Goal: Feedback & Contribution: Submit feedback/report problem

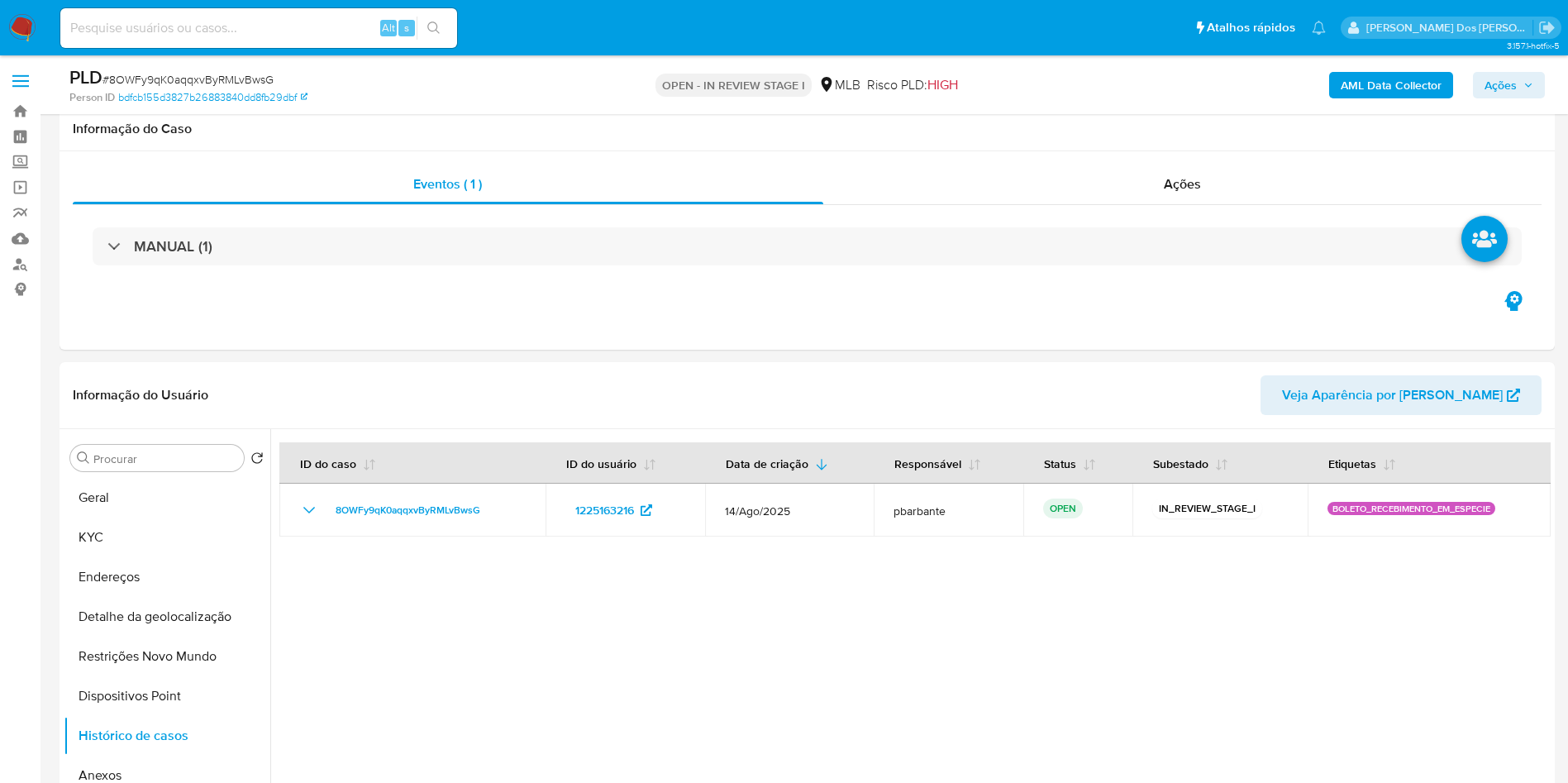
select select "10"
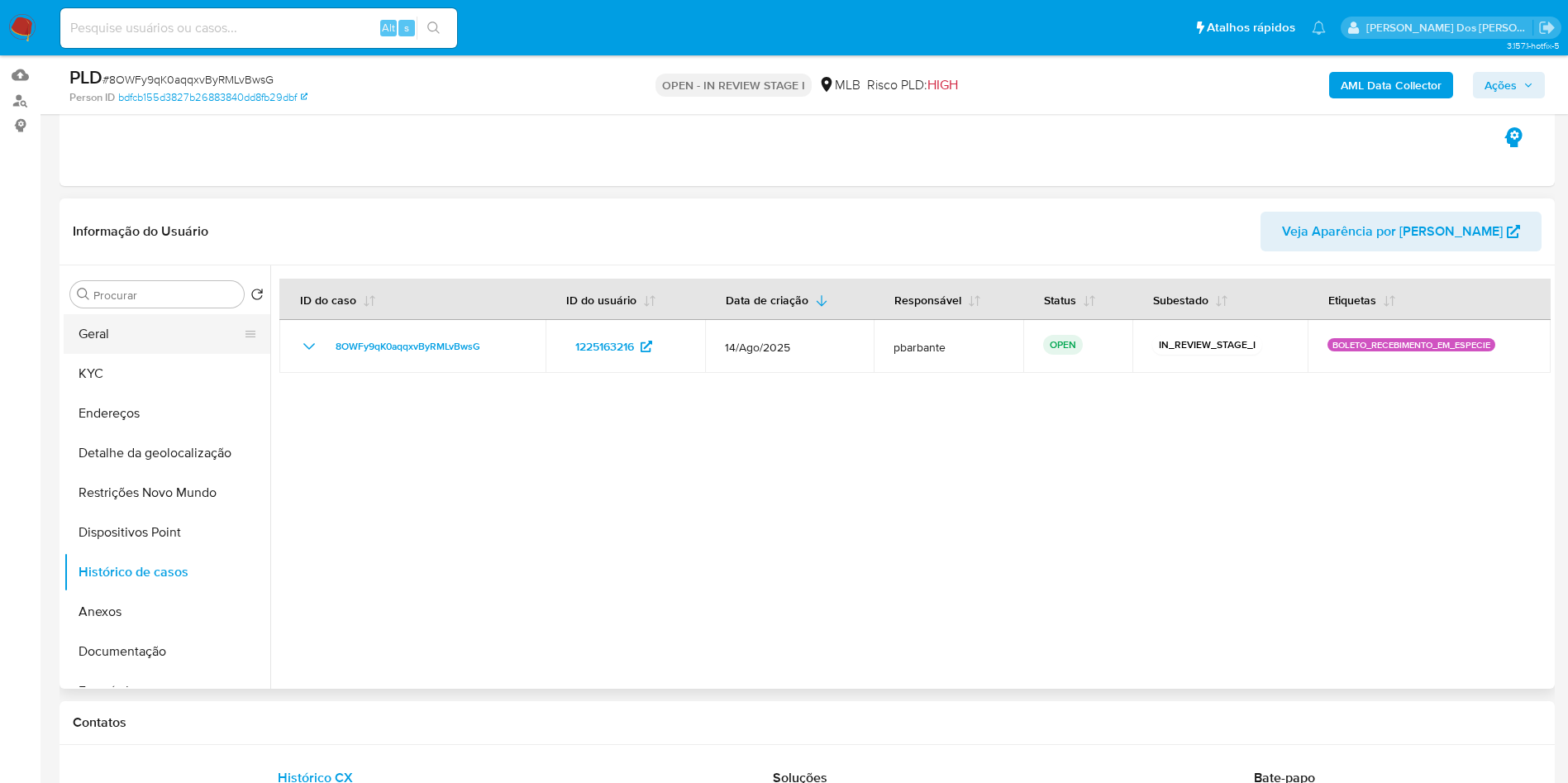
click at [142, 354] on button "Geral" at bounding box center [160, 334] width 193 height 40
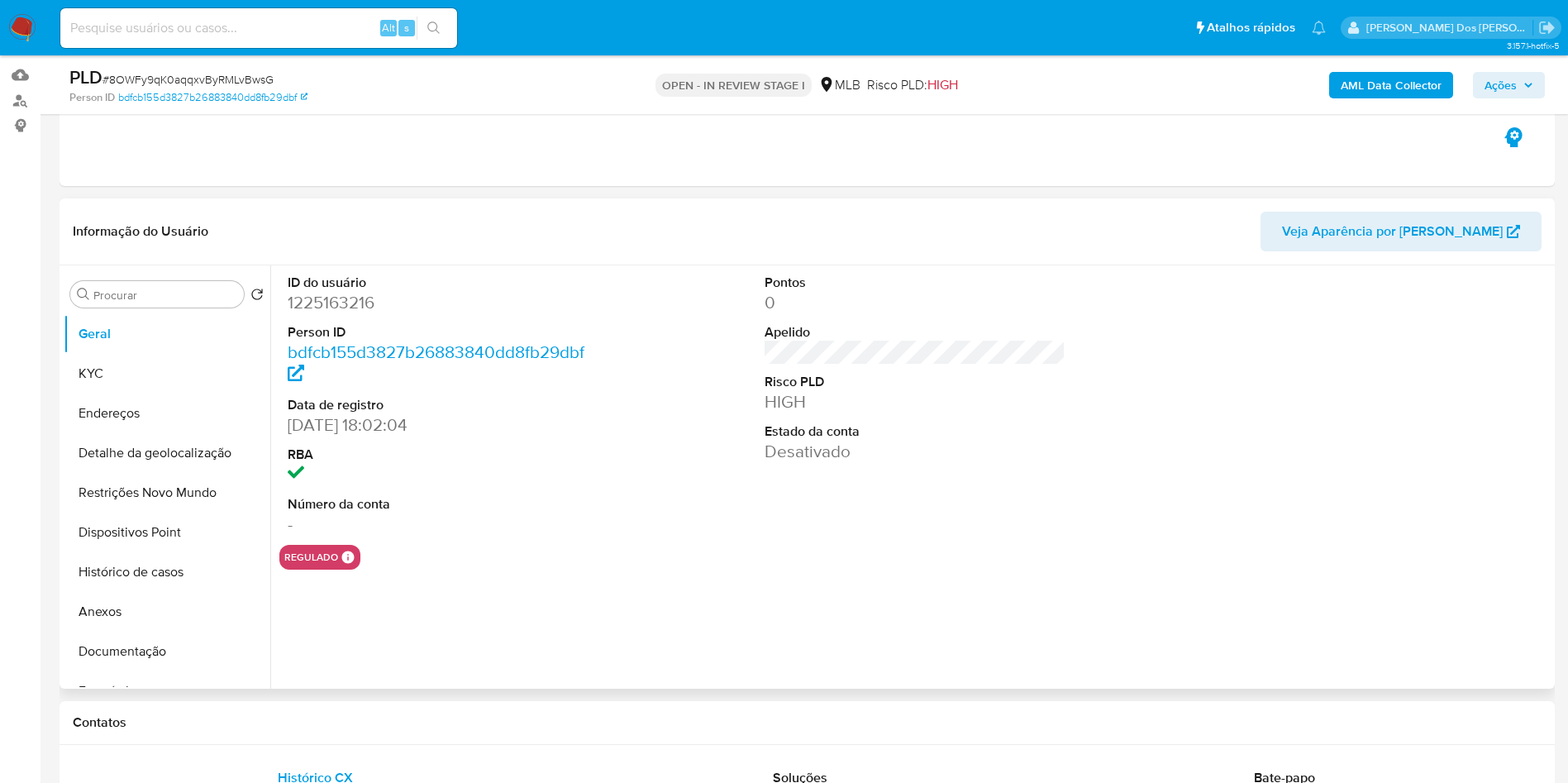
click at [341, 314] on dd "1225163216" at bounding box center [438, 302] width 301 height 23
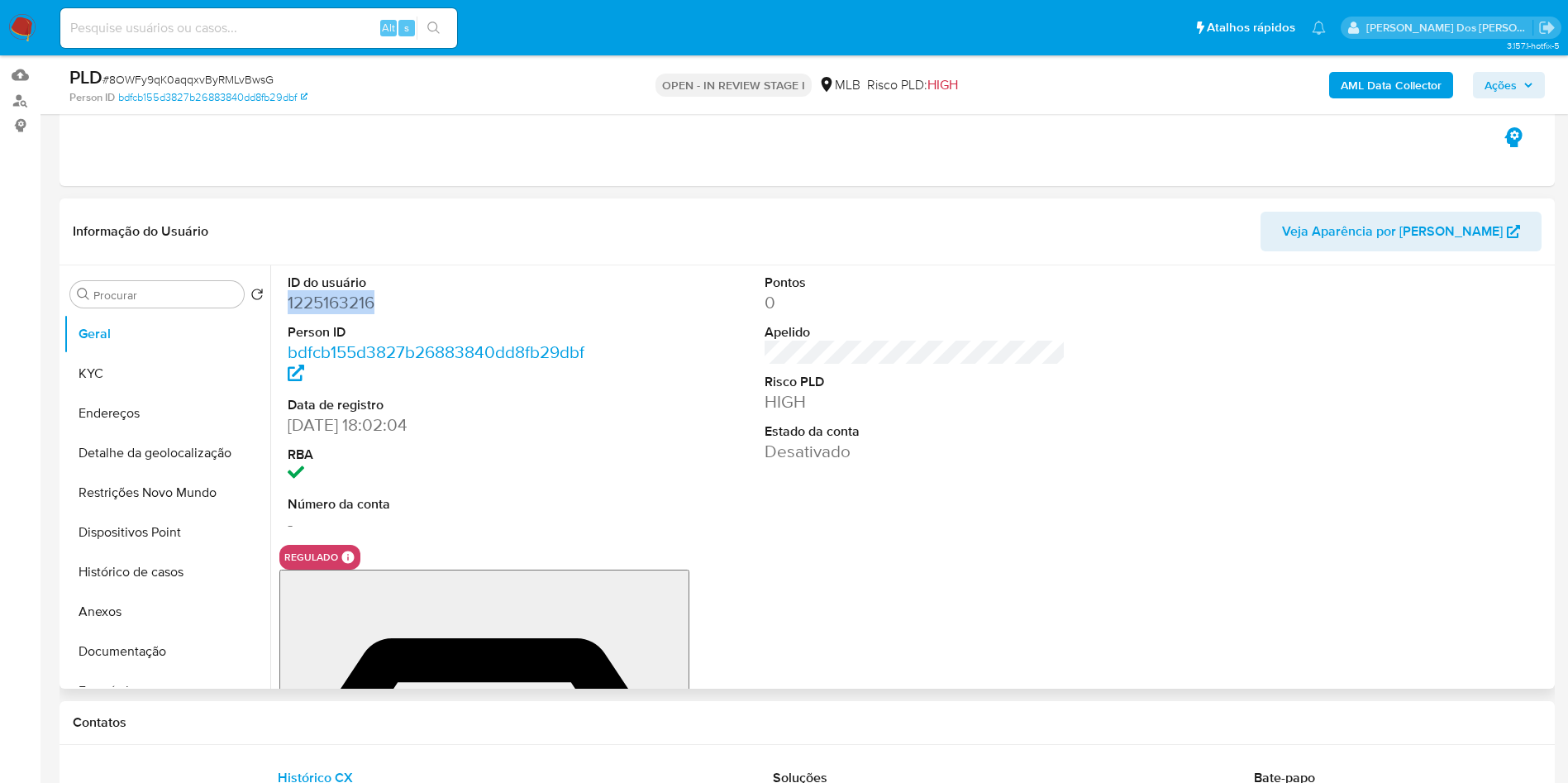
copy dd "1225163216"
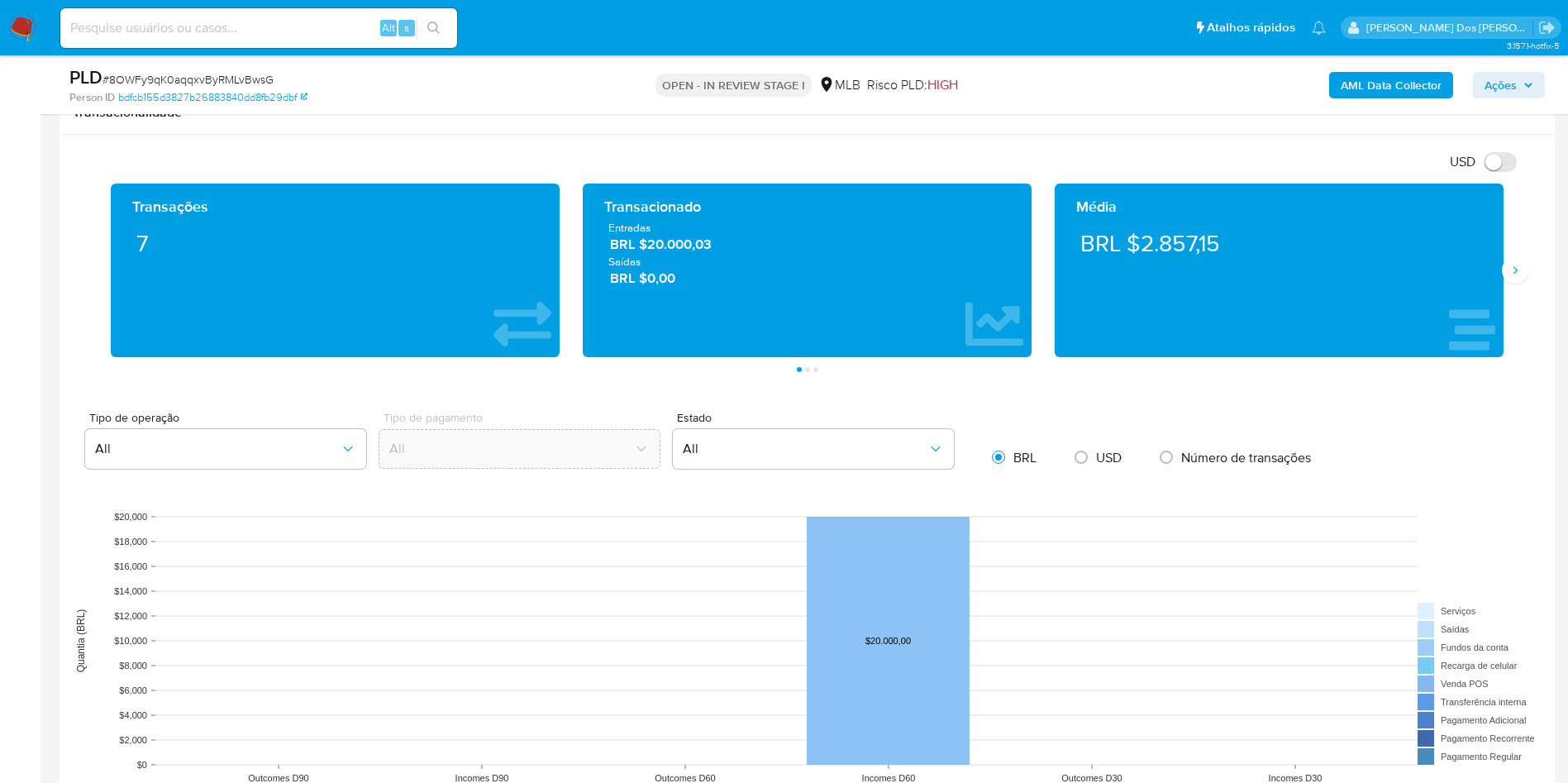
scroll to position [1036, 0]
click at [1521, 278] on icon "Siguiente" at bounding box center [1514, 271] width 13 height 13
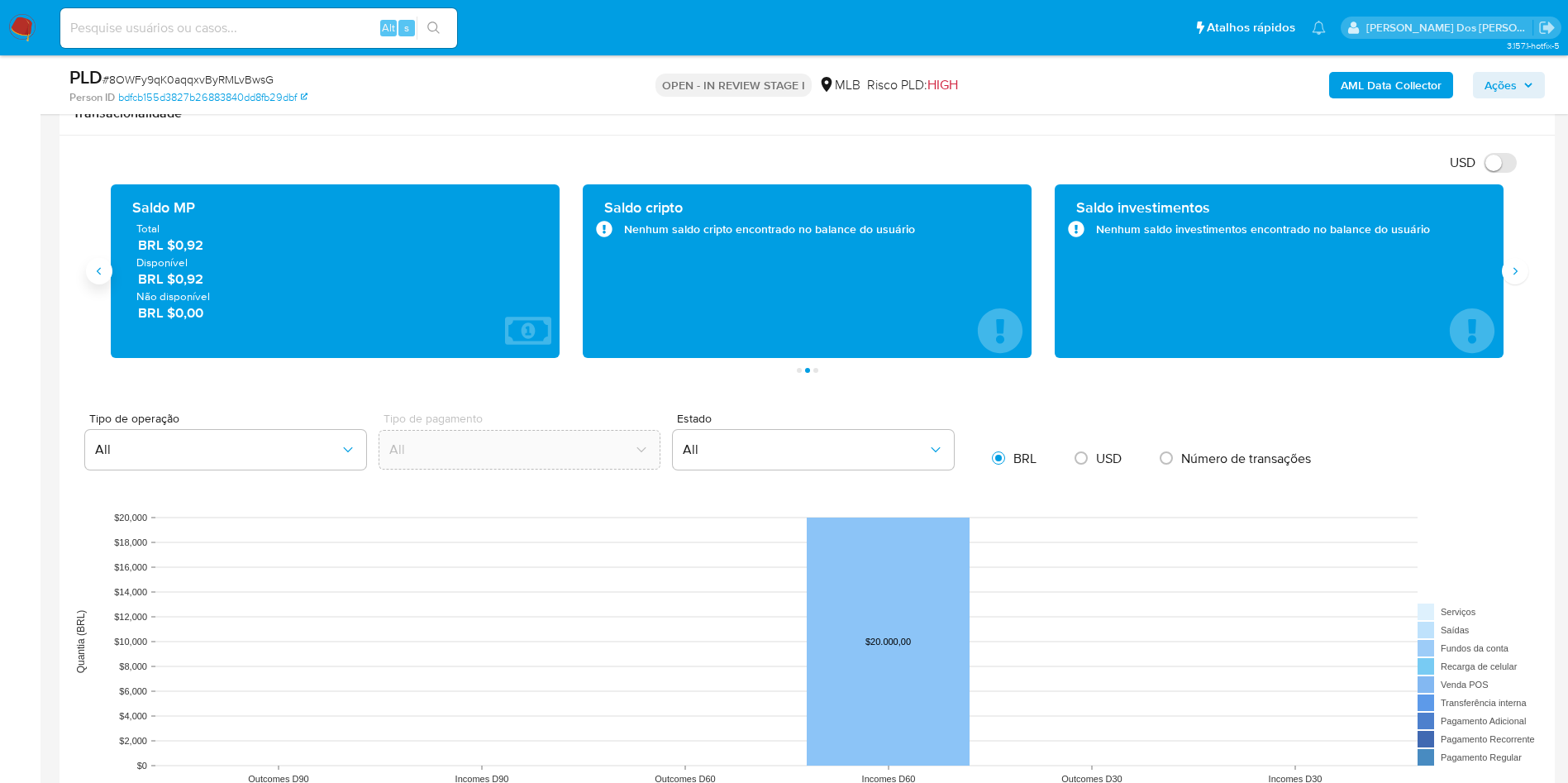
click at [91, 284] on button "Anterior" at bounding box center [99, 271] width 27 height 27
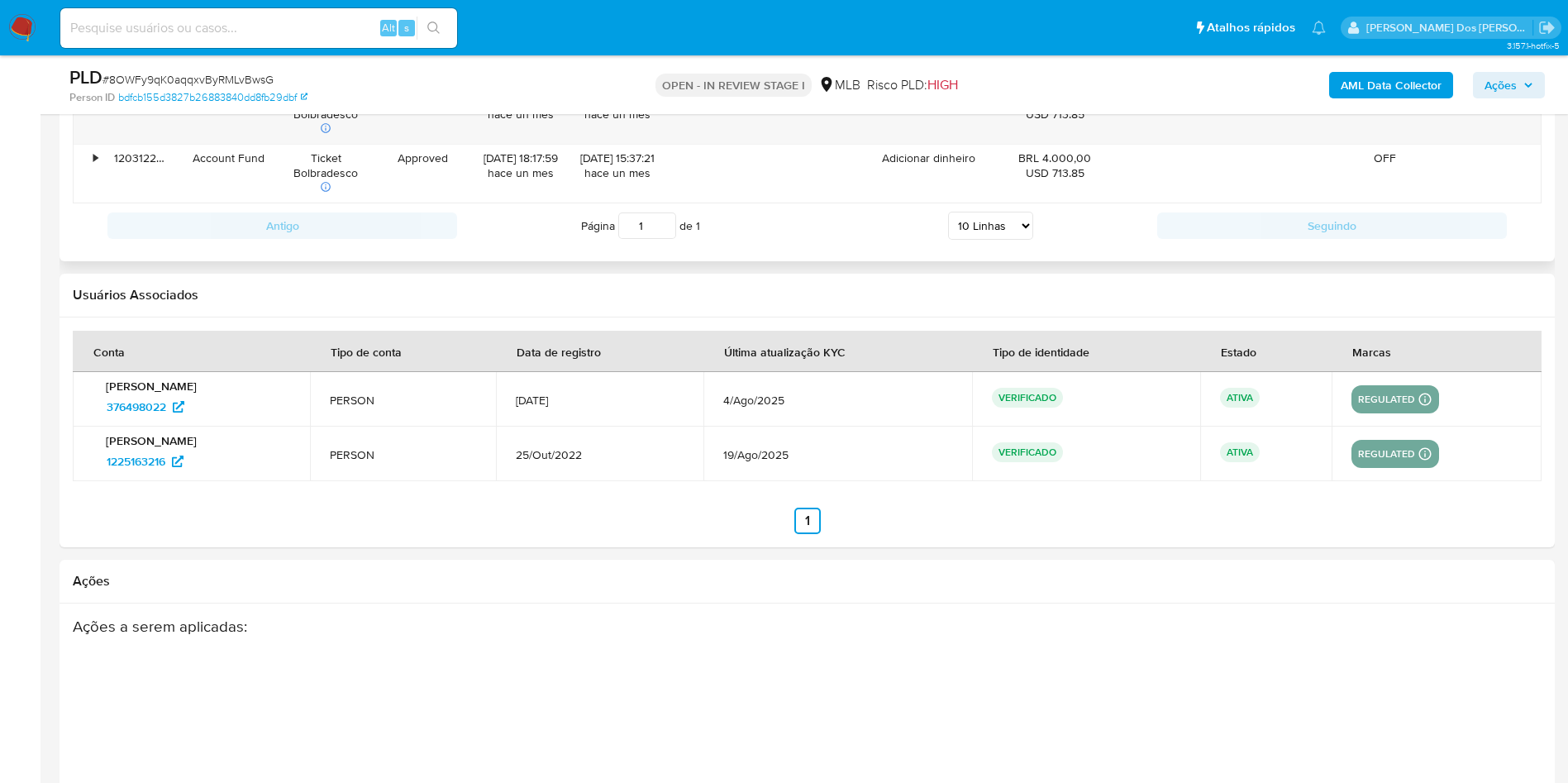
scroll to position [2331, 0]
click at [125, 474] on span "1225163216" at bounding box center [136, 460] width 58 height 27
click at [155, 419] on span "376498022" at bounding box center [137, 405] width 59 height 27
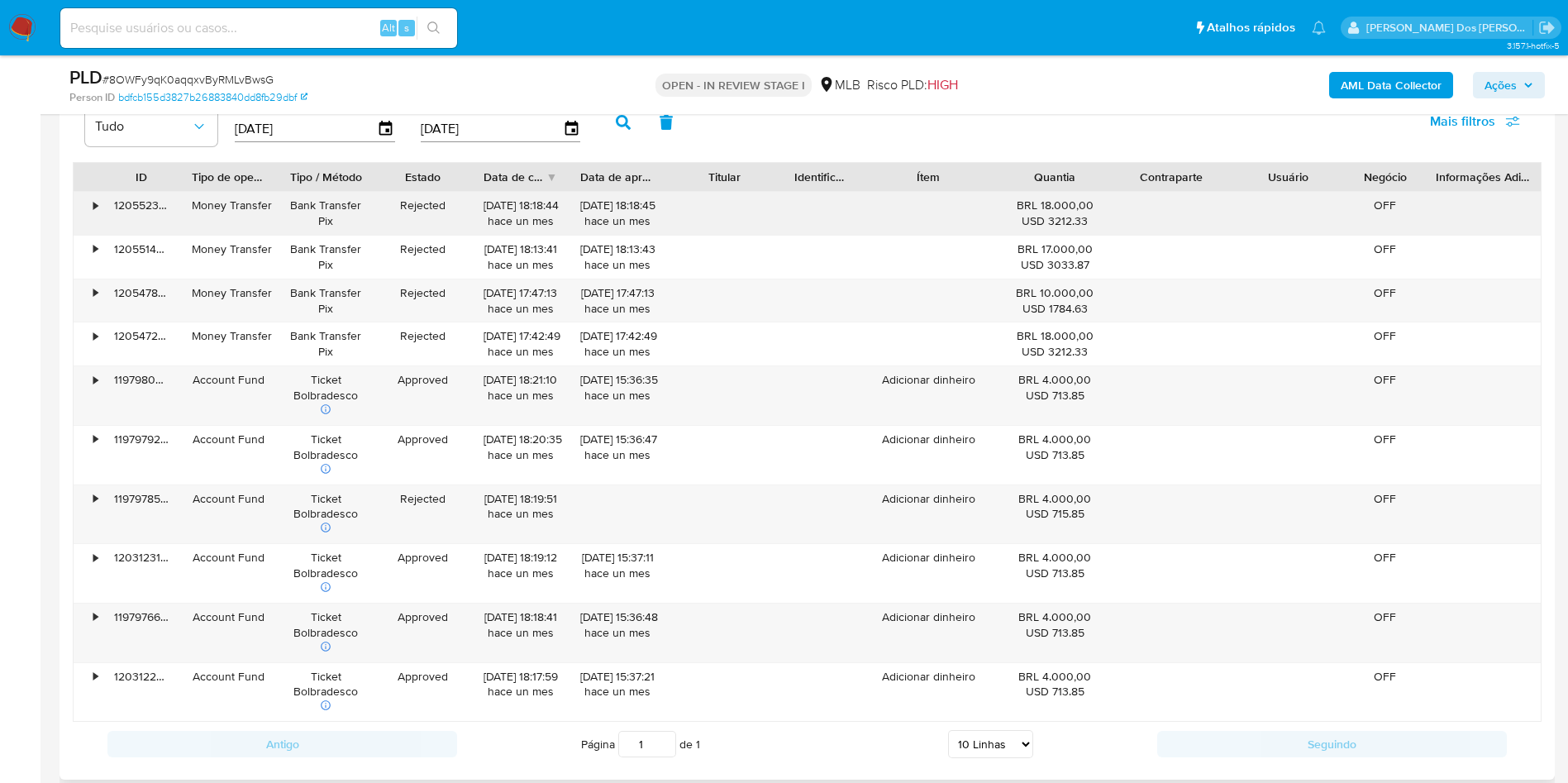
scroll to position [1673, 0]
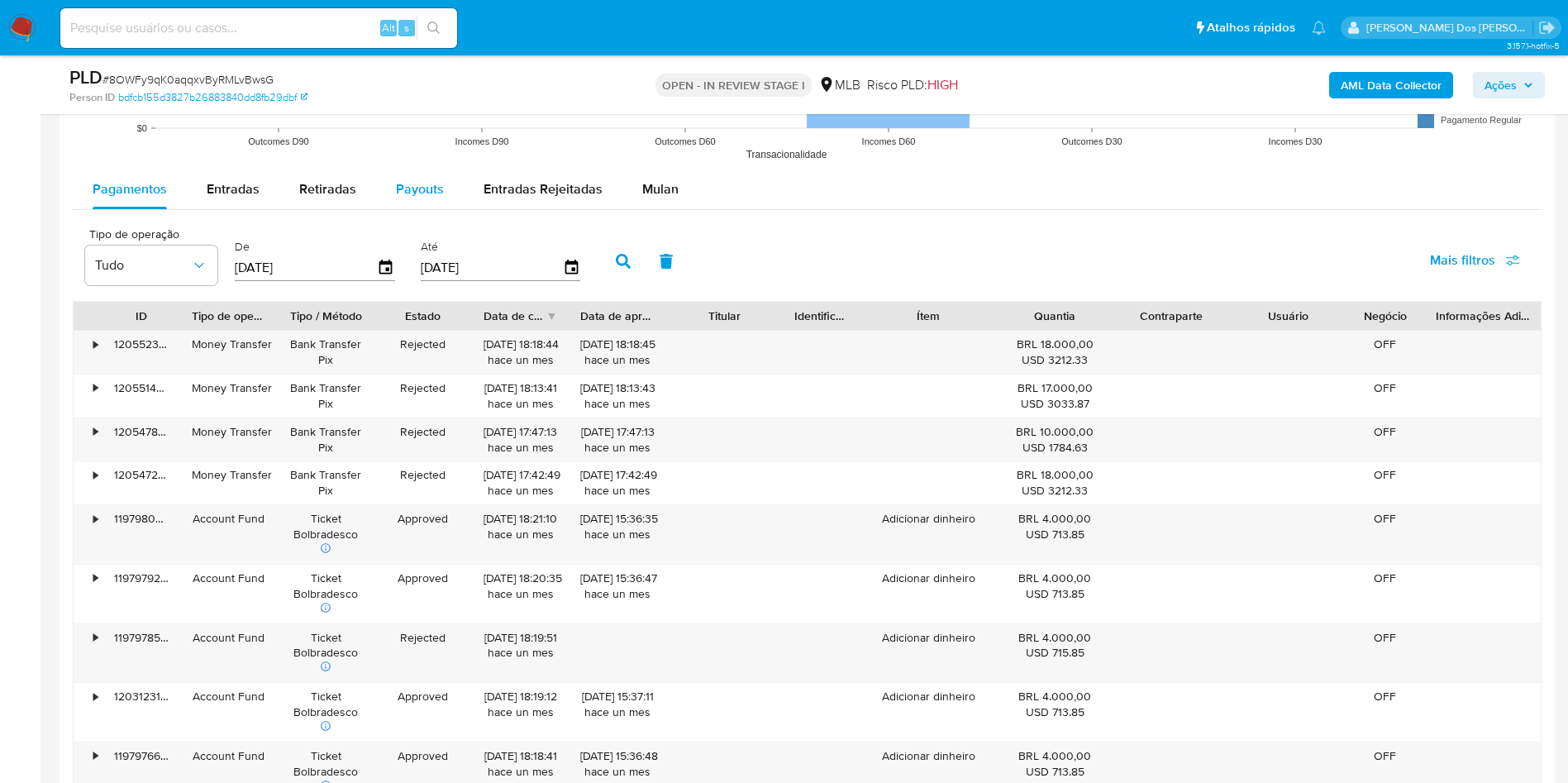
click at [401, 198] on span "Payouts" at bounding box center [420, 188] width 48 height 19
select select "10"
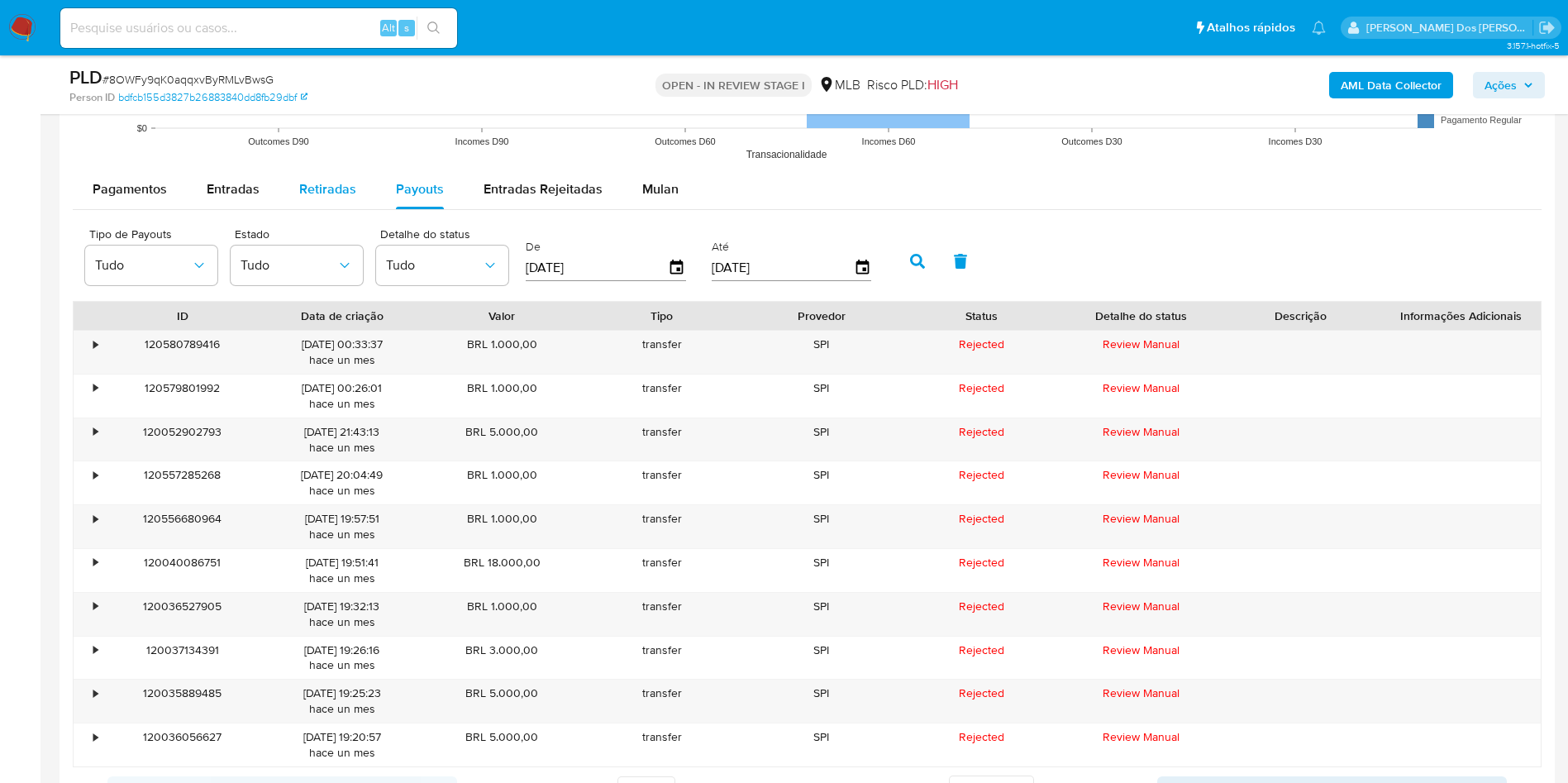
click at [341, 198] on span "Retiradas" at bounding box center [328, 188] width 57 height 19
select select "10"
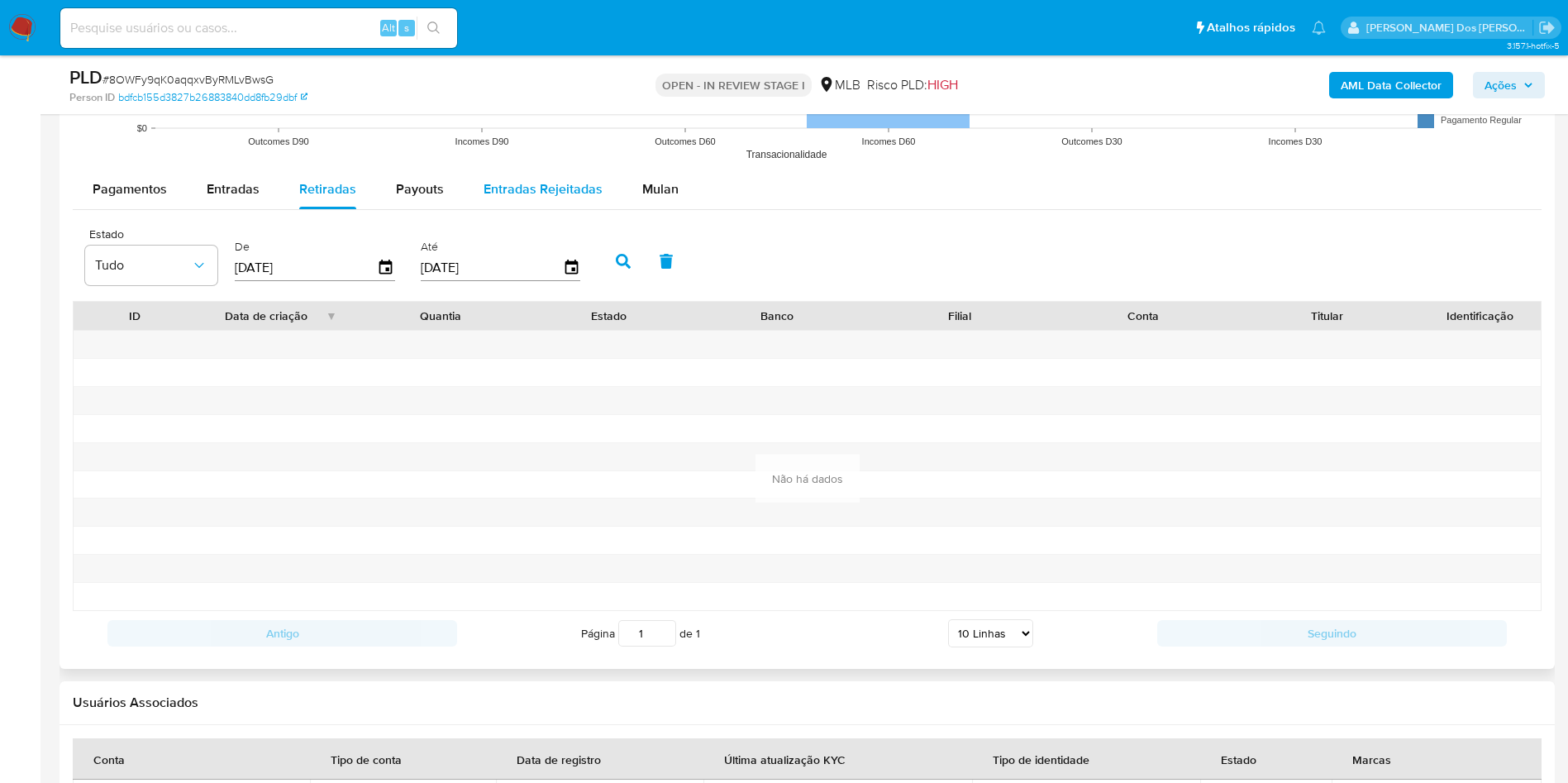
click at [562, 209] on div "Entradas Rejeitadas" at bounding box center [543, 189] width 119 height 40
select select "10"
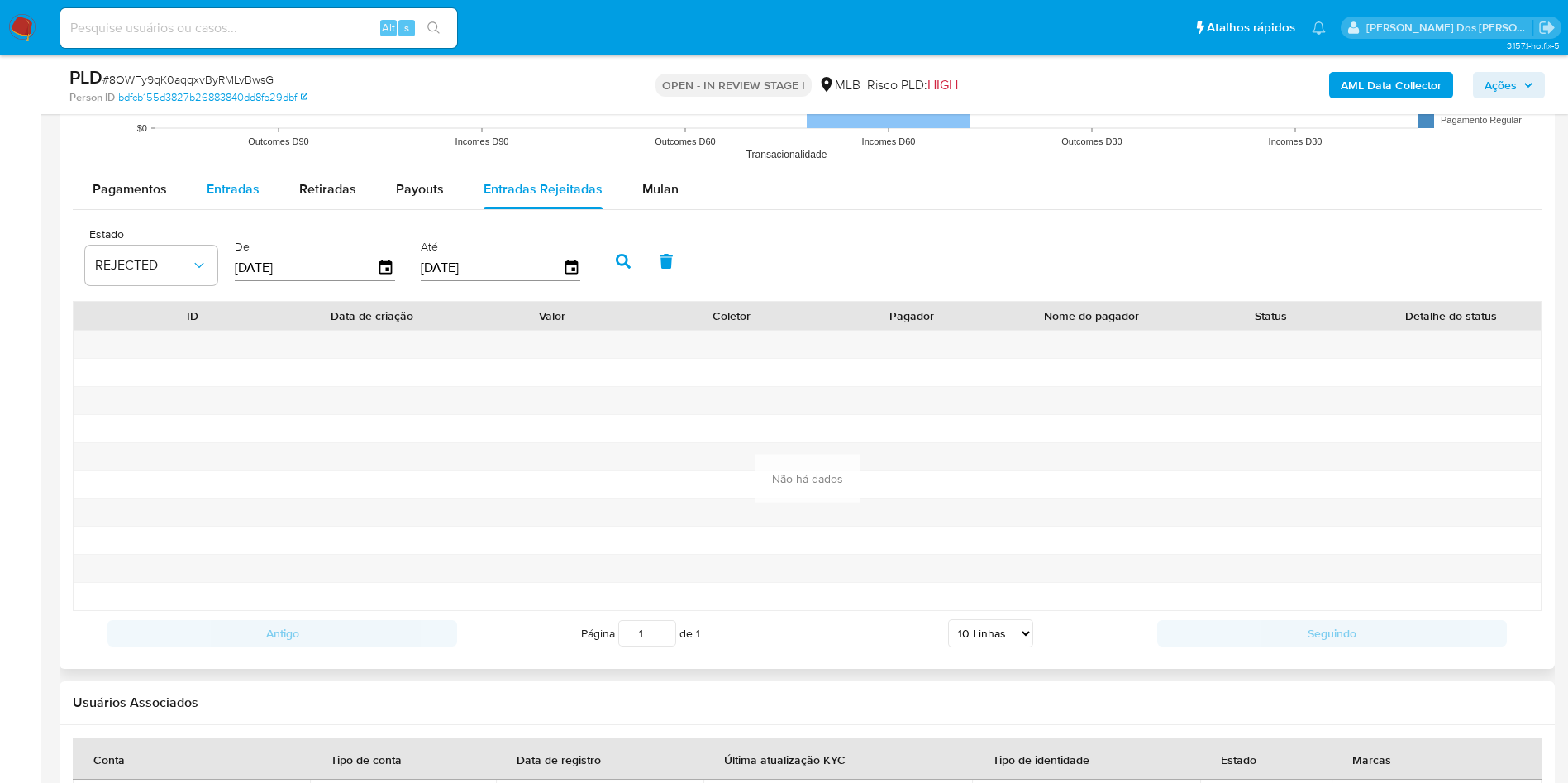
click at [247, 198] on span "Entradas" at bounding box center [233, 188] width 53 height 19
select select "10"
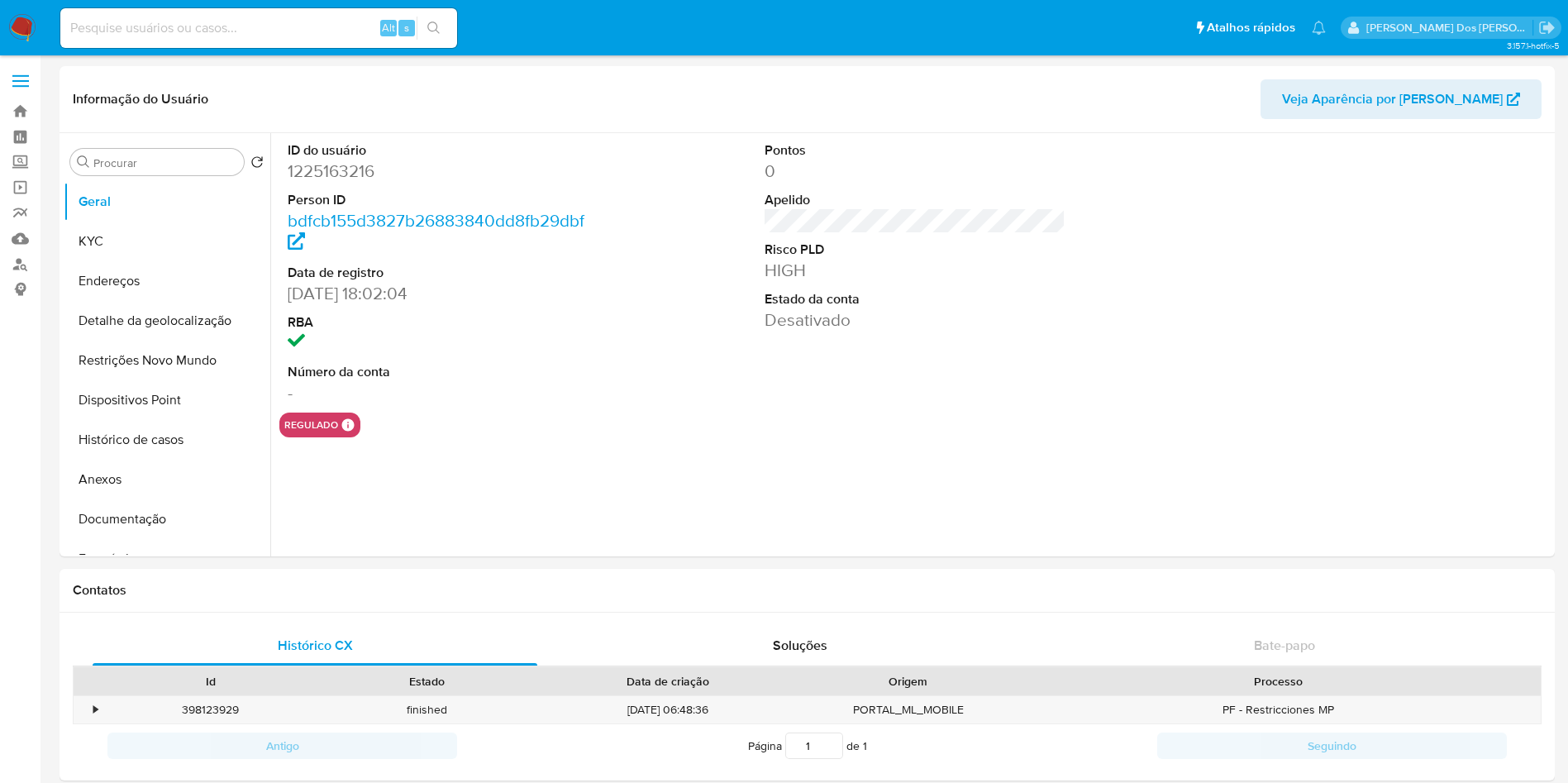
select select "10"
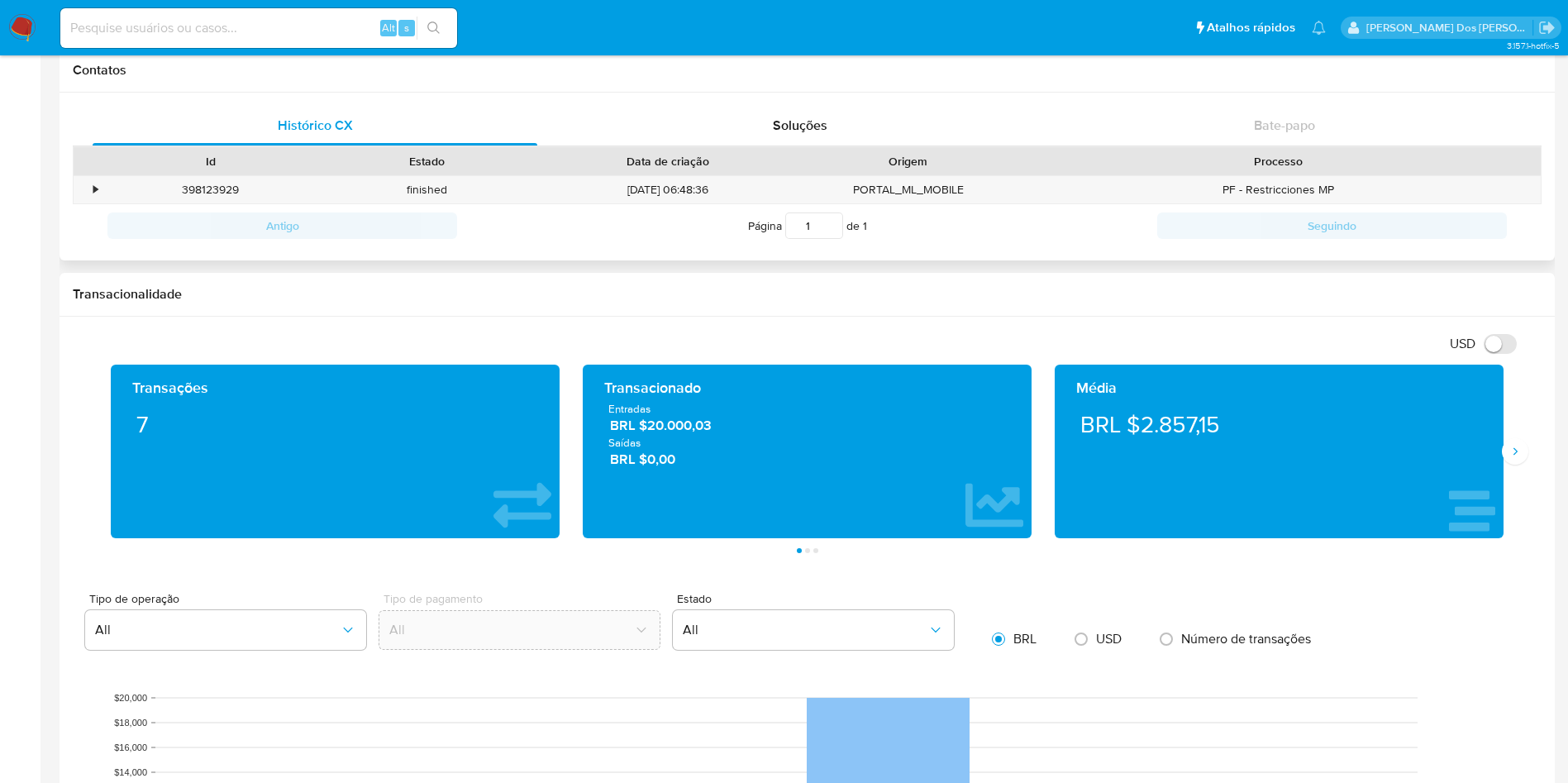
scroll to position [627, 0]
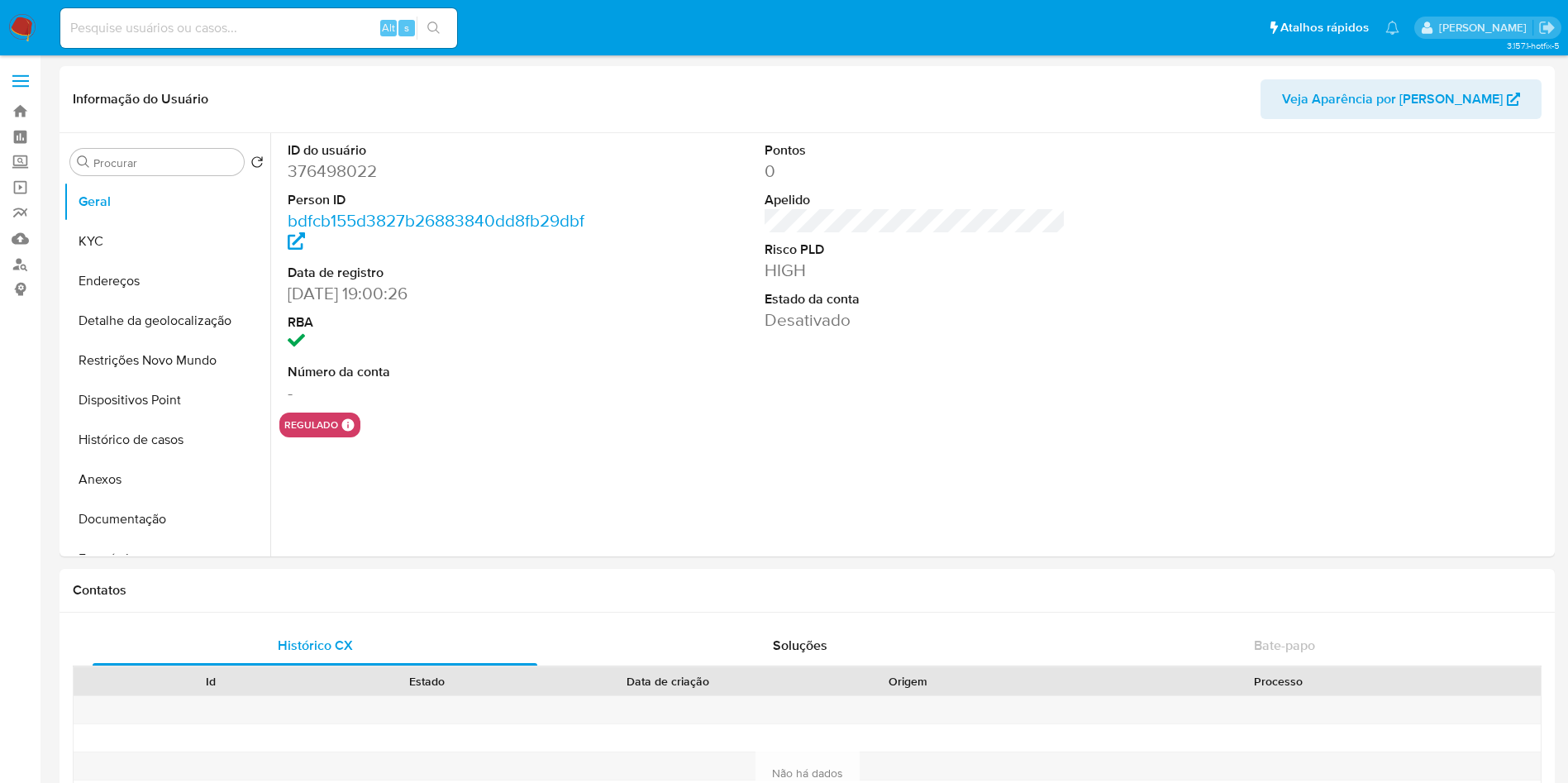
select select "10"
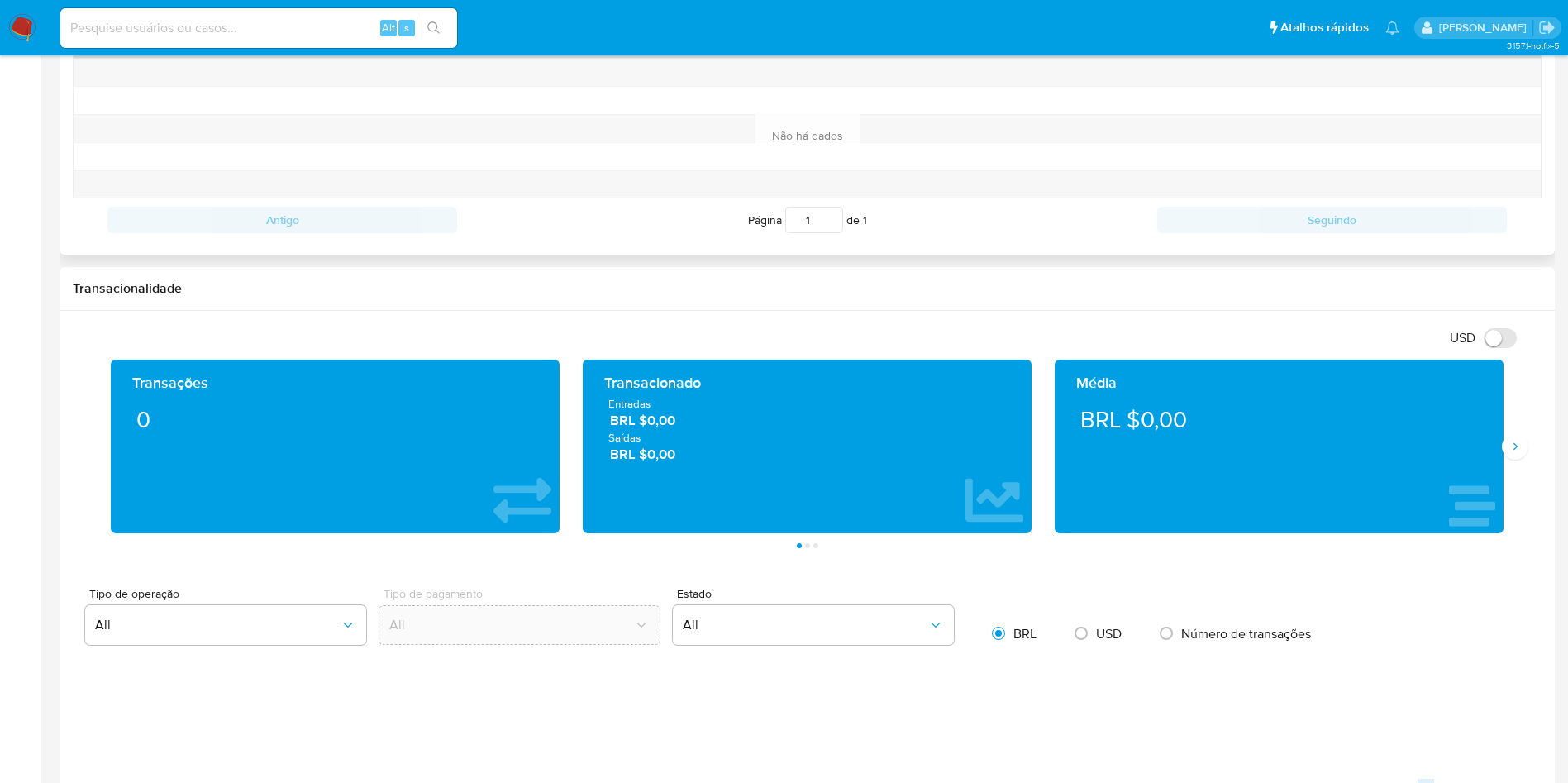
scroll to position [645, 0]
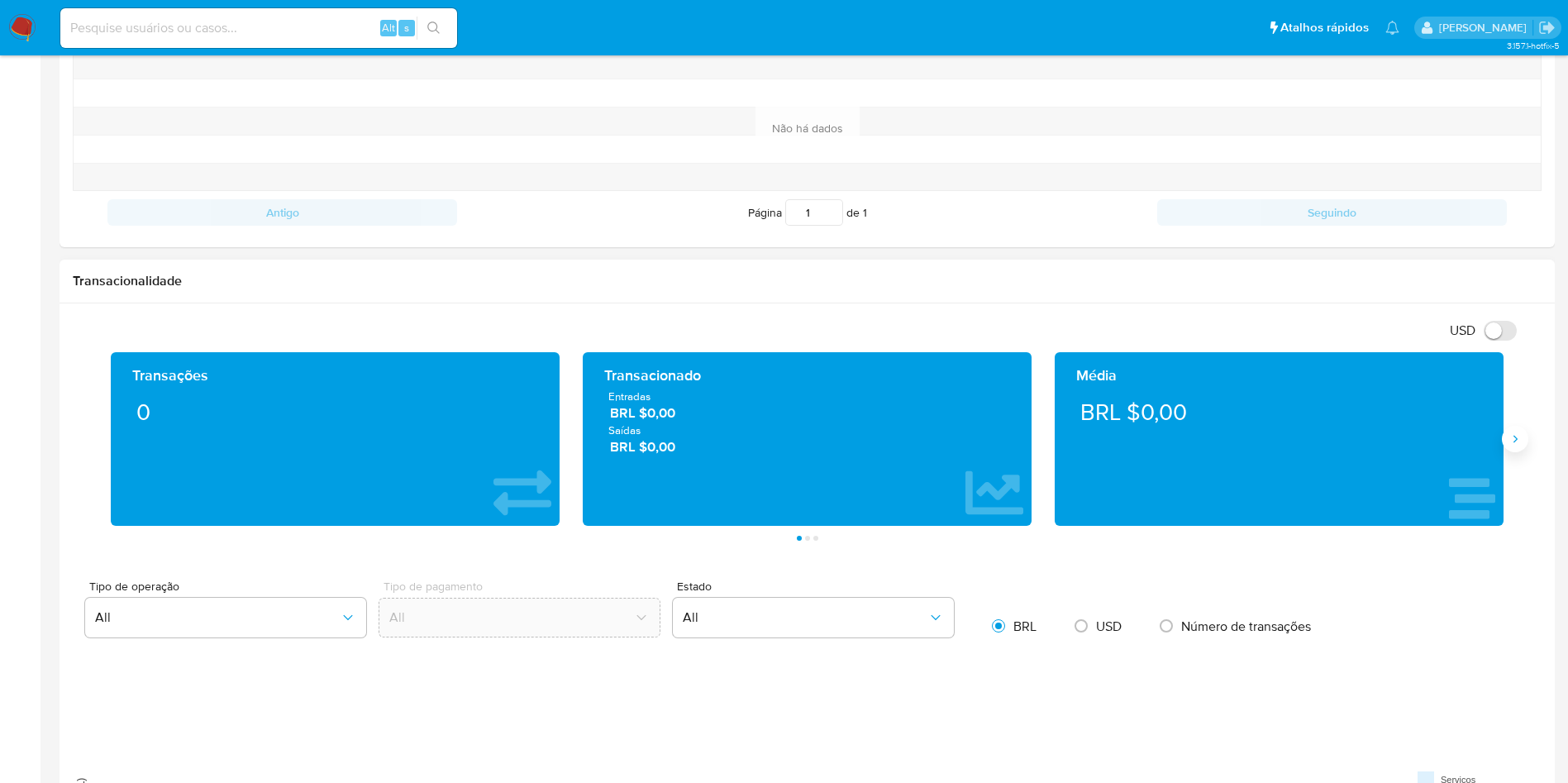
click at [1512, 436] on icon "Siguiente" at bounding box center [1514, 438] width 13 height 13
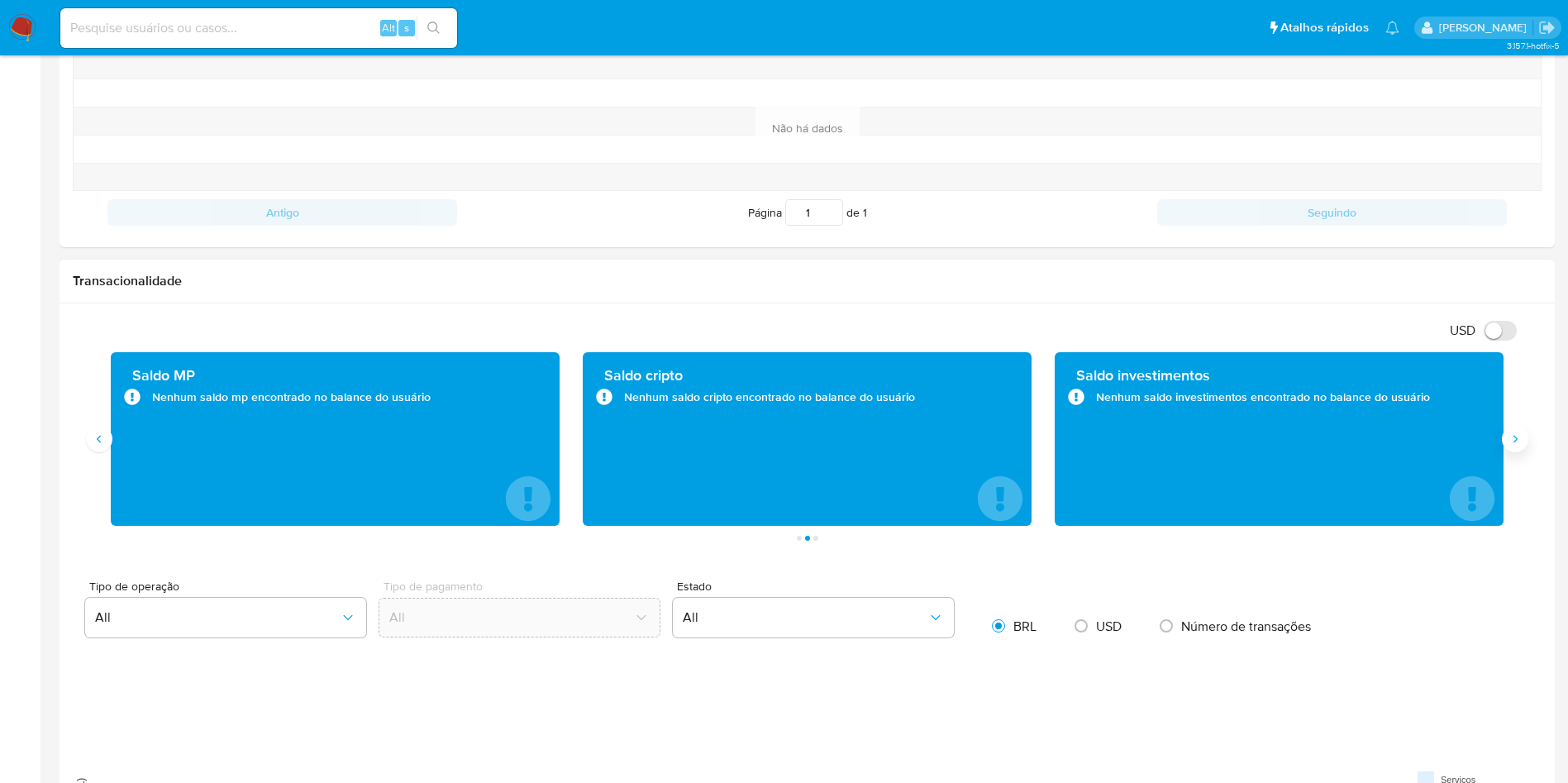
click at [1512, 436] on icon "Siguiente" at bounding box center [1514, 438] width 13 height 13
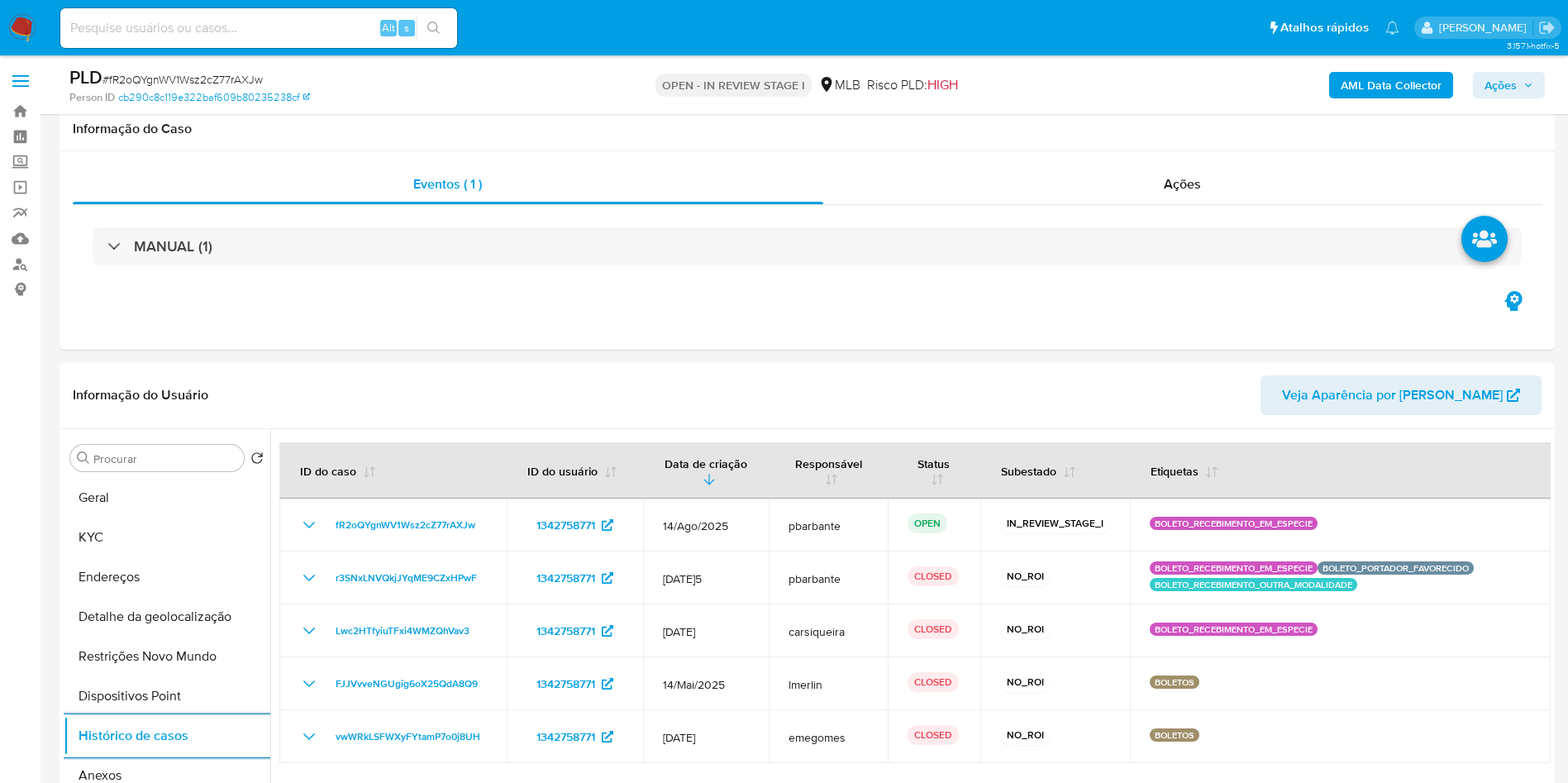
select select "10"
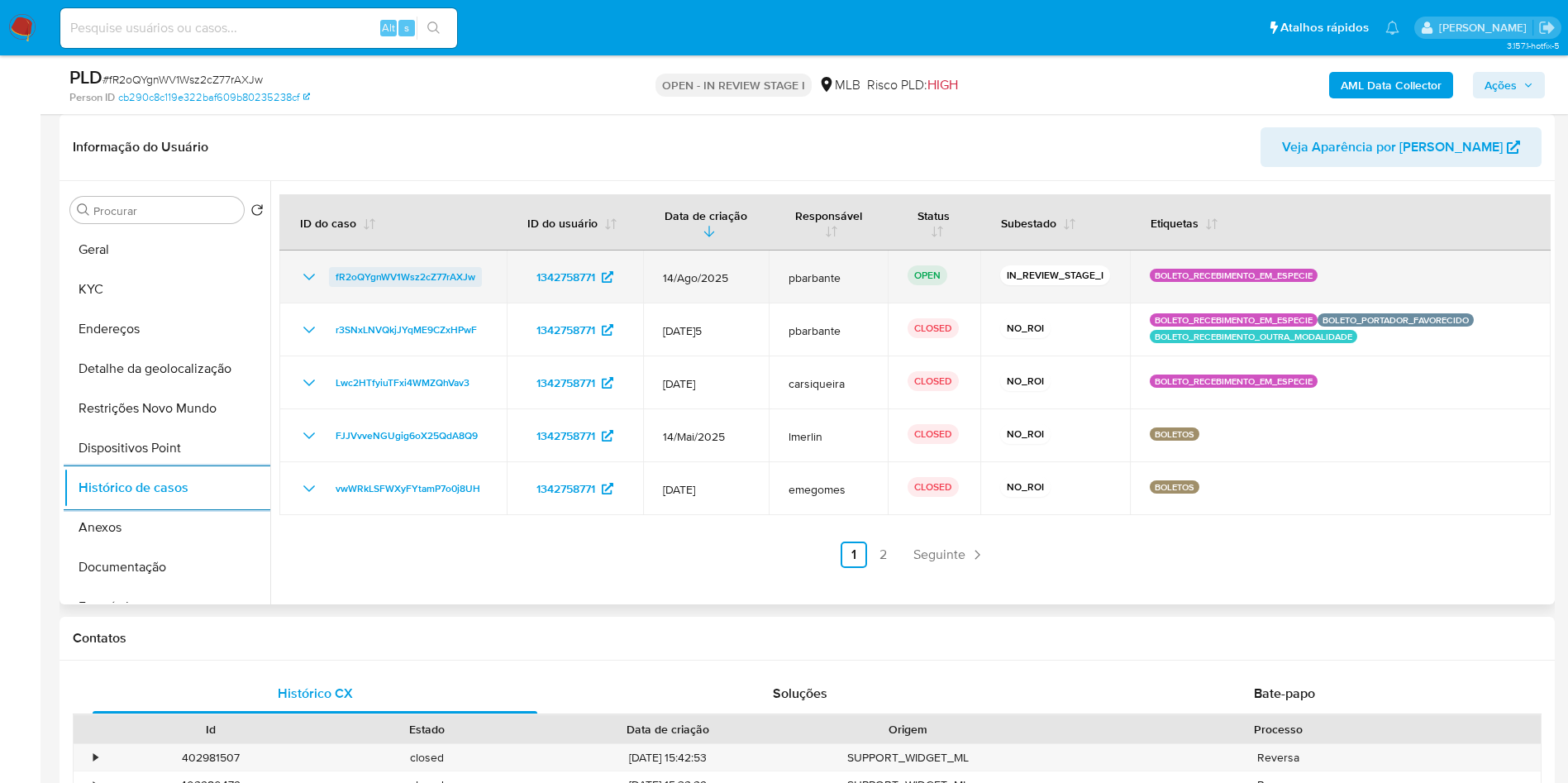
click at [388, 286] on span "fR2oQYgnWV1Wsz2cZ77rAXJw" at bounding box center [405, 277] width 140 height 20
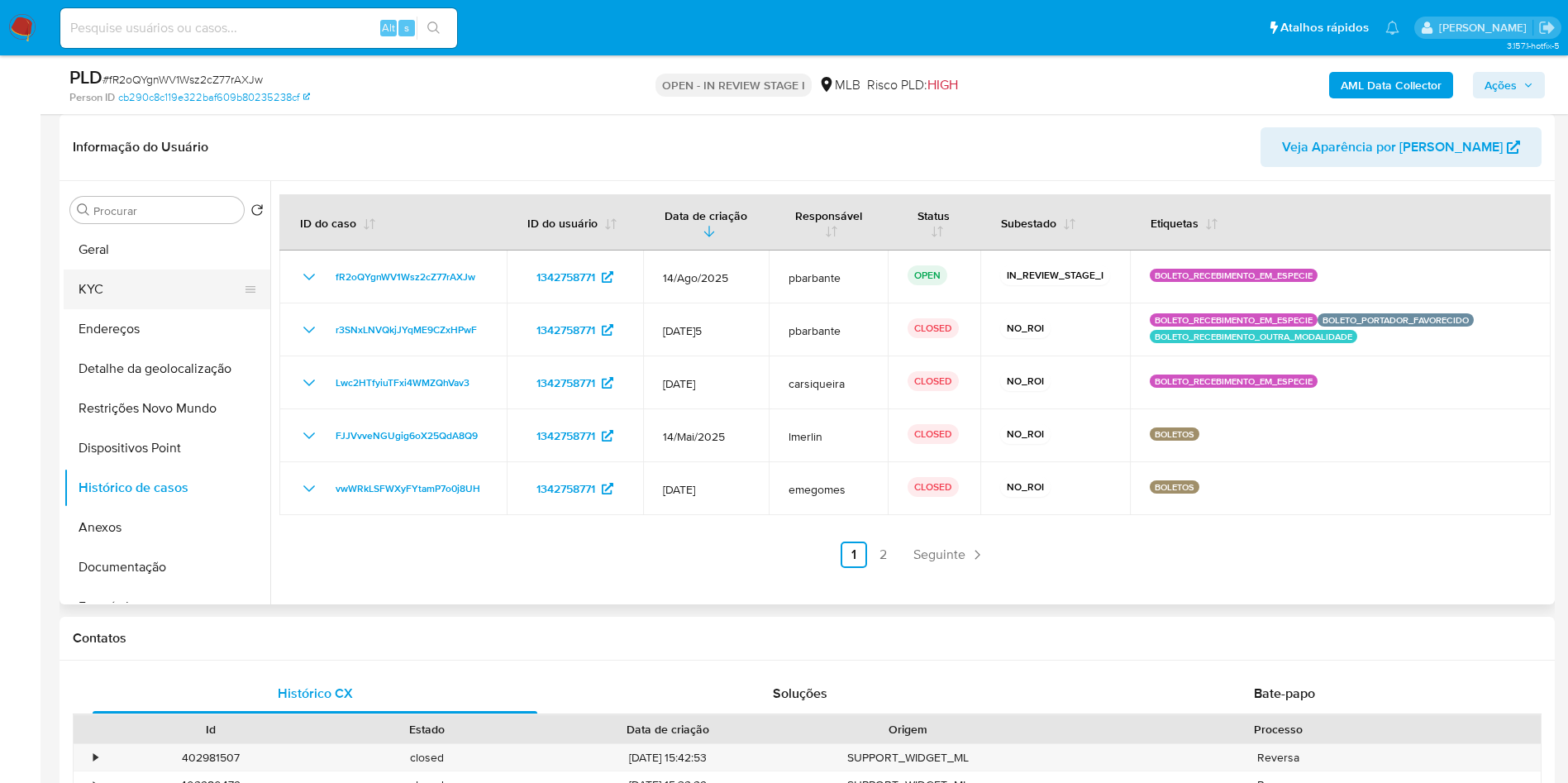
click at [152, 309] on button "KYC" at bounding box center [160, 289] width 193 height 40
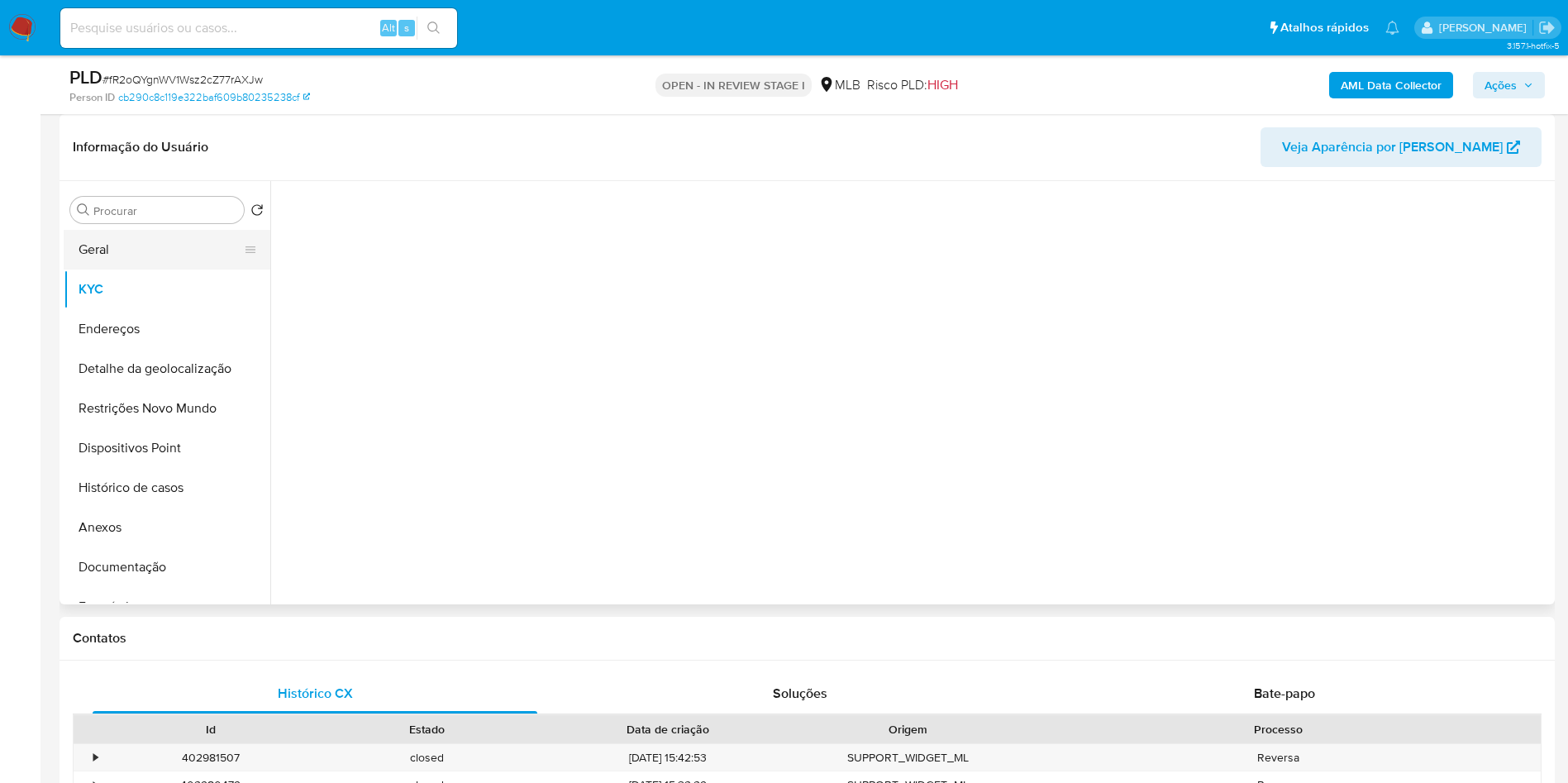
click at [162, 270] on button "Geral" at bounding box center [160, 250] width 193 height 40
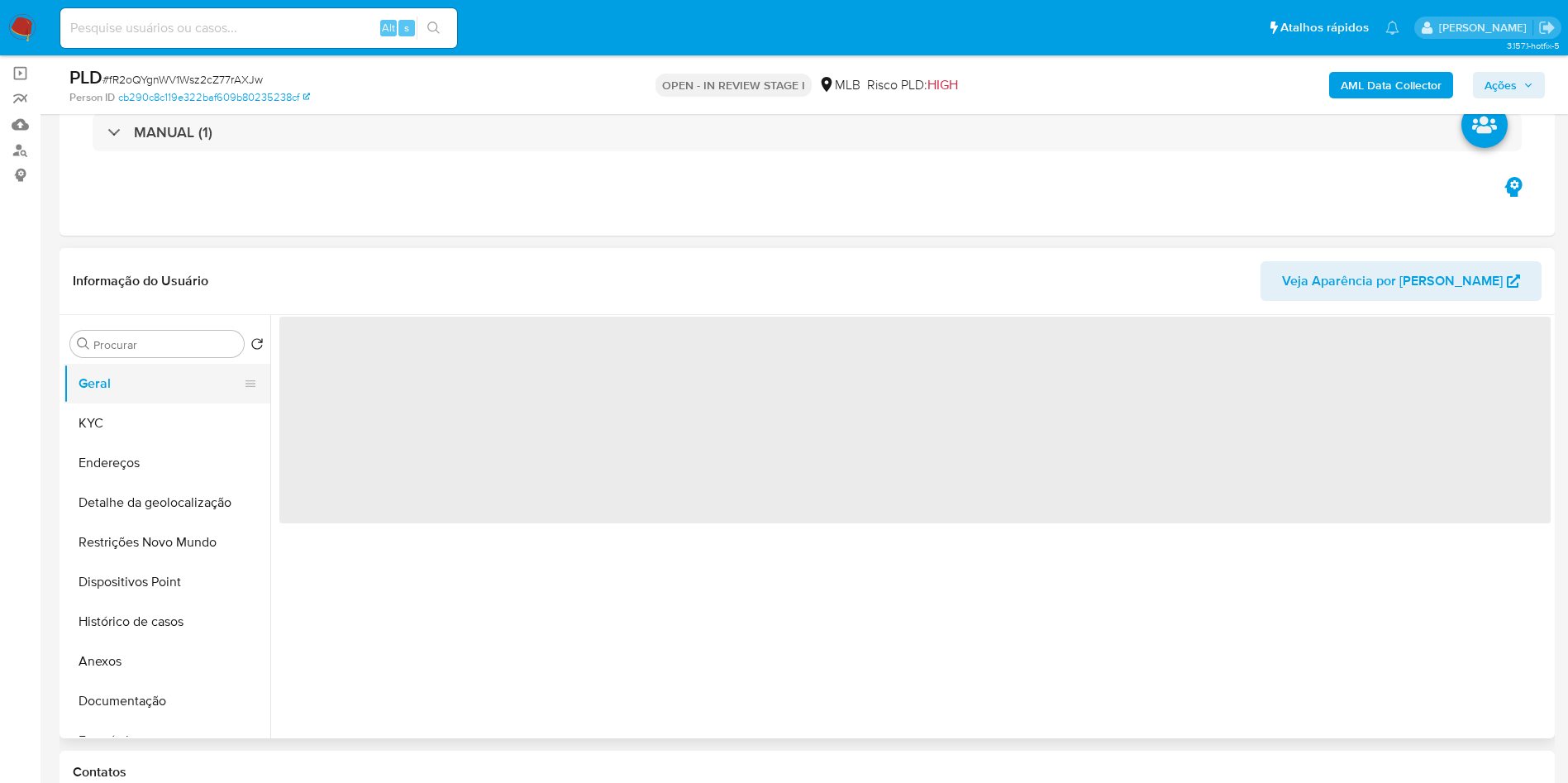
scroll to position [112, 0]
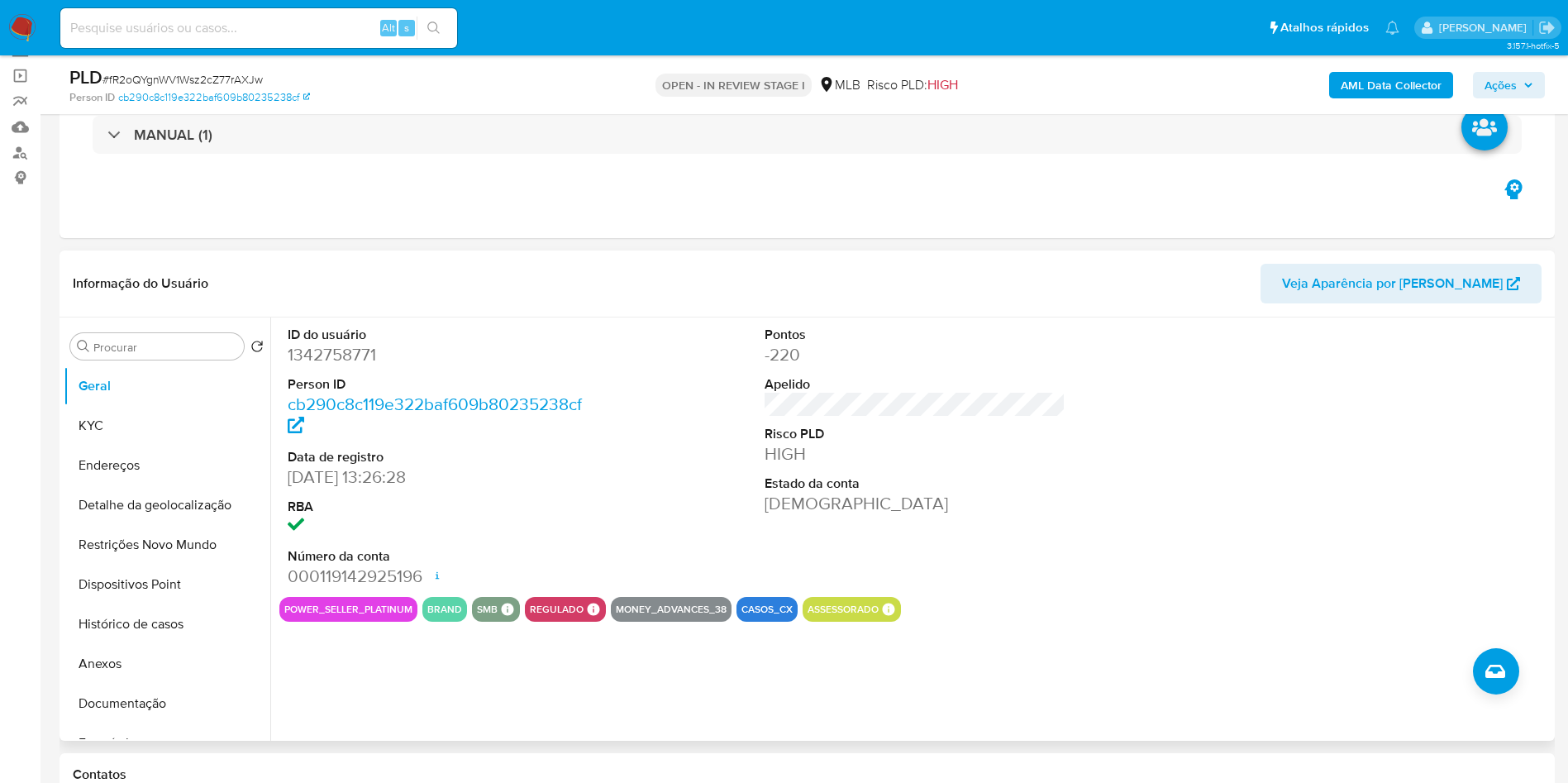
click at [320, 367] on dd "1342758771" at bounding box center [438, 354] width 301 height 23
copy dd "1342758771"
click at [195, 644] on button "Histórico de casos" at bounding box center [160, 624] width 193 height 40
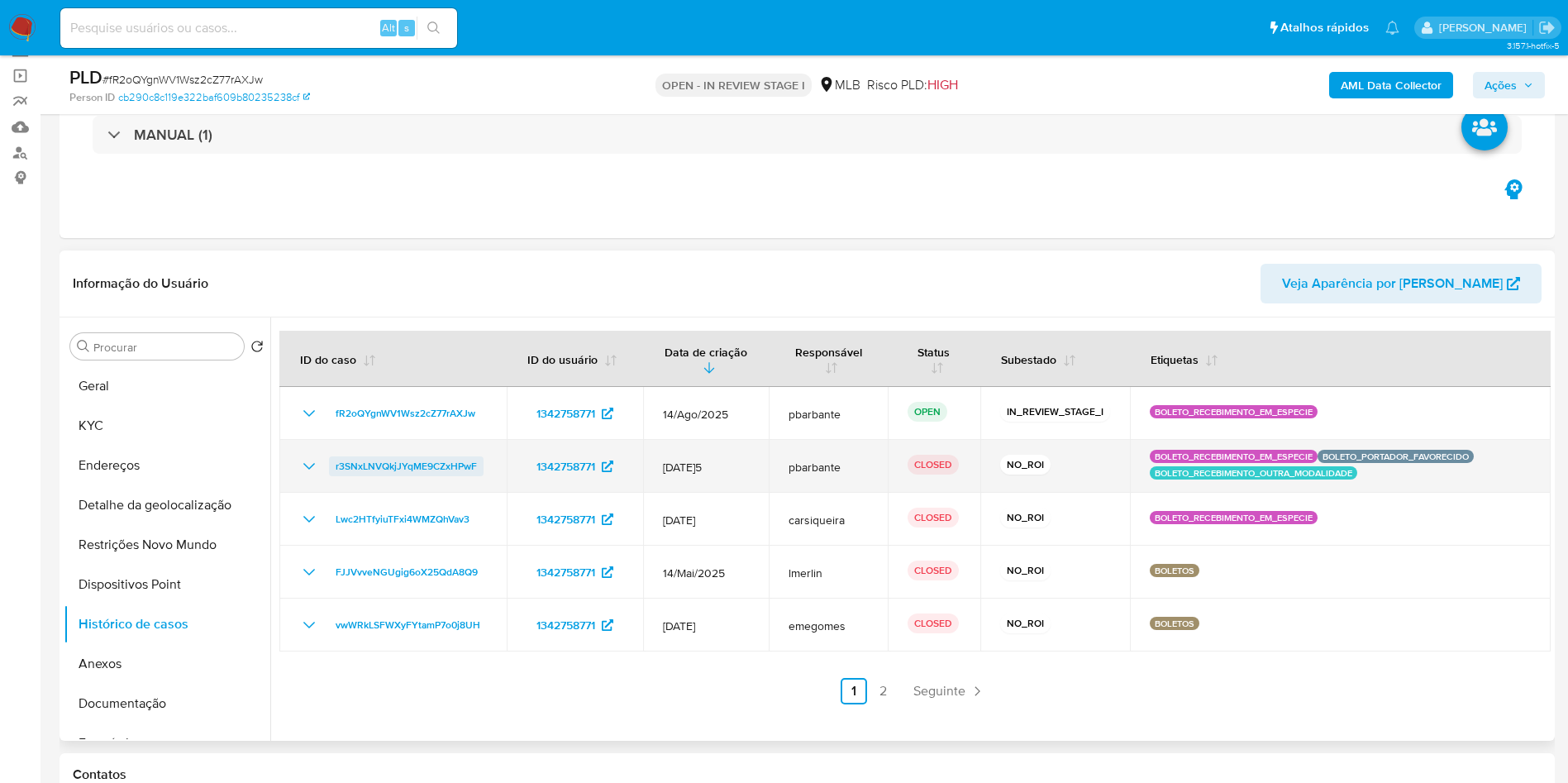
click at [433, 476] on span "r3SNxLNVQkjJYqME9CZxHPwF" at bounding box center [406, 466] width 142 height 20
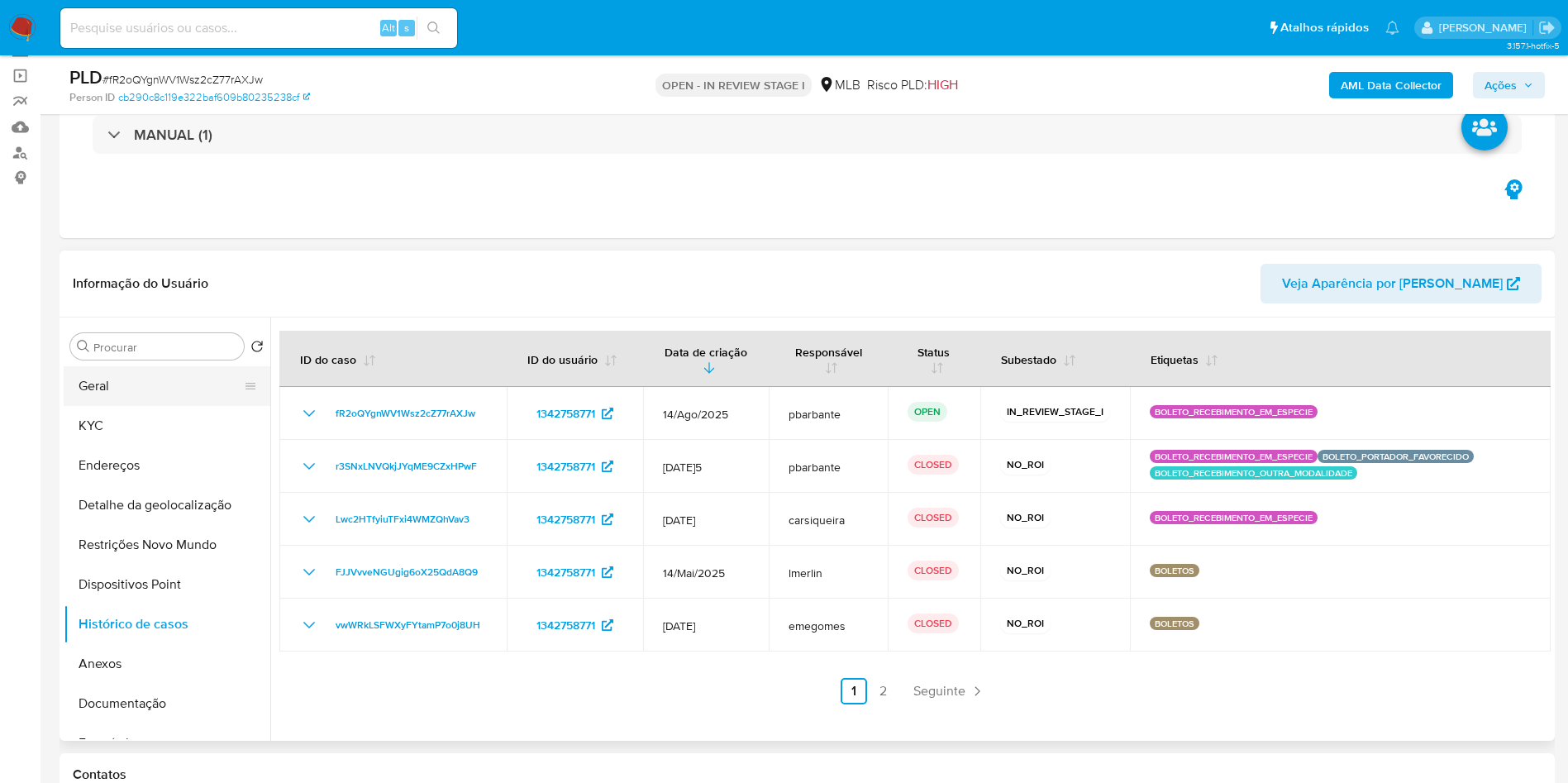
click at [163, 406] on button "Geral" at bounding box center [160, 387] width 193 height 40
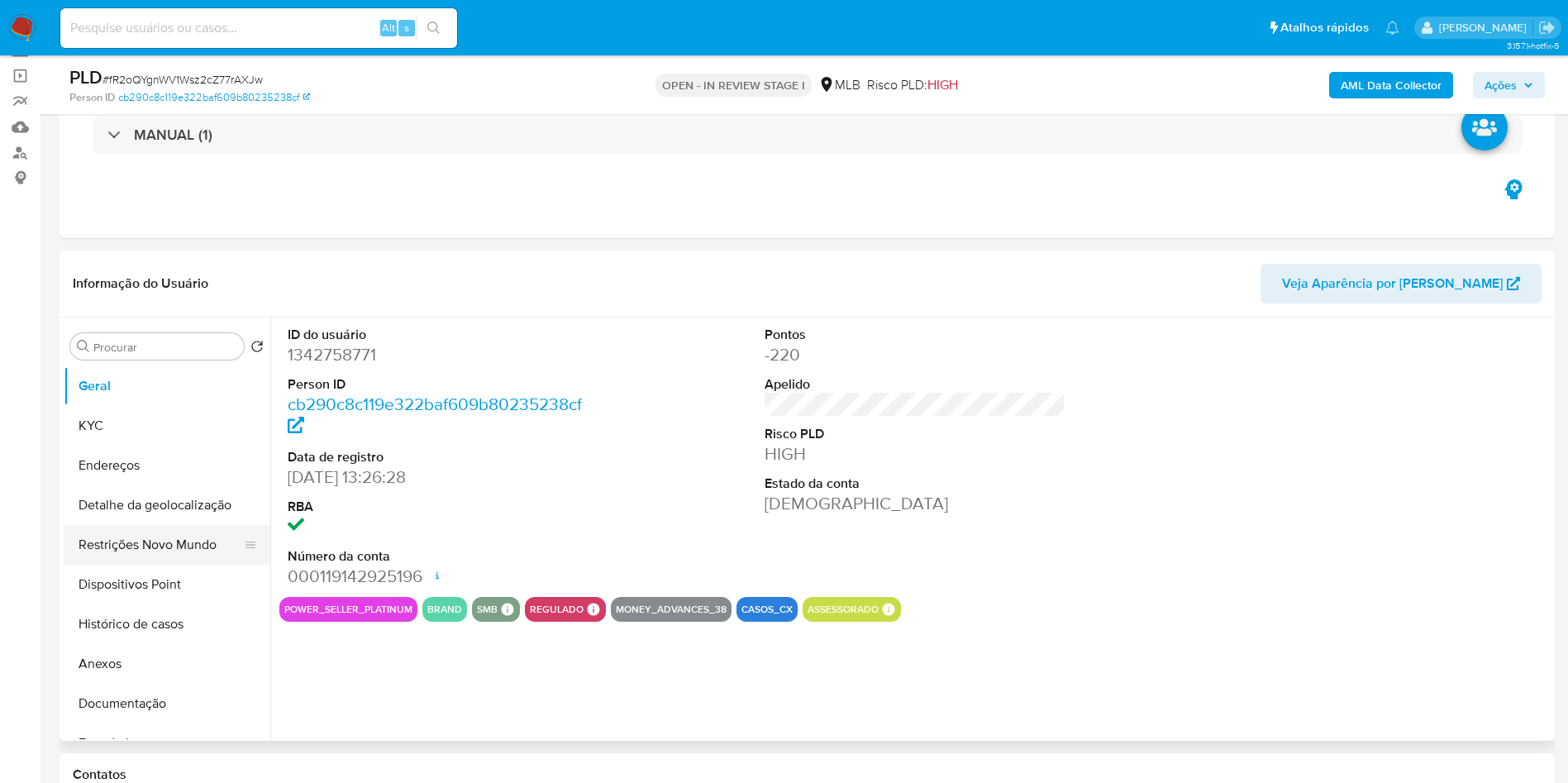
click at [140, 563] on button "Restrições Novo Mundo" at bounding box center [160, 545] width 193 height 40
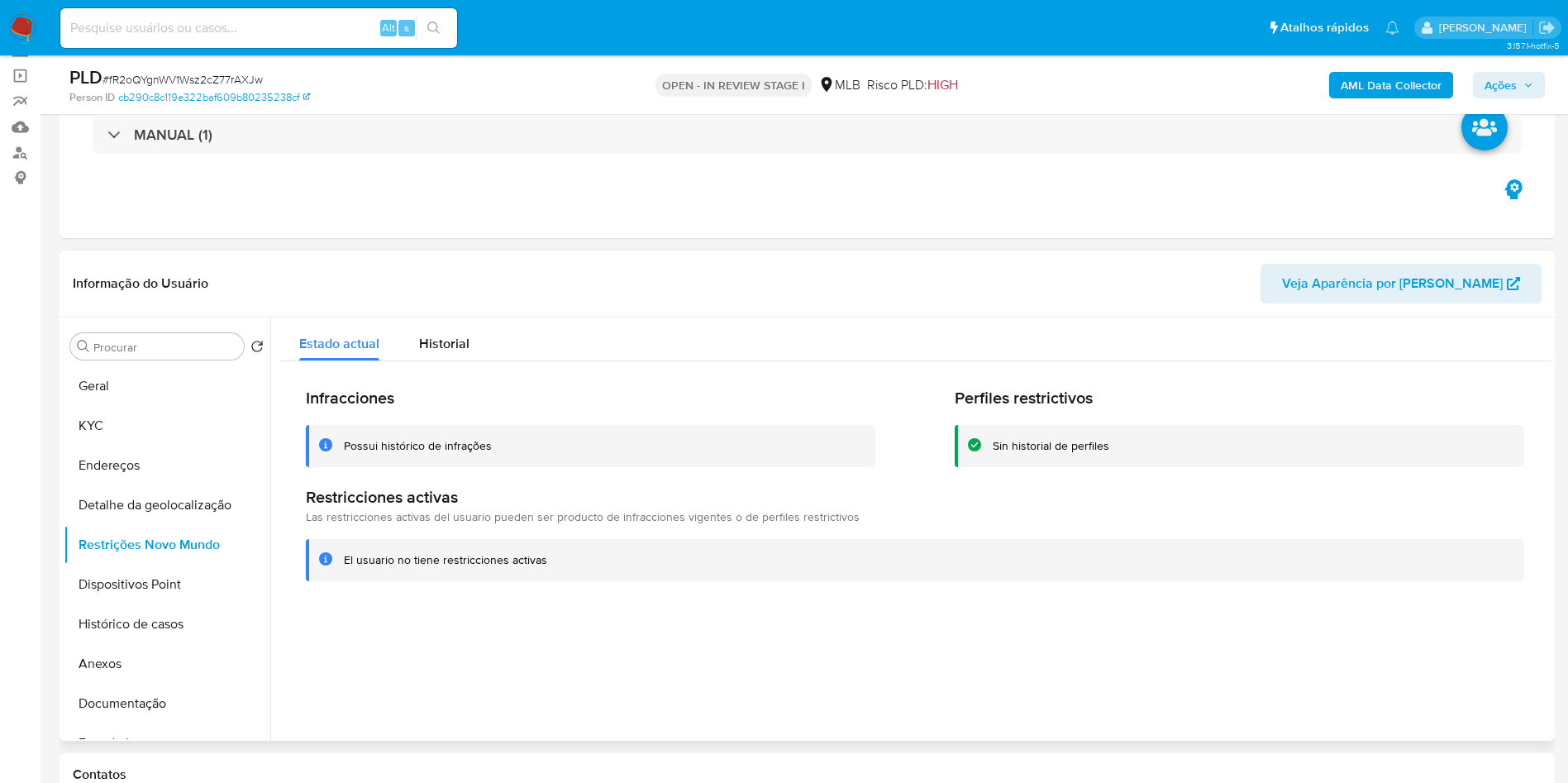
scroll to position [149, 0]
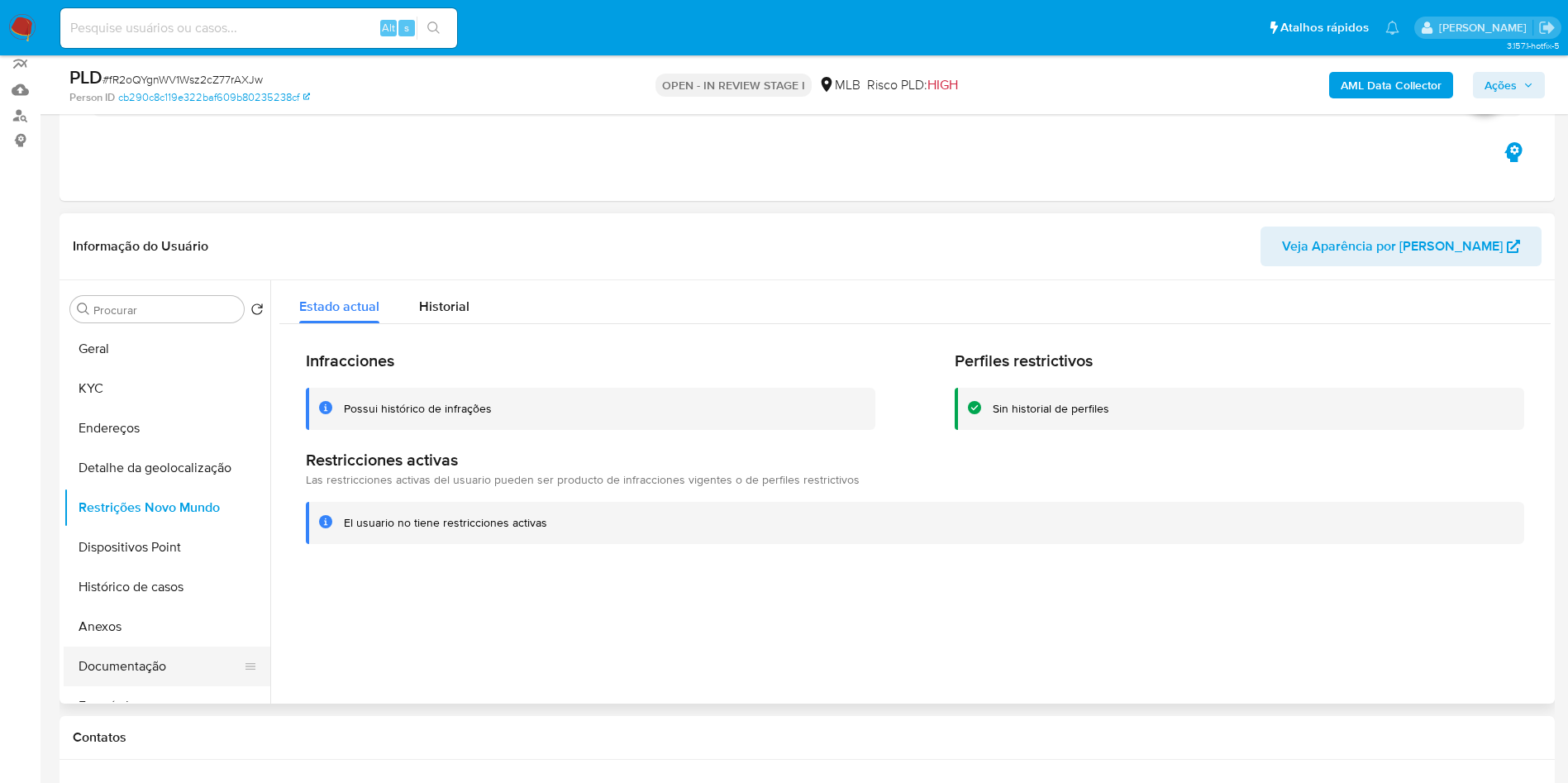
click at [144, 686] on button "Documentação" at bounding box center [160, 666] width 193 height 40
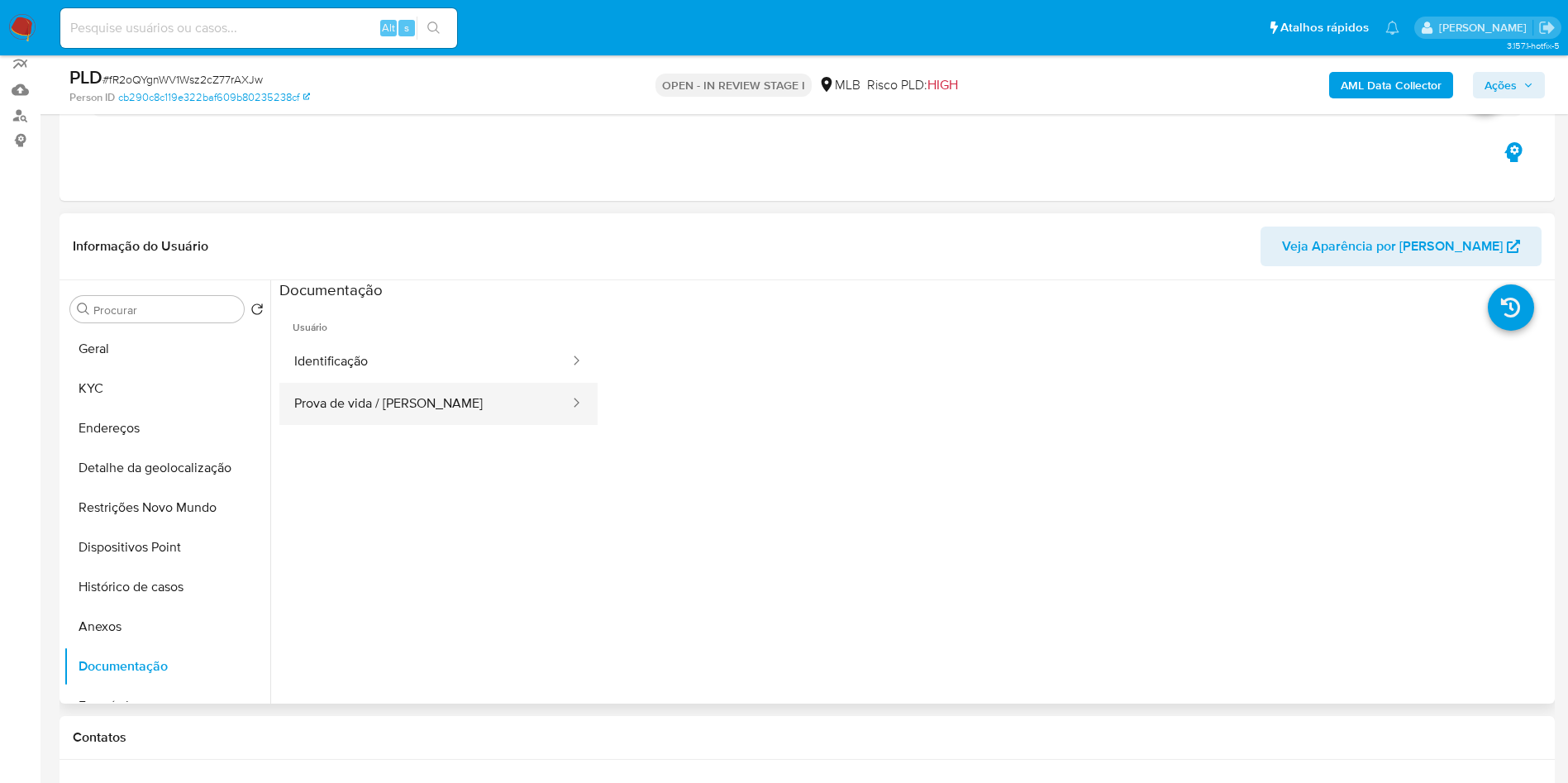
click at [438, 425] on button "Prova de vida / Selfie" at bounding box center [425, 403] width 291 height 43
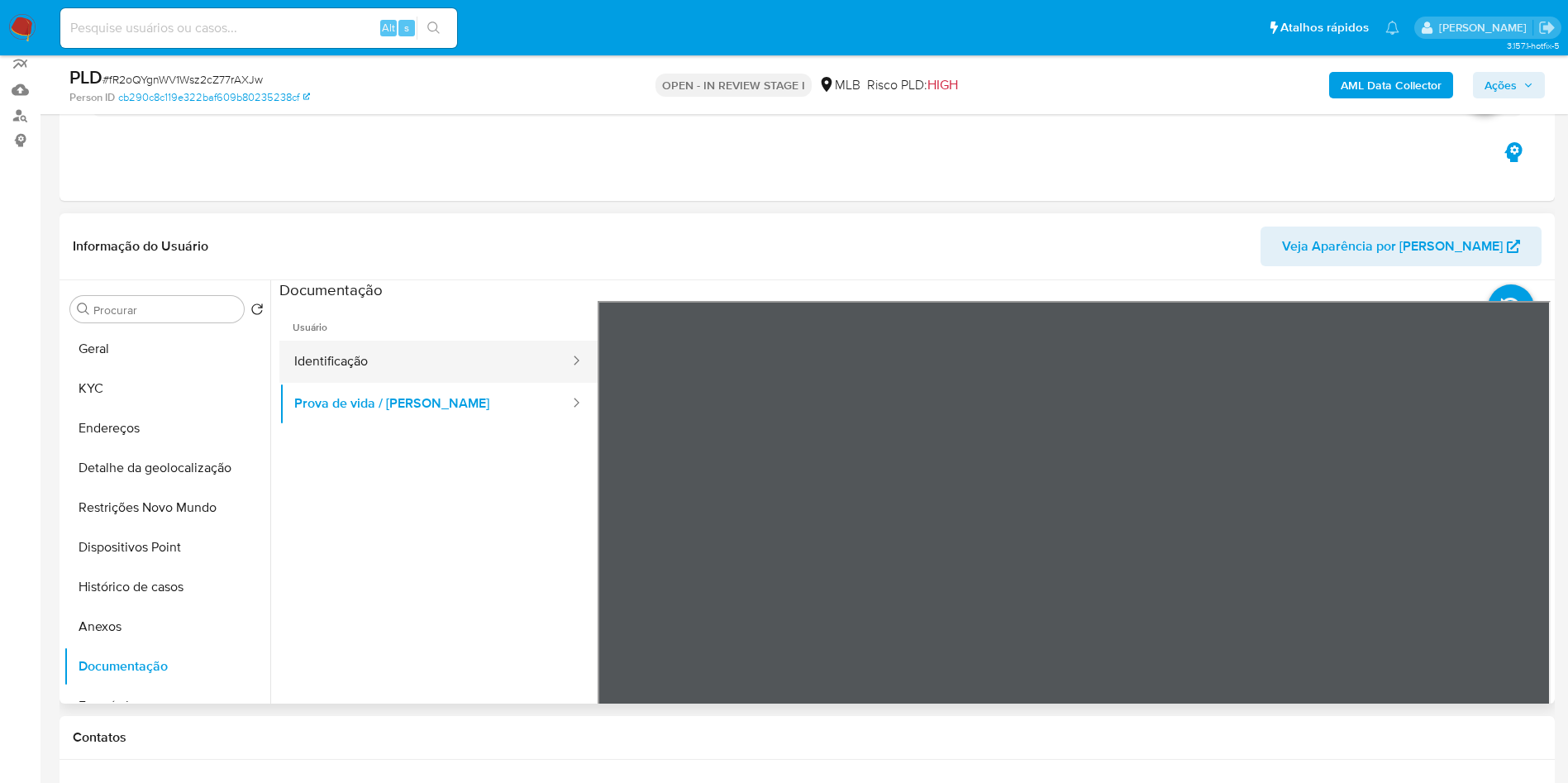
click at [441, 375] on button "Identificação" at bounding box center [425, 362] width 291 height 43
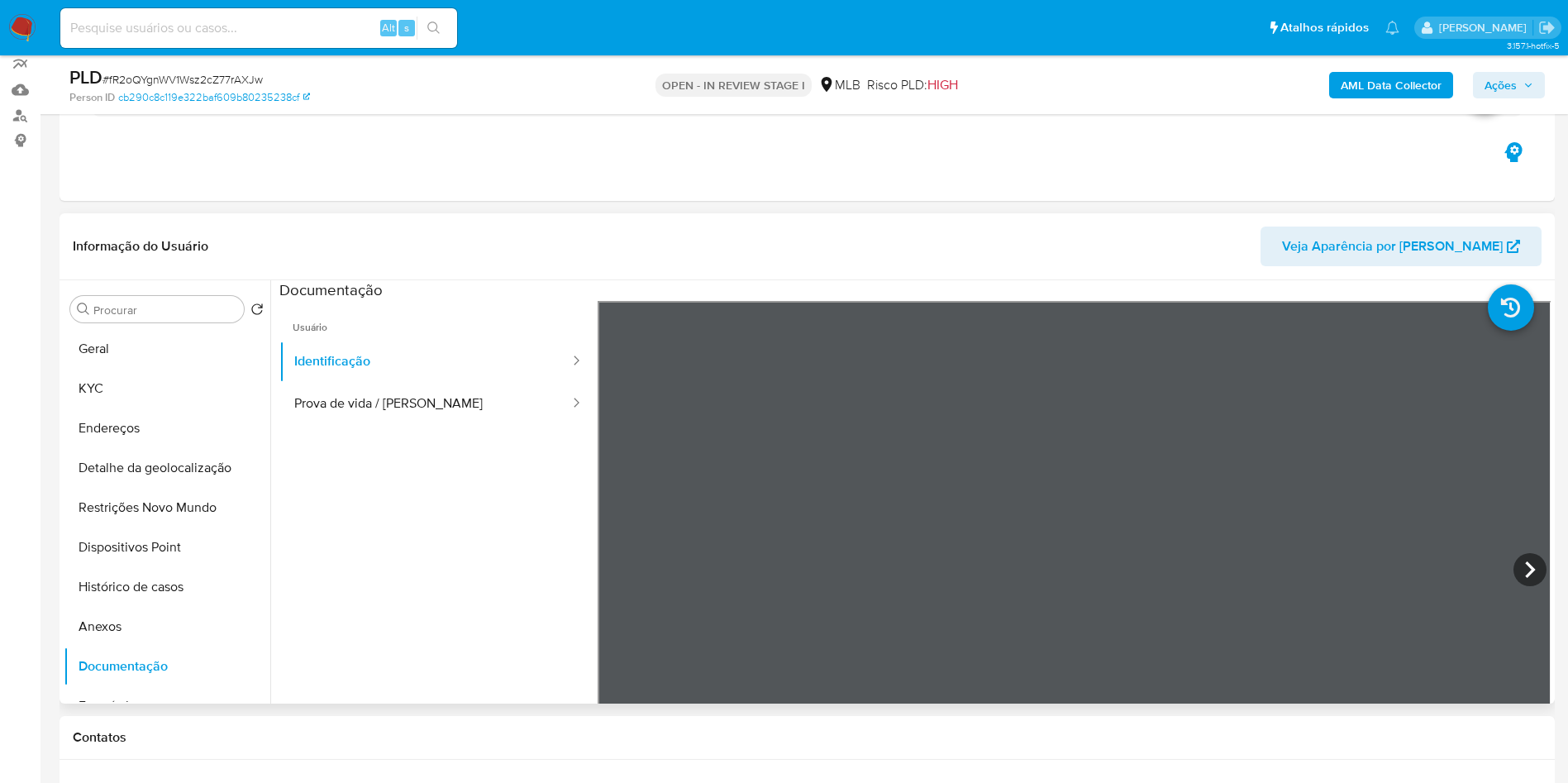
click at [93, 351] on div "Procurar Retornar ao pedido padrão Geral KYC Endereços Detalhe da geolocalizaçã…" at bounding box center [167, 493] width 207 height 421
click at [97, 369] on button "Geral" at bounding box center [160, 349] width 193 height 40
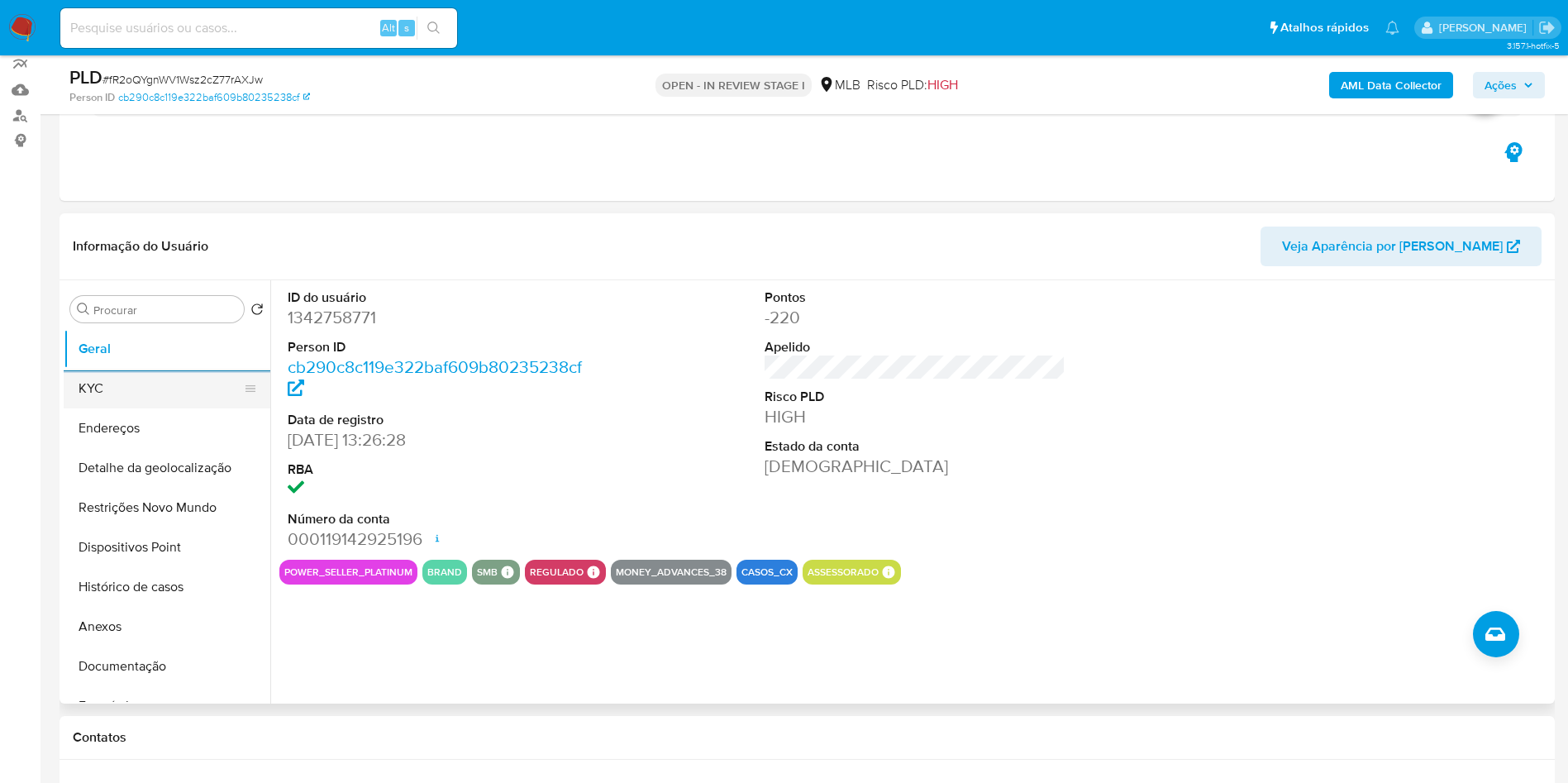
click at [89, 407] on button "KYC" at bounding box center [160, 389] width 193 height 40
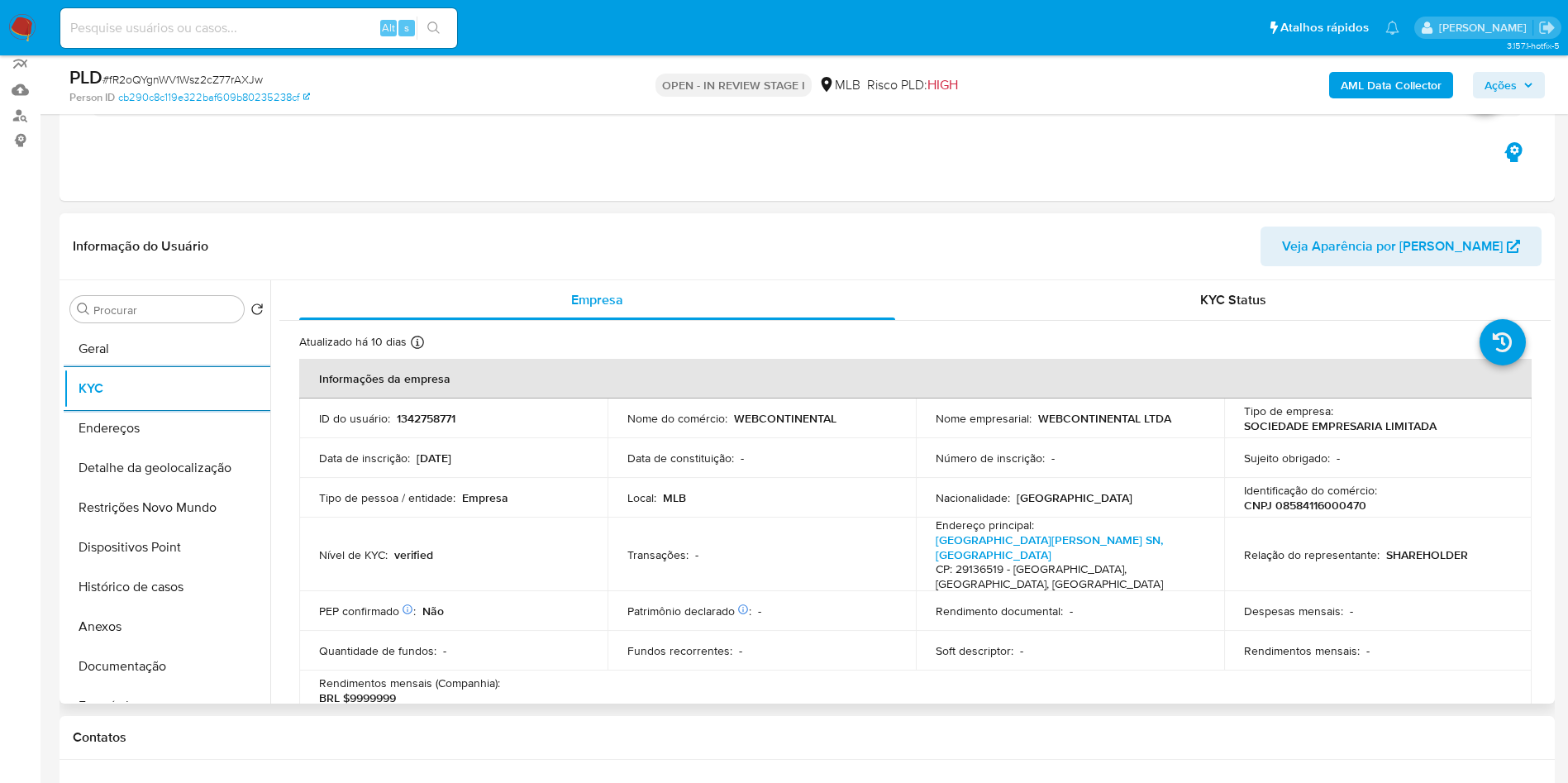
scroll to position [951, 0]
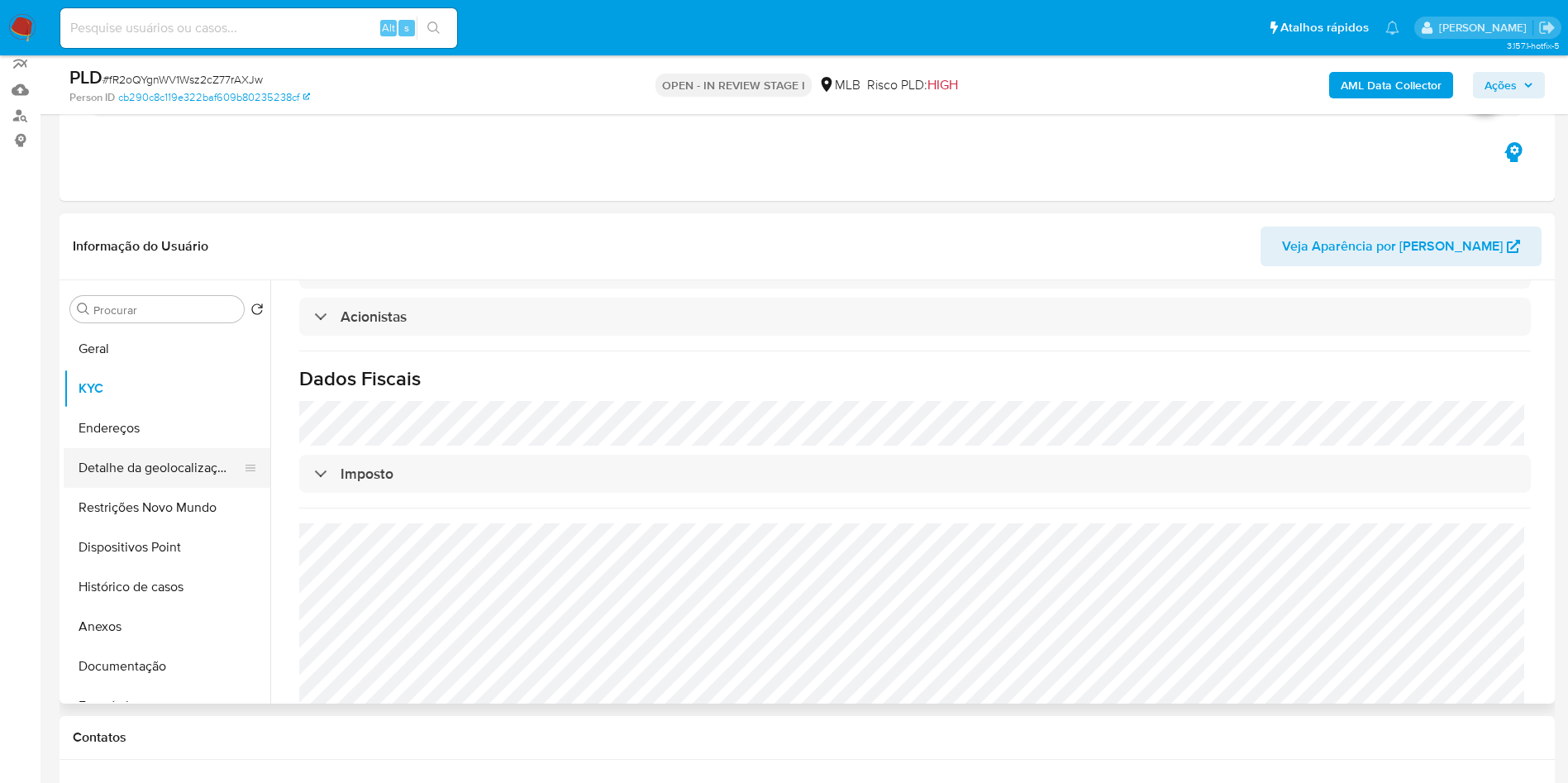
click at [145, 488] on button "Detalhe da geolocalização" at bounding box center [160, 468] width 193 height 40
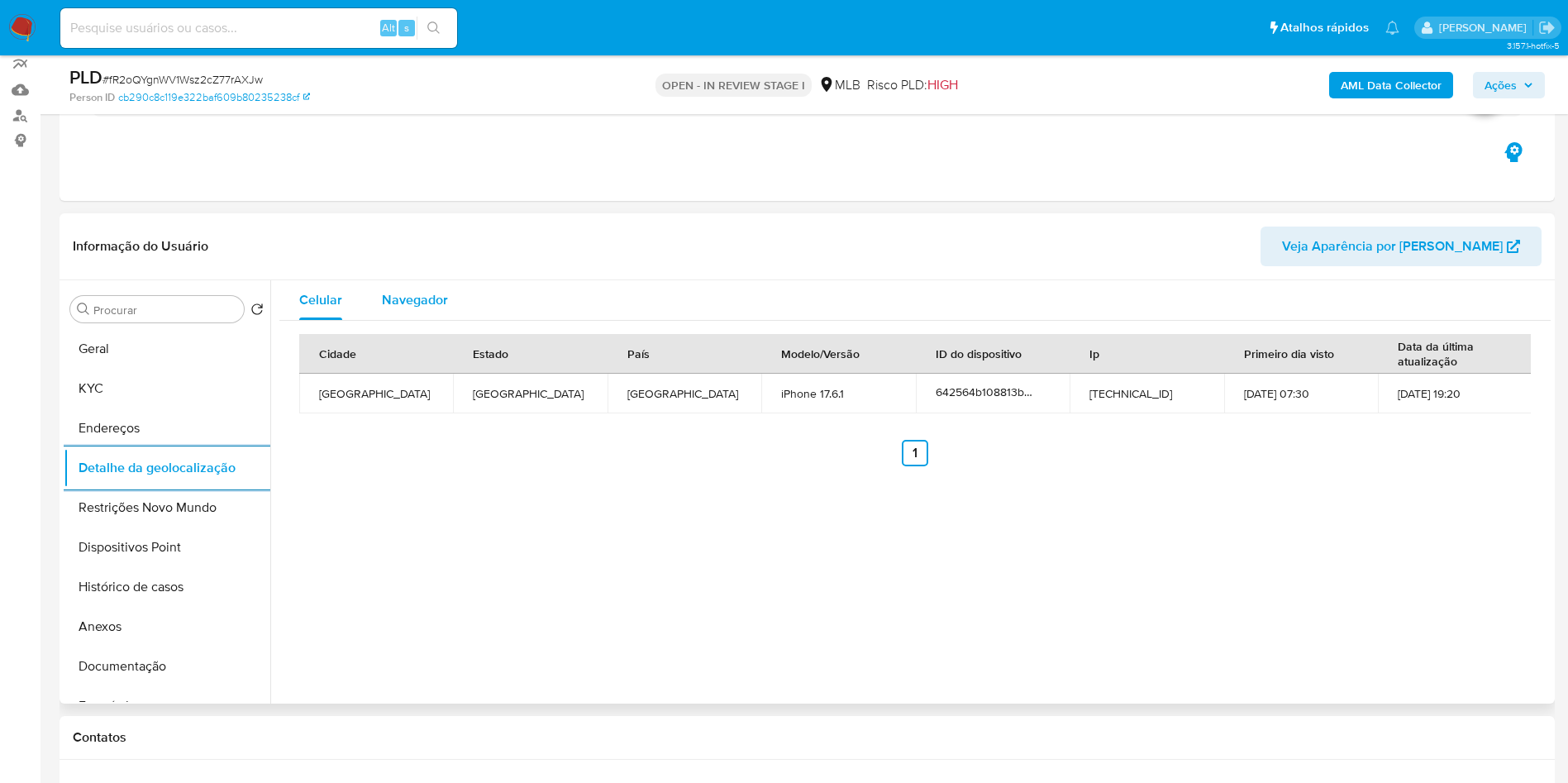
click at [402, 309] on div "Navegador" at bounding box center [414, 300] width 66 height 40
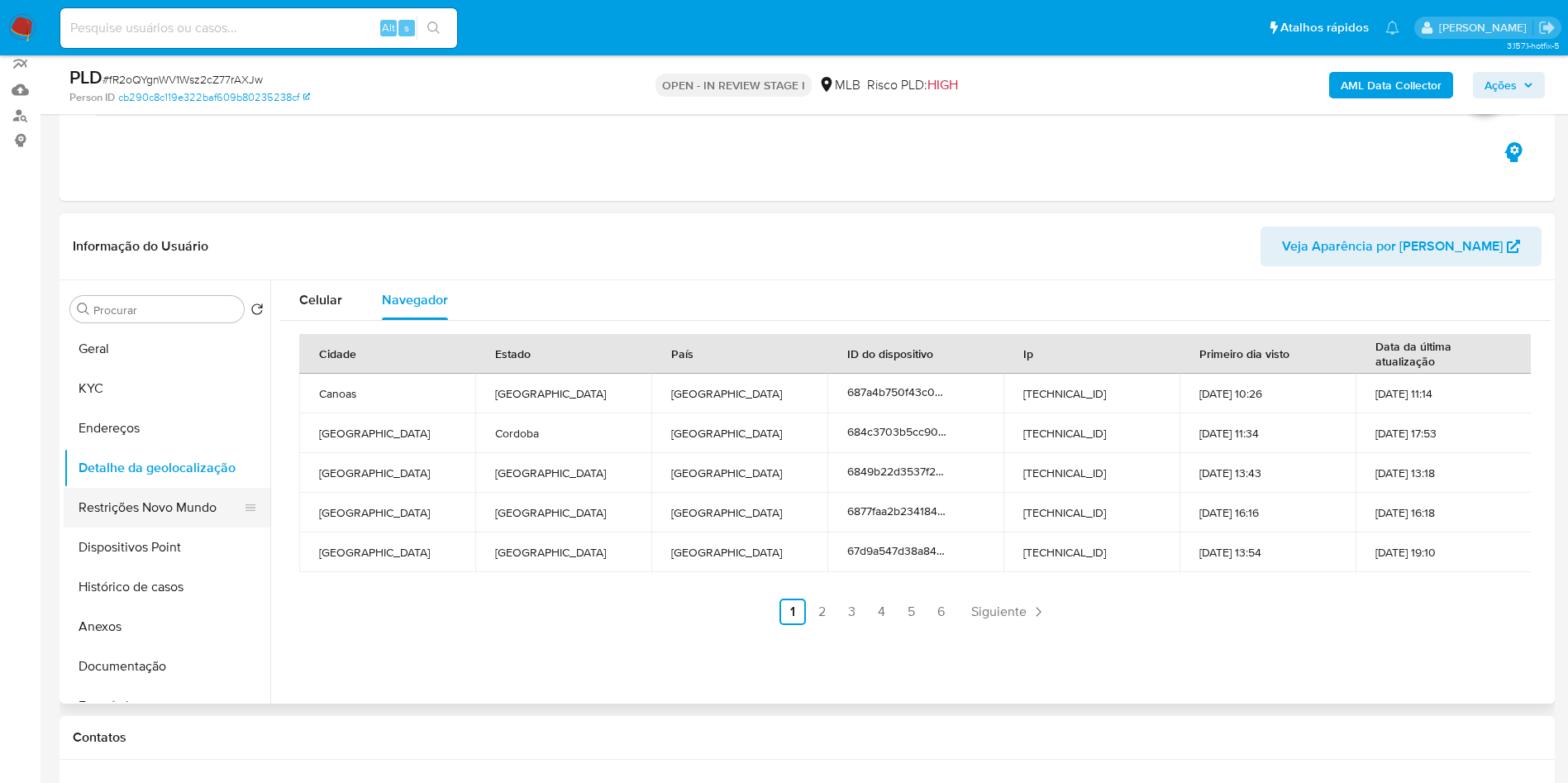
click at [166, 526] on button "Restrições Novo Mundo" at bounding box center [160, 507] width 193 height 40
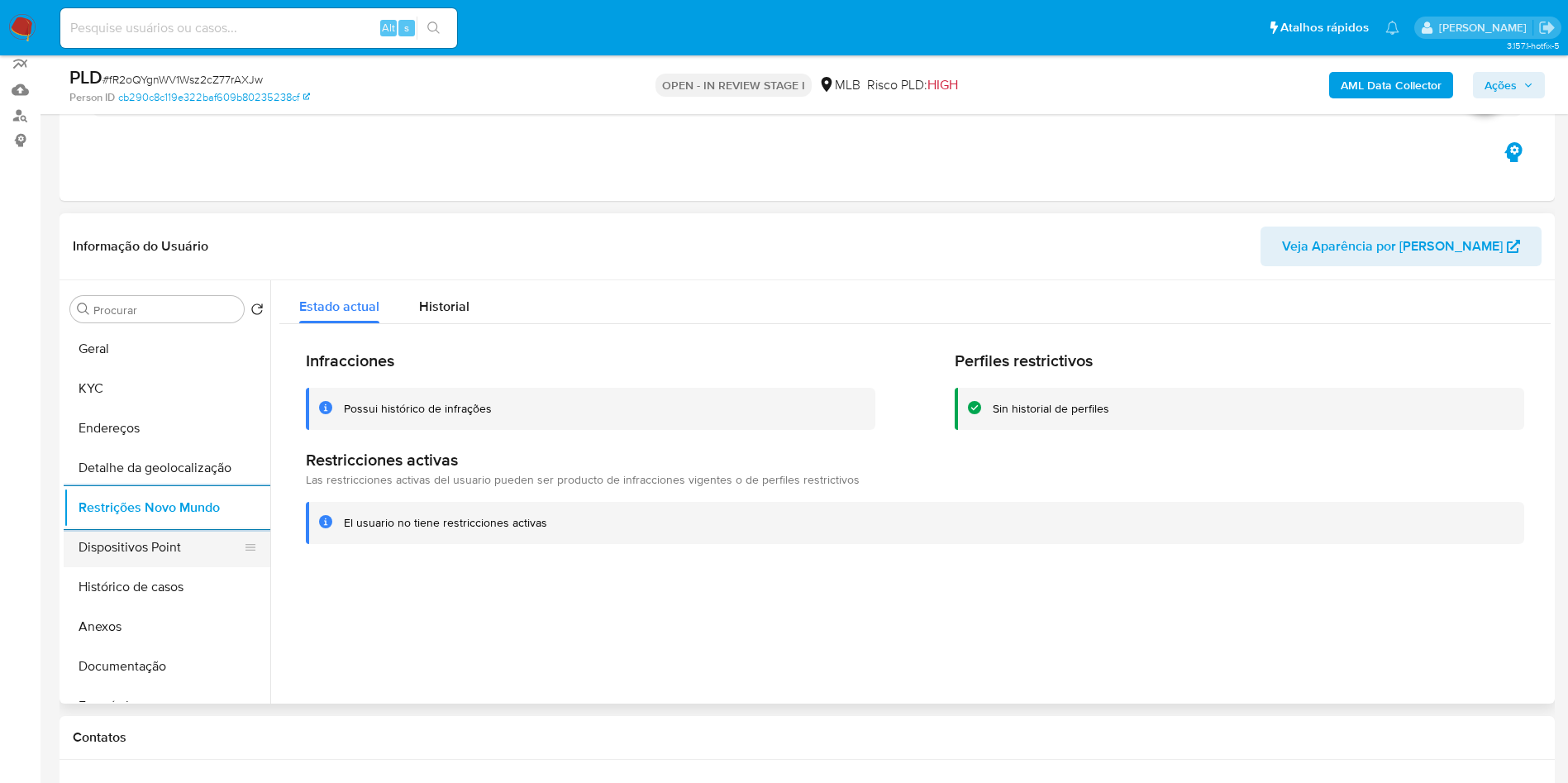
click at [132, 566] on button "Dispositivos Point" at bounding box center [160, 547] width 193 height 40
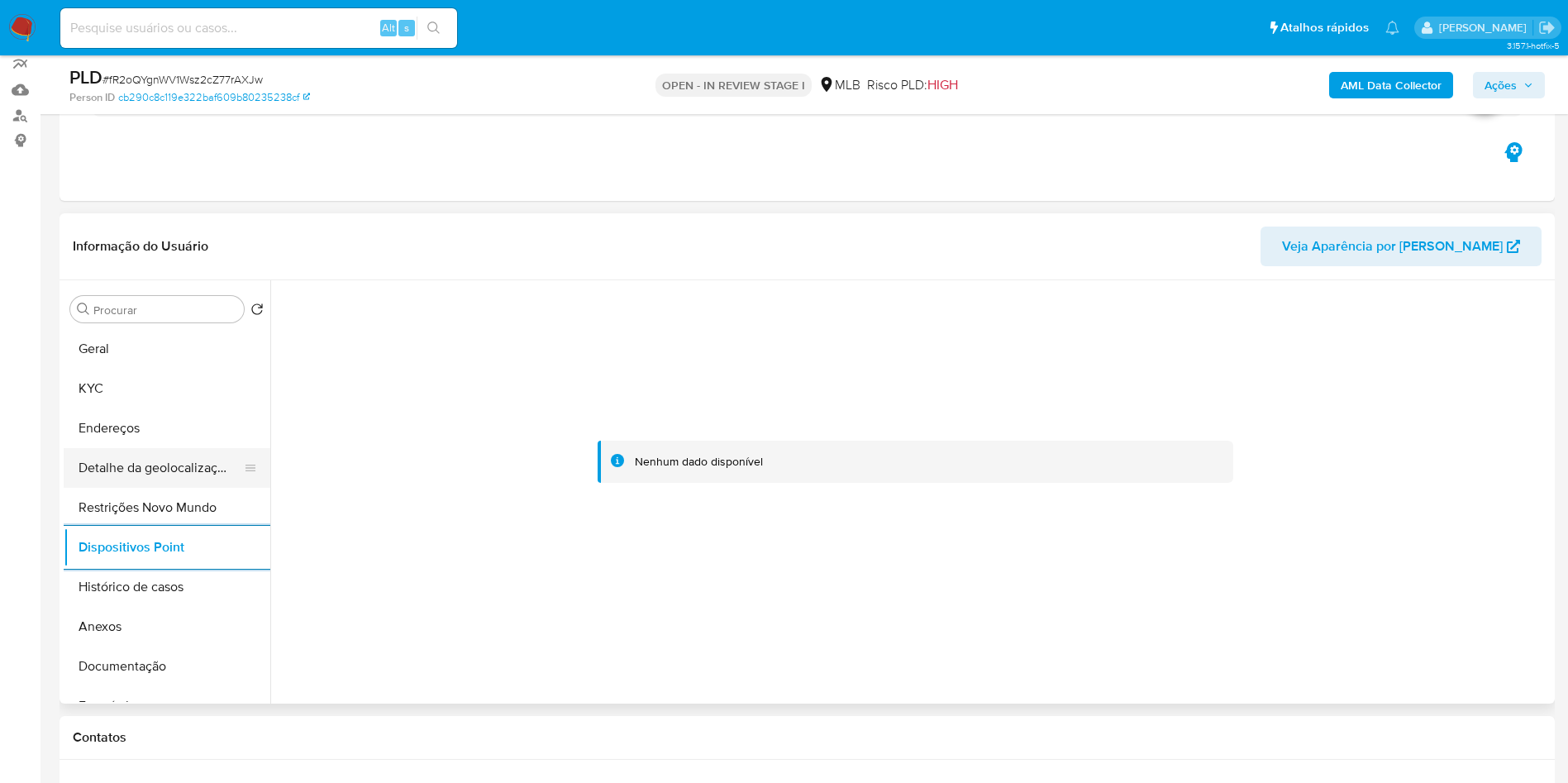
click at [108, 488] on button "Detalhe da geolocalização" at bounding box center [160, 468] width 193 height 40
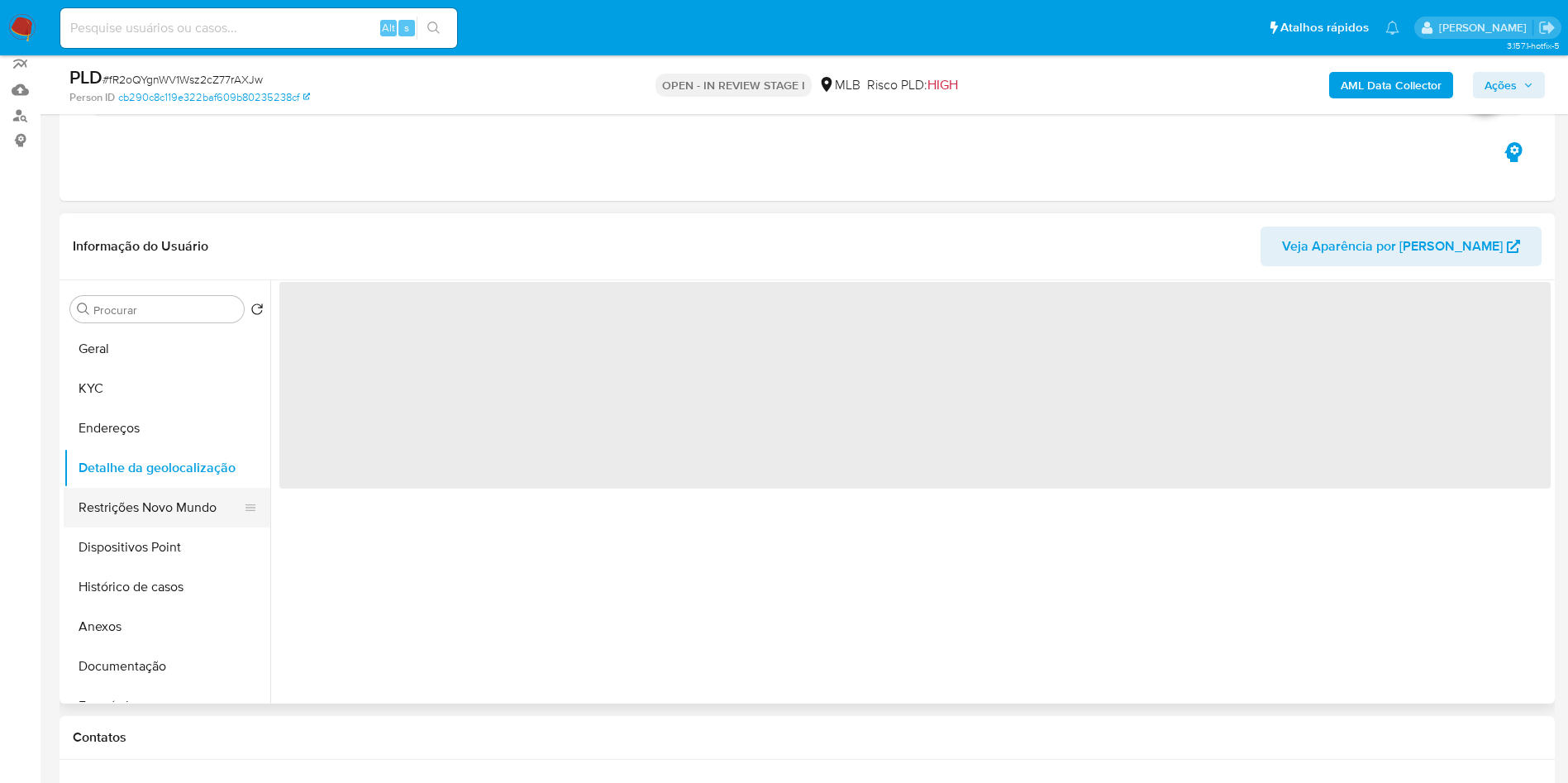
click at [107, 526] on button "Restrições Novo Mundo" at bounding box center [160, 507] width 193 height 40
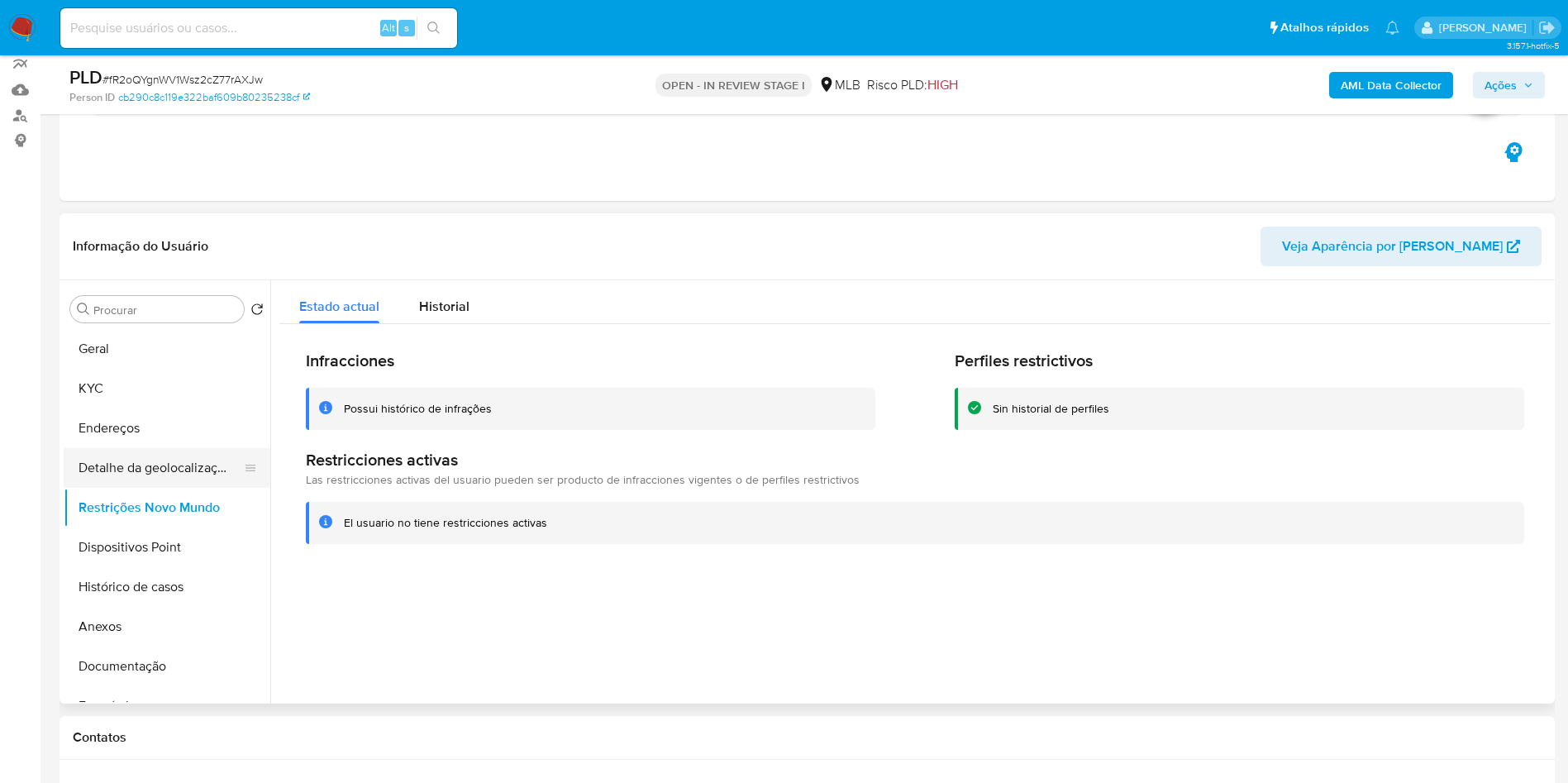
click at [177, 486] on button "Detalhe da geolocalização" at bounding box center [160, 468] width 193 height 40
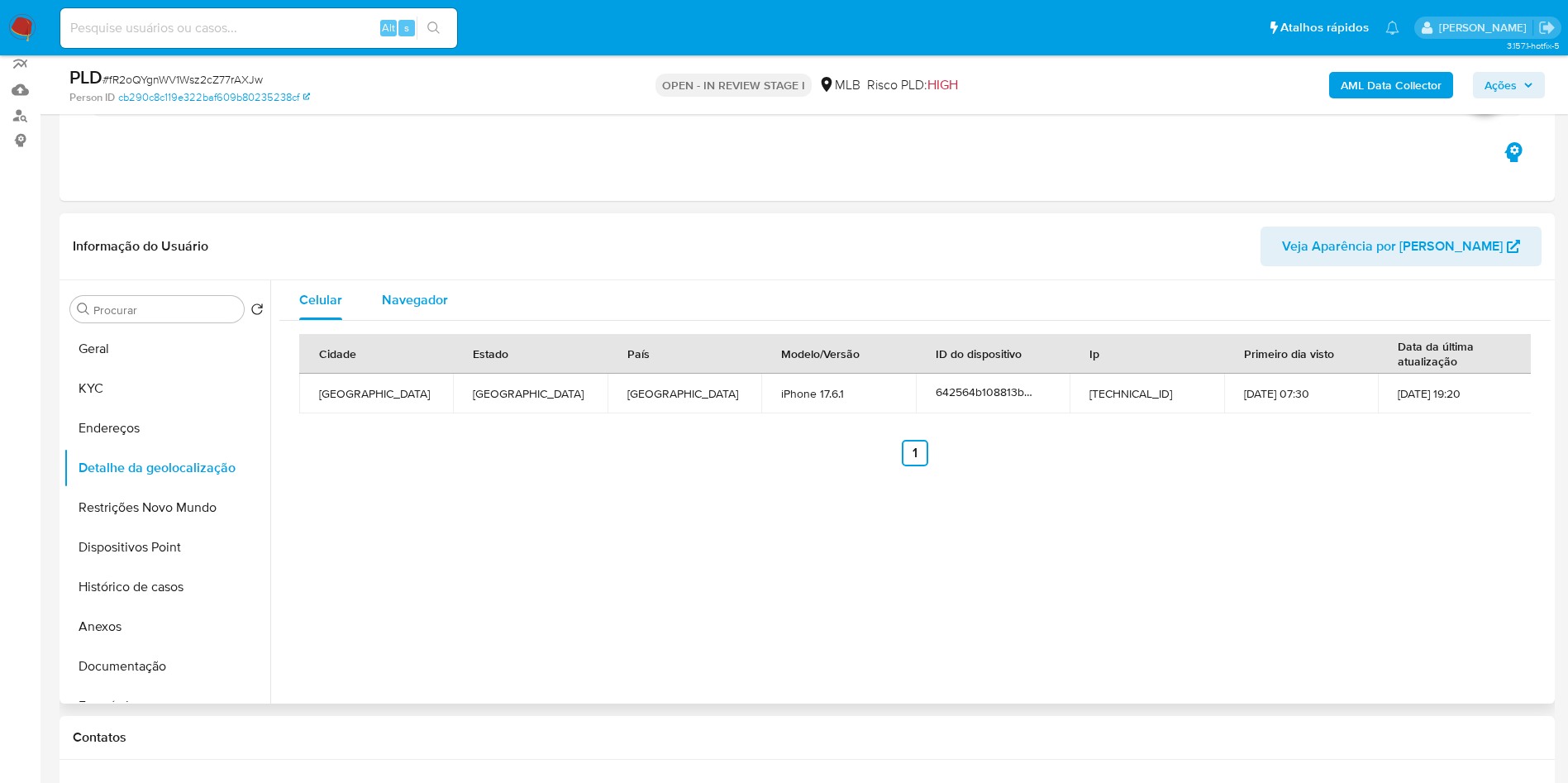
click at [431, 320] on div "Navegador" at bounding box center [414, 300] width 66 height 40
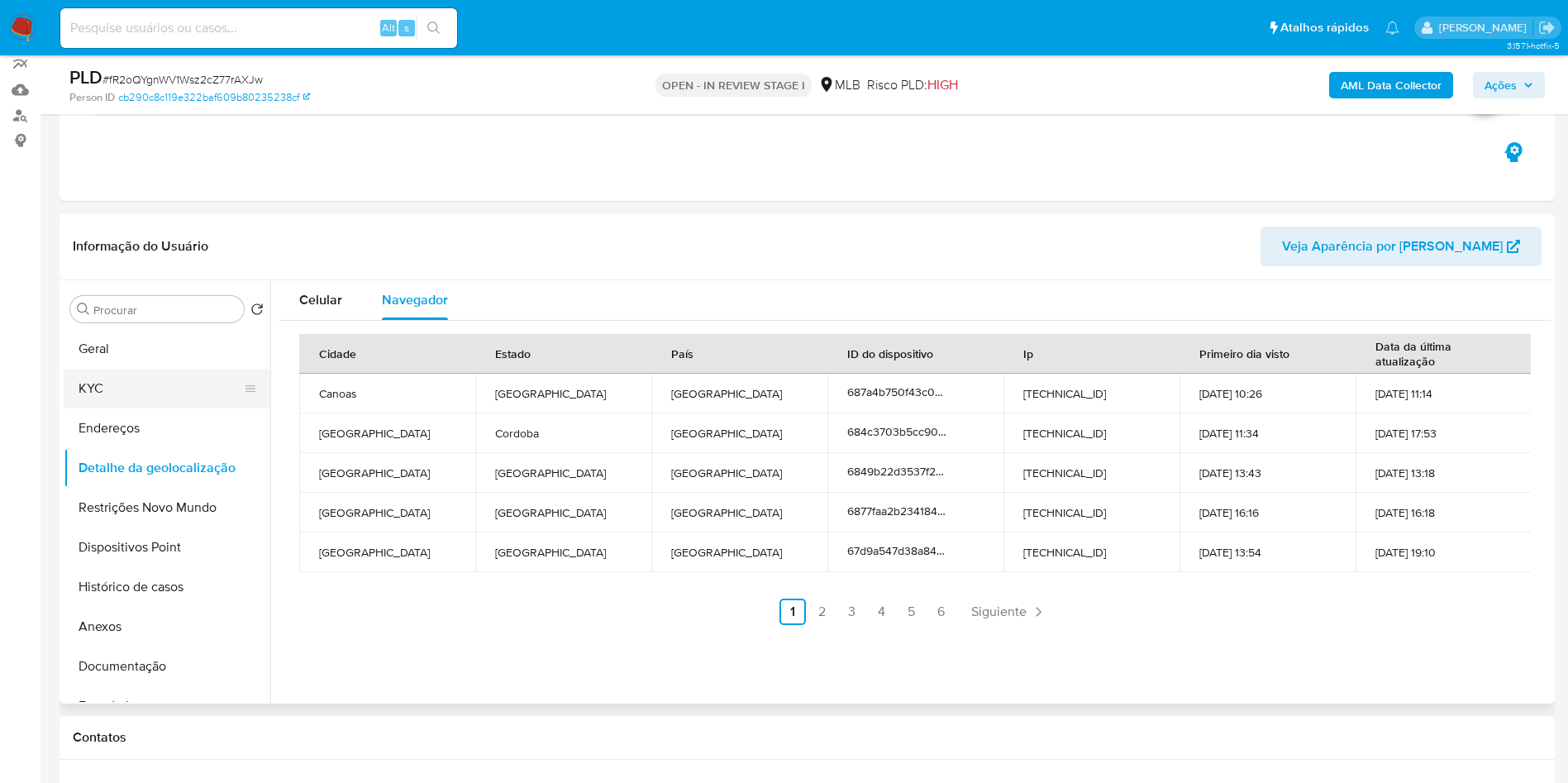
click at [141, 408] on button "KYC" at bounding box center [160, 389] width 193 height 40
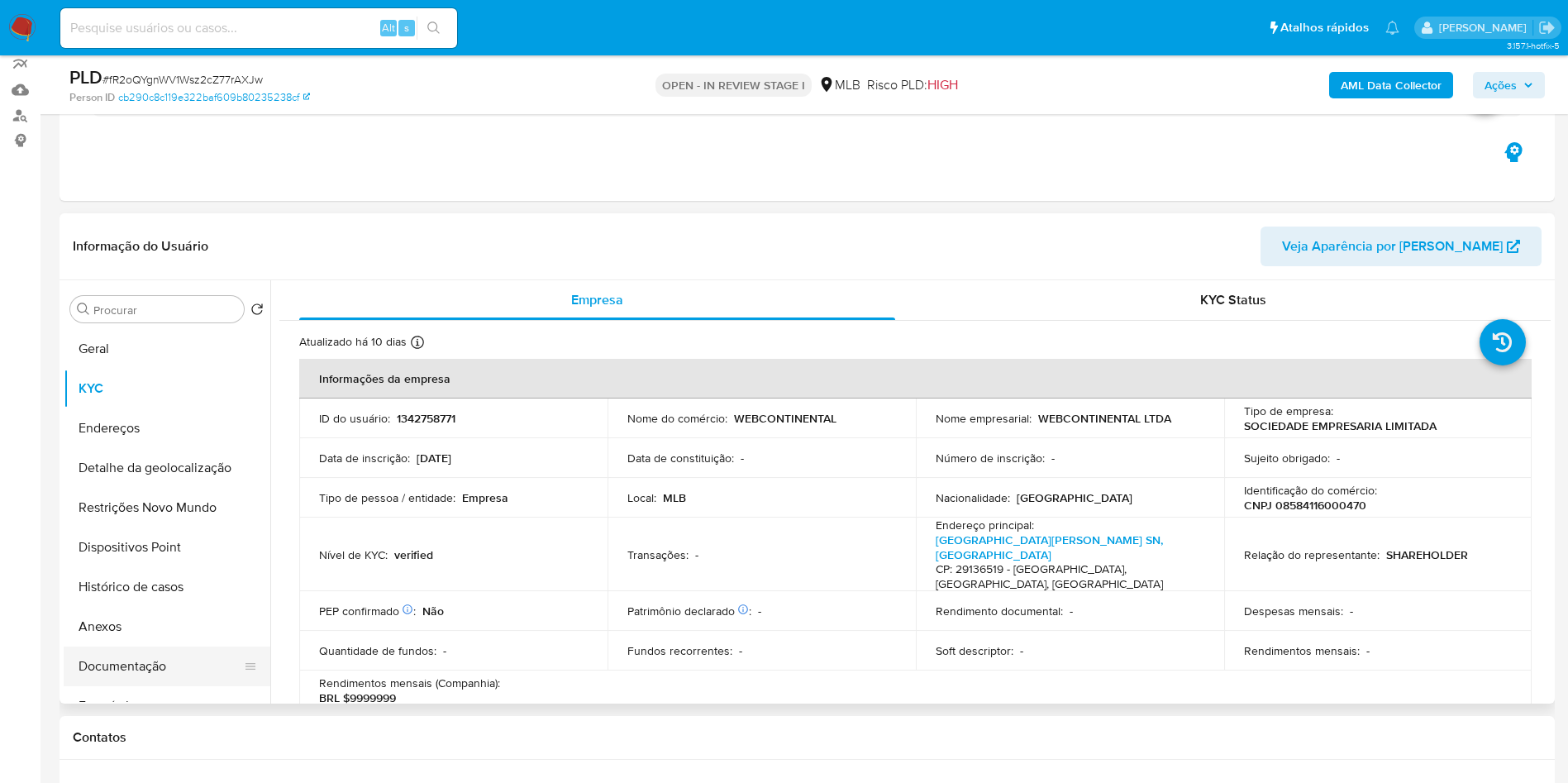
click at [137, 676] on button "Documentação" at bounding box center [160, 666] width 193 height 40
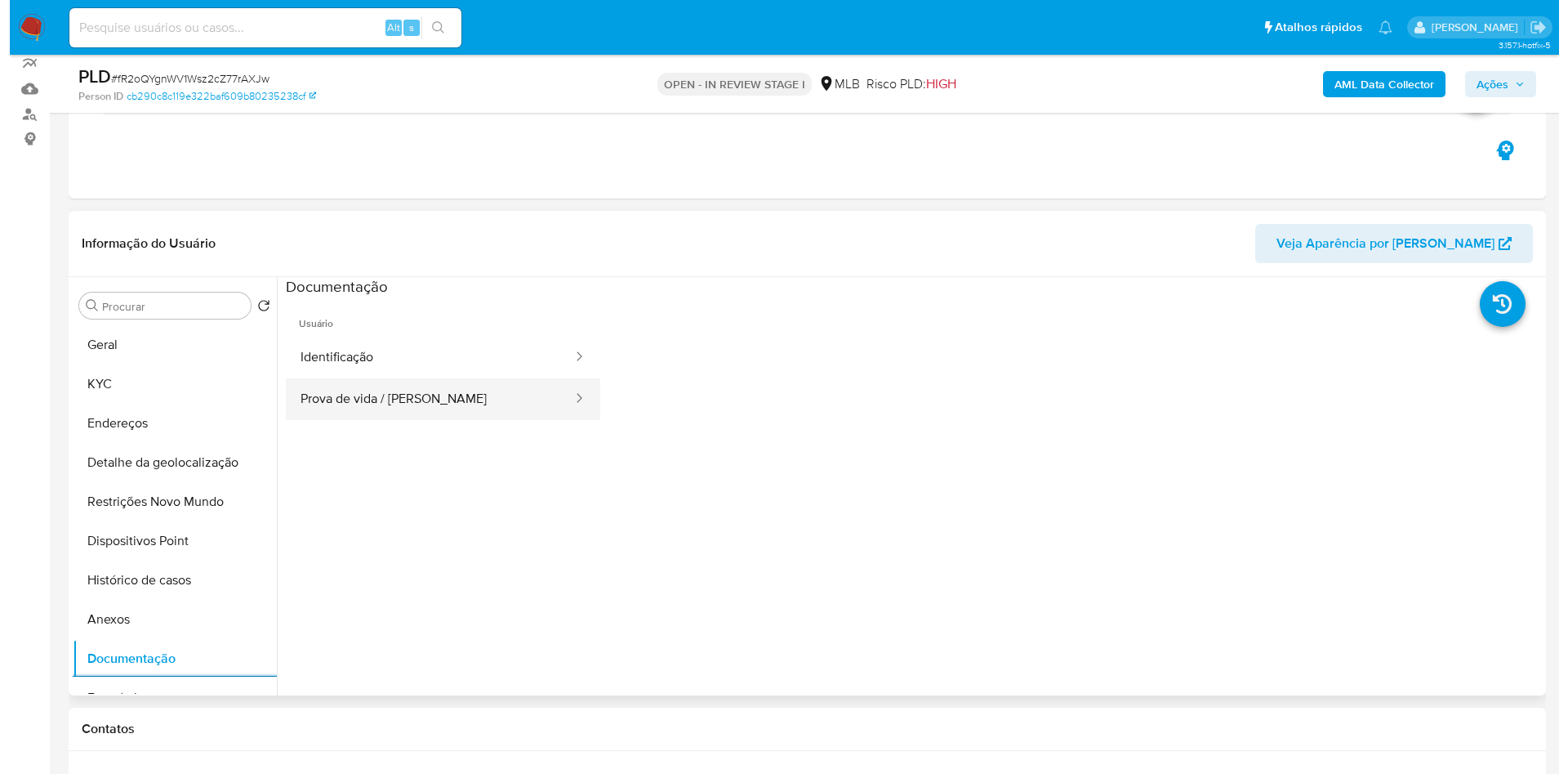
scroll to position [24, 0]
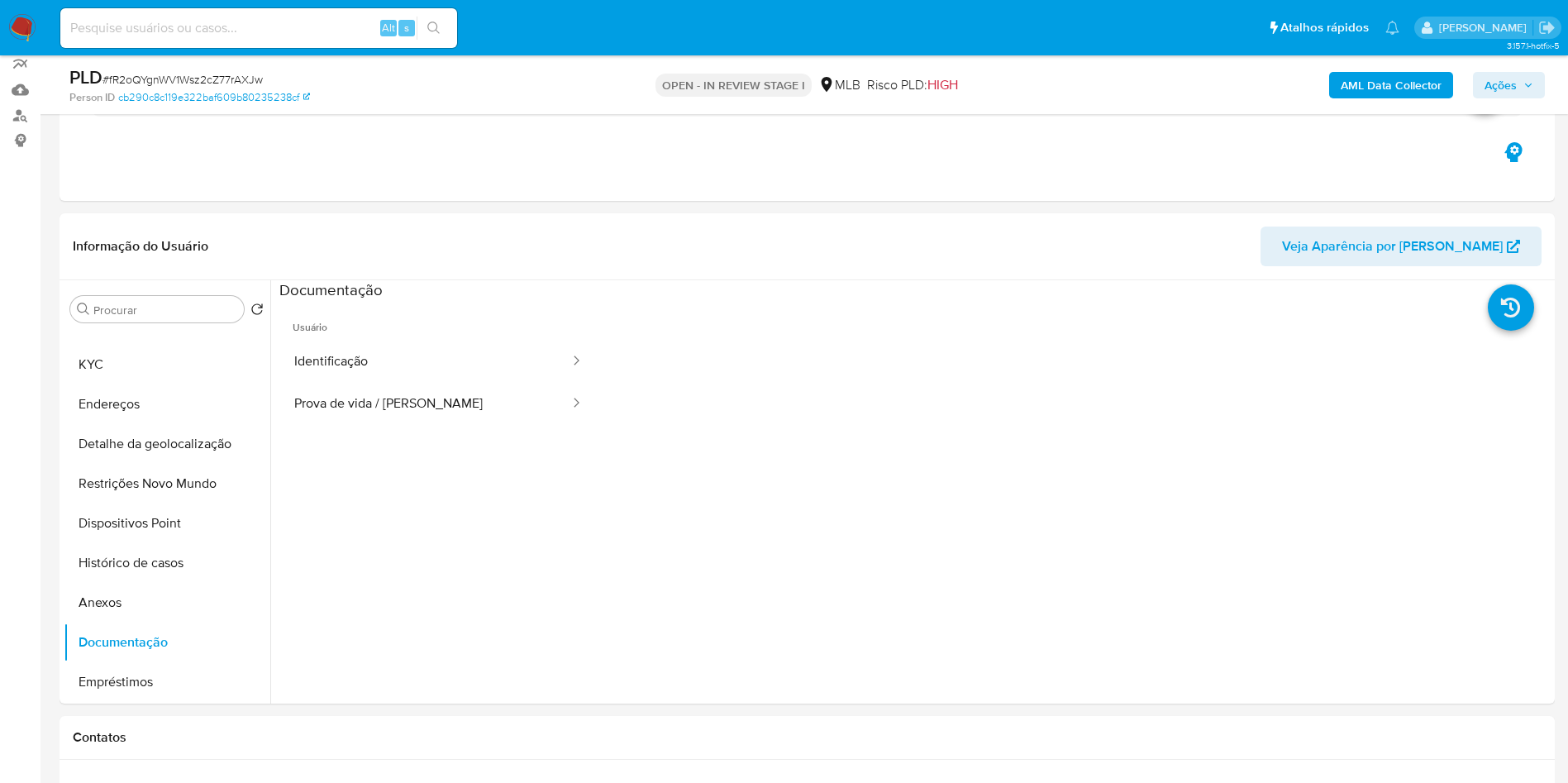
click at [1528, 84] on icon "button" at bounding box center [1528, 85] width 10 height 10
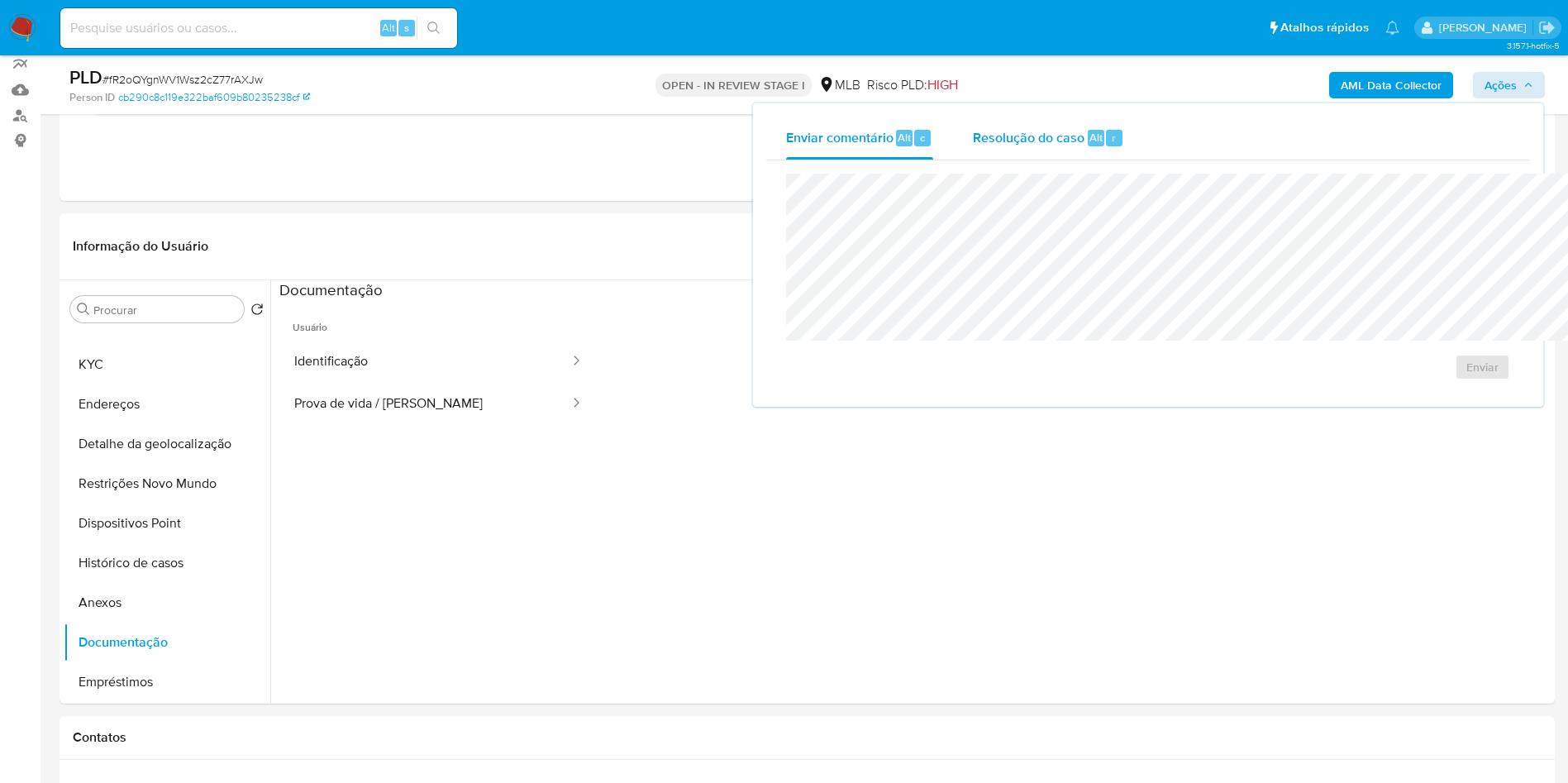
click at [973, 150] on div "Resolução do caso Alt r" at bounding box center [1049, 138] width 152 height 43
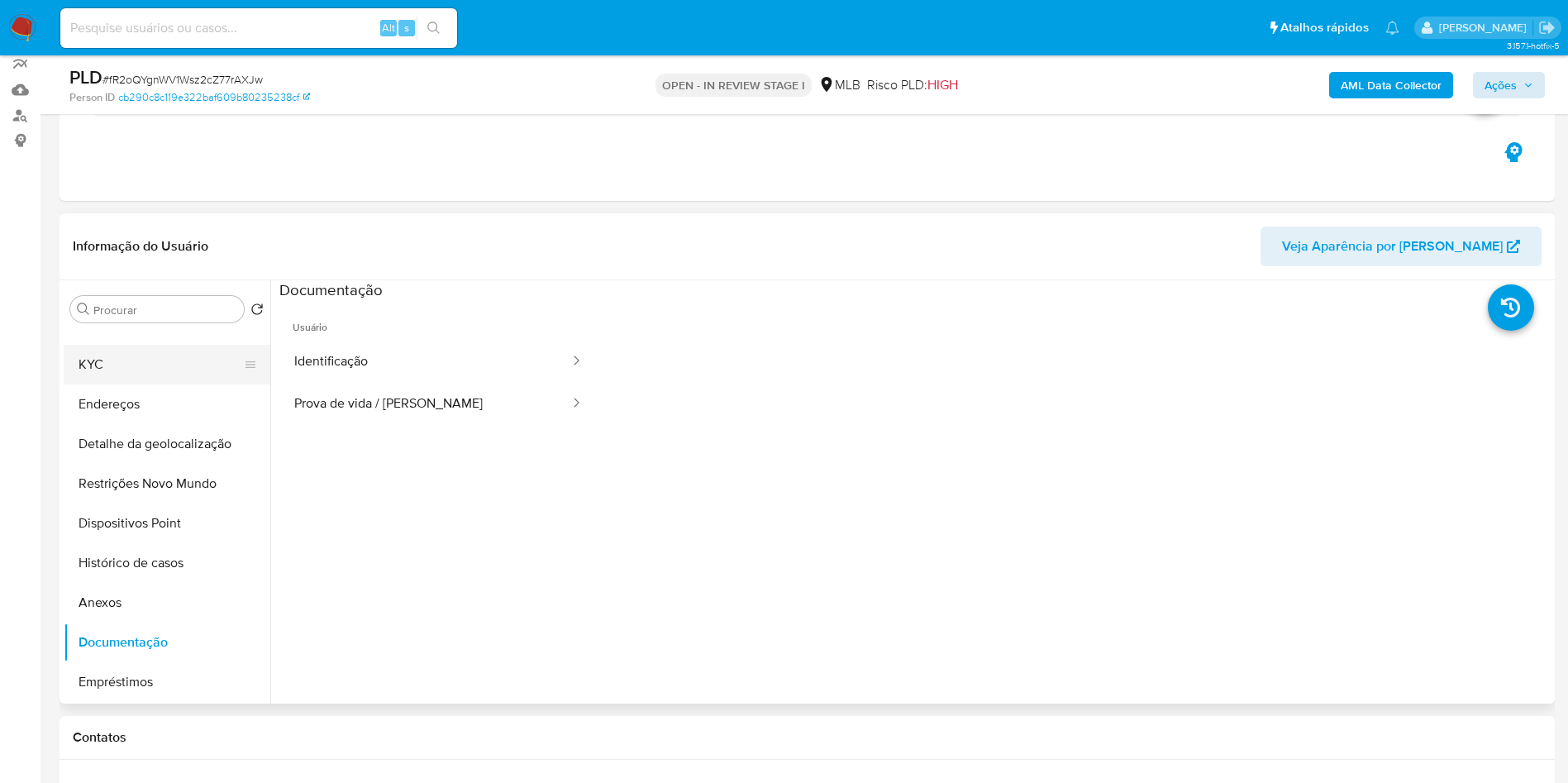
click at [98, 385] on button "KYC" at bounding box center [160, 365] width 193 height 40
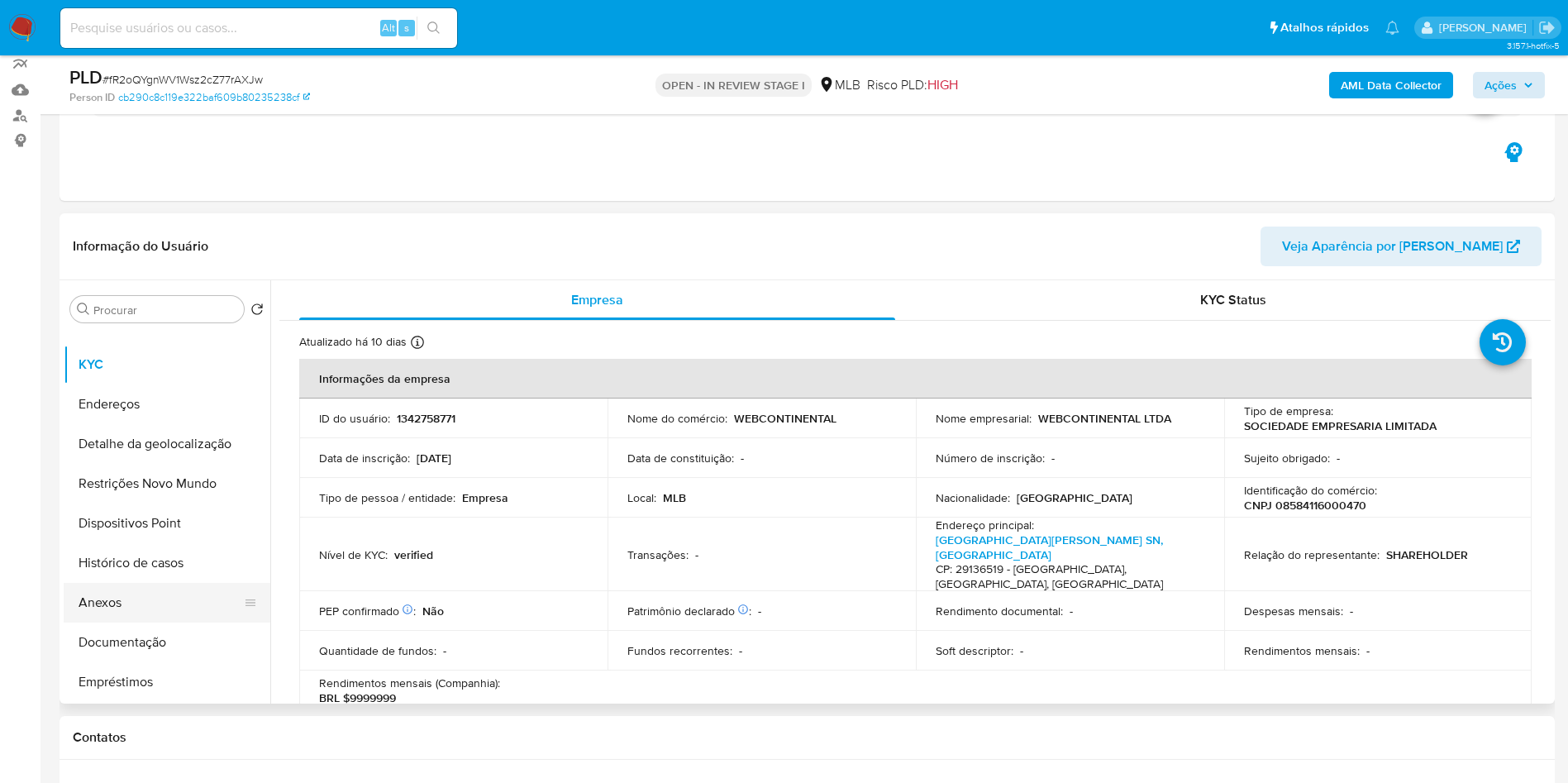
click at [176, 622] on button "Anexos" at bounding box center [160, 603] width 193 height 40
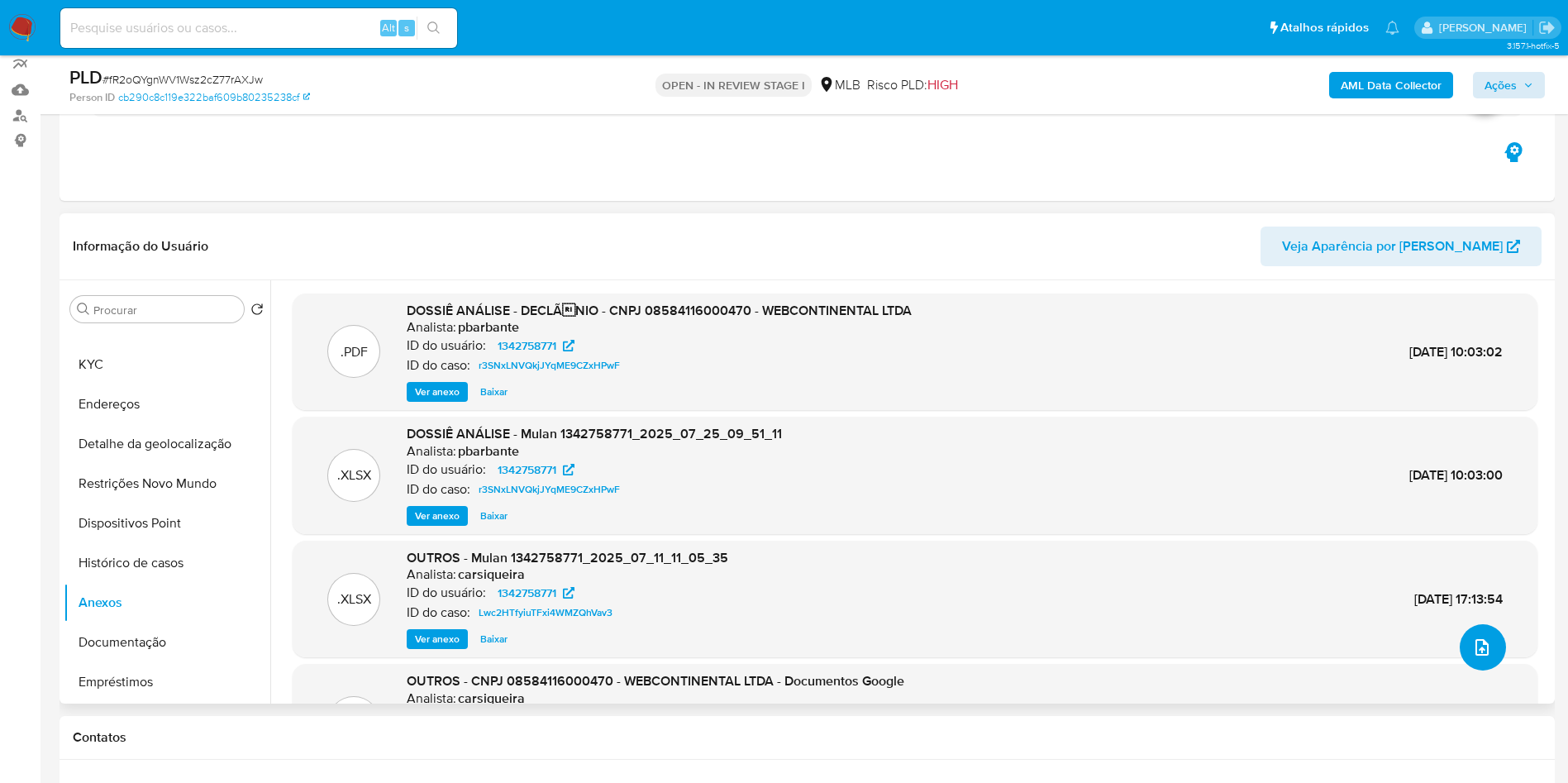
click at [1461, 670] on button "upload-file" at bounding box center [1483, 647] width 47 height 47
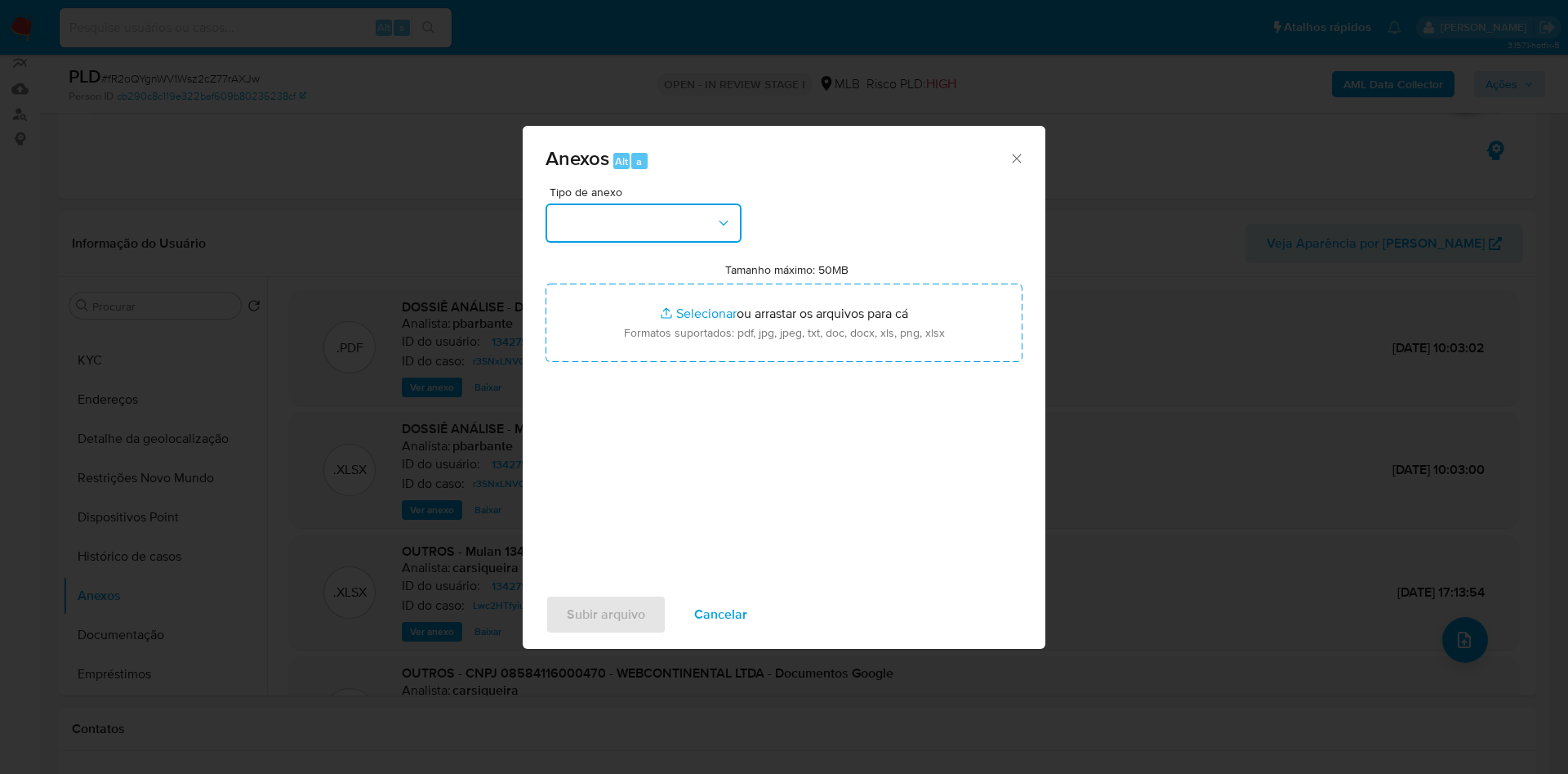
click at [664, 204] on button "button" at bounding box center [643, 223] width 196 height 39
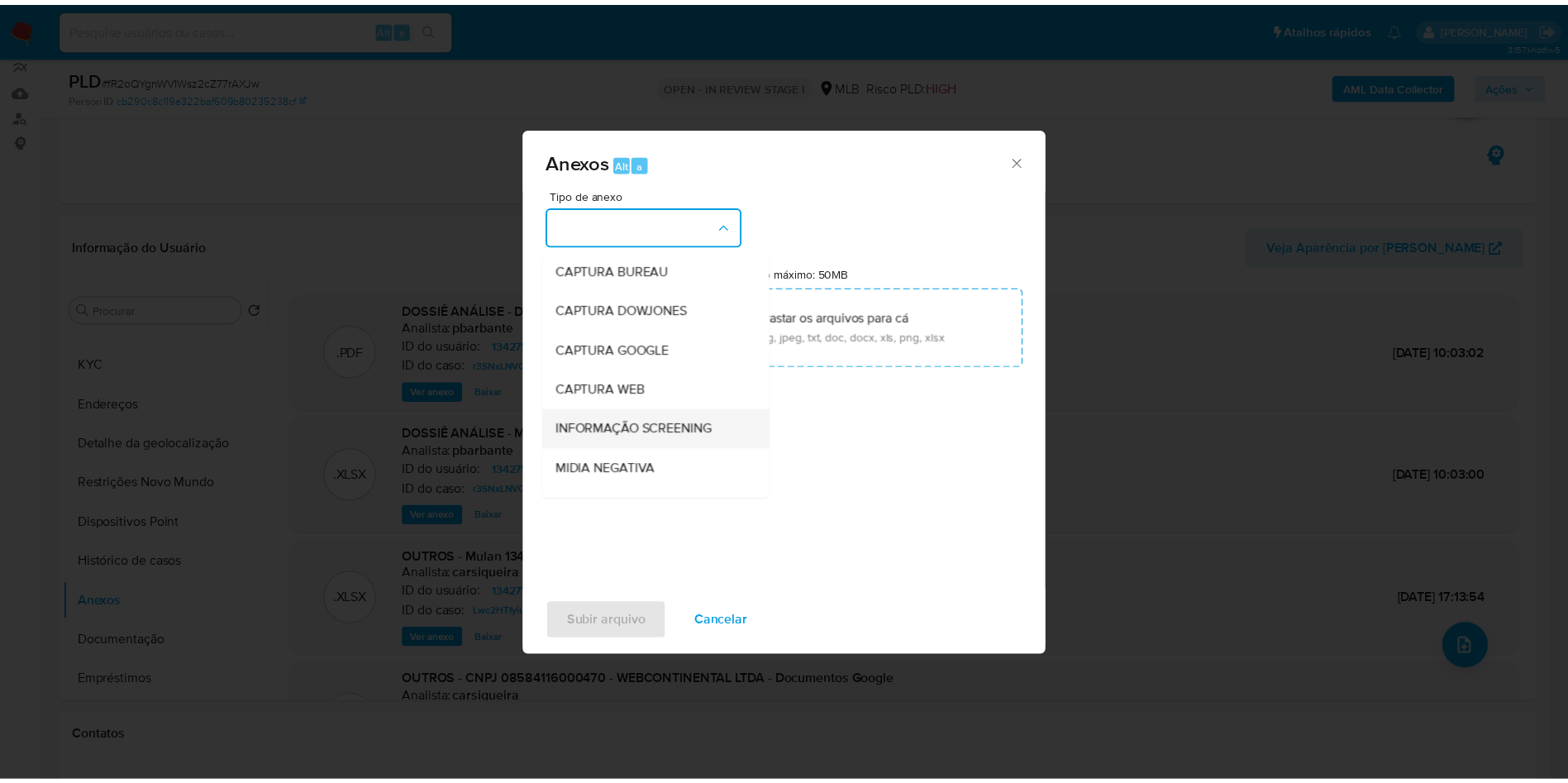
scroll to position [222, 0]
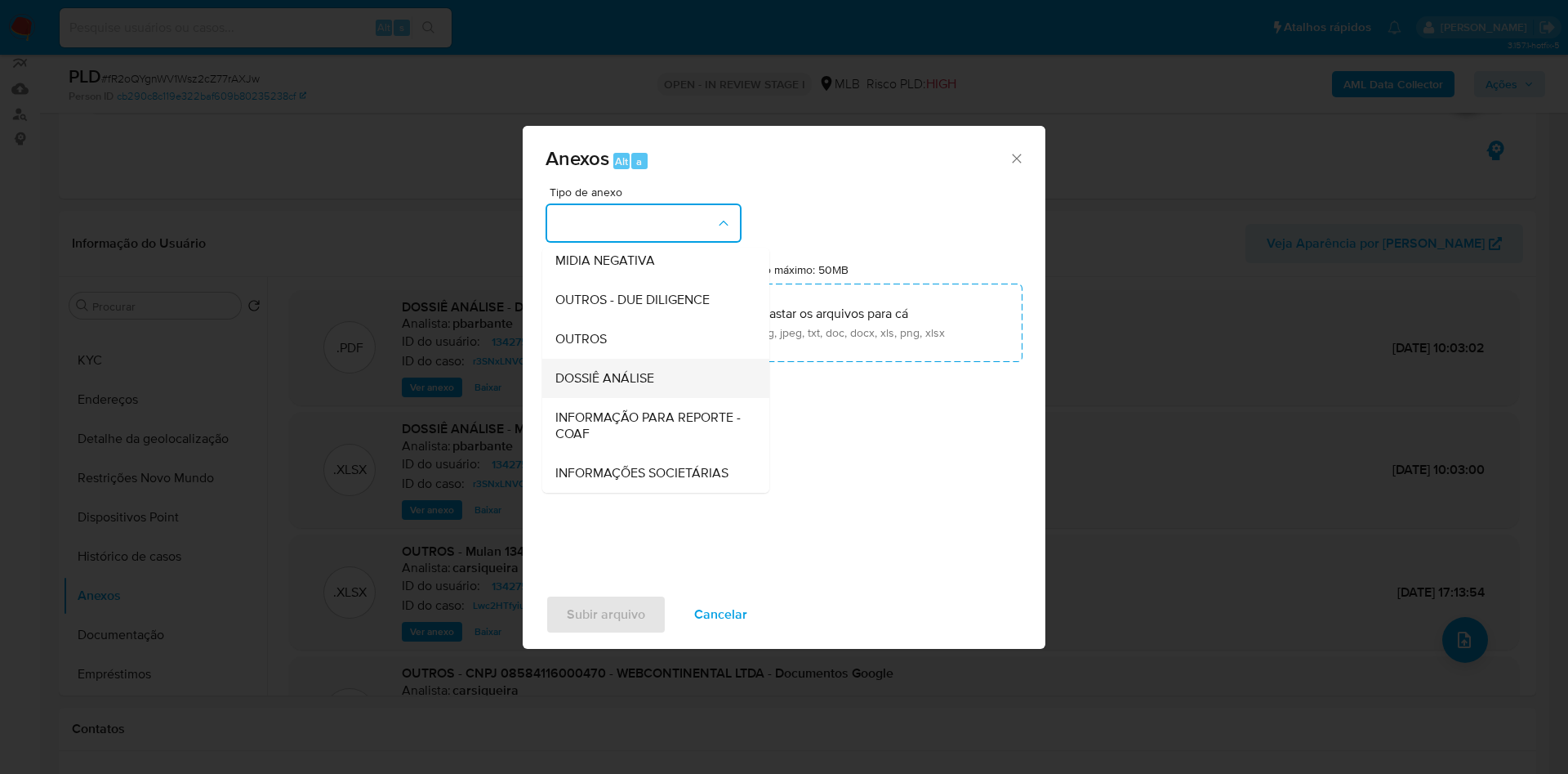
click at [555, 370] on span "DOSSIÊ ANÁLISE" at bounding box center [604, 378] width 99 height 17
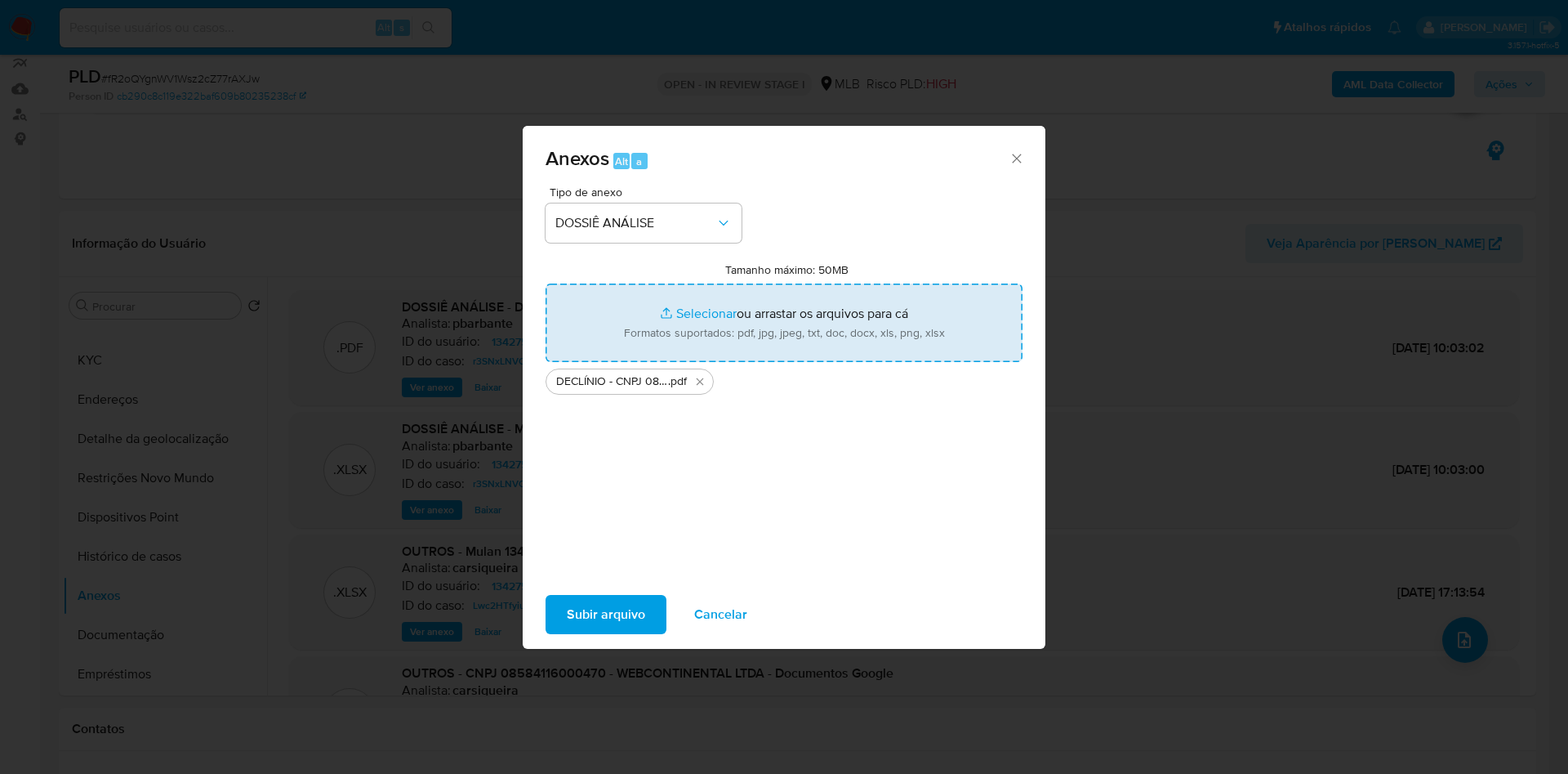
type input "C:\fakepath\Mulan 1342758771_2025_09_01_10_57_35.xlsx"
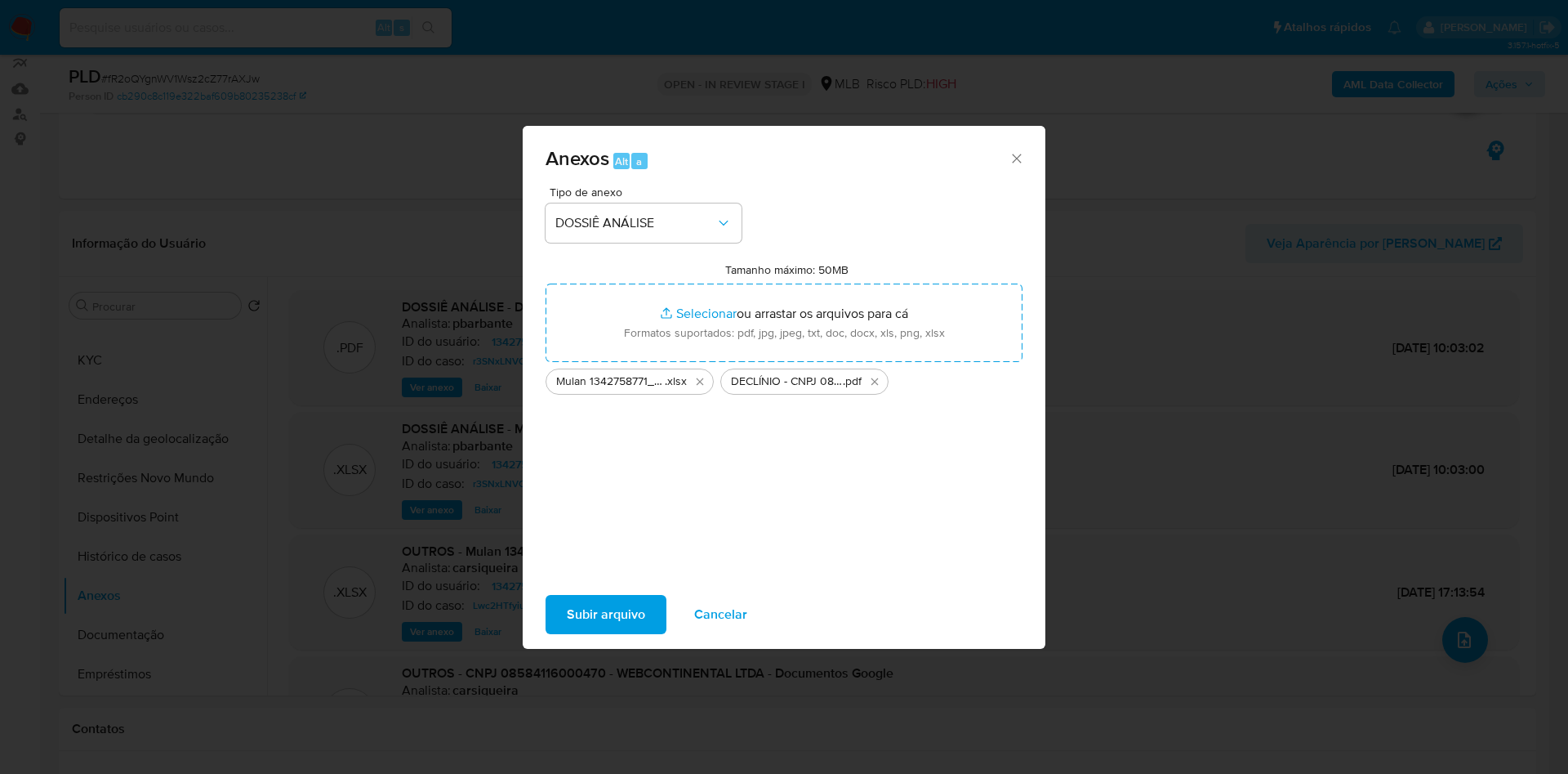
click at [598, 631] on span "Subir arquivo" at bounding box center [606, 614] width 78 height 36
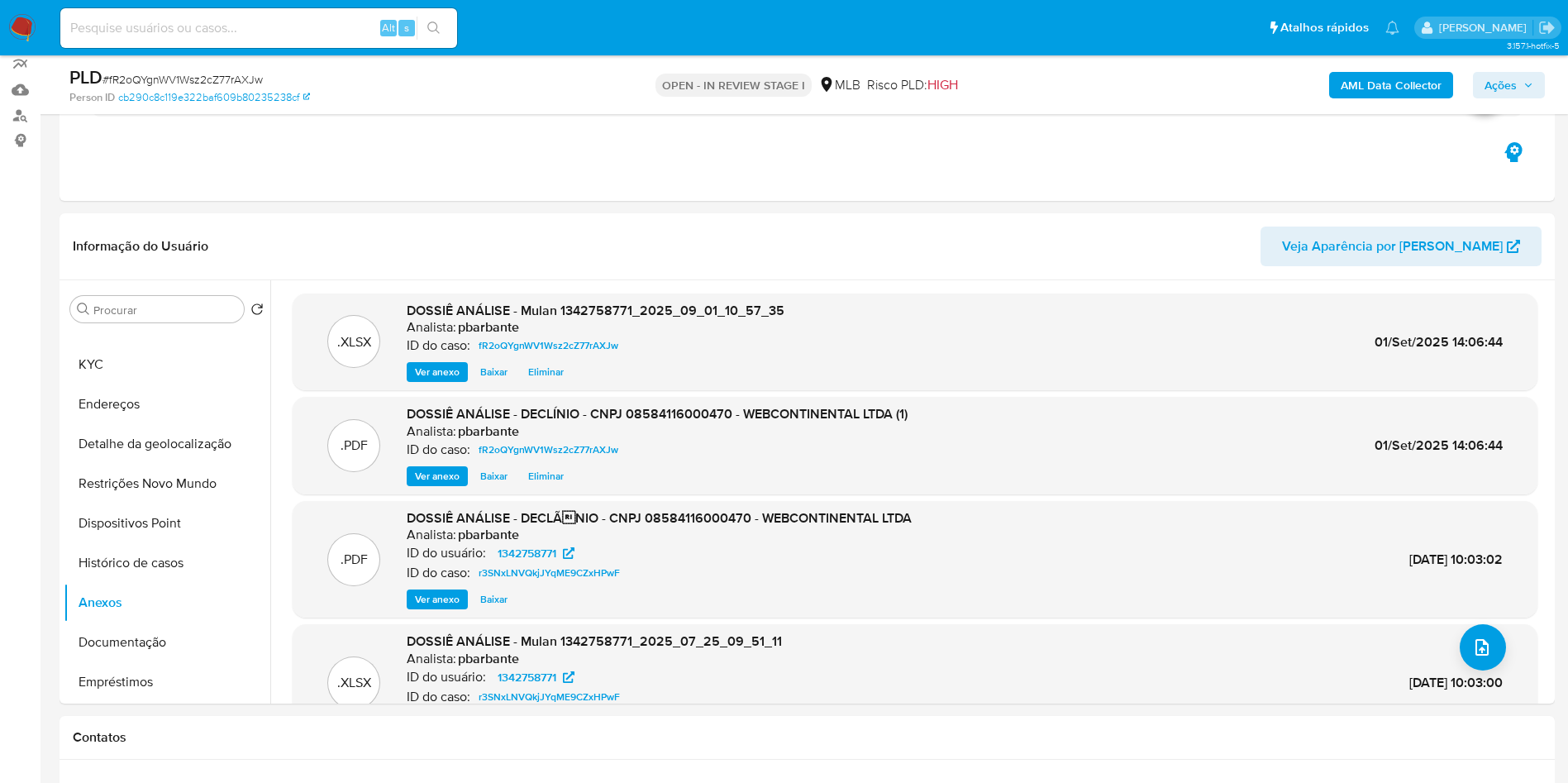
click at [1522, 83] on span "Ações" at bounding box center [1509, 84] width 49 height 23
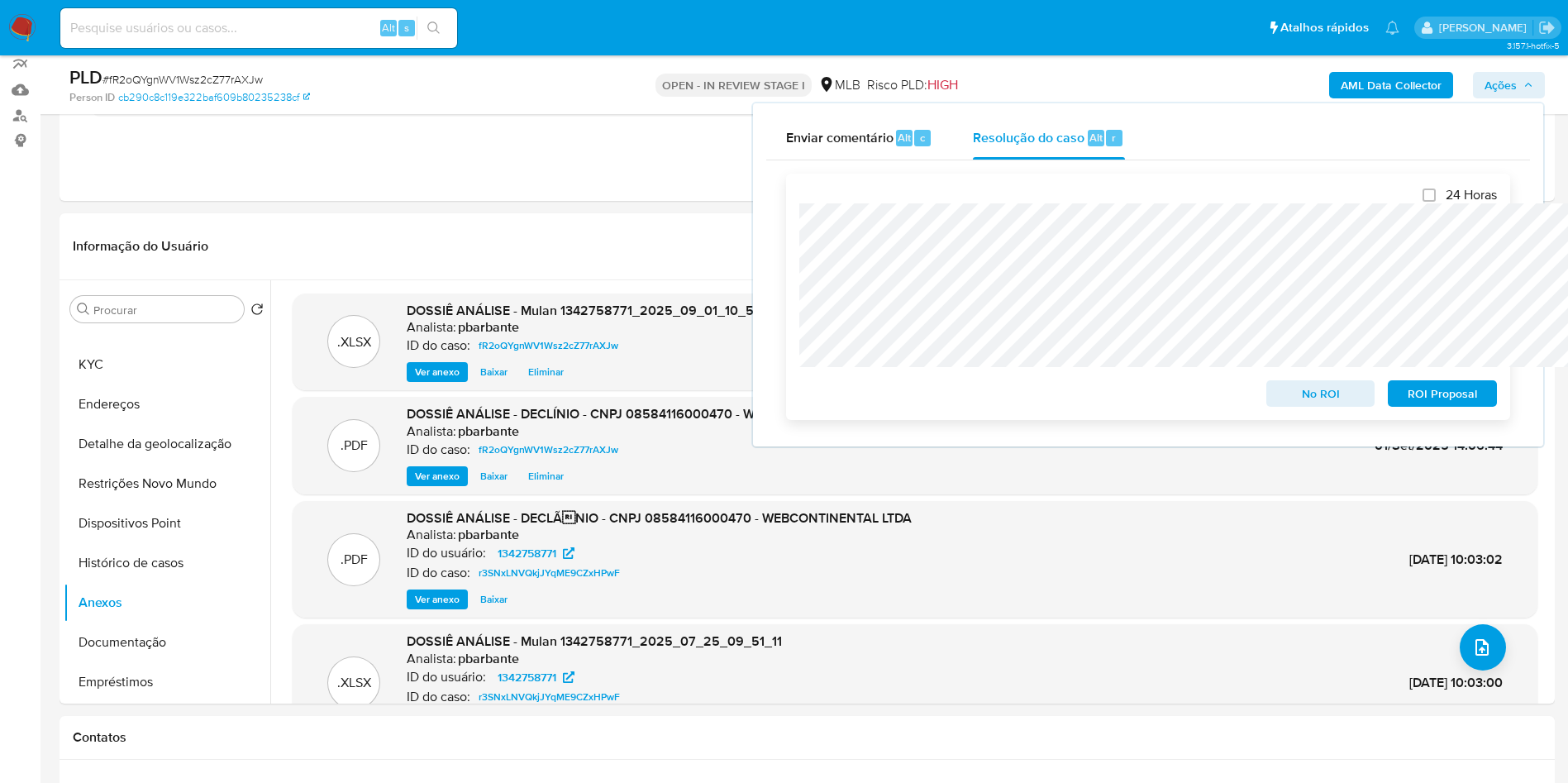
click at [1329, 405] on span "No ROI" at bounding box center [1321, 392] width 86 height 23
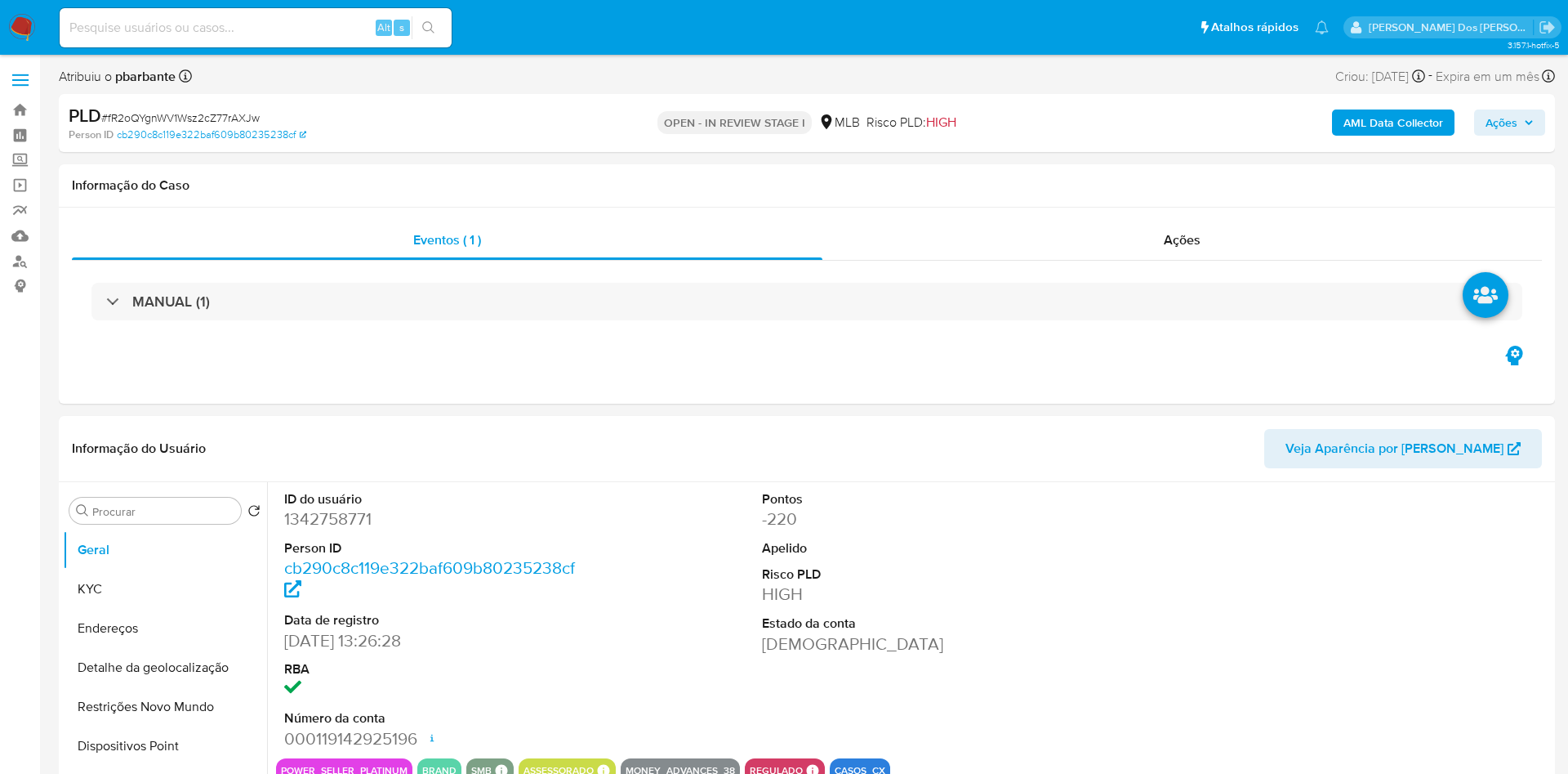
select select "10"
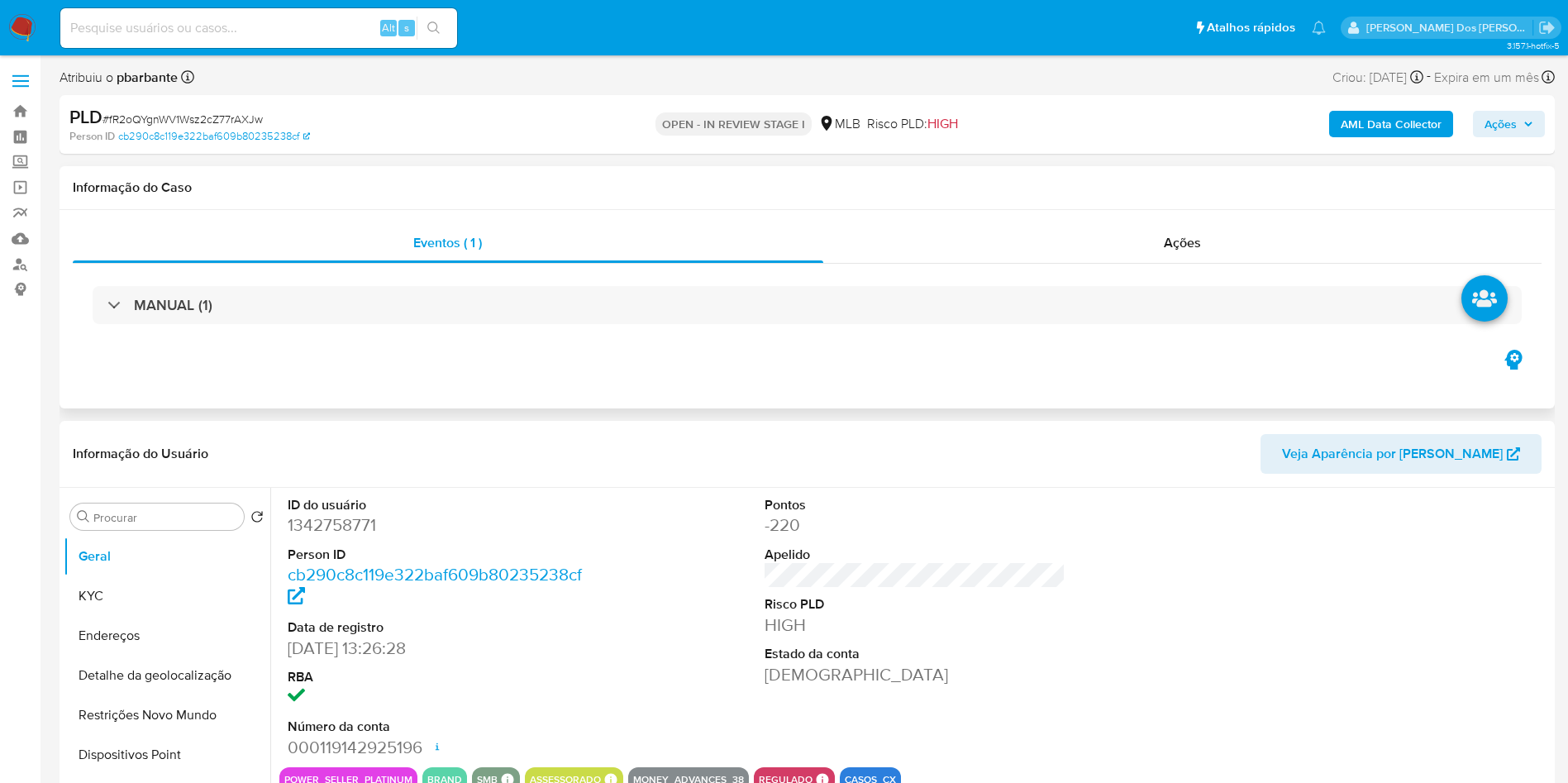
click at [1235, 265] on div "MANUAL (1)" at bounding box center [807, 304] width 1469 height 82
click at [1190, 245] on span "Ações" at bounding box center [1182, 242] width 38 height 19
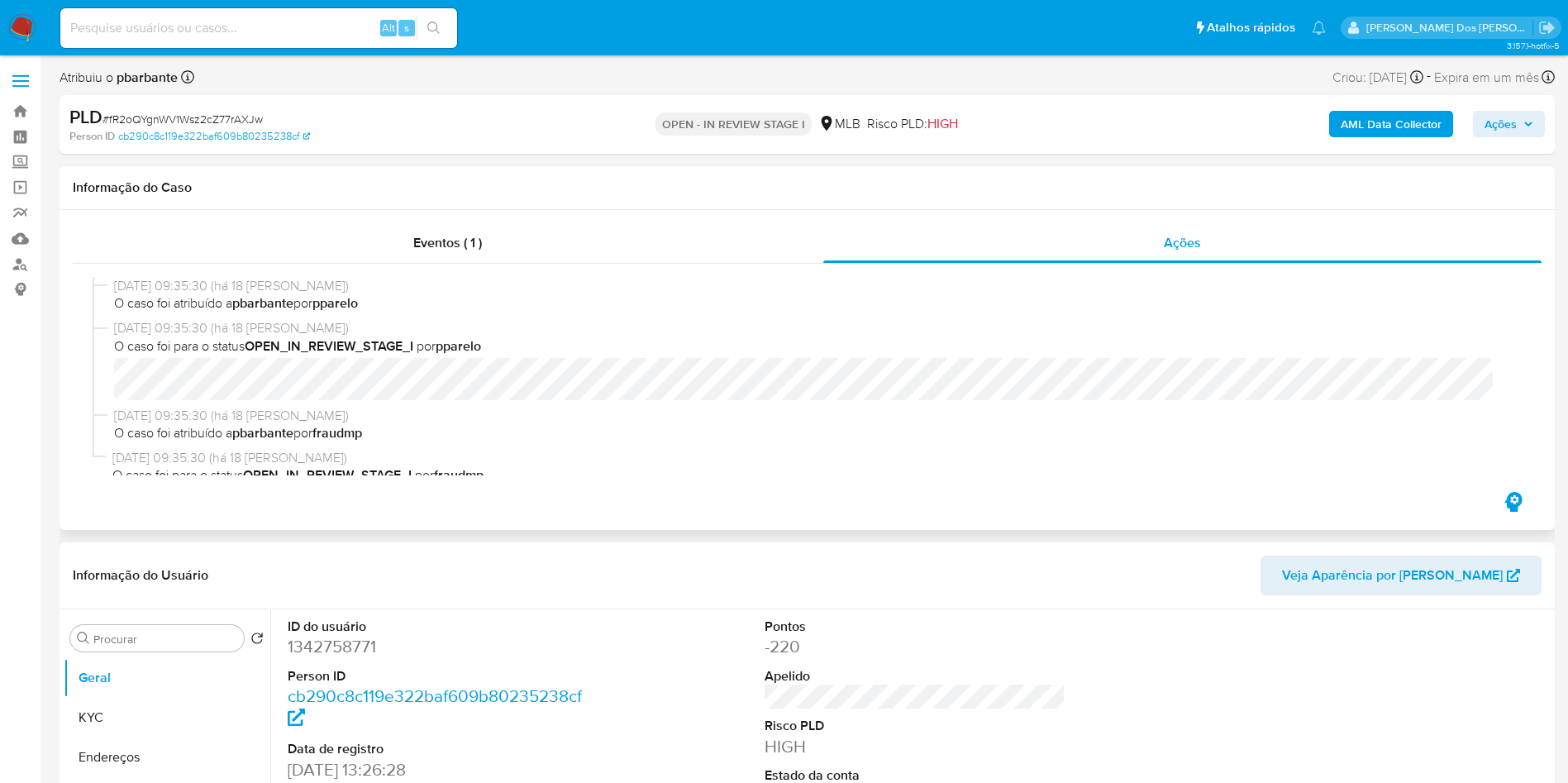
scroll to position [40, 0]
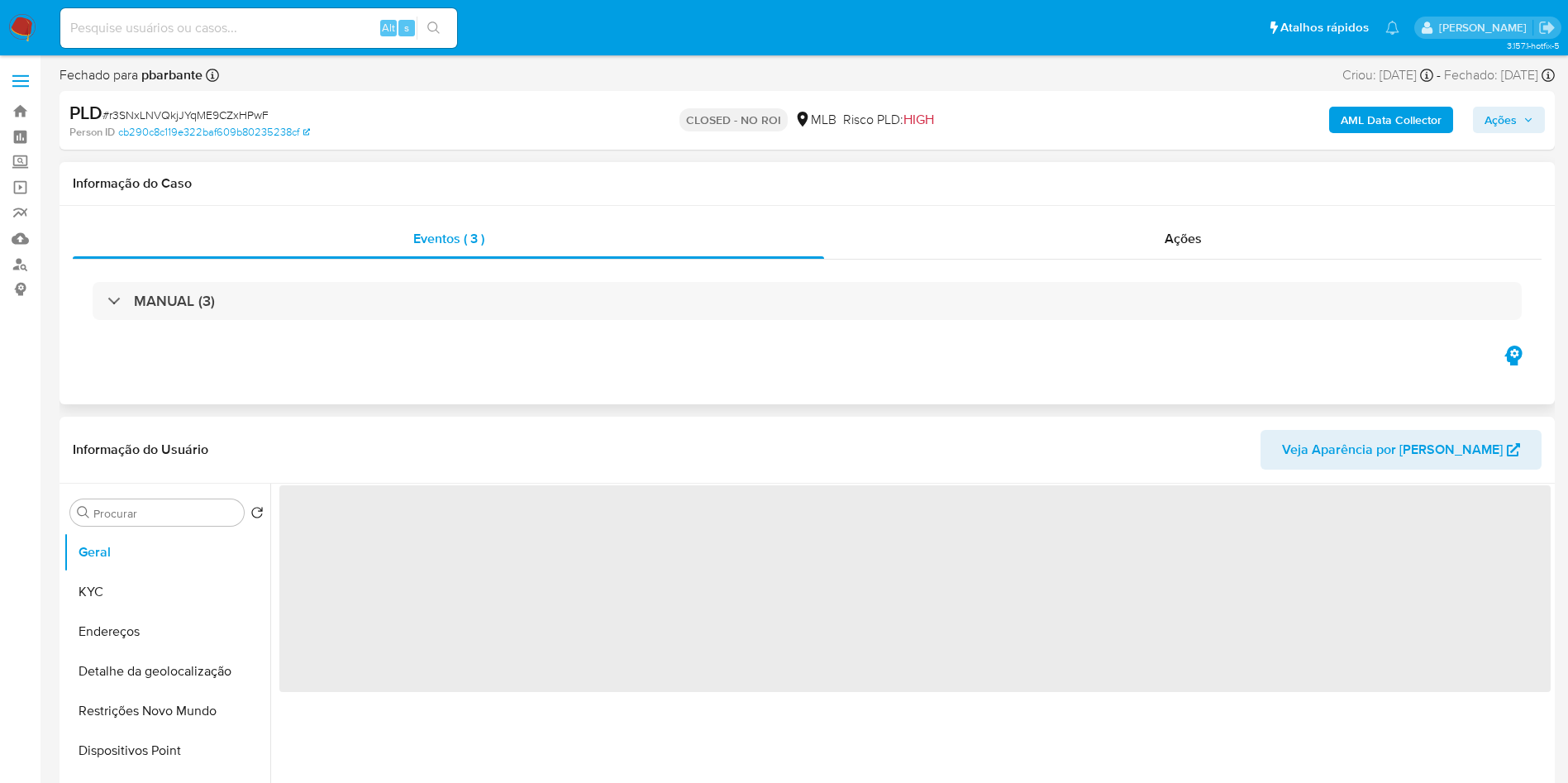
click at [1215, 261] on div "MANUAL (3)" at bounding box center [807, 300] width 1469 height 82
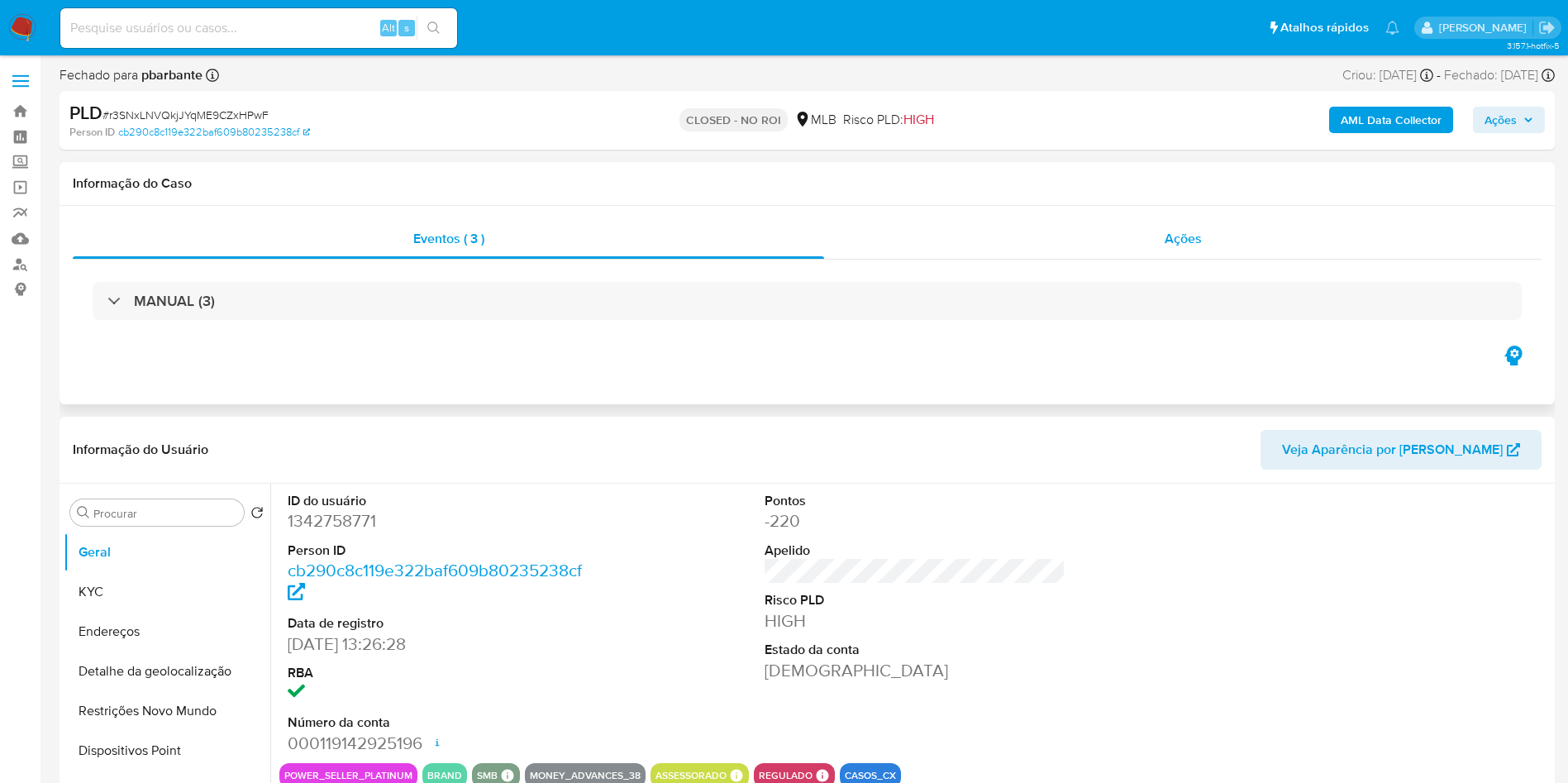
click at [1222, 255] on div "Ações" at bounding box center [1183, 239] width 718 height 40
select select "10"
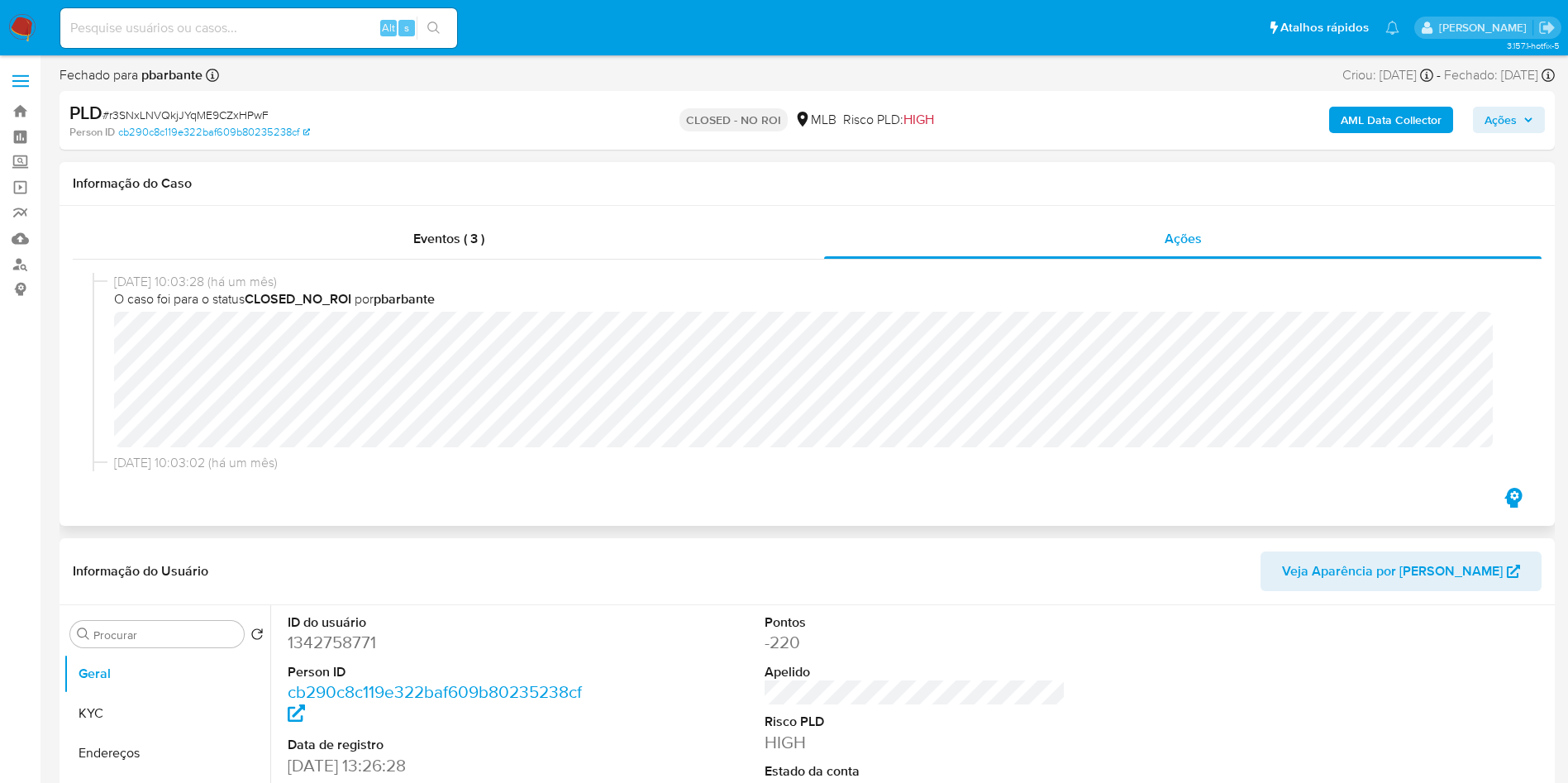
click at [498, 487] on span "DECLÃNIO - CNPJ 08584116000470 - WEBCONTINENTAL LTDA.pdf" at bounding box center [467, 481] width 311 height 20
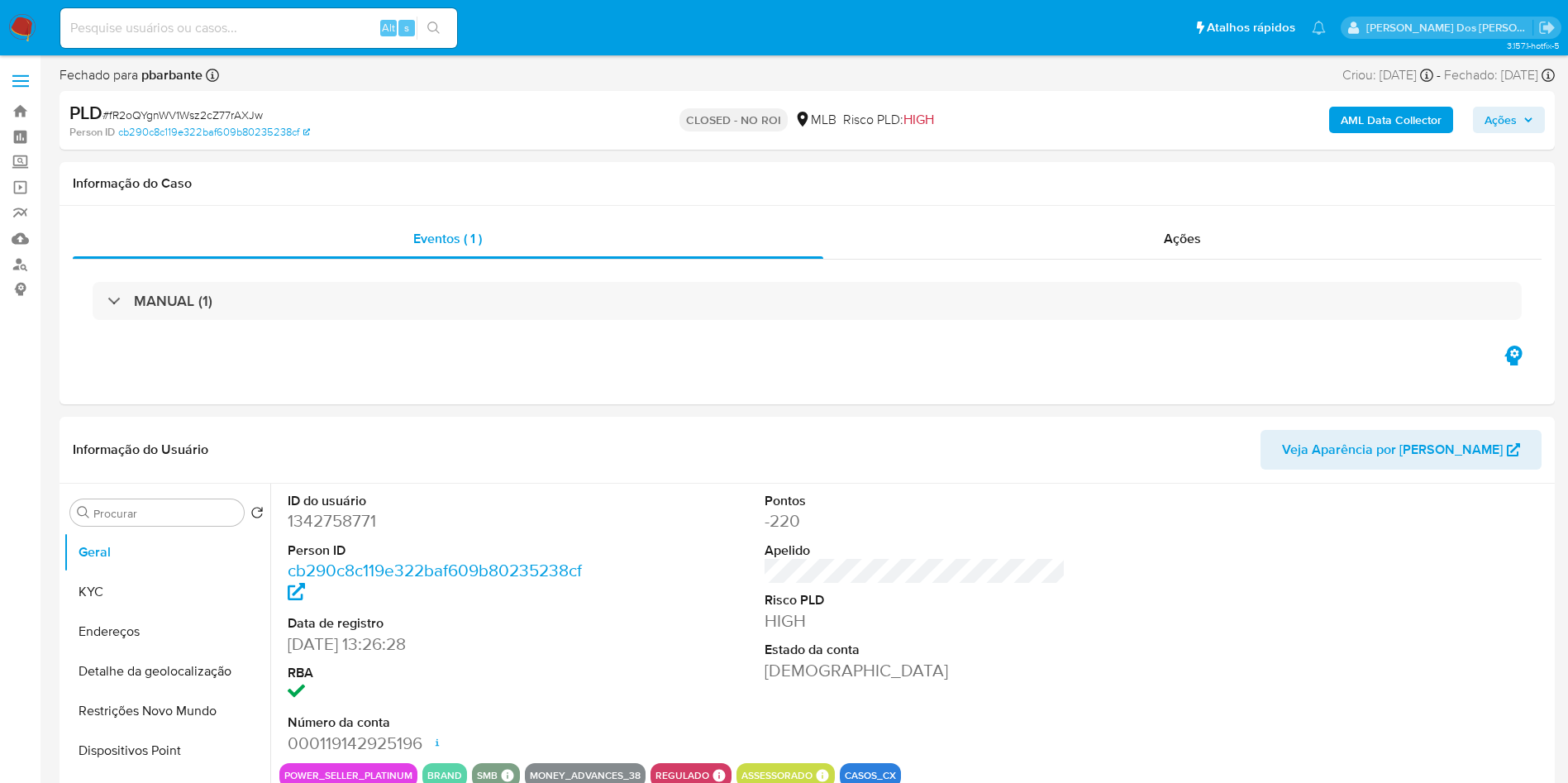
select select "10"
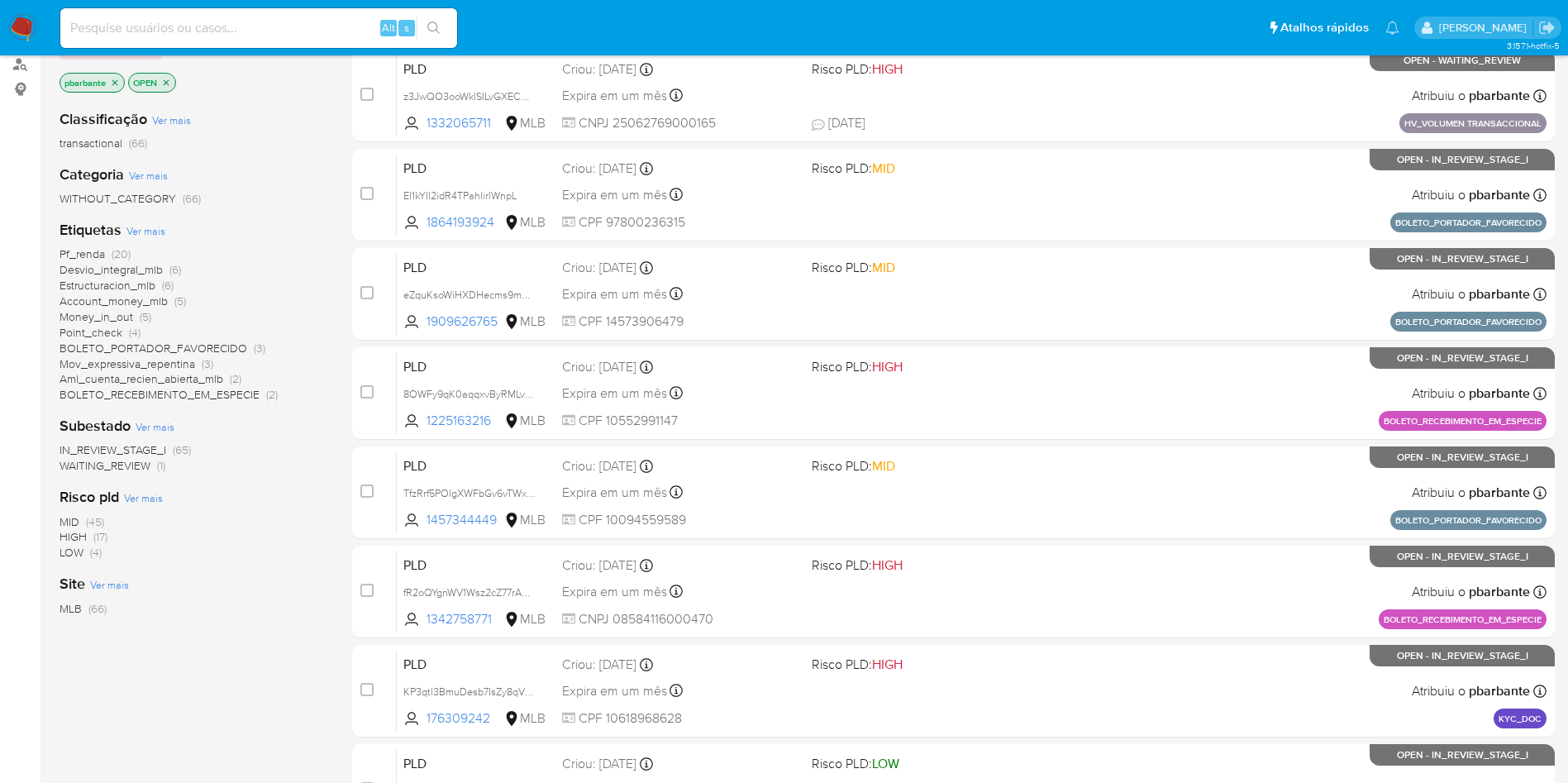
scroll to position [201, 0]
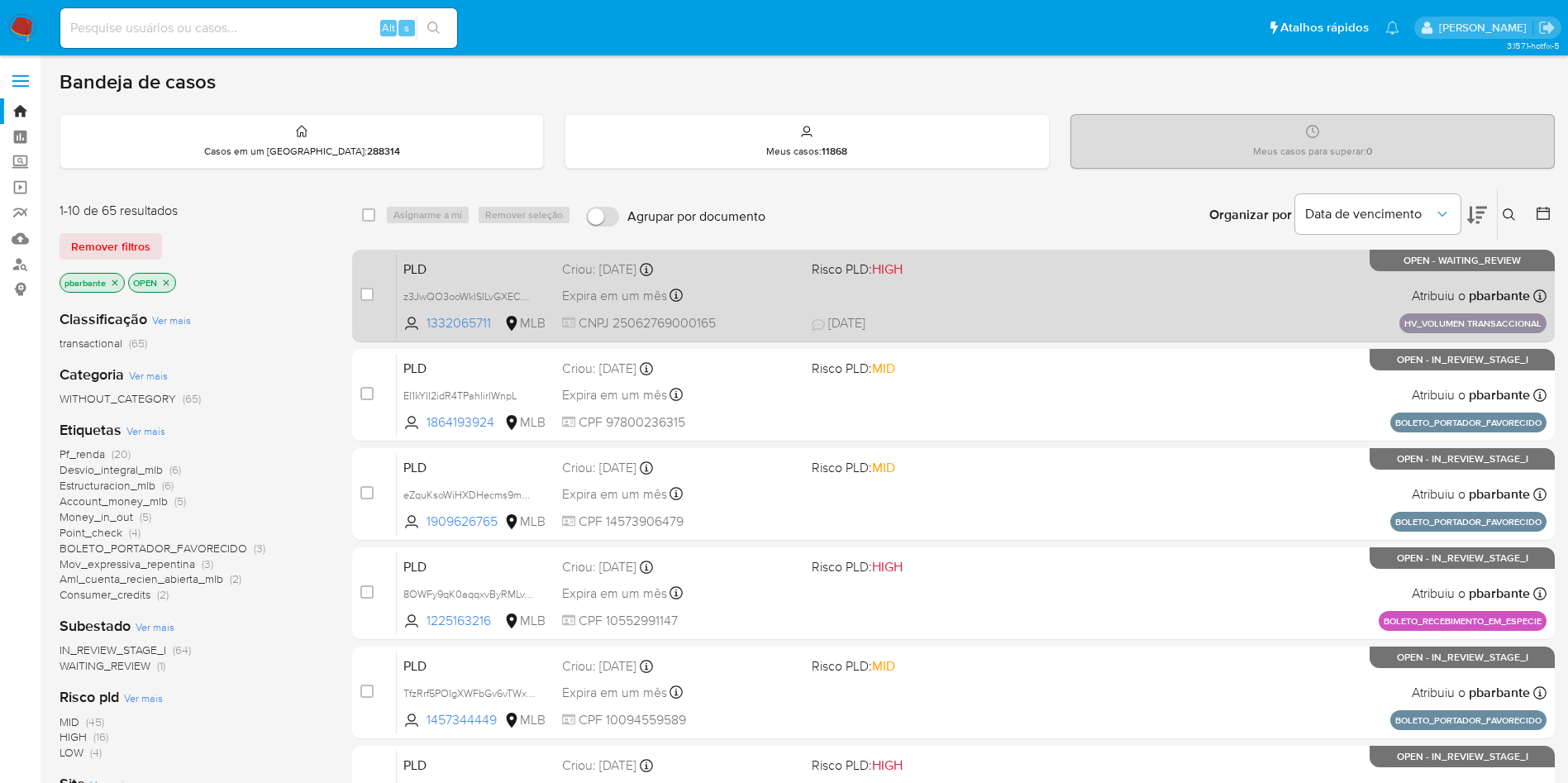
click at [1139, 282] on div "PLD z3JwQO3ooWklSILvGXECHUF5 1332065711 MLB Risco PLD: HIGH Criou: 14/08/2025 C…" at bounding box center [971, 295] width 1150 height 83
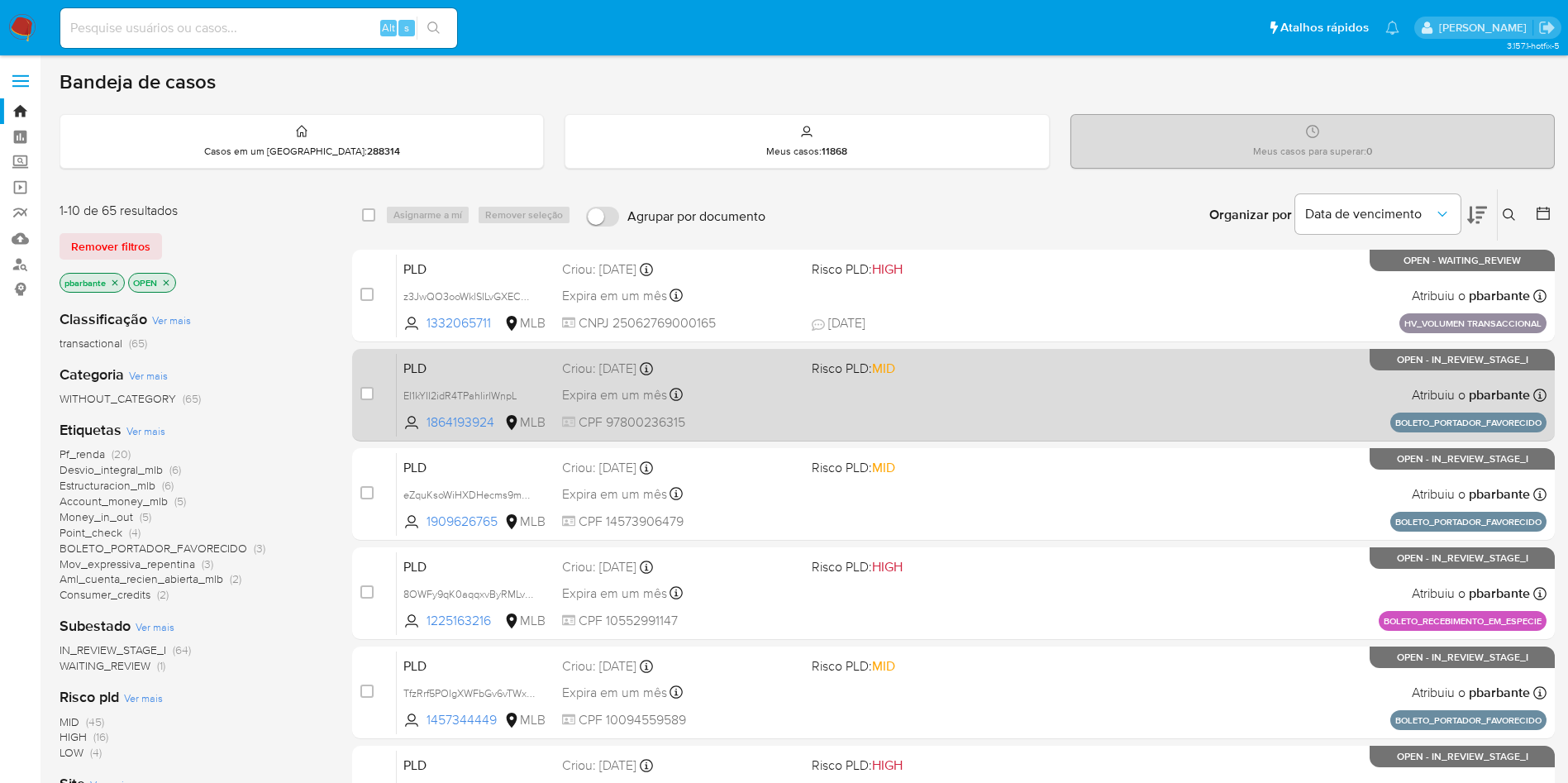
click at [1089, 420] on div "PLD EI1kYII2idR4TPahlirlWnpL 1864193924 MLB Risco PLD: MID Criou: 14/08/2025 Cr…" at bounding box center [971, 394] width 1150 height 83
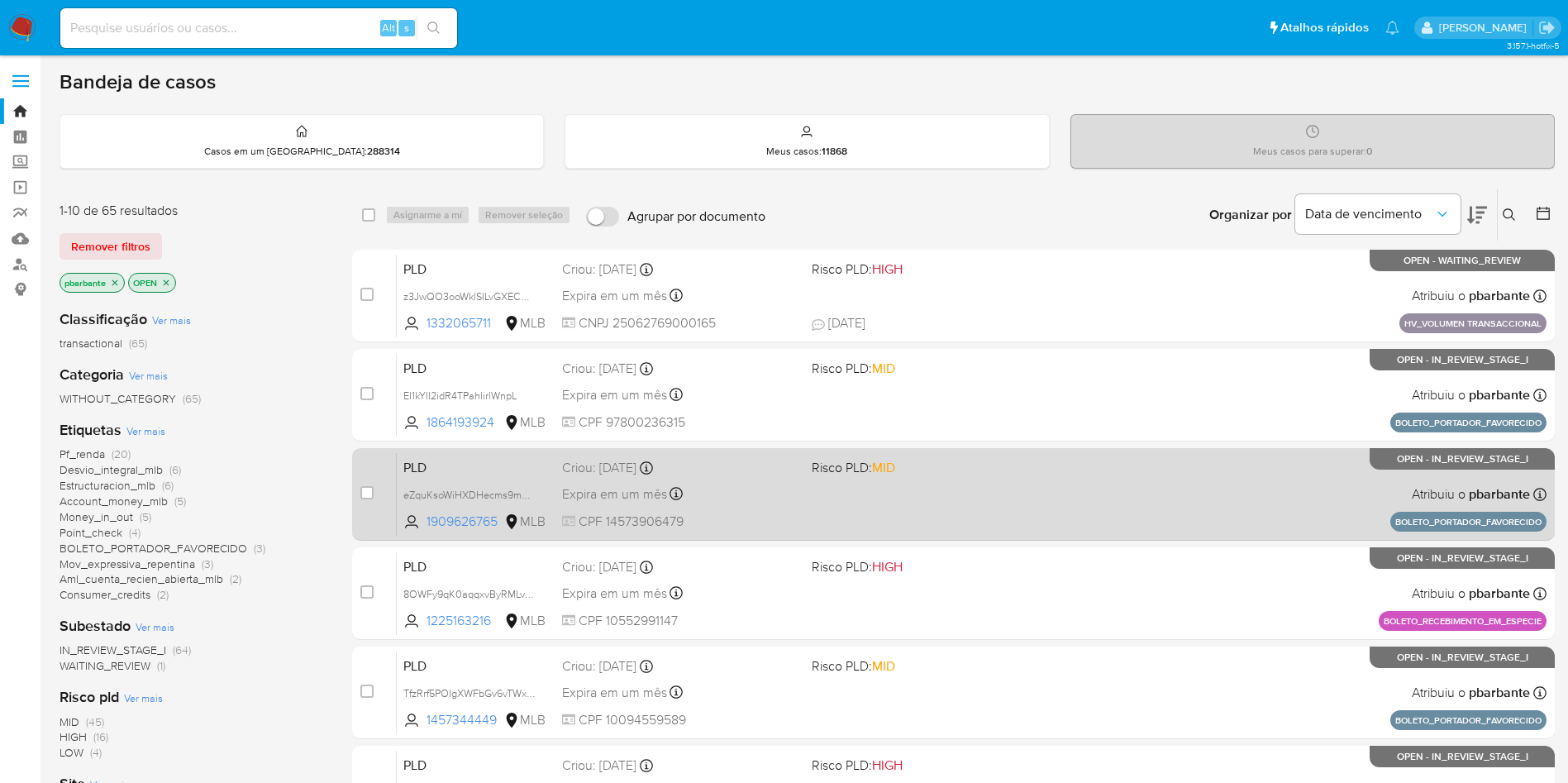
click at [1063, 530] on div "PLD eZquKsoWiHXDHecms9m6cte8 1909626765 MLB Risco PLD: MID Criou: 14/08/2025 Cr…" at bounding box center [971, 494] width 1150 height 83
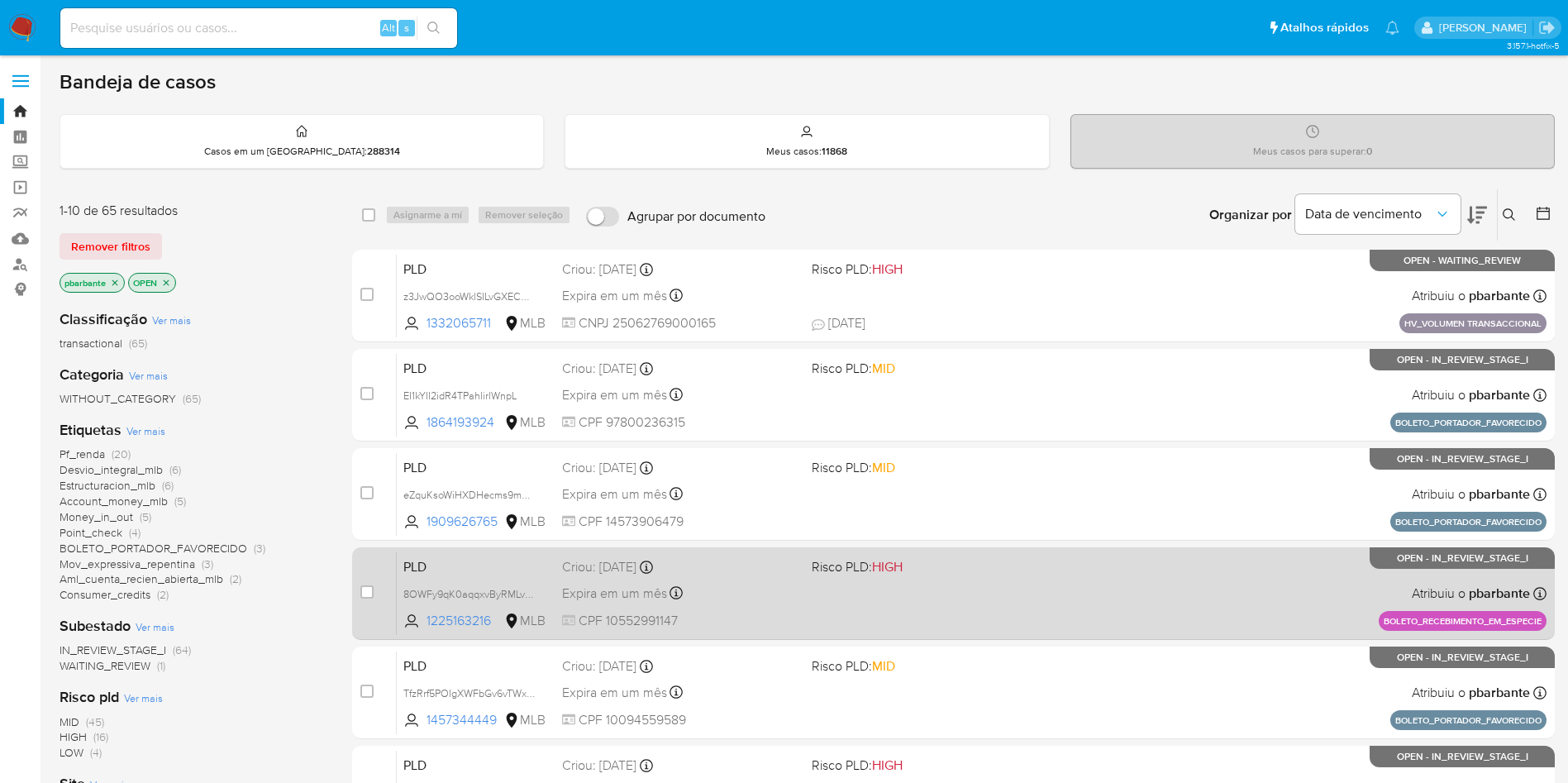
click at [1049, 576] on span "Risco PLD: HIGH" at bounding box center [930, 566] width 237 height 22
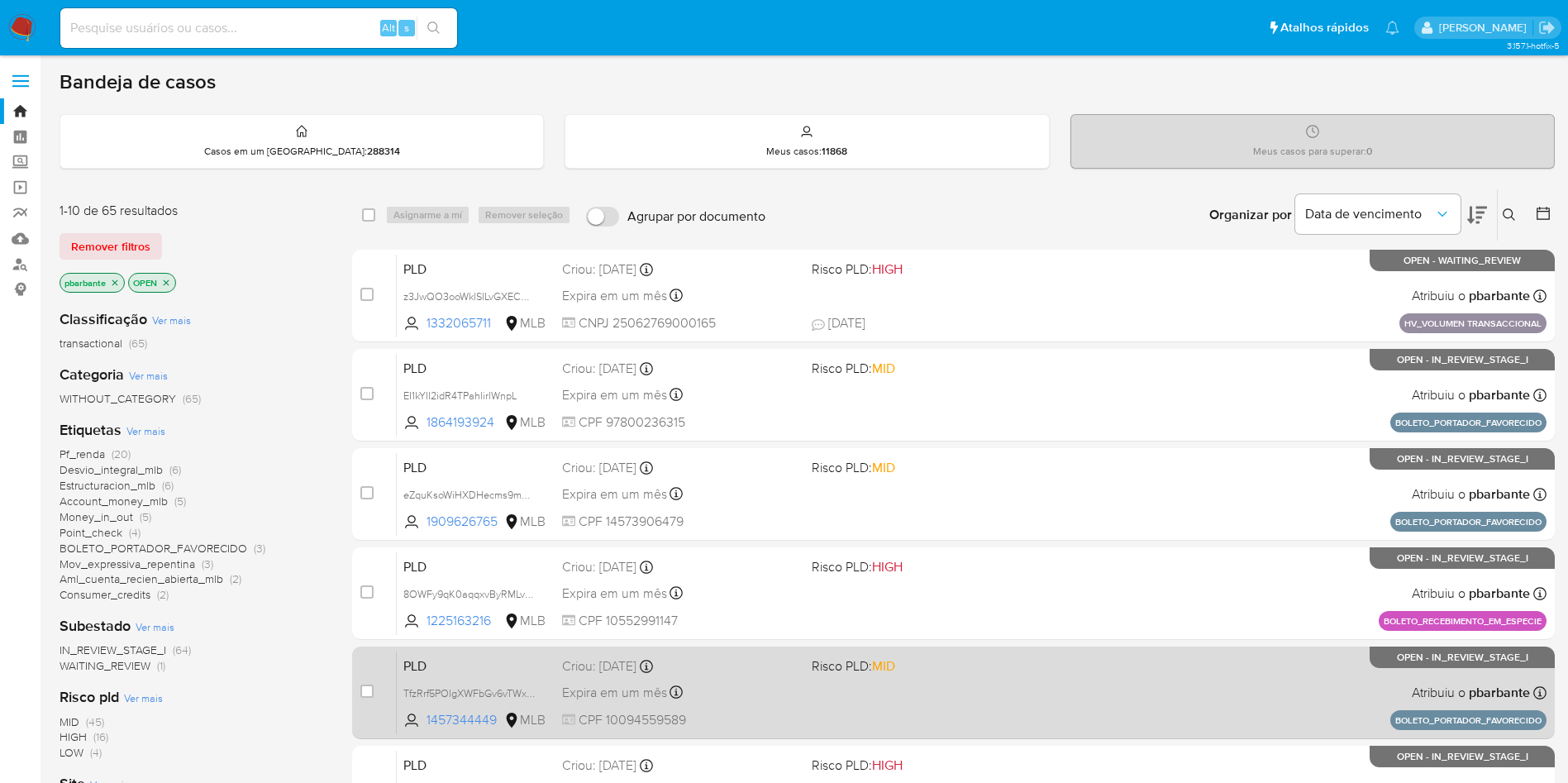
click at [1078, 714] on div "PLD TfzRrf5POIgXWFbGv6vTWx7W 1457344449 MLB Risco PLD: MID Criou: 14/08/2025 Cr…" at bounding box center [971, 692] width 1150 height 83
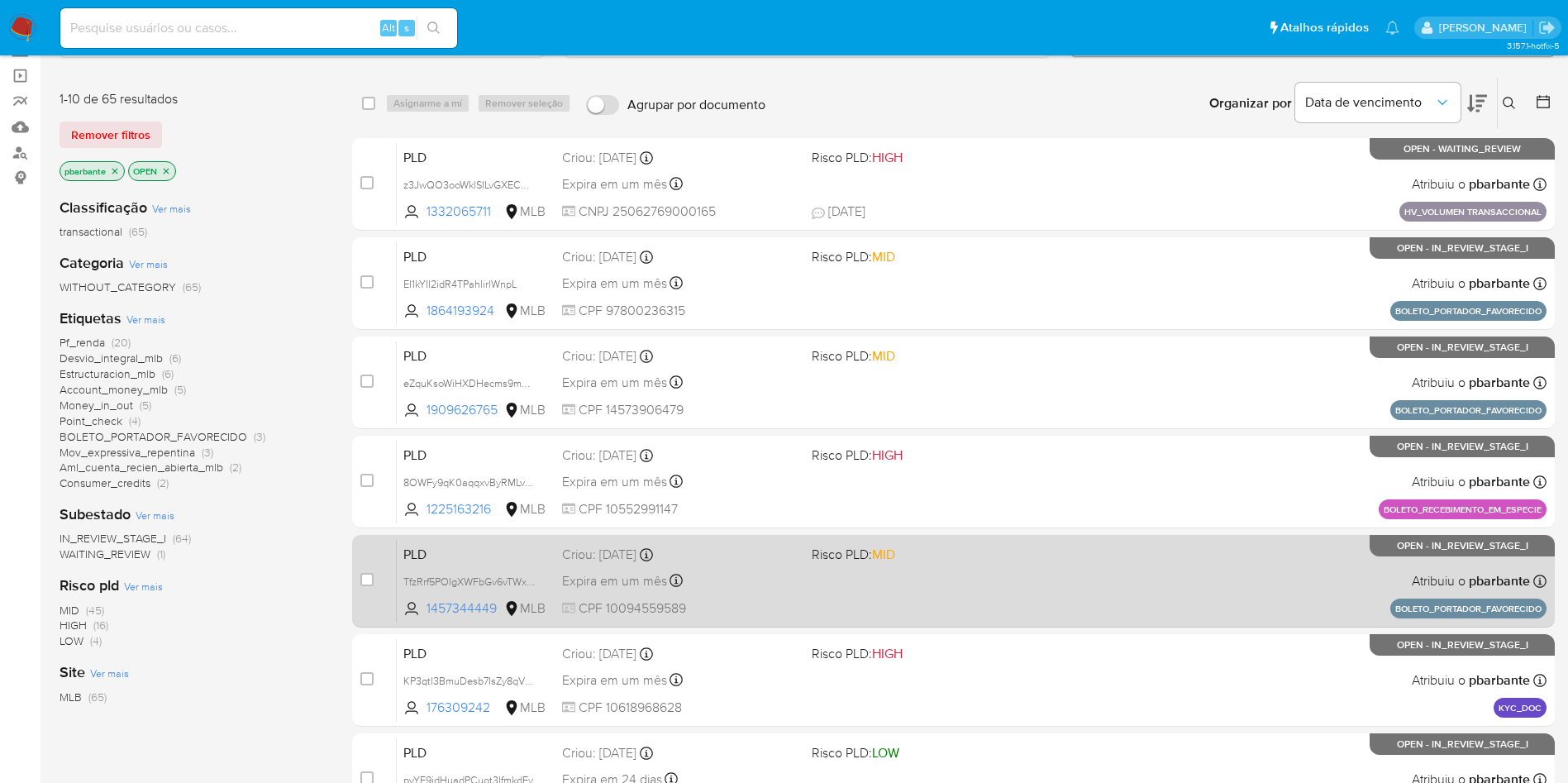
scroll to position [119, 0]
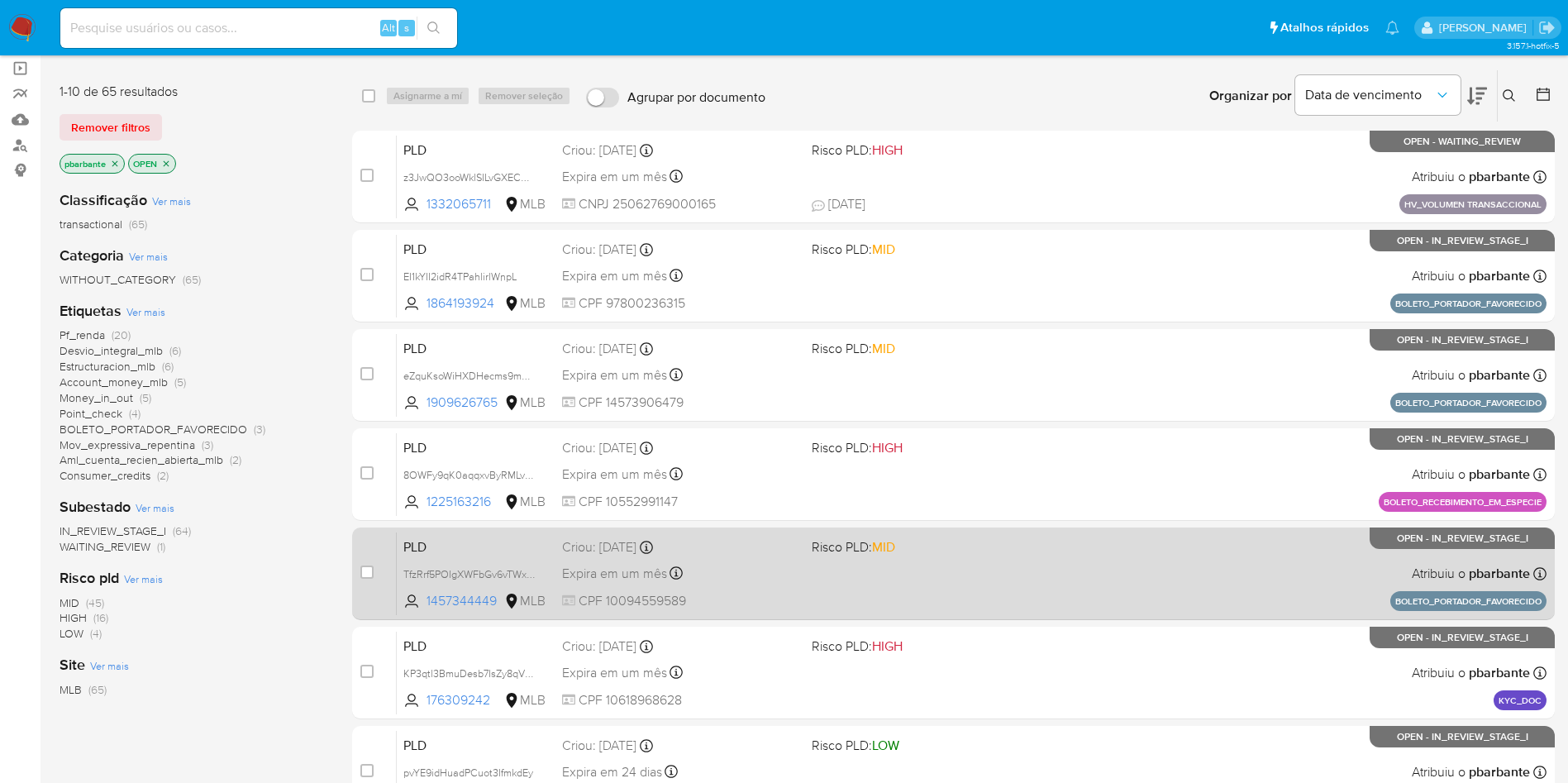
click at [1078, 714] on div "PLD KP3qtl3BmuDesb7IsZy8qVxX 176309242 MLB Risco PLD: HIGH Criou: 14/08/2025 Cr…" at bounding box center [971, 672] width 1150 height 83
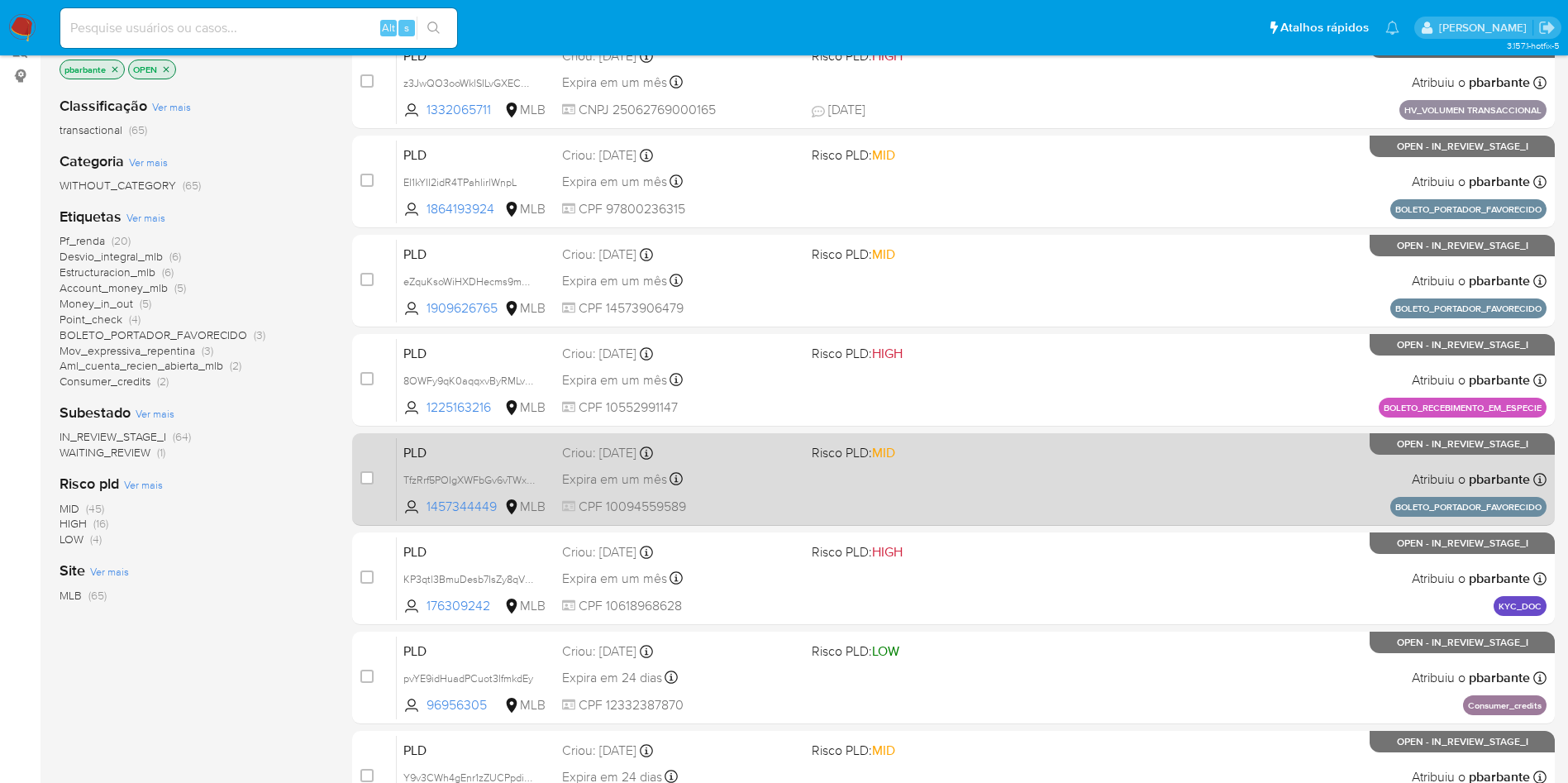
scroll to position [243, 0]
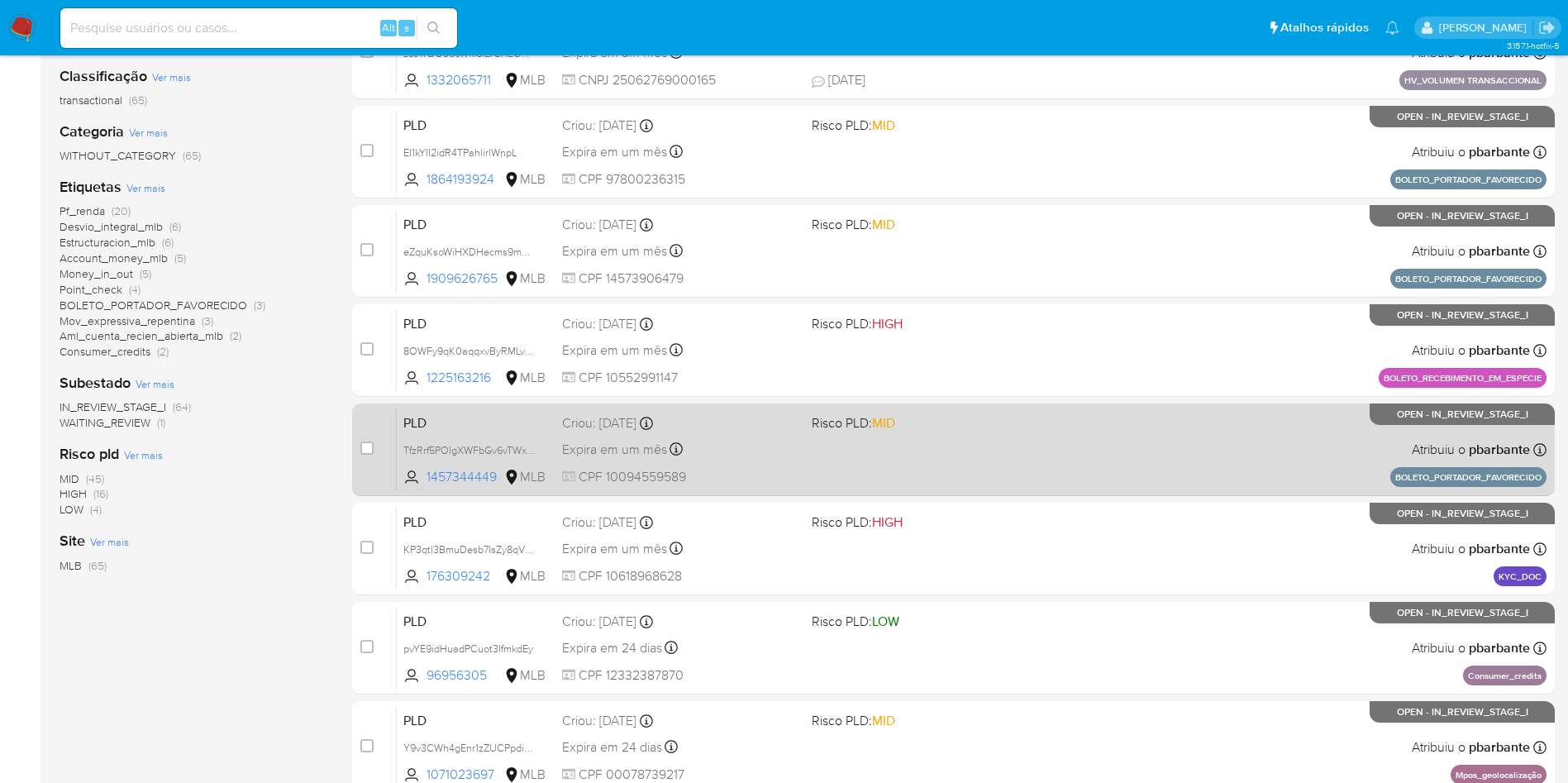
click at [1078, 690] on div "PLD pvYE9idHuadPCuot3IfmkdEy 96956305 MLB Risco PLD: LOW Criou: 12/08/2025 Crio…" at bounding box center [971, 647] width 1150 height 83
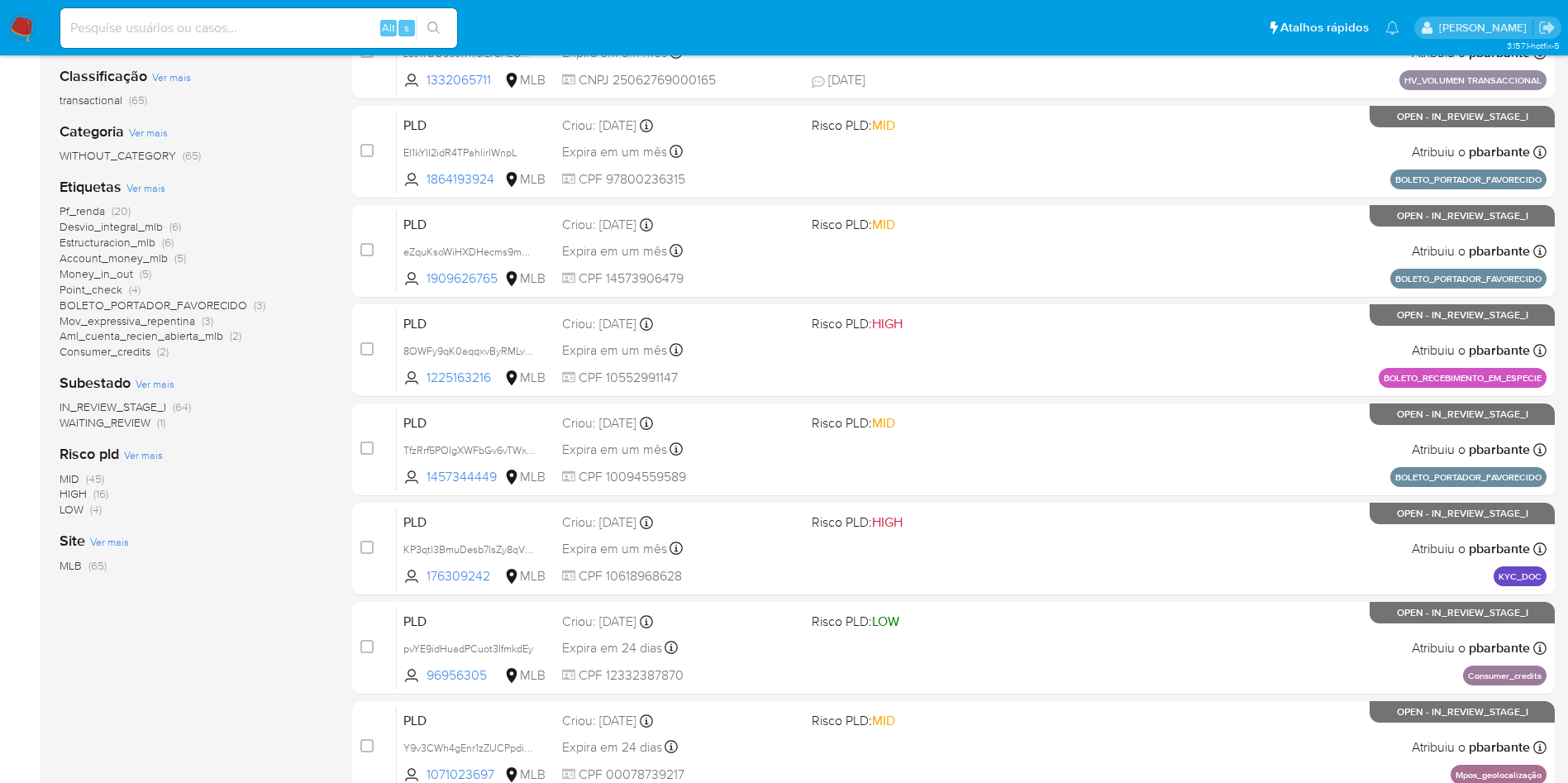
click at [84, 219] on span "Pf_renda" at bounding box center [82, 210] width 46 height 17
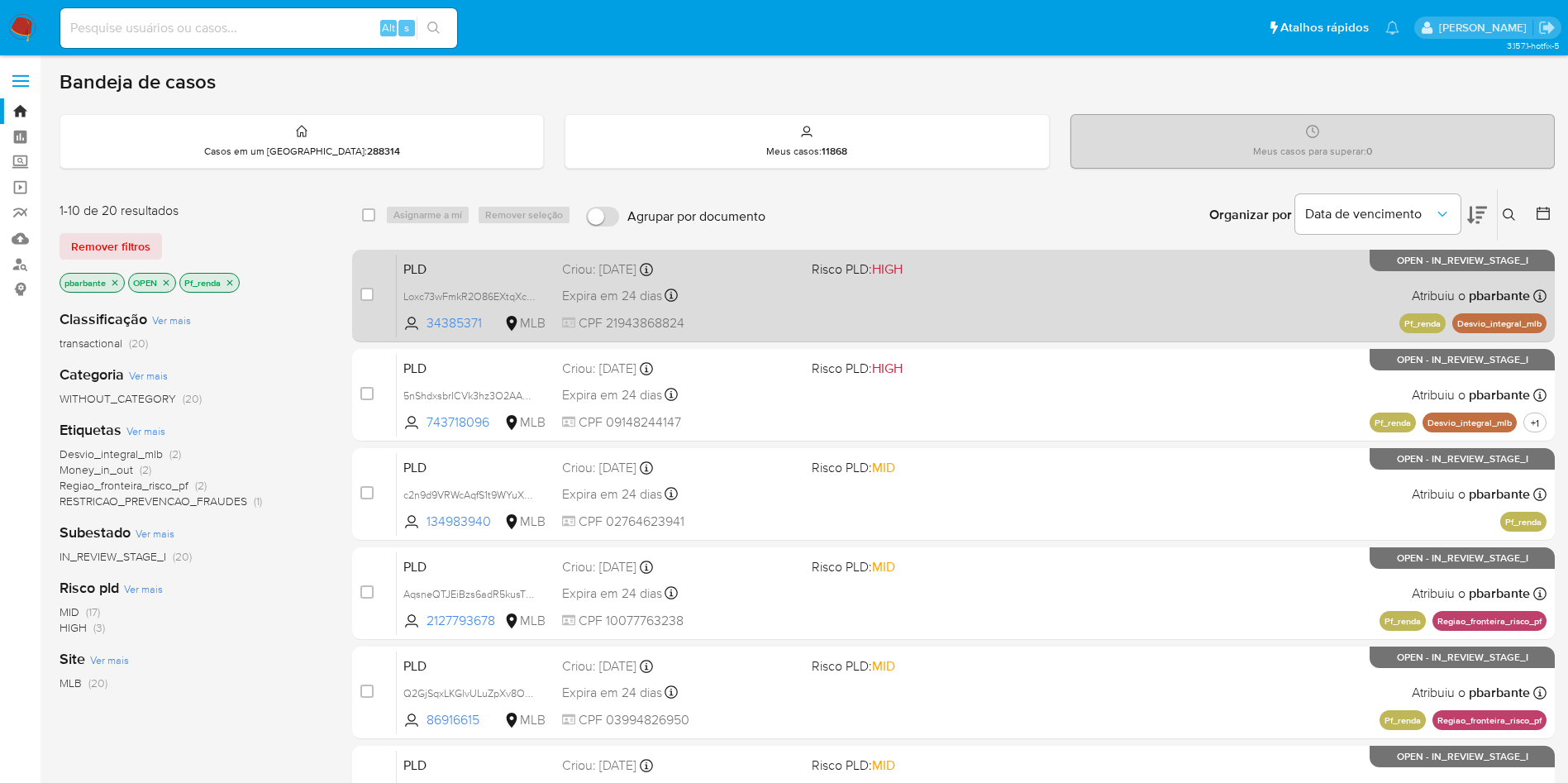
click at [968, 316] on div "PLD Loxc73wFmkR2O86EXtqXcnLX 34385371 MLB Risco PLD: HIGH Criou: 12/08/2025 Cri…" at bounding box center [971, 295] width 1150 height 83
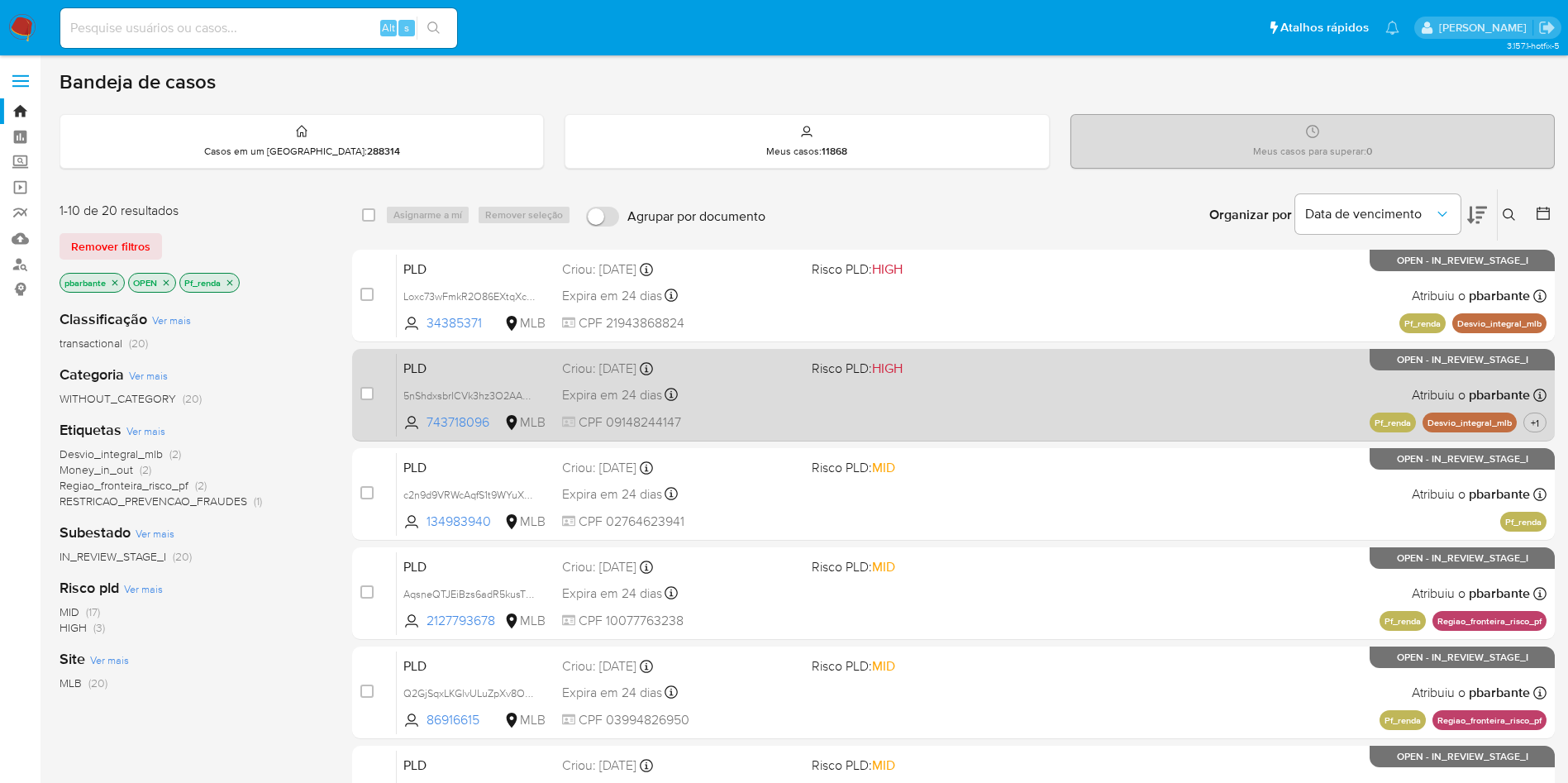
click at [947, 401] on div "PLD 5nShdxsbrICVk3hz3O2AA0sV 743718096 MLB Risco PLD: HIGH Criou: 12/08/2025 Cr…" at bounding box center [971, 394] width 1150 height 83
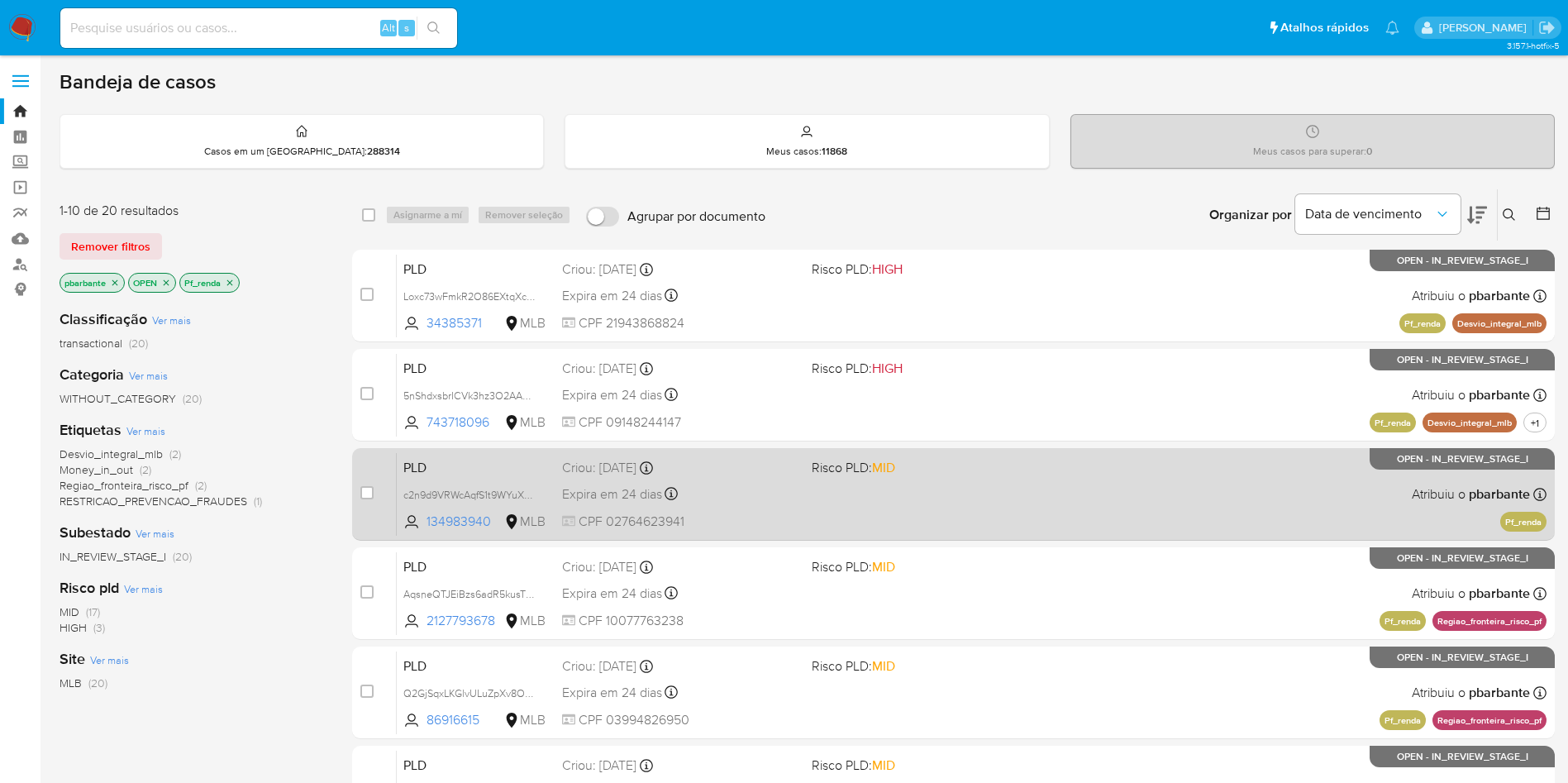
click at [944, 477] on span "Risco PLD: MID" at bounding box center [930, 467] width 237 height 22
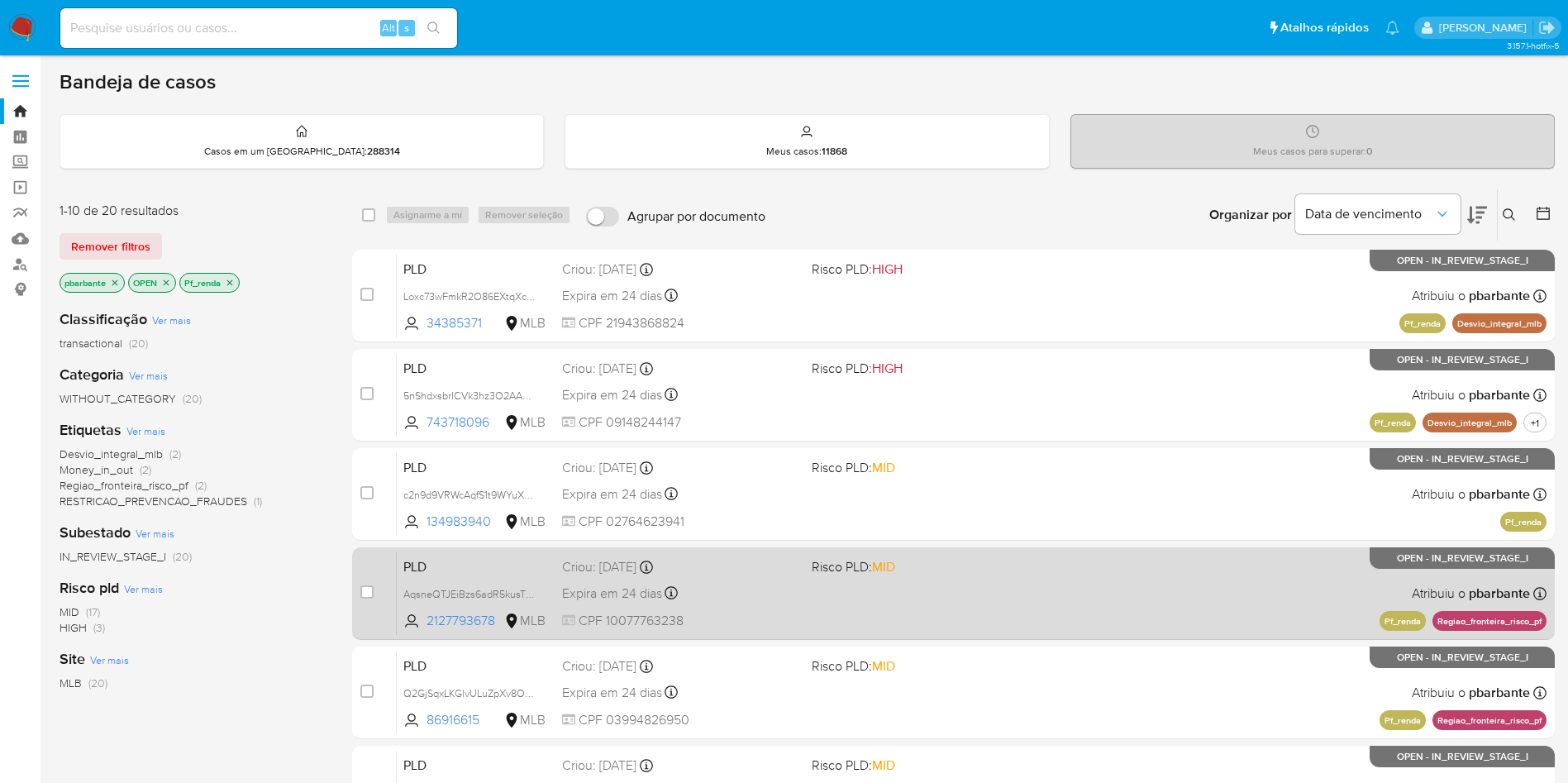
click at [940, 635] on div "PLD AqsneQTJEiBzs6adR5kusTlM 2127793678 MLB Risco PLD: MID Criou: 12/08/2025 Cr…" at bounding box center [971, 593] width 1150 height 83
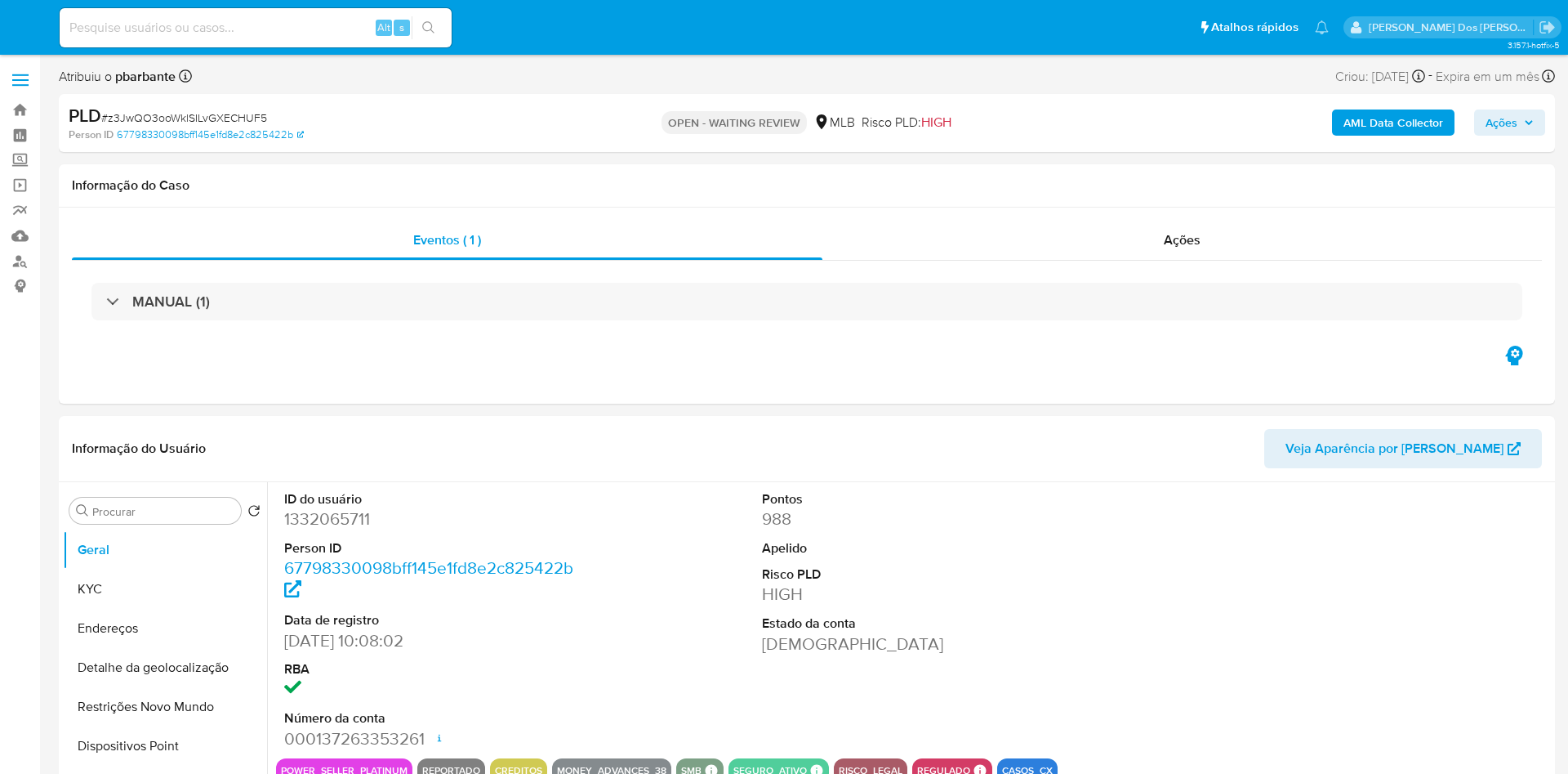
select select "10"
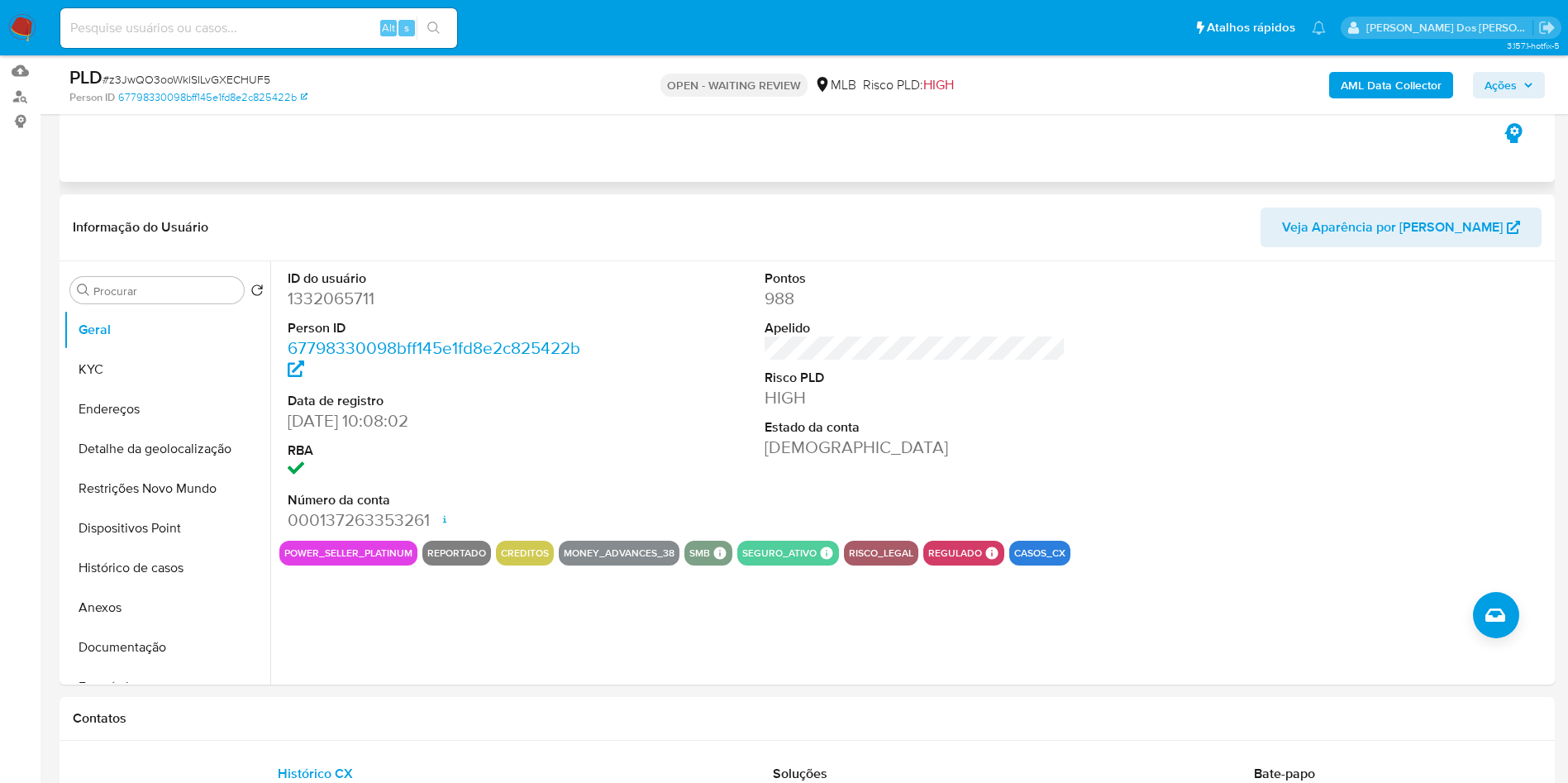
scroll to position [180, 0]
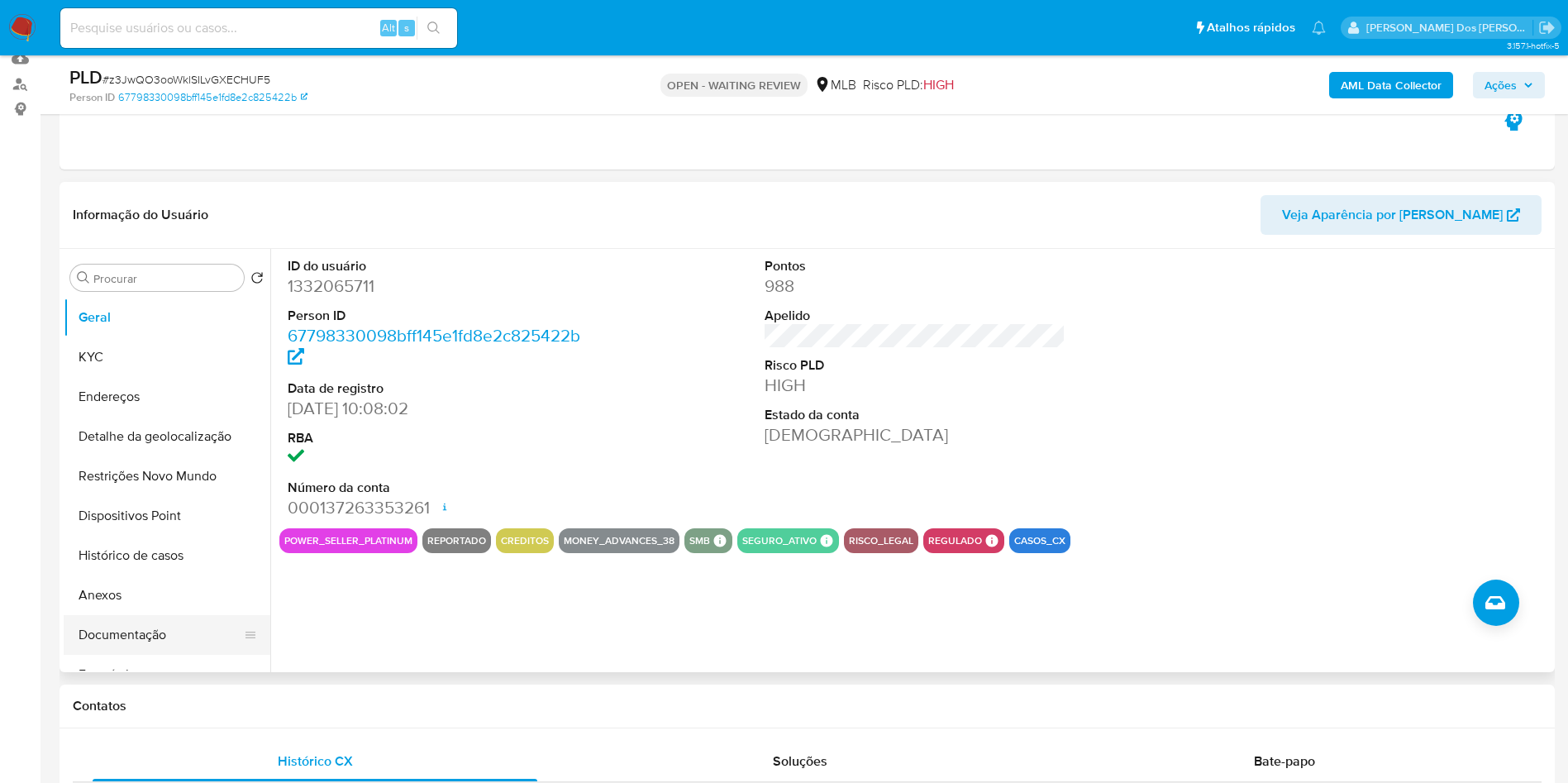
click at [133, 649] on button "Documentação" at bounding box center [160, 635] width 193 height 40
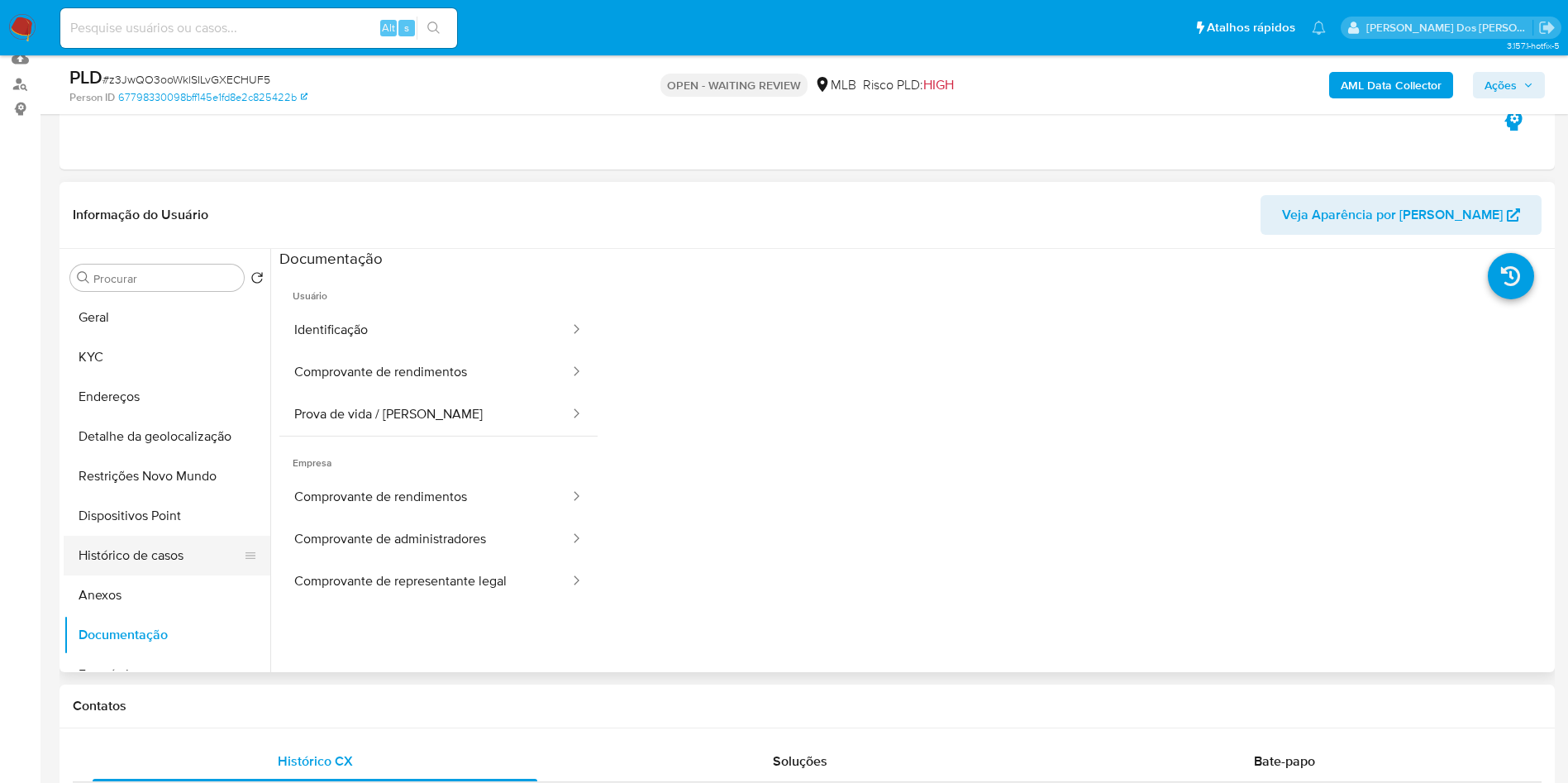
click at [163, 576] on button "Histórico de casos" at bounding box center [160, 555] width 193 height 40
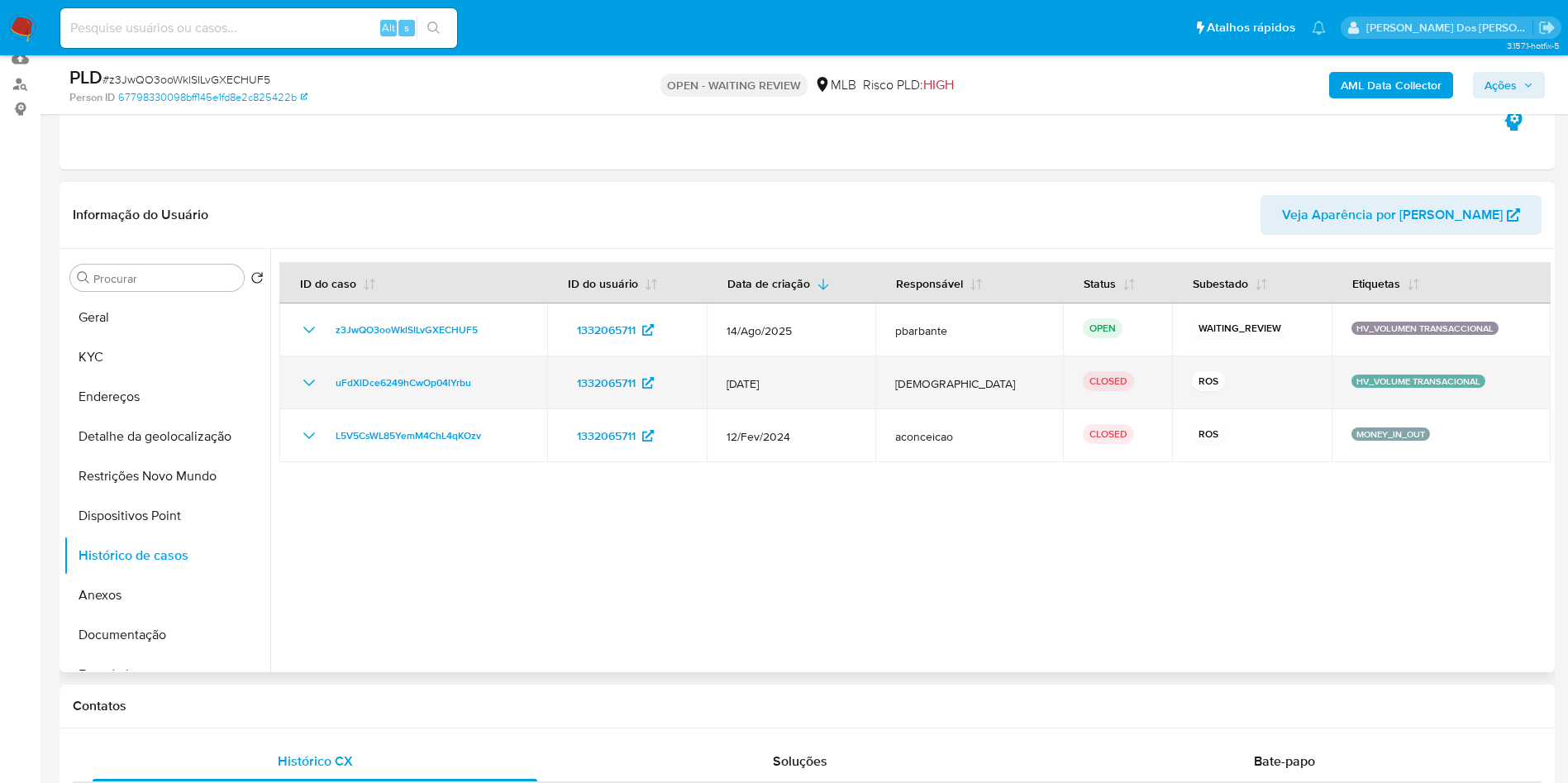
click at [301, 392] on icon "Mostrar/Ocultar" at bounding box center [309, 383] width 20 height 20
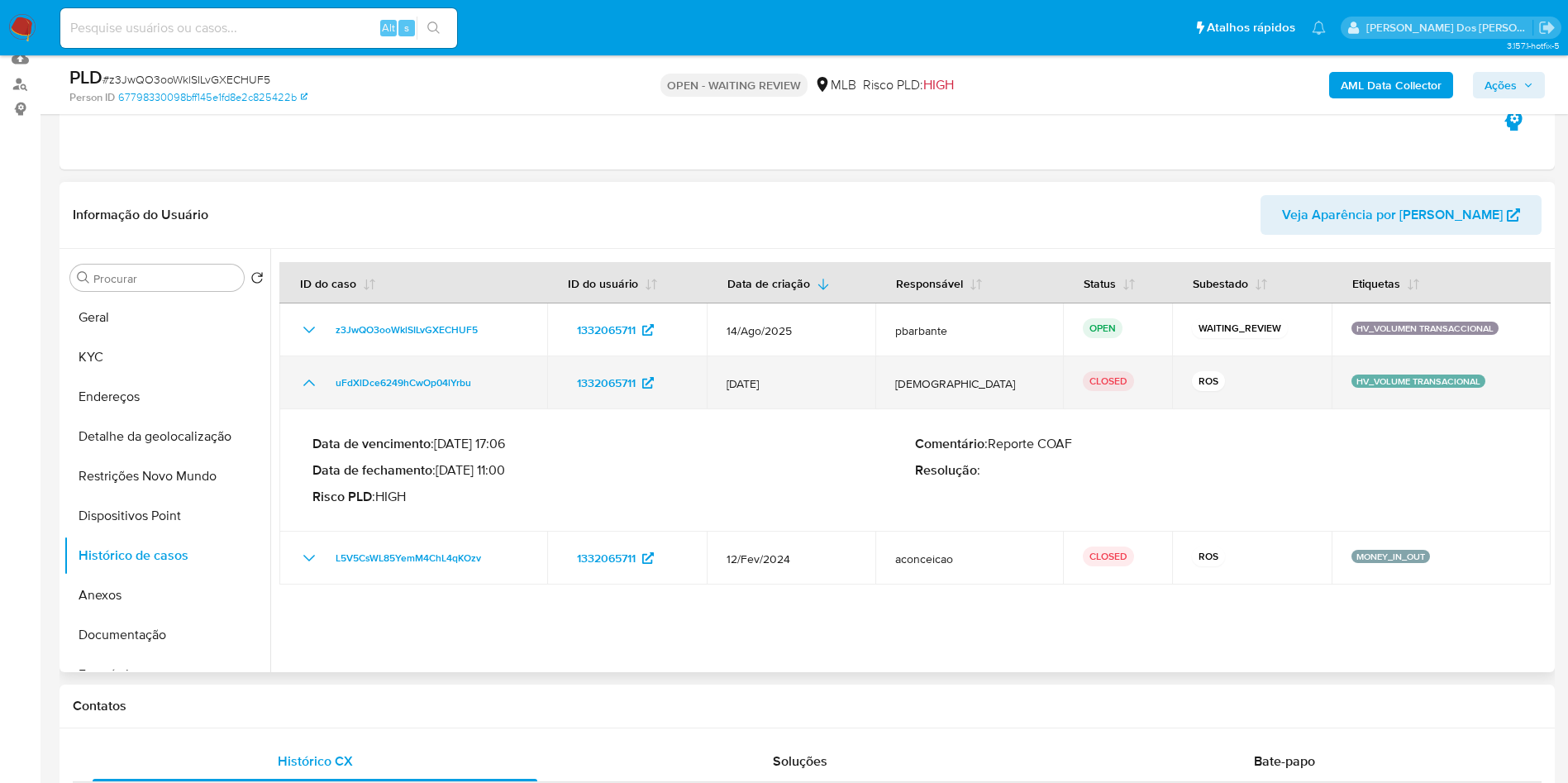
click at [317, 392] on icon "Mostrar/Ocultar" at bounding box center [309, 383] width 20 height 20
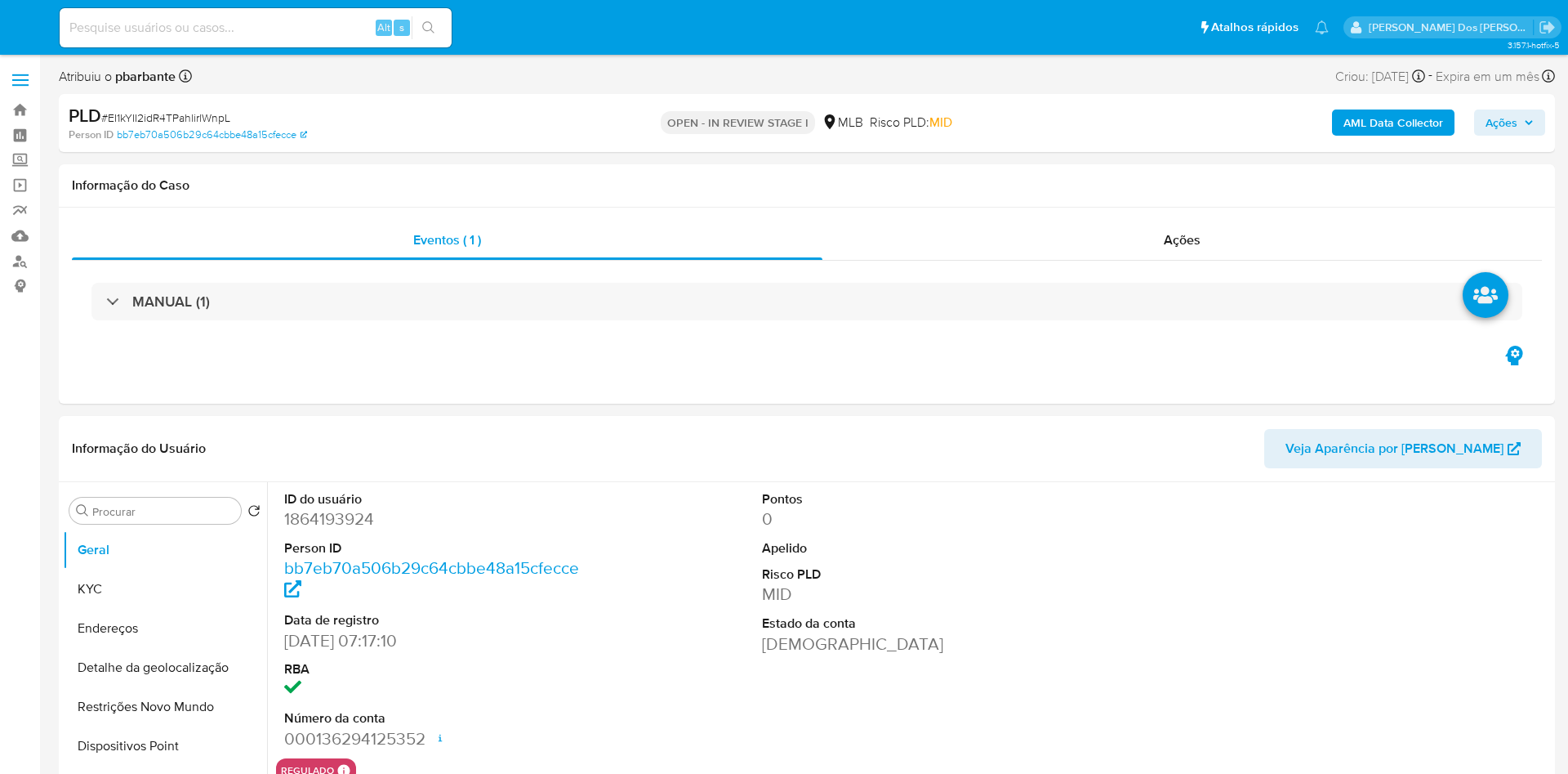
select select "10"
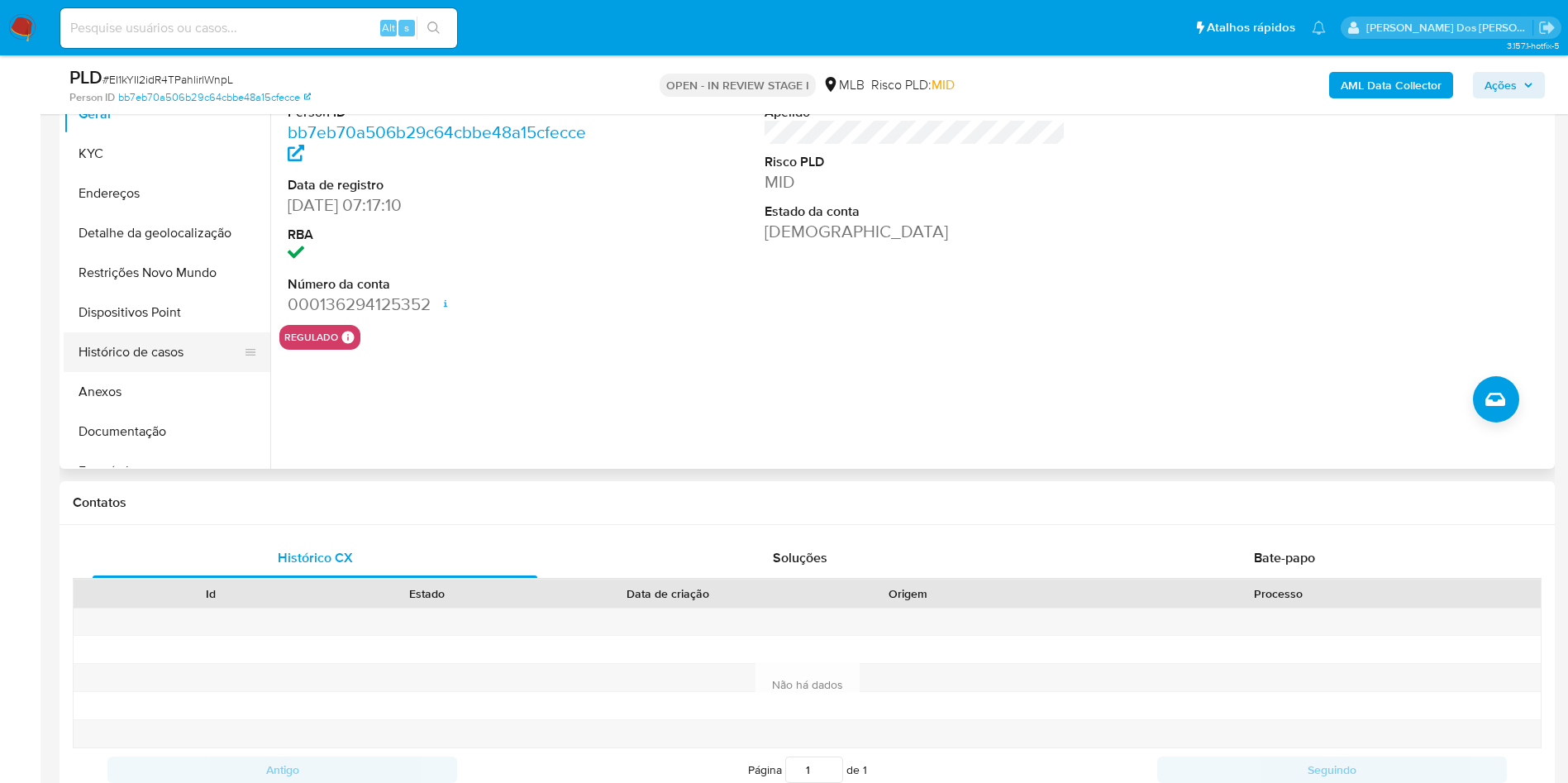
scroll to position [385, 0]
click at [150, 372] on button "Histórico de casos" at bounding box center [160, 351] width 193 height 40
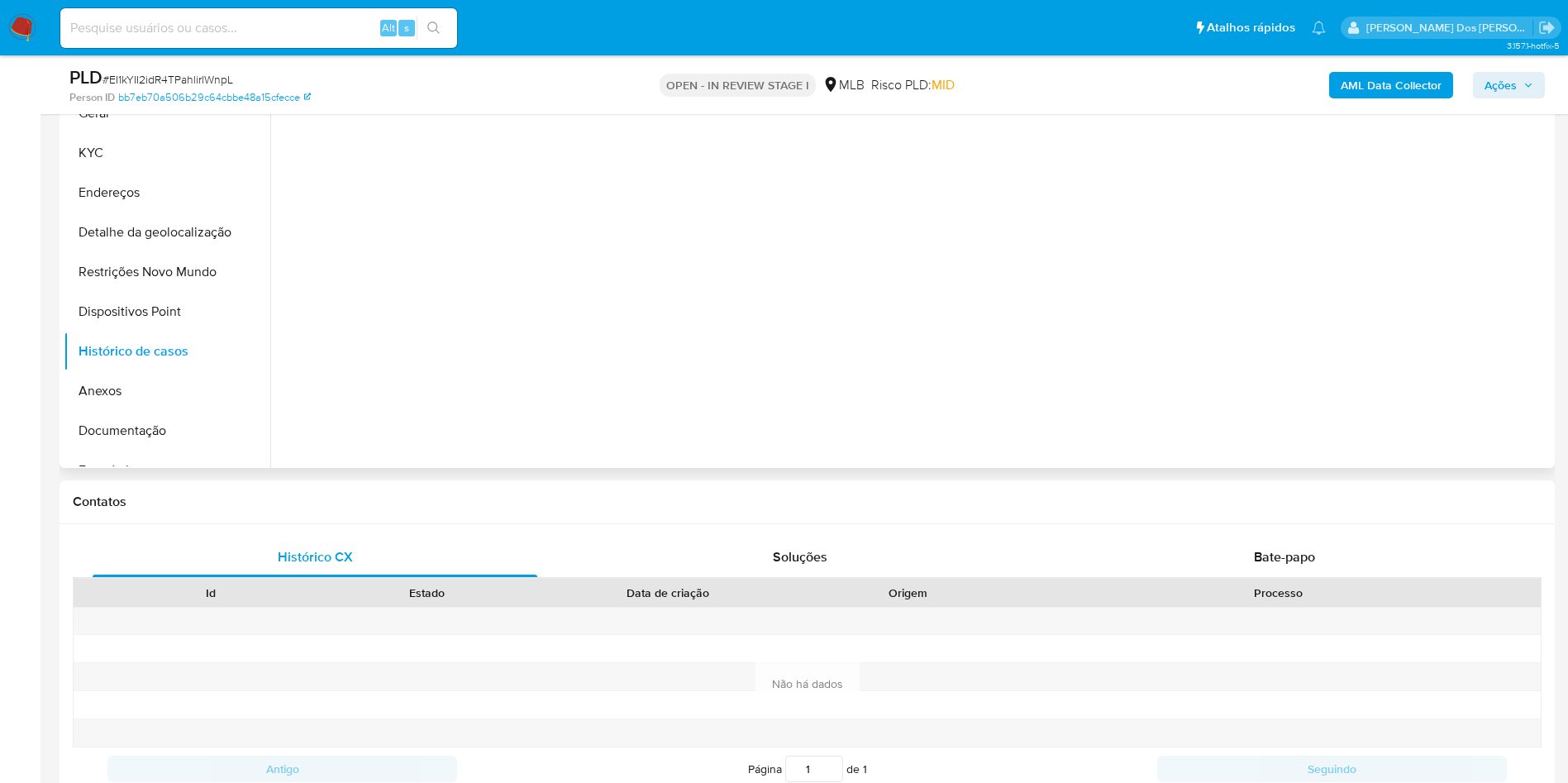
scroll to position [172, 0]
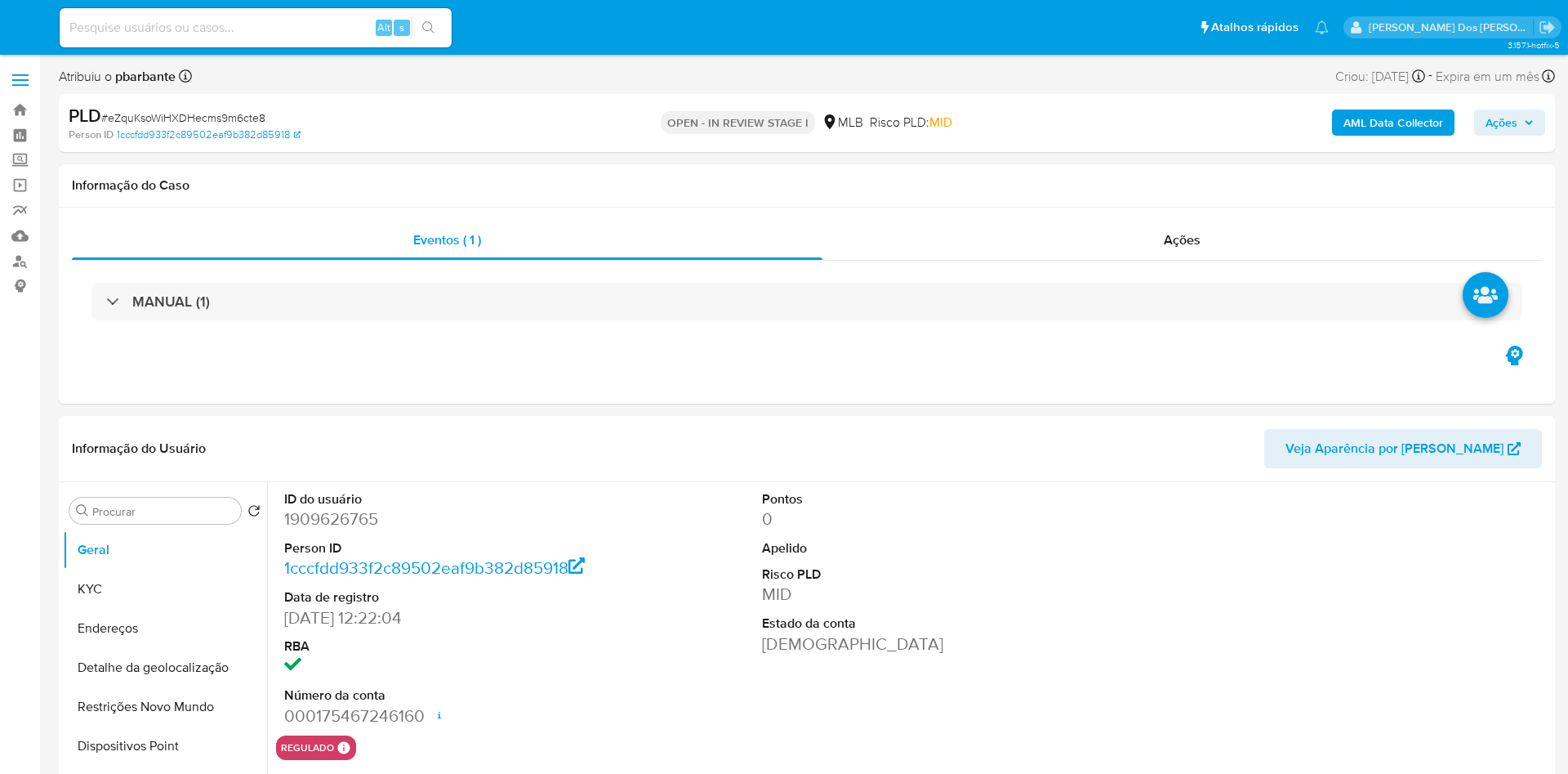
select select "10"
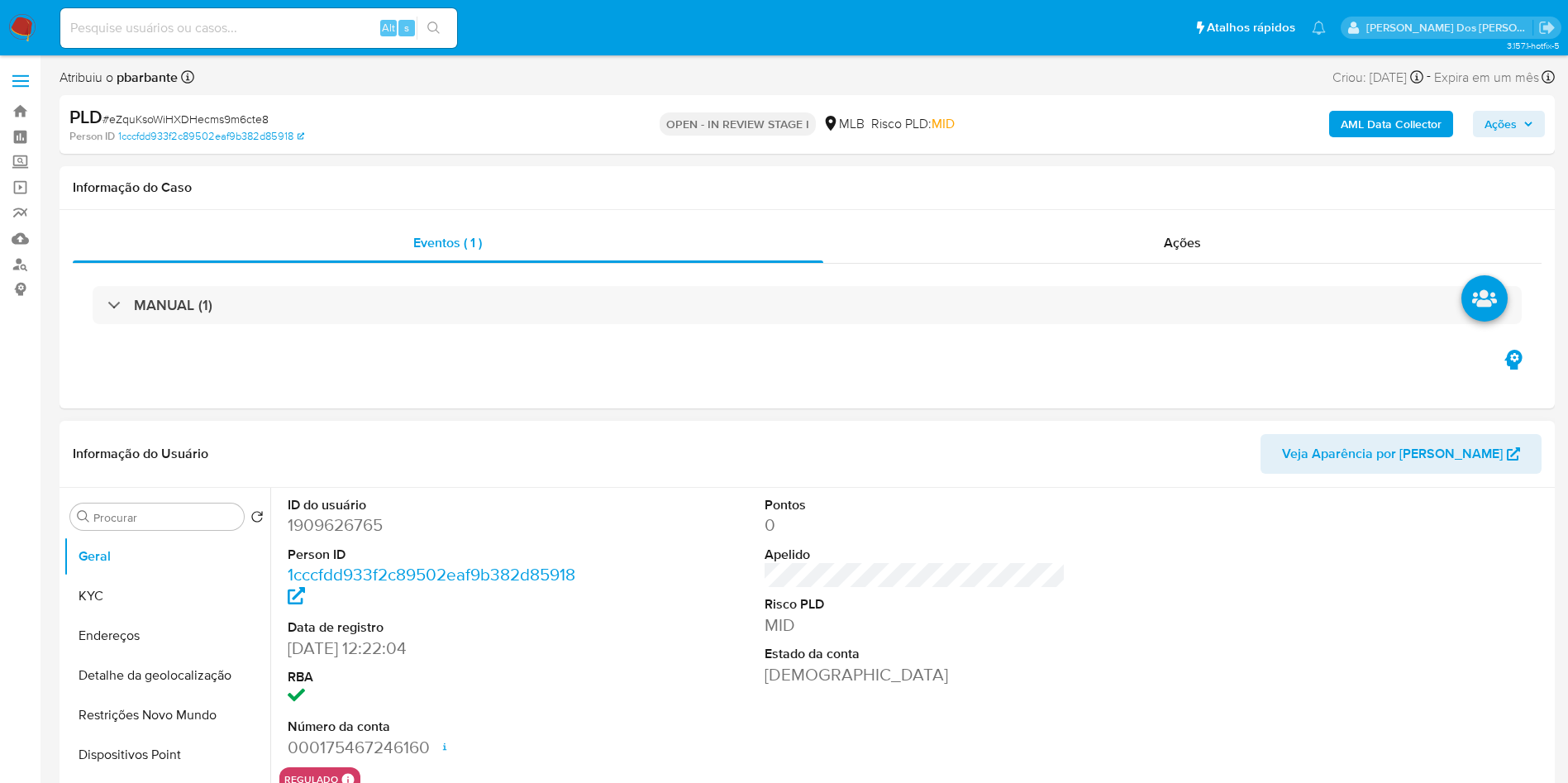
scroll to position [201, 0]
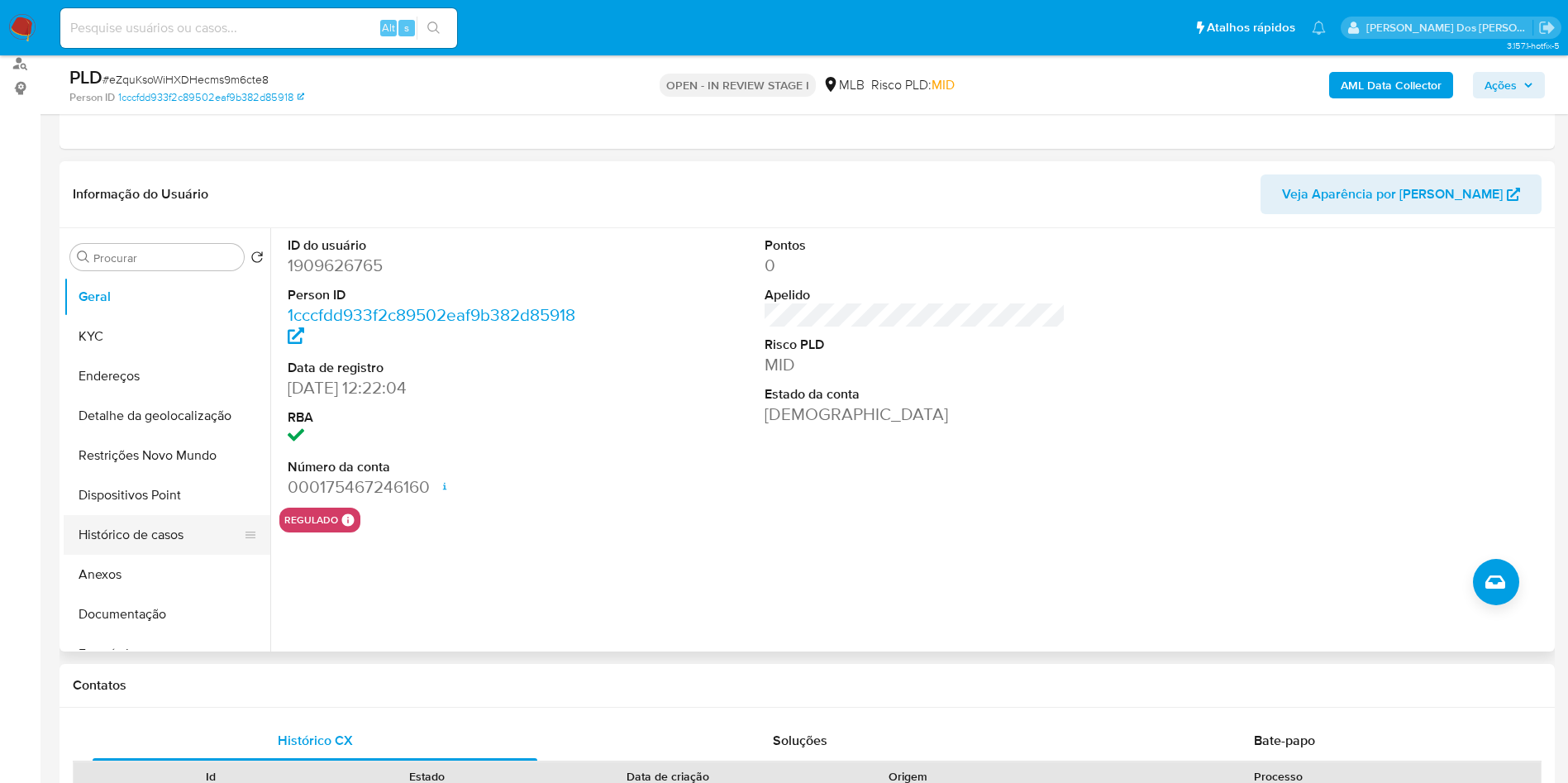
click at [132, 552] on button "Histórico de casos" at bounding box center [160, 535] width 193 height 40
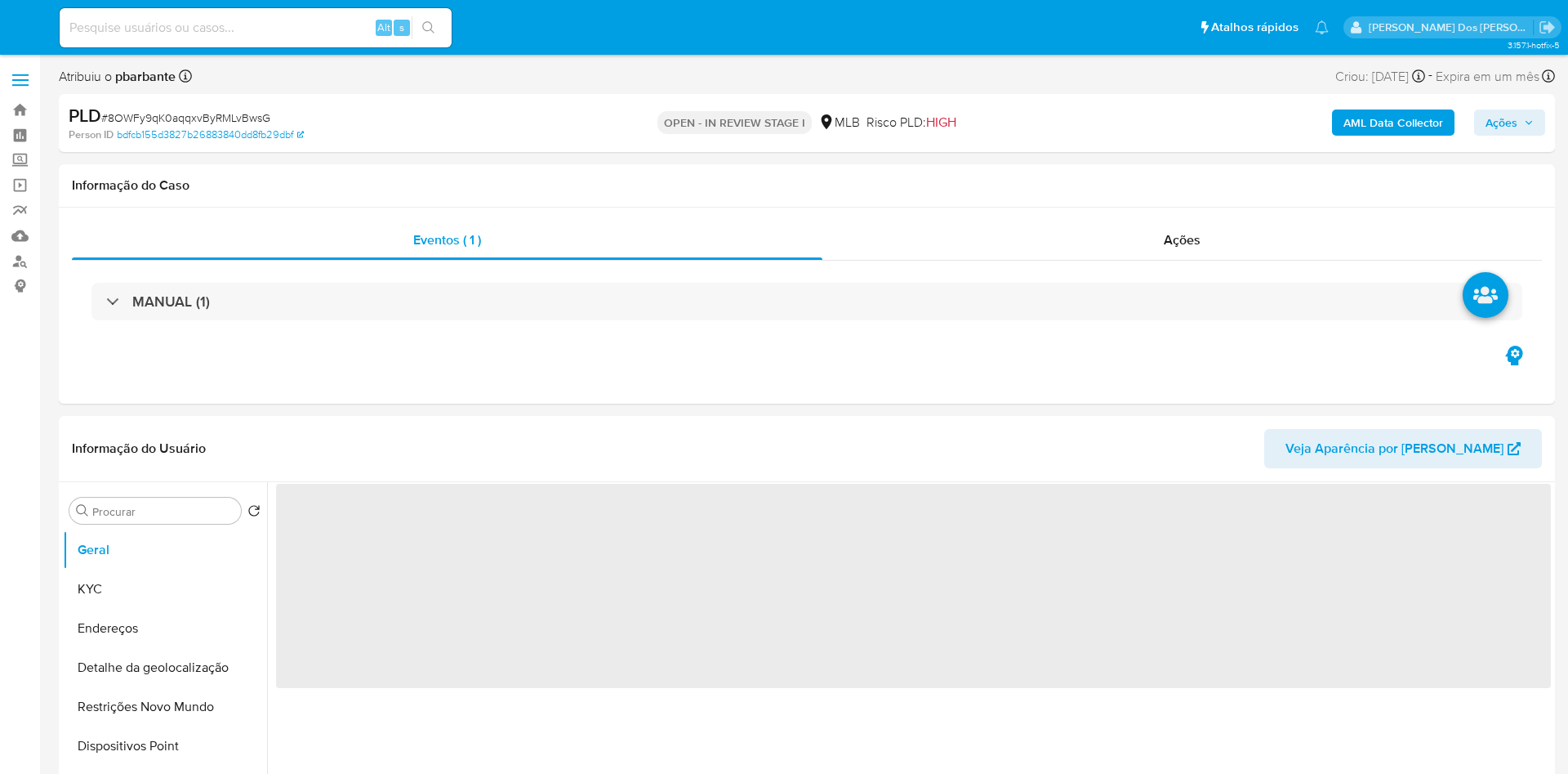
select select "10"
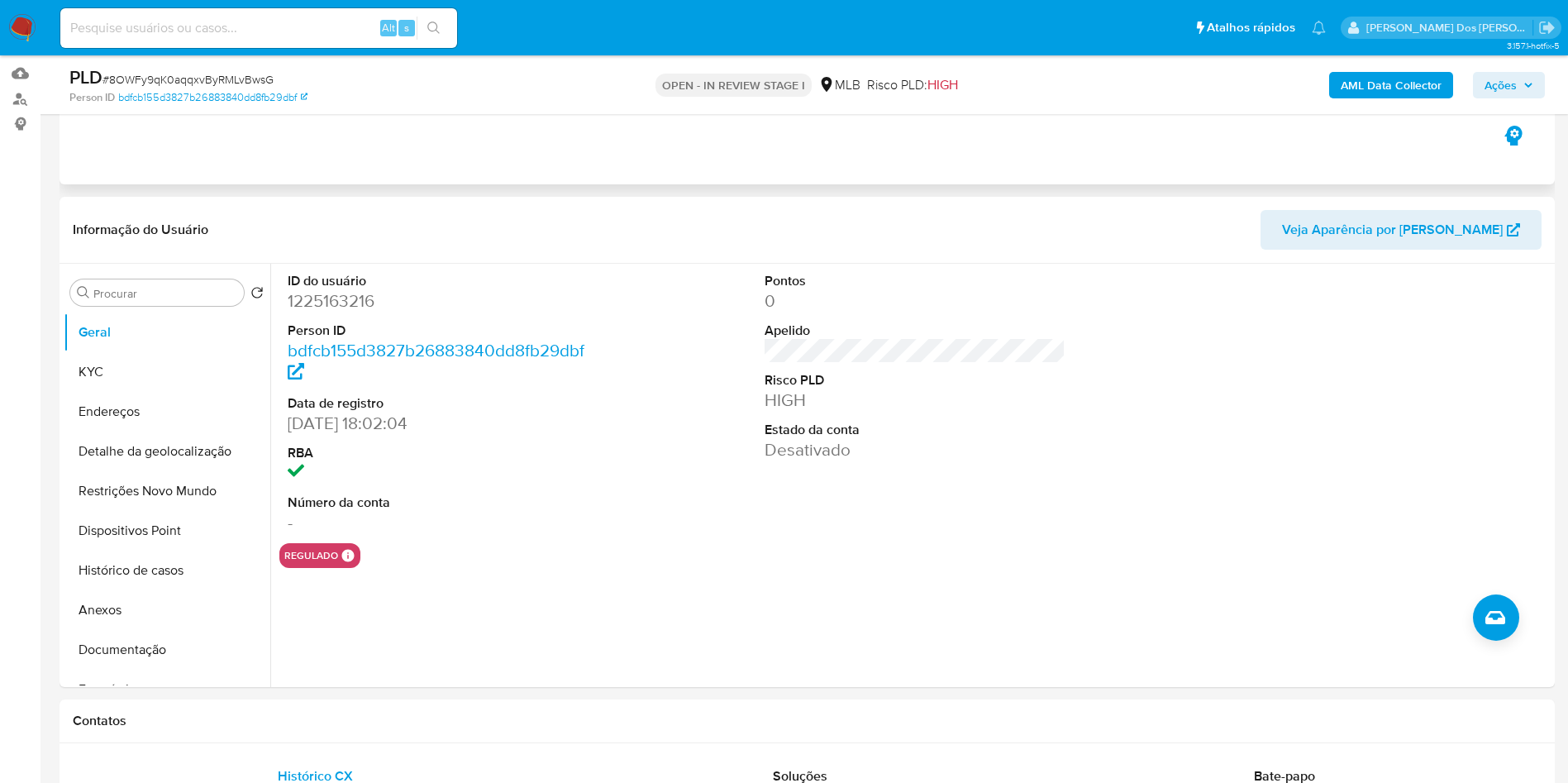
scroll to position [164, 0]
click at [135, 592] on button "Histórico de casos" at bounding box center [160, 572] width 193 height 40
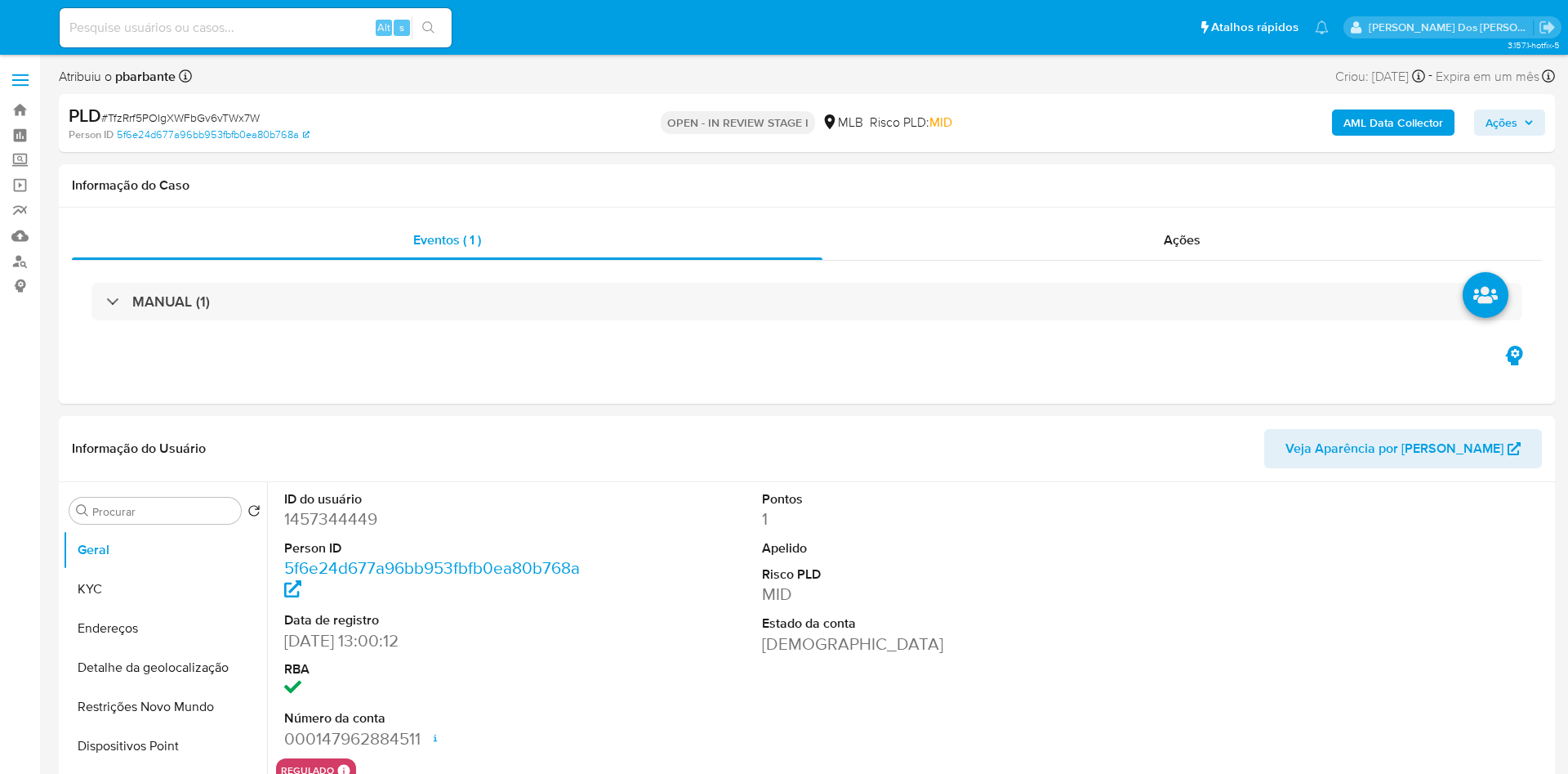
select select "10"
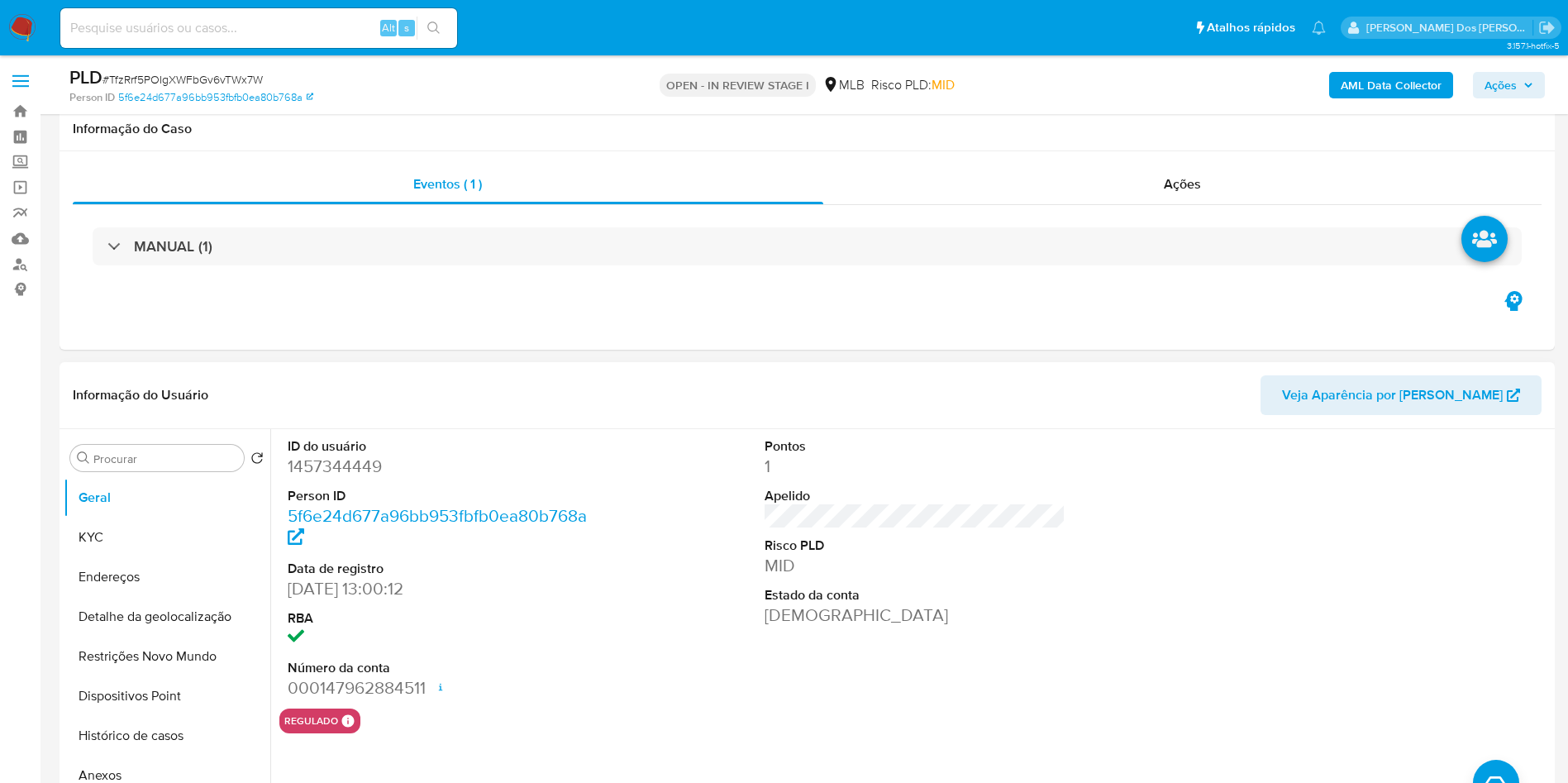
scroll to position [223, 0]
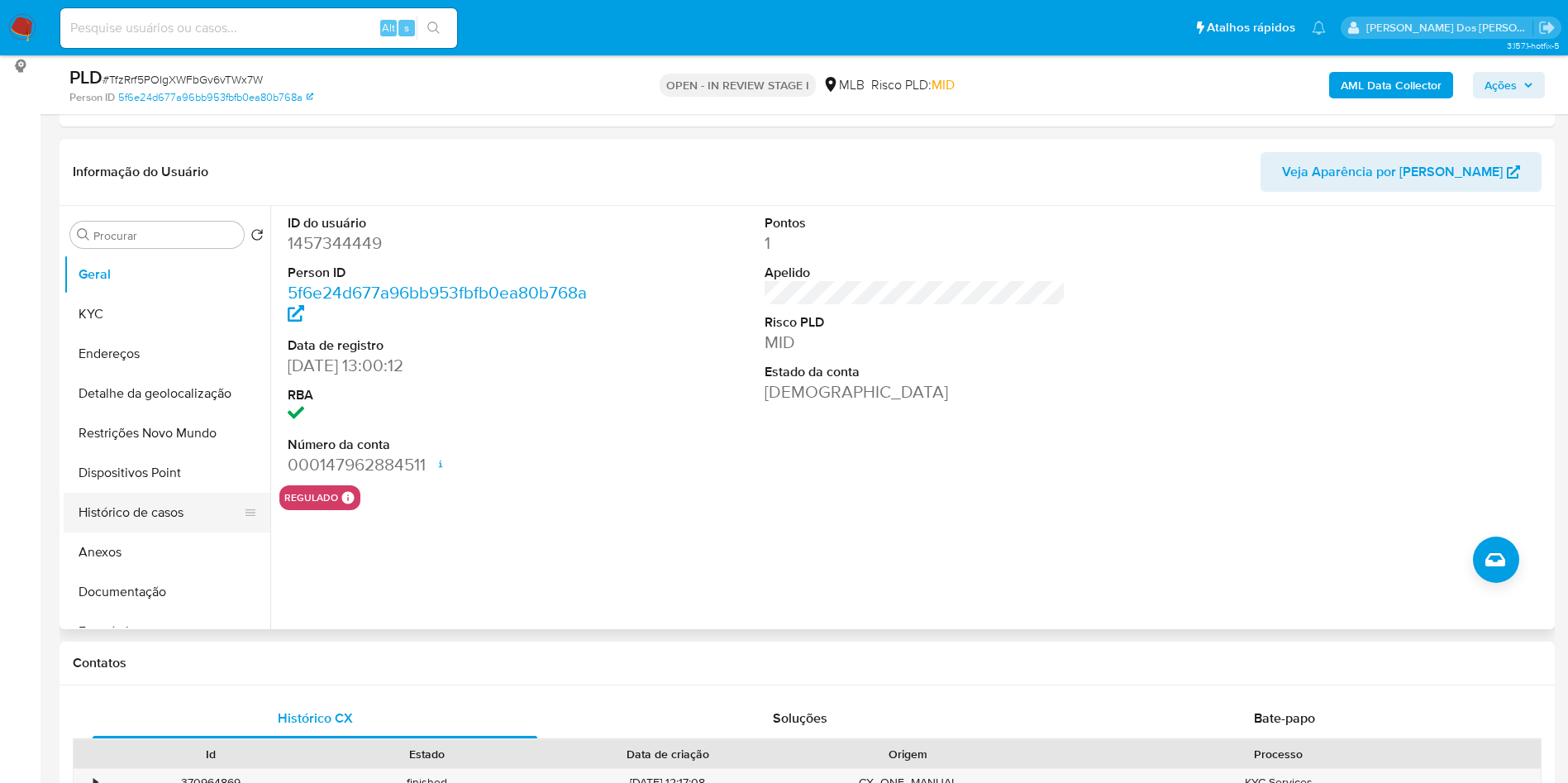
click at [195, 523] on button "Histórico de casos" at bounding box center [160, 512] width 193 height 40
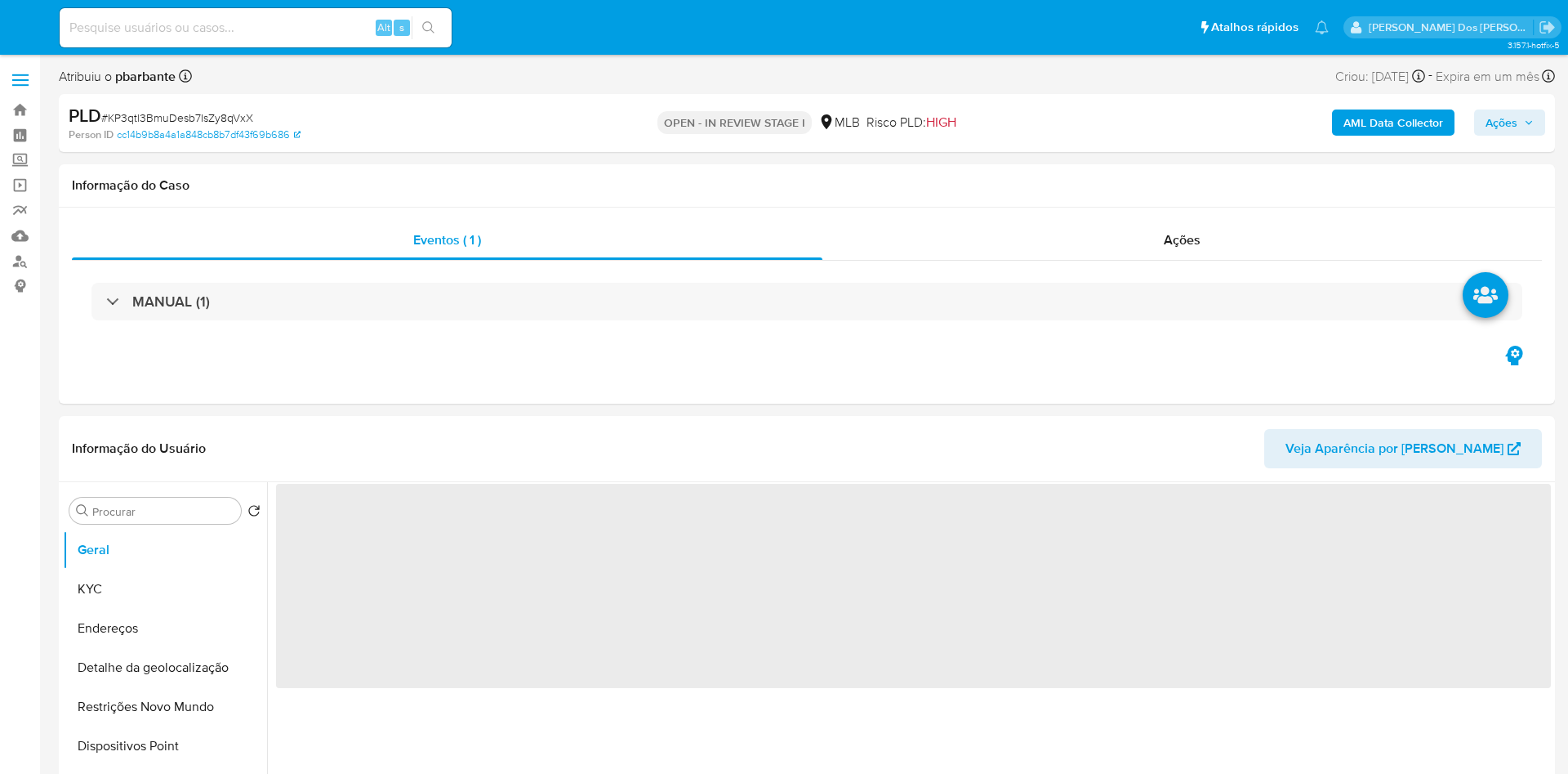
select select "10"
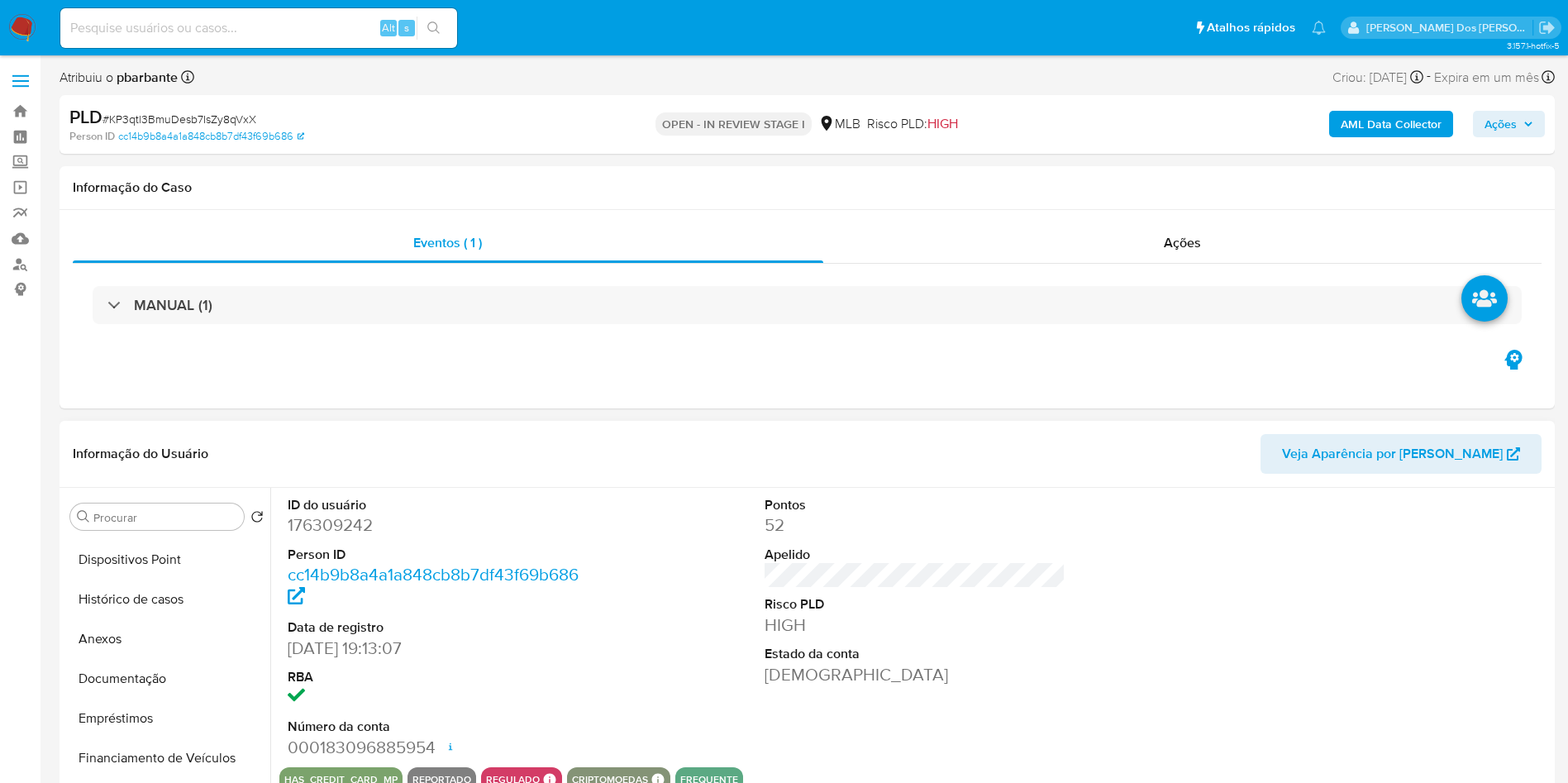
scroll to position [196, 0]
click at [190, 618] on button "Histórico de casos" at bounding box center [160, 599] width 193 height 40
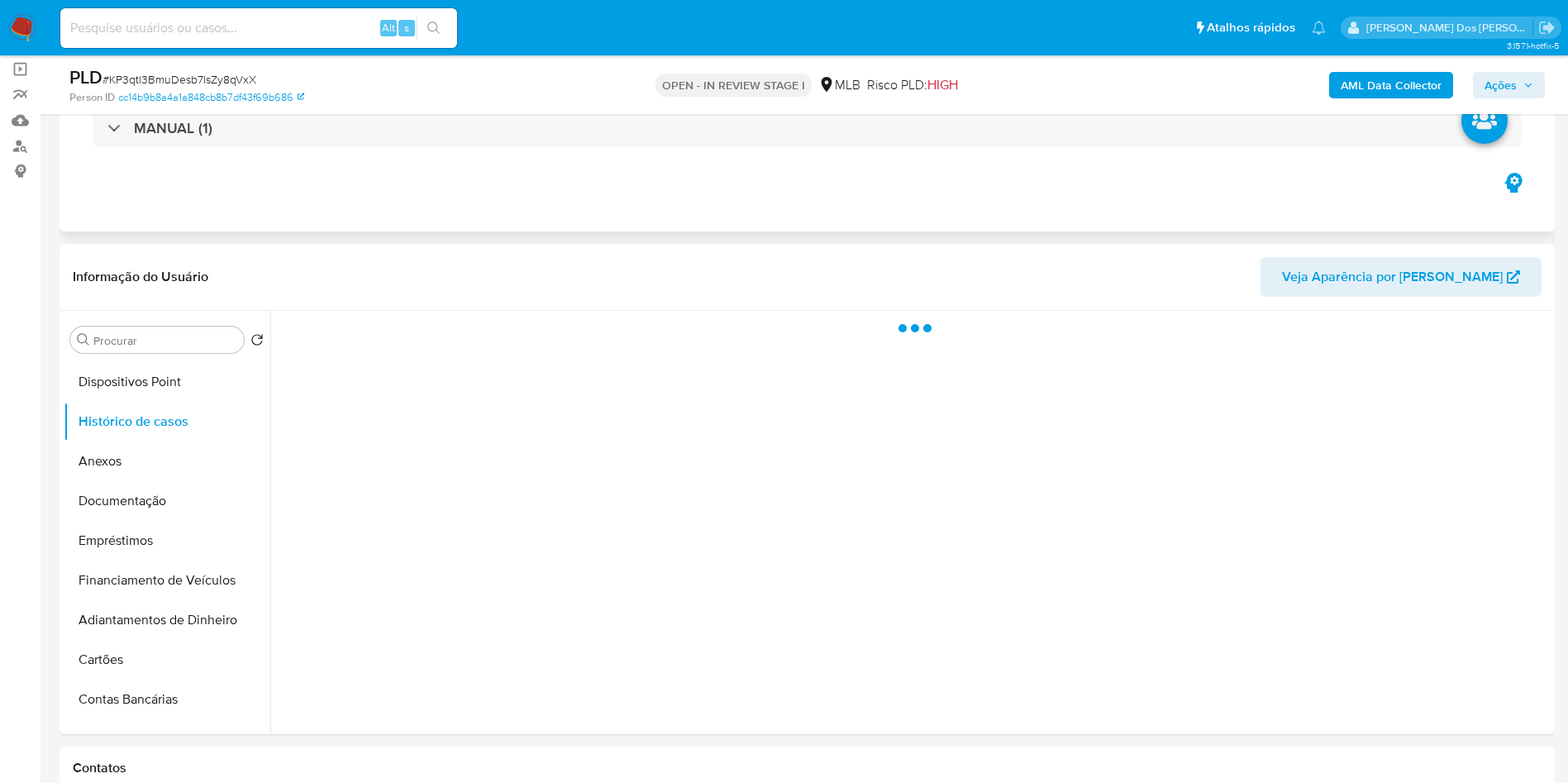
scroll to position [119, 0]
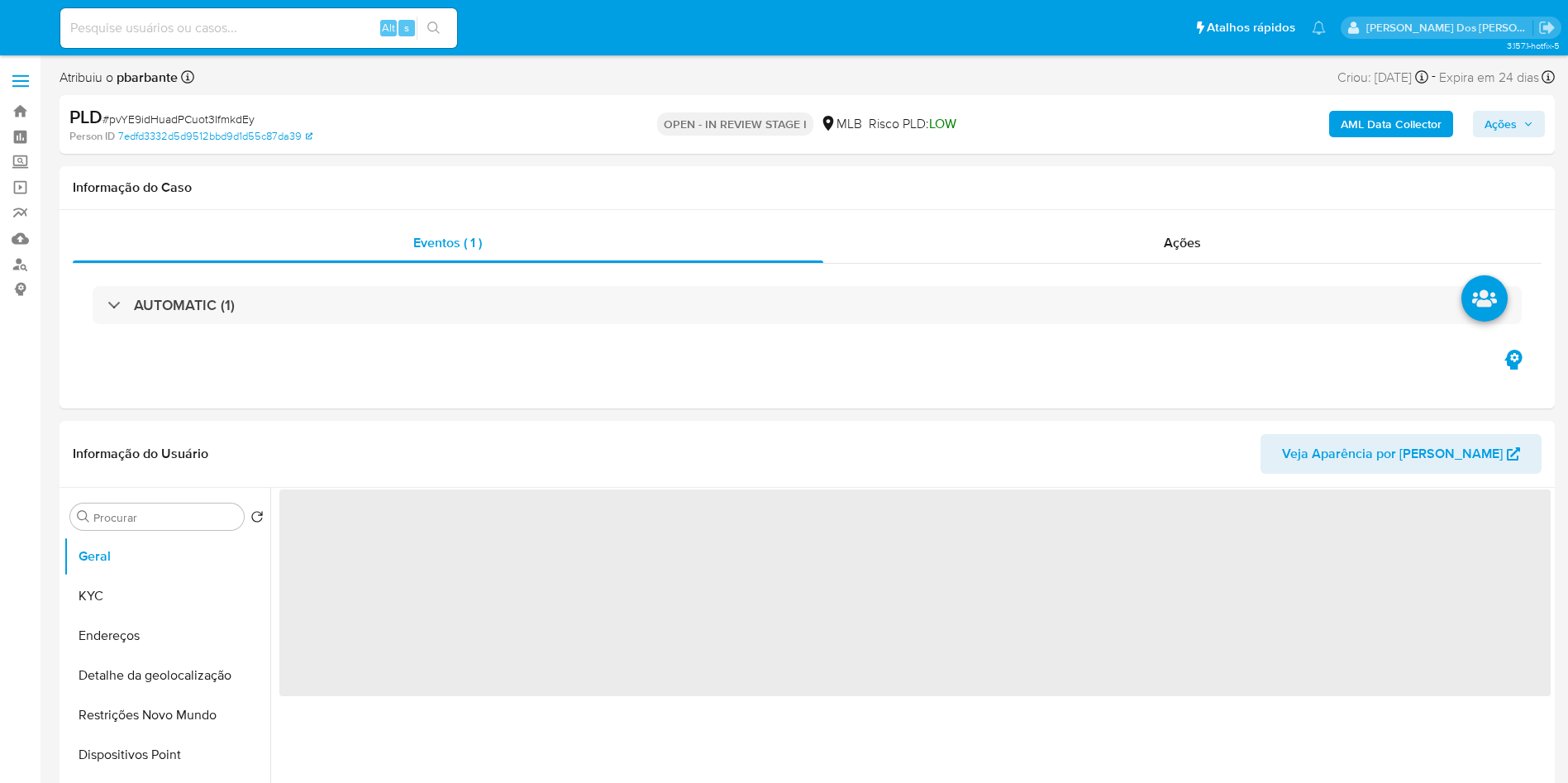
select select "10"
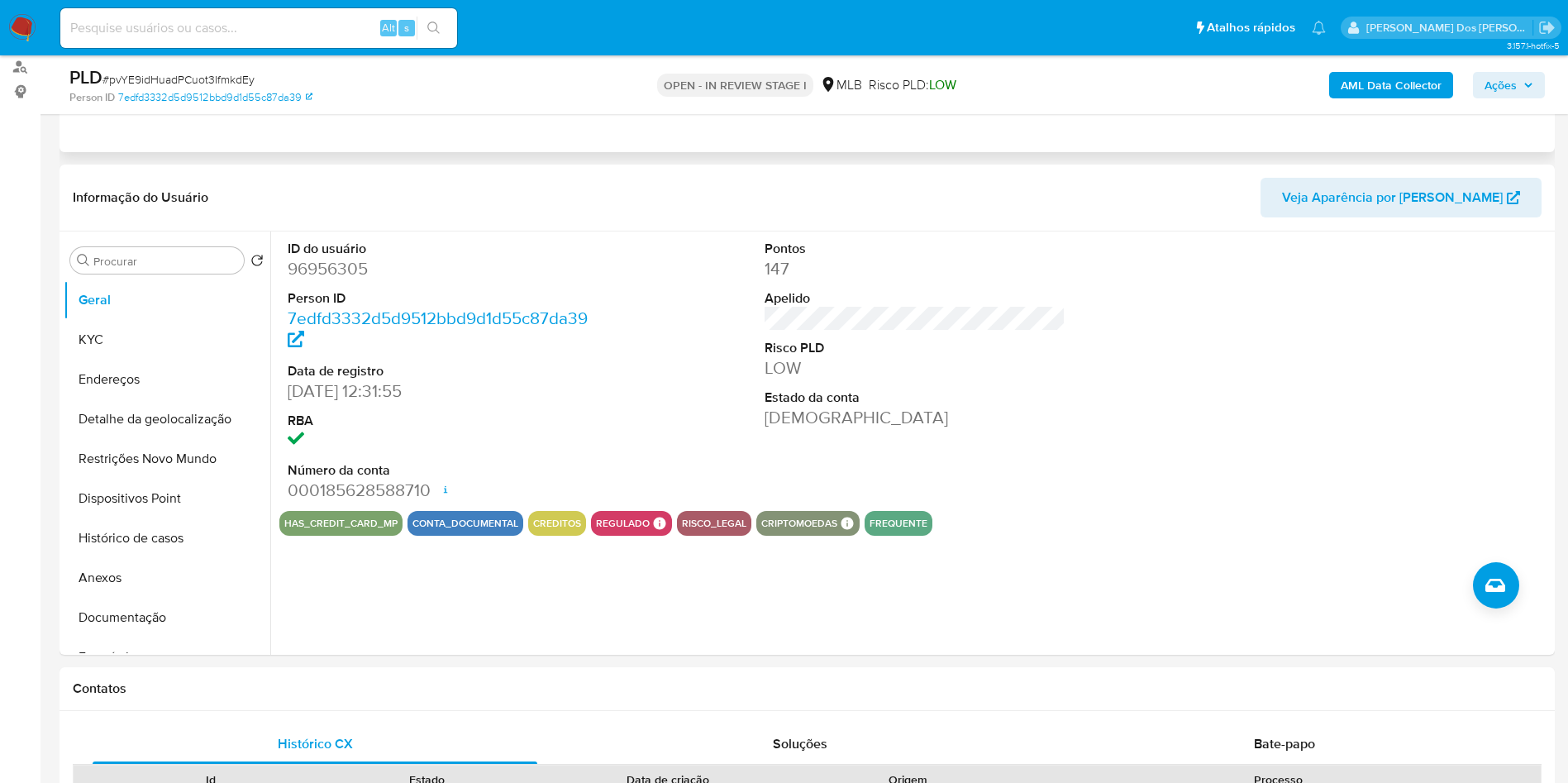
scroll to position [201, 0]
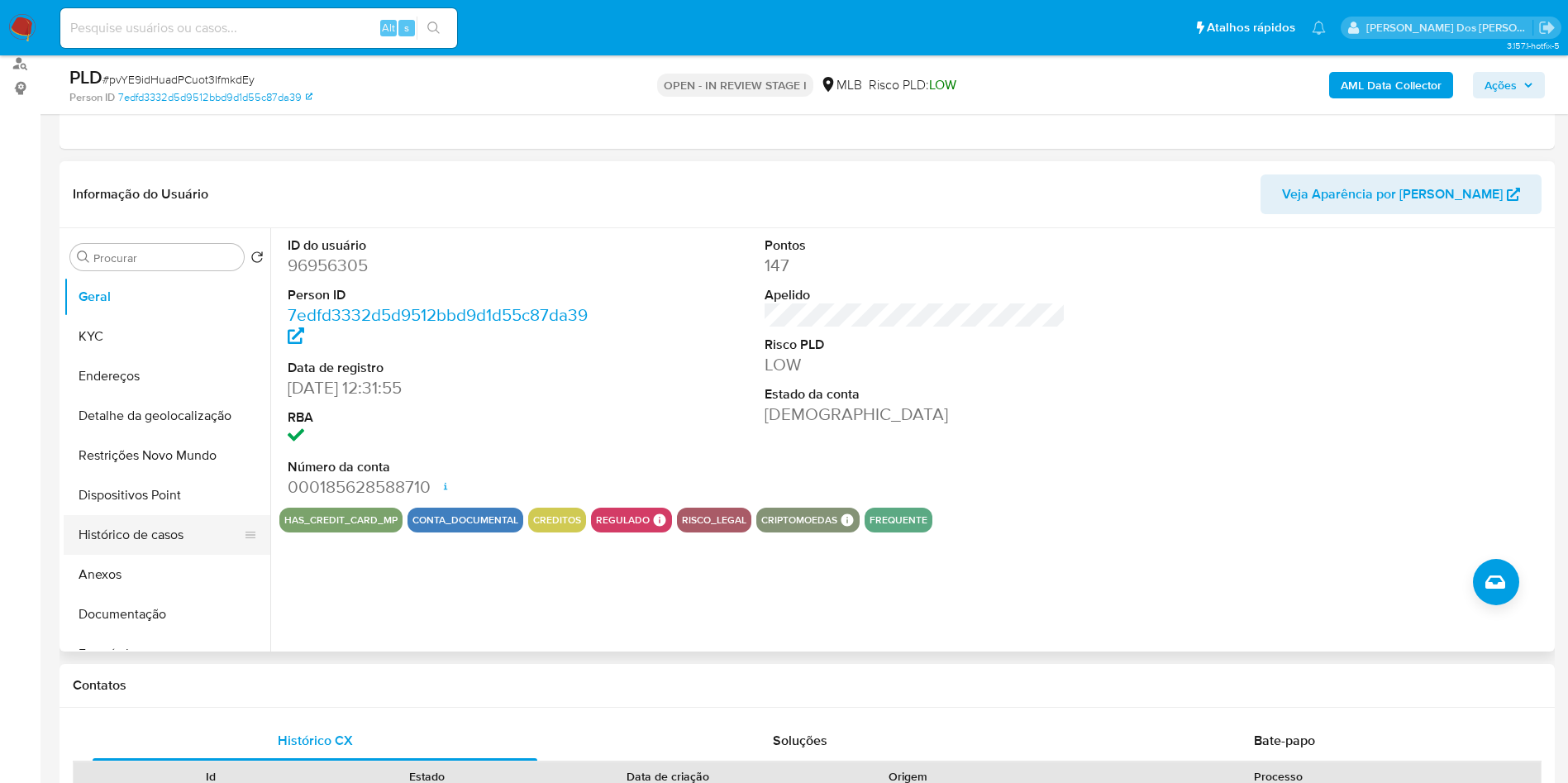
click at [192, 548] on button "Histórico de casos" at bounding box center [160, 535] width 193 height 40
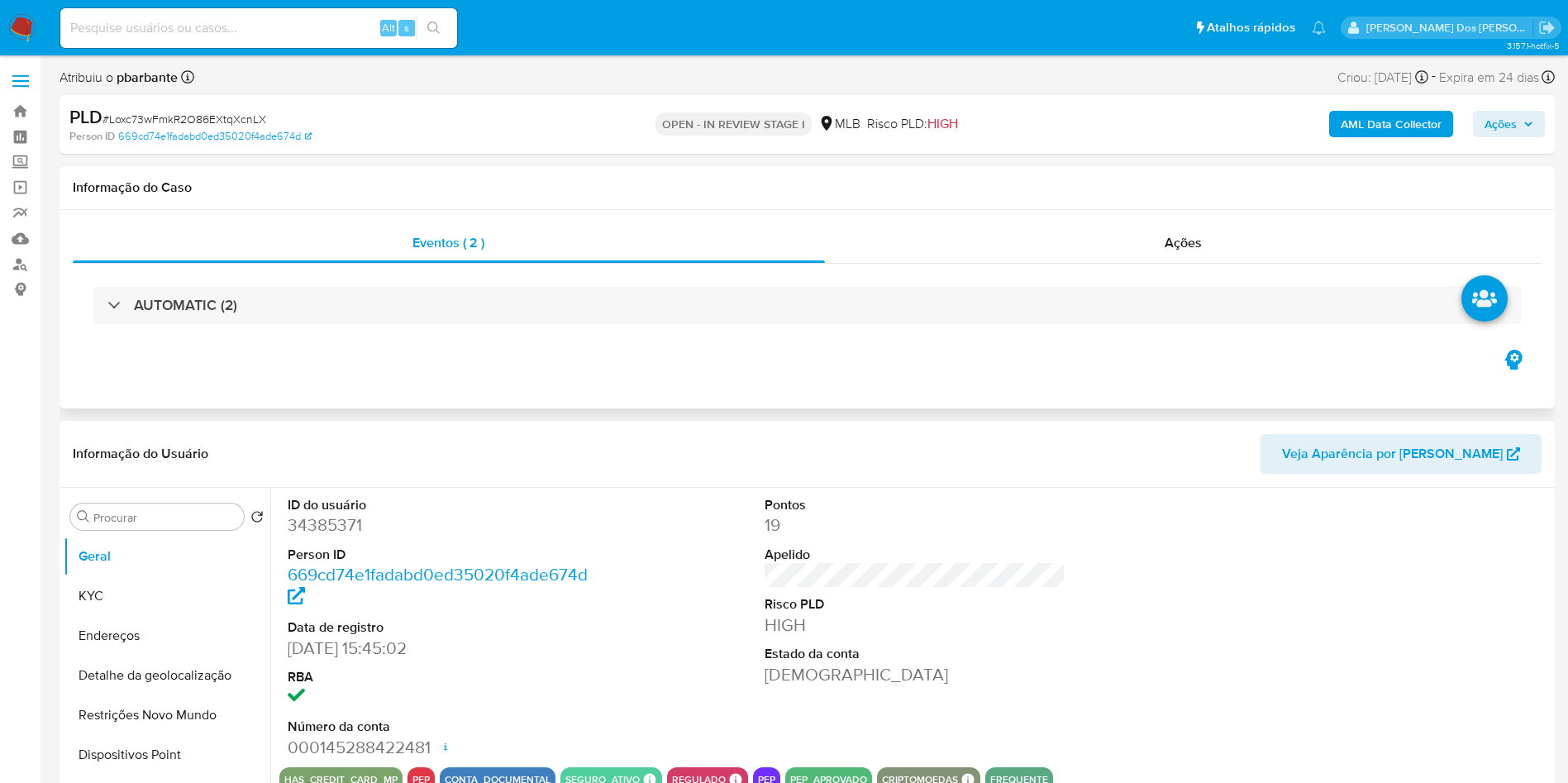
select select "10"
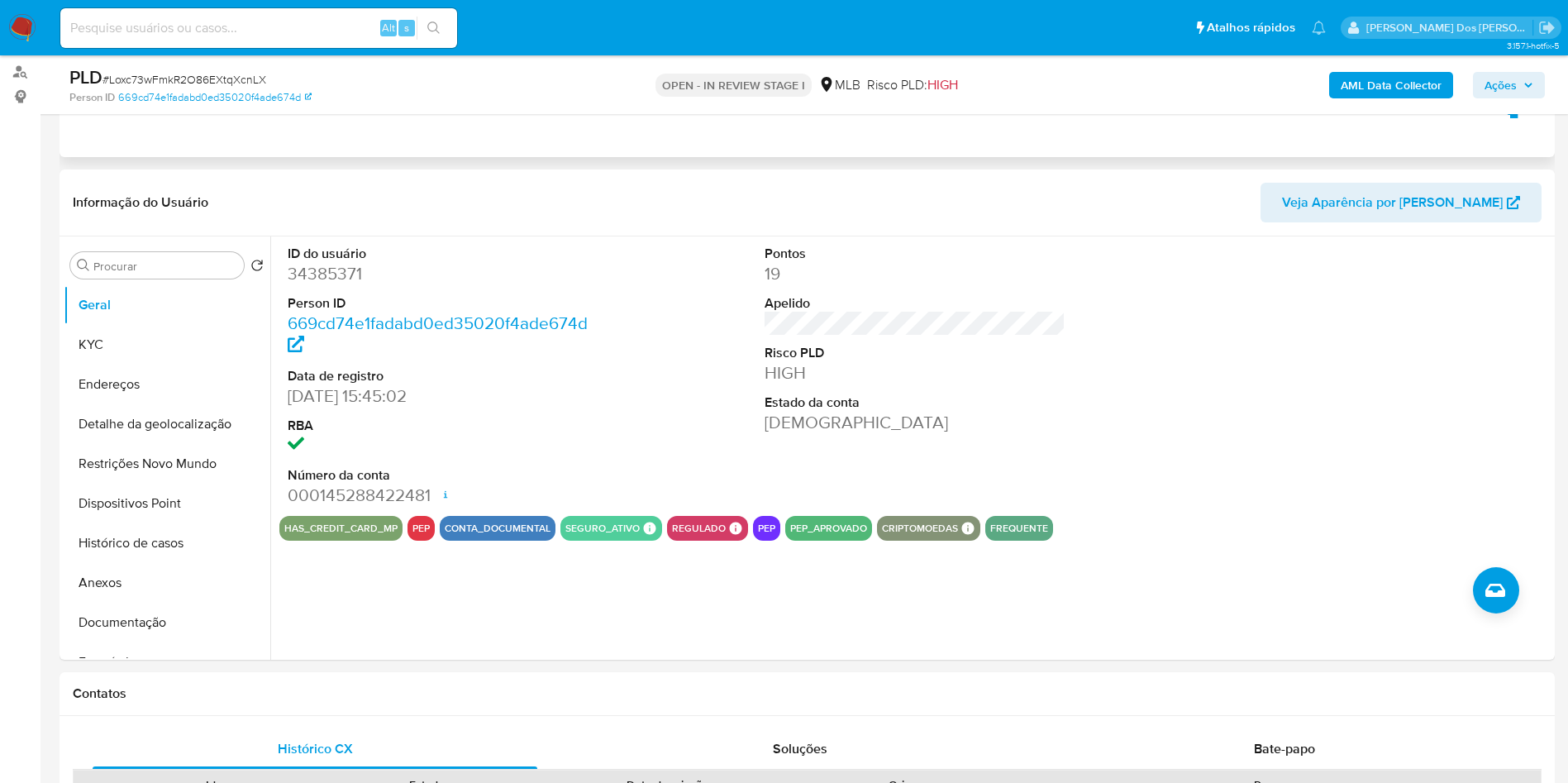
scroll to position [191, 0]
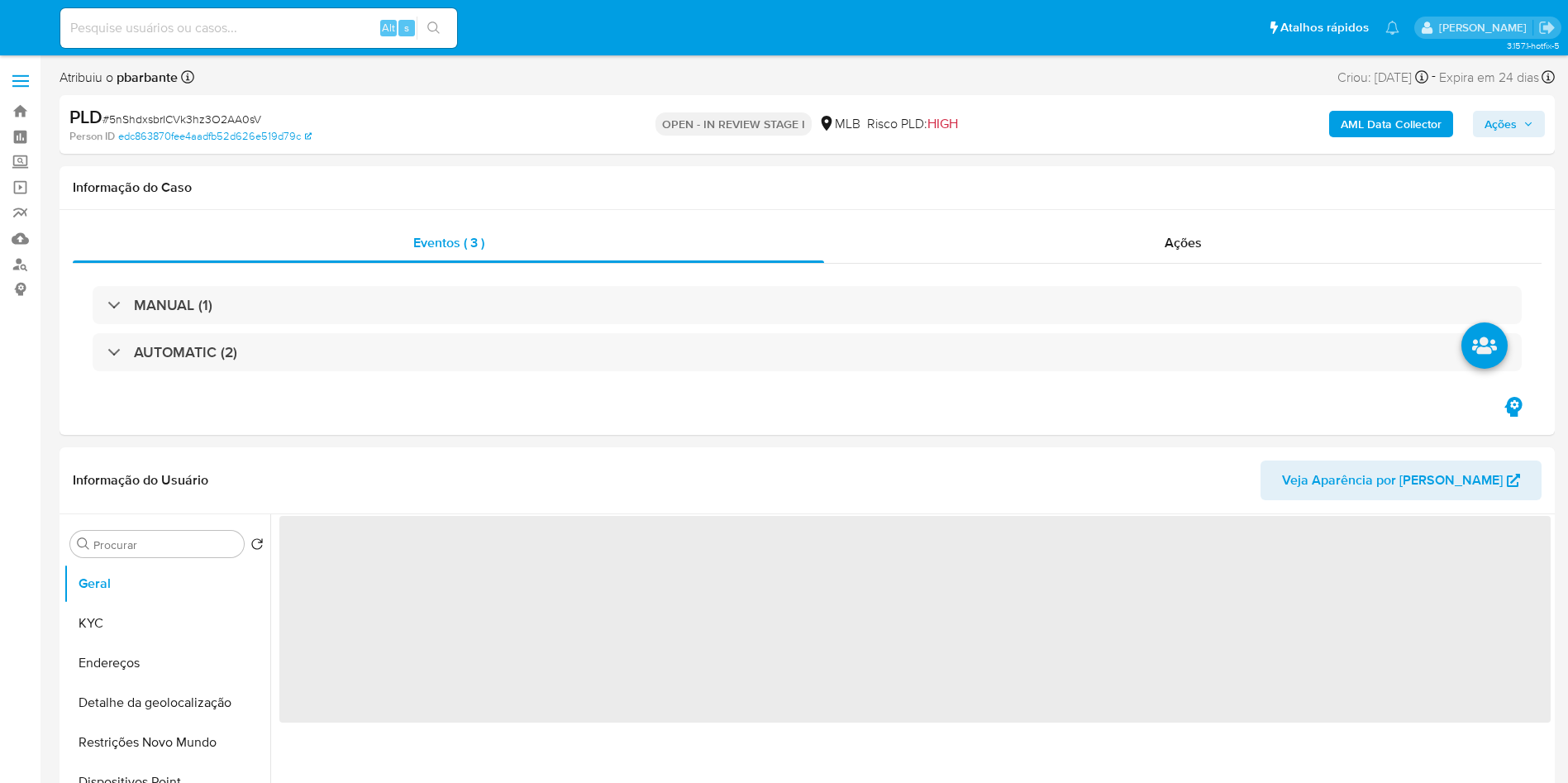
select select "10"
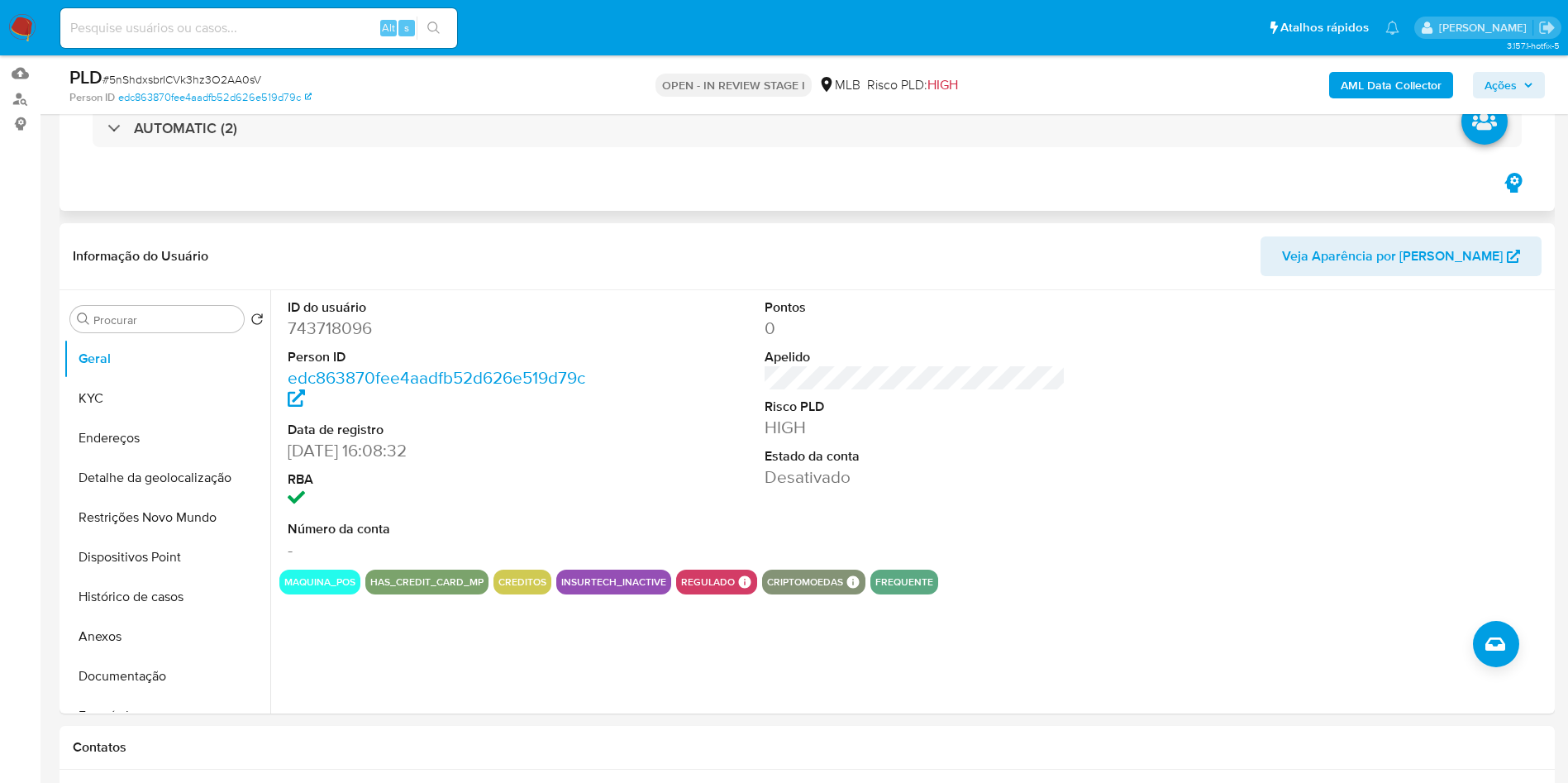
scroll to position [172, 0]
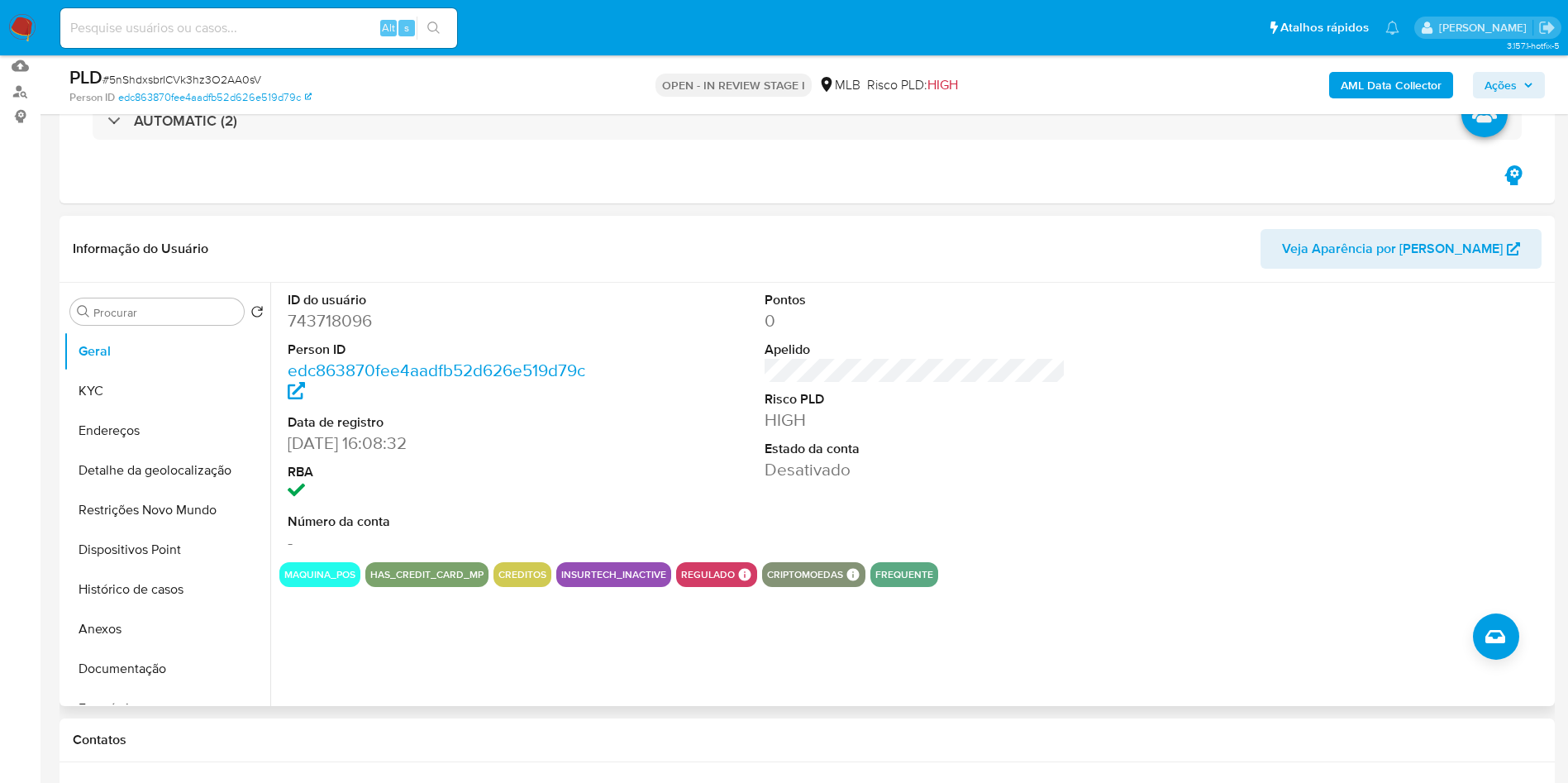
click at [343, 331] on dd "743718096" at bounding box center [438, 320] width 301 height 23
copy dd "743718096"
click at [103, 392] on button "KYC" at bounding box center [160, 392] width 193 height 40
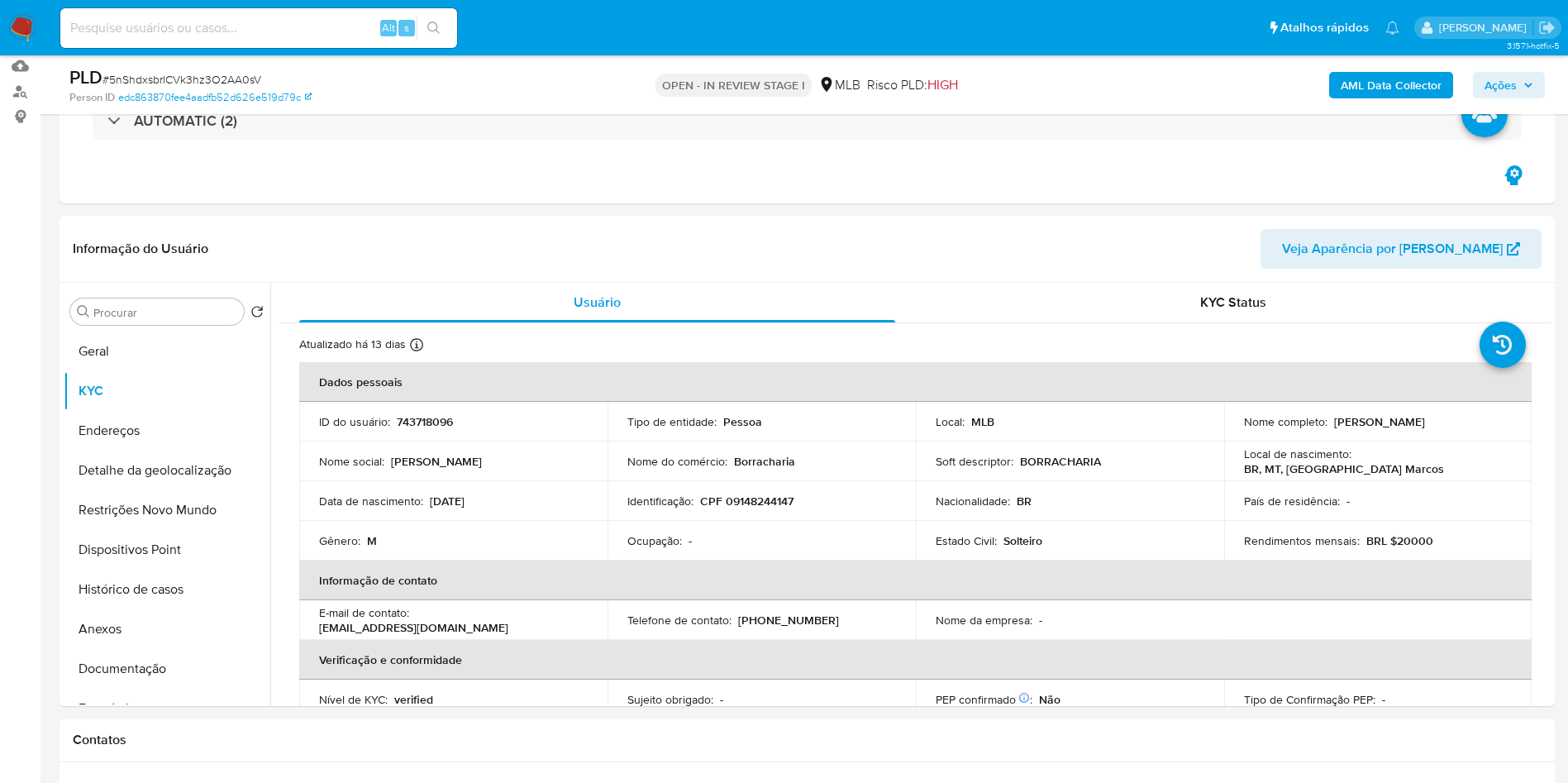
click at [1362, 100] on div "AML Data Collector Ações" at bounding box center [1301, 84] width 488 height 39
click at [1376, 95] on b "AML Data Collector" at bounding box center [1392, 85] width 101 height 27
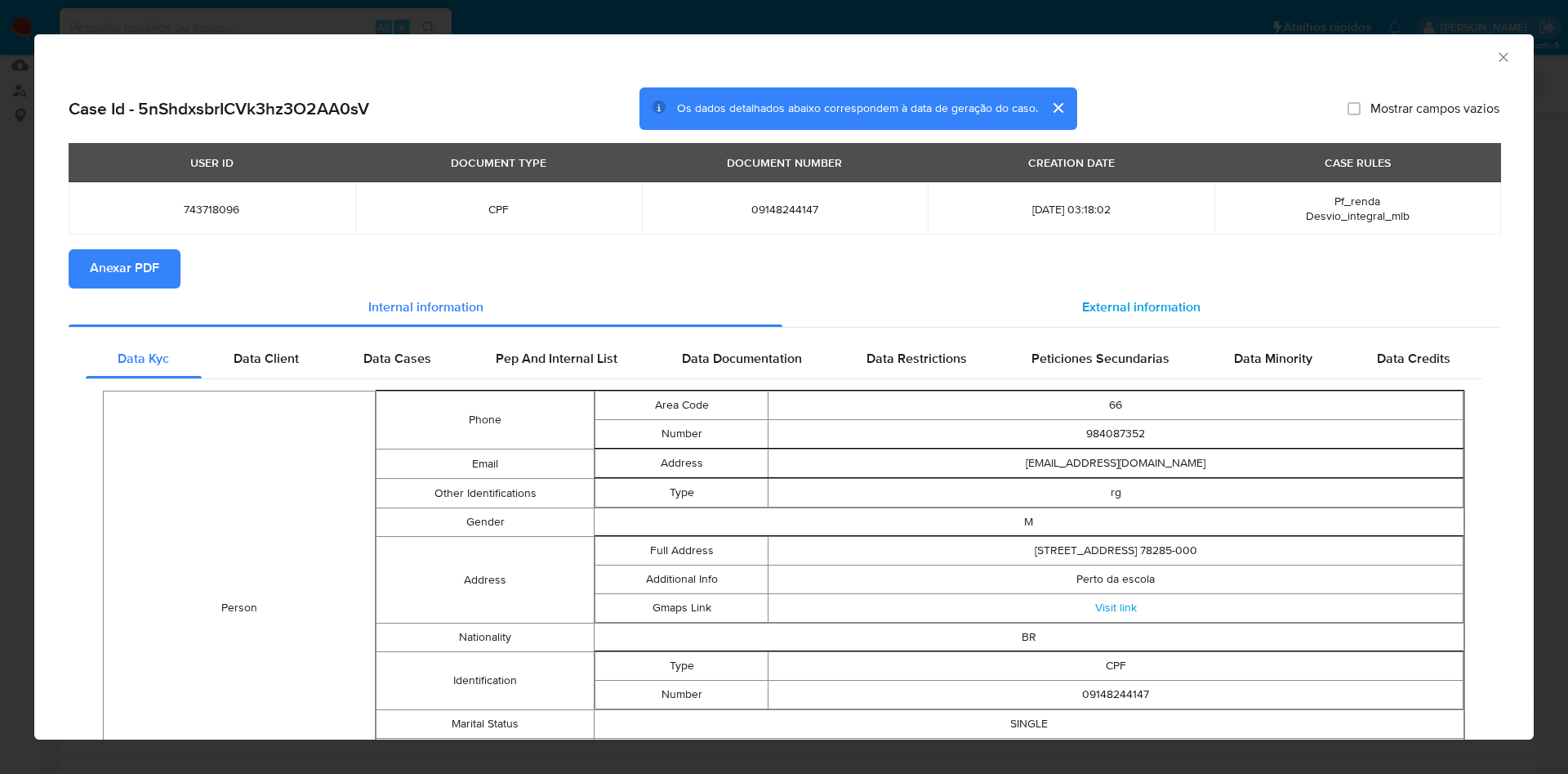
click at [1096, 309] on span "External information" at bounding box center [1141, 307] width 119 height 19
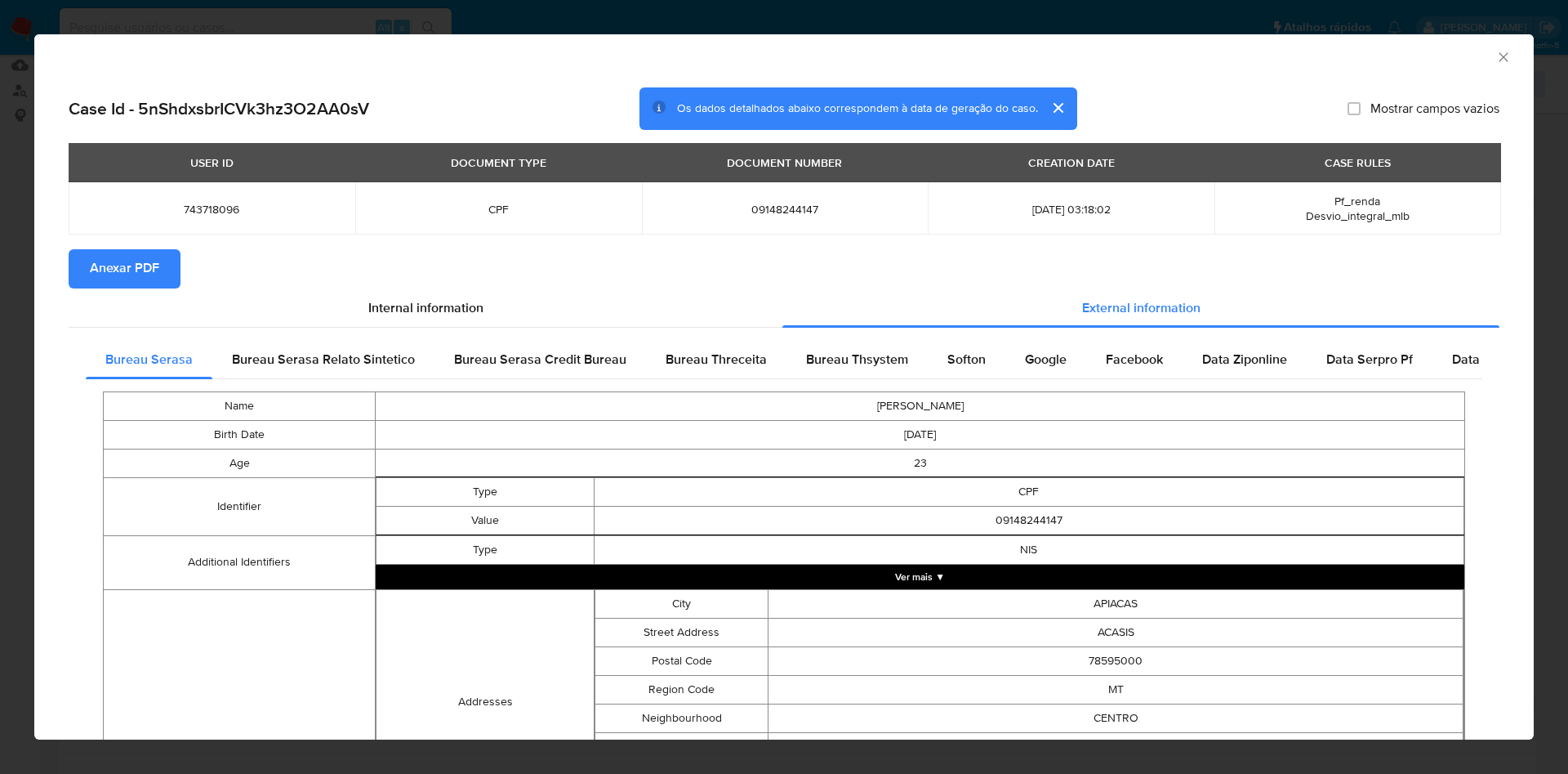
click at [104, 273] on span "Anexar PDF" at bounding box center [124, 268] width 70 height 36
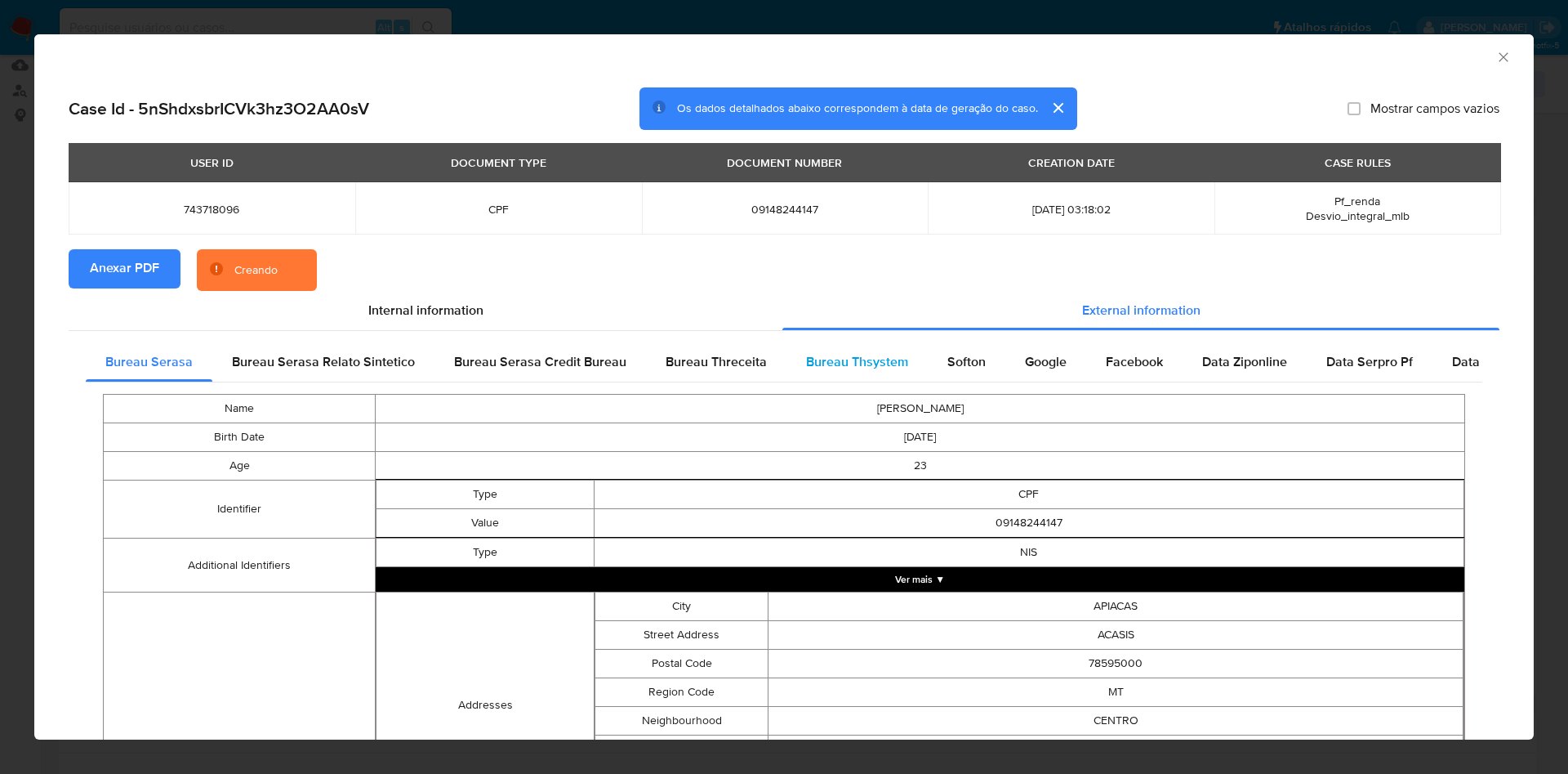
click at [847, 360] on span "Bureau Thsystem" at bounding box center [857, 361] width 102 height 19
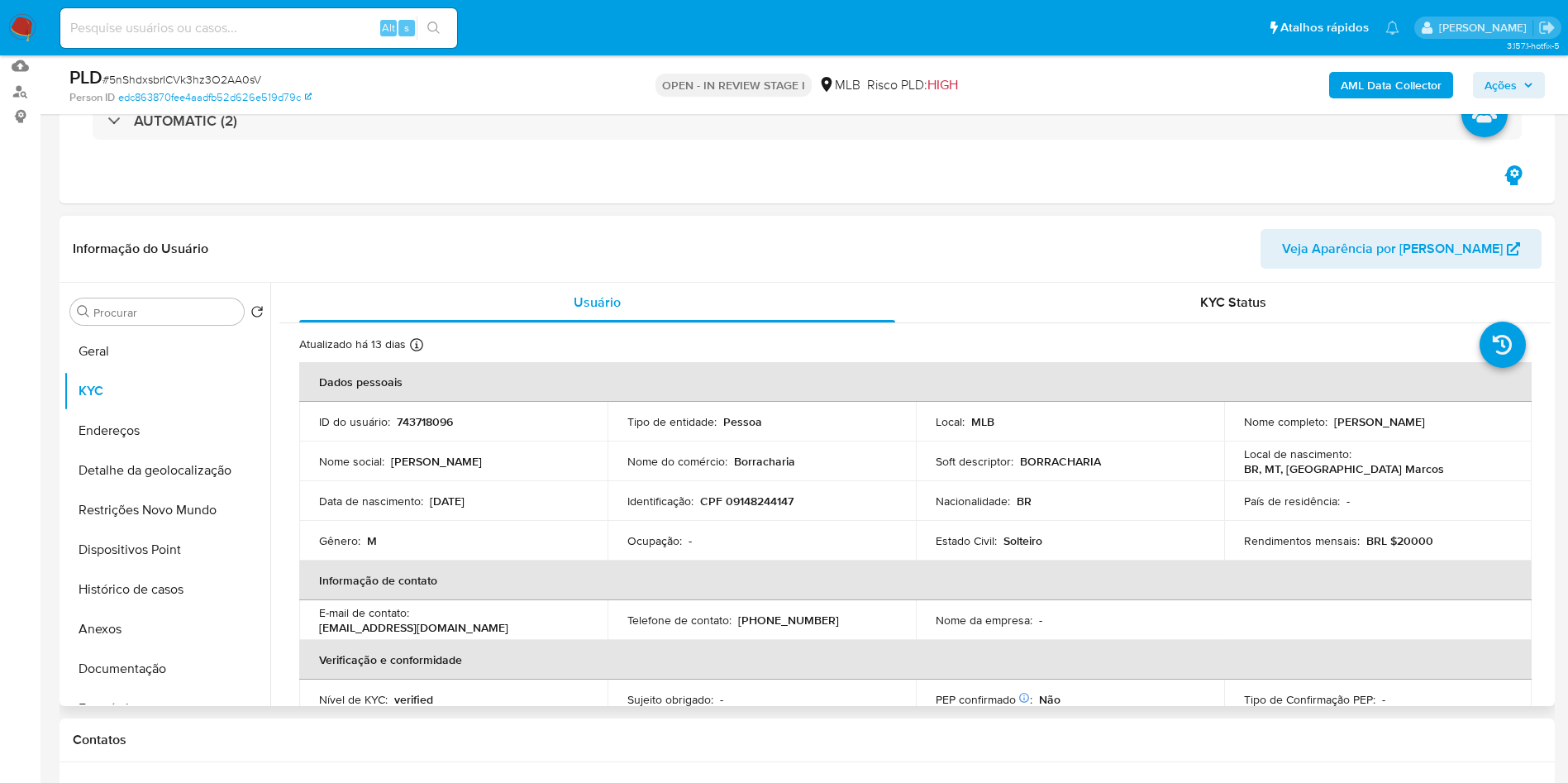
scroll to position [10, 0]
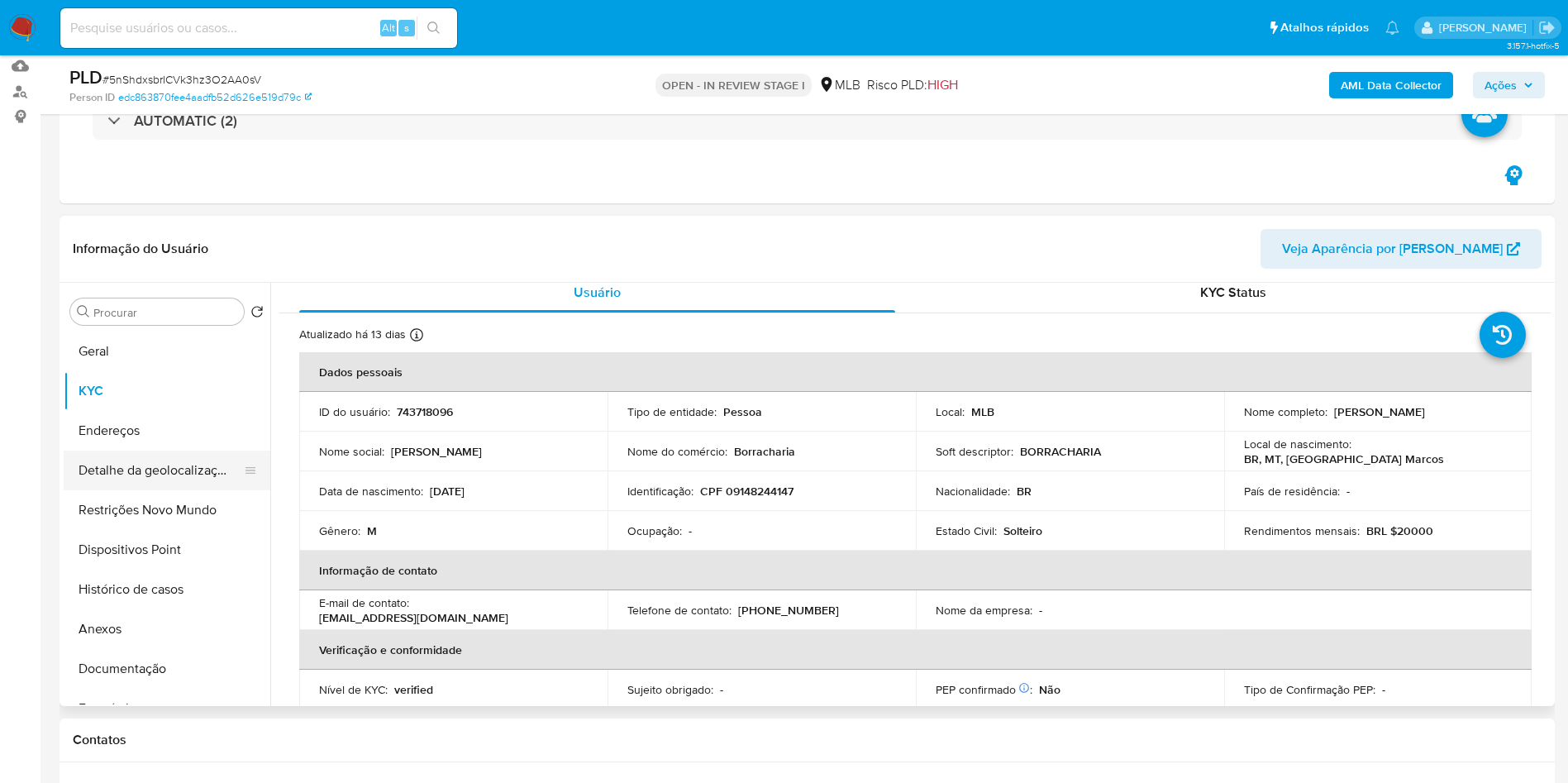
click at [162, 471] on button "Detalhe da geolocalização" at bounding box center [160, 471] width 193 height 40
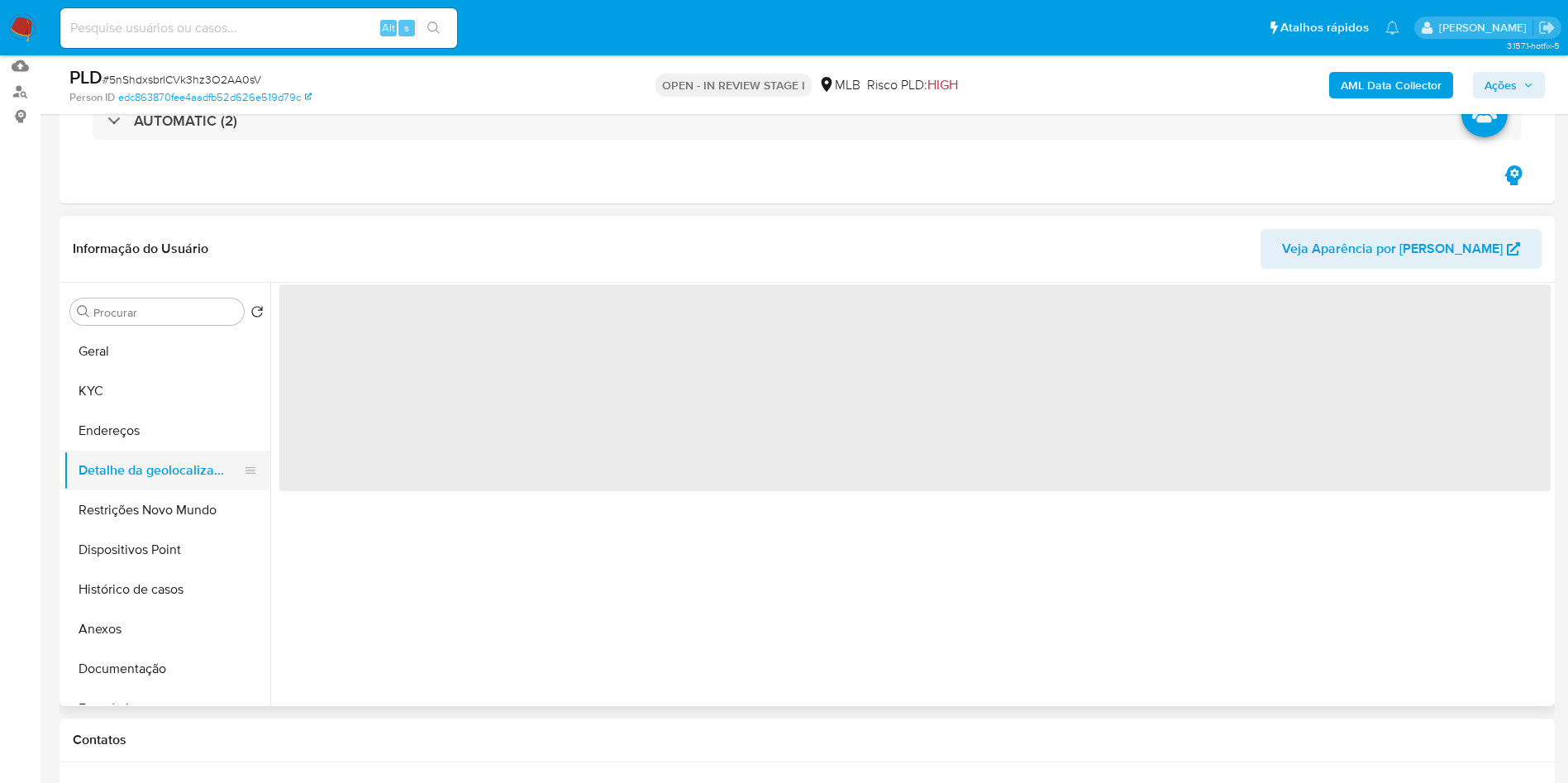
scroll to position [0, 0]
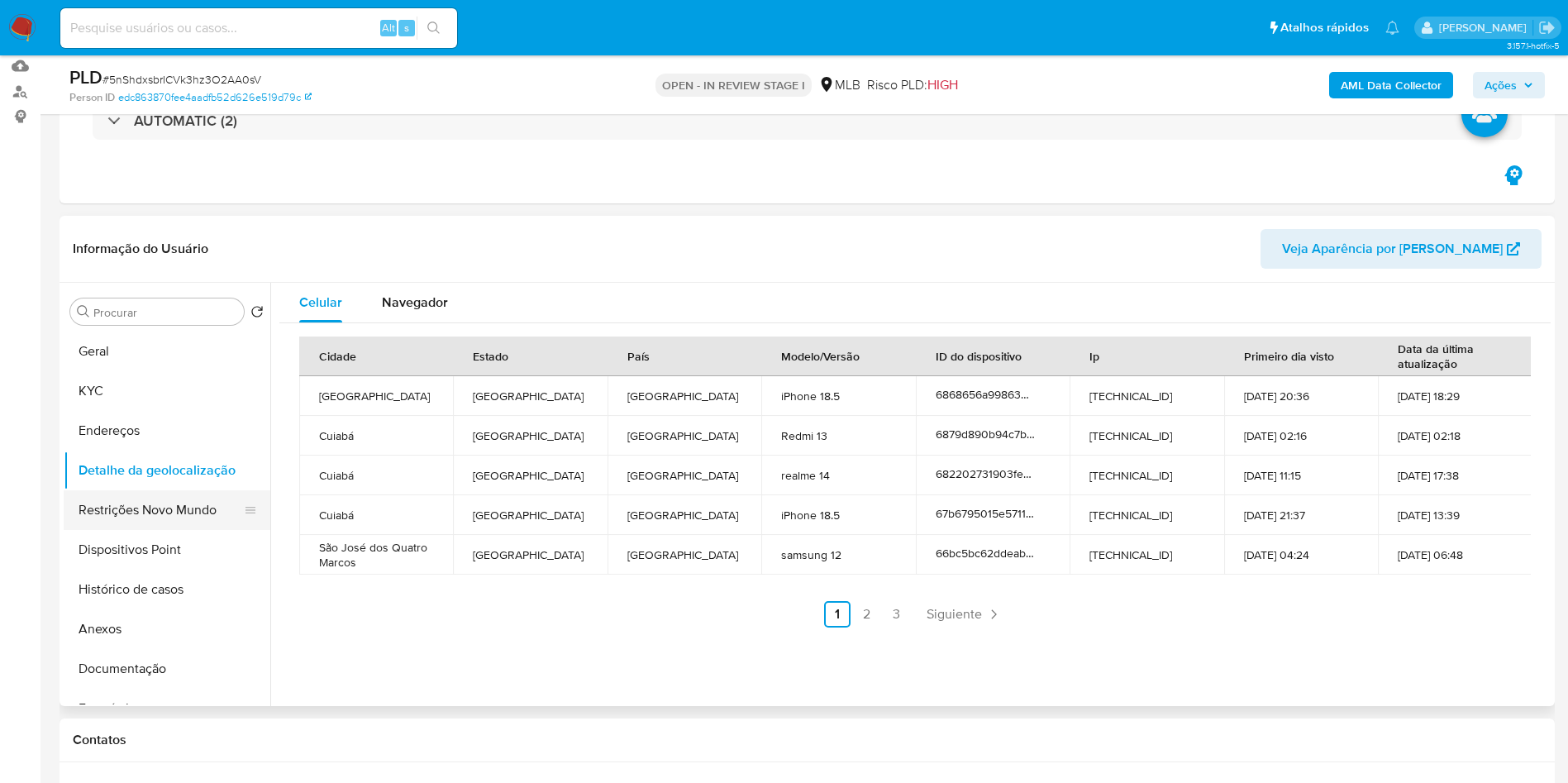
click at [144, 508] on button "Restrições Novo Mundo" at bounding box center [160, 510] width 193 height 40
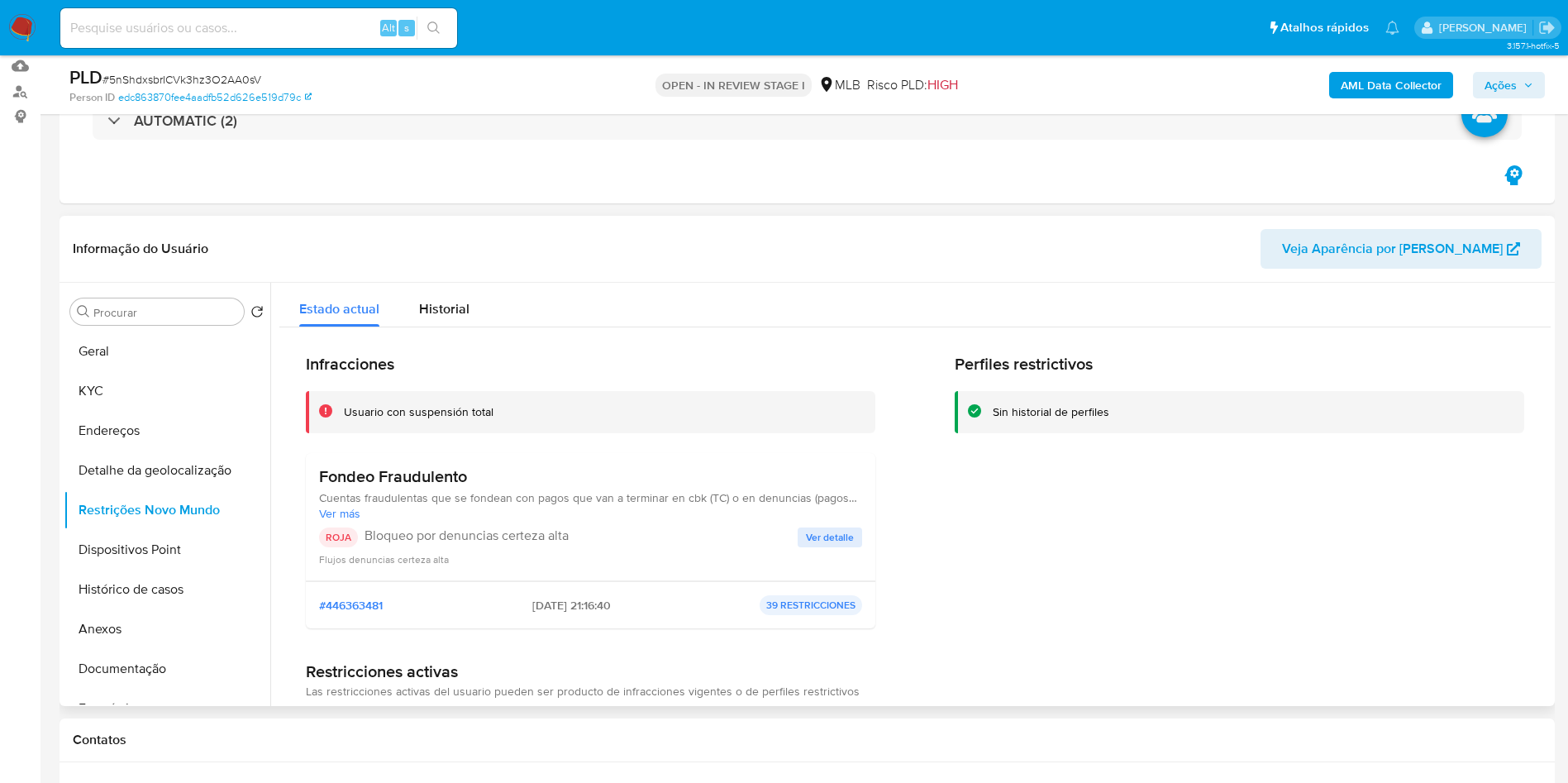
click at [837, 543] on span "Ver detalle" at bounding box center [830, 537] width 48 height 17
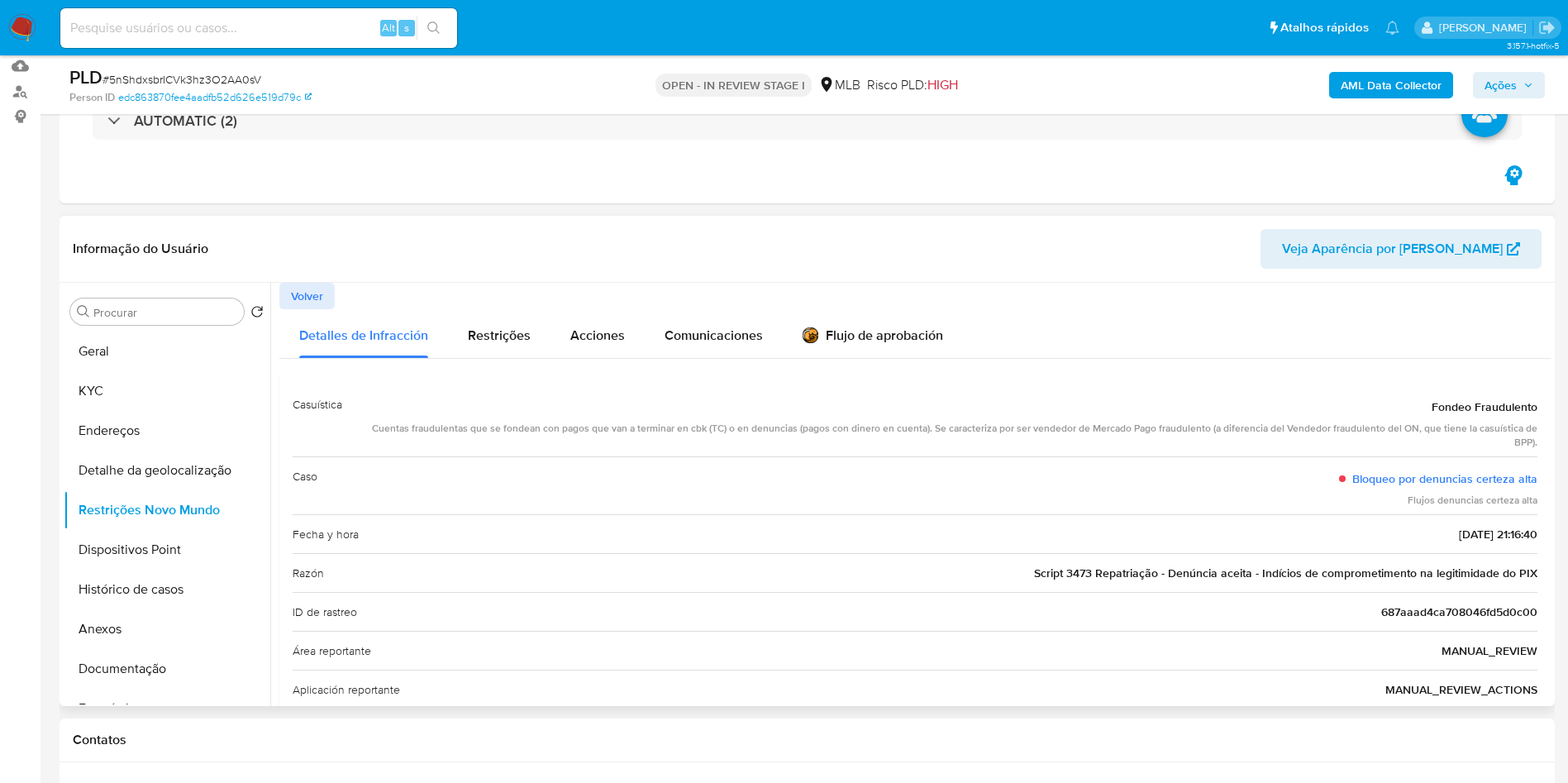
drag, startPoint x: 1535, startPoint y: 479, endPoint x: 1347, endPoint y: 490, distance: 188.3
click at [1347, 490] on div "Casuística Fondeo Fraudulento Cuentas fraudulentas que se fondean con pagos que…" at bounding box center [915, 662] width 1272 height 582
click at [96, 334] on button "Geral" at bounding box center [160, 351] width 193 height 40
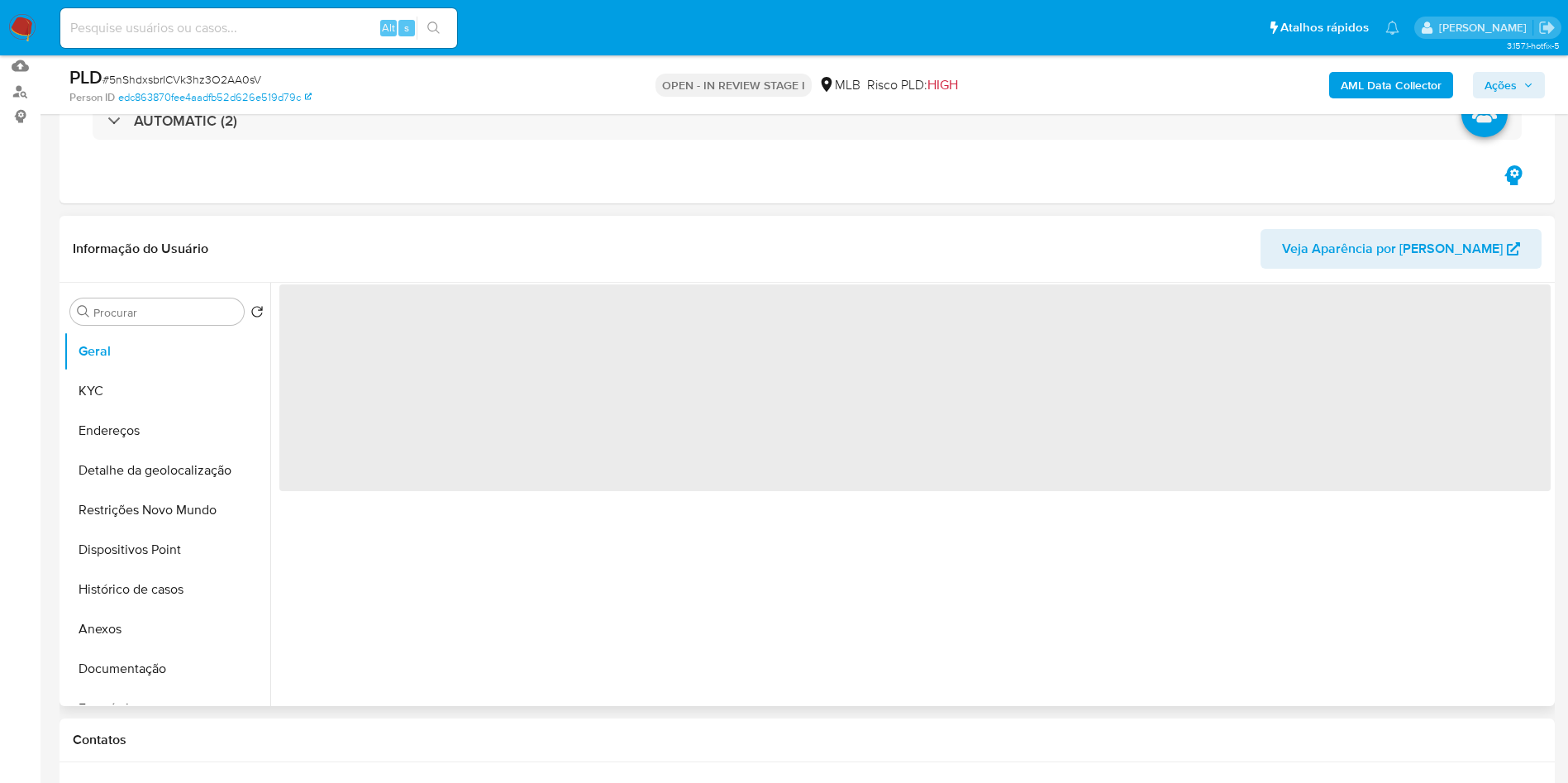
click at [514, 467] on span "‌" at bounding box center [915, 388] width 1272 height 207
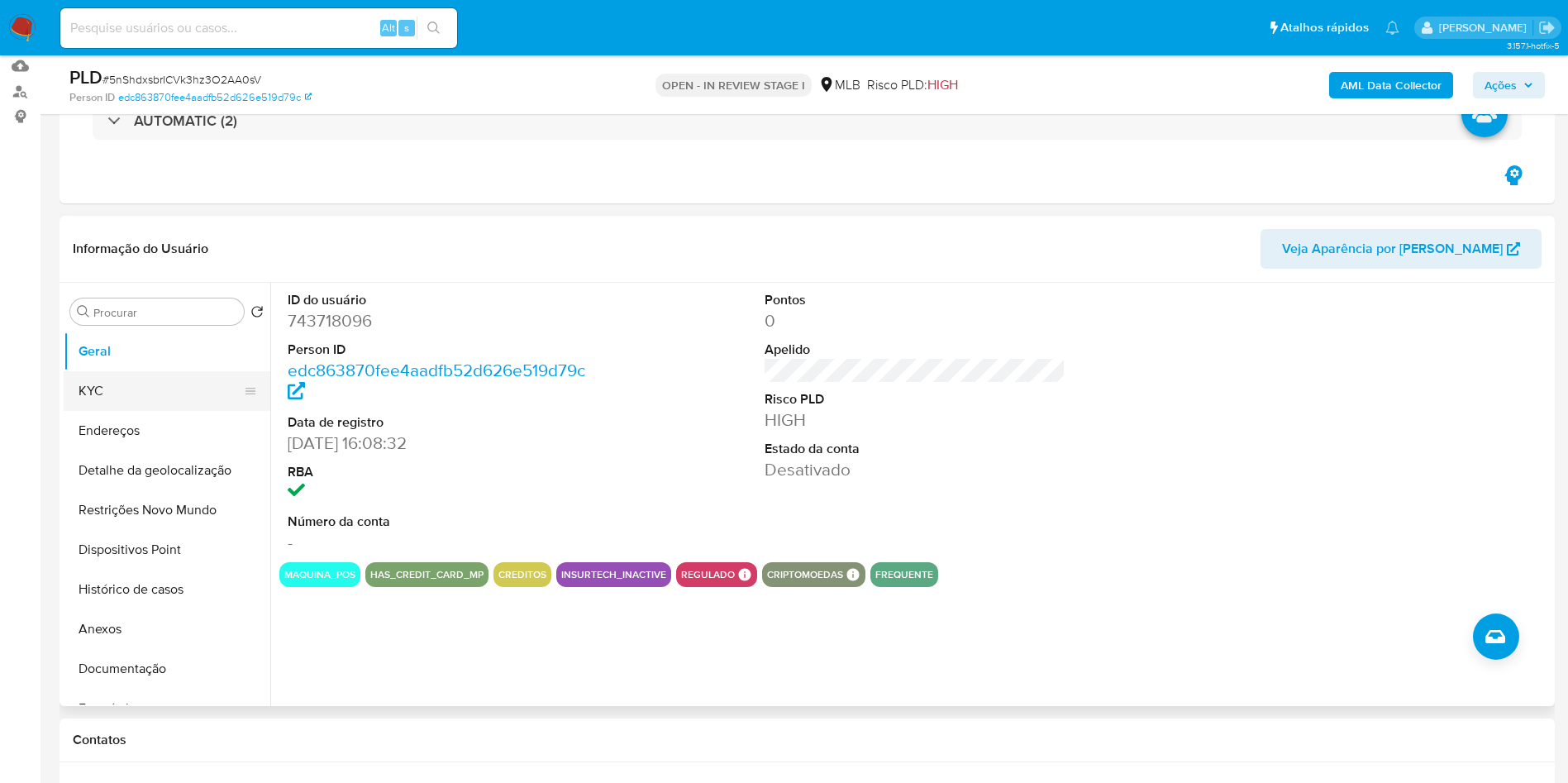
click at [154, 373] on button "KYC" at bounding box center [160, 392] width 193 height 40
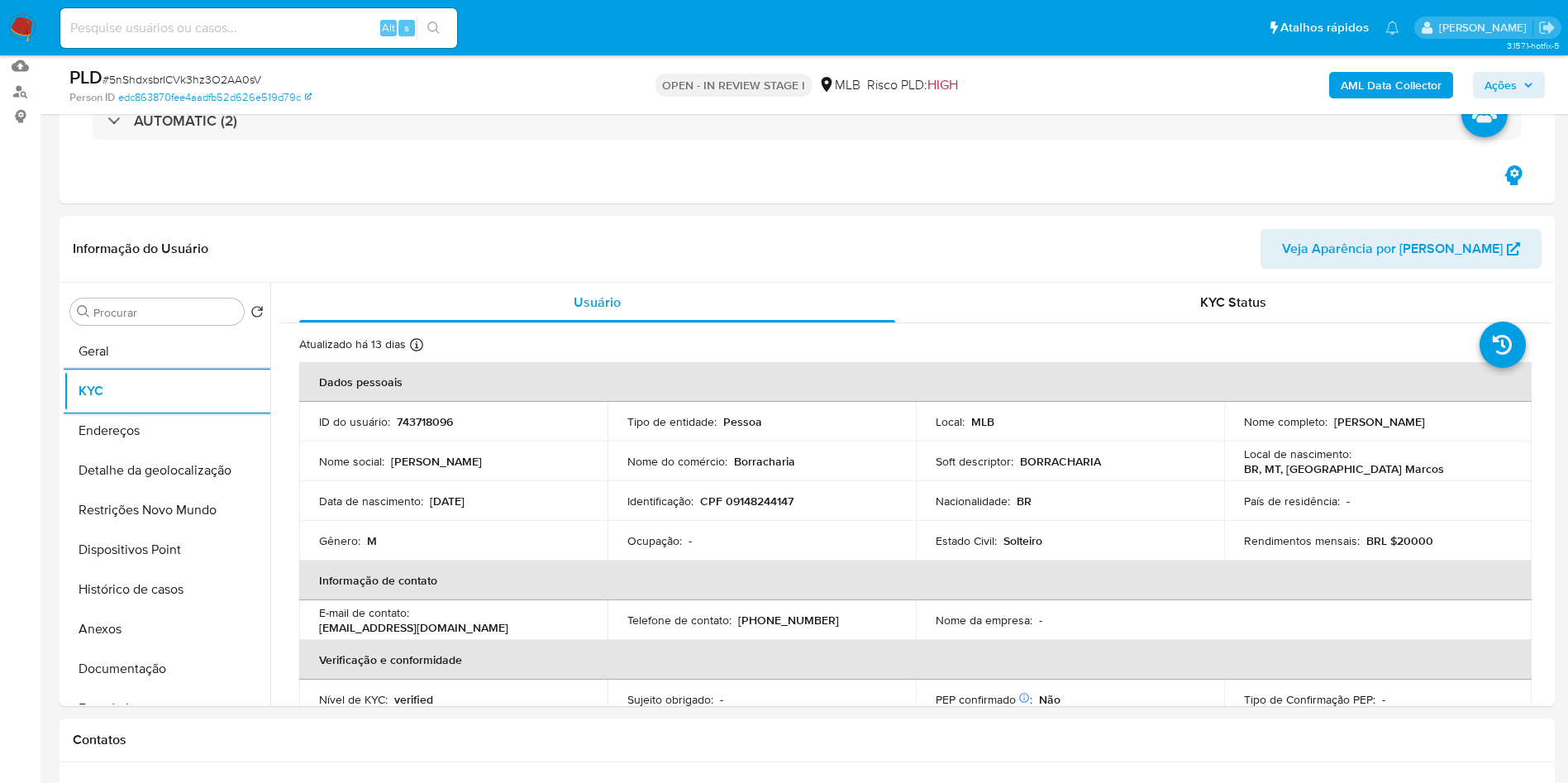
scroll to position [689, 0]
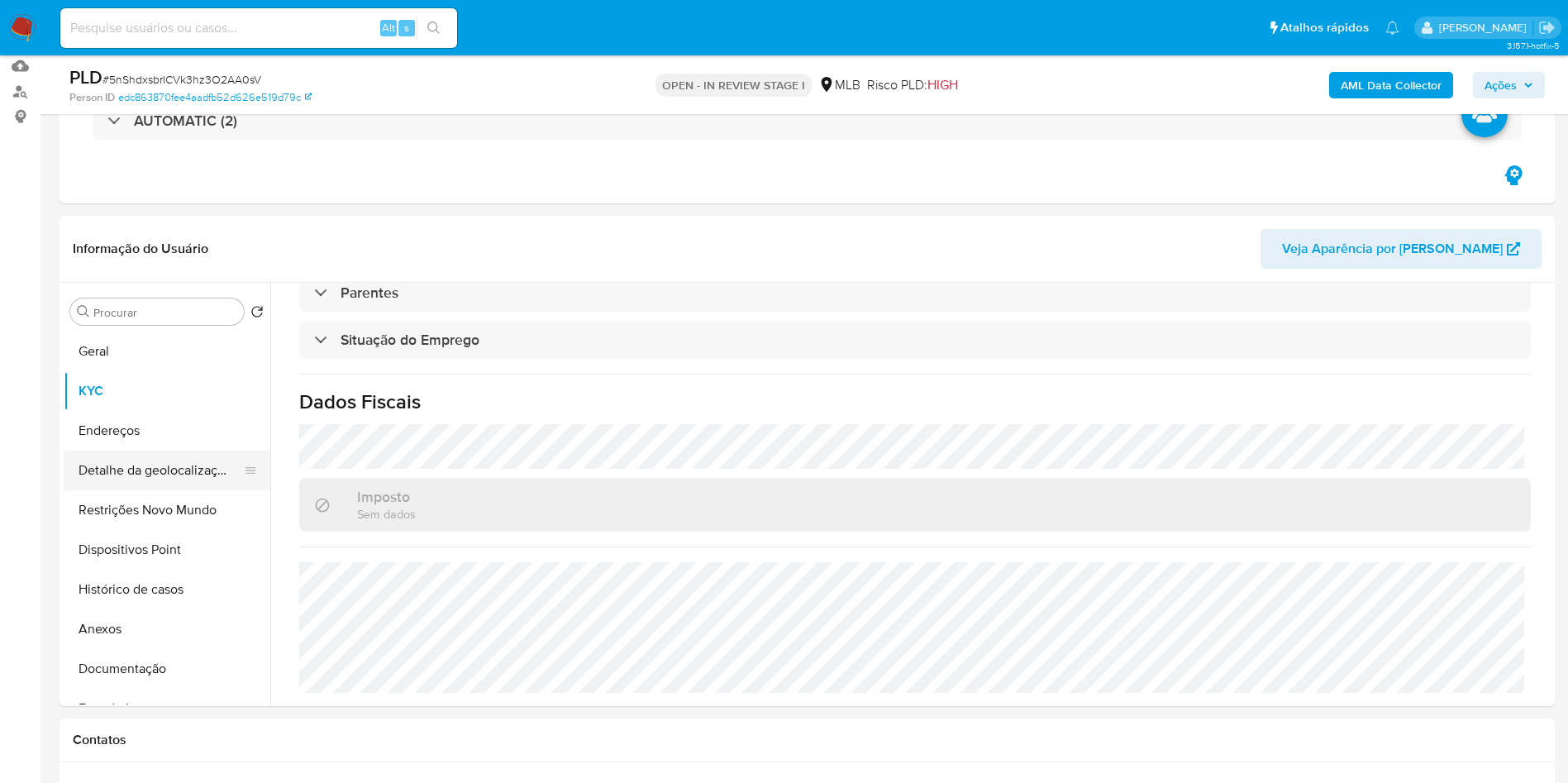
click at [125, 476] on button "Detalhe da geolocalização" at bounding box center [160, 471] width 193 height 40
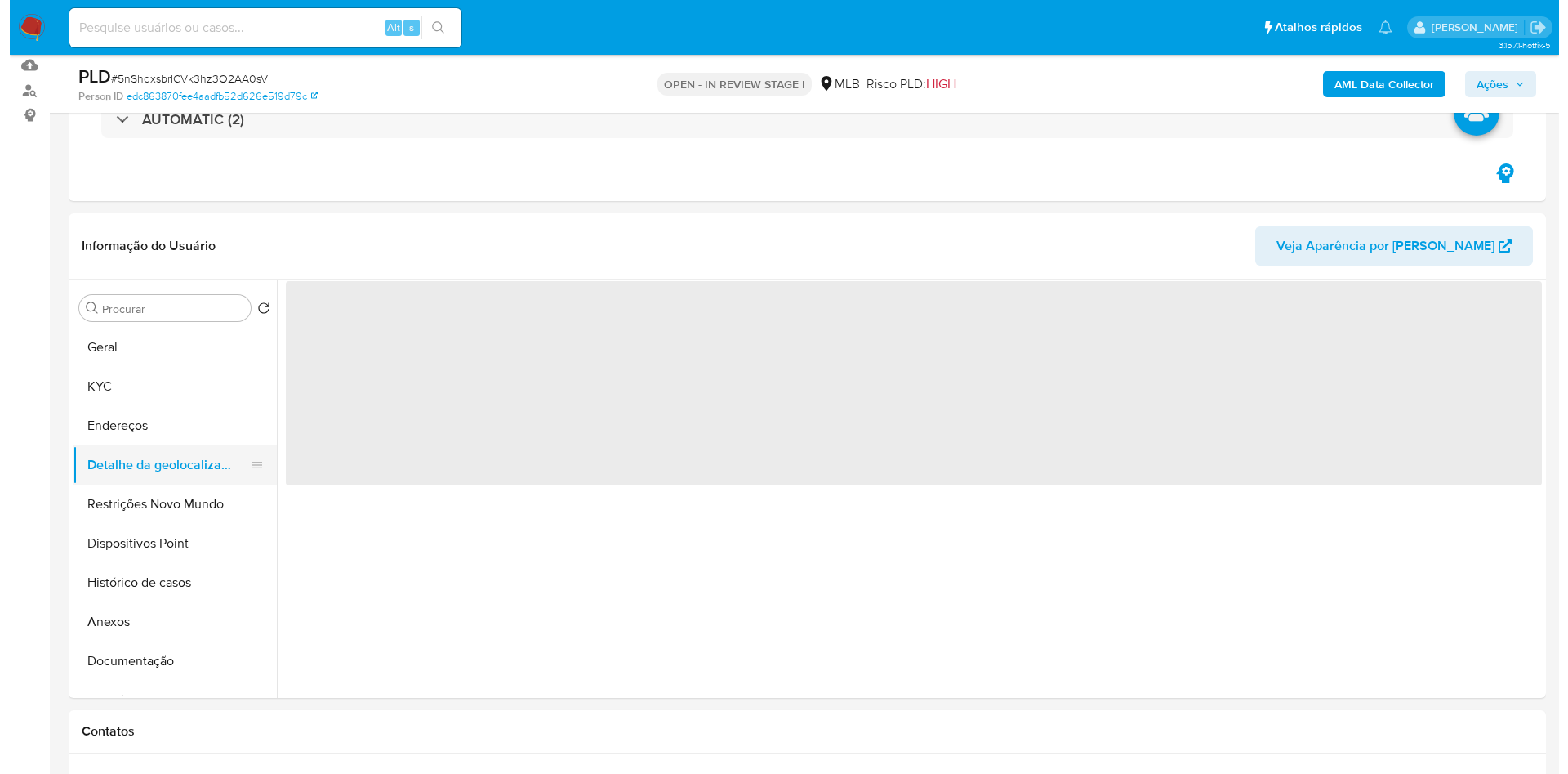
scroll to position [0, 0]
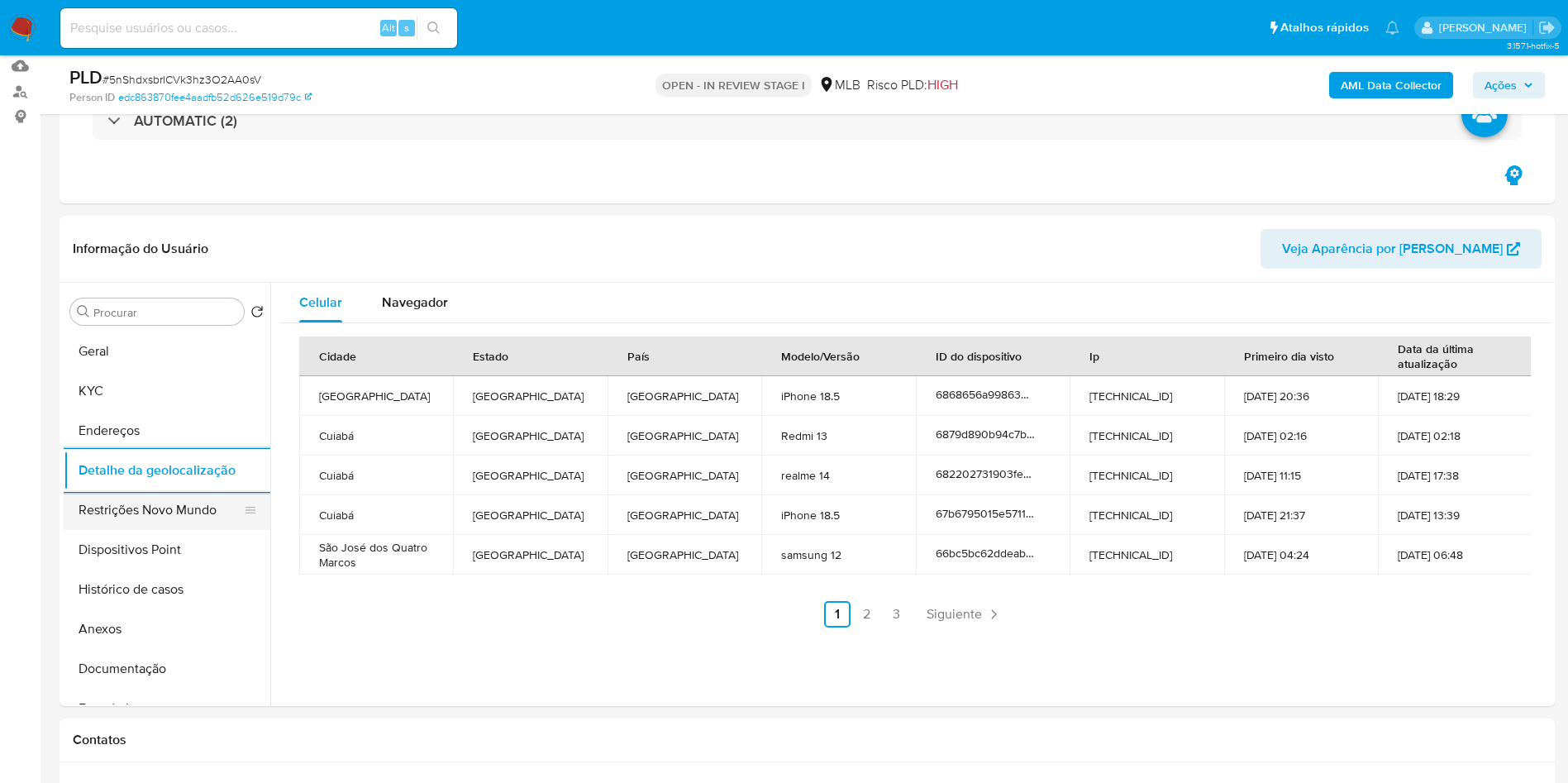
click at [125, 496] on button "Restrições Novo Mundo" at bounding box center [160, 510] width 193 height 40
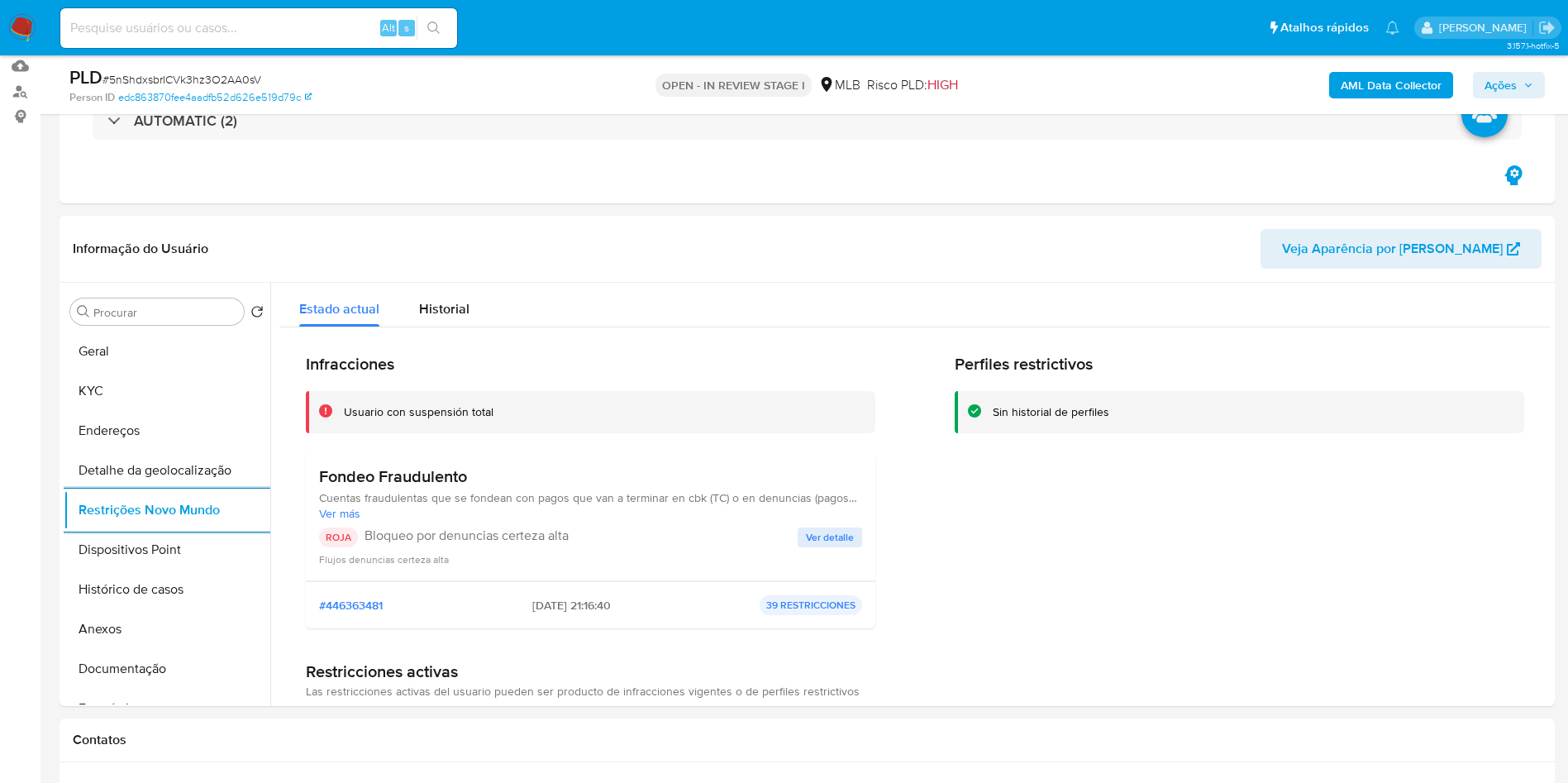
click at [836, 556] on div "Flujos denuncias certeza alta" at bounding box center [591, 559] width 543 height 17
click at [844, 530] on span "Ver detalle" at bounding box center [830, 537] width 48 height 17
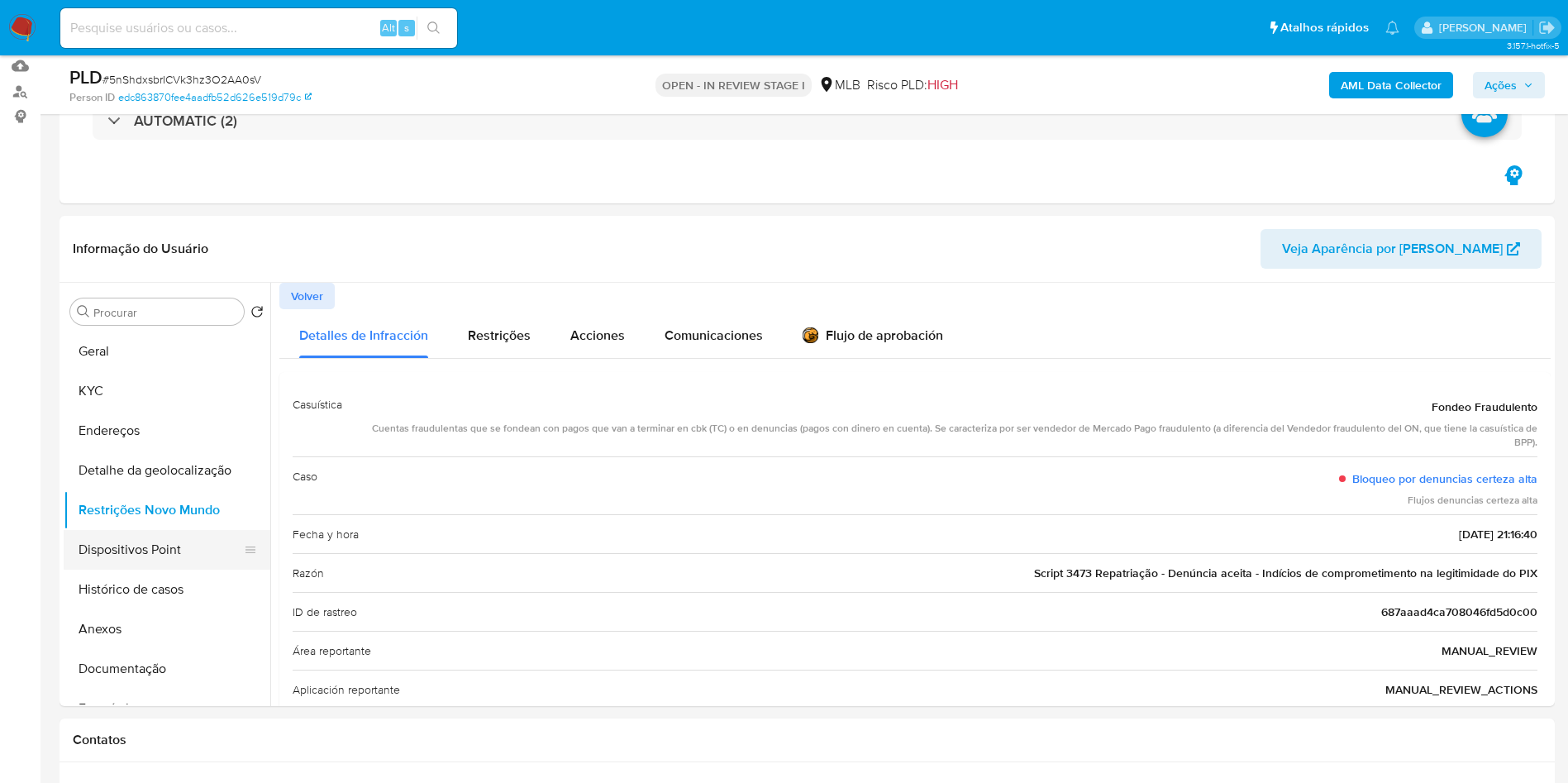
click at [142, 539] on button "Dispositivos Point" at bounding box center [160, 550] width 193 height 40
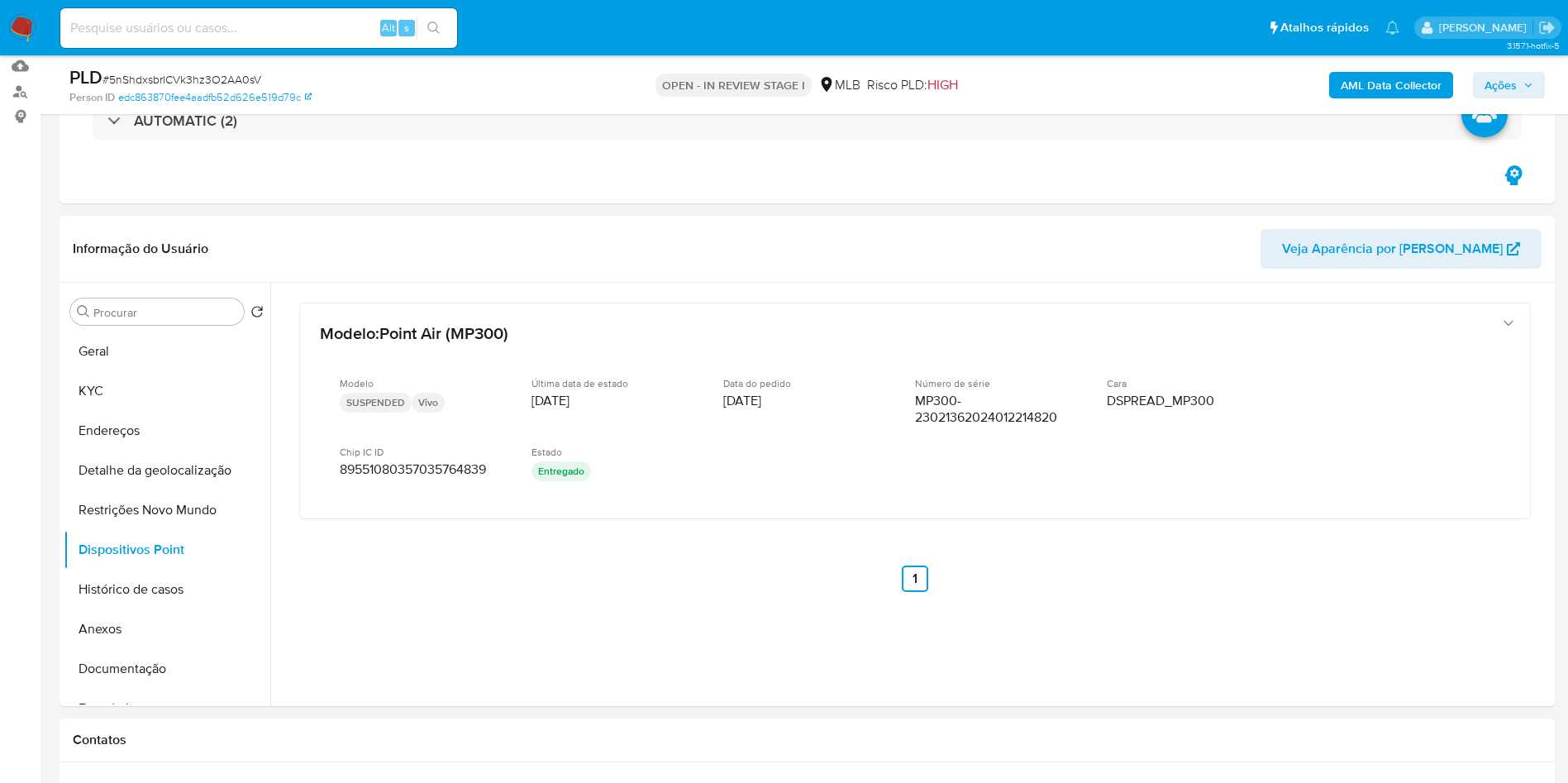
click at [1512, 82] on span "Ações" at bounding box center [1501, 85] width 33 height 27
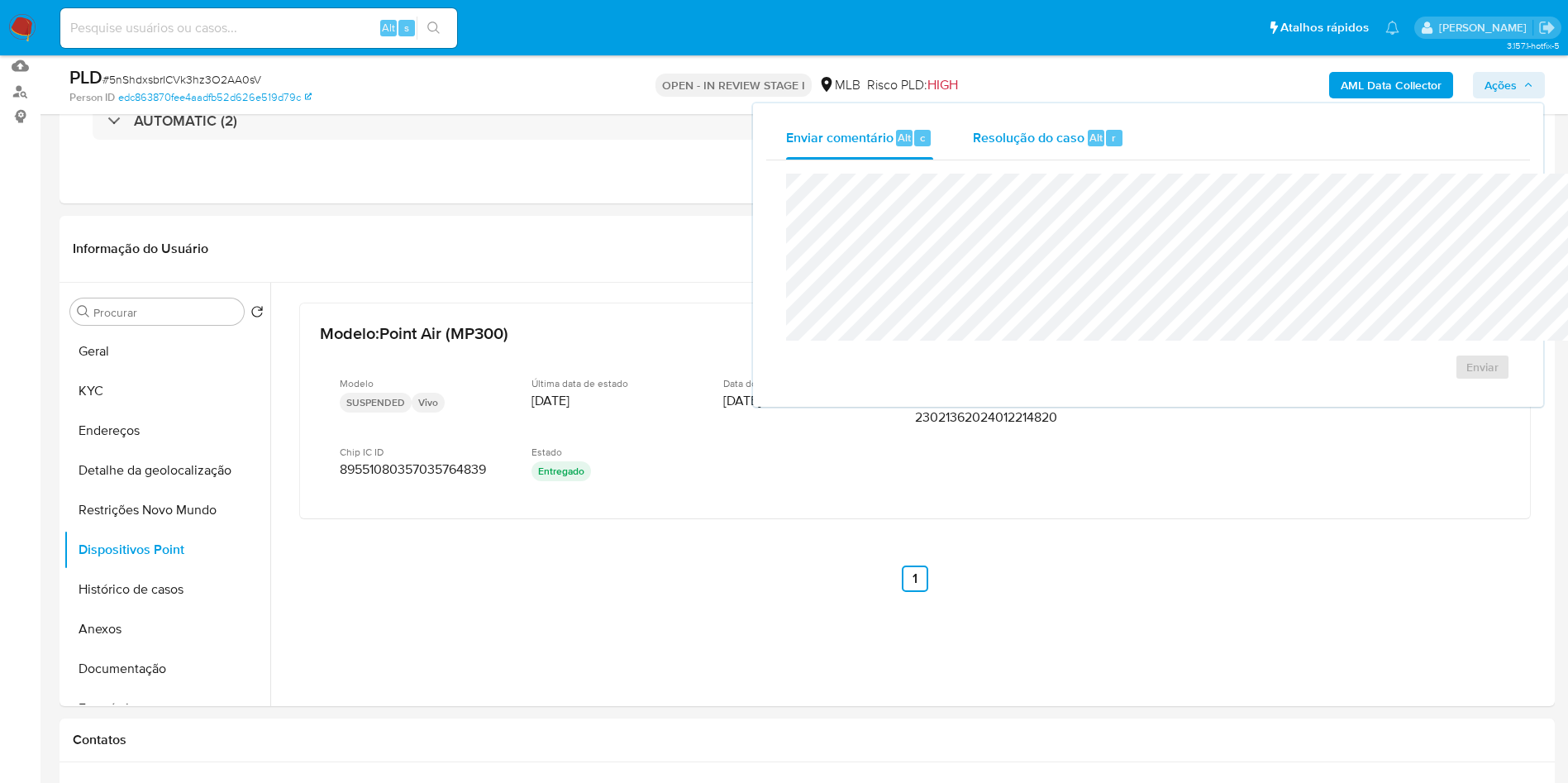
click at [973, 140] on span "Resolução do caso" at bounding box center [1029, 136] width 112 height 19
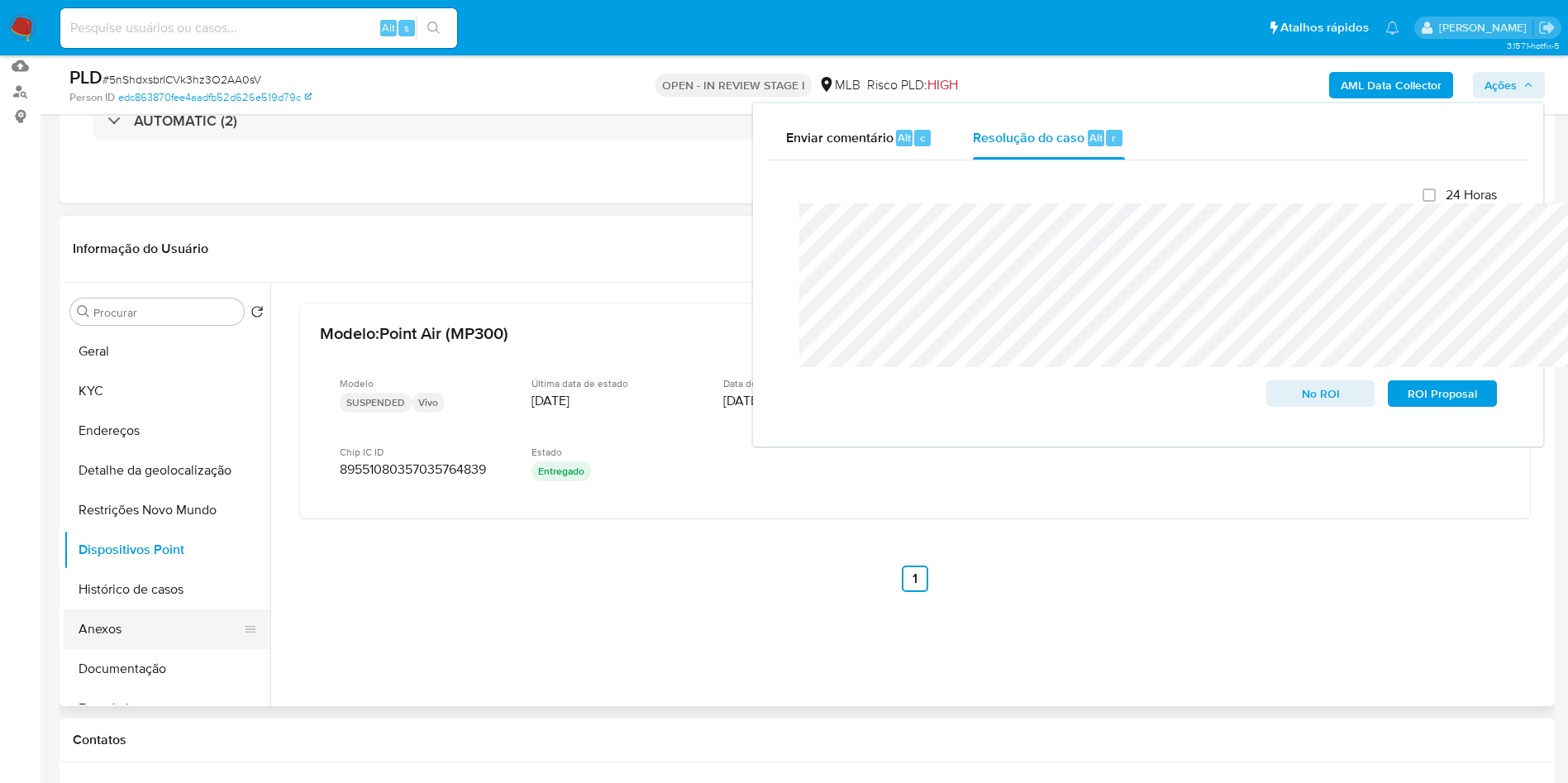
click at [98, 642] on button "Anexos" at bounding box center [160, 629] width 193 height 40
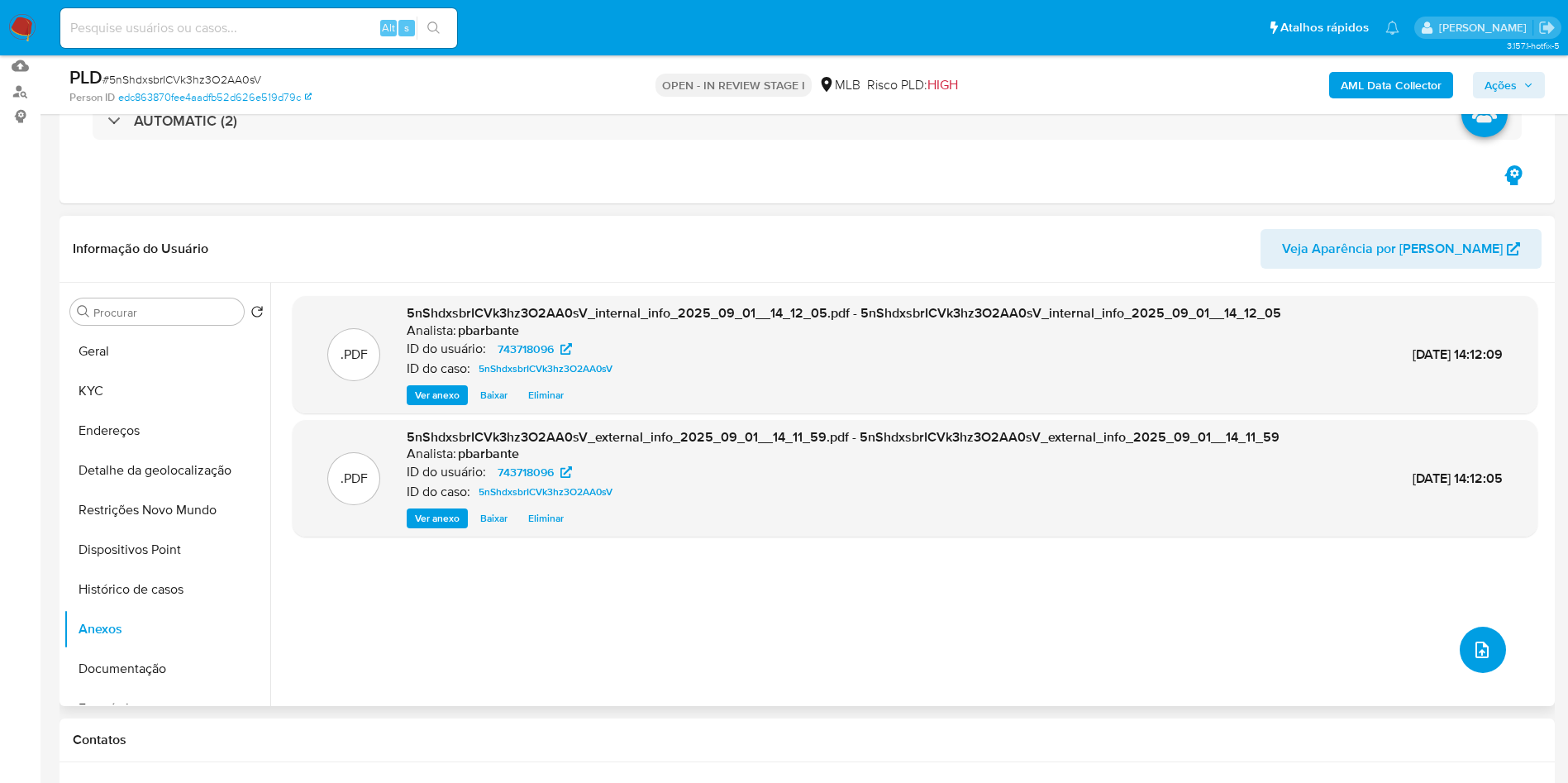
click at [1473, 660] on icon "upload-file" at bounding box center [1483, 650] width 20 height 20
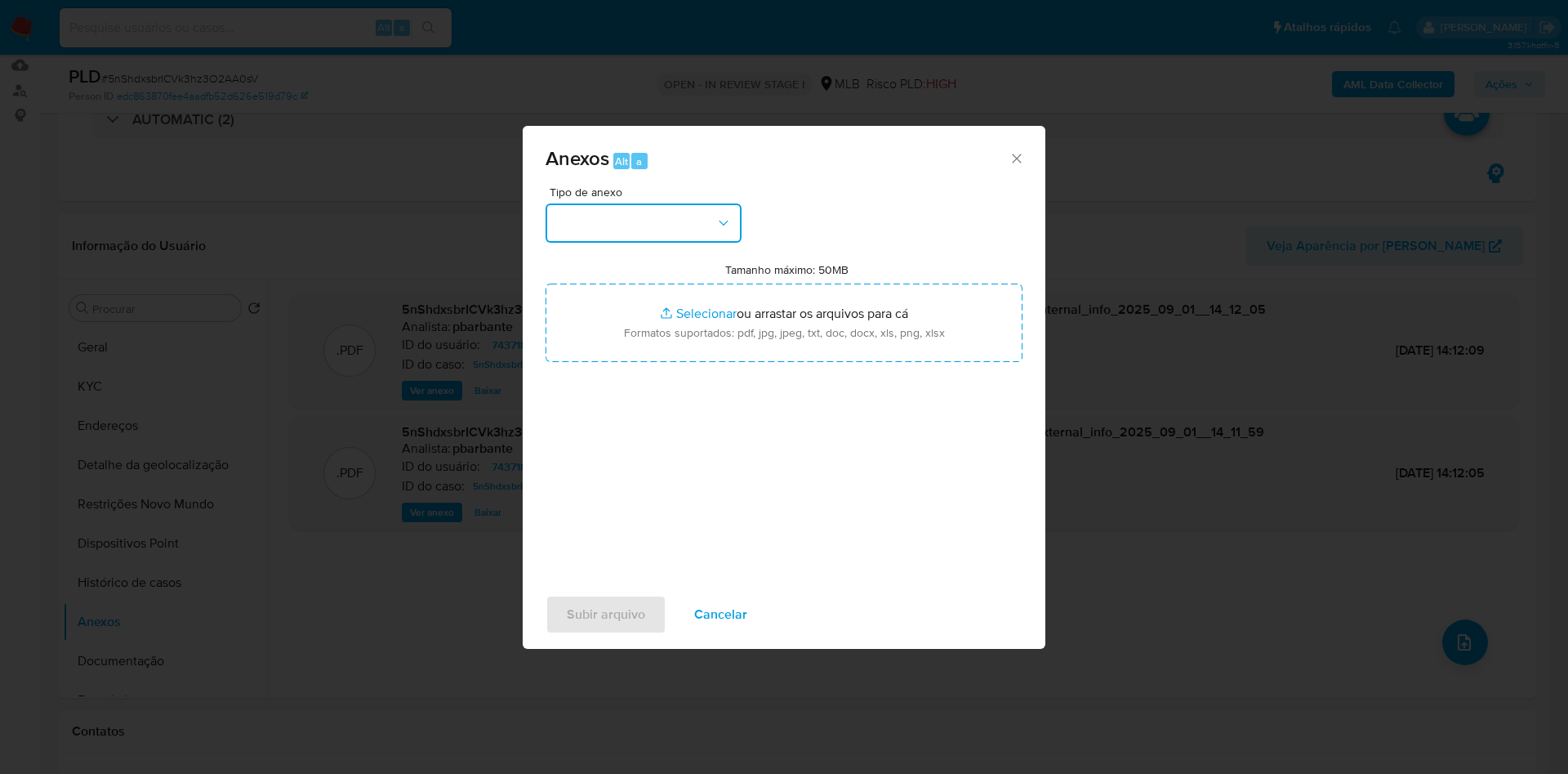
click at [687, 204] on button "button" at bounding box center [643, 223] width 196 height 39
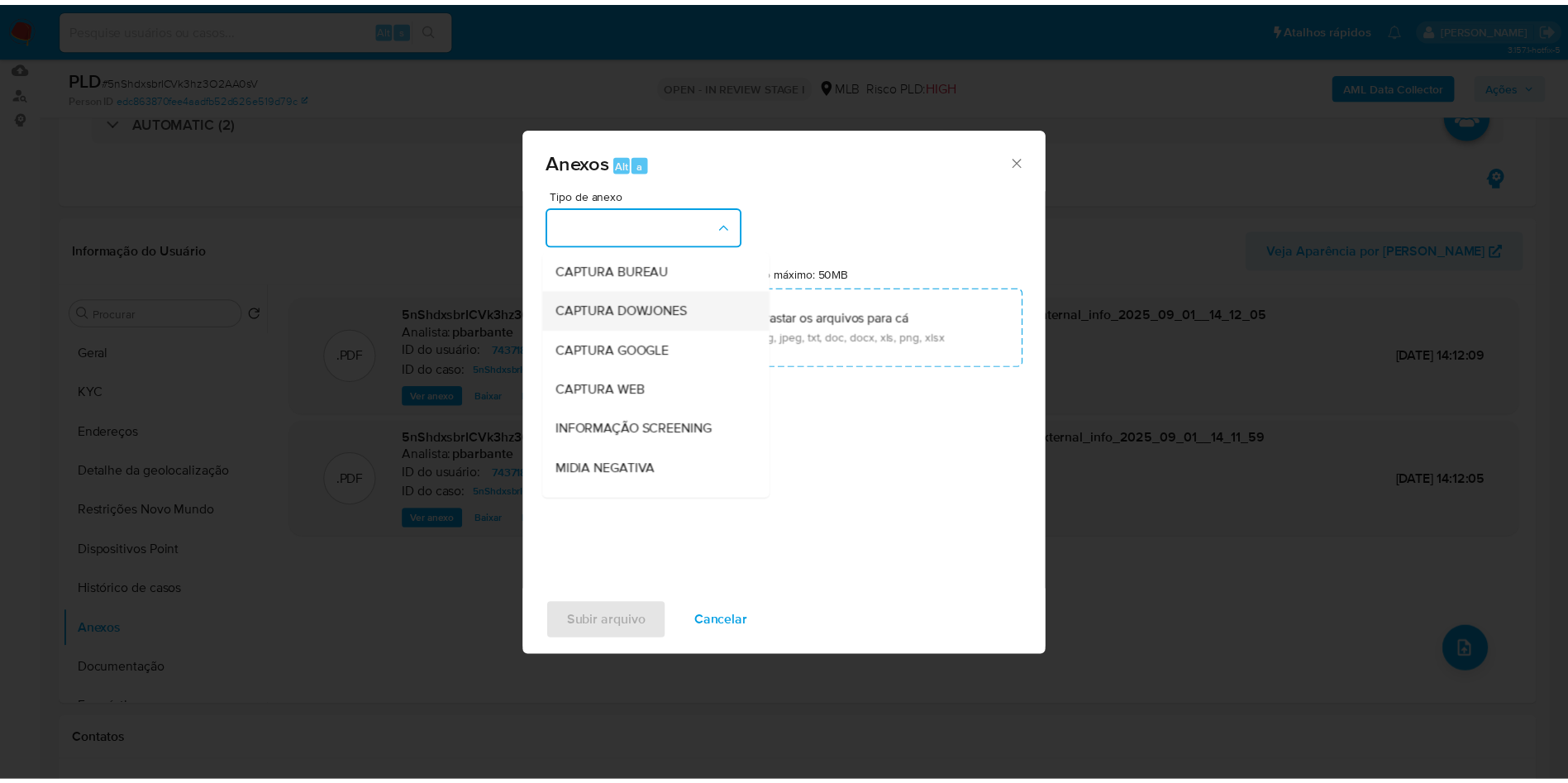
scroll to position [222, 0]
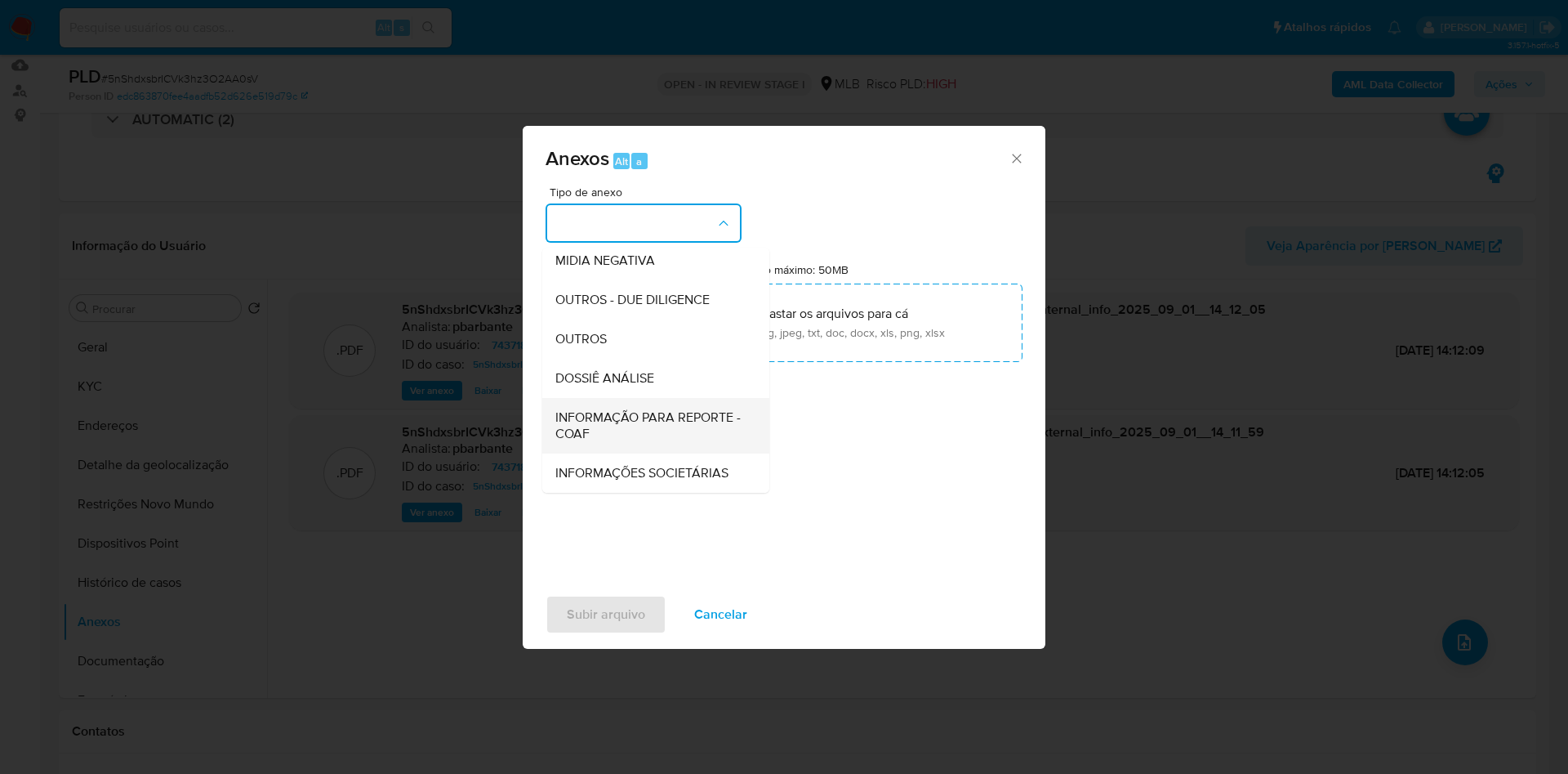
click at [604, 410] on span "INFORMAÇÃO PARA REPORTE - COAF" at bounding box center [650, 425] width 191 height 32
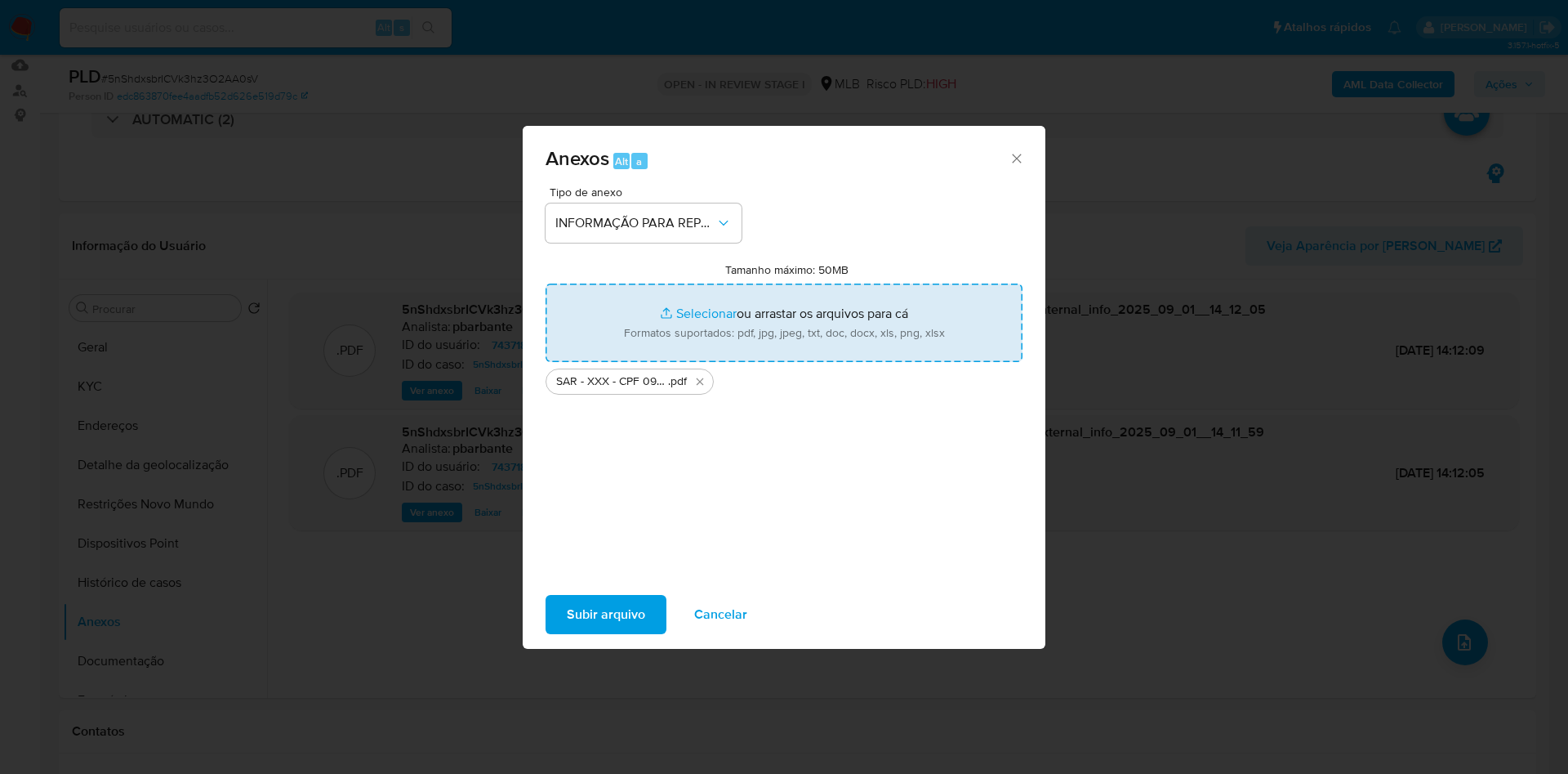
type input "C:\fakepath\Mulan 743718096_2025_09_01_11_42_34.xlsx"
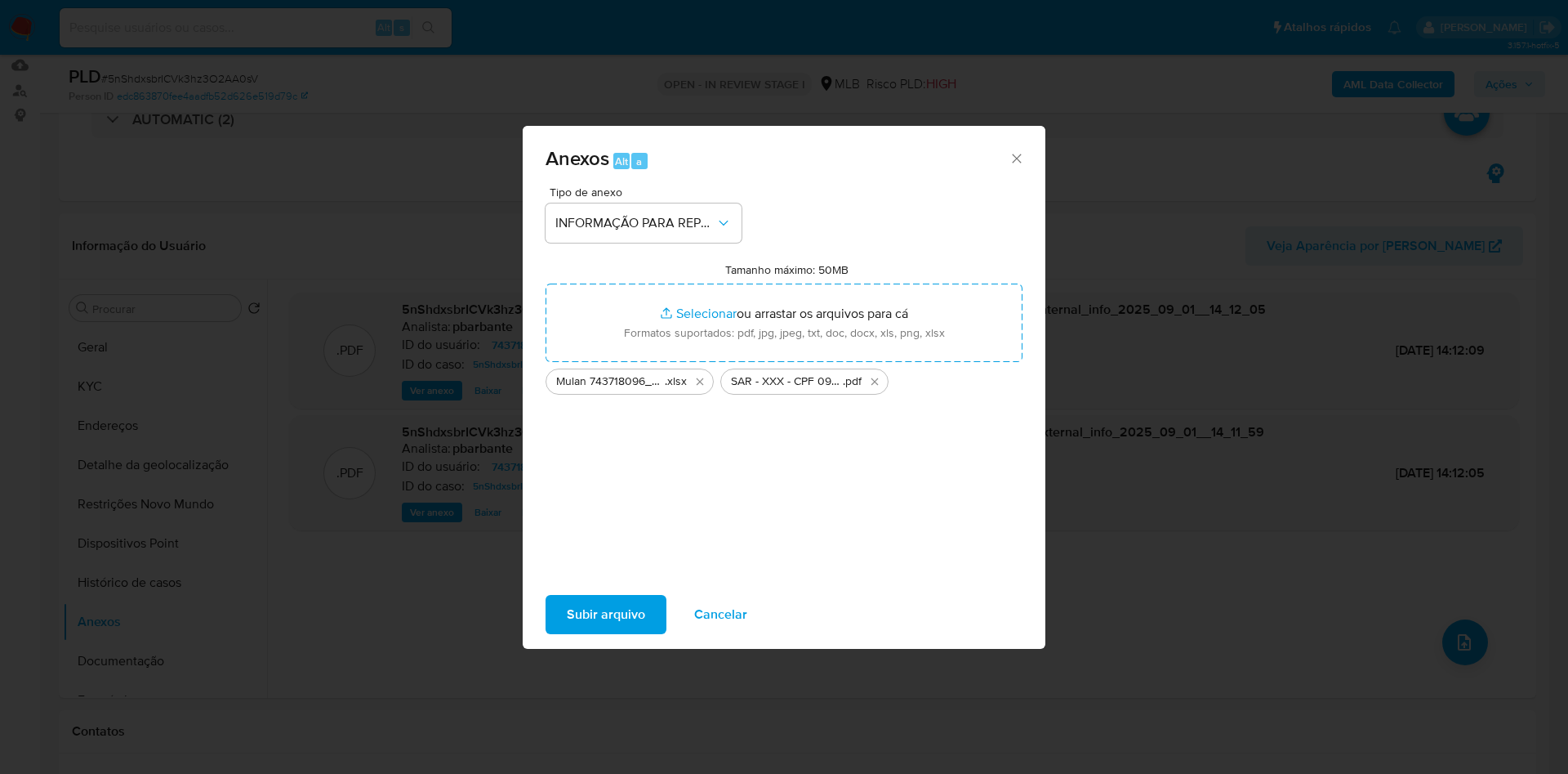
click at [567, 633] on span "Subir arquivo" at bounding box center [606, 614] width 78 height 36
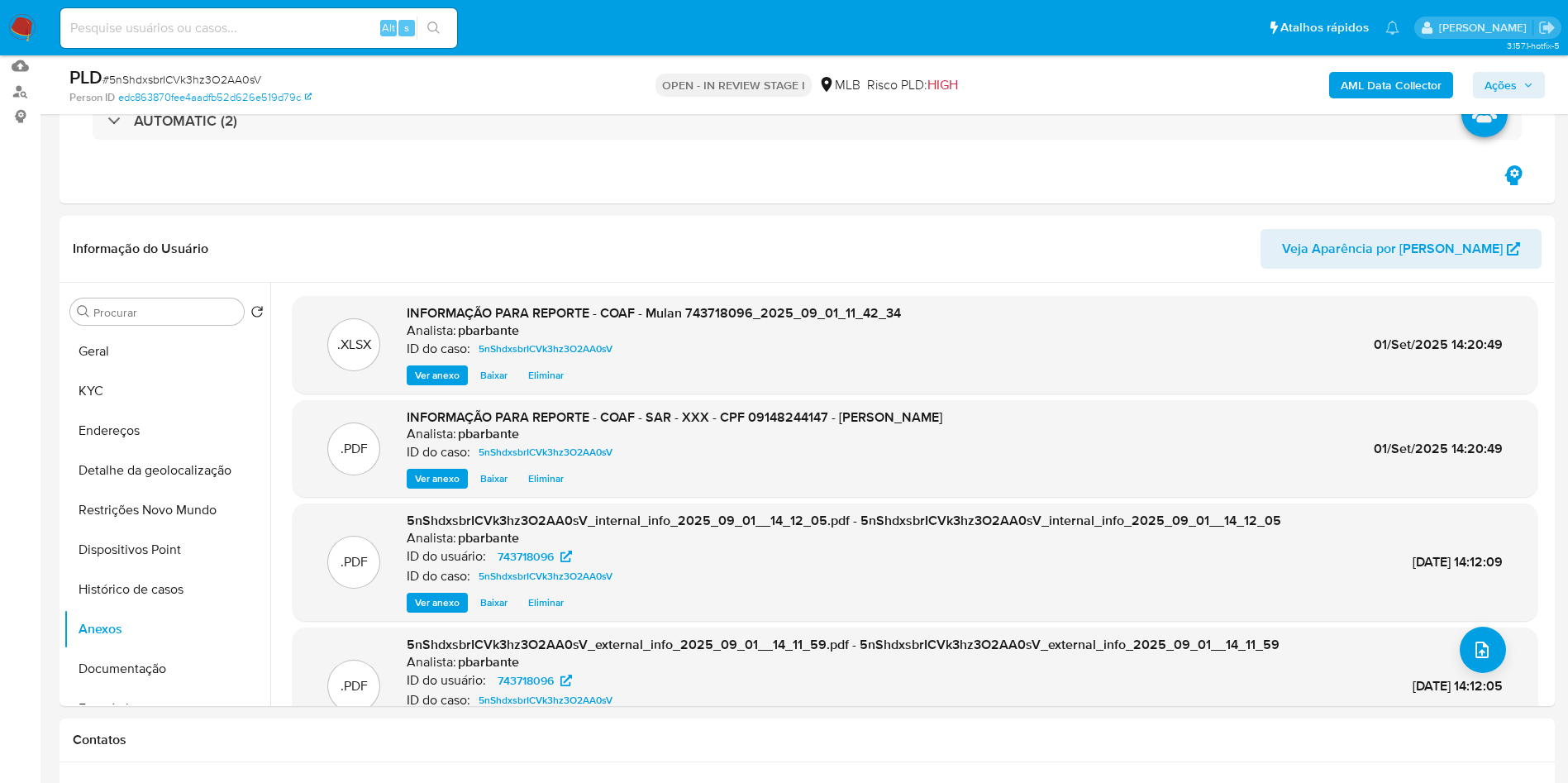
click at [1527, 87] on icon "button" at bounding box center [1528, 85] width 10 height 10
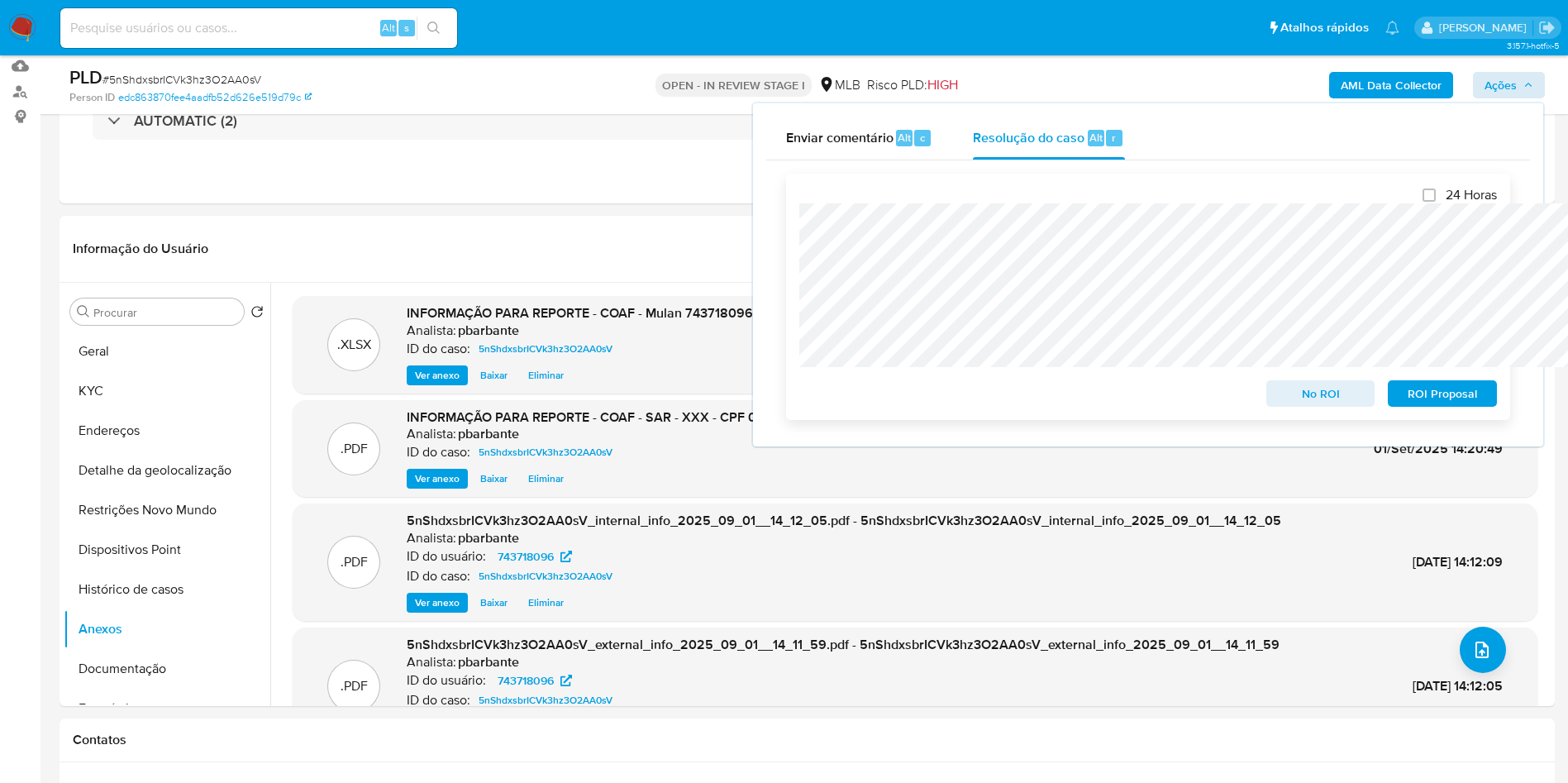
click at [1429, 392] on span "ROI Proposal" at bounding box center [1442, 392] width 86 height 23
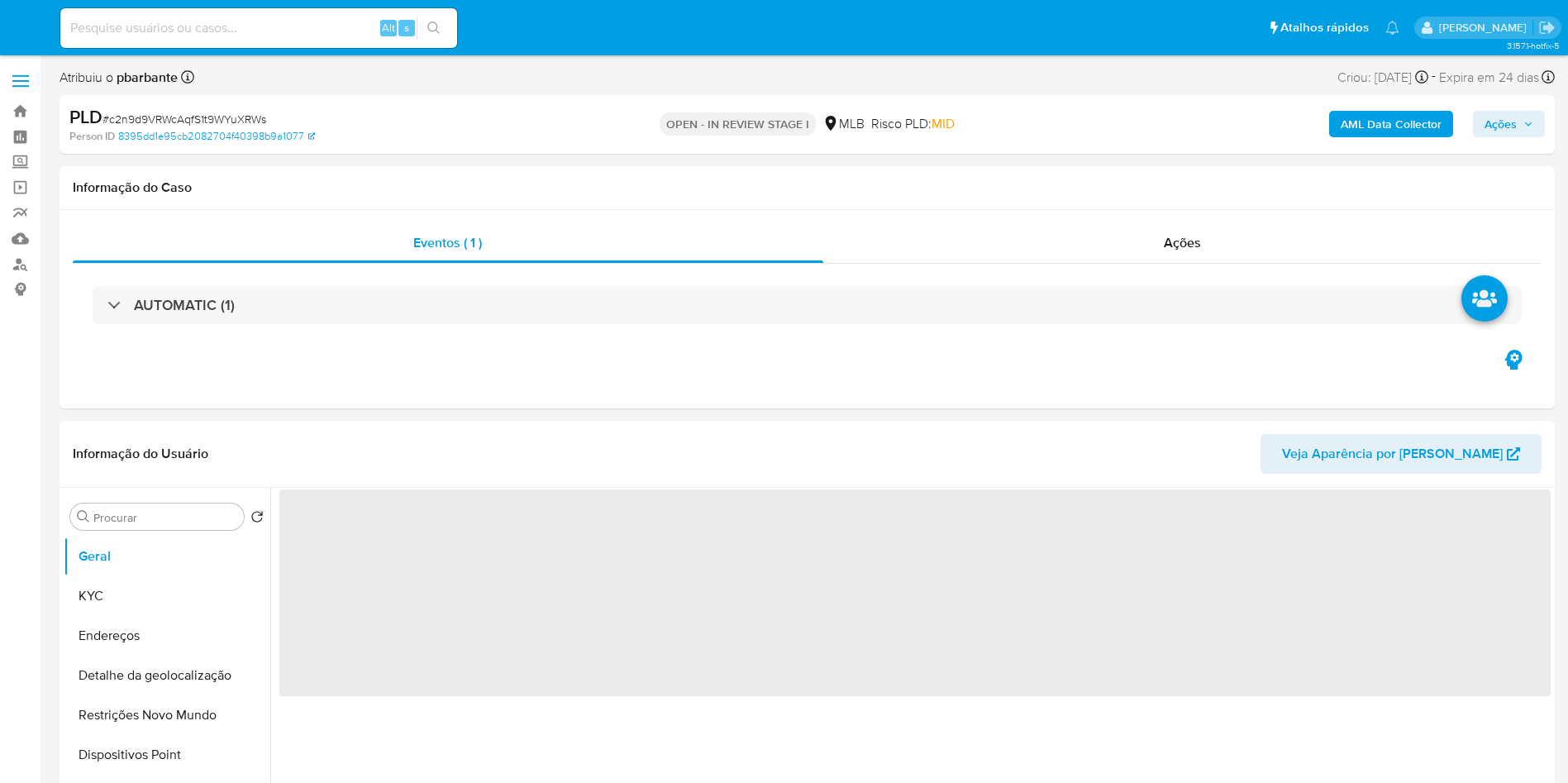
select select "10"
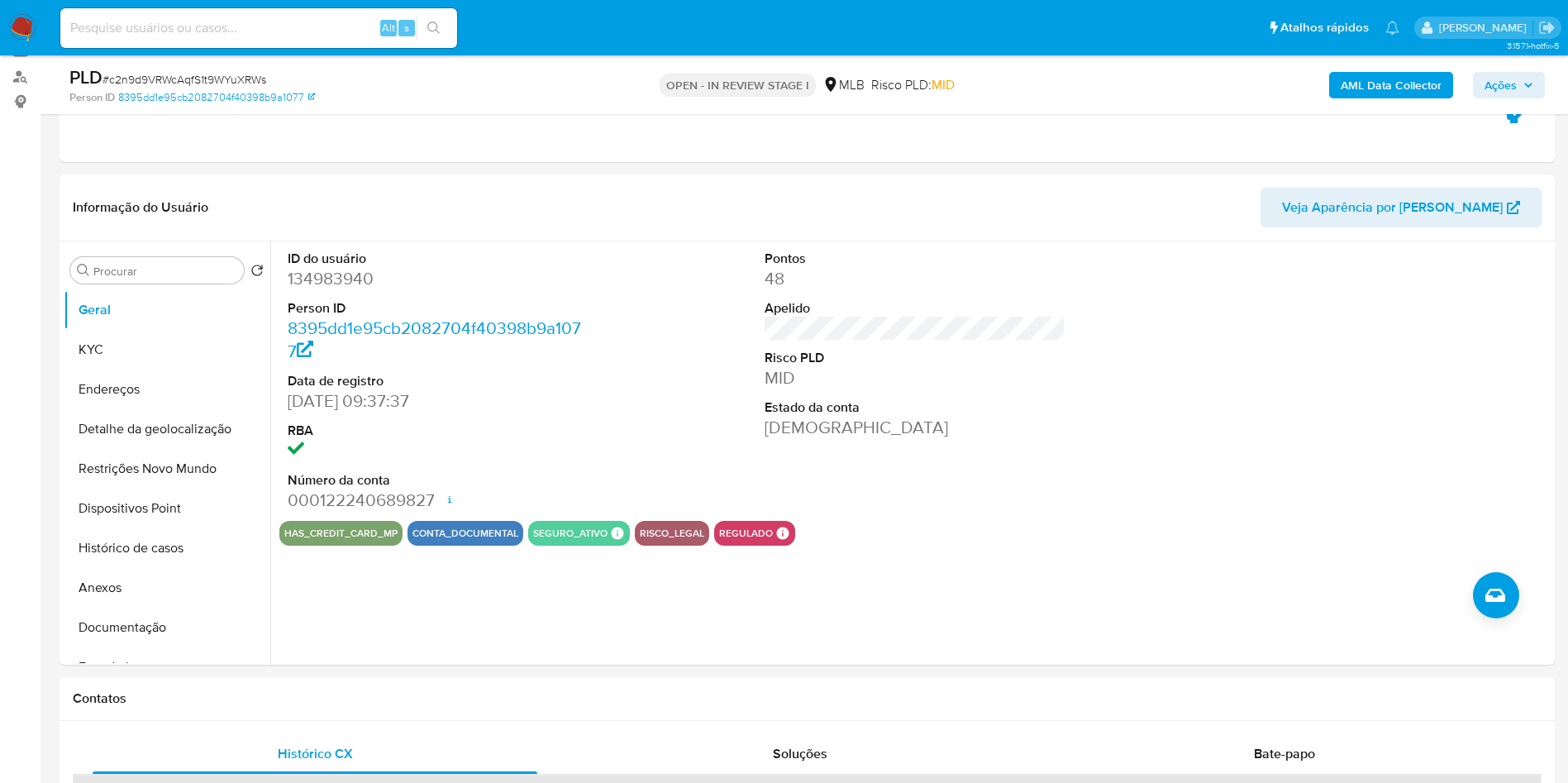
scroll to position [200, 0]
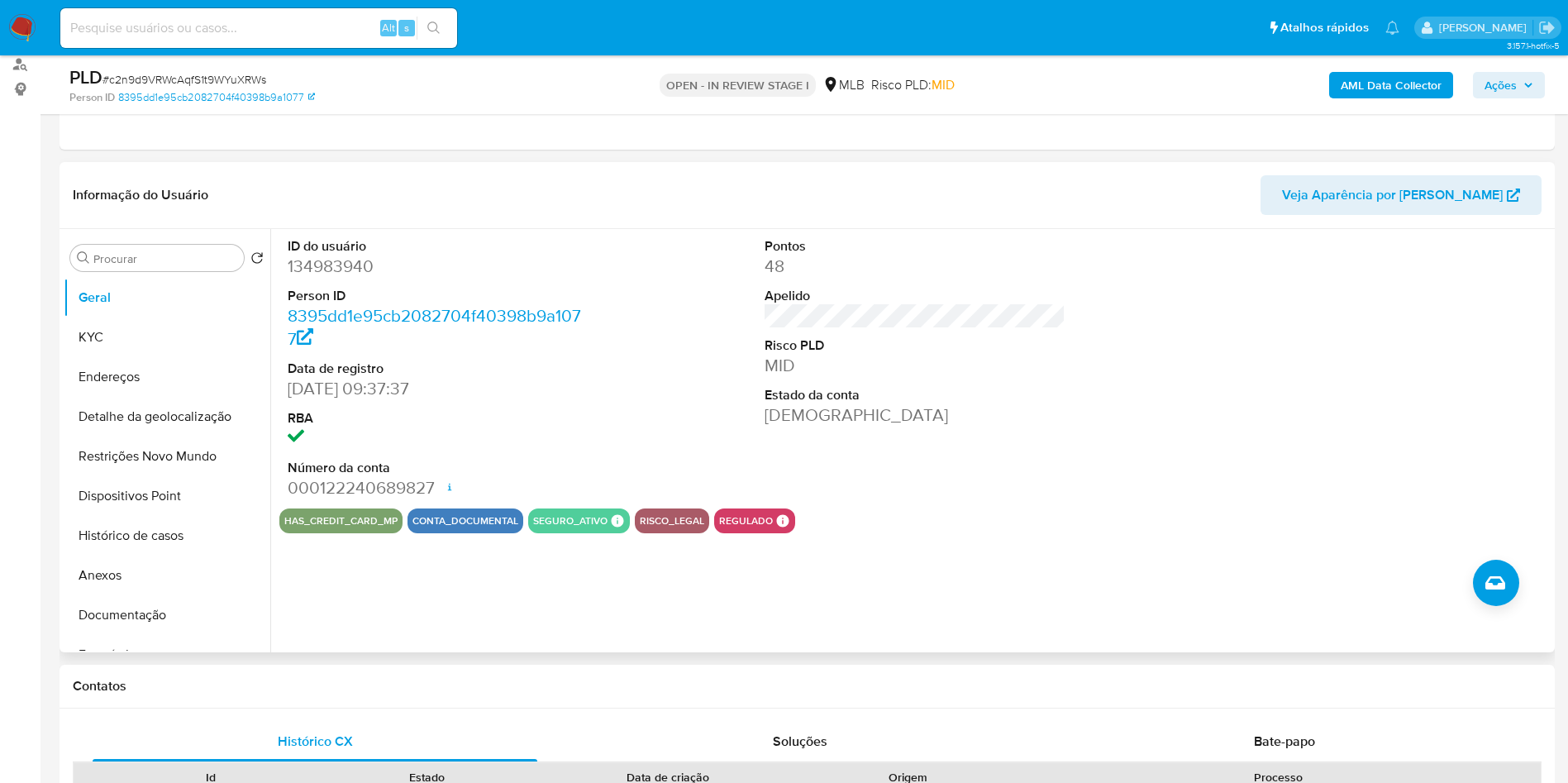
click at [329, 278] on dd "134983940" at bounding box center [438, 266] width 301 height 23
copy dd "134983940"
click at [157, 357] on button "KYC" at bounding box center [160, 337] width 193 height 40
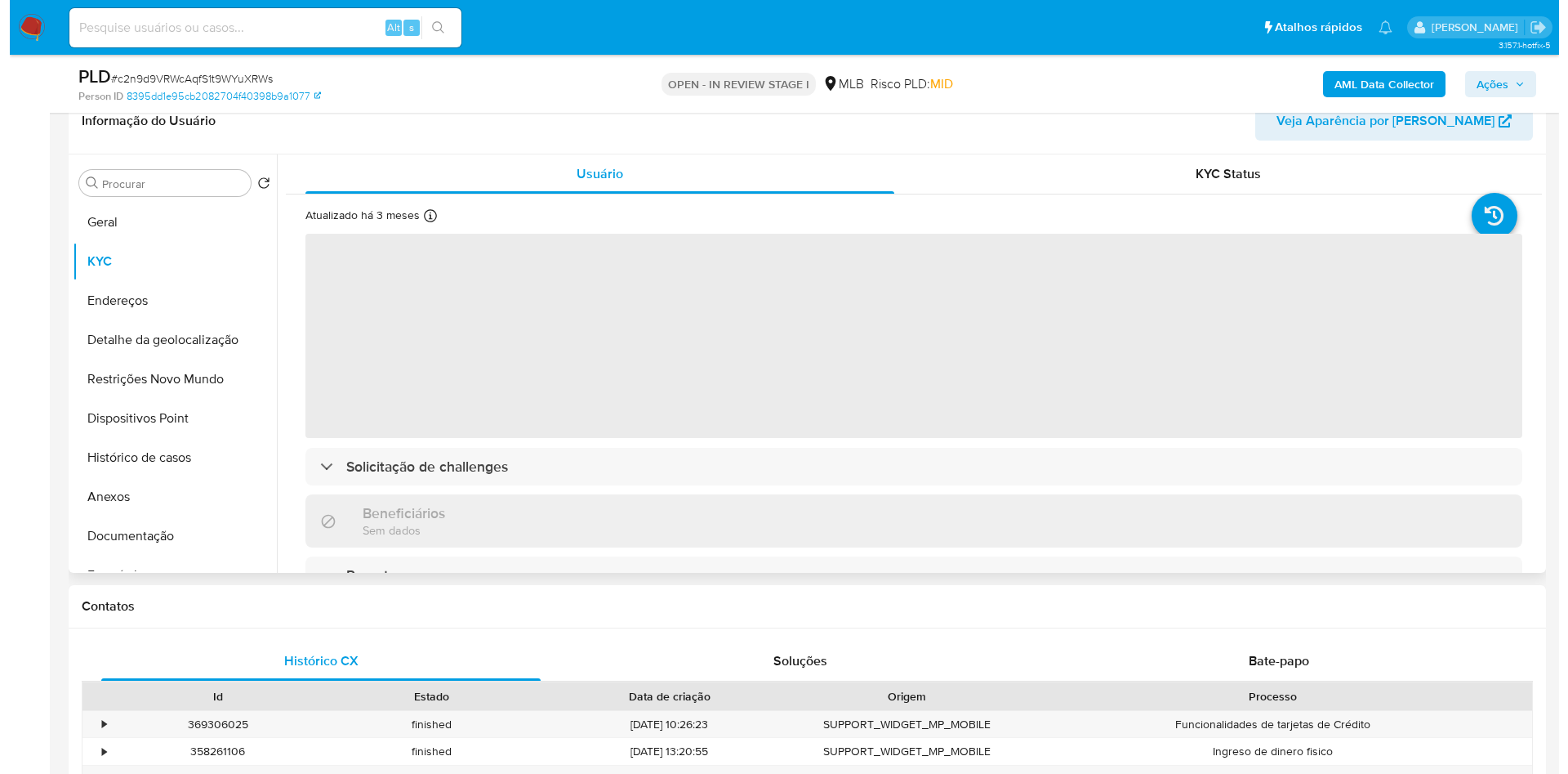
scroll to position [271, 0]
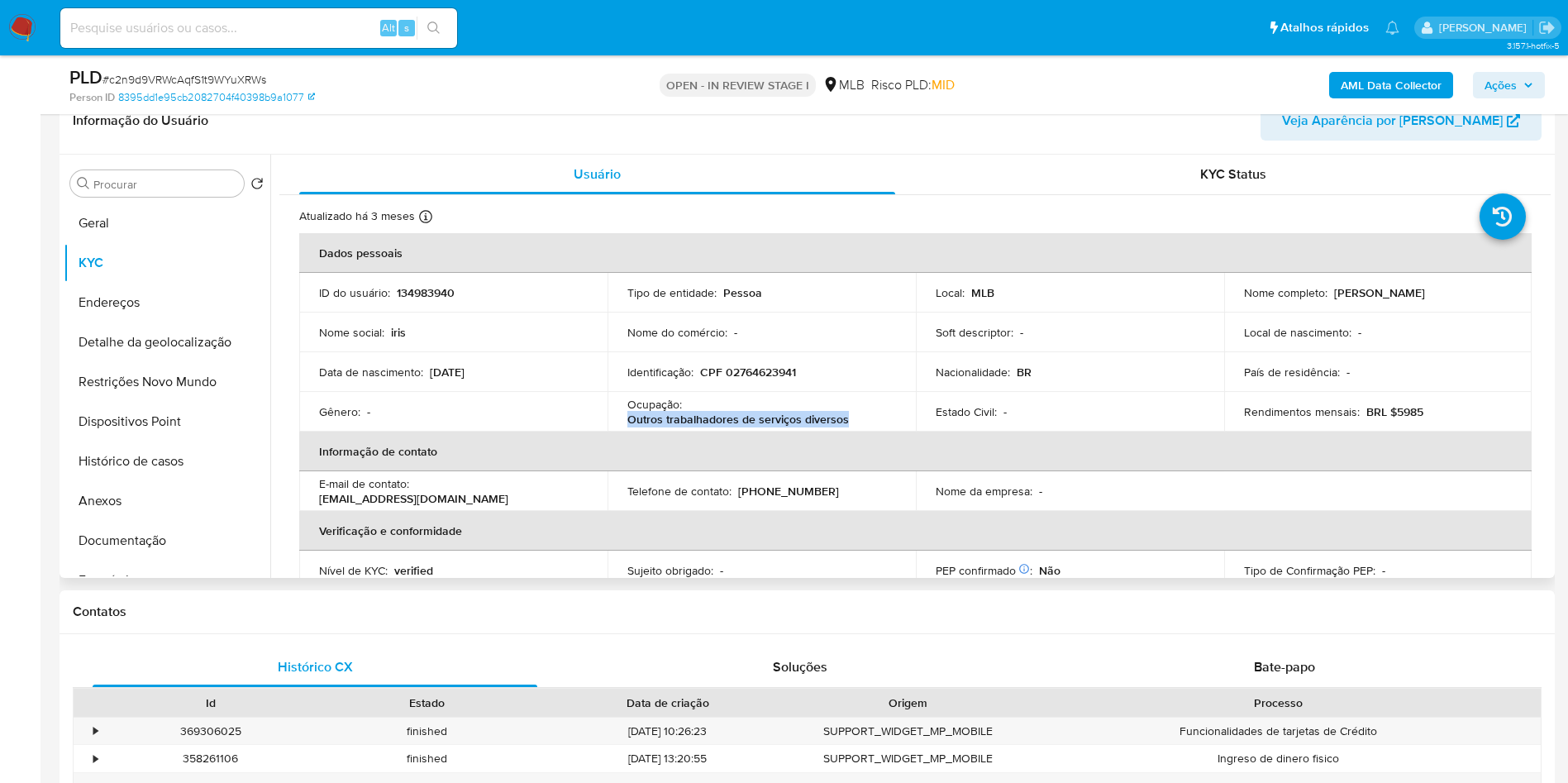
drag, startPoint x: 850, startPoint y: 446, endPoint x: 624, endPoint y: 446, distance: 226.0
click at [624, 431] on td "Ocupação : Outros trabalhadores de serviços diversos" at bounding box center [761, 411] width 308 height 40
copy p "Outros trabalhadores de serviços diversos"
click at [127, 553] on button "Documentação" at bounding box center [160, 540] width 193 height 40
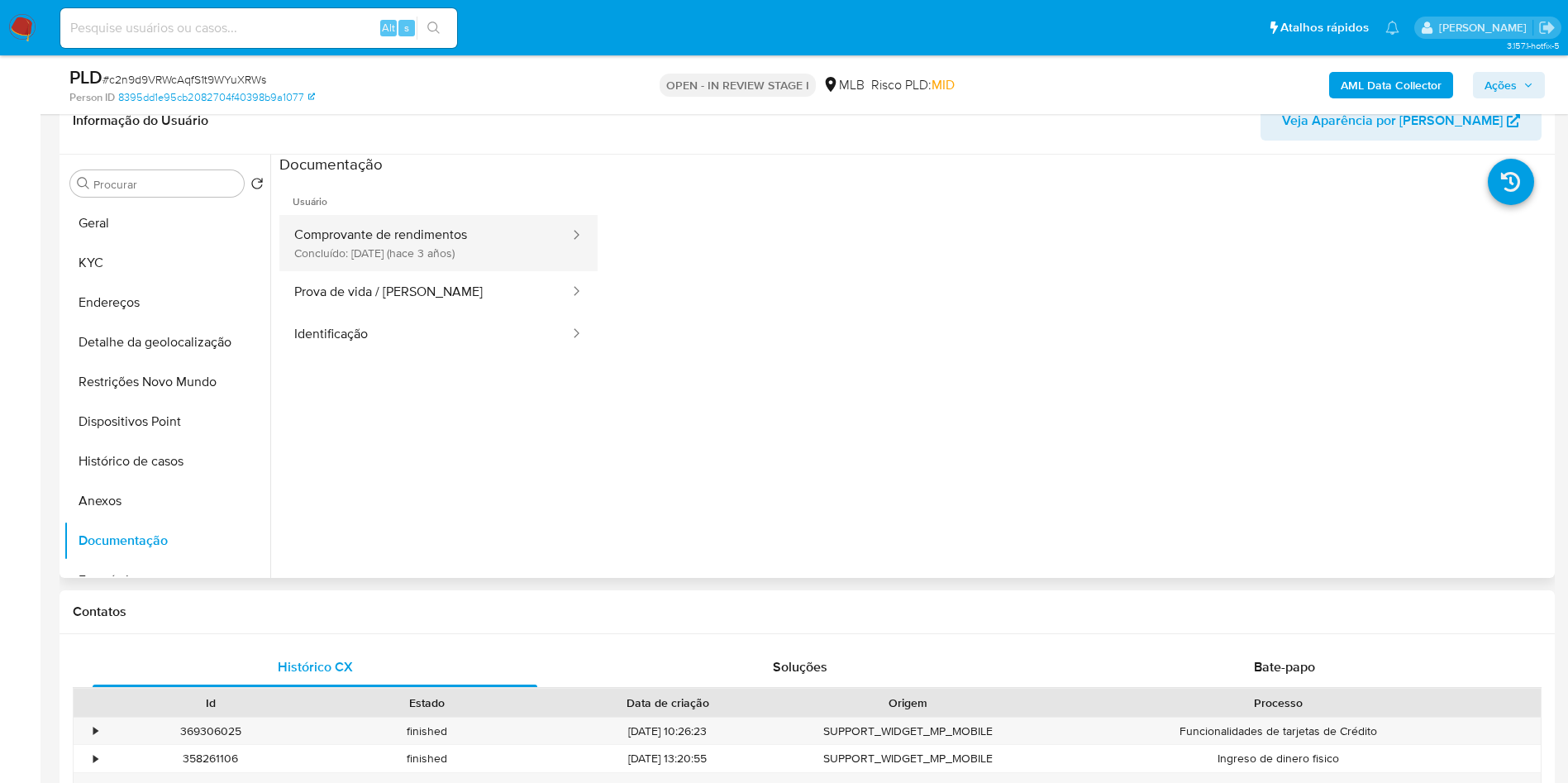
click at [456, 272] on button "Comprovante de rendimentos Concluído: 13/09/2022 (hace 3 años)" at bounding box center [425, 243] width 291 height 56
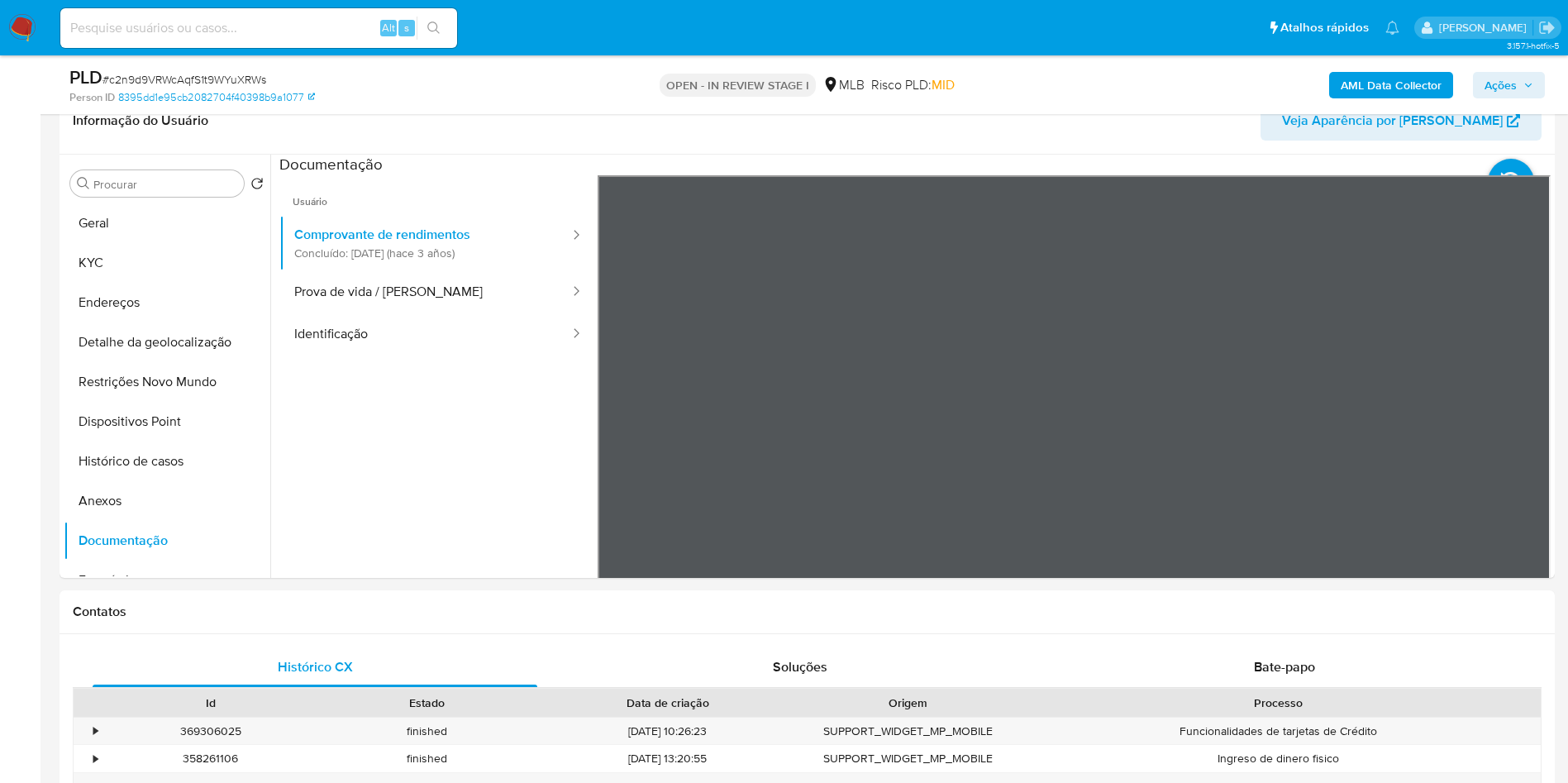
click at [1379, 91] on b "AML Data Collector" at bounding box center [1392, 85] width 101 height 27
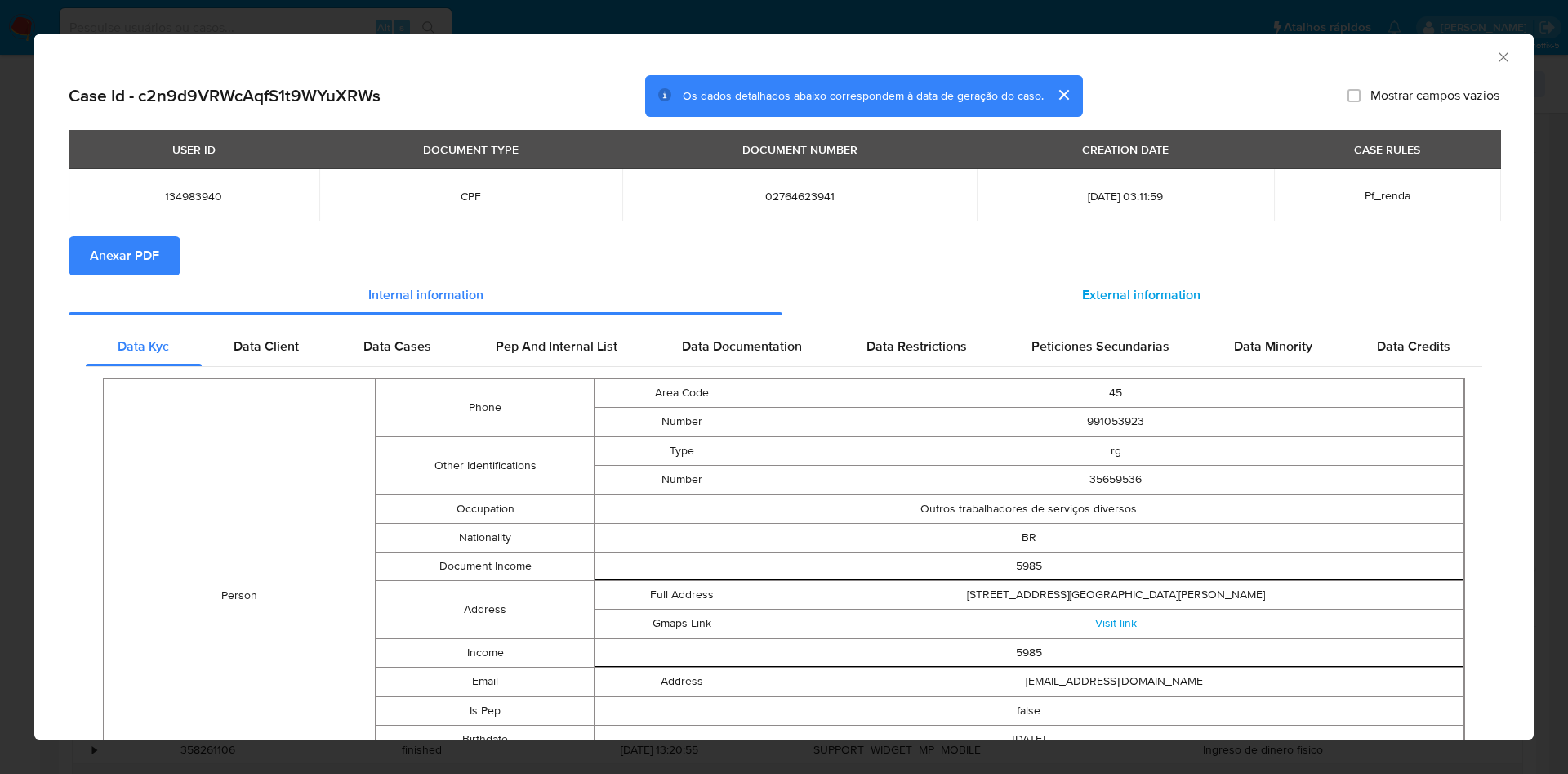
click at [1049, 308] on div "External information" at bounding box center [1141, 295] width 717 height 39
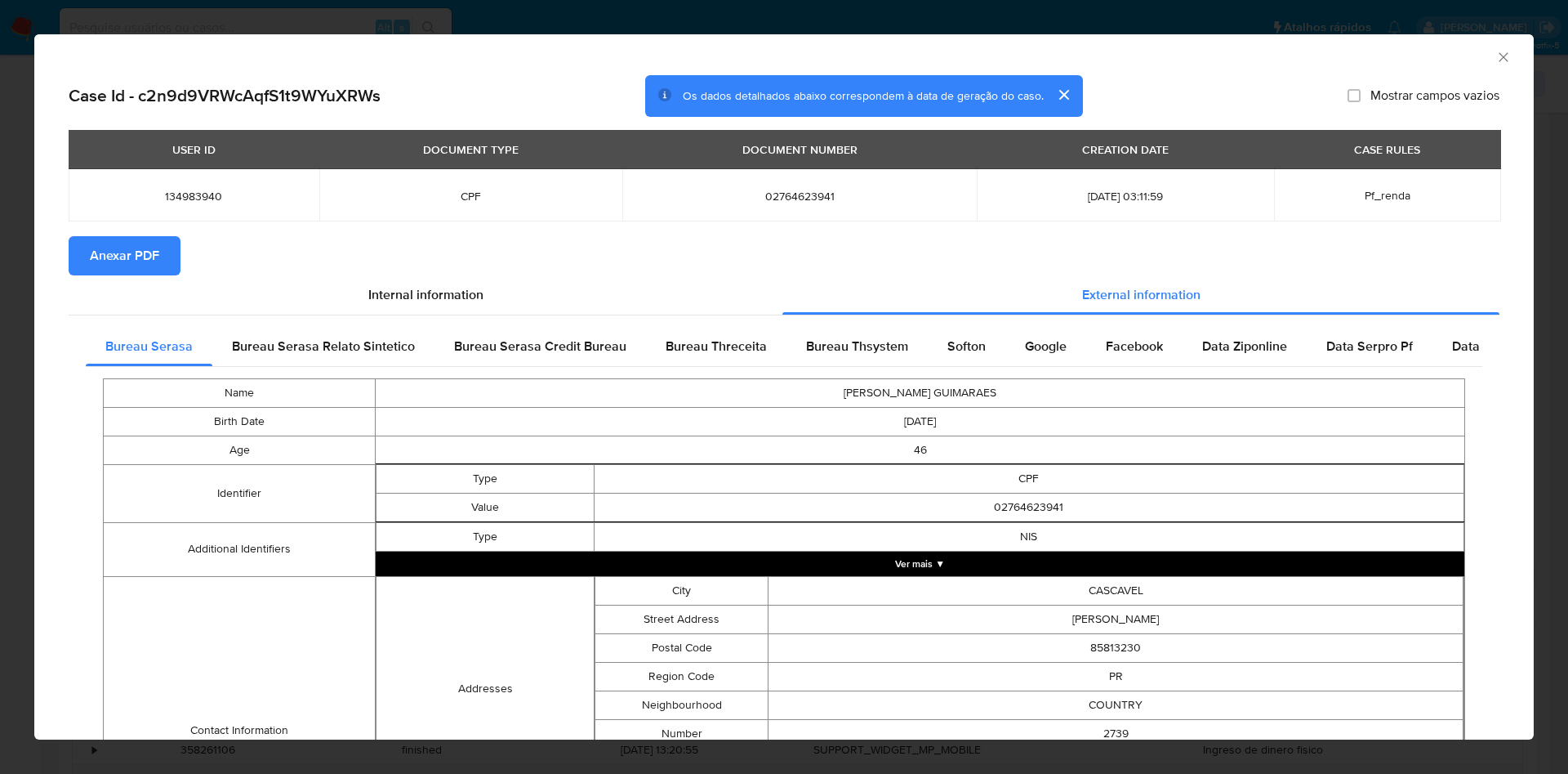
click at [817, 325] on div "Bureau Serasa Bureau Serasa Relato Sintetico Bureau Serasa Credit Bureau Bureau…" at bounding box center [784, 655] width 1431 height 681
click at [815, 341] on span "Bureau Thsystem" at bounding box center [857, 346] width 102 height 19
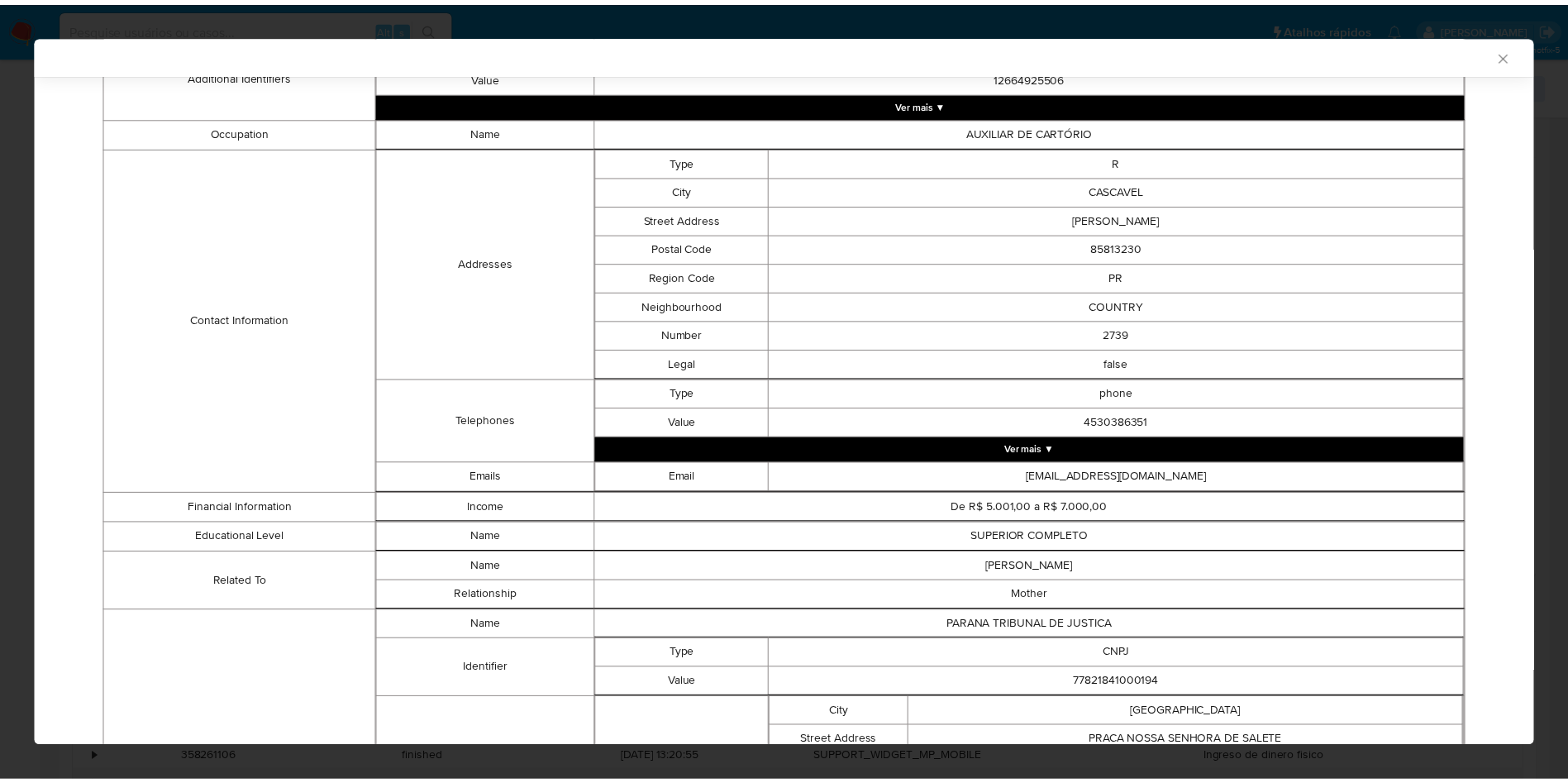
scroll to position [1003, 0]
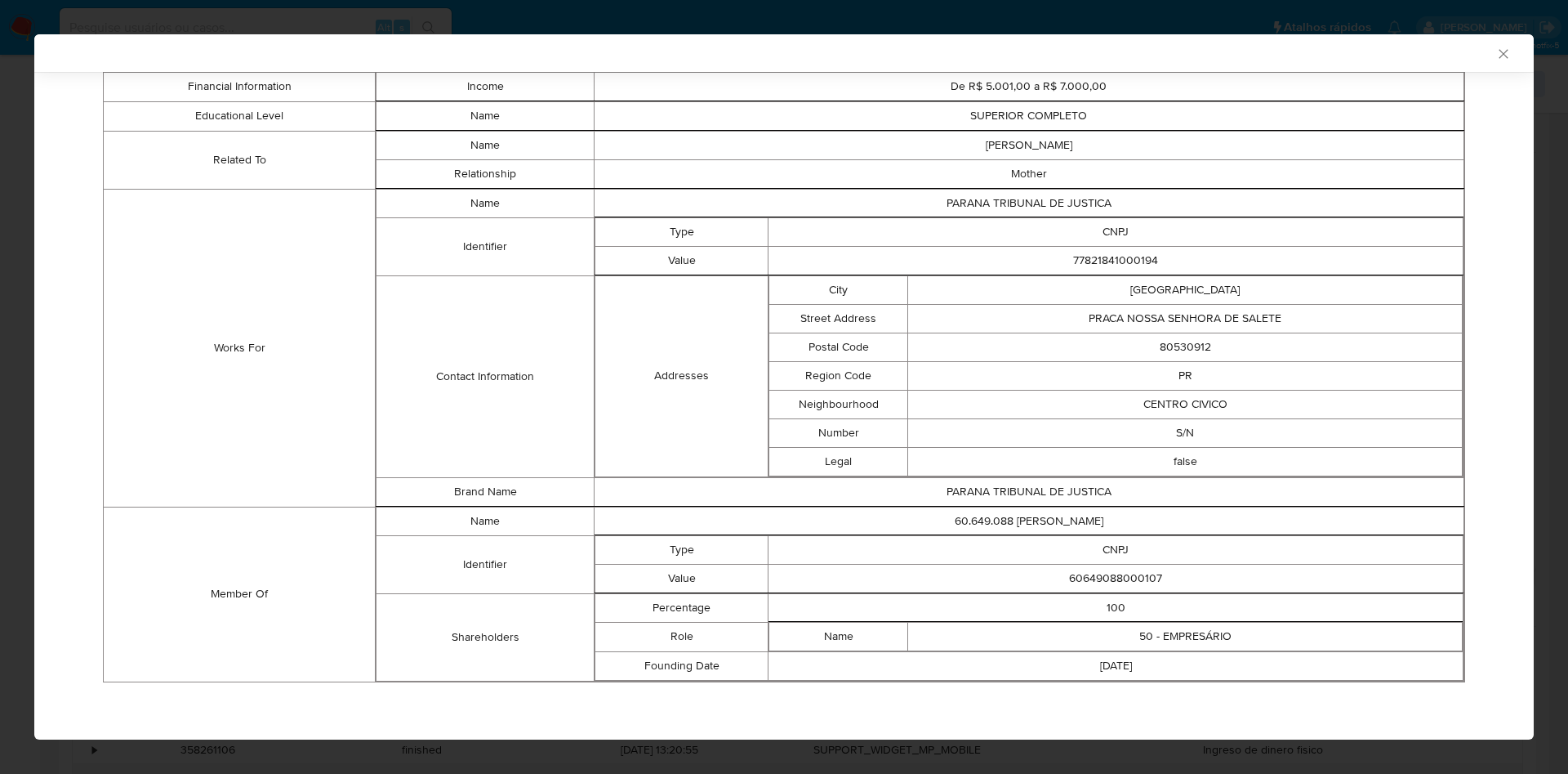
click at [1077, 580] on td "60649088000107" at bounding box center [1117, 578] width 695 height 28
copy td "60649088000107"
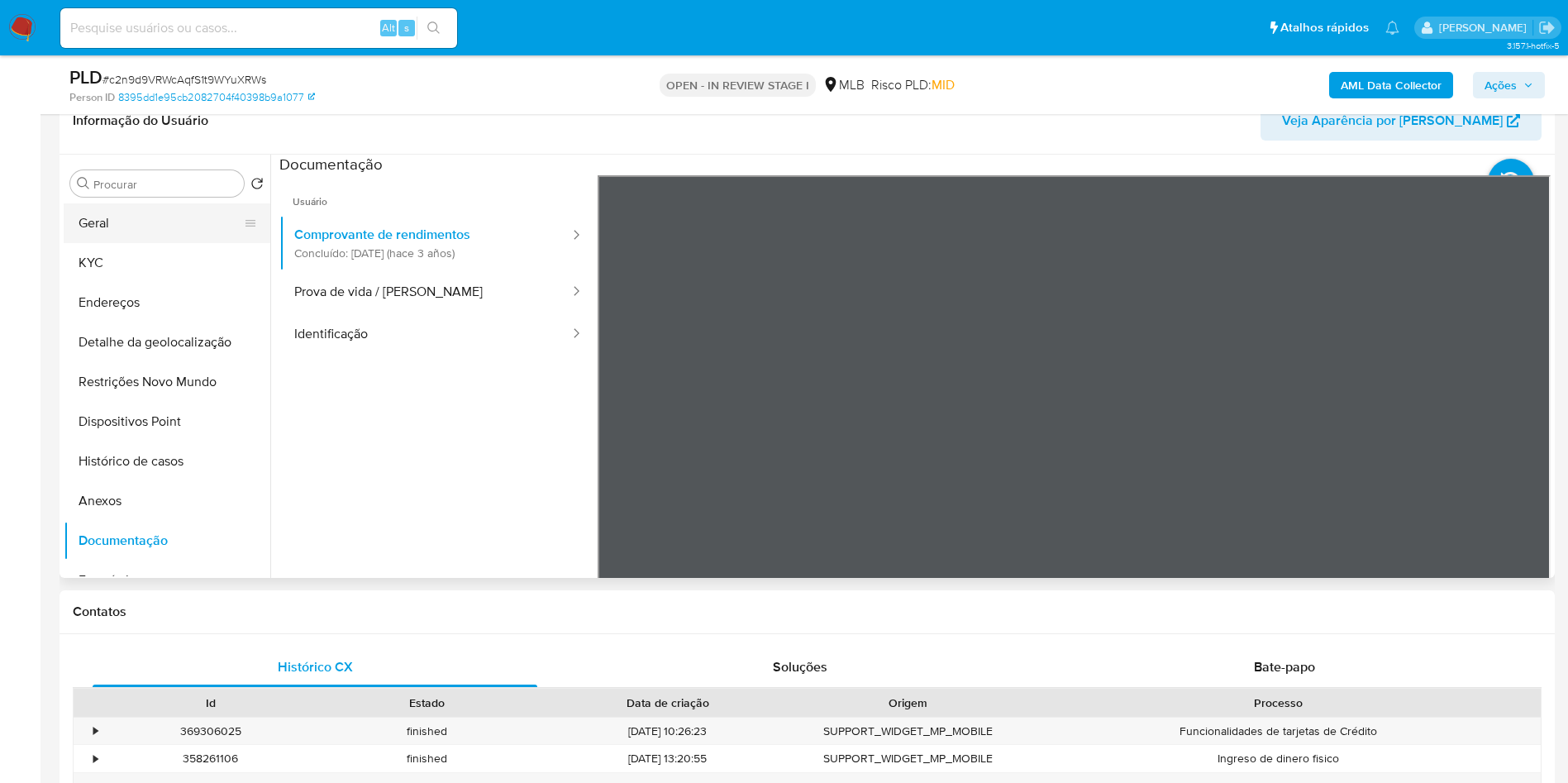
click at [159, 232] on button "Geral" at bounding box center [160, 223] width 193 height 40
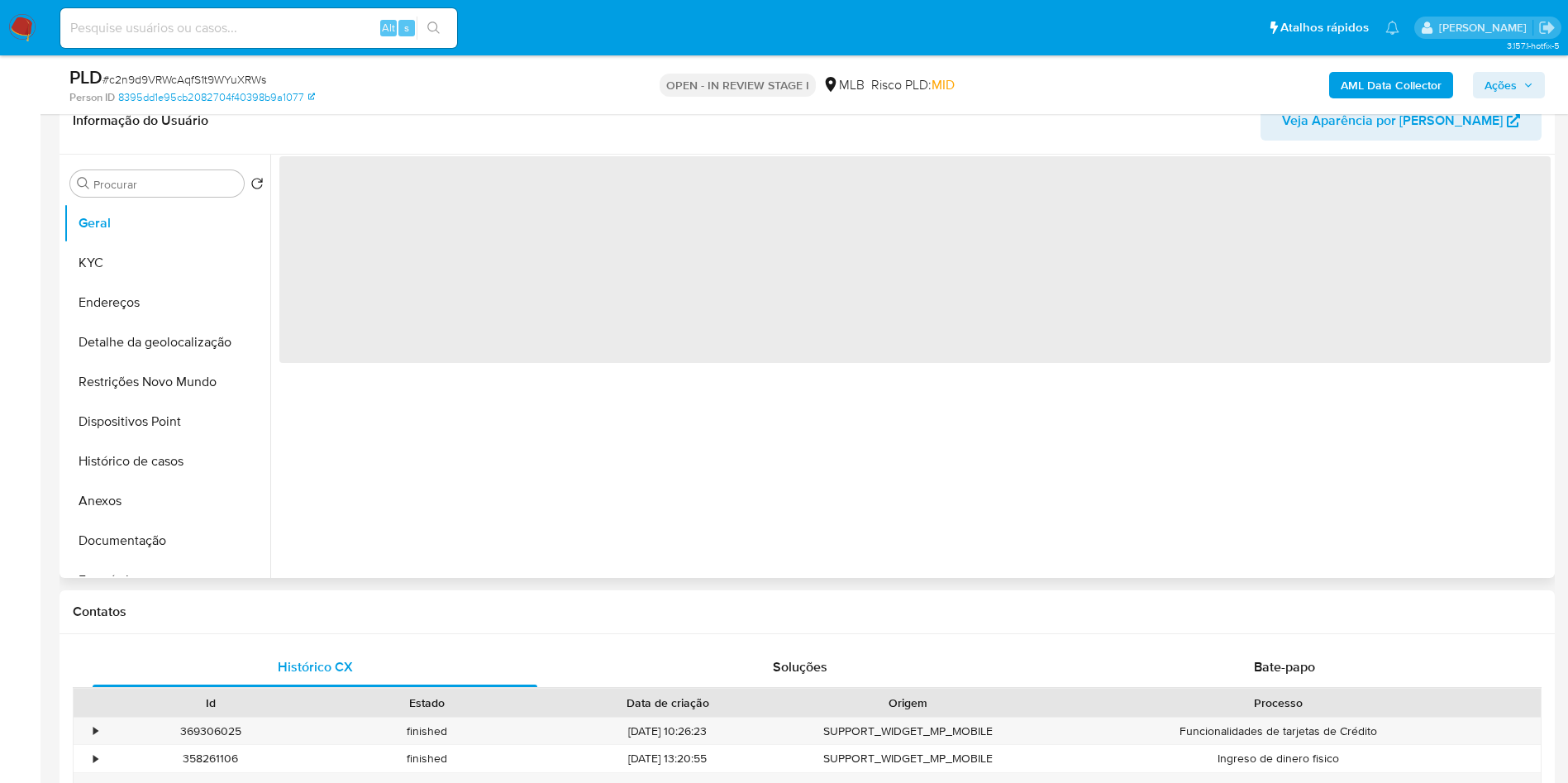
click at [608, 557] on div "‌" at bounding box center [911, 366] width 1281 height 423
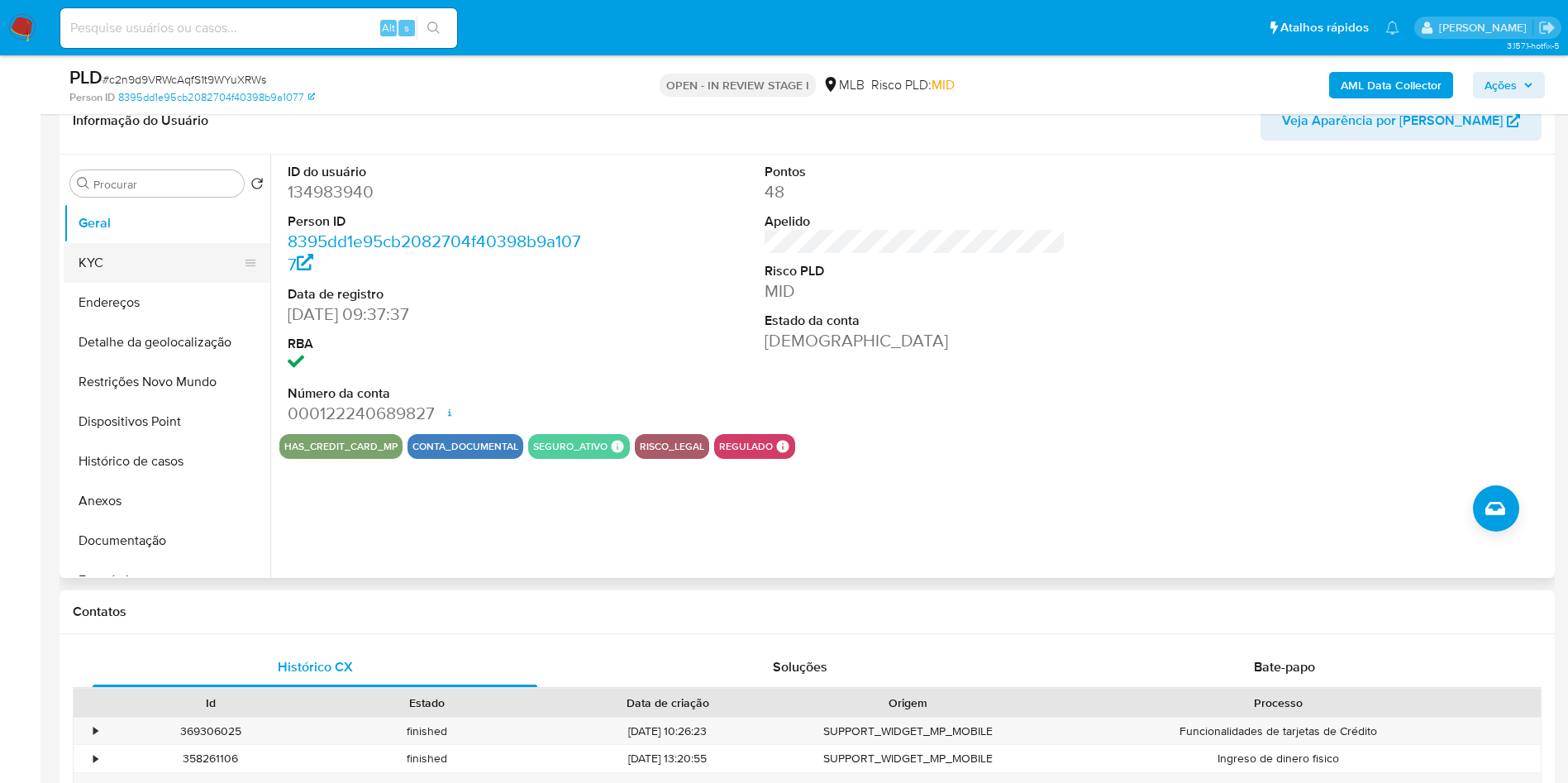
click at [155, 282] on button "KYC" at bounding box center [160, 263] width 193 height 40
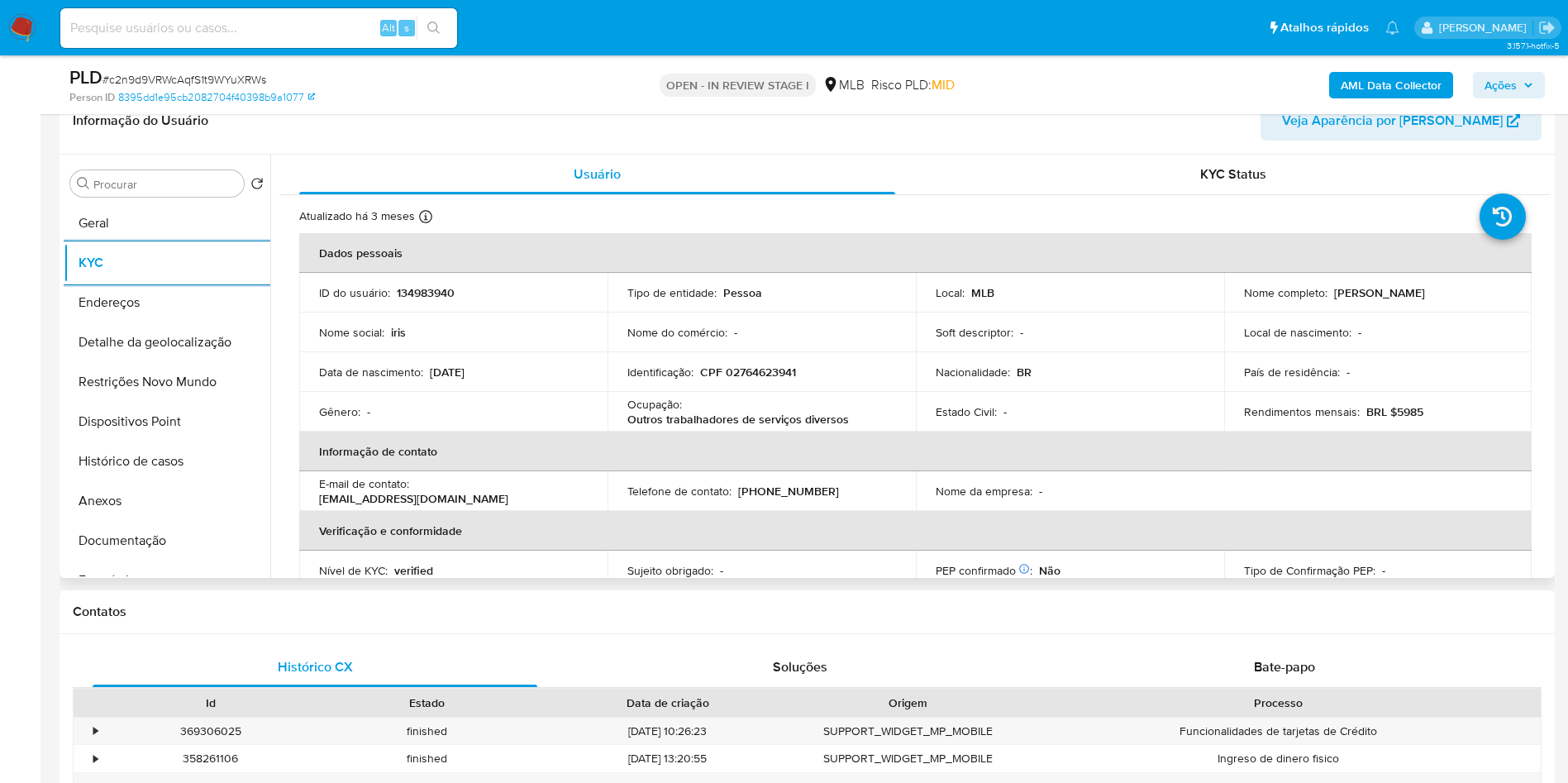
scroll to position [689, 0]
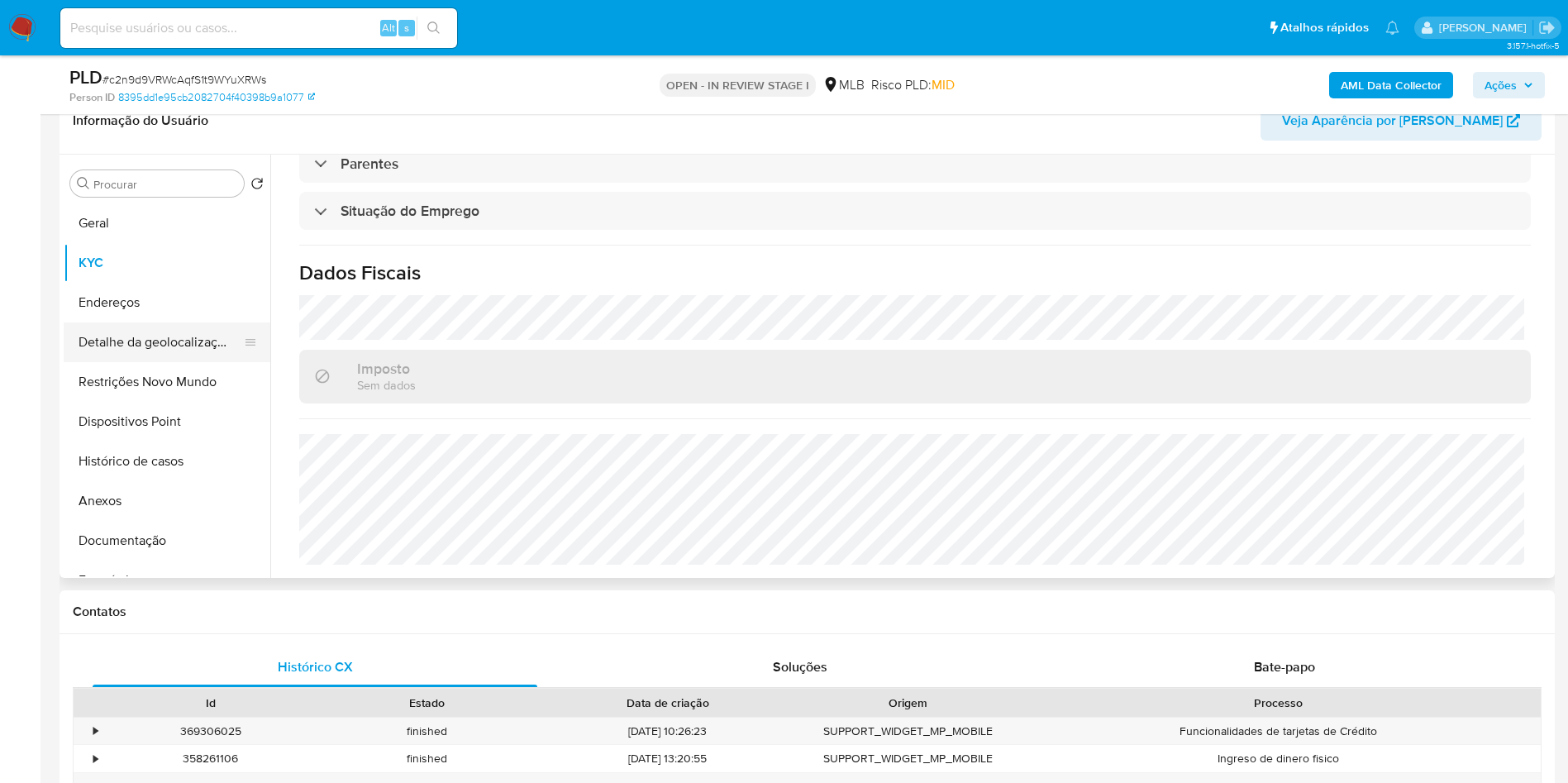
click at [223, 362] on button "Detalhe da geolocalização" at bounding box center [160, 342] width 193 height 40
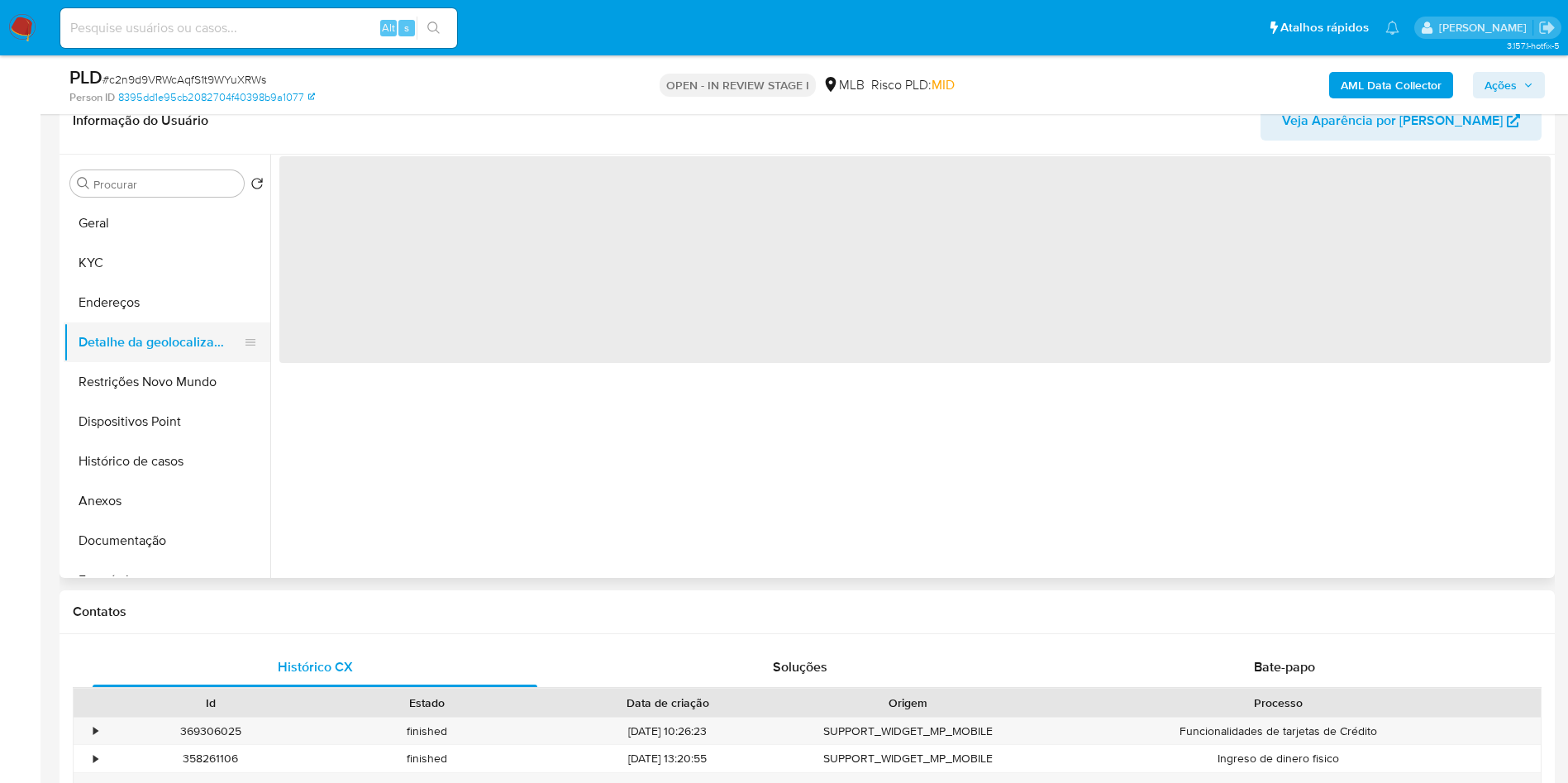
scroll to position [0, 0]
click at [705, 507] on div "‌" at bounding box center [911, 366] width 1281 height 423
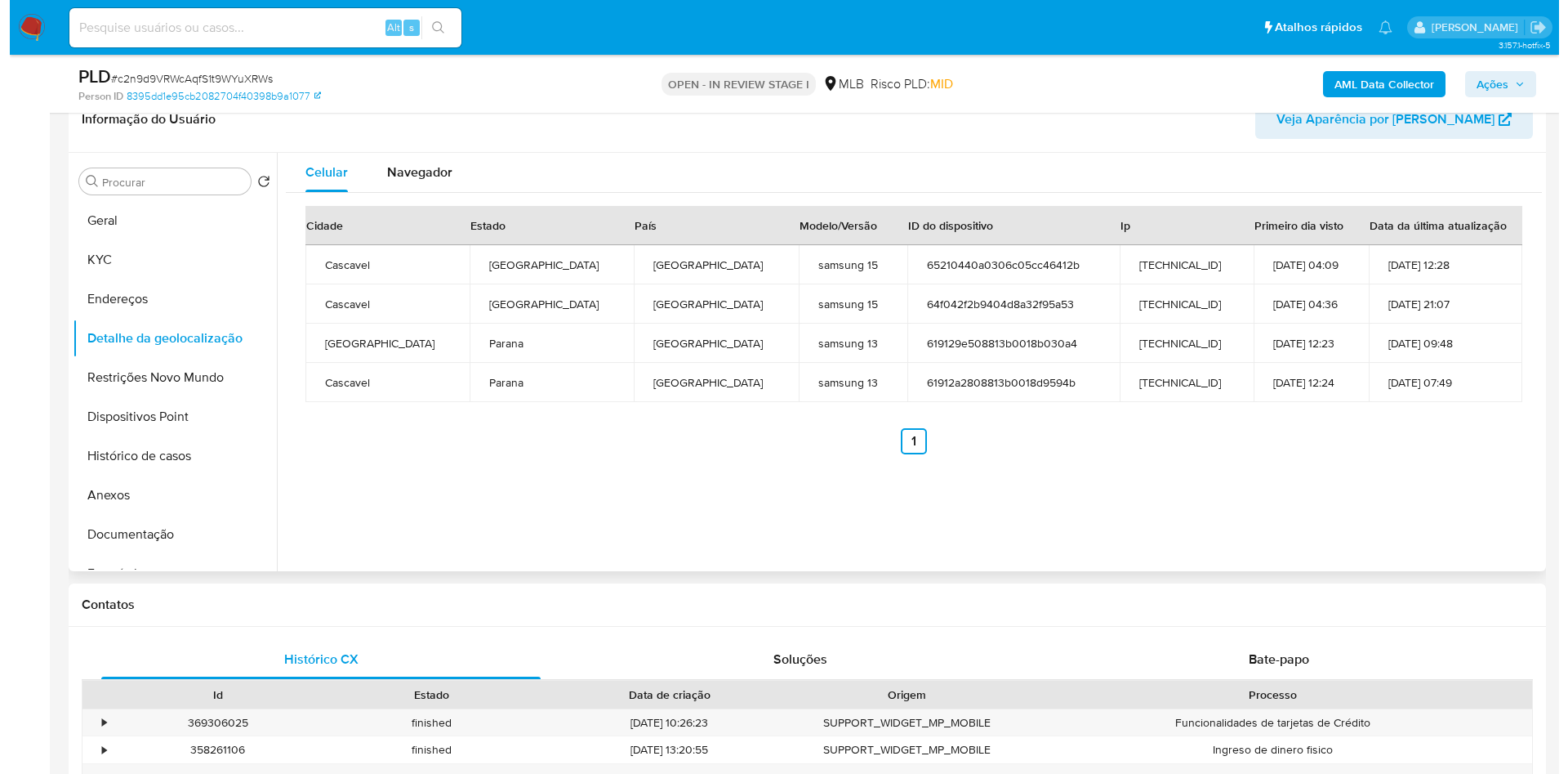
scroll to position [254, 0]
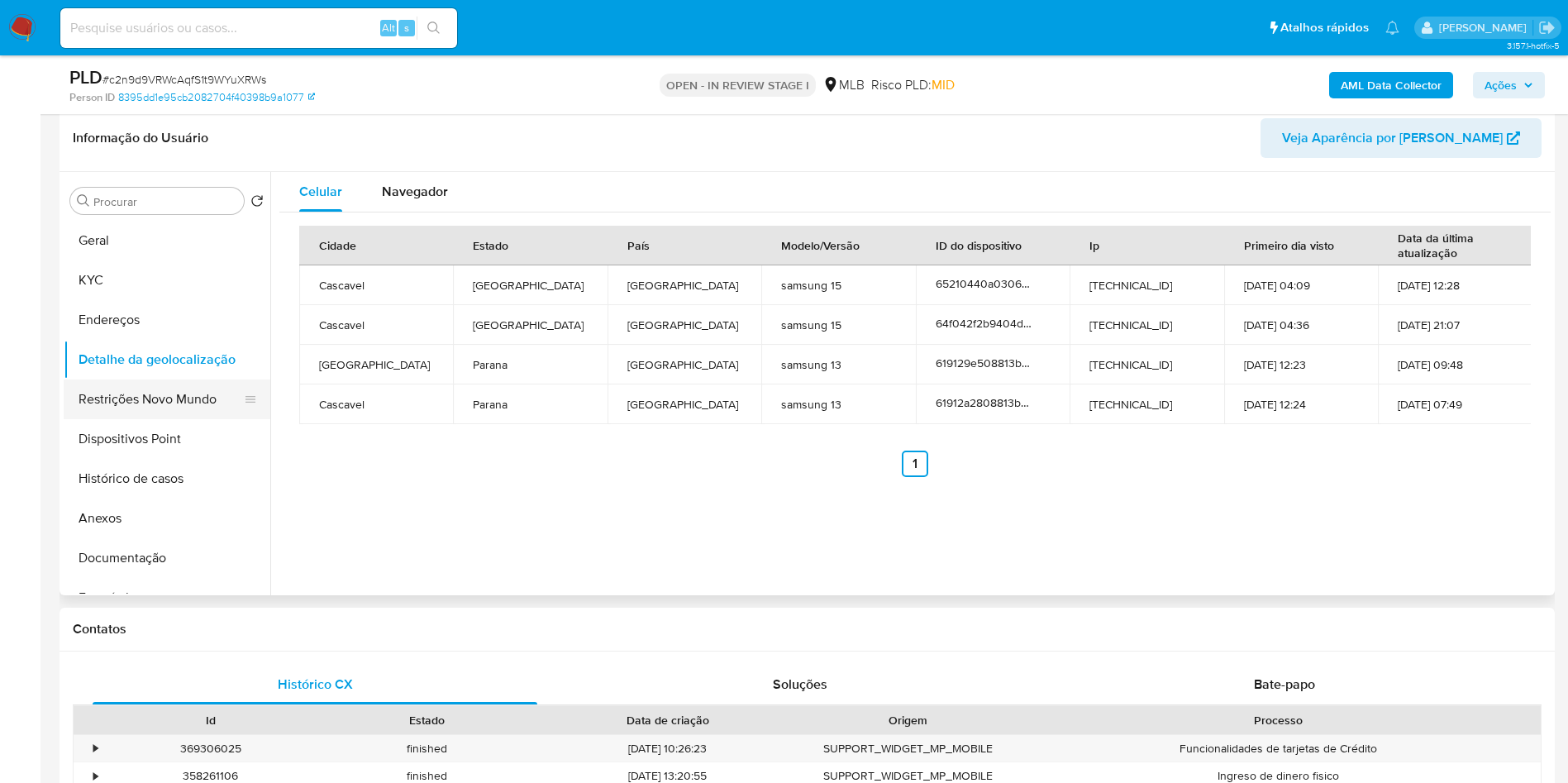
click at [125, 419] on button "Restrições Novo Mundo" at bounding box center [160, 399] width 193 height 40
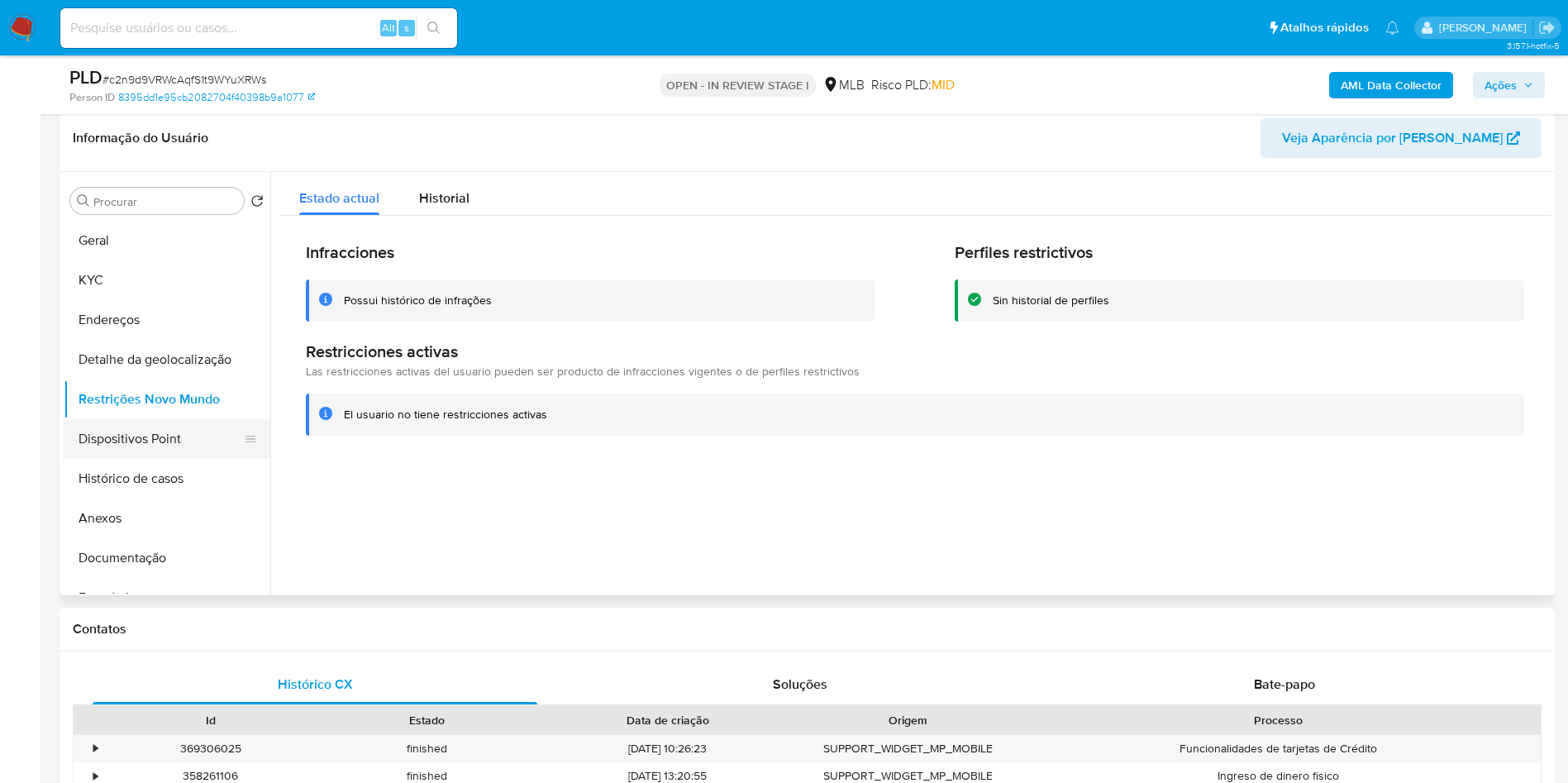
click at [144, 451] on button "Dispositivos Point" at bounding box center [160, 439] width 193 height 40
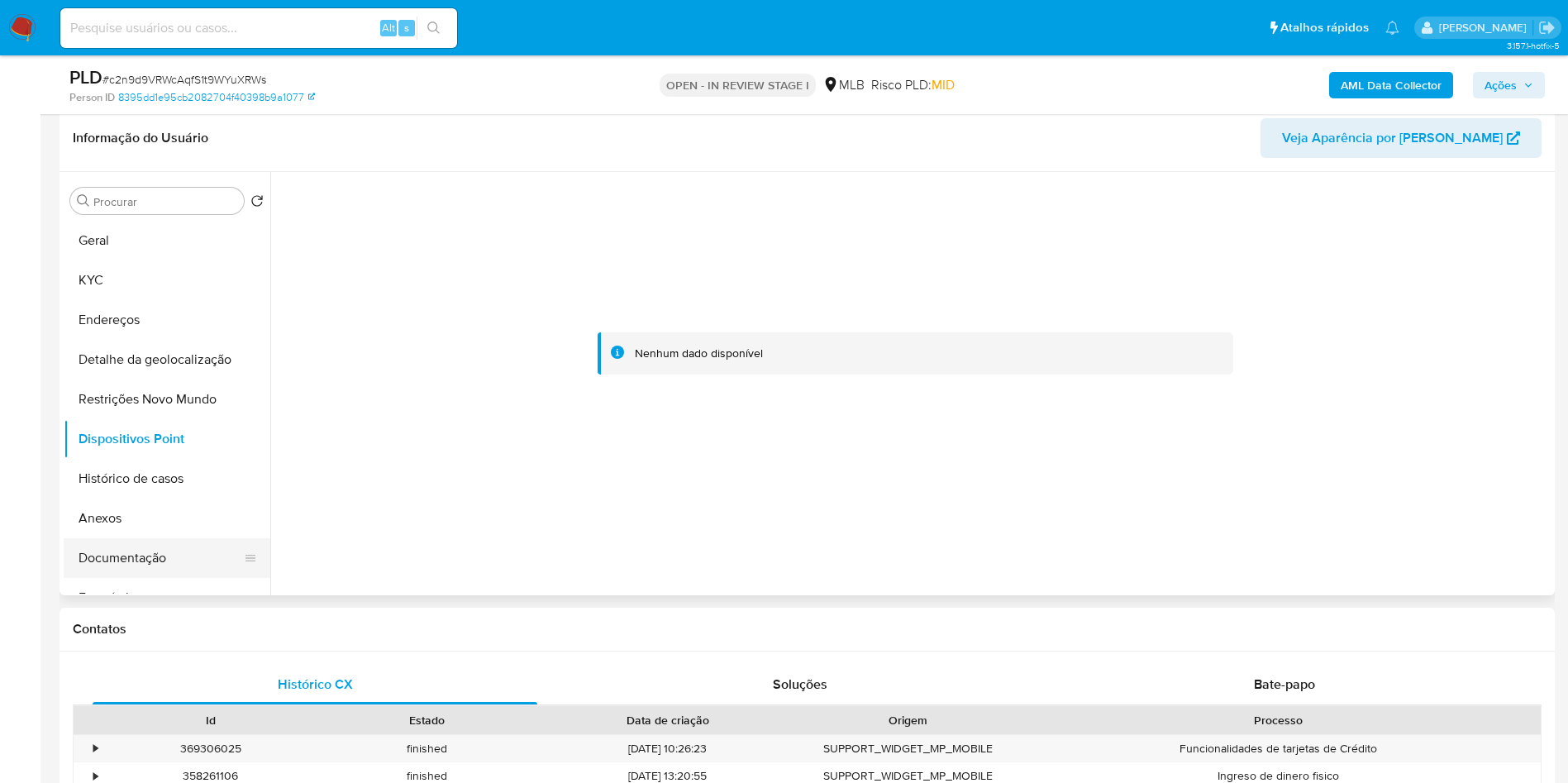
click at [157, 578] on button "Documentação" at bounding box center [160, 558] width 193 height 40
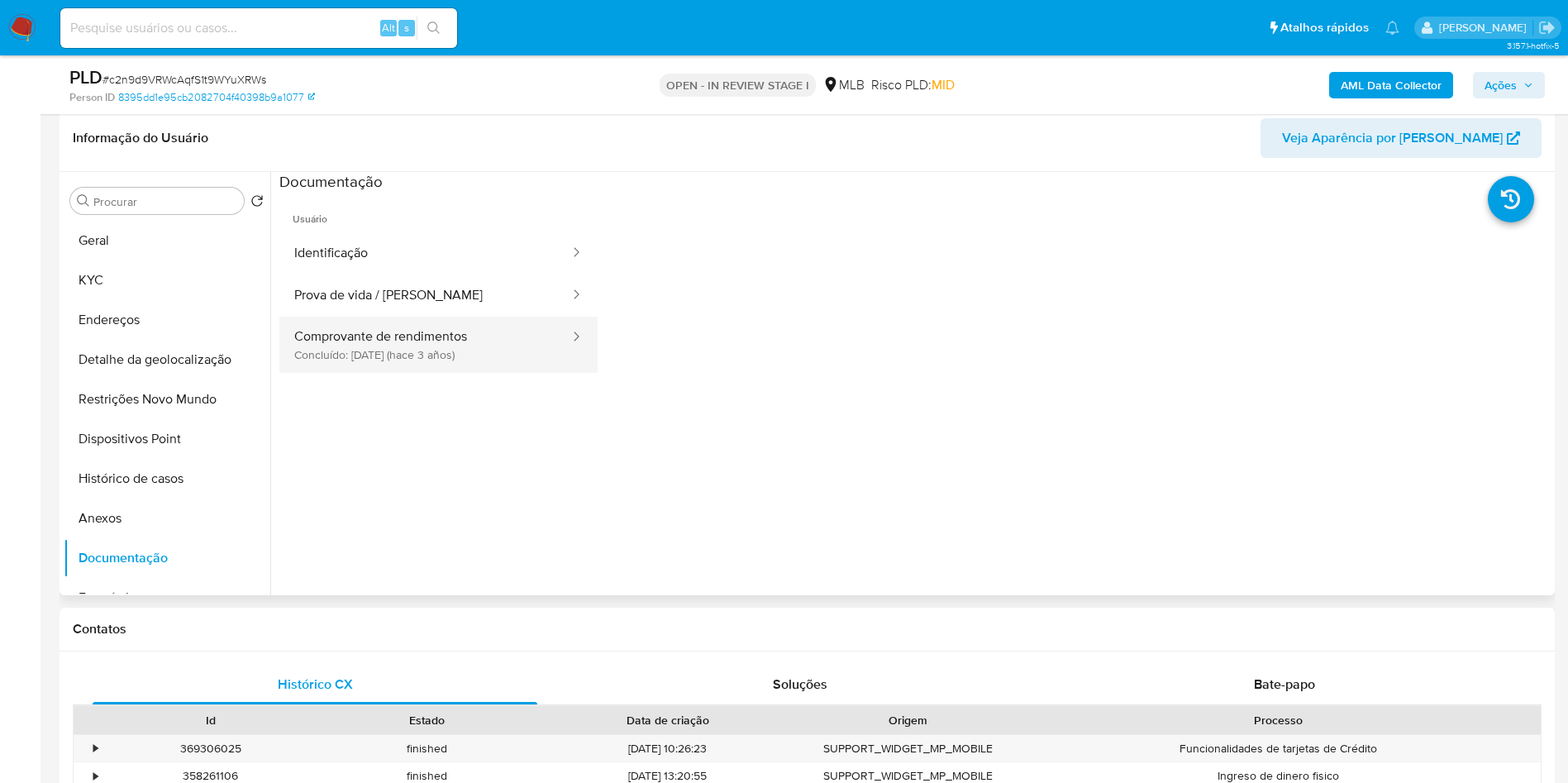
click at [406, 350] on button "Comprovante de rendimentos Concluído: 13/09/2022 (hace 3 años)" at bounding box center [425, 344] width 291 height 56
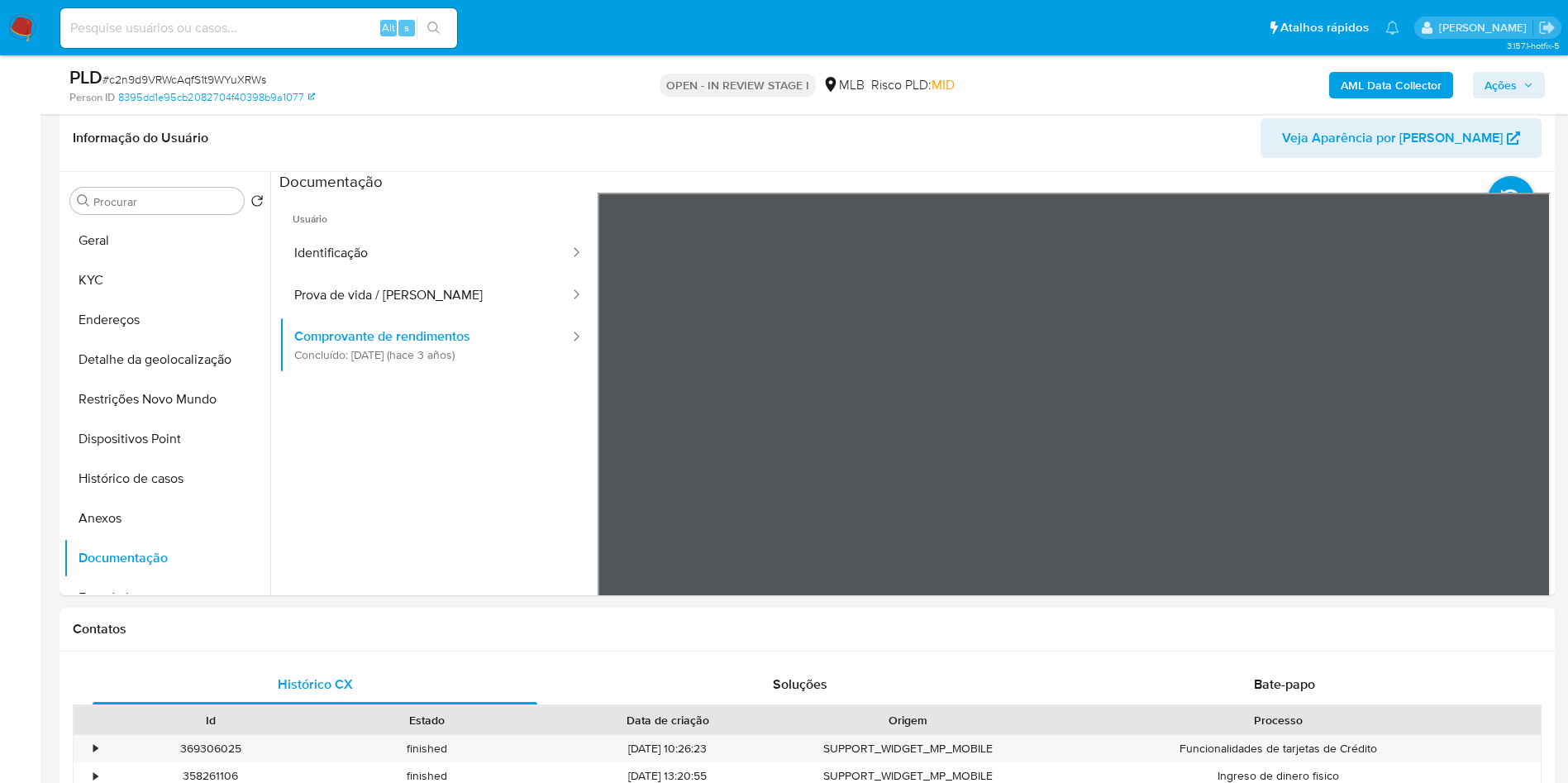
click at [1500, 90] on span "Ações" at bounding box center [1501, 85] width 33 height 27
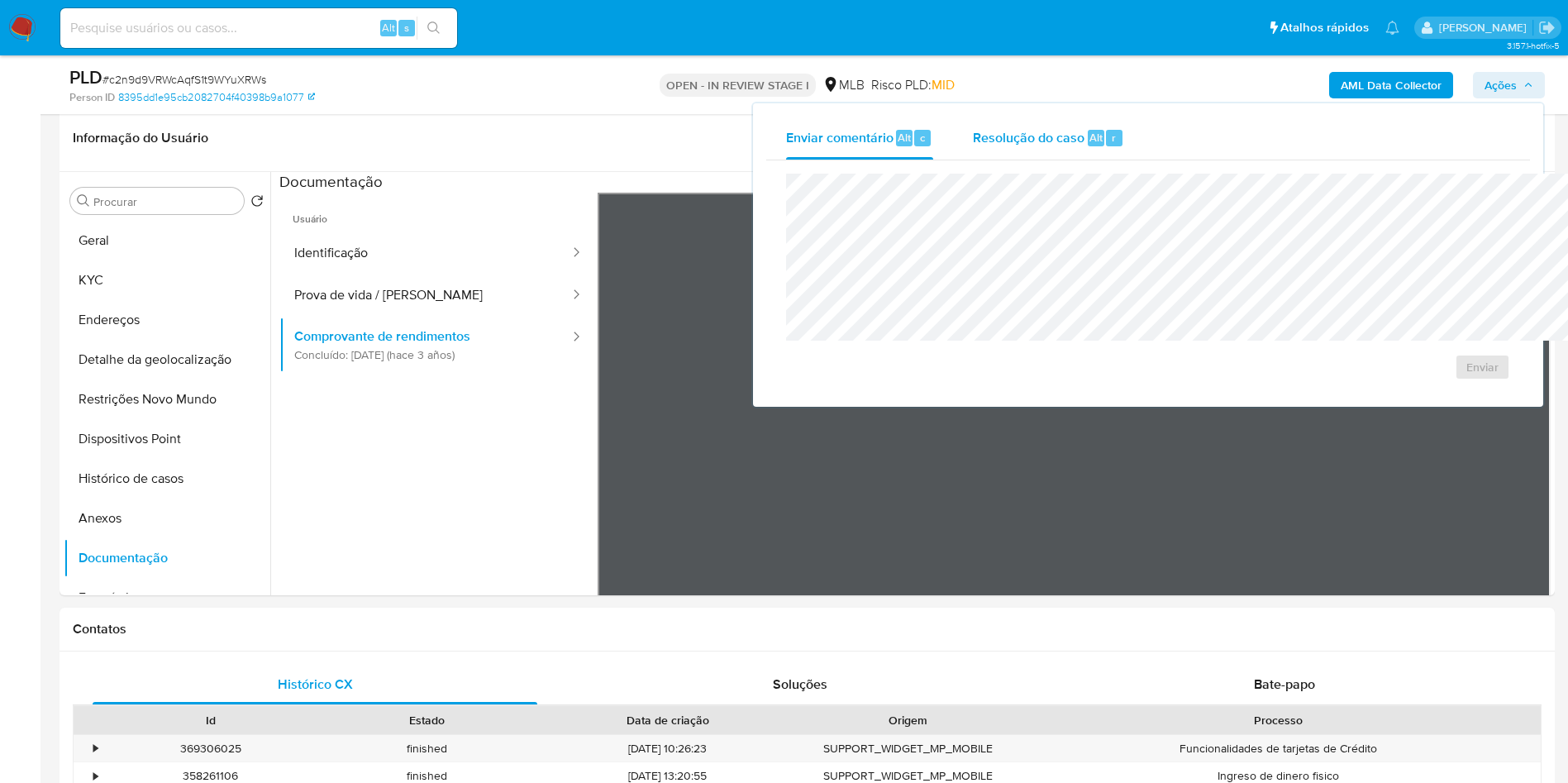
click at [973, 134] on span "Resolução do caso" at bounding box center [1029, 136] width 112 height 19
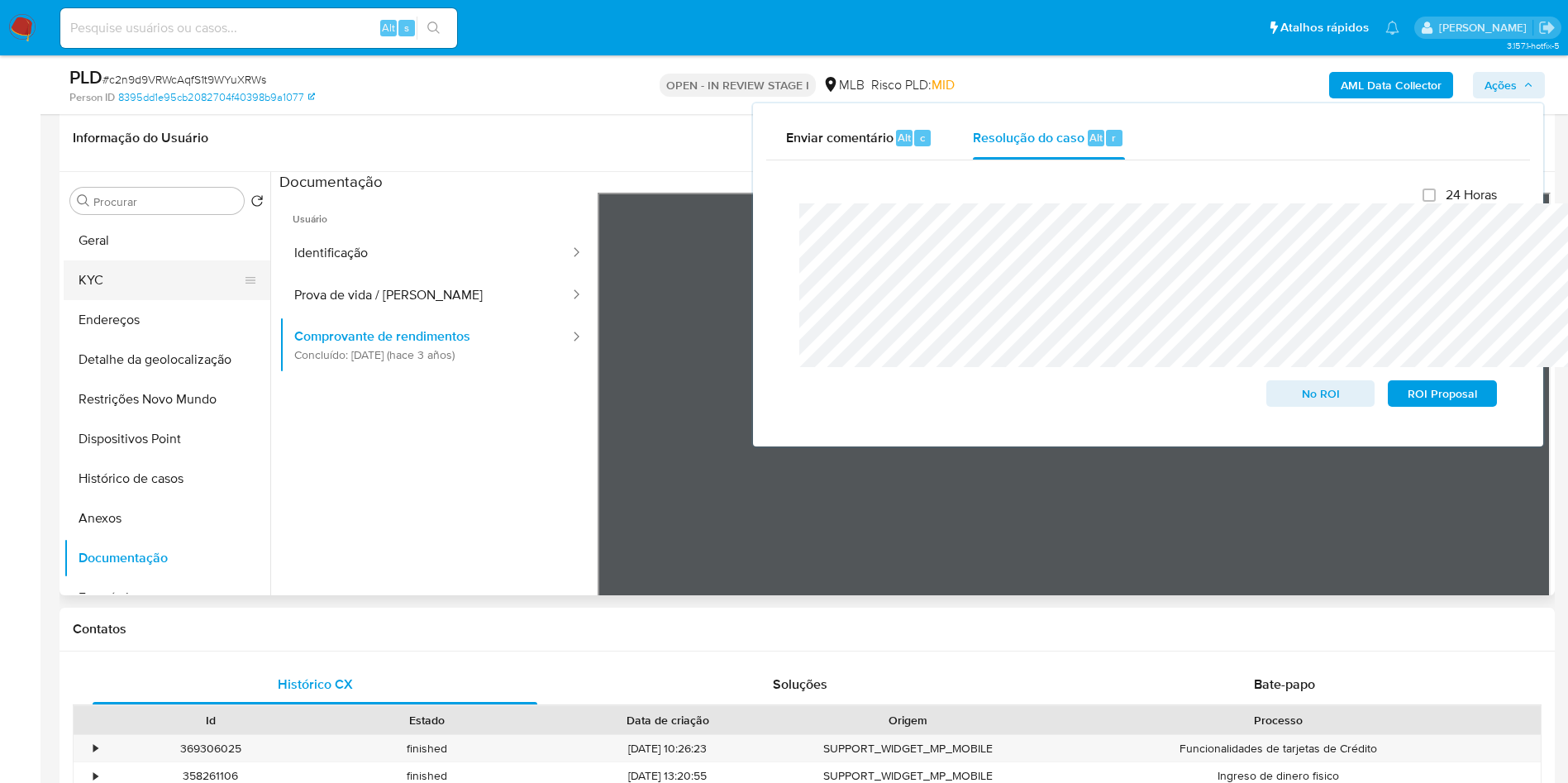
click at [127, 296] on button "KYC" at bounding box center [160, 280] width 193 height 40
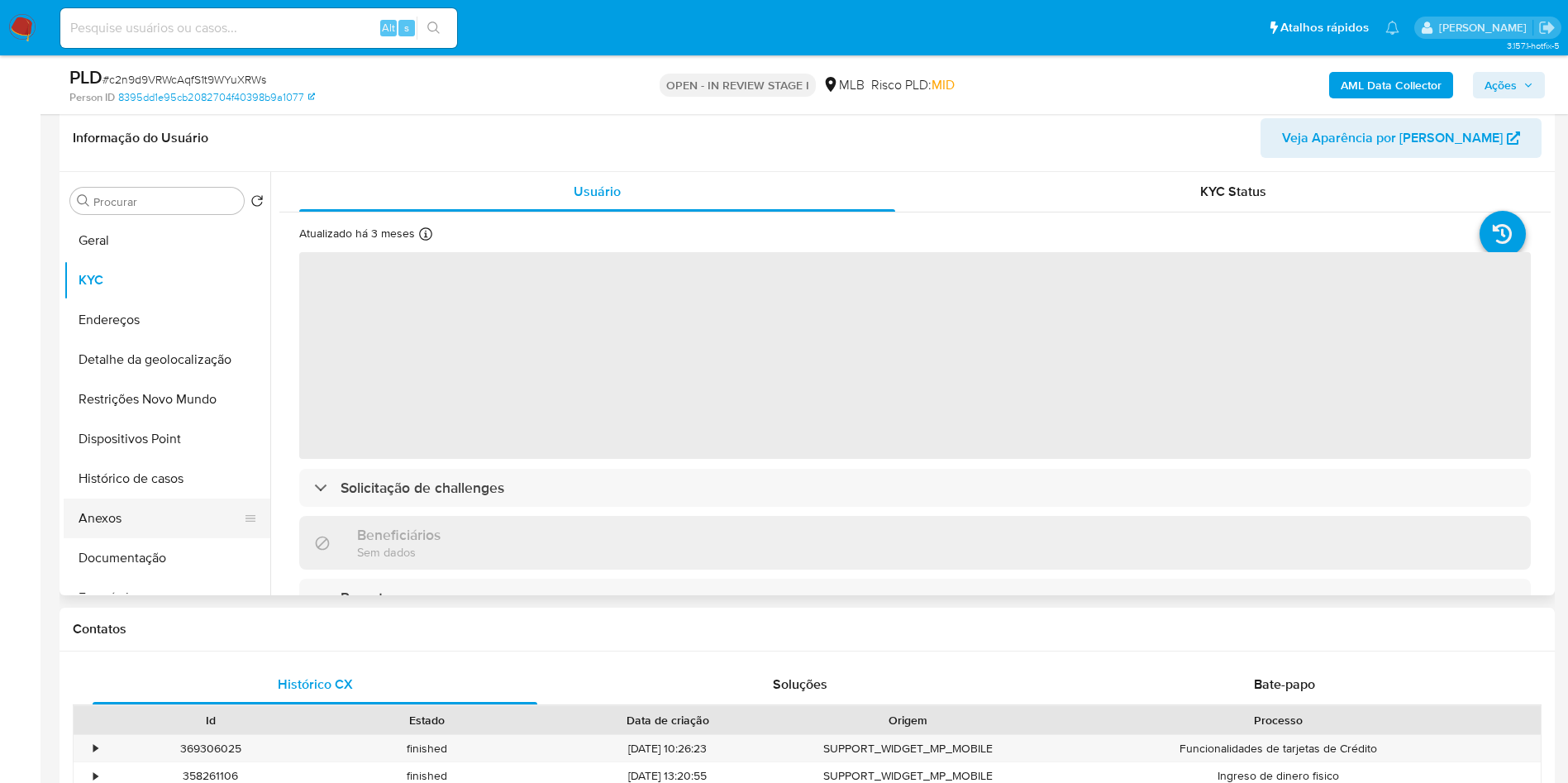
click at [141, 535] on button "Anexos" at bounding box center [160, 518] width 193 height 40
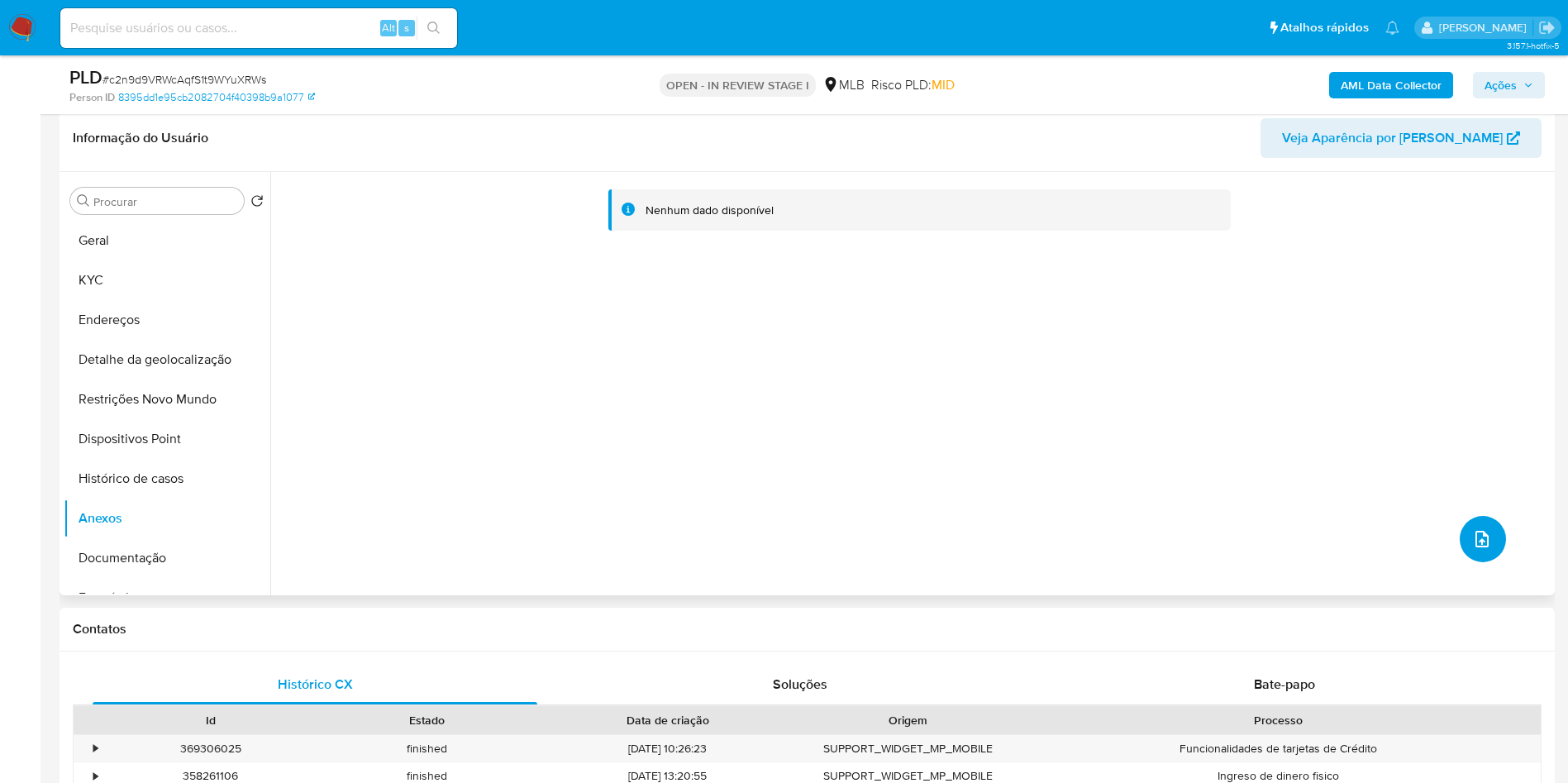
click at [1473, 549] on icon "upload-file" at bounding box center [1483, 539] width 20 height 20
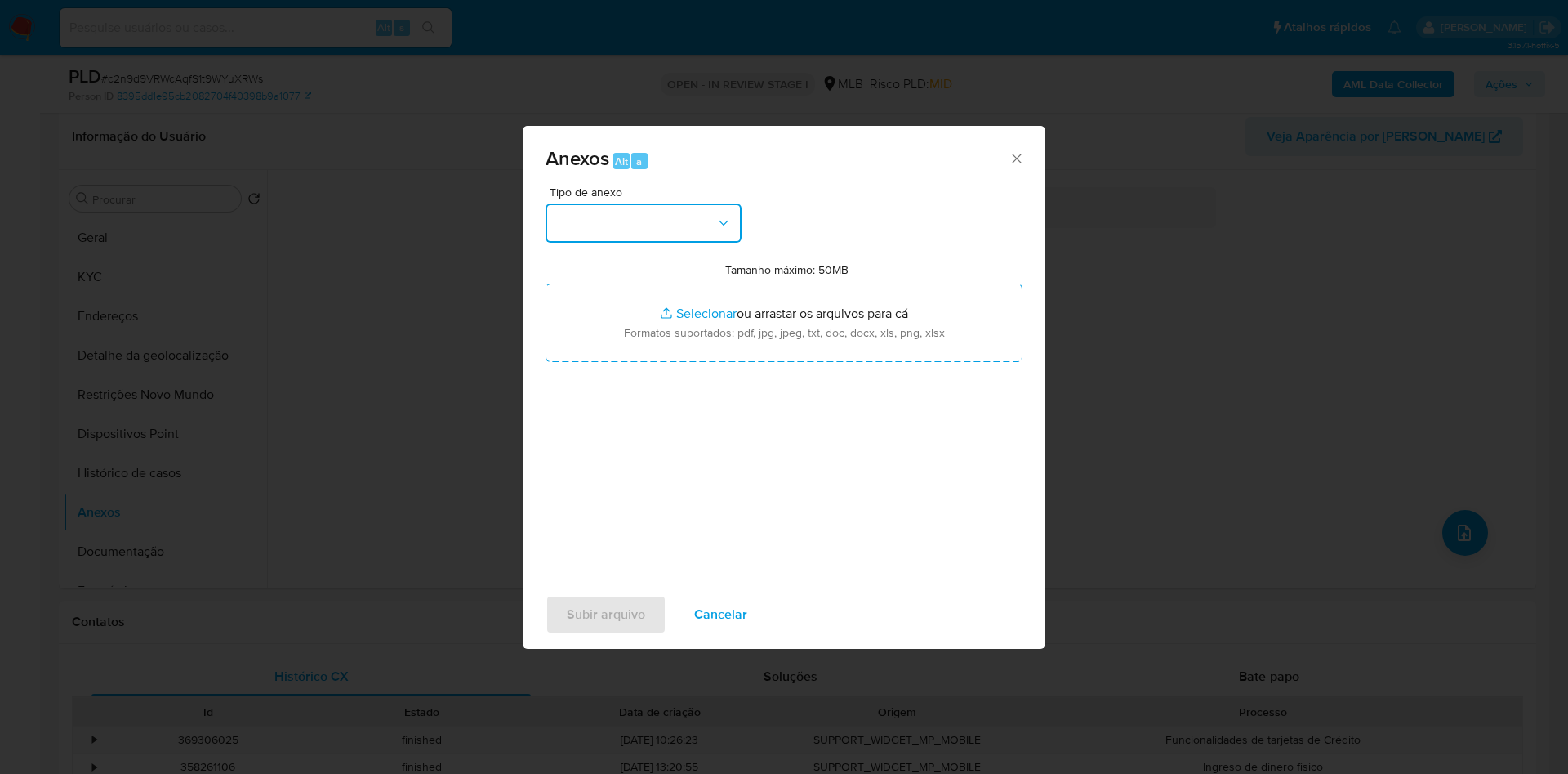
click at [652, 204] on button "button" at bounding box center [643, 223] width 196 height 39
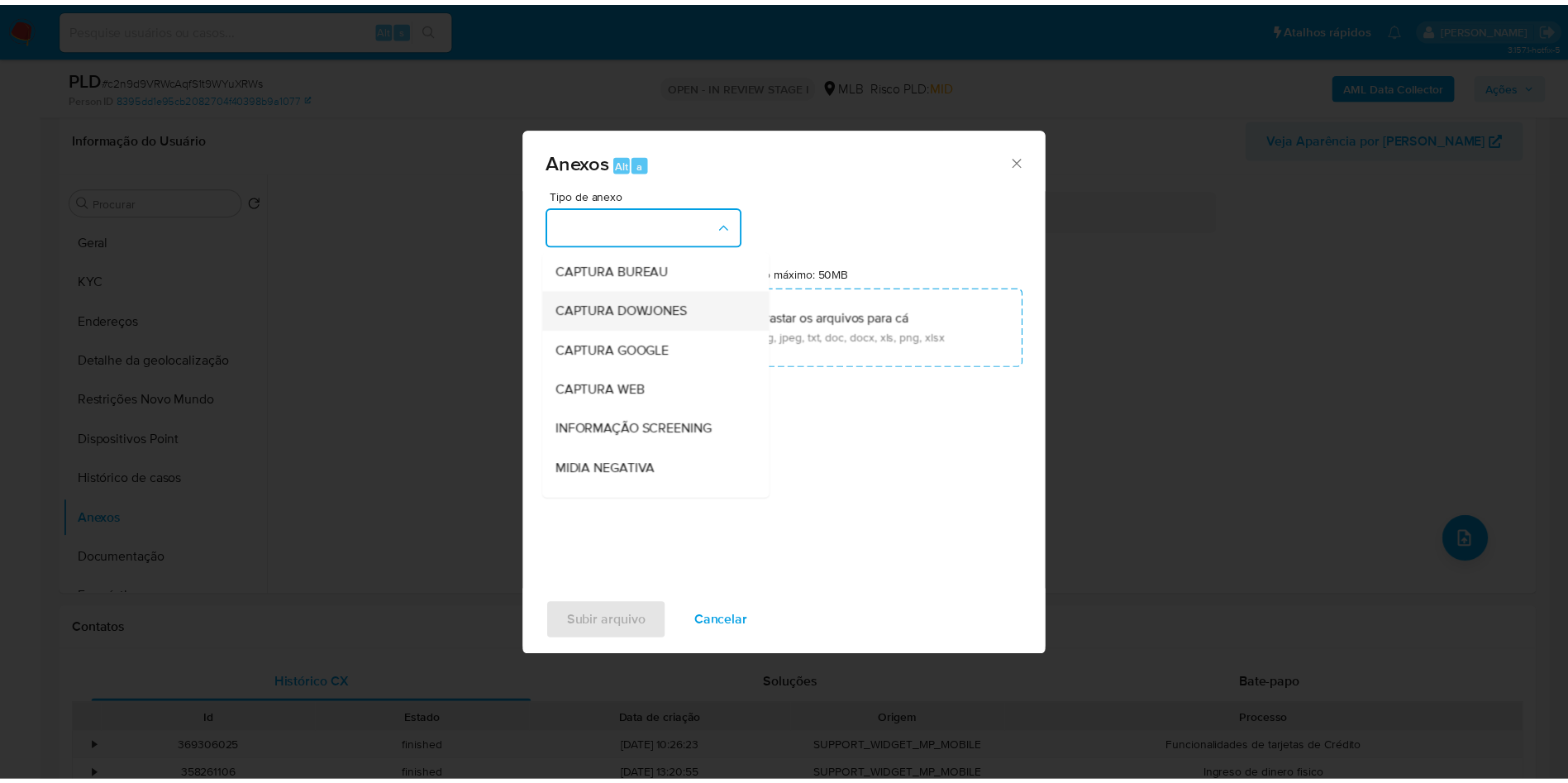
scroll to position [222, 0]
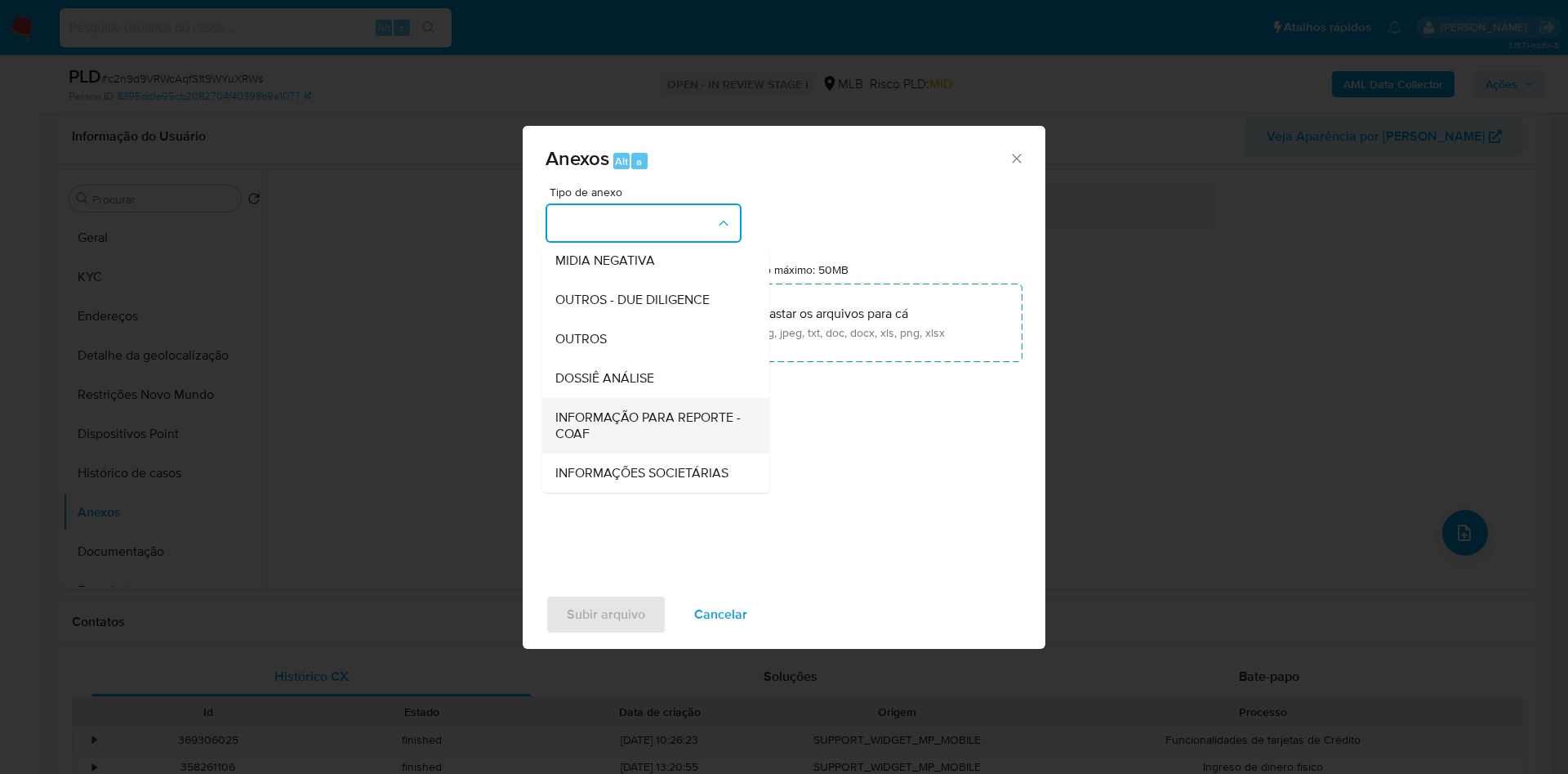
click at [574, 410] on span "INFORMAÇÃO PARA REPORTE - COAF" at bounding box center [650, 425] width 191 height 32
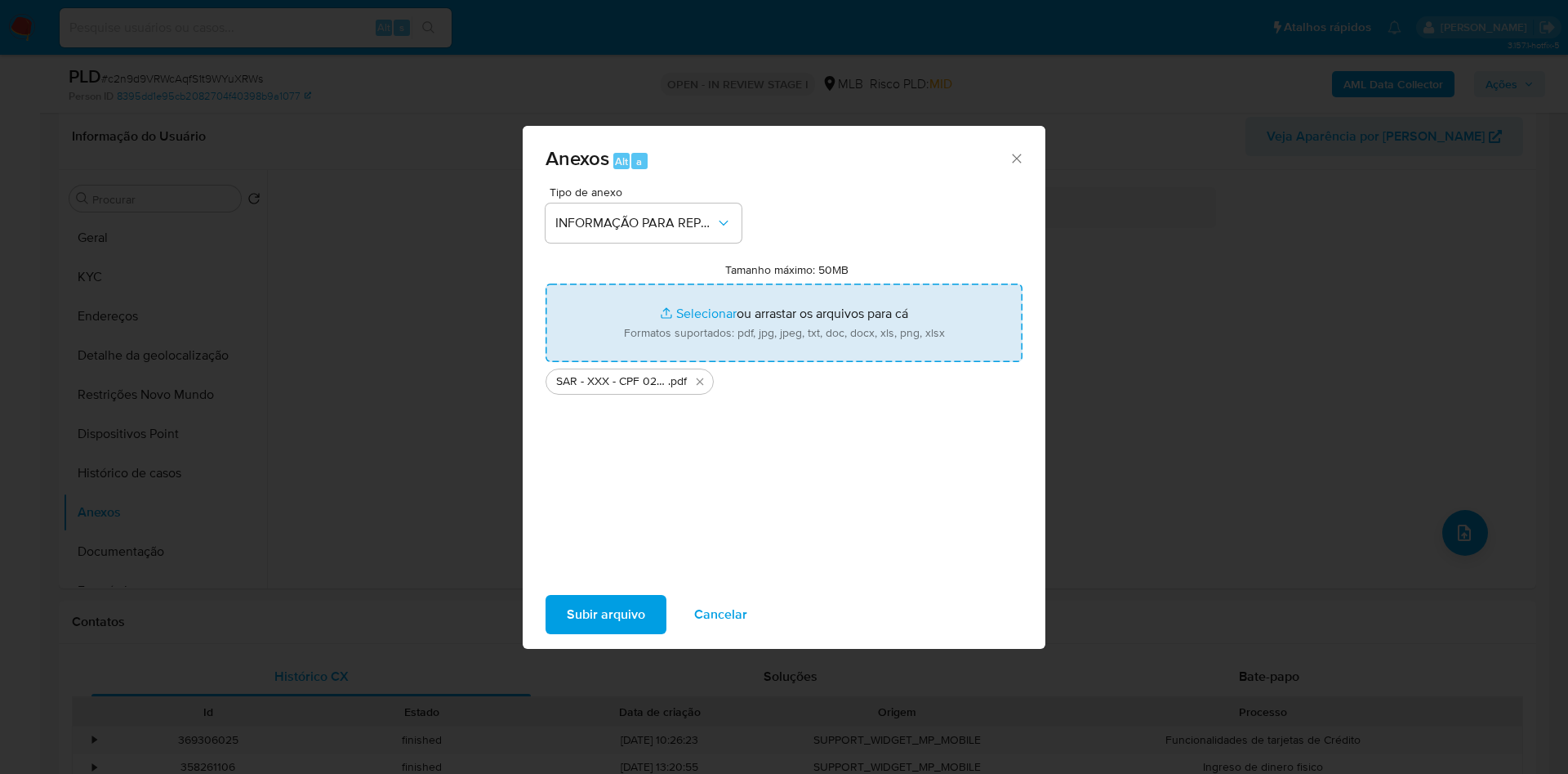
type input "C:\fakepath\Mulan 134983940_2025_09_01_13_05_23.xlsx"
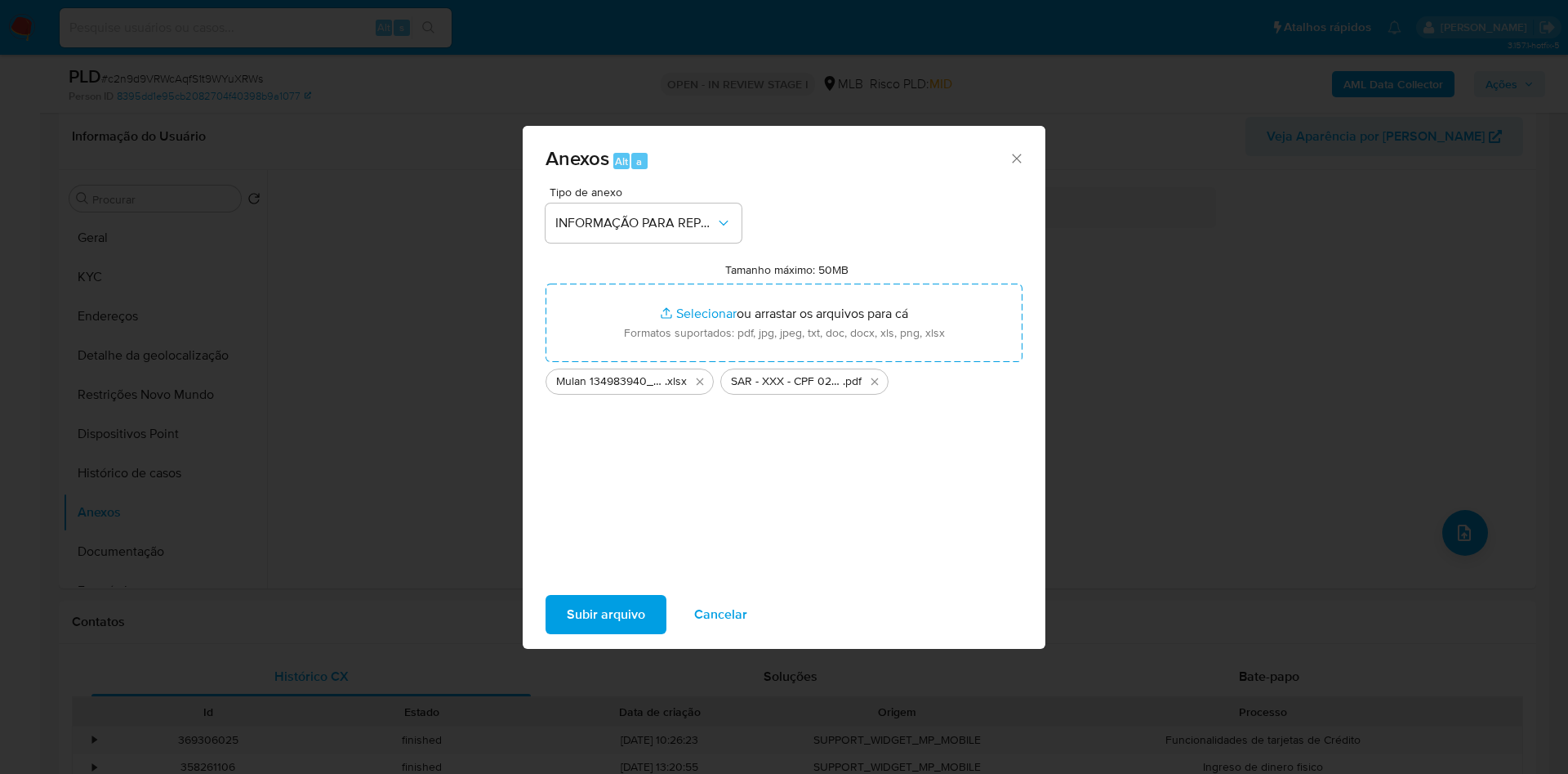
click at [587, 633] on span "Subir arquivo" at bounding box center [606, 614] width 78 height 36
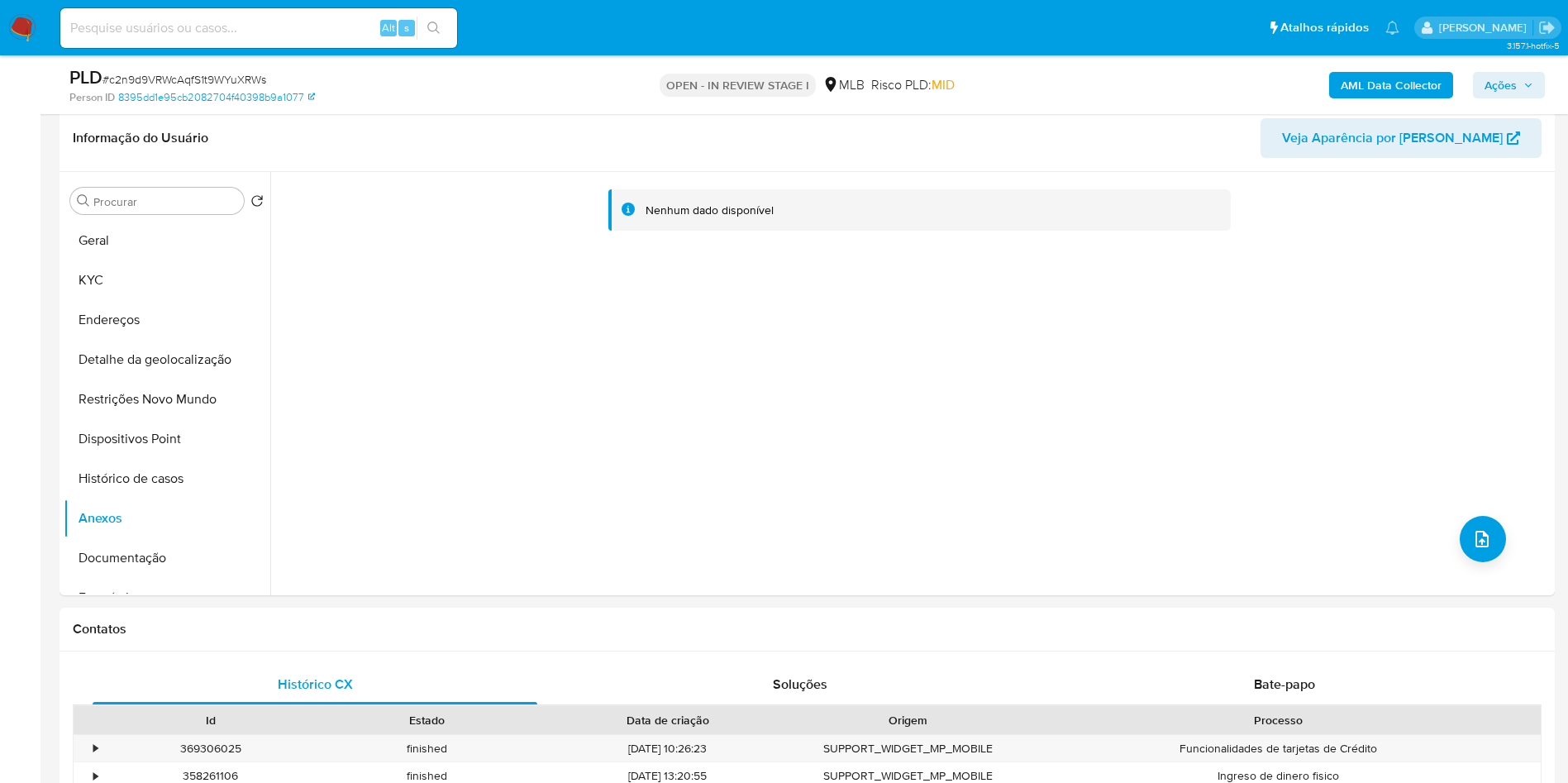
click at [1540, 91] on button "Ações" at bounding box center [1509, 85] width 72 height 27
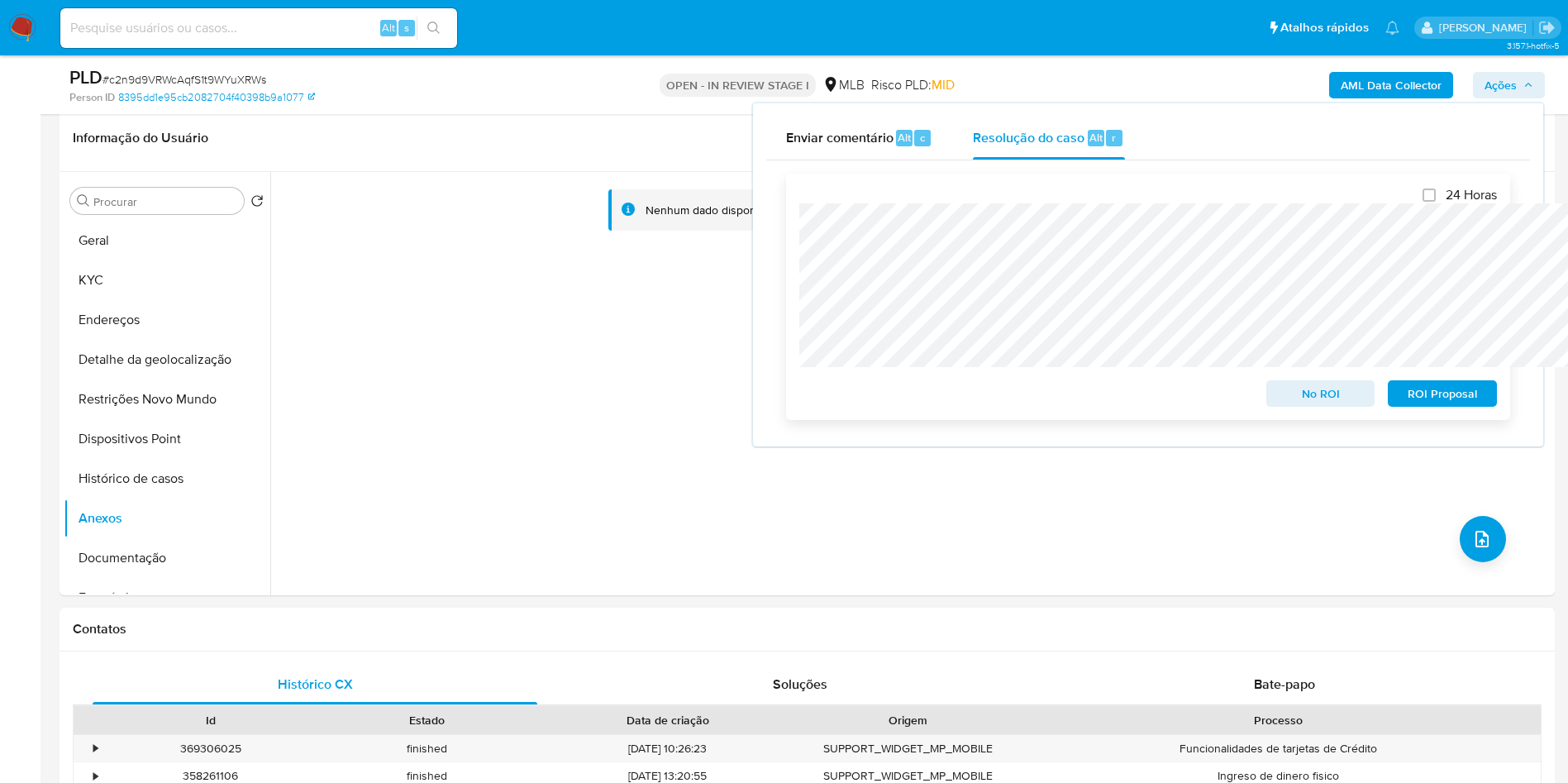
click at [1456, 396] on span "ROI Proposal" at bounding box center [1442, 392] width 86 height 23
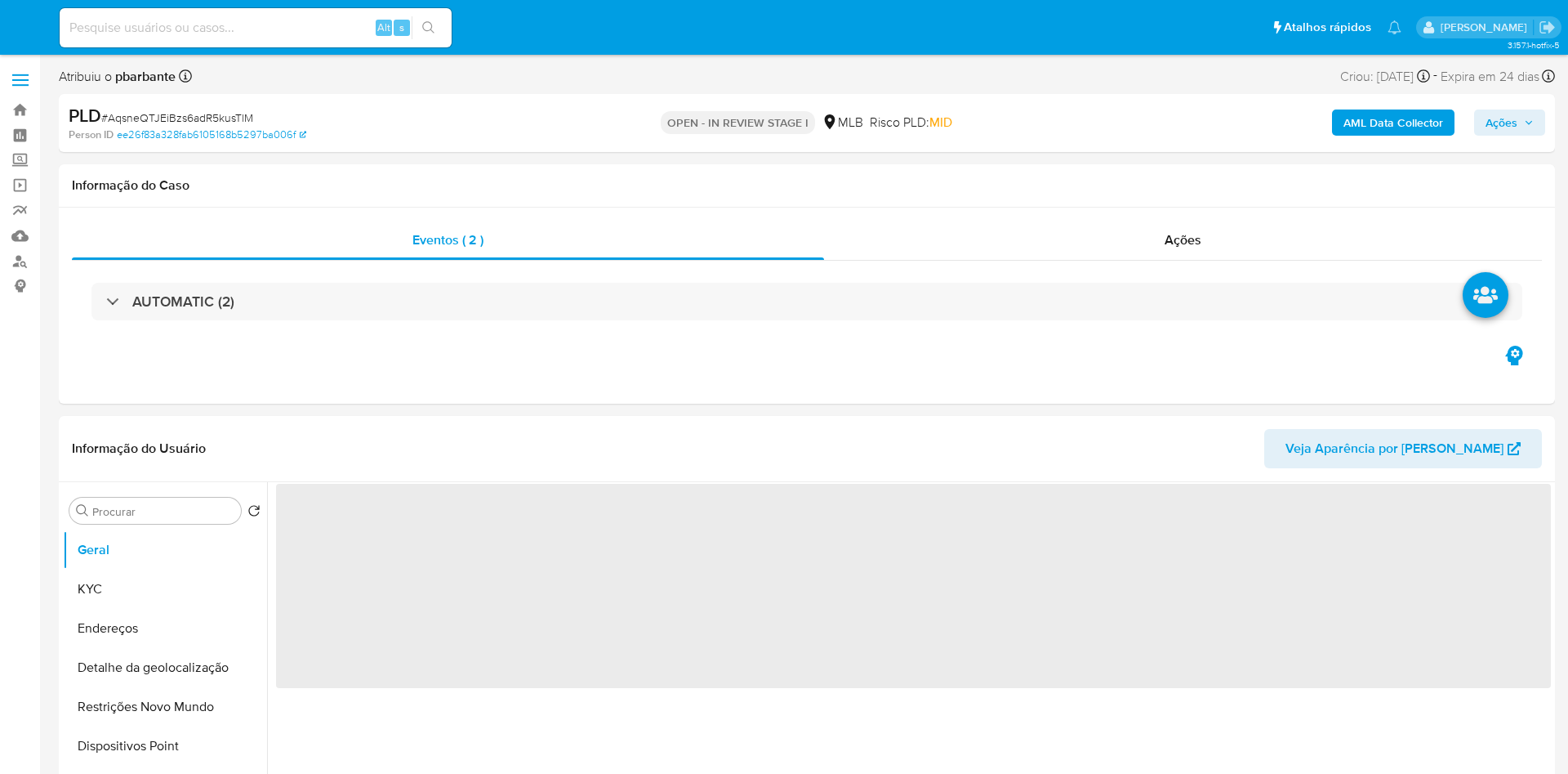
select select "10"
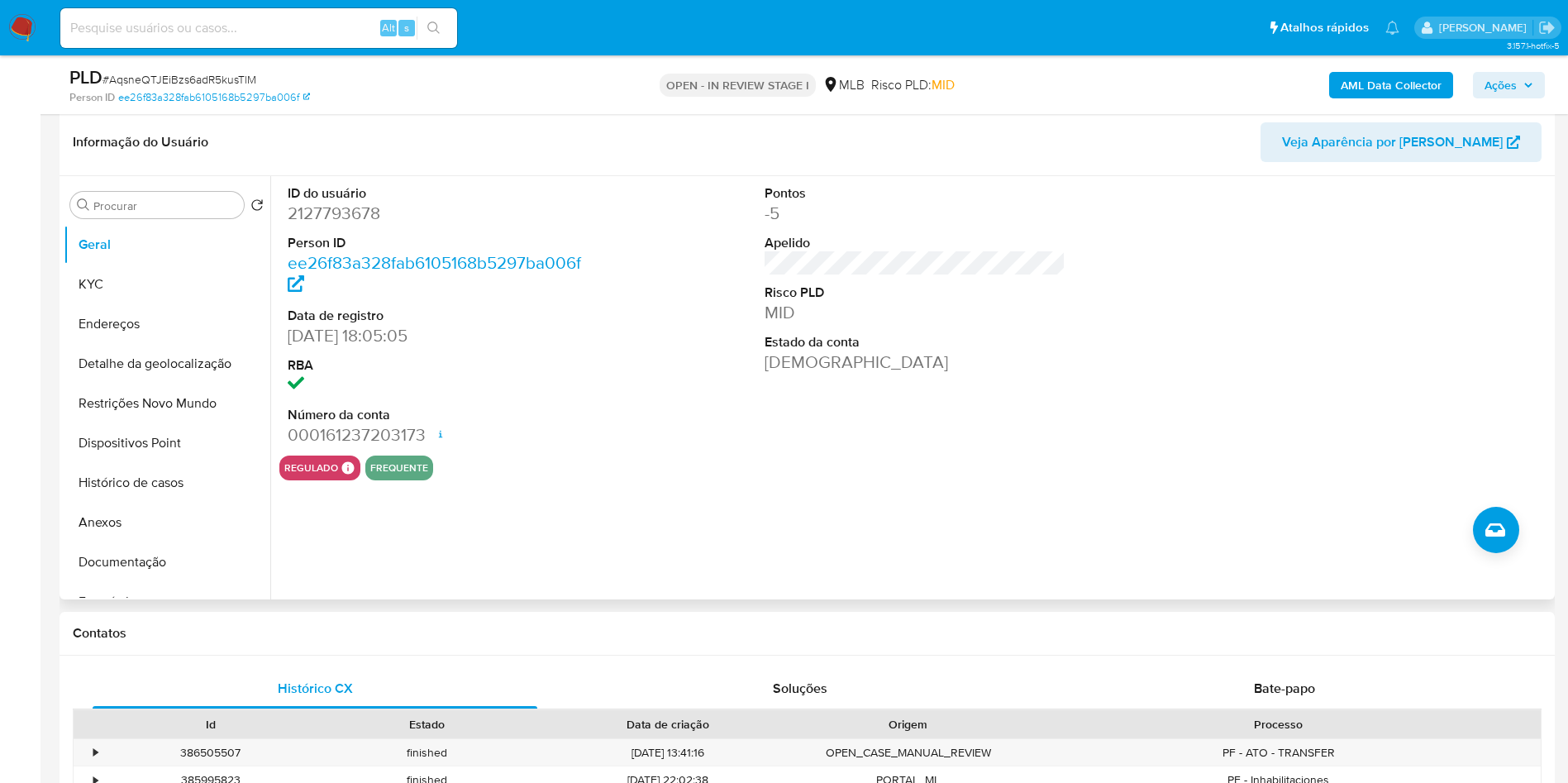
scroll to position [252, 0]
click at [318, 226] on dd "2127793678" at bounding box center [438, 213] width 301 height 23
copy dd "2127793678"
click at [99, 296] on button "KYC" at bounding box center [160, 285] width 193 height 40
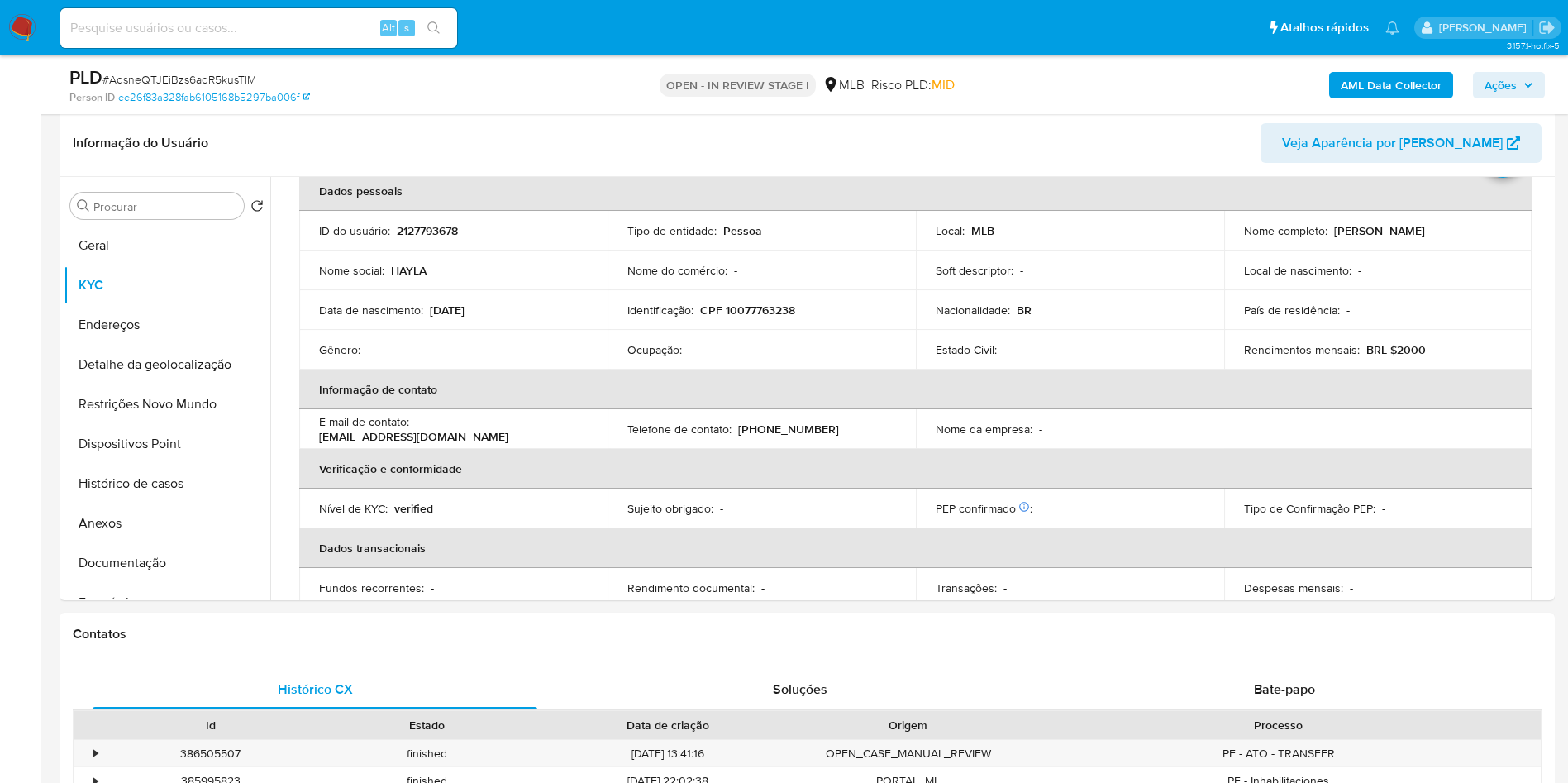
scroll to position [0, 0]
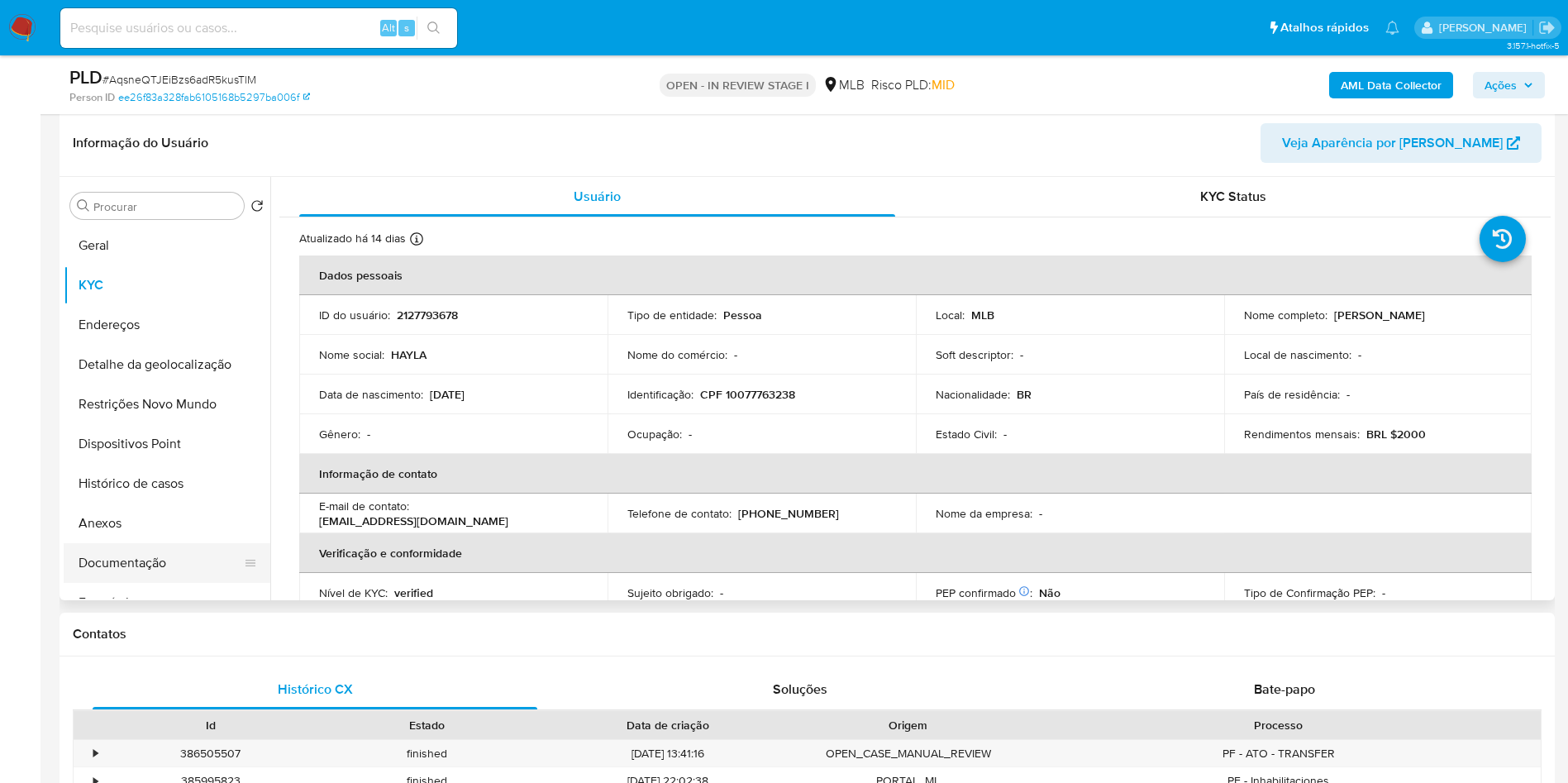
click at [208, 583] on button "Documentação" at bounding box center [160, 563] width 193 height 40
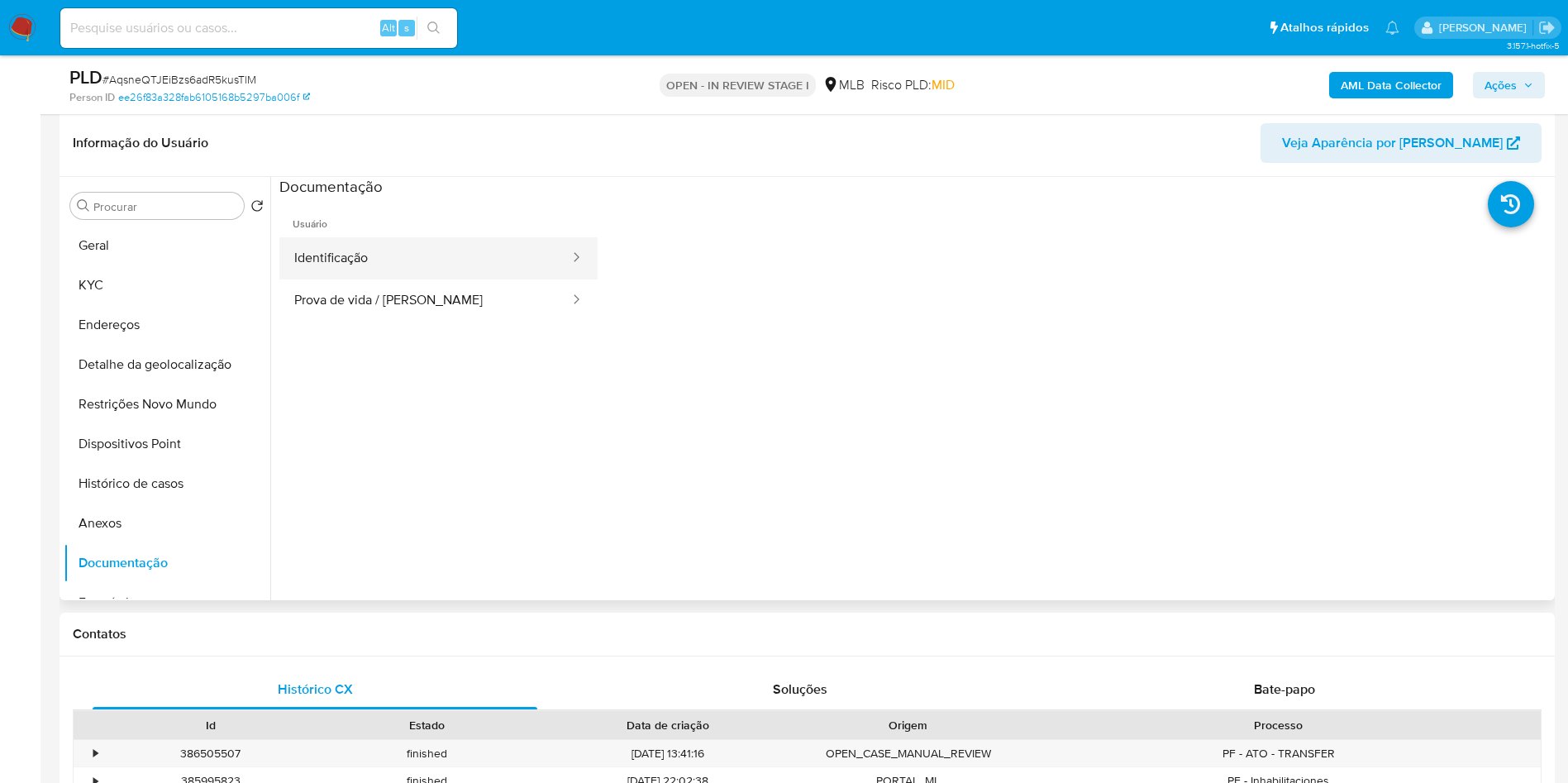
click at [450, 280] on button "Identificação" at bounding box center [425, 258] width 291 height 43
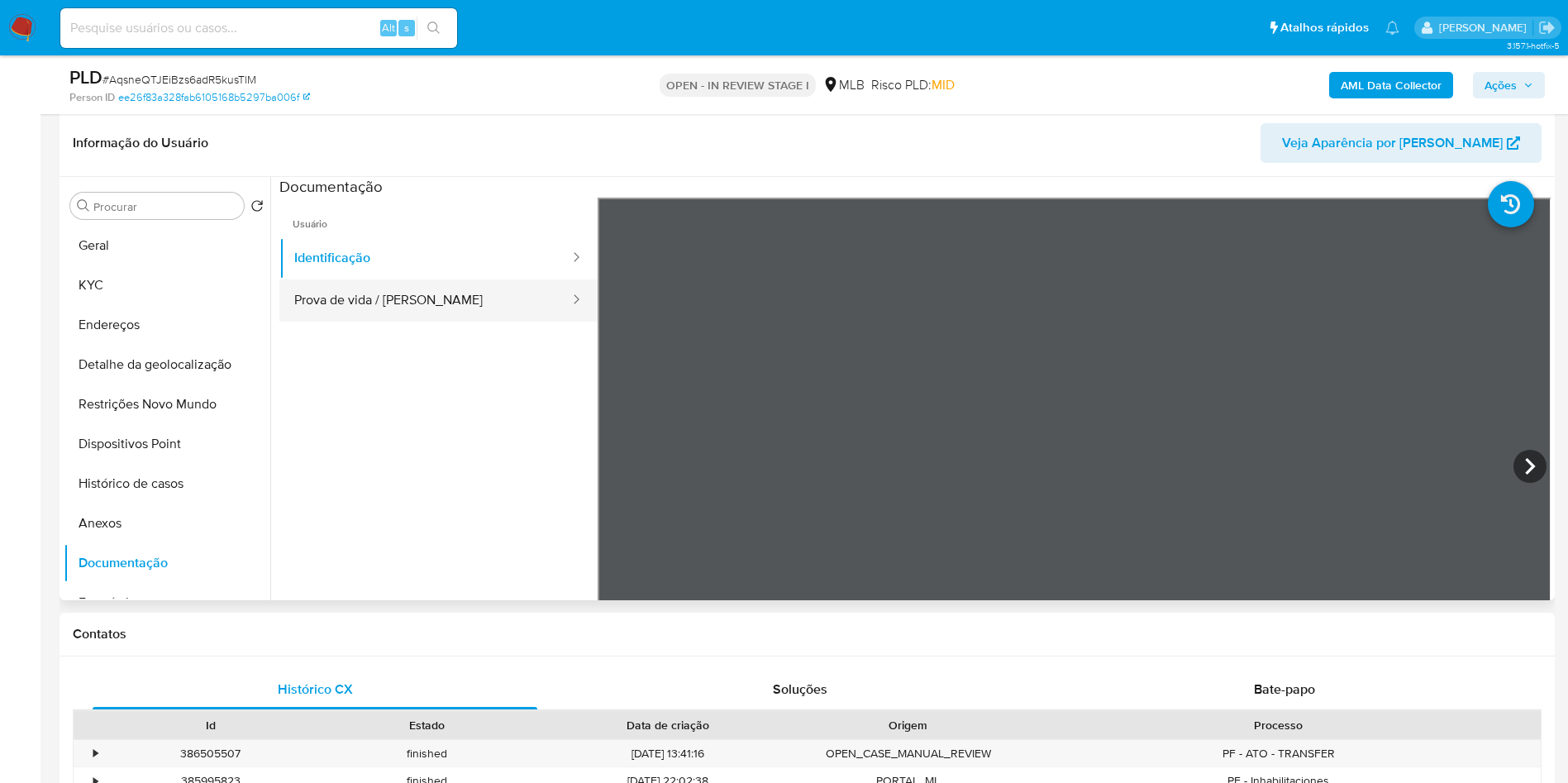
click at [428, 321] on button "Prova de vida / [PERSON_NAME]" at bounding box center [425, 300] width 291 height 43
click at [1401, 86] on b "AML Data Collector" at bounding box center [1392, 85] width 101 height 27
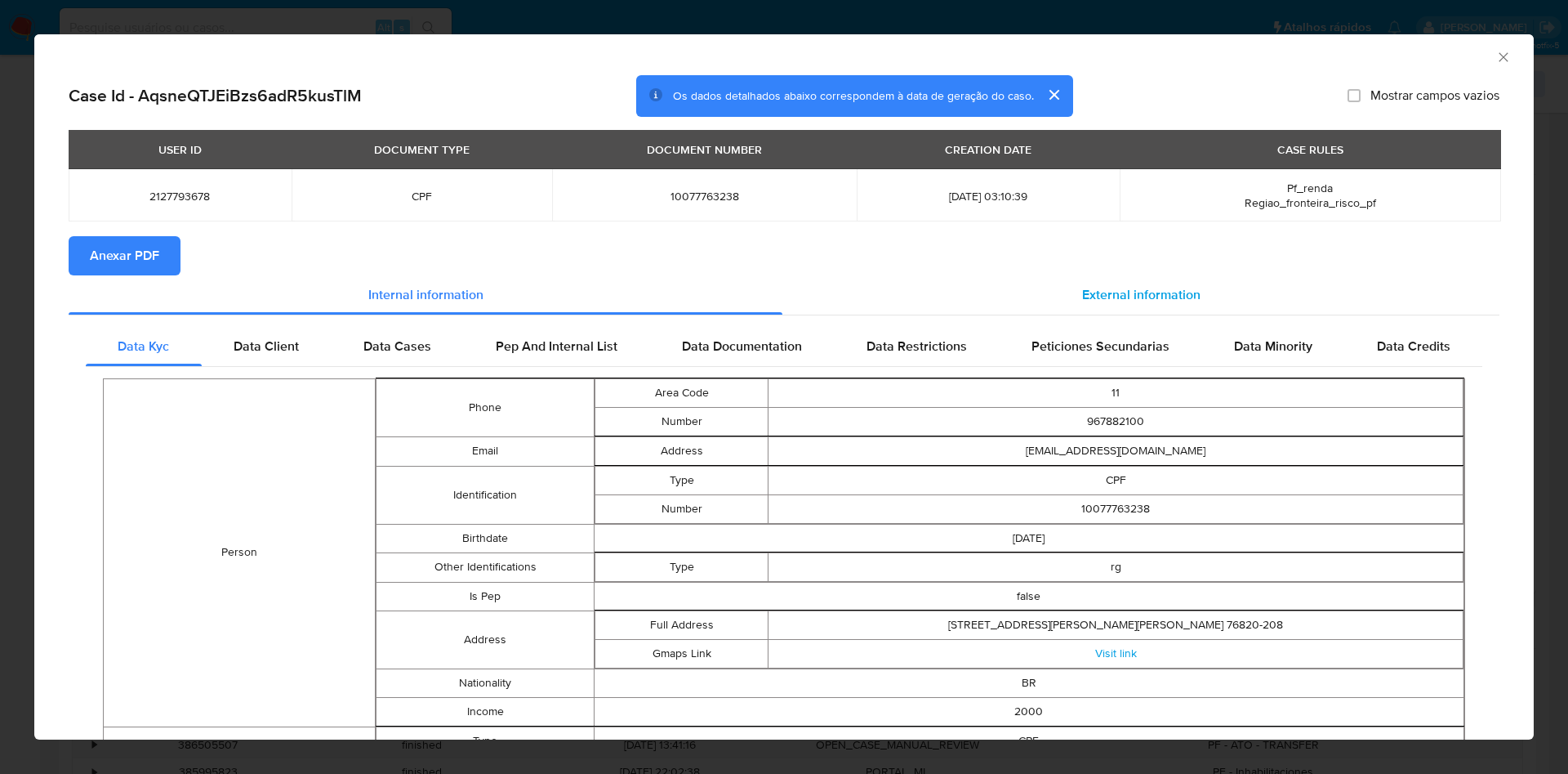
click at [1164, 304] on span "External information" at bounding box center [1141, 294] width 119 height 19
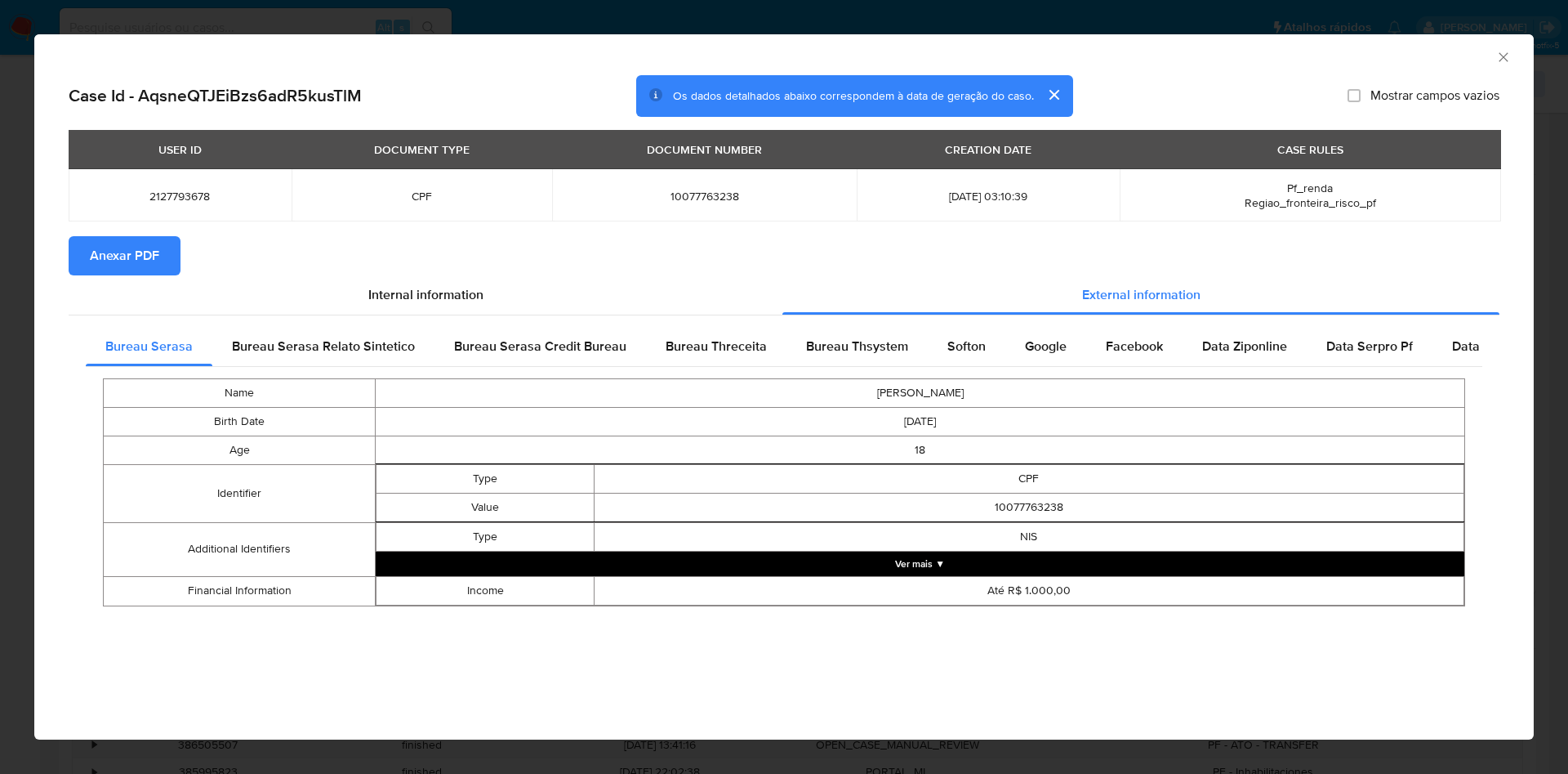
click at [141, 261] on span "Anexar PDF" at bounding box center [124, 256] width 70 height 36
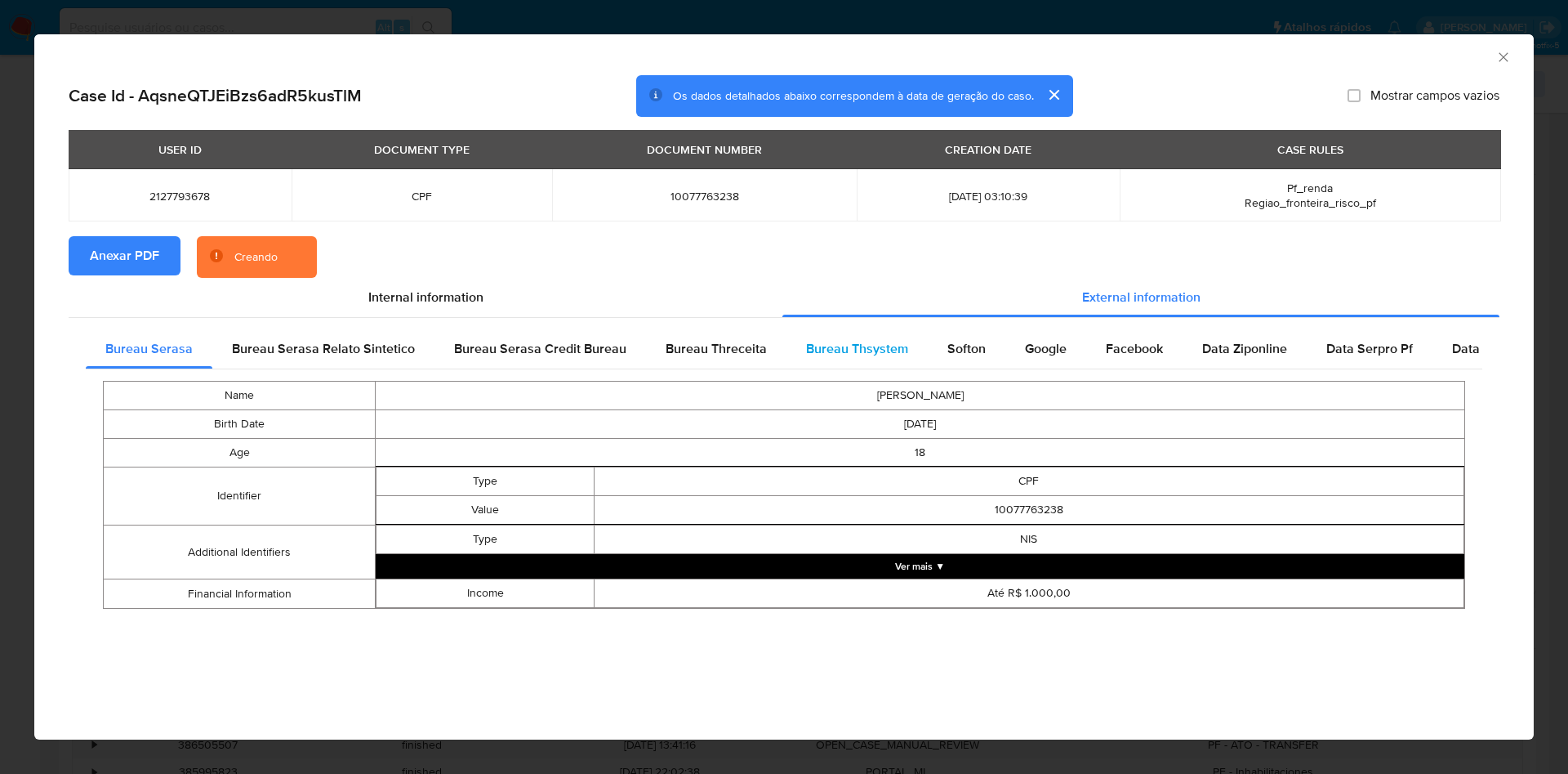
click at [820, 337] on div "Bureau Thsystem" at bounding box center [857, 349] width 141 height 39
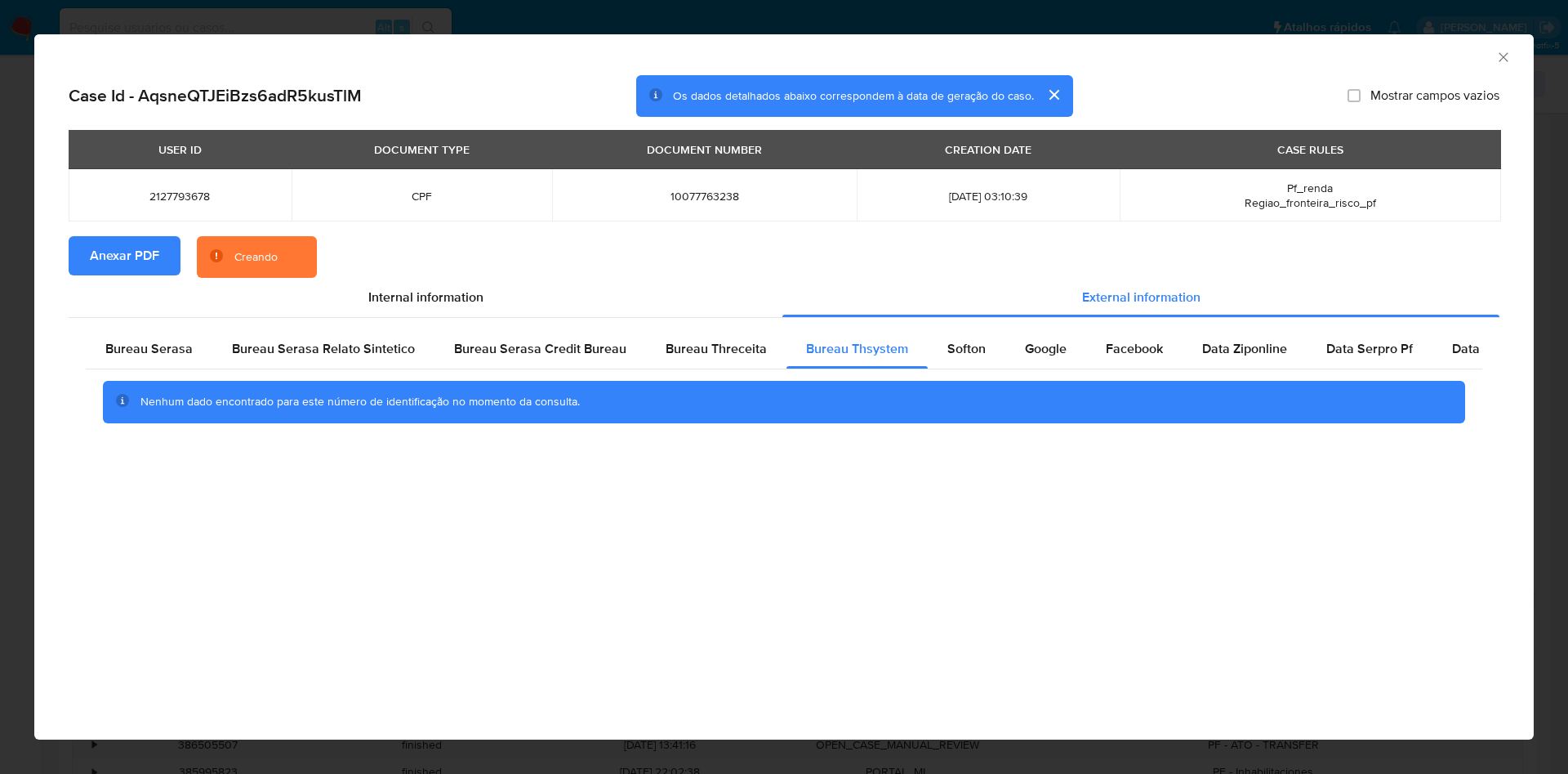
click at [154, 329] on div "Bureau Serasa Bureau Serasa Relato Sintetico Bureau Serasa Credit Bureau Bureau…" at bounding box center [784, 381] width 1431 height 128
click at [155, 338] on div "Bureau Serasa" at bounding box center [149, 349] width 126 height 39
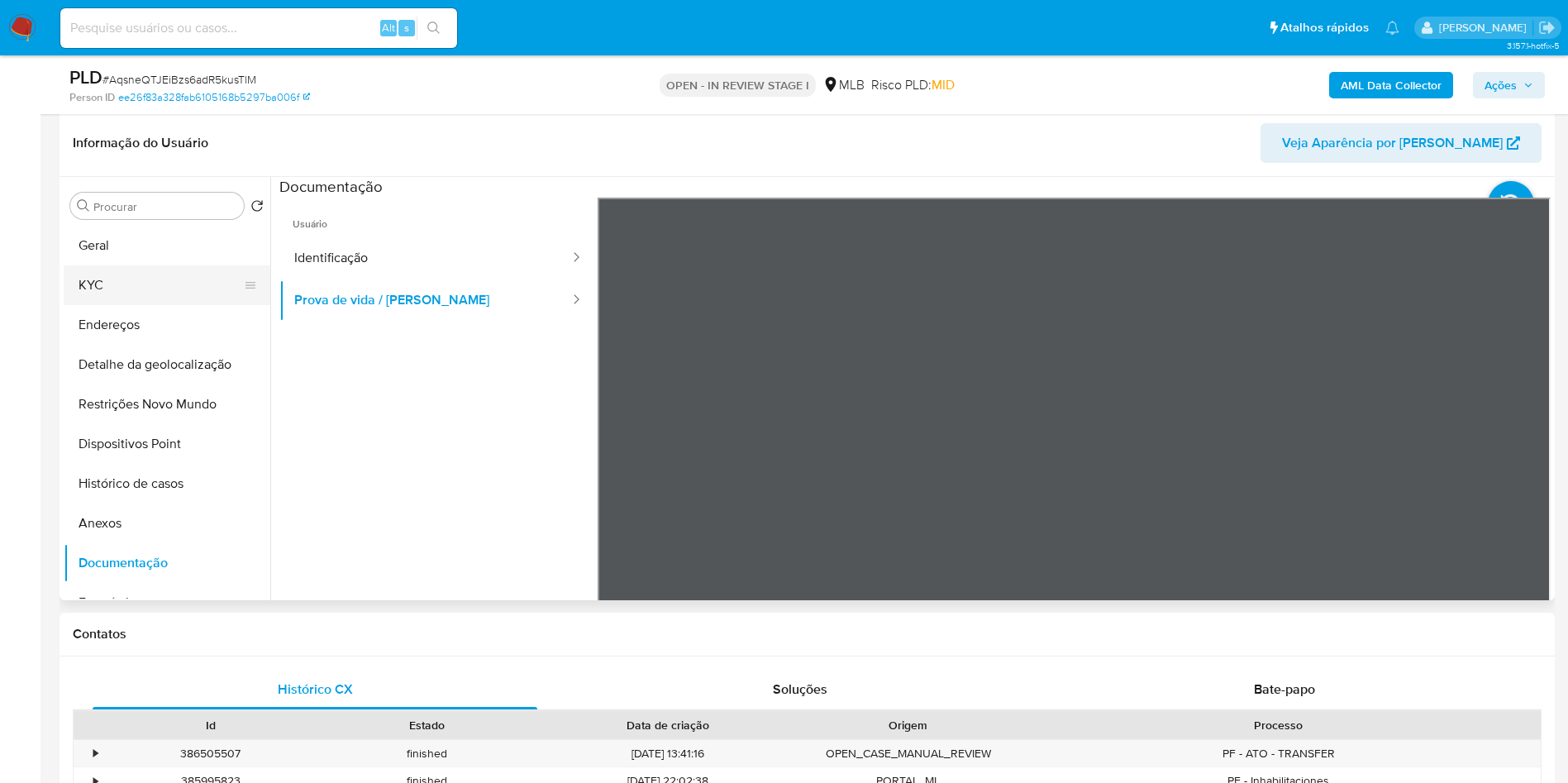
click at [97, 300] on button "KYC" at bounding box center [160, 285] width 193 height 40
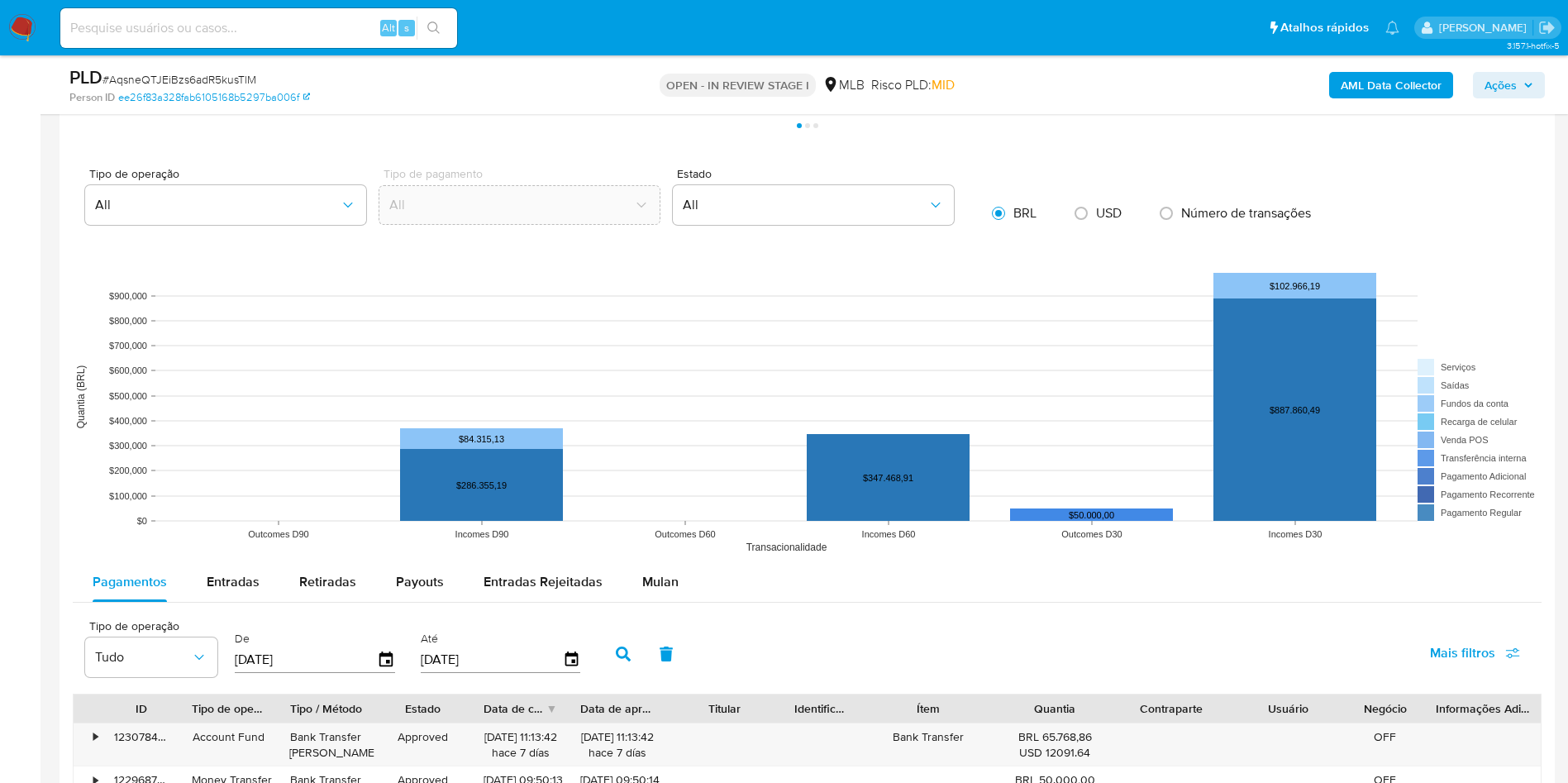
scroll to position [1405, 0]
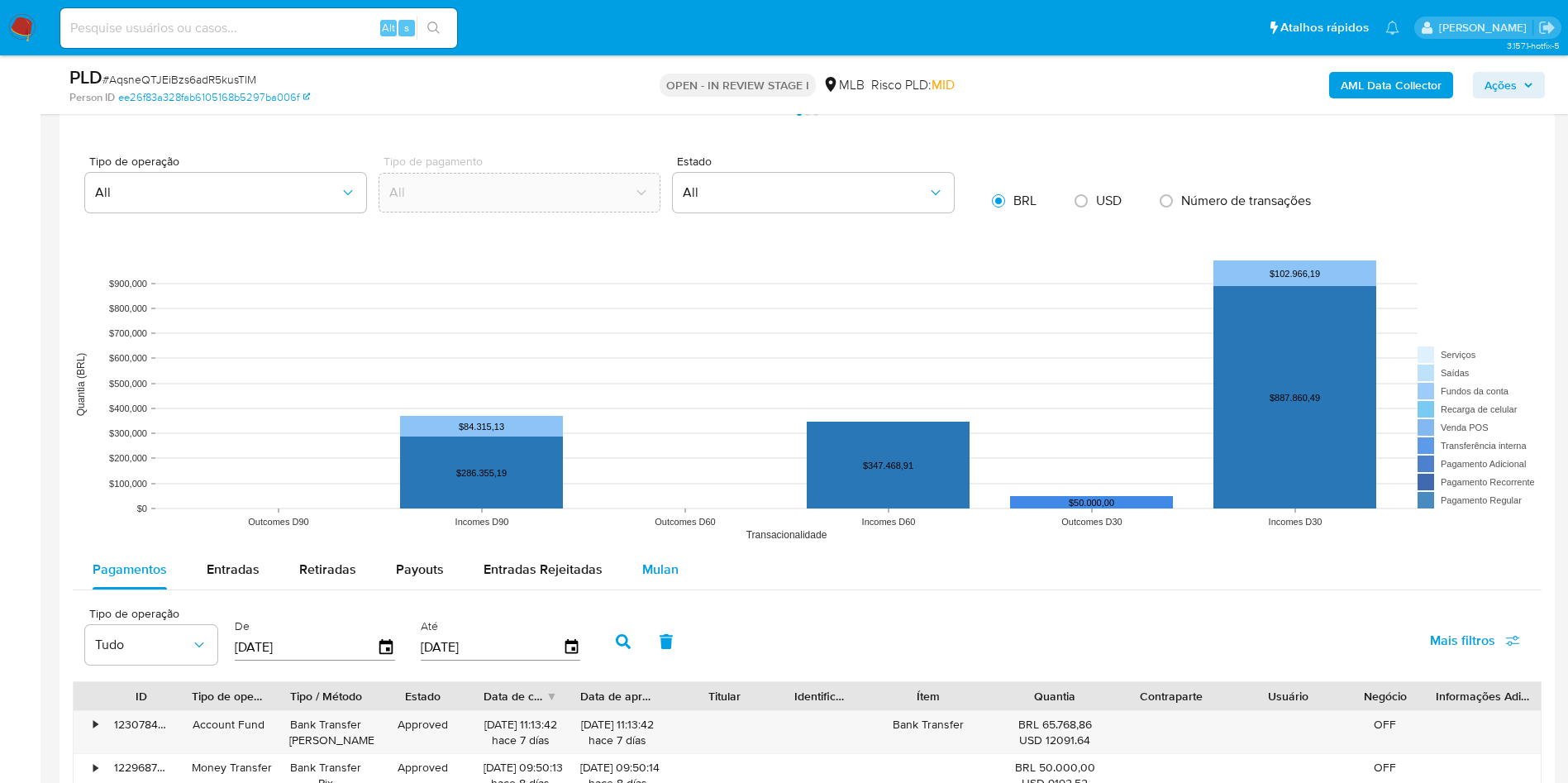
click at [661, 579] on span "Mulan" at bounding box center [660, 569] width 37 height 19
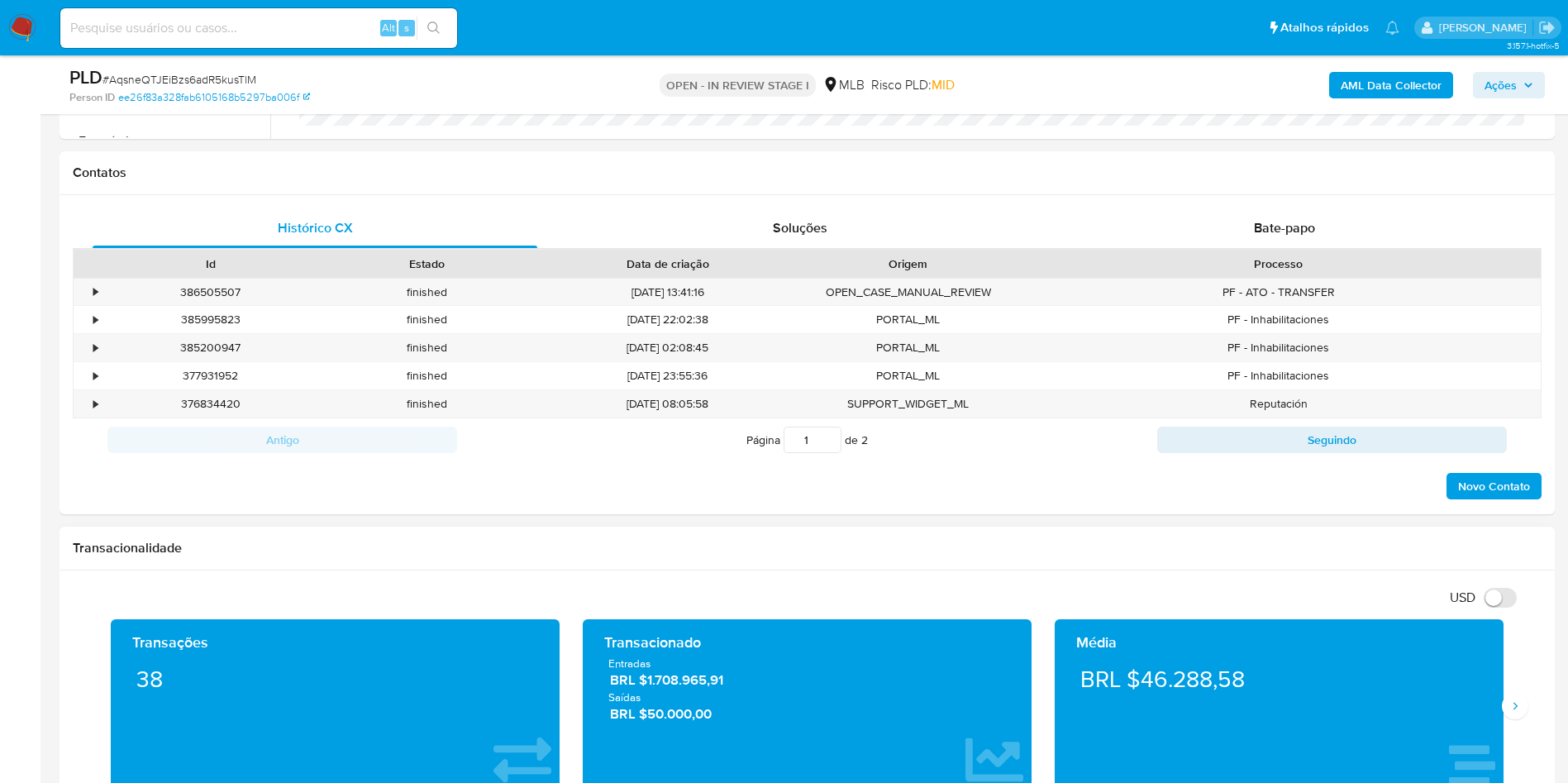
scroll to position [711, 0]
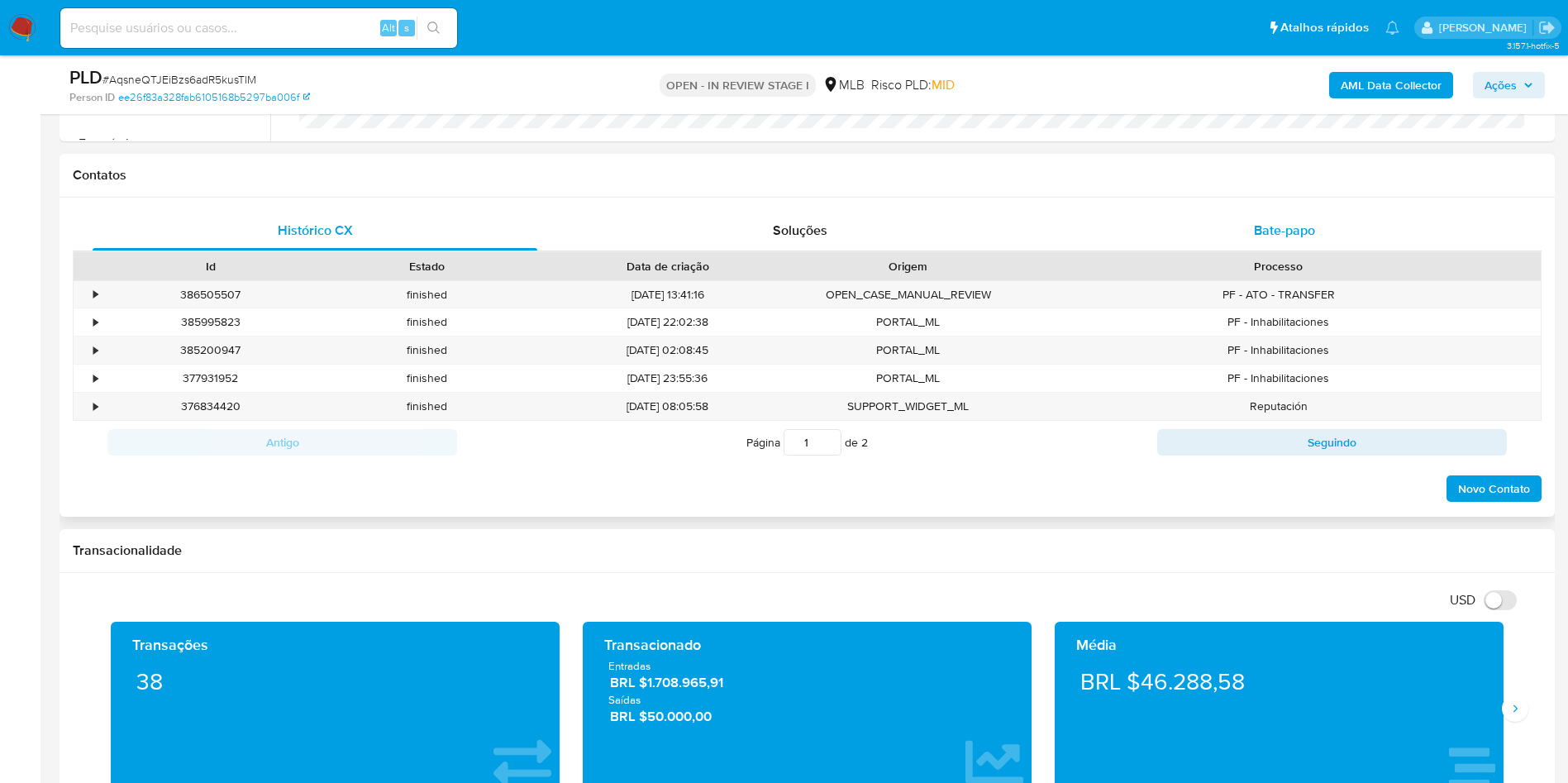
click at [1282, 240] on span "Bate-papo" at bounding box center [1285, 230] width 61 height 19
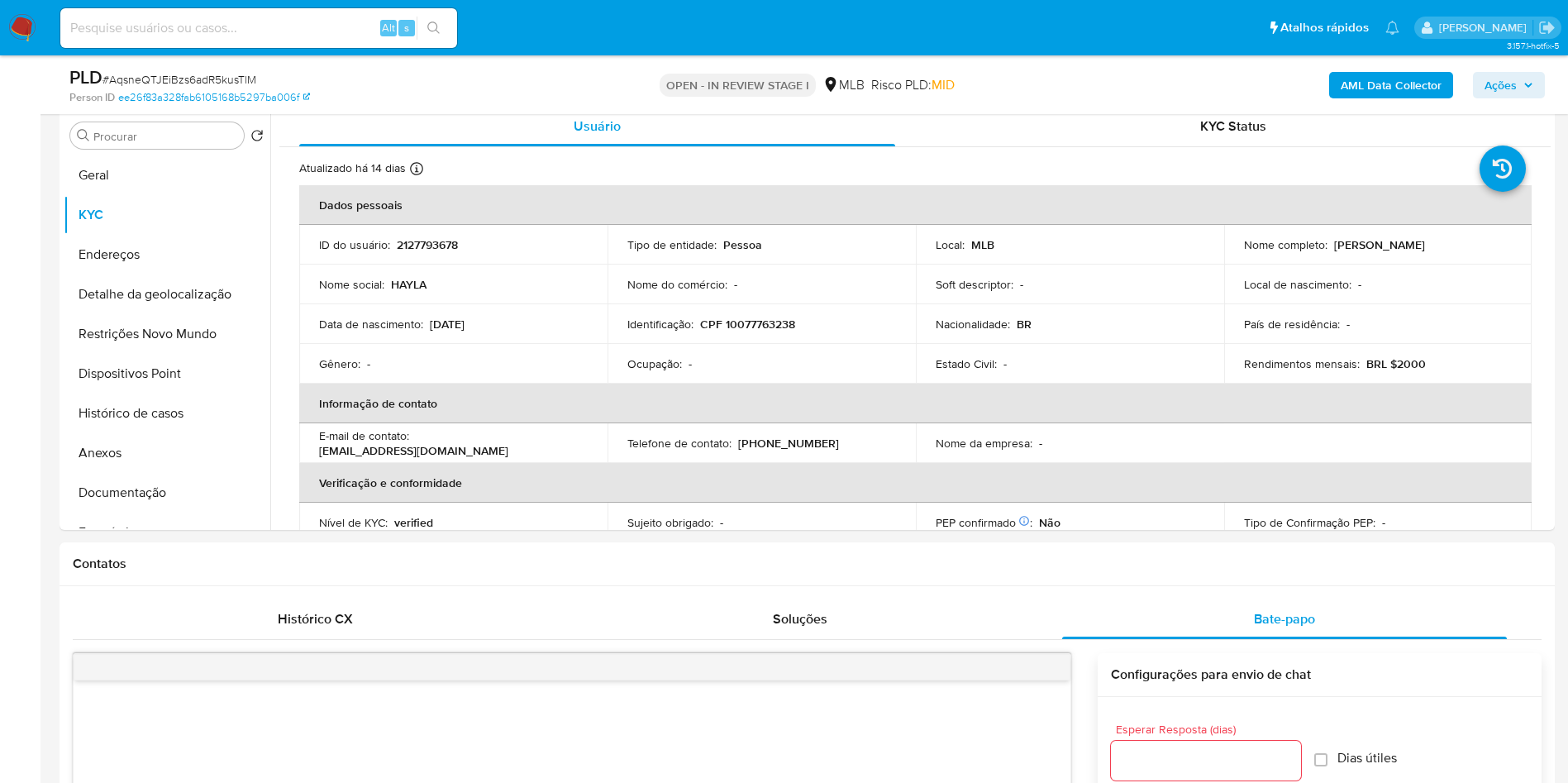
scroll to position [321, 0]
click at [124, 276] on button "Endereços" at bounding box center [160, 256] width 193 height 40
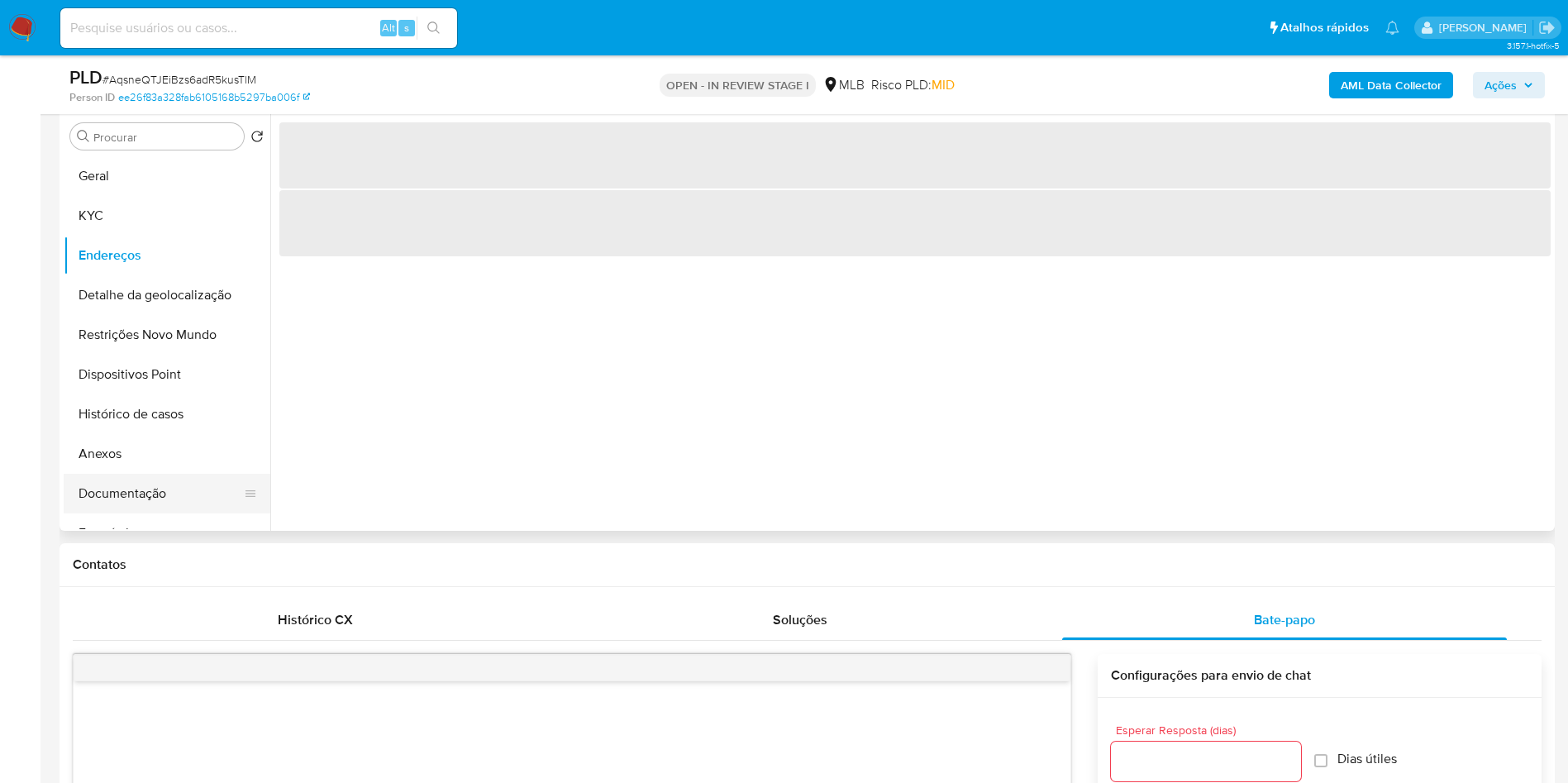
click at [123, 512] on button "Documentação" at bounding box center [160, 494] width 193 height 40
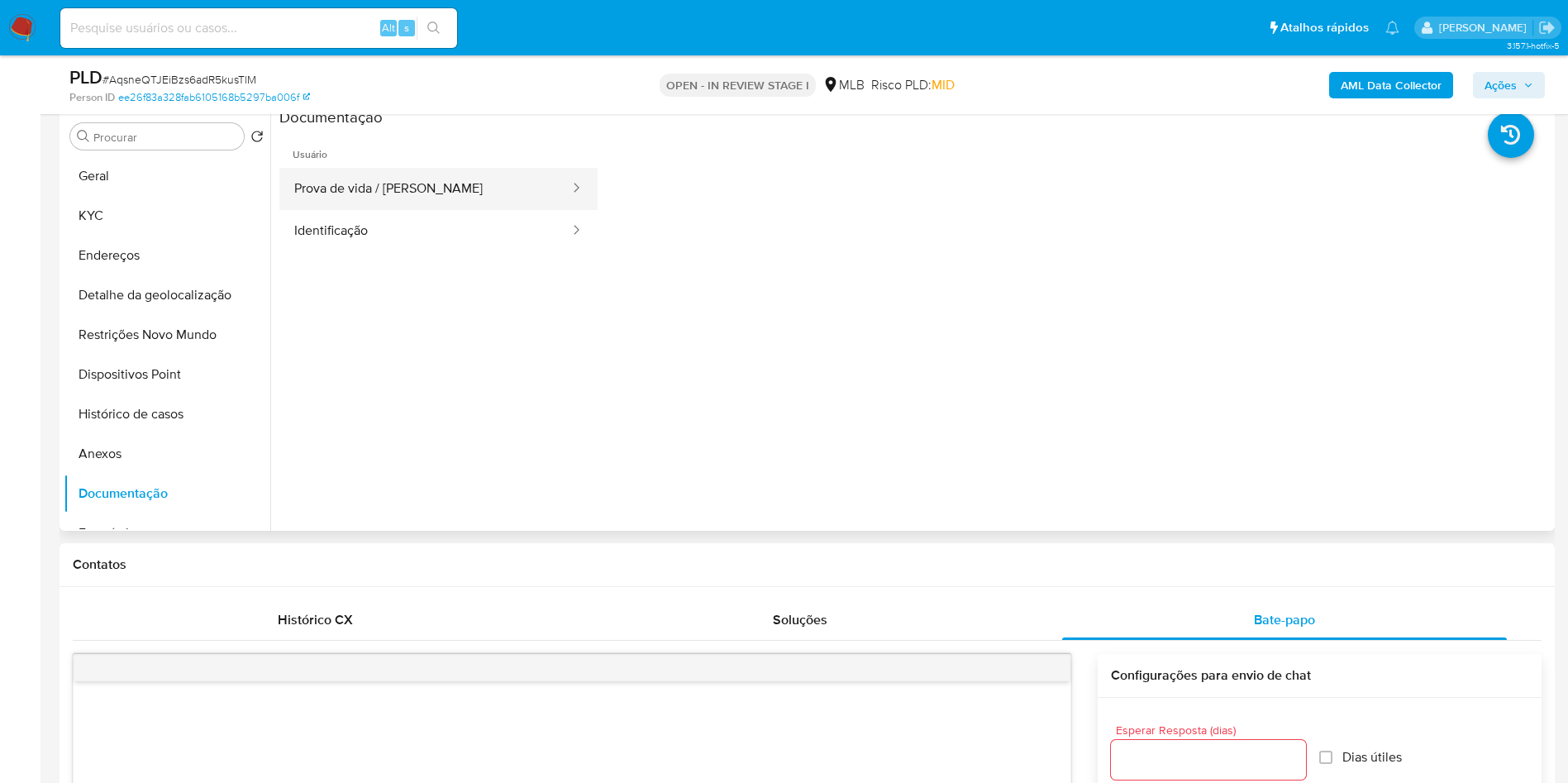
click at [489, 210] on button "Prova de vida / [PERSON_NAME]" at bounding box center [425, 188] width 291 height 43
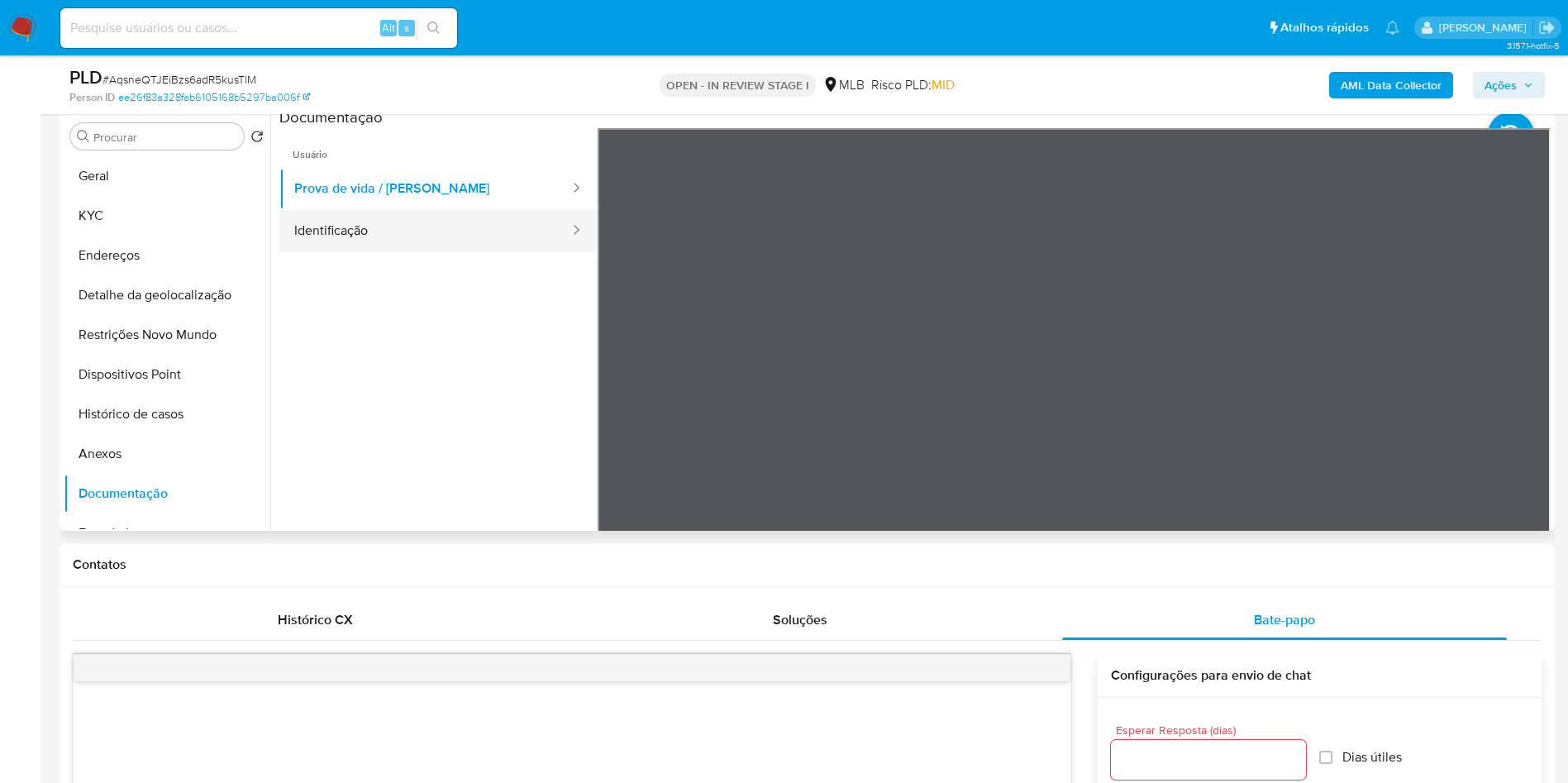
click at [416, 252] on button "Identificação" at bounding box center [425, 231] width 291 height 43
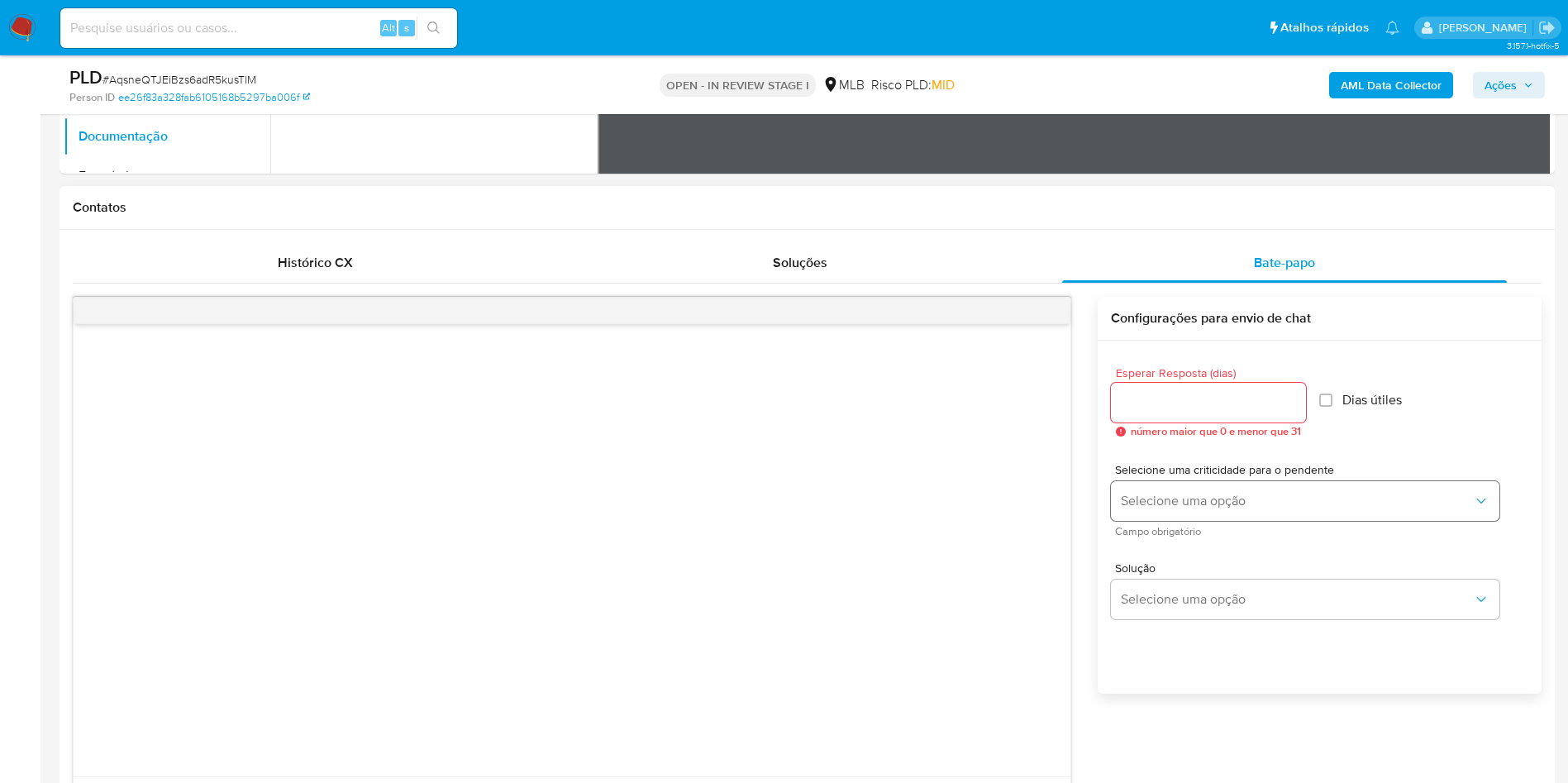
scroll to position [686, 0]
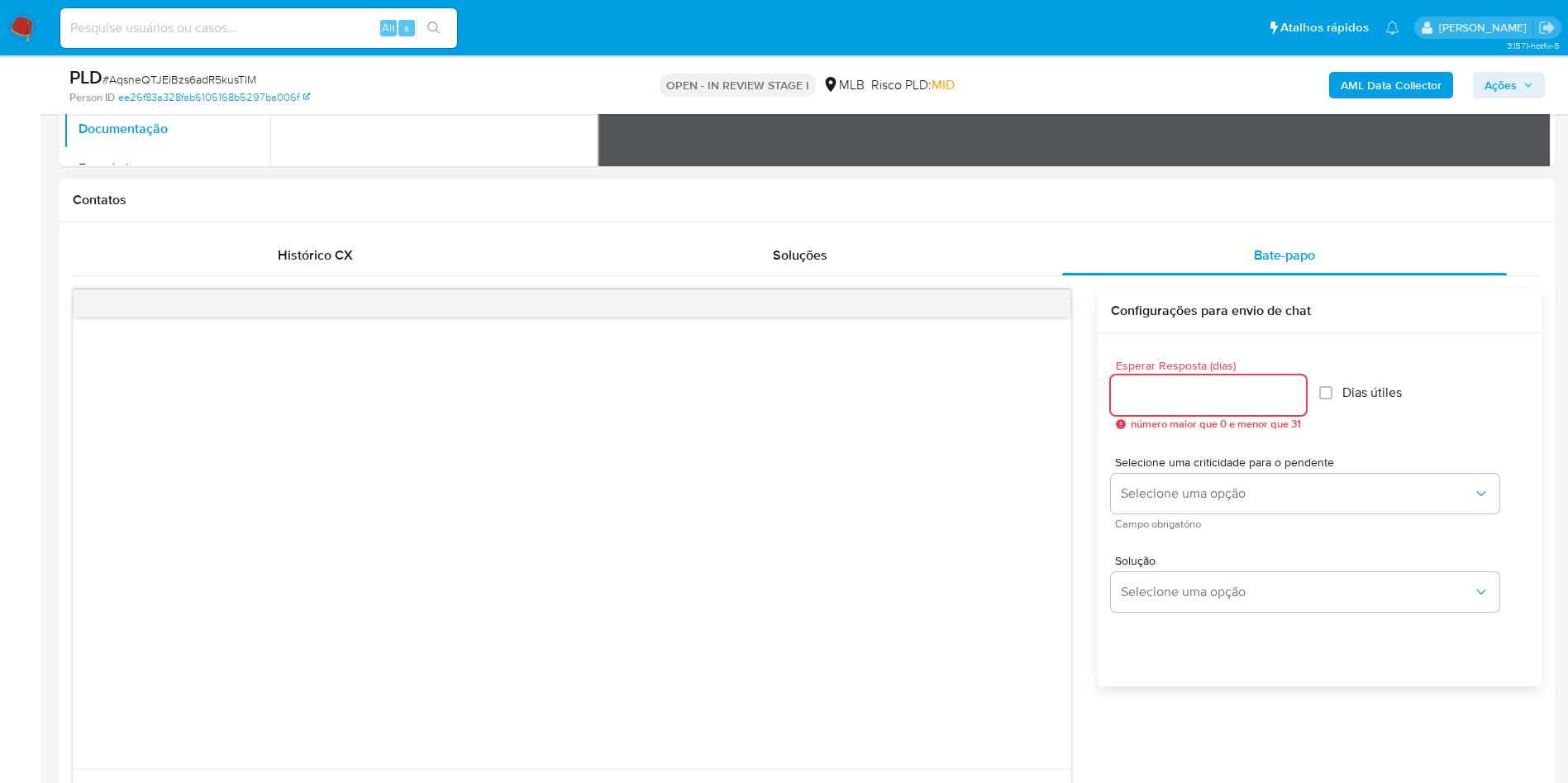
click at [1260, 406] on input "Esperar Resposta (dias)" at bounding box center [1208, 395] width 195 height 22
type input "2"
type input "3"
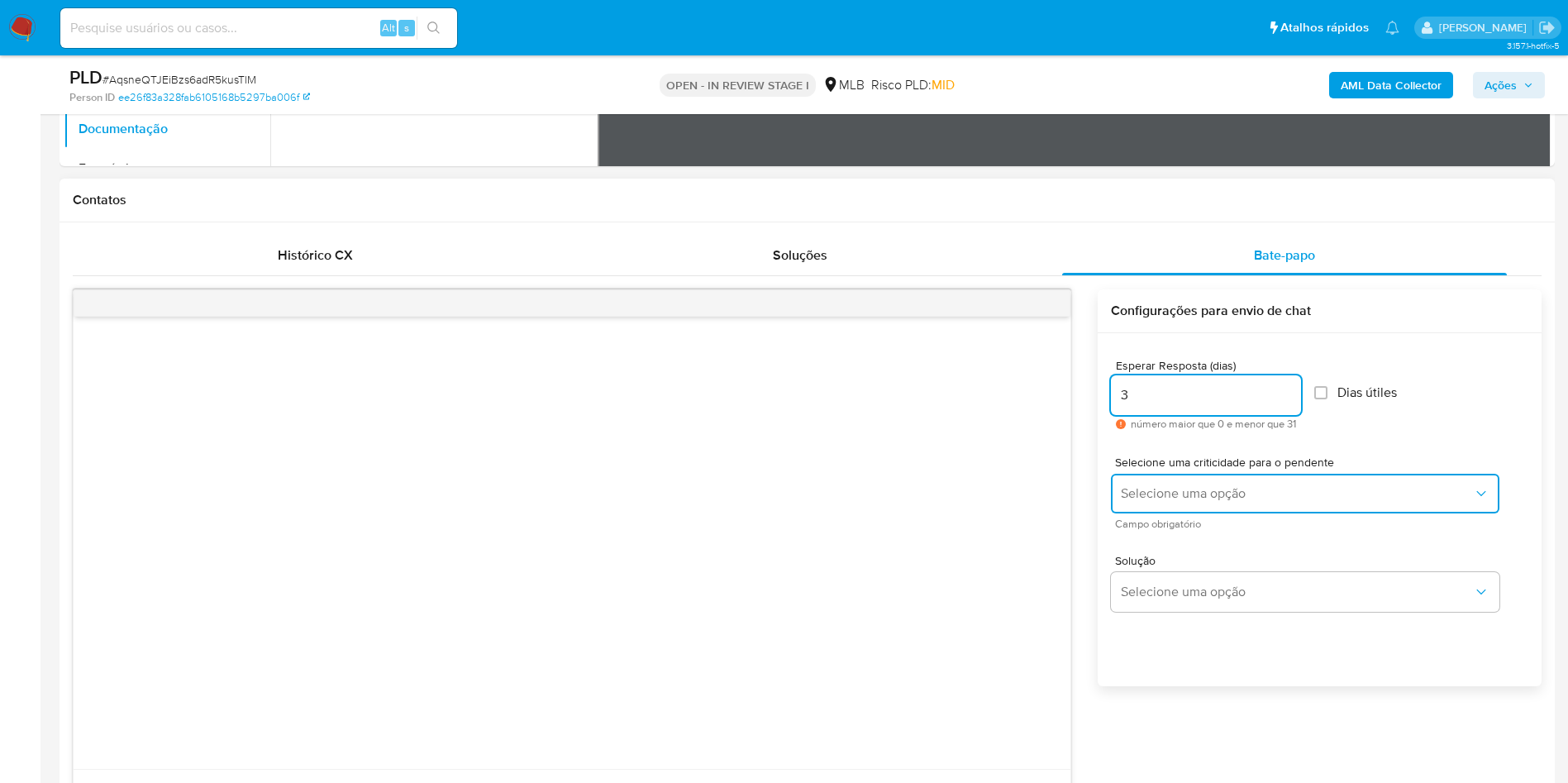
click at [1182, 502] on span "Selecione uma opção" at bounding box center [1296, 494] width 352 height 17
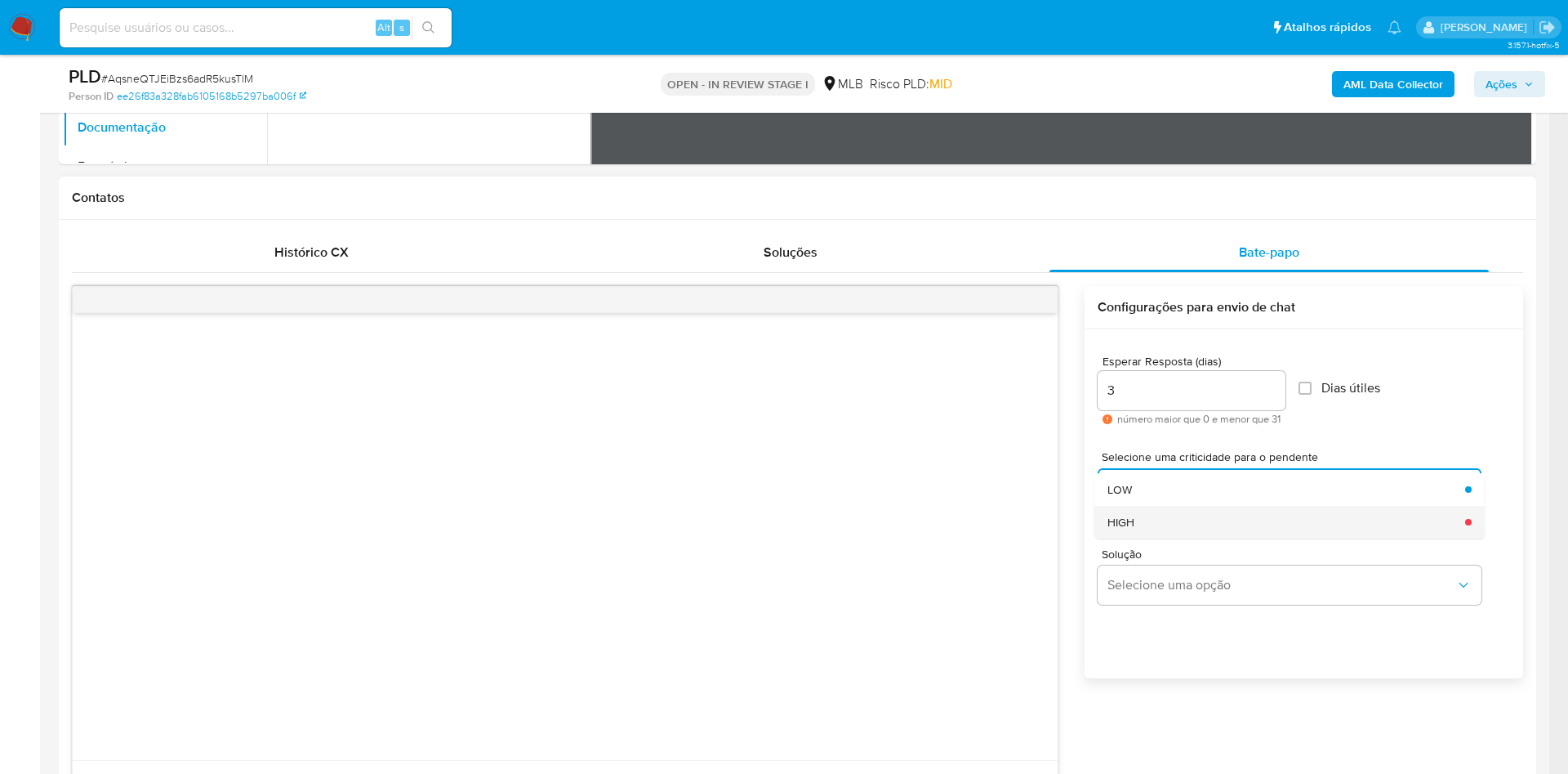
click at [1156, 539] on div "HIGH" at bounding box center [1281, 521] width 348 height 32
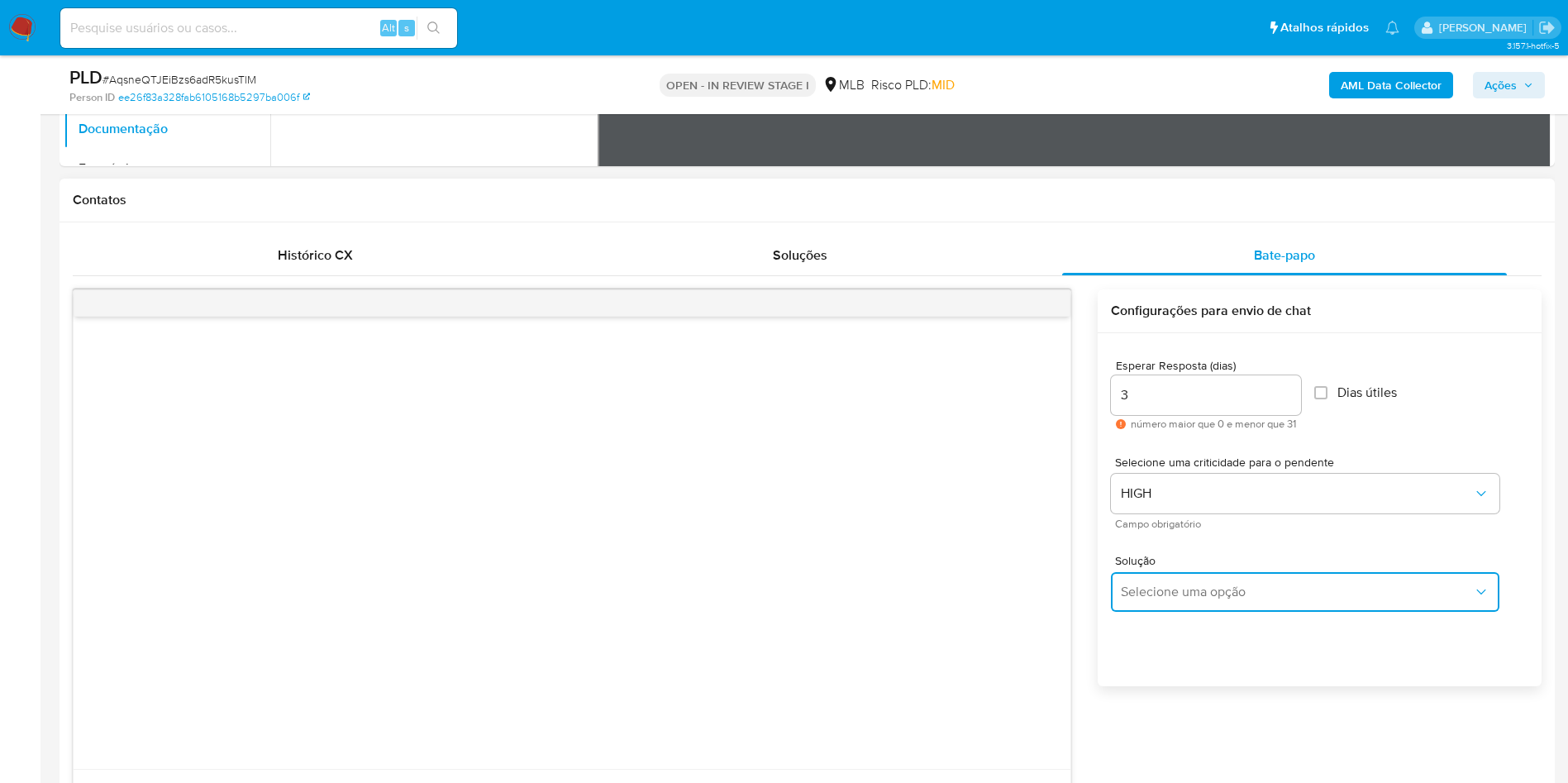
click at [1144, 612] on button "Selecione uma opção" at bounding box center [1305, 592] width 389 height 40
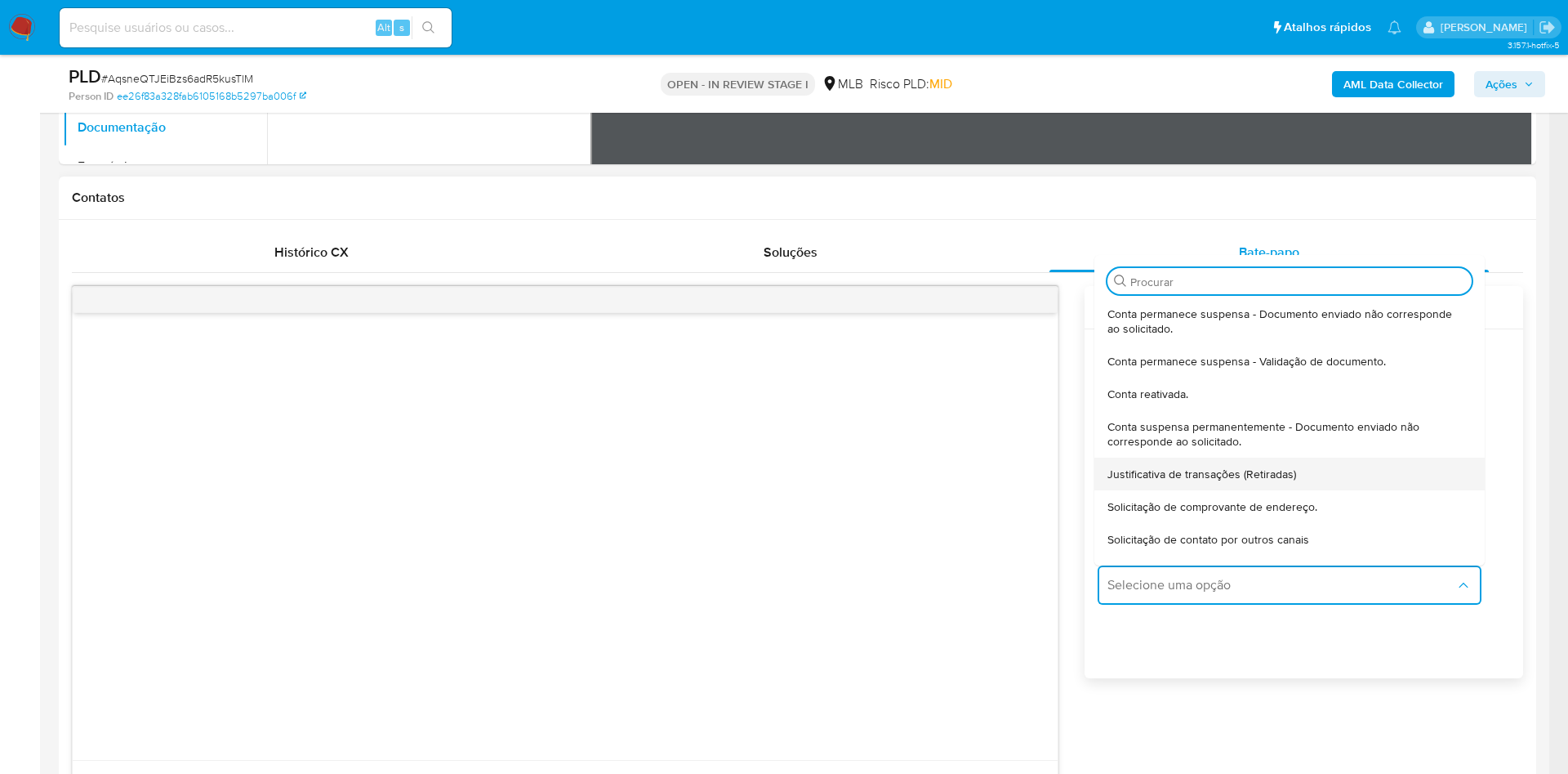
click at [1225, 481] on span "Justificativa de transações (Retiradas)" at bounding box center [1202, 473] width 189 height 15
type textarea "Olá,Suspendemos a sua conta para uma verificação adicional de segurança.Por fav…"
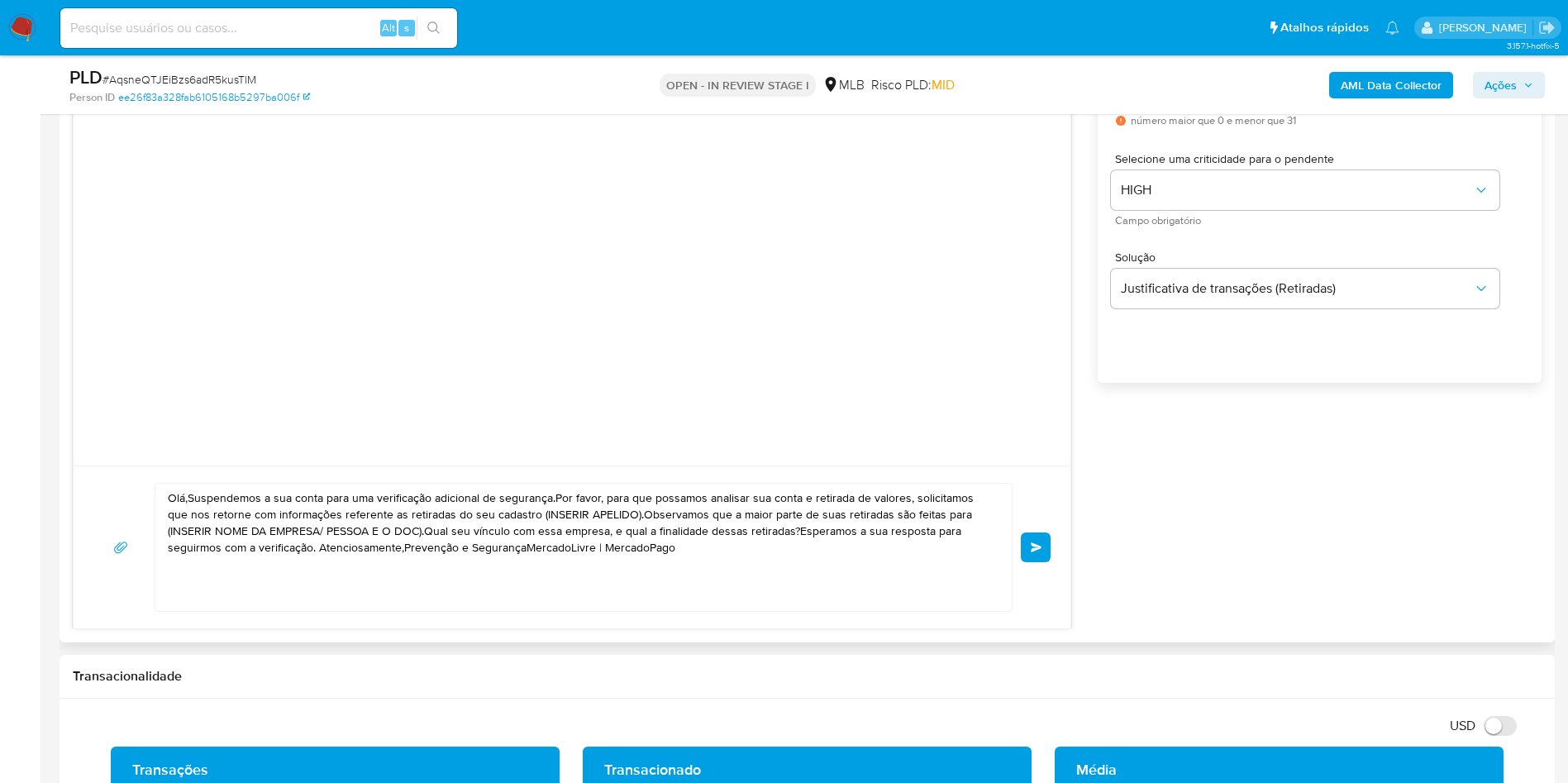
scroll to position [986, 0]
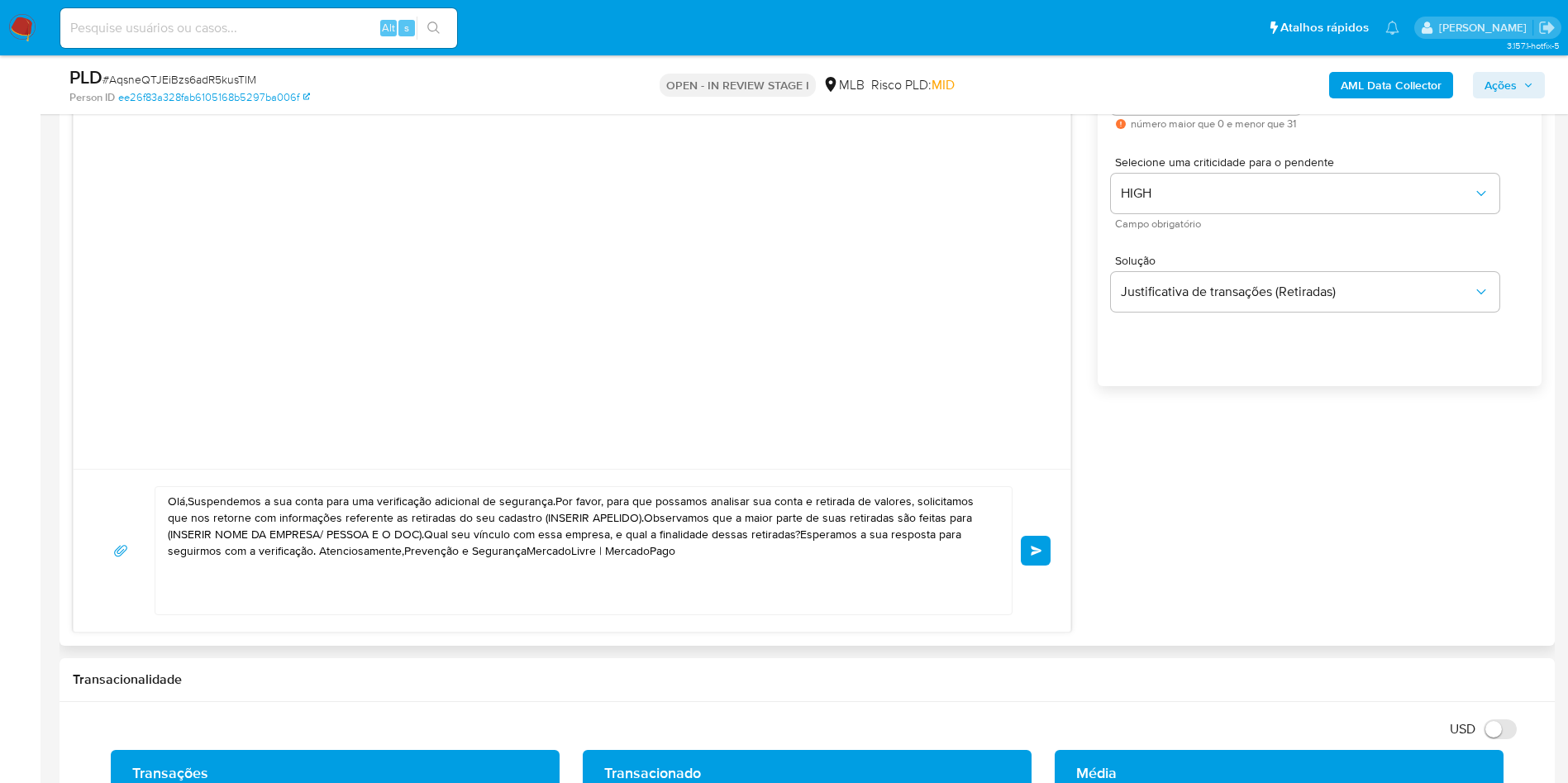
click at [437, 576] on textarea "Olá,Suspendemos a sua conta para uma verificação adicional de segurança.Por fav…" at bounding box center [579, 550] width 824 height 127
paste textarea "! Estamos realizando uma verificação adicional de segurança em contas de usuári…"
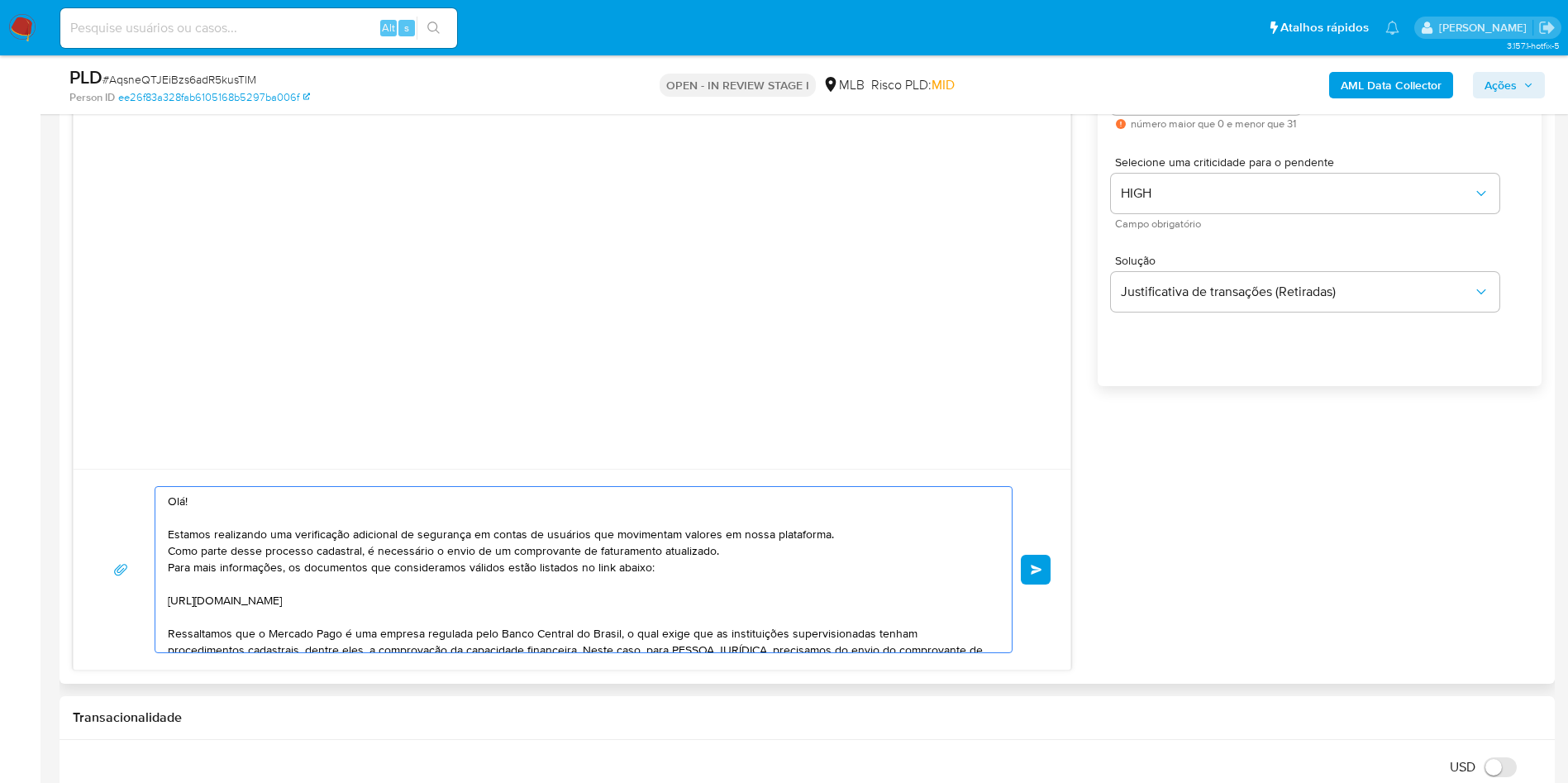
scroll to position [155, 0]
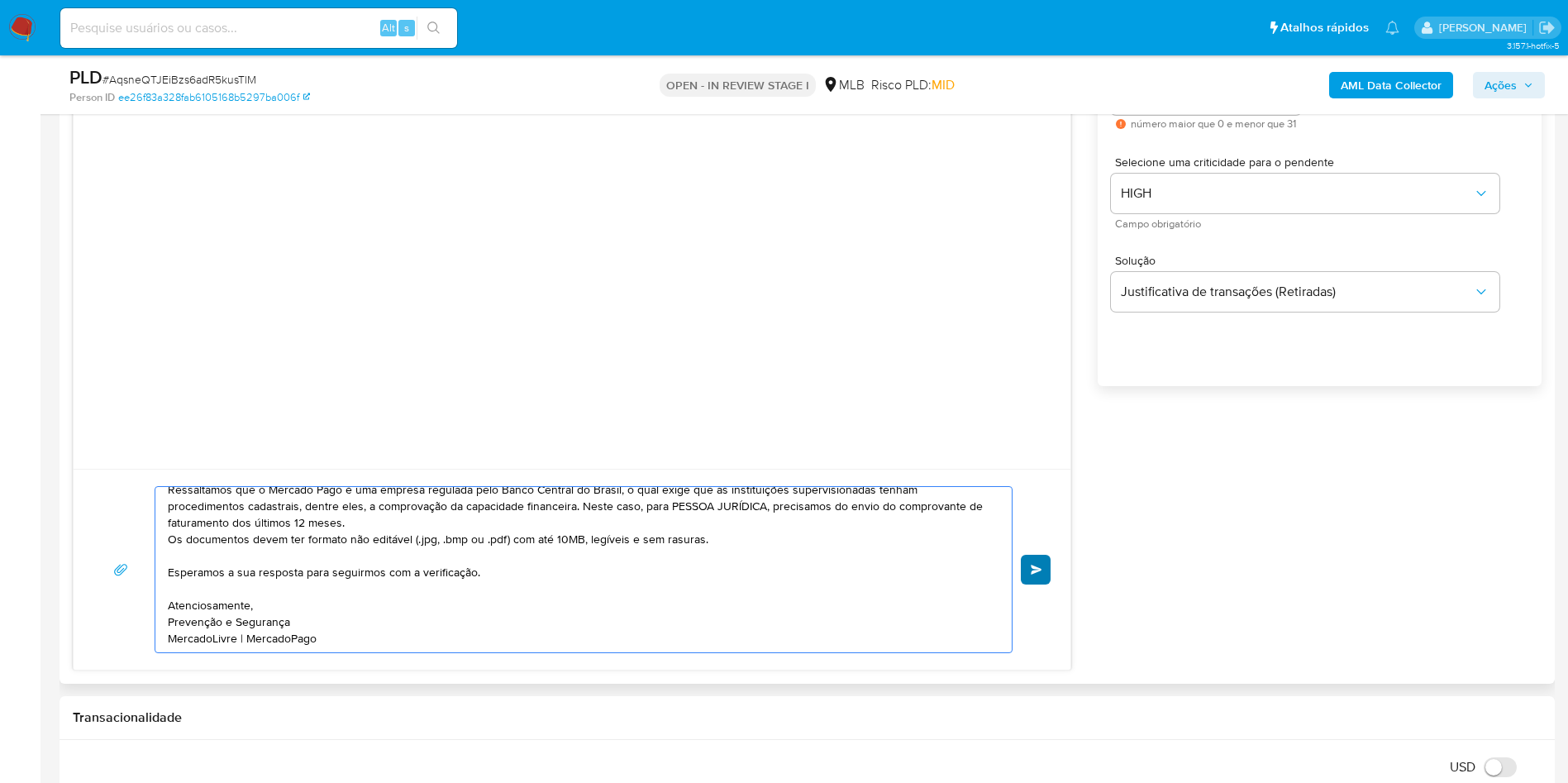
type textarea "Olá! Estamos realizando uma verificação adicional de segurança em contas de usu…"
click at [1028, 585] on button "common.send" at bounding box center [1036, 570] width 30 height 30
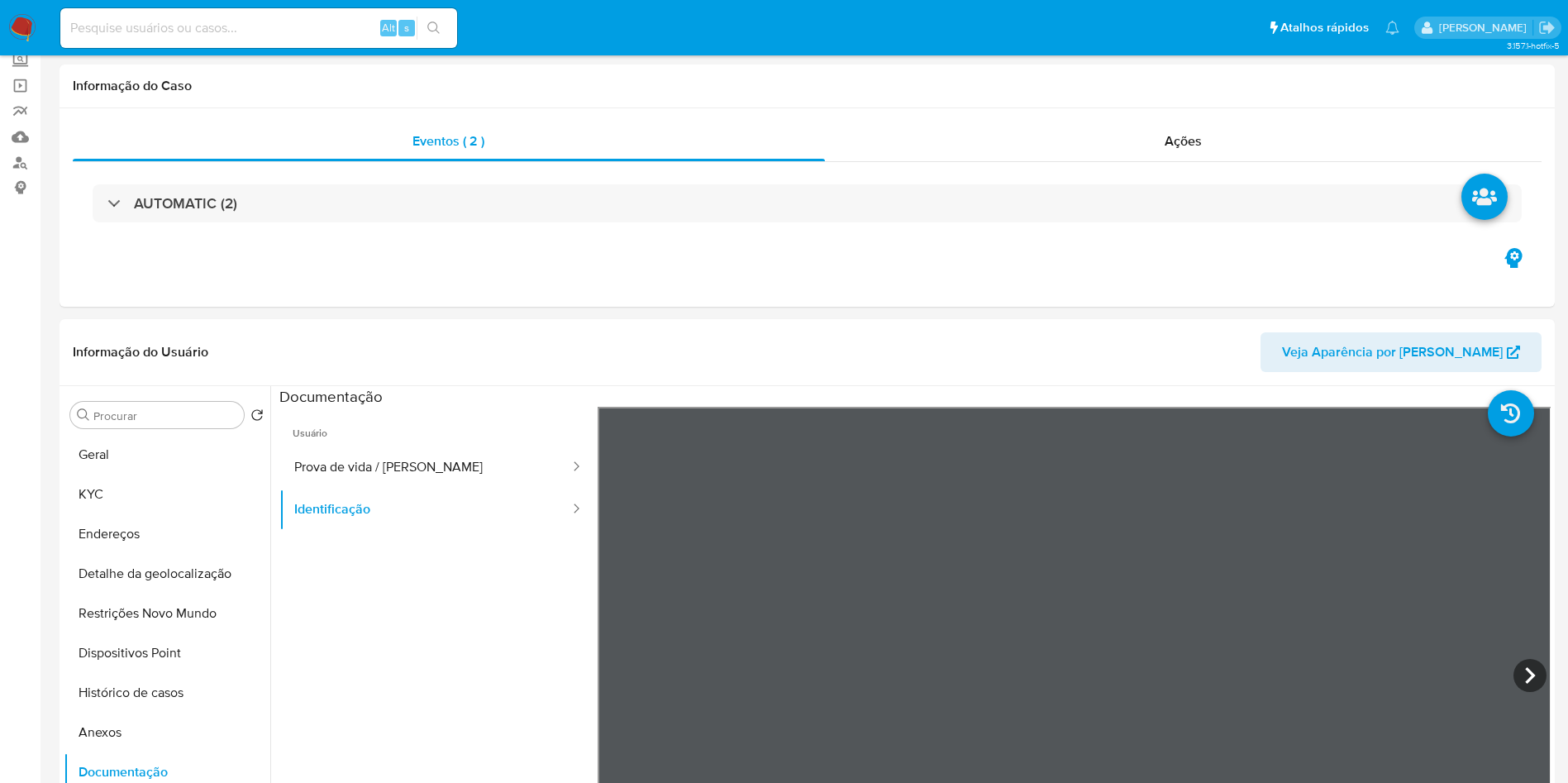
scroll to position [0, 0]
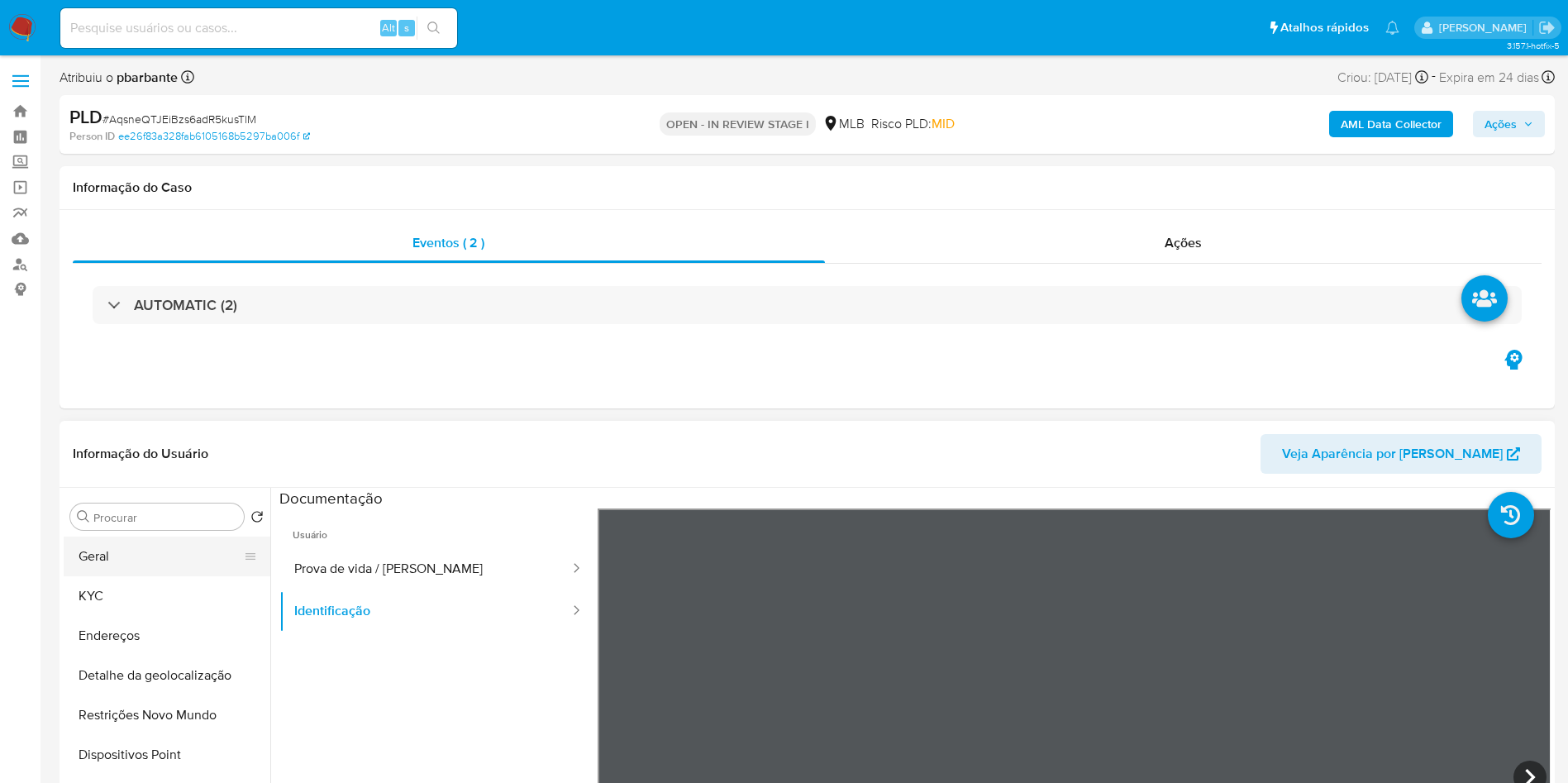
click at [143, 576] on button "Geral" at bounding box center [160, 556] width 193 height 40
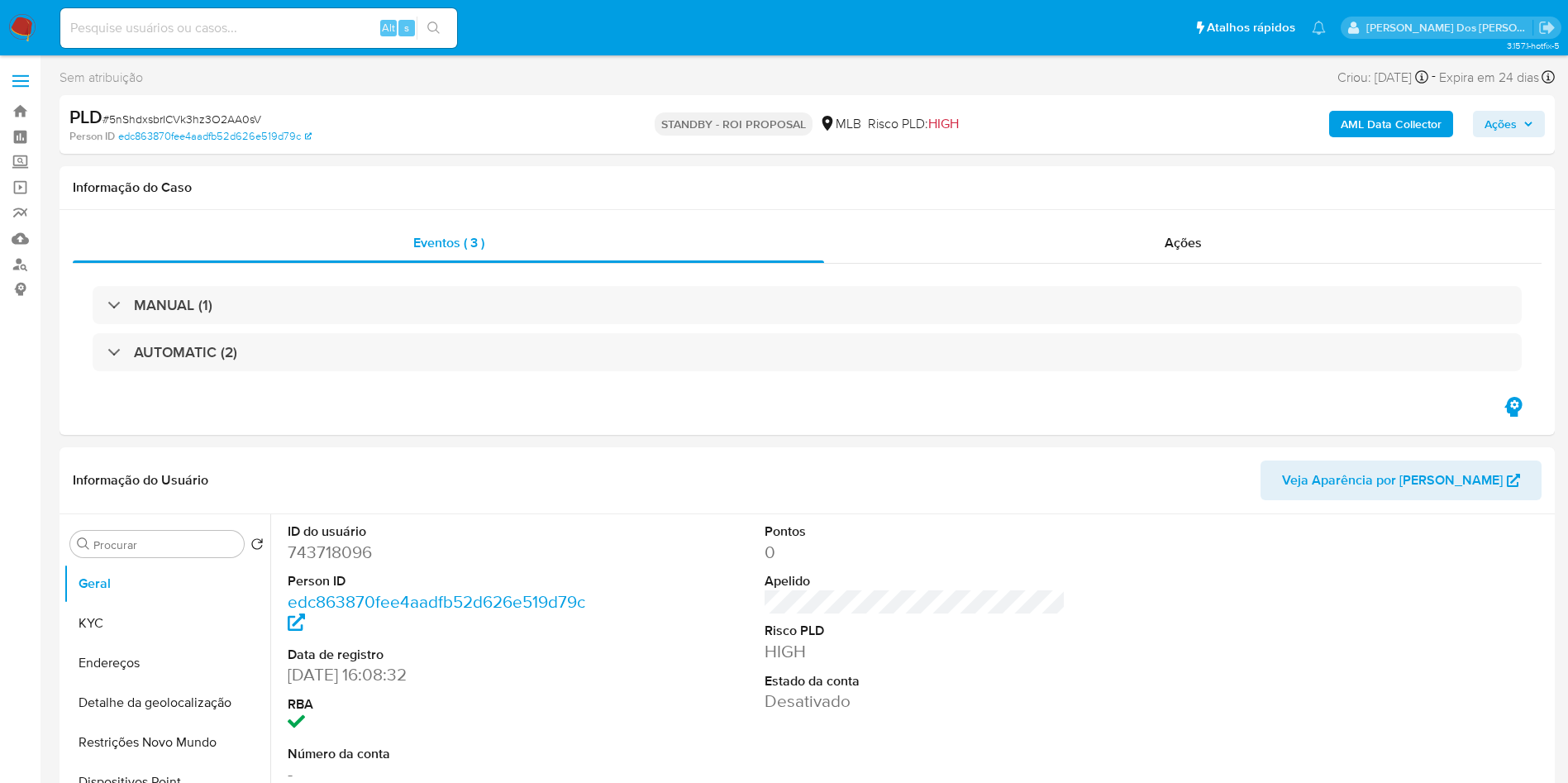
select select "10"
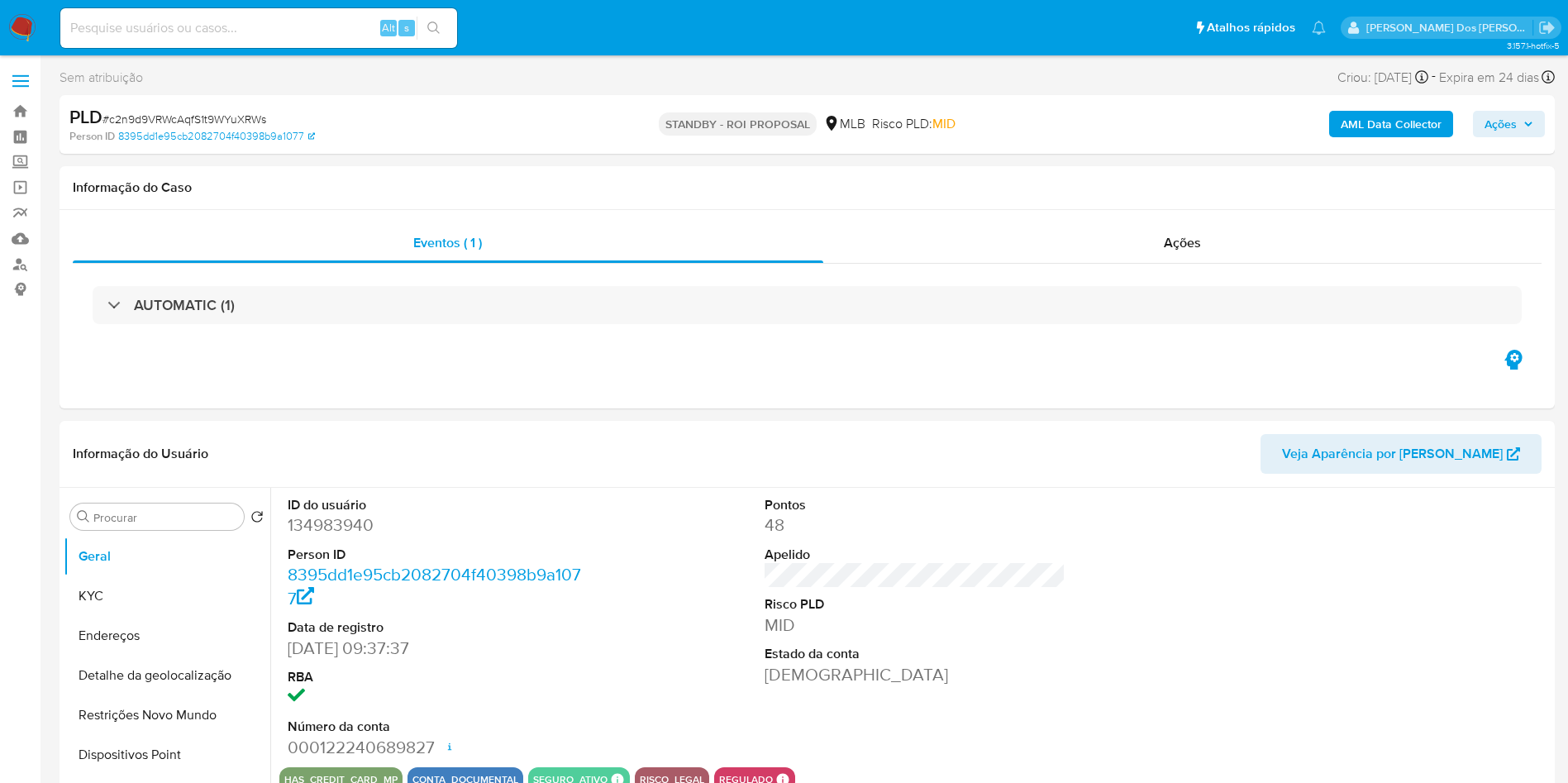
select select "10"
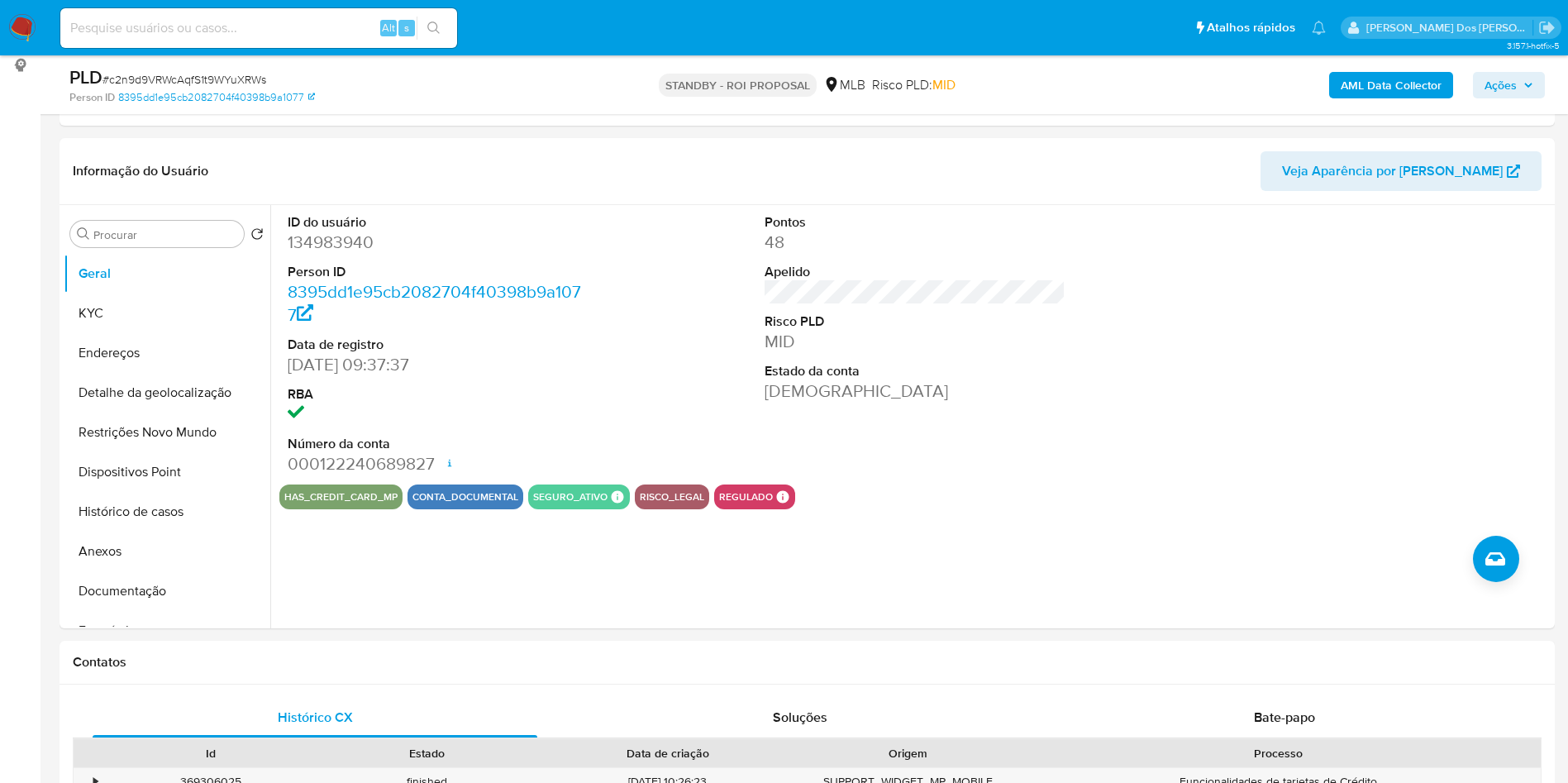
scroll to position [108, 0]
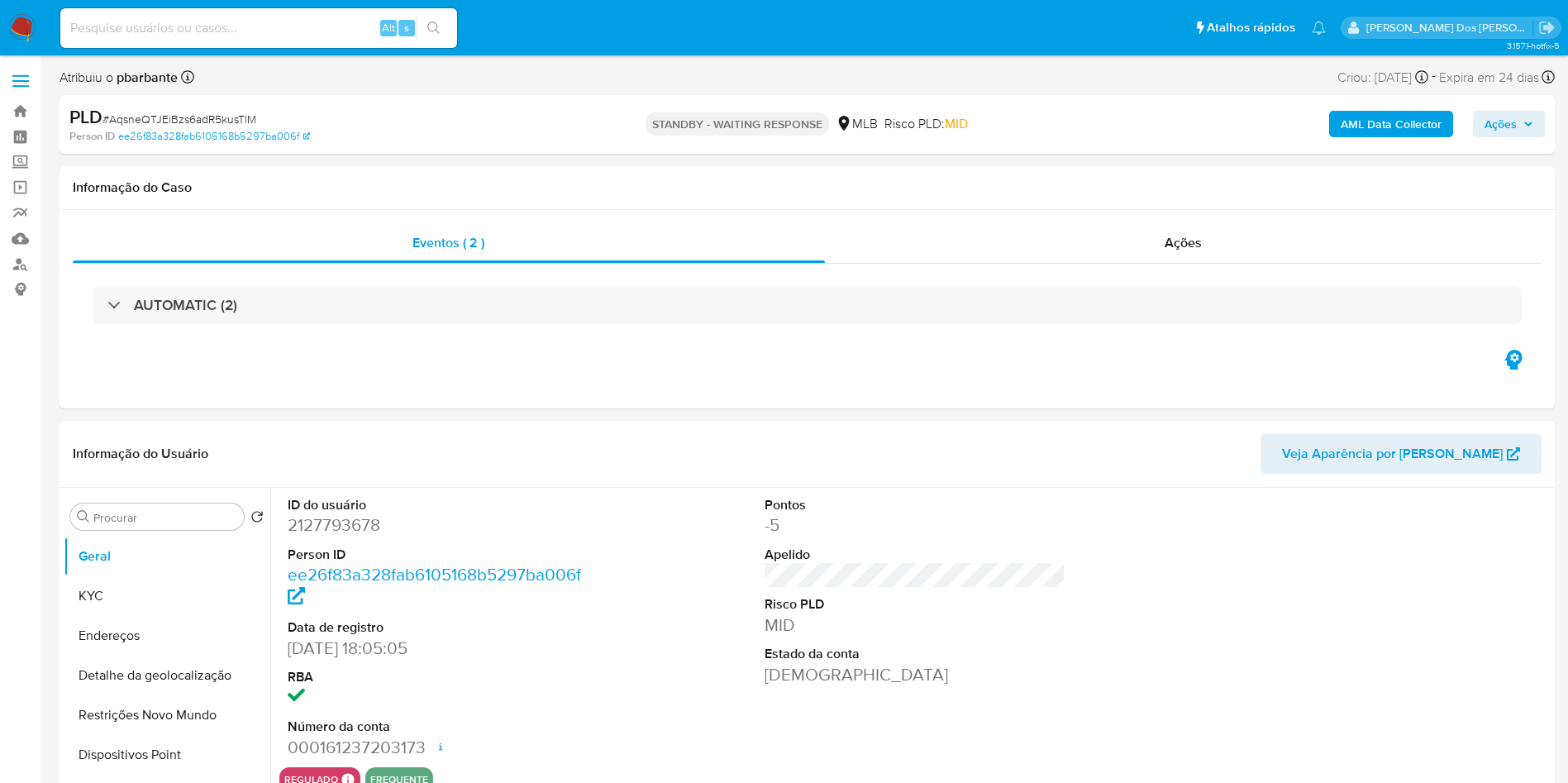
select select "10"
click at [331, 536] on dd "2127793678" at bounding box center [438, 524] width 301 height 23
copy dd "2127793678"
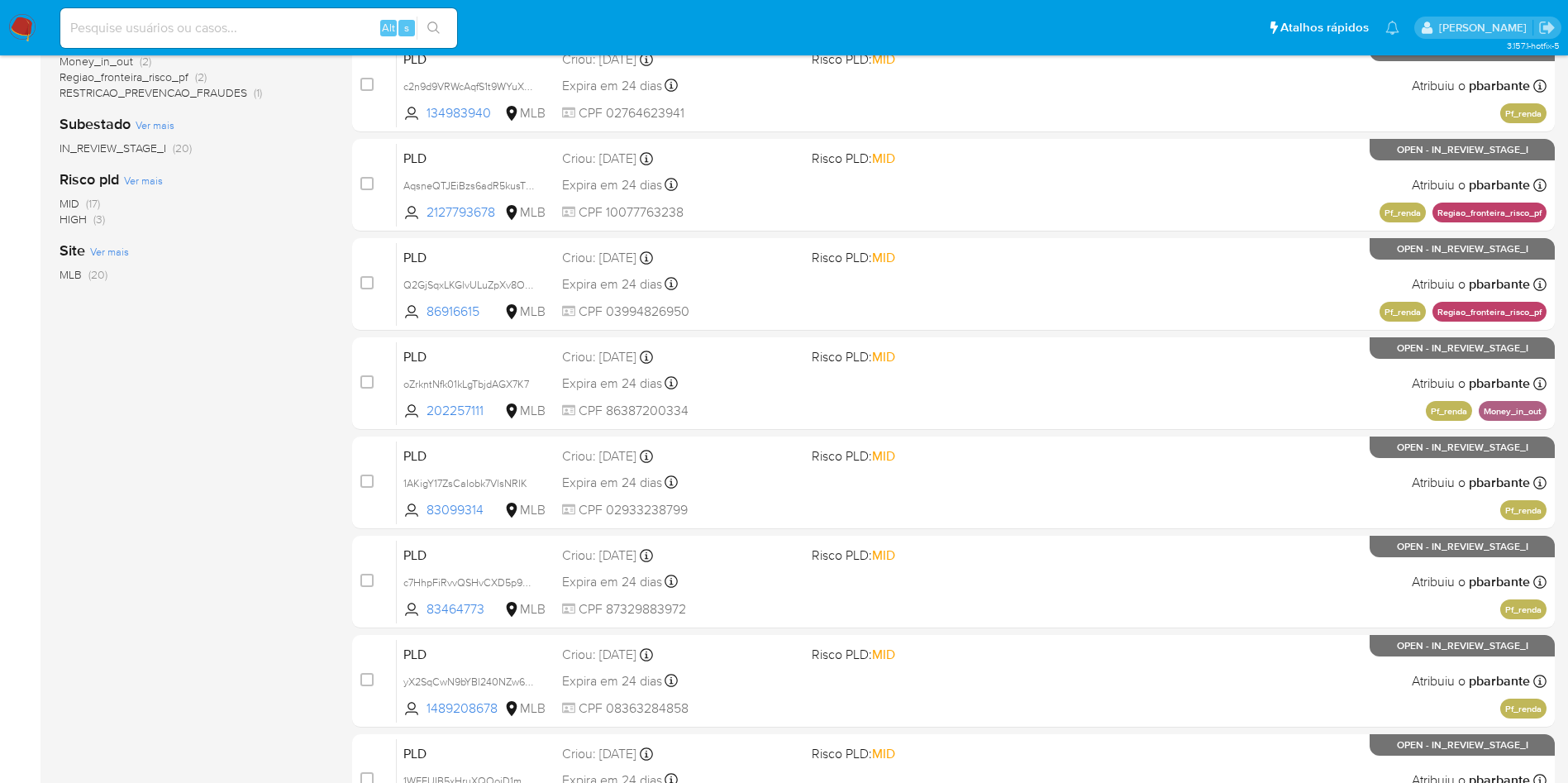
scroll to position [409, 0]
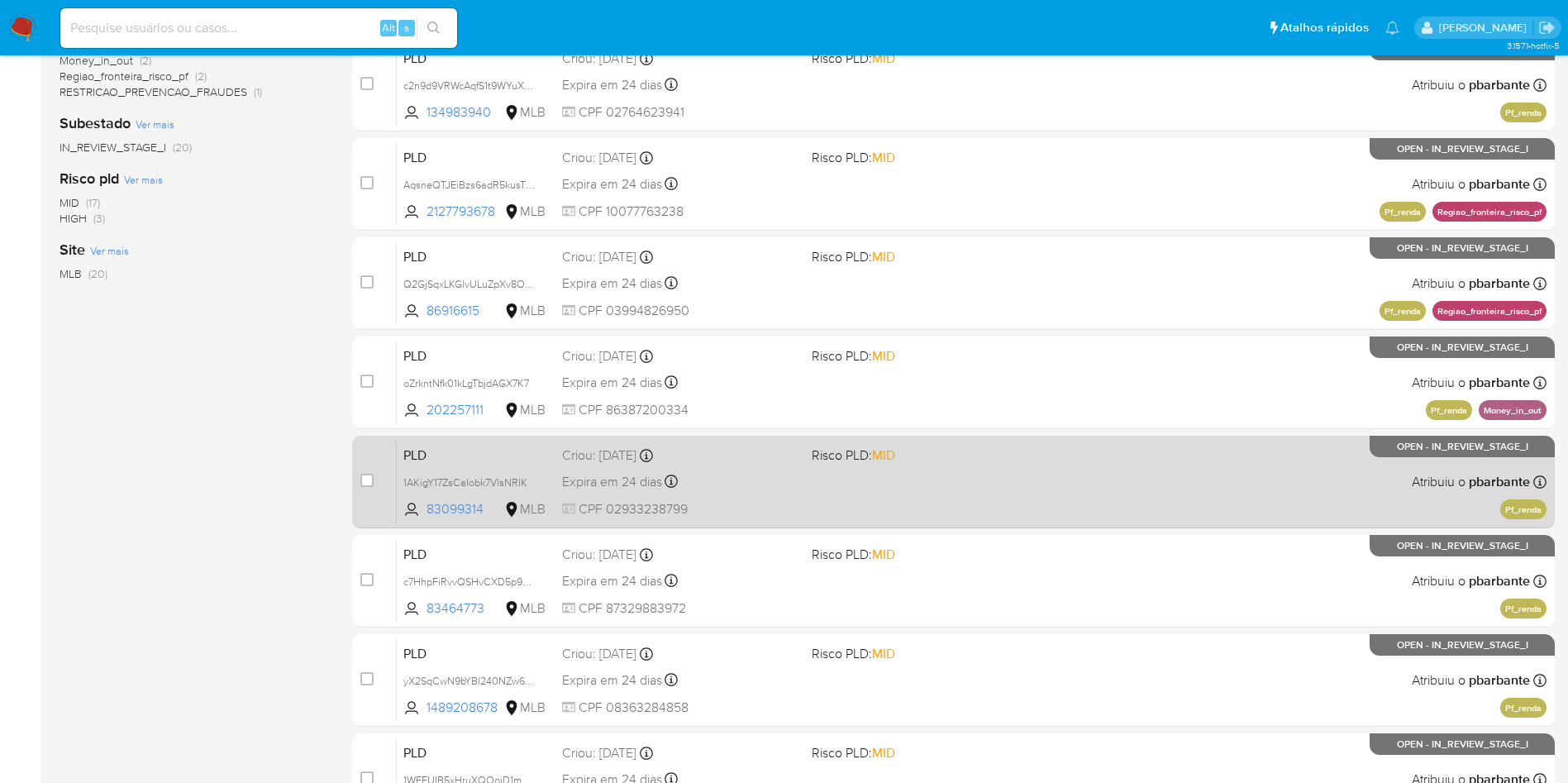
click at [895, 464] on span "Risco PLD: MID" at bounding box center [853, 455] width 83 height 18
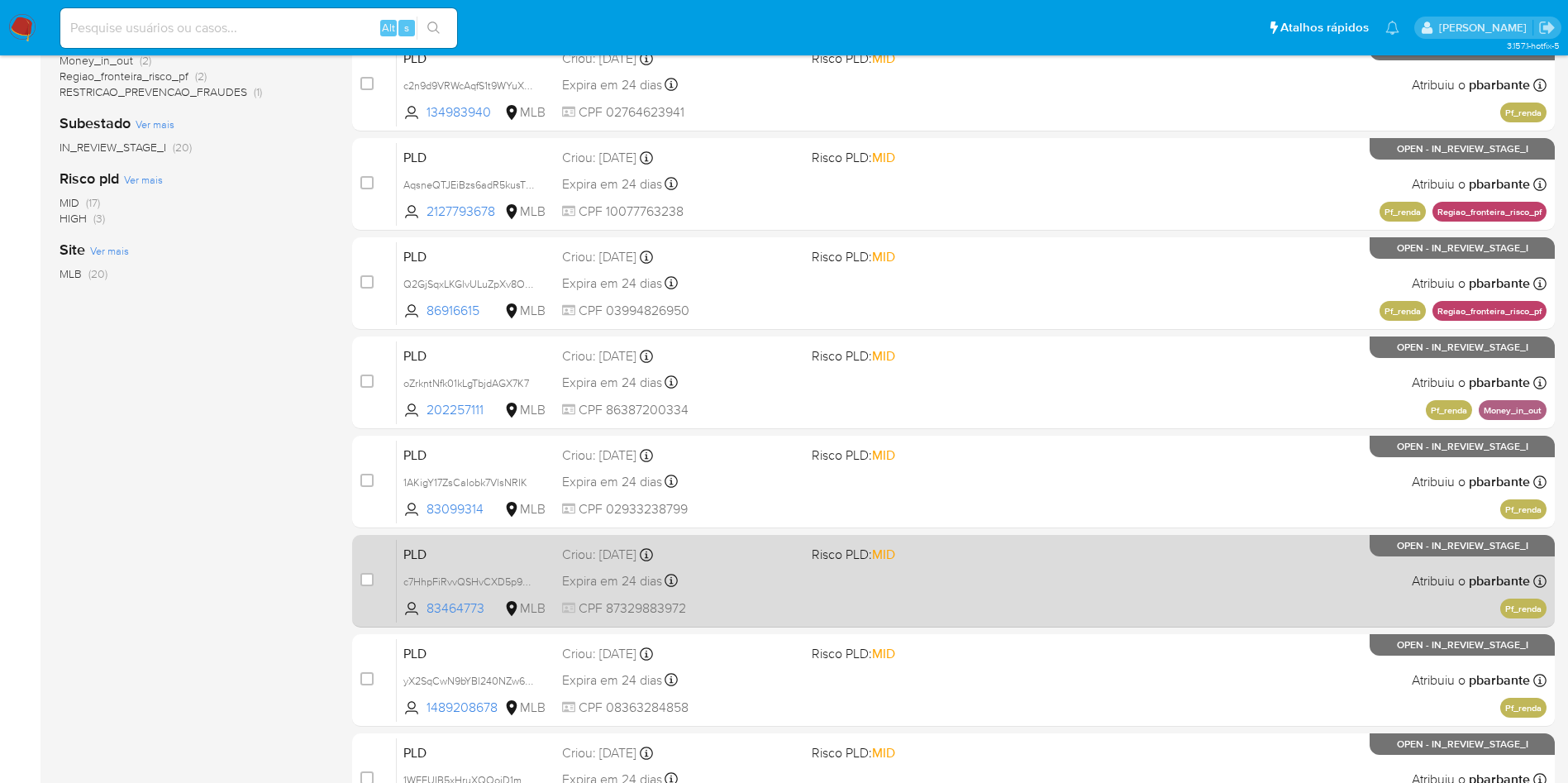
click at [890, 622] on div "PLD c7HhpFiRvvQSHvCXD5p9NOSa 83464773 MLB Risco PLD: MID Criou: 12/08/2025 Crio…" at bounding box center [971, 581] width 1150 height 83
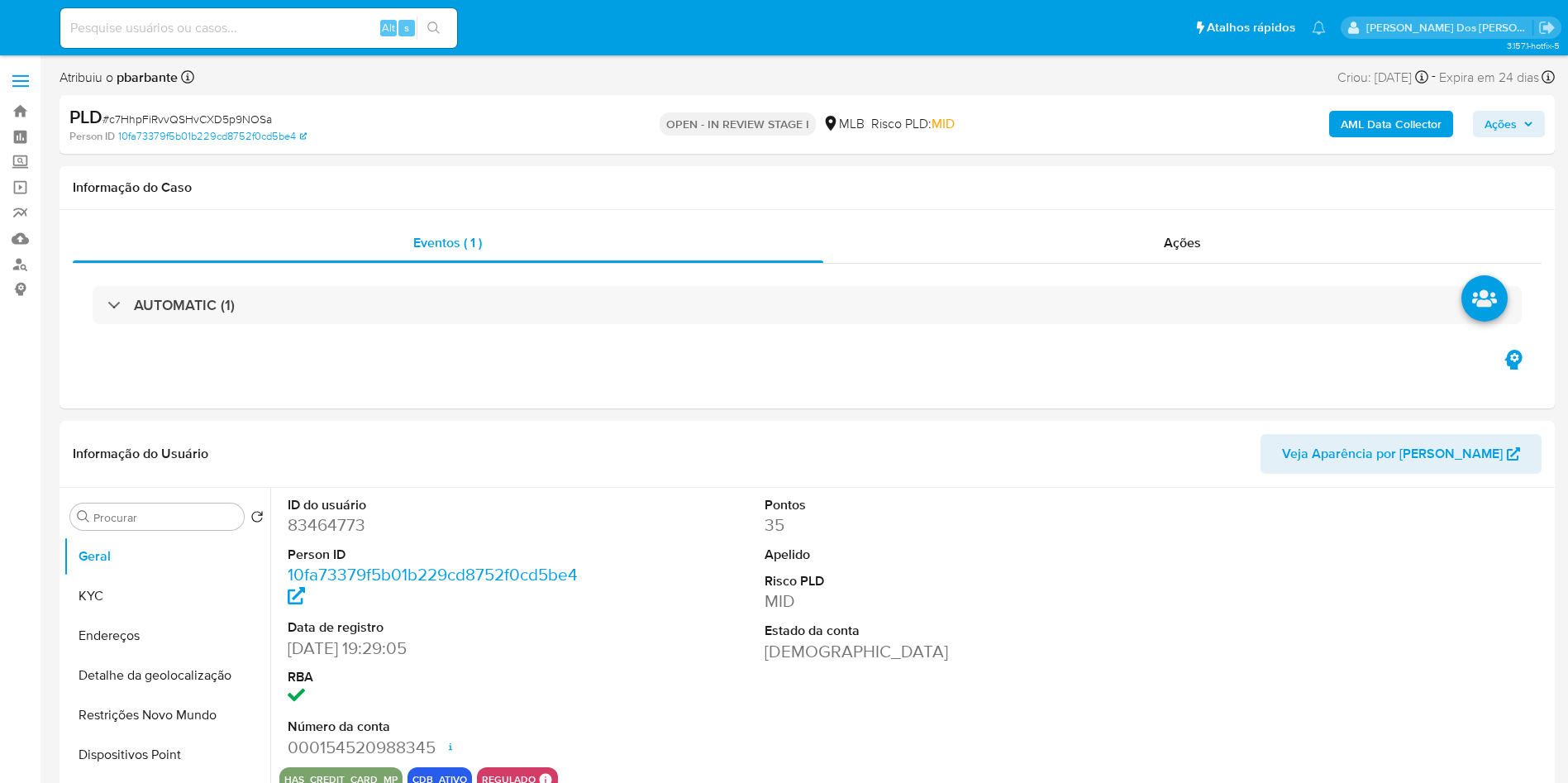
select select "10"
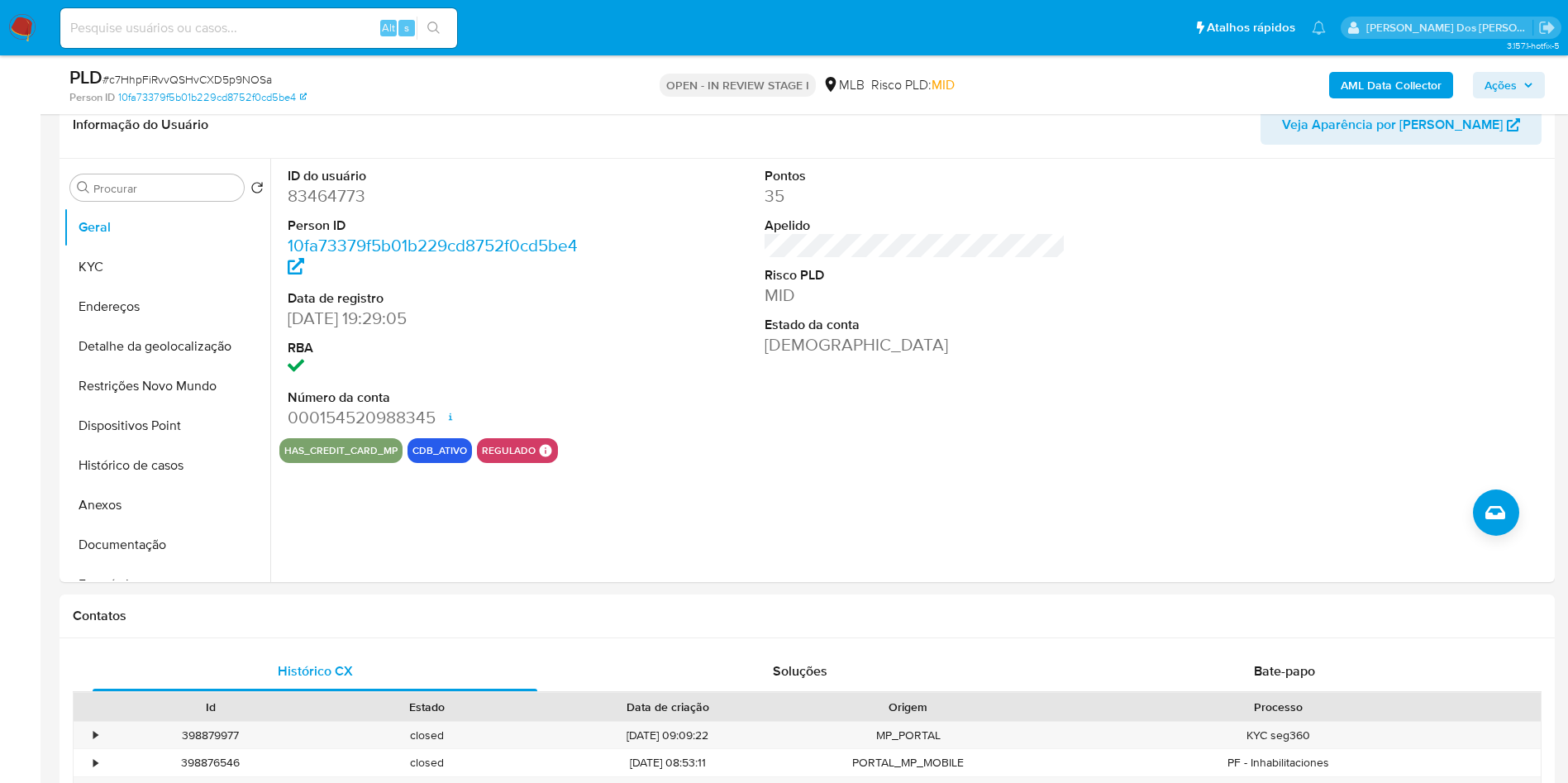
scroll to position [272, 0]
click at [341, 206] on dd "83464773" at bounding box center [438, 193] width 301 height 23
copy dd "83464773"
click at [322, 206] on dd "83464773" at bounding box center [438, 193] width 301 height 23
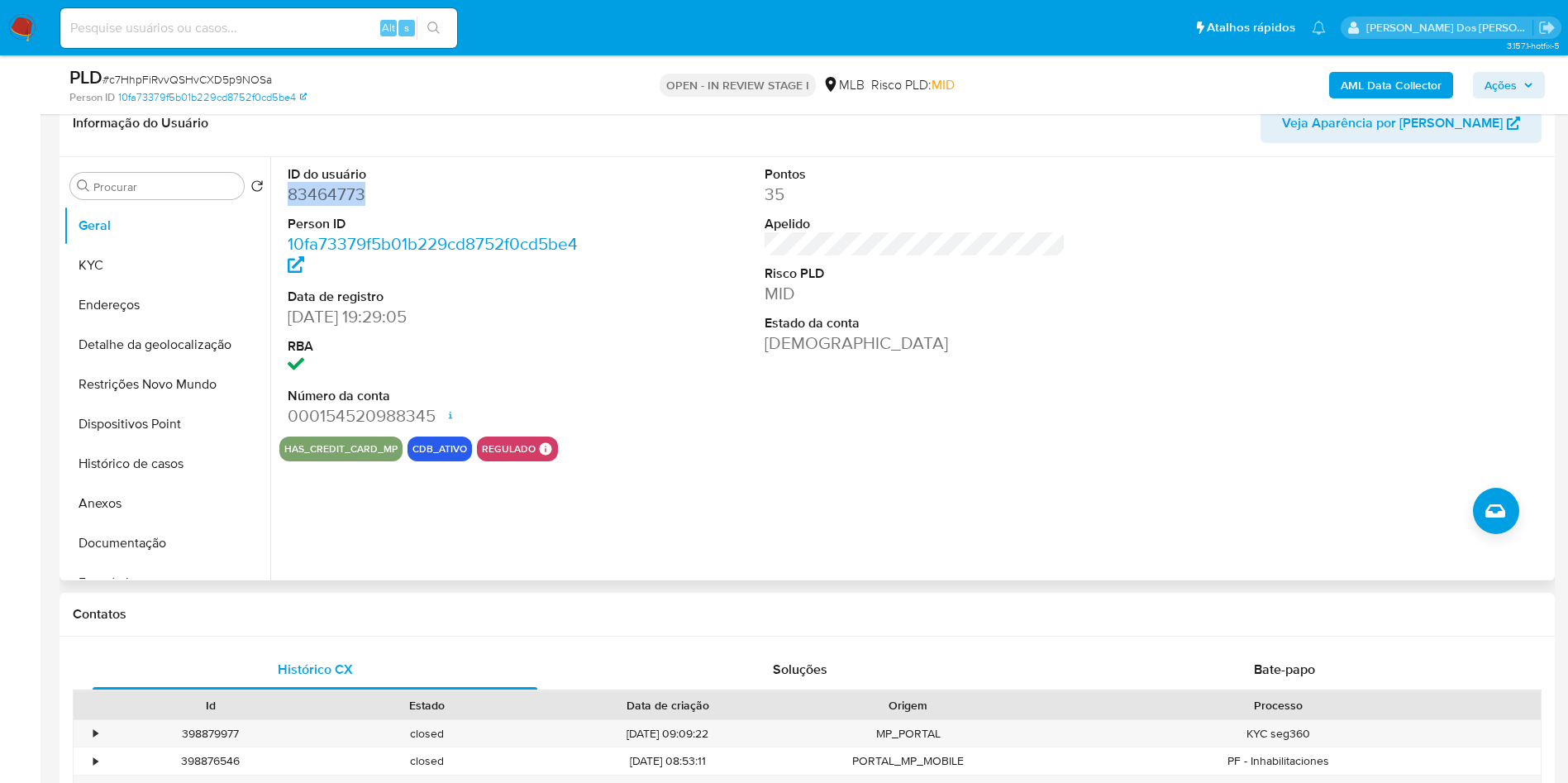
click at [322, 206] on dd "83464773" at bounding box center [438, 193] width 301 height 23
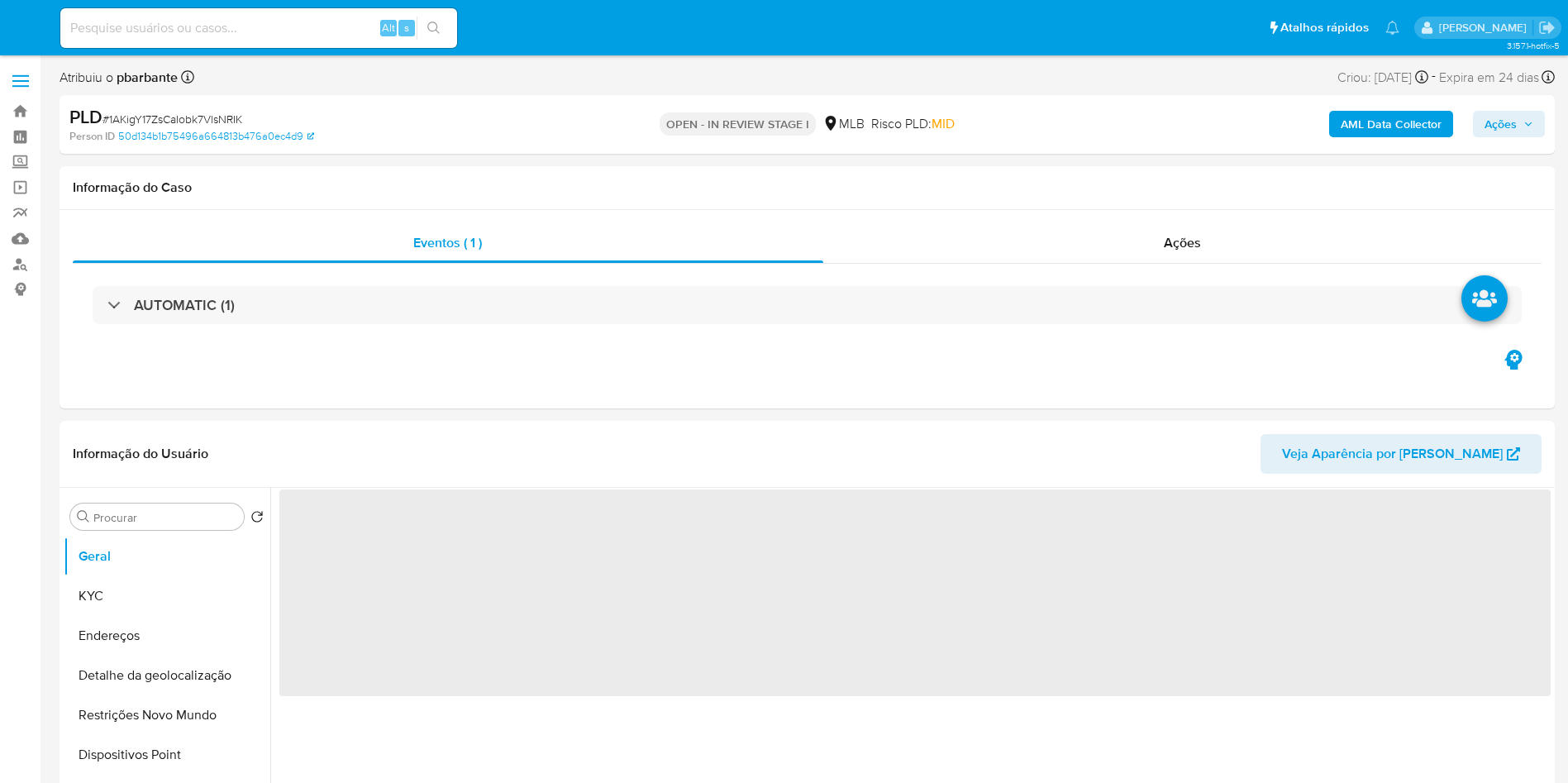
select select "10"
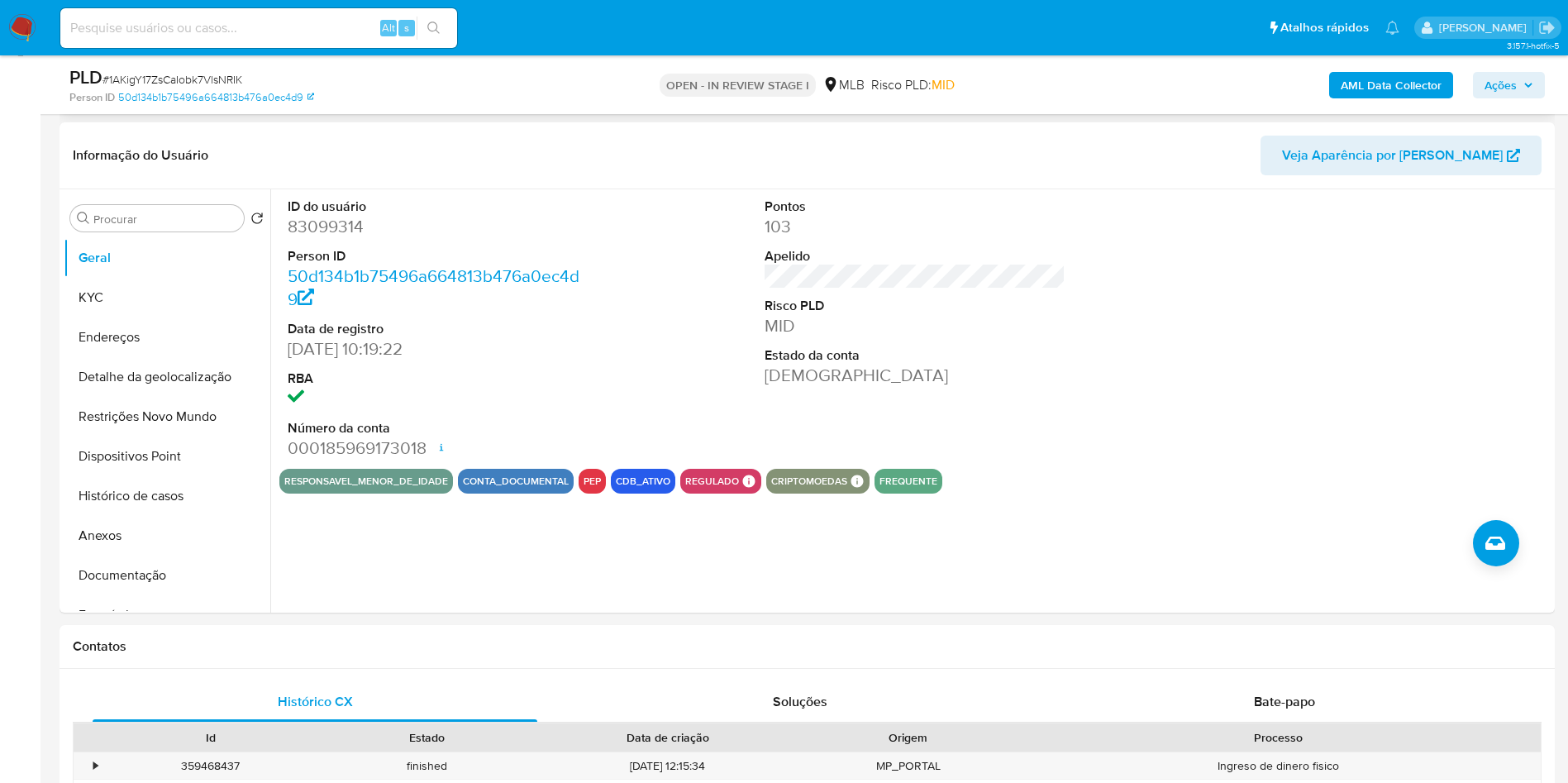
scroll to position [238, 0]
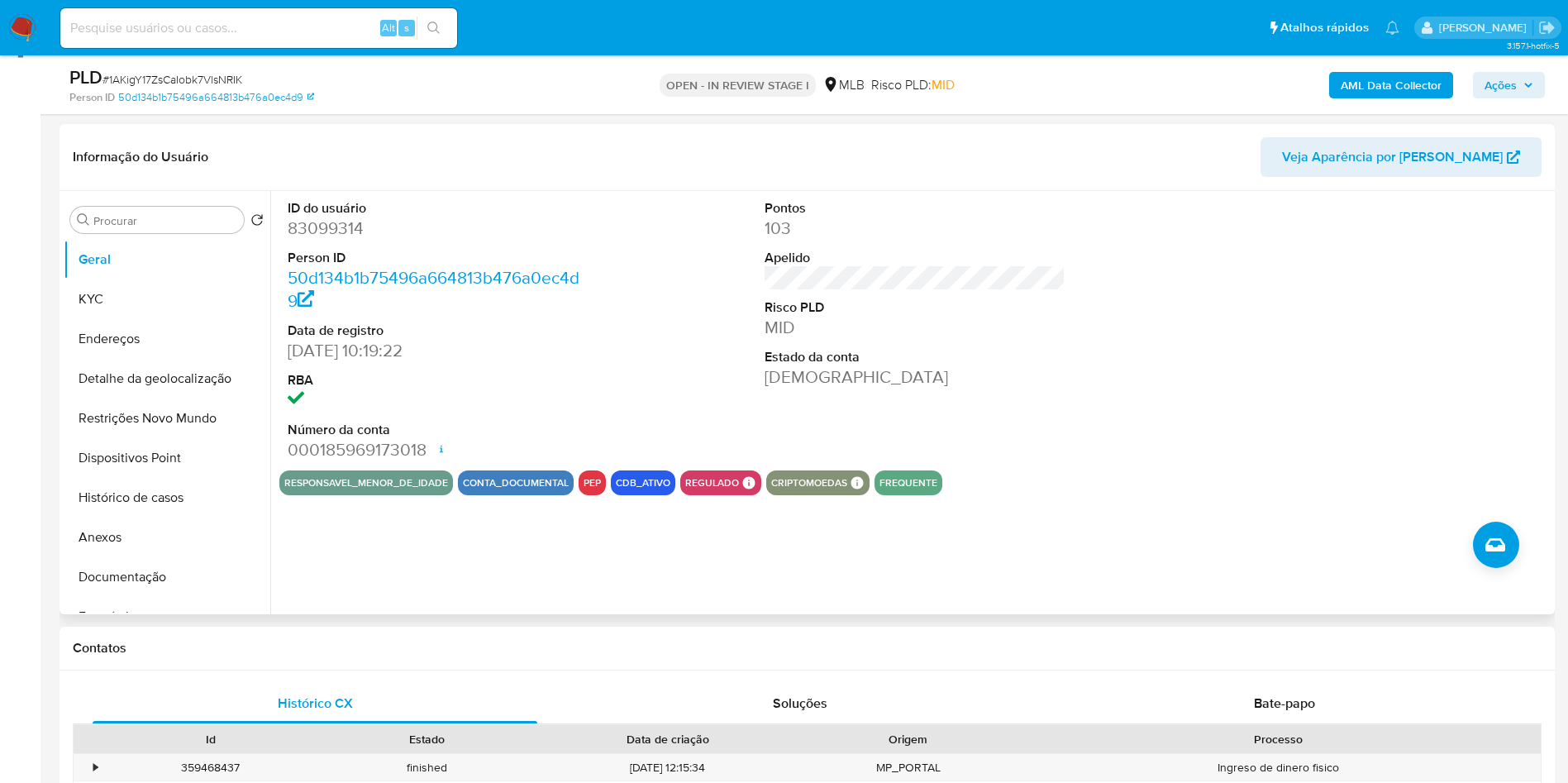
click at [332, 240] on dd "83099314" at bounding box center [438, 228] width 301 height 23
copy dd "83099314"
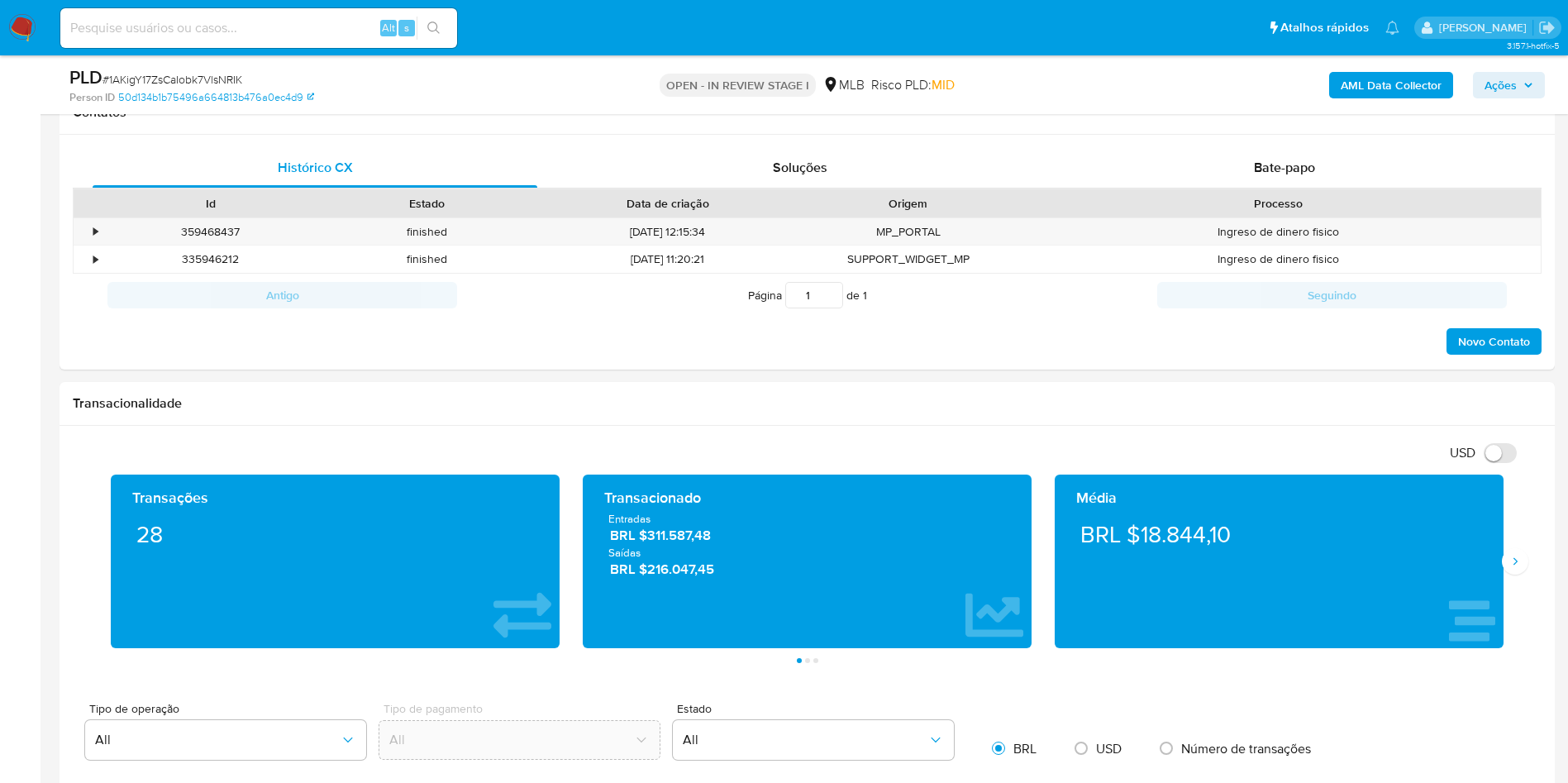
scroll to position [776, 0]
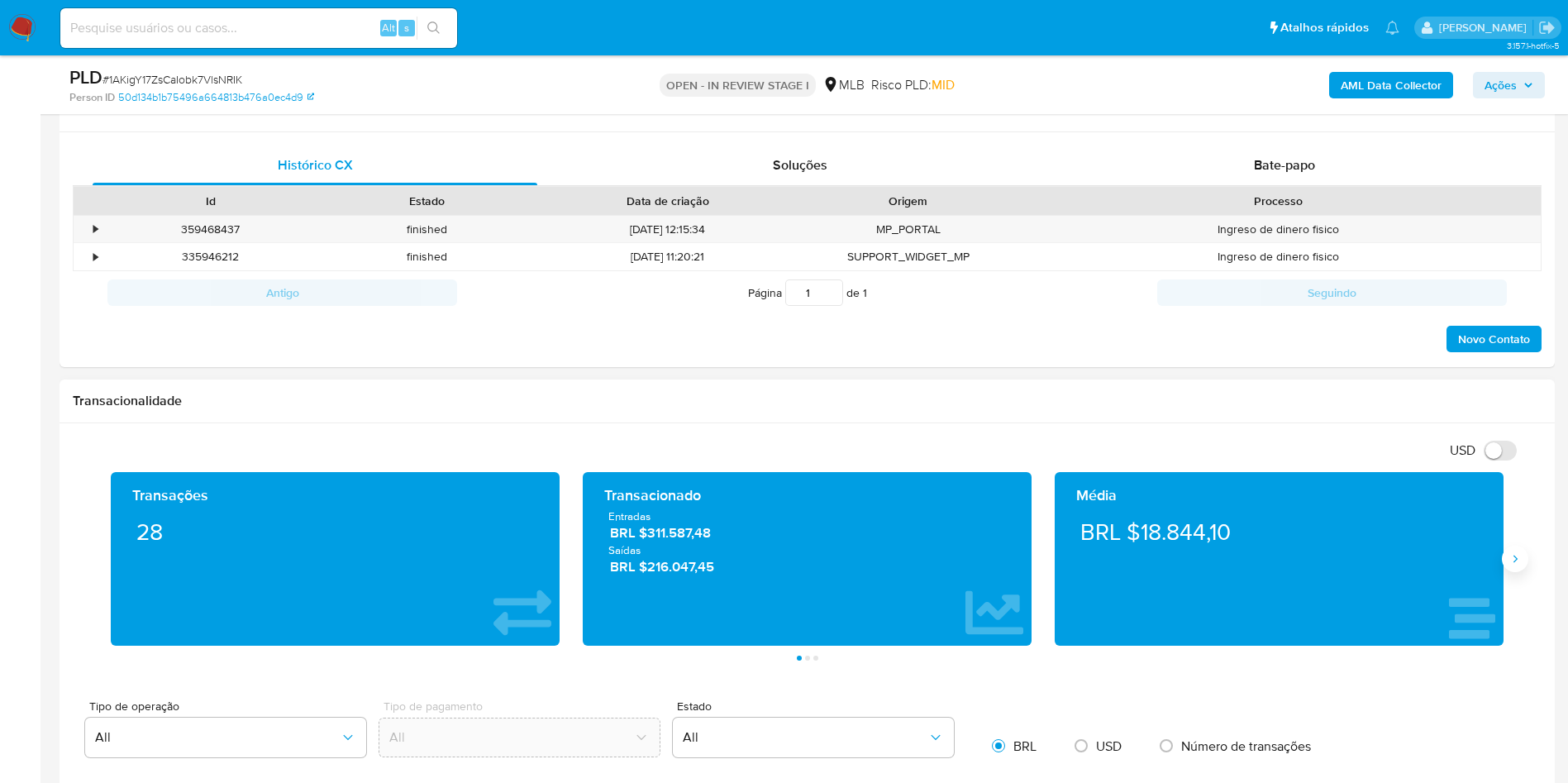
drag, startPoint x: 1515, startPoint y: 602, endPoint x: 1518, endPoint y: 581, distance: 21.2
click at [1518, 581] on div "Transações 28 Transacionado Entradas BRL $311.587,48 Saídas BRL $216.047,45 Méd…" at bounding box center [807, 566] width 1469 height 188
click at [1518, 566] on icon "Siguiente" at bounding box center [1514, 558] width 13 height 13
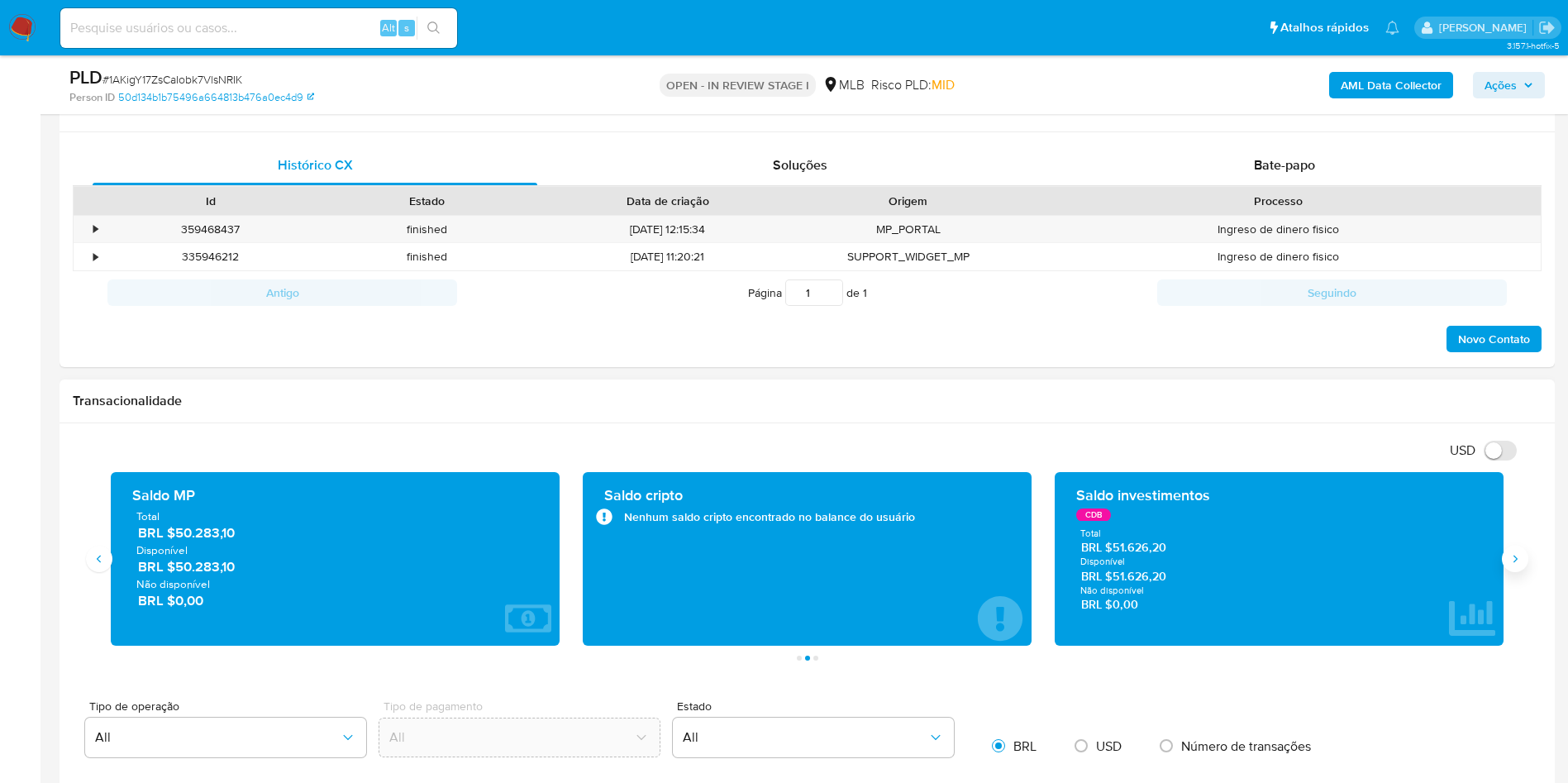
click at [1518, 566] on icon "Siguiente" at bounding box center [1514, 558] width 13 height 13
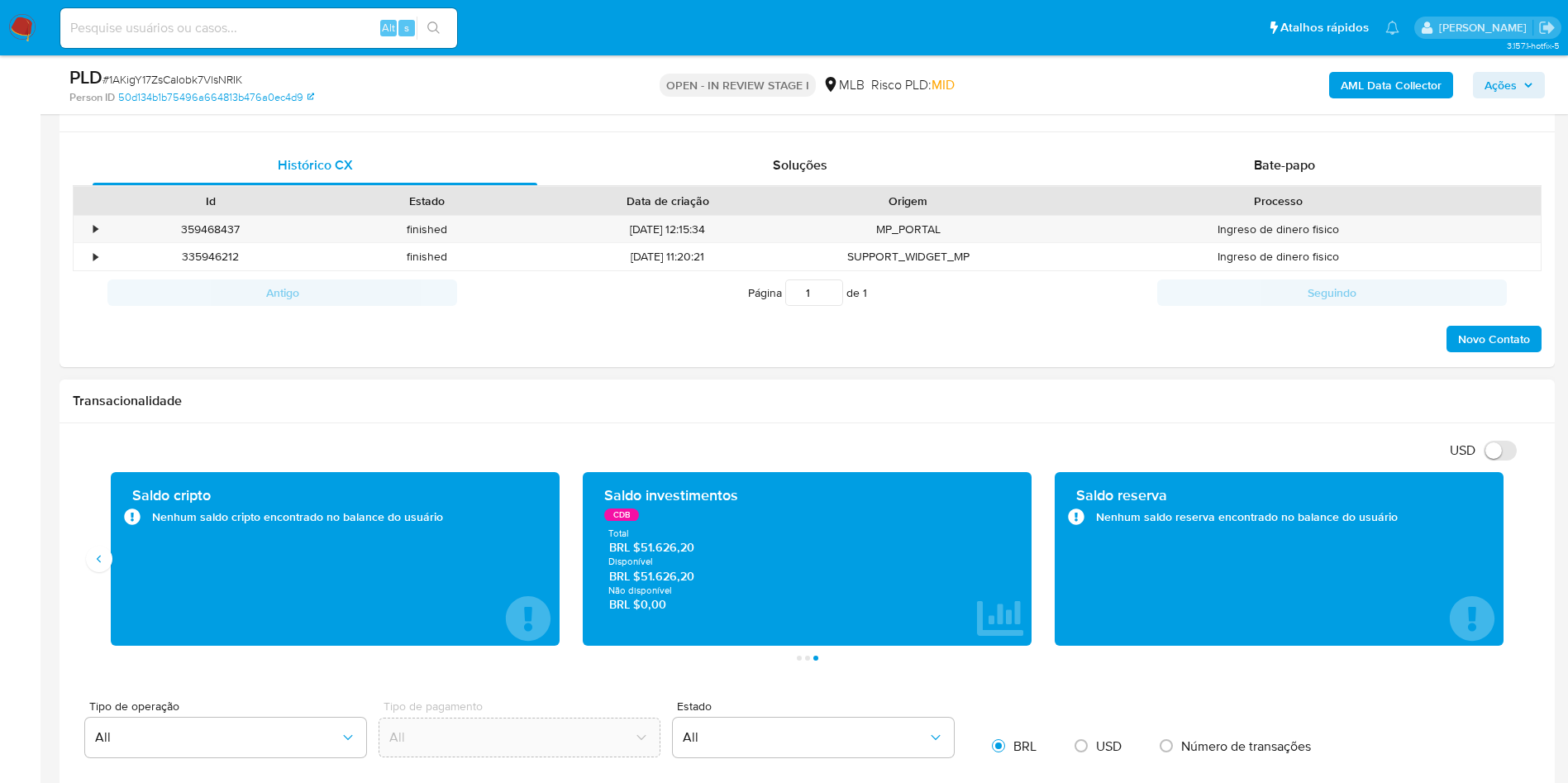
click at [763, 423] on div "Transacionalidade" at bounding box center [807, 401] width 1496 height 44
click at [101, 566] on icon "Anterior" at bounding box center [98, 558] width 13 height 13
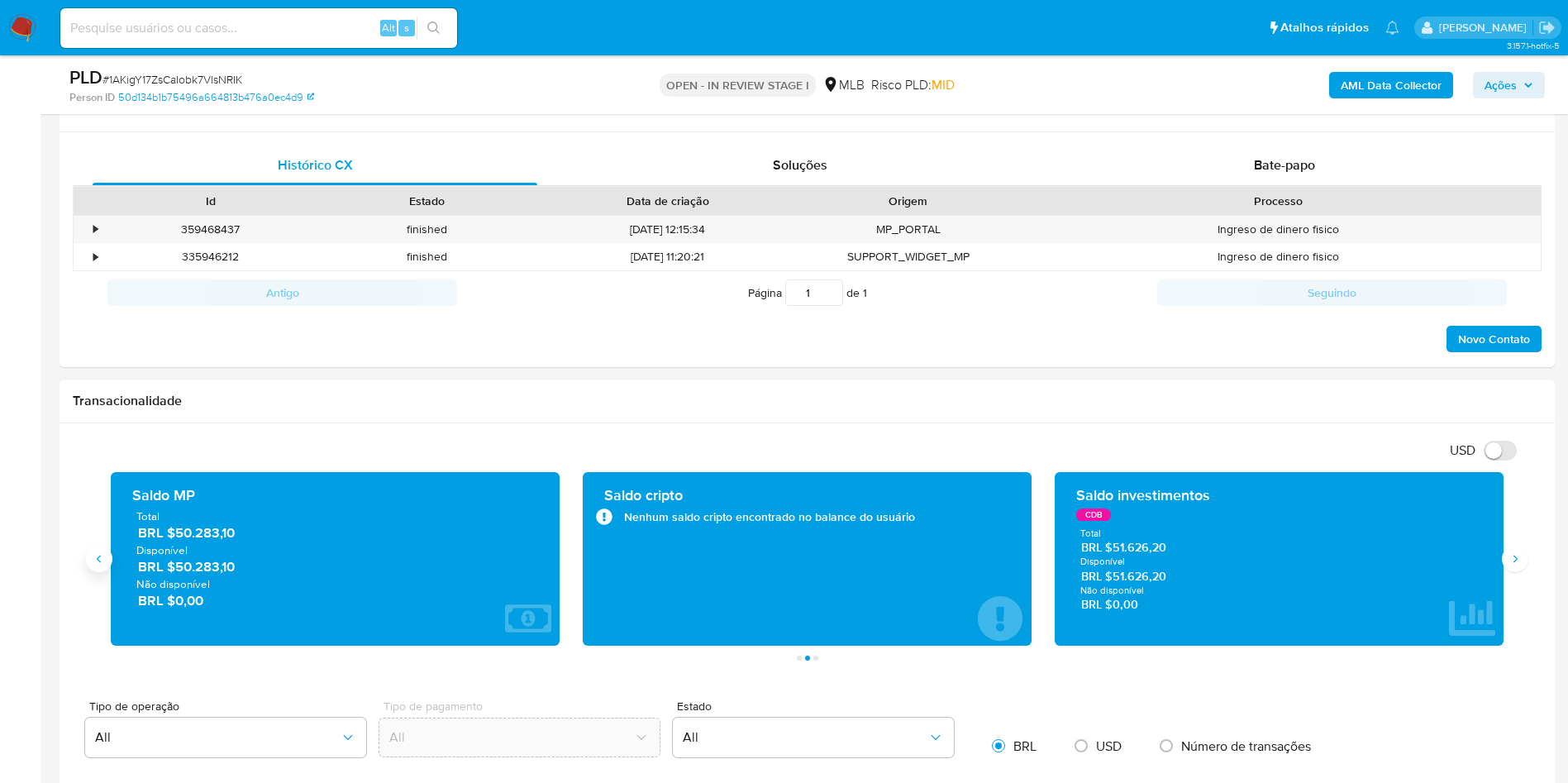
click at [101, 566] on icon "Anterior" at bounding box center [98, 558] width 13 height 13
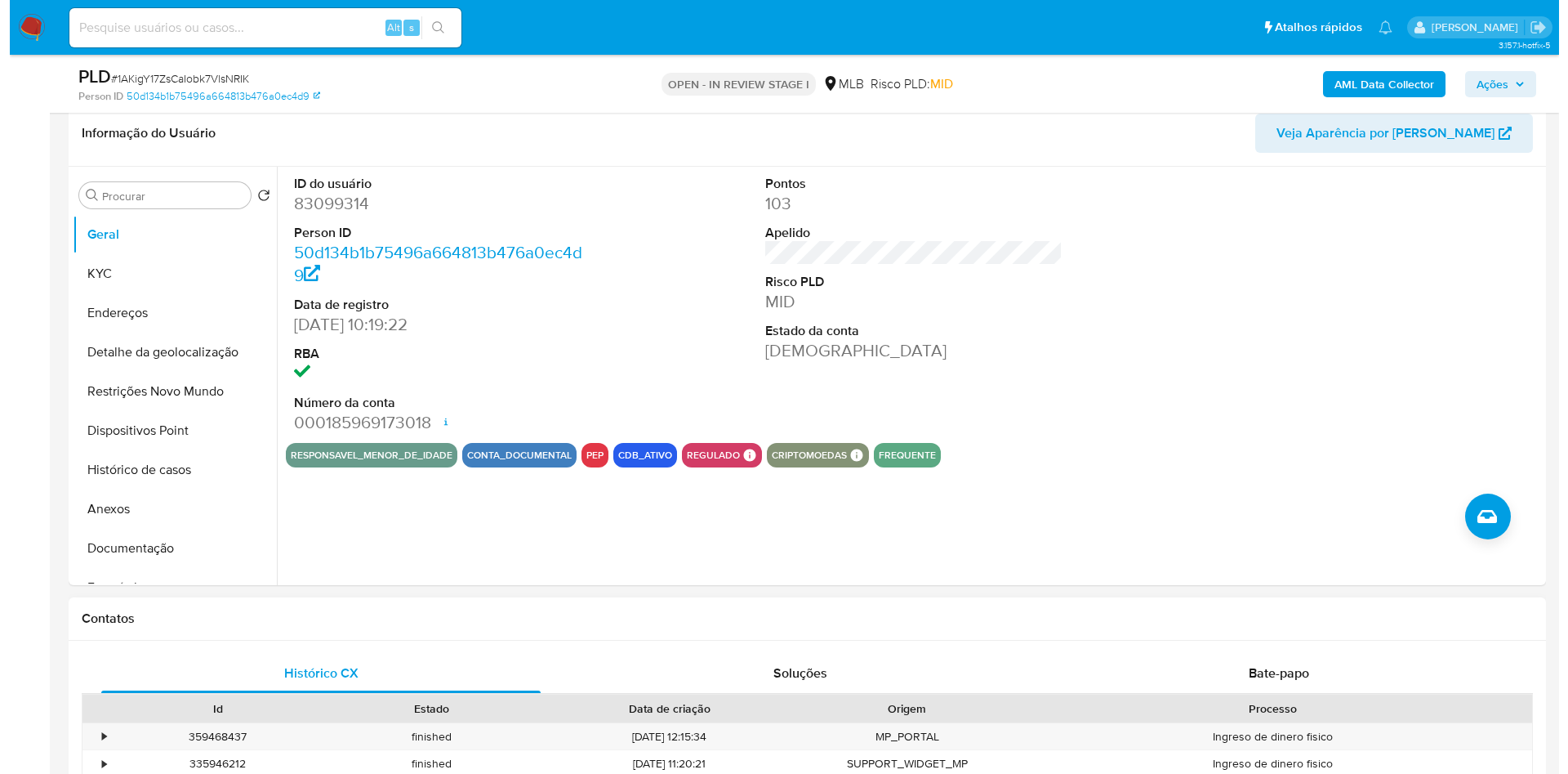
scroll to position [230, 0]
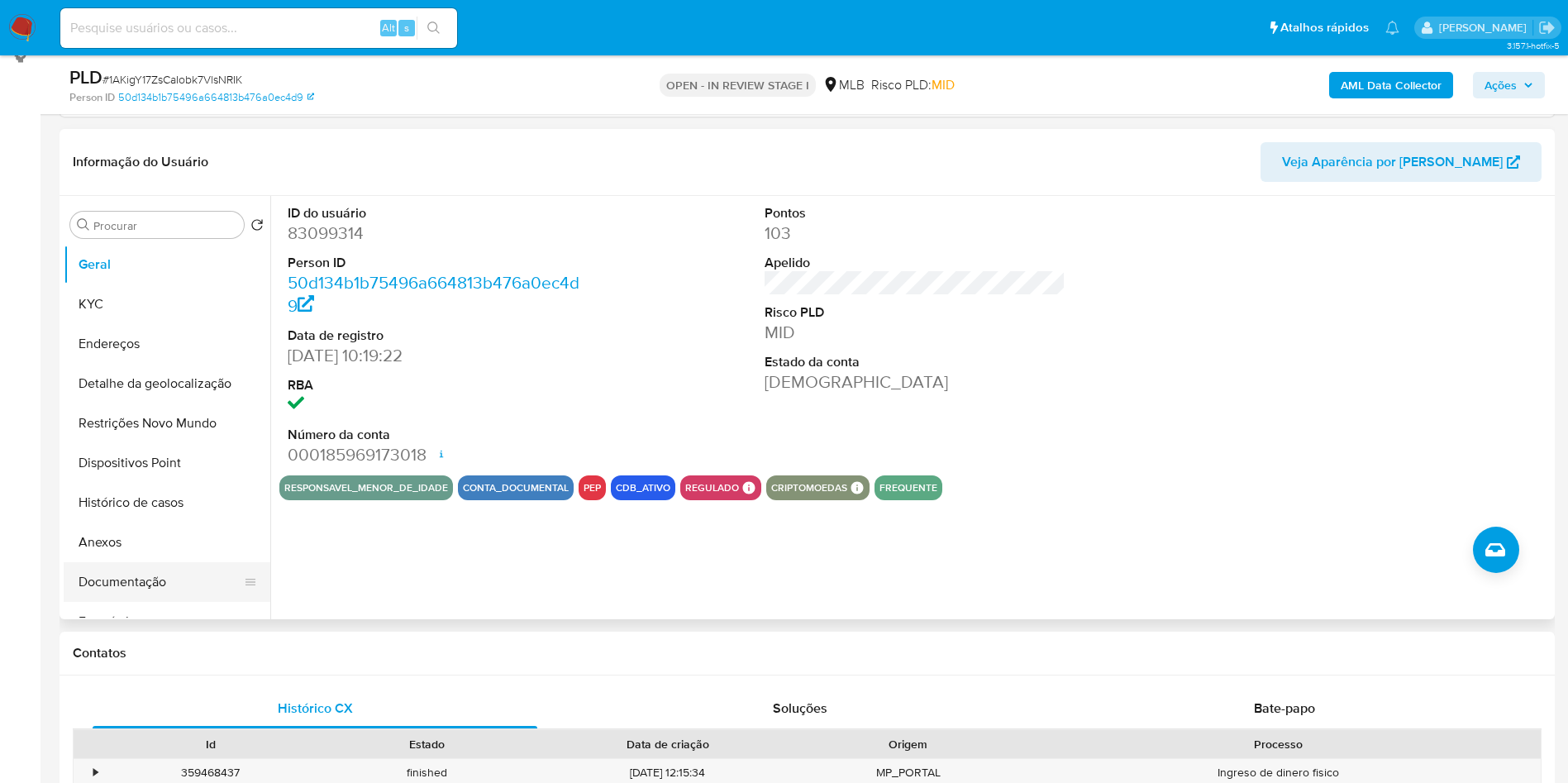
click at [107, 602] on button "Documentação" at bounding box center [160, 582] width 193 height 40
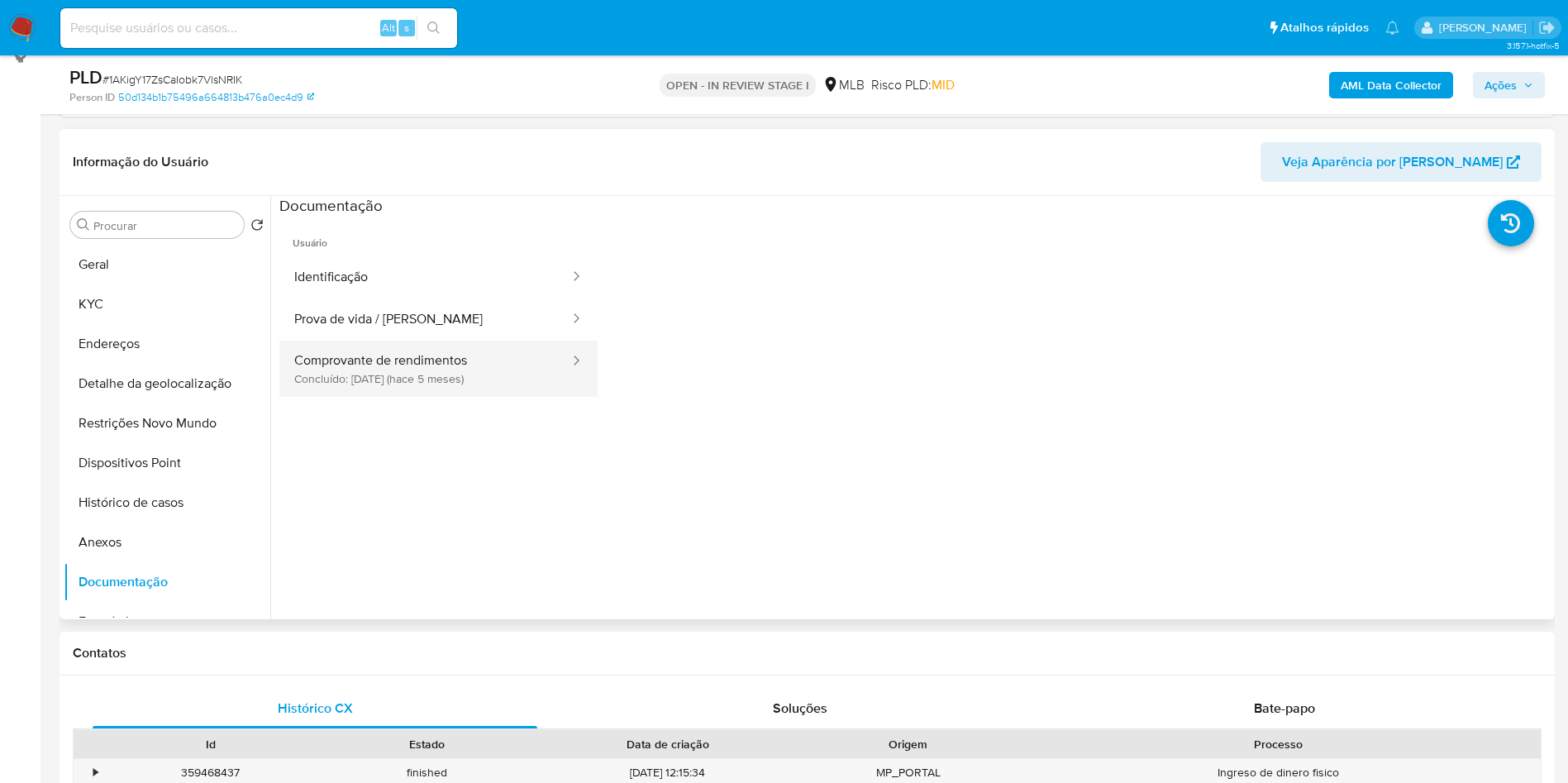
click at [391, 382] on button "Comprovante de rendimentos Concluído: 14/04/2025 (hace 5 meses)" at bounding box center [425, 369] width 291 height 56
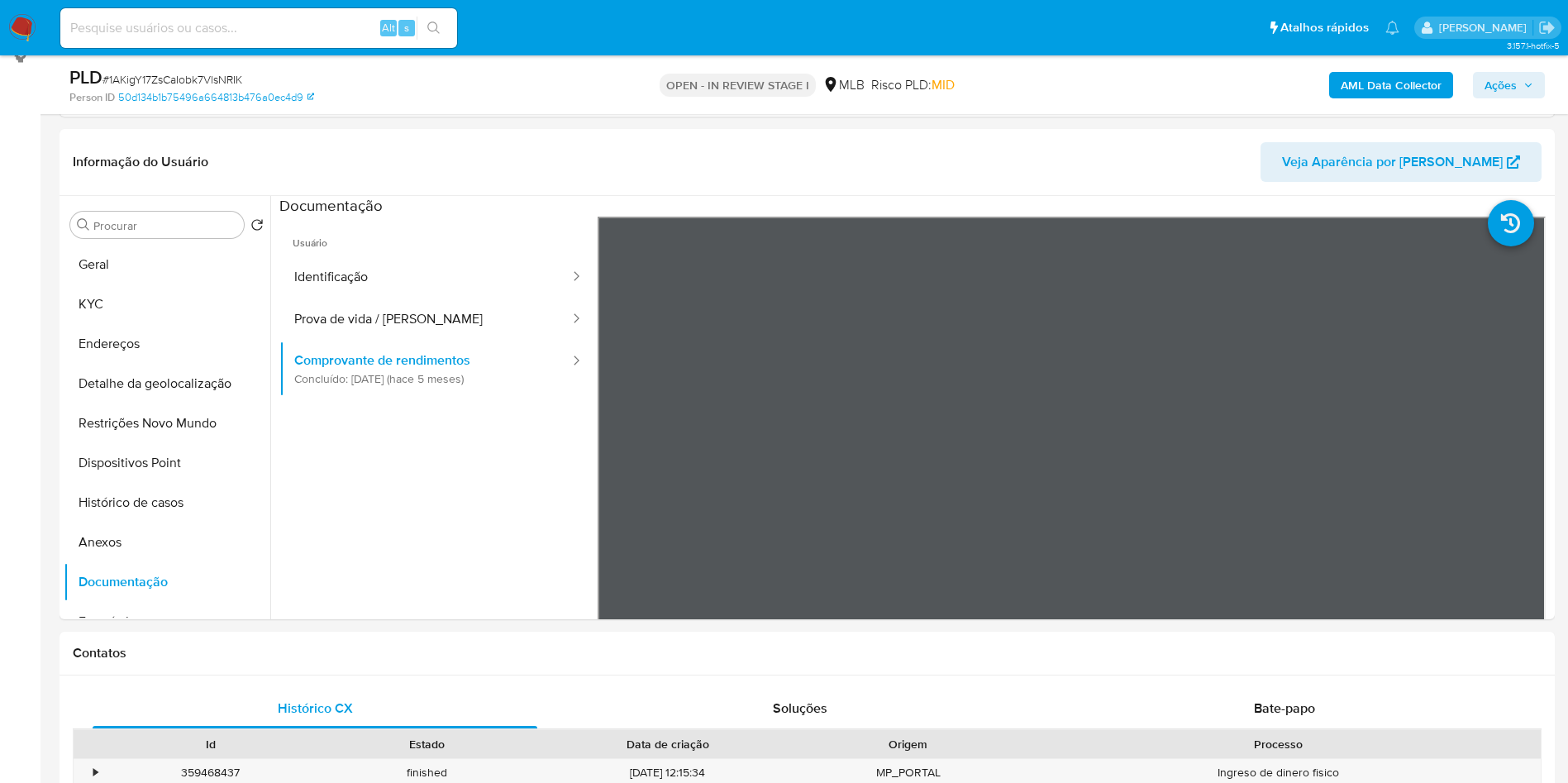
click at [1383, 103] on div "AML Data Collector Ações" at bounding box center [1301, 84] width 488 height 39
click at [1420, 80] on b "AML Data Collector" at bounding box center [1392, 85] width 101 height 27
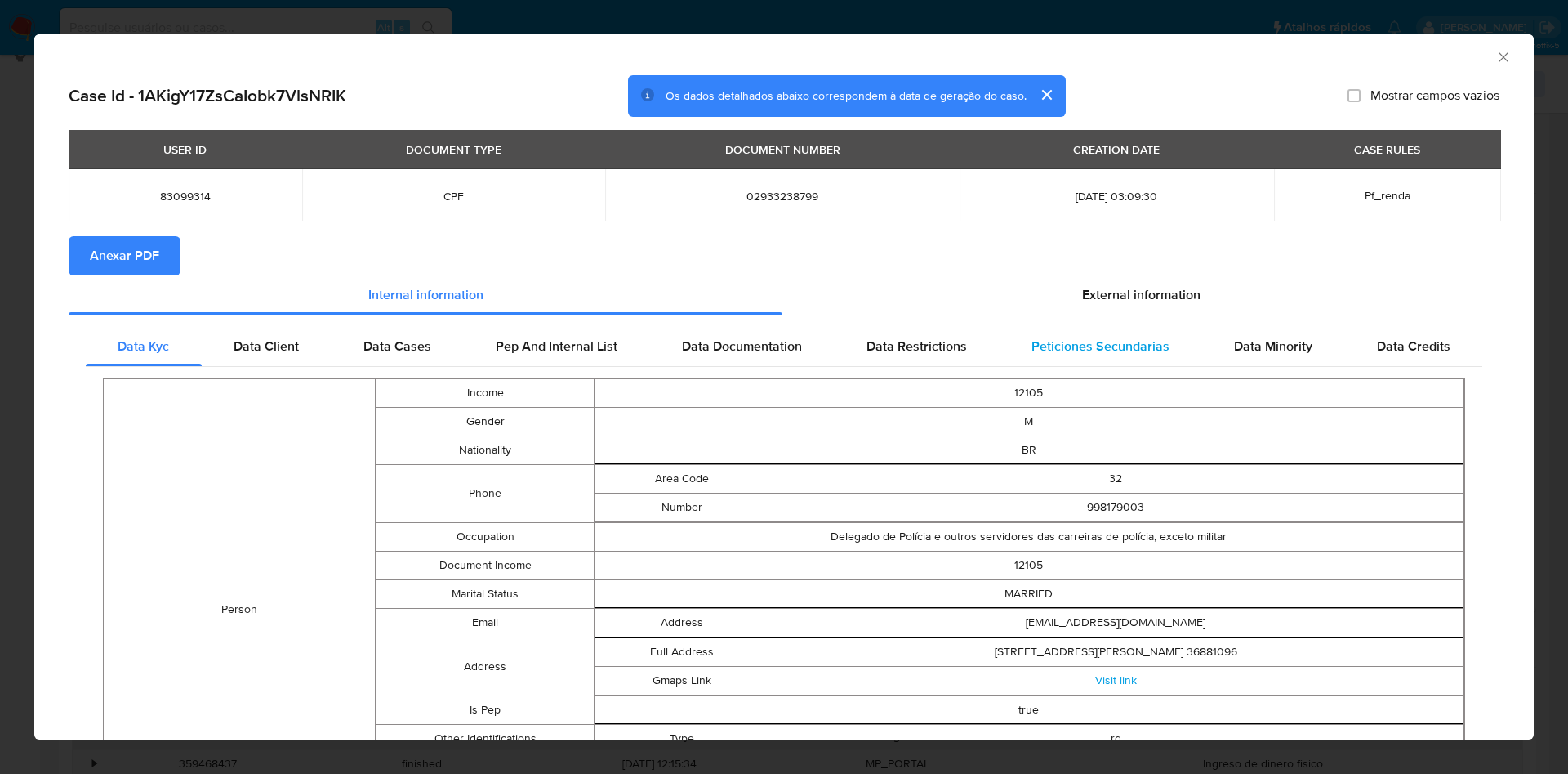
click at [1080, 329] on div "Data Kyc Data Client Data Cases Pep And Internal List Data Documentation Data R…" at bounding box center [784, 705] width 1431 height 780
click at [1106, 304] on span "External information" at bounding box center [1141, 294] width 119 height 19
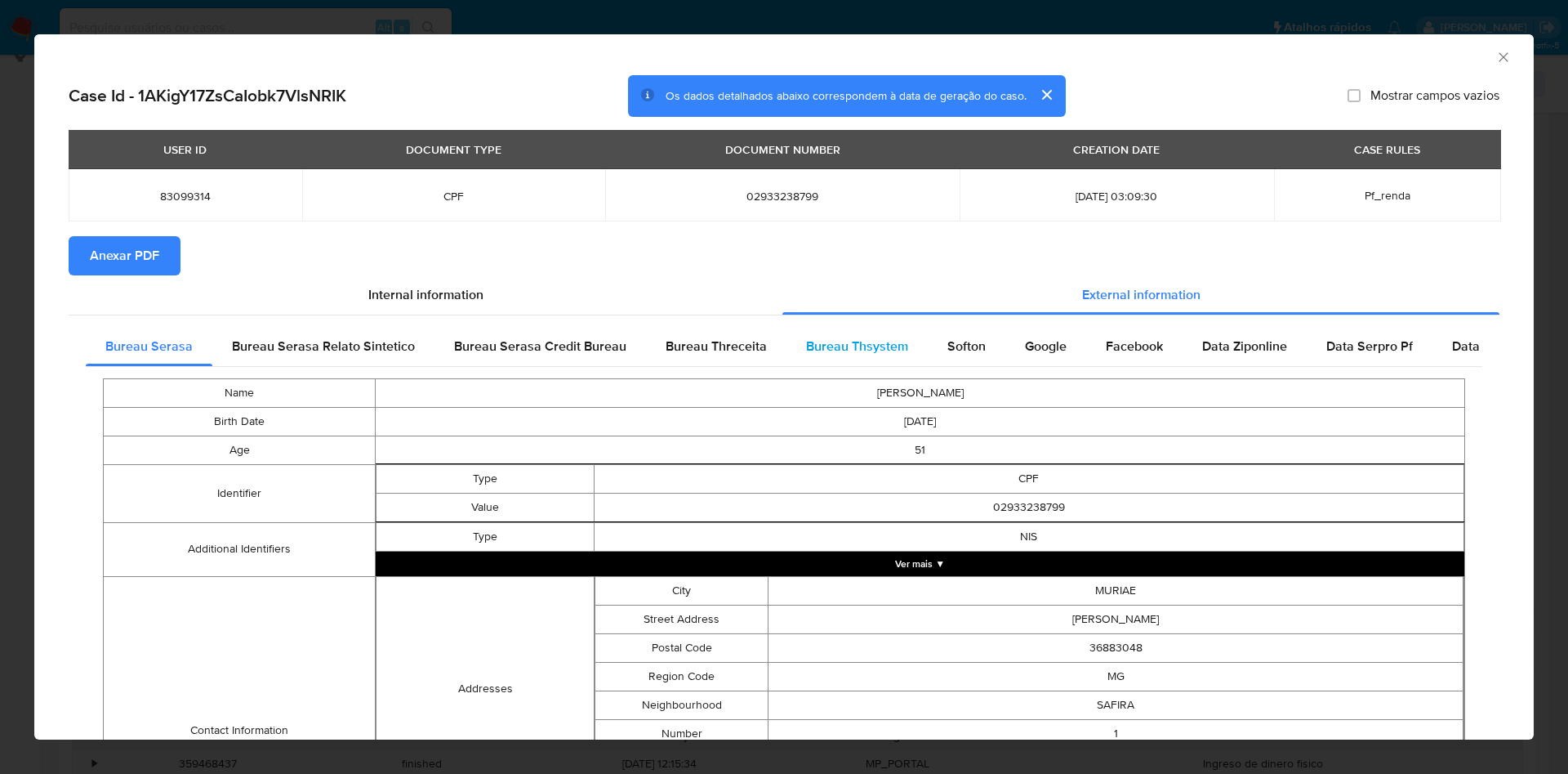
click at [859, 356] on span "Bureau Thsystem" at bounding box center [857, 346] width 102 height 19
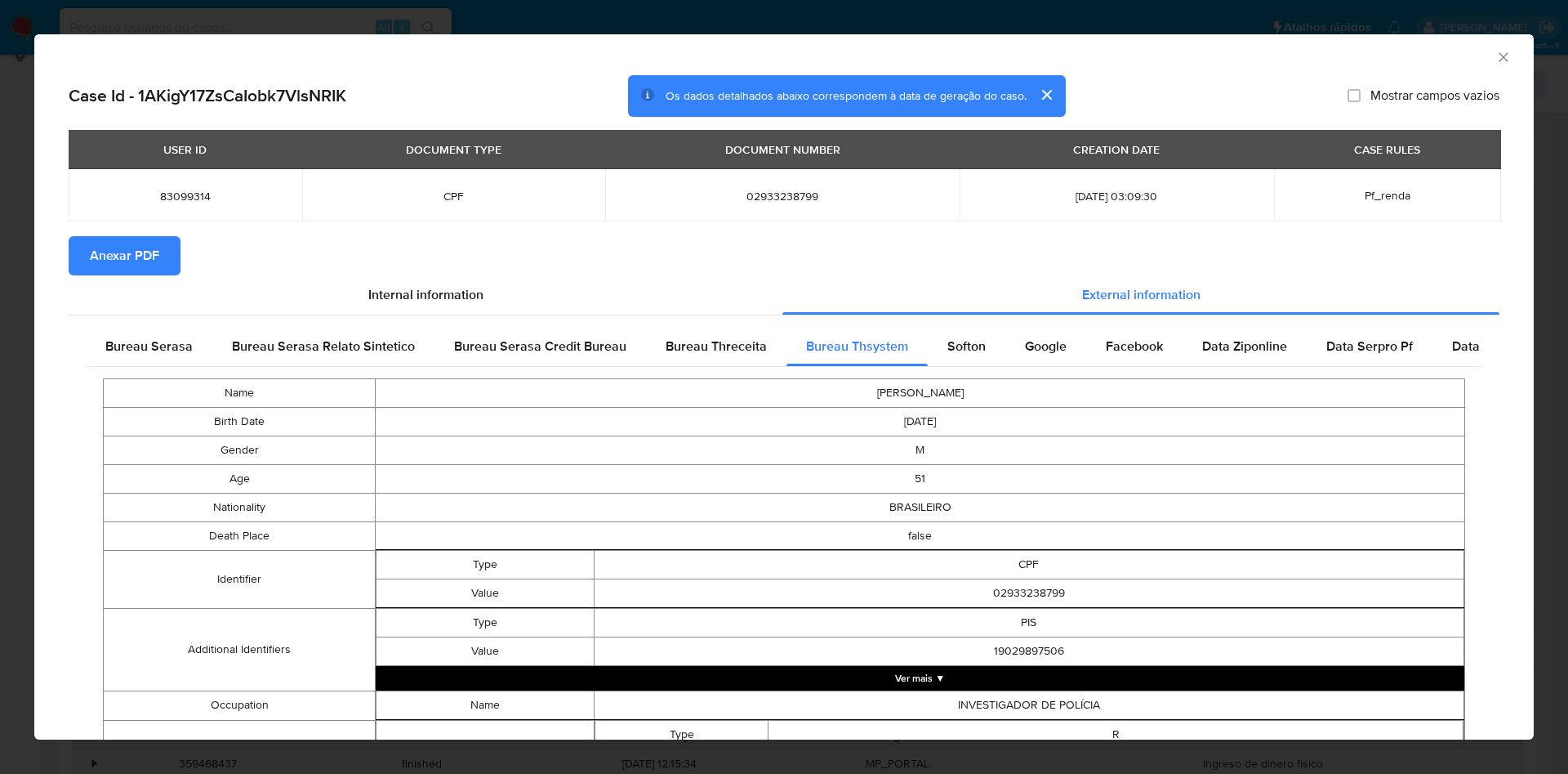
click at [125, 253] on span "Anexar PDF" at bounding box center [124, 256] width 70 height 36
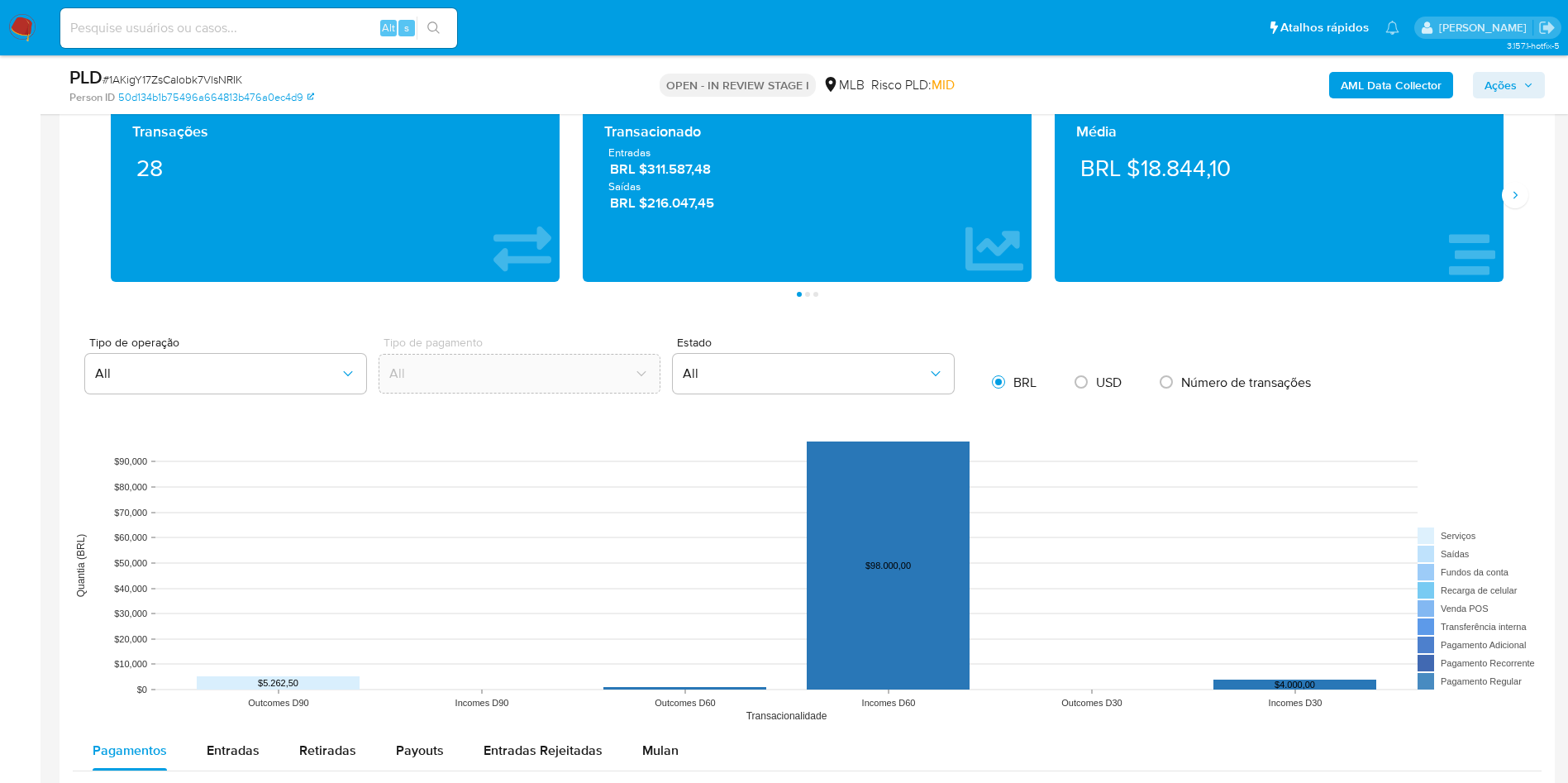
scroll to position [1139, 0]
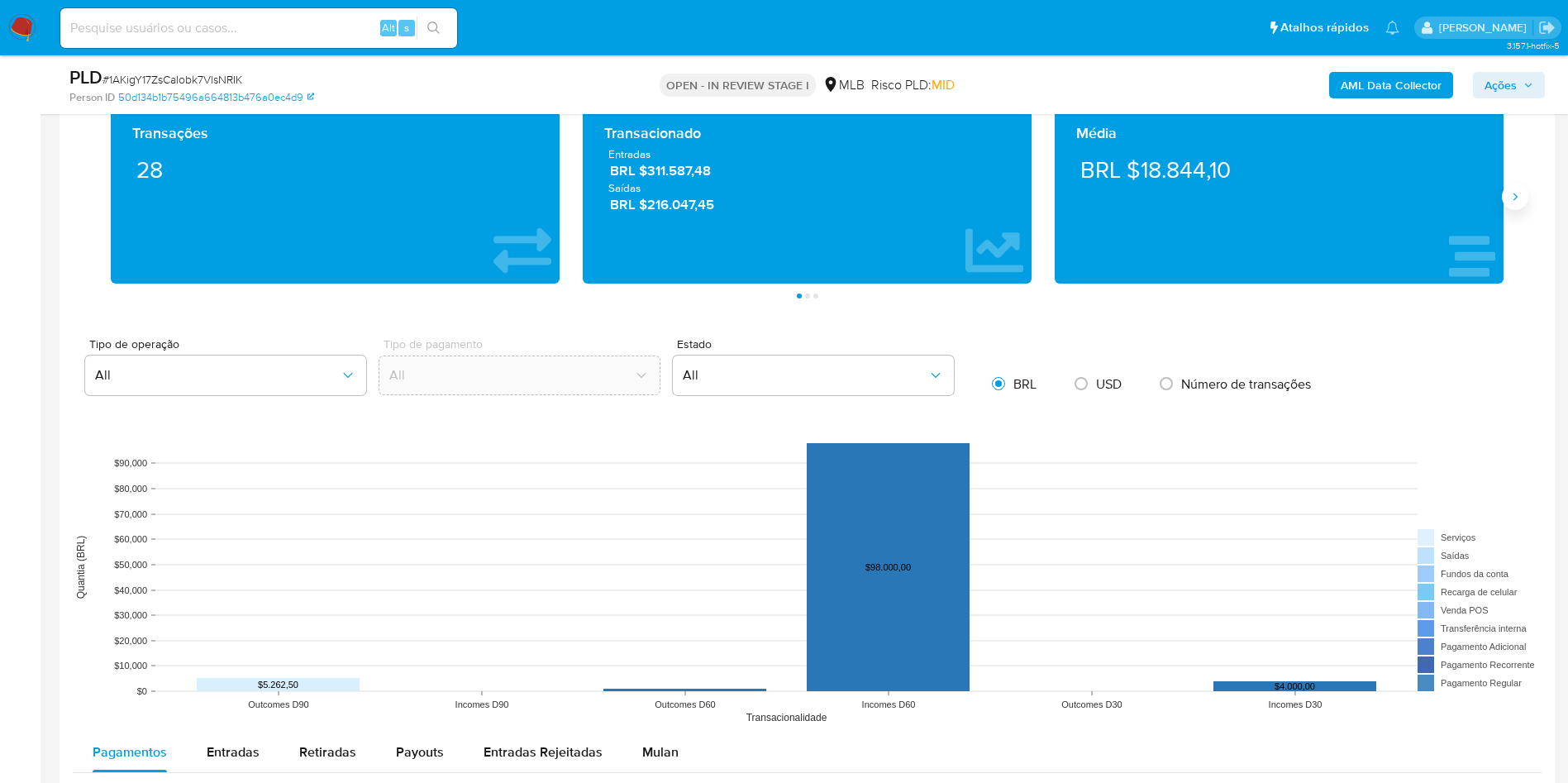
click at [1512, 203] on icon "Siguiente" at bounding box center [1514, 196] width 13 height 13
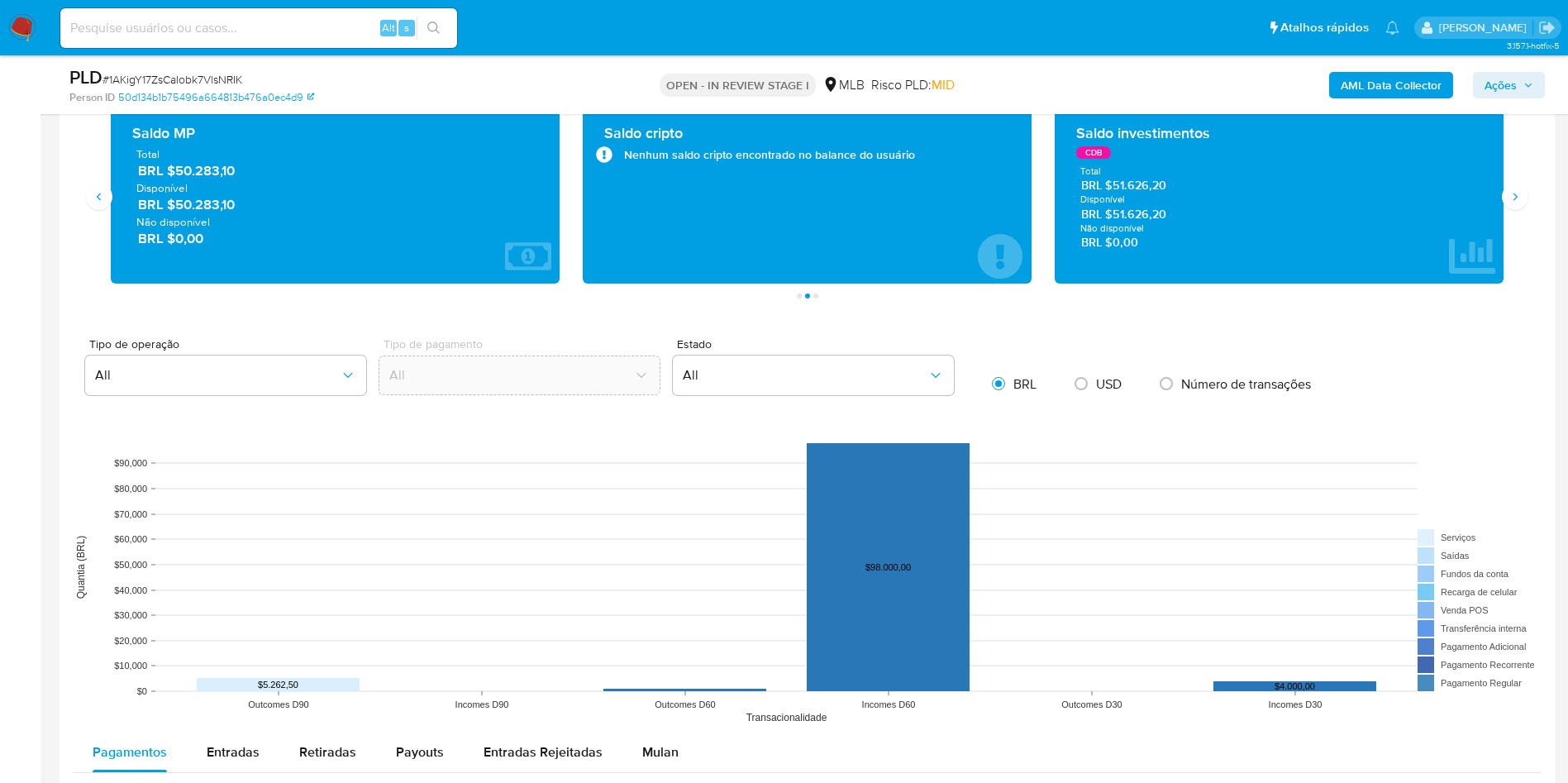
drag, startPoint x: 244, startPoint y: 198, endPoint x: 178, endPoint y: 192, distance: 66.3
click at [178, 180] on span "BRL $50.283,10" at bounding box center [336, 170] width 396 height 19
drag, startPoint x: 1175, startPoint y: 212, endPoint x: 1113, endPoint y: 214, distance: 62.0
click at [1113, 193] on span "BRL $51.626,20" at bounding box center [1280, 185] width 396 height 16
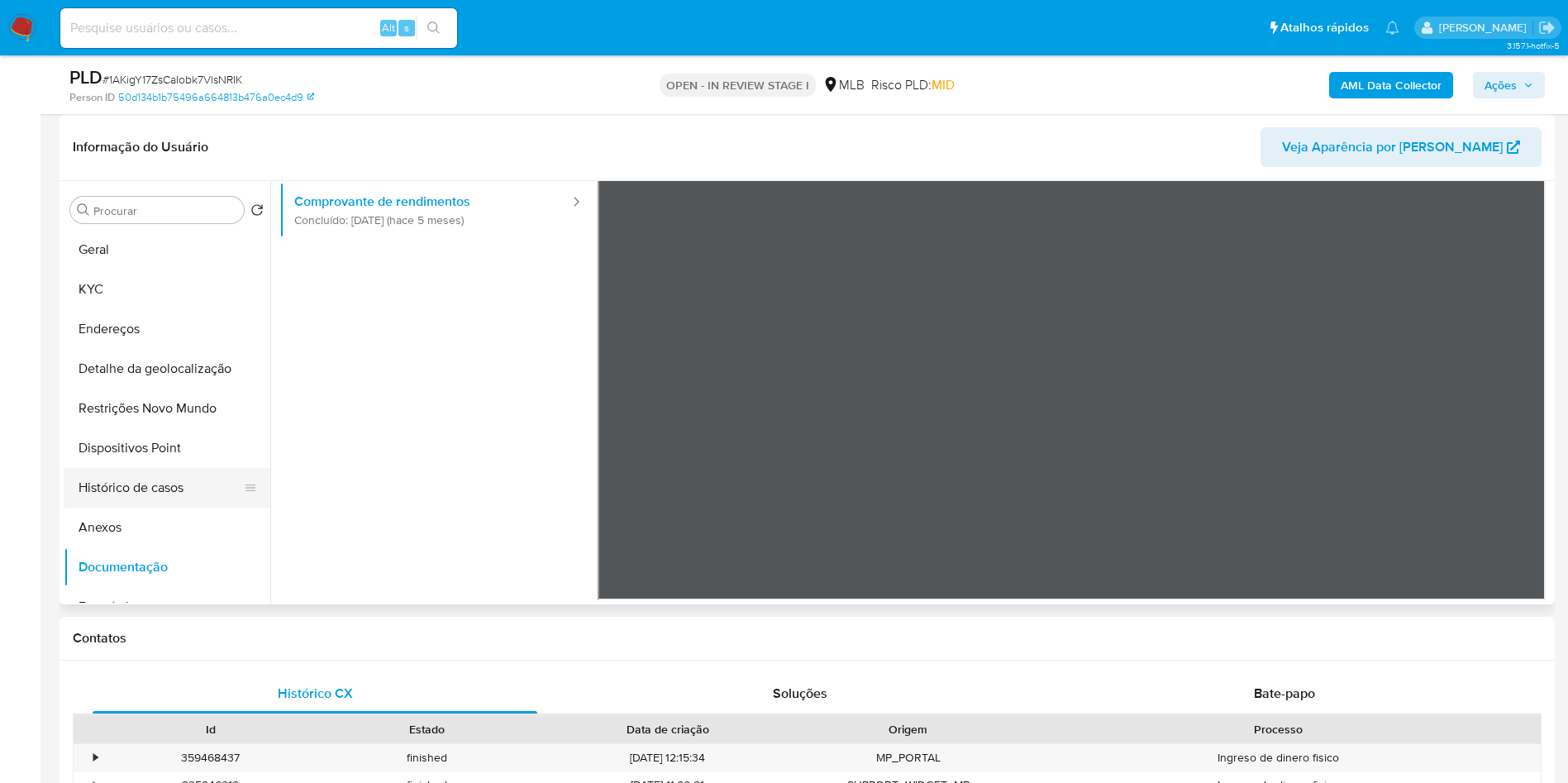
scroll to position [247, 0]
click at [147, 271] on button "Geral" at bounding box center [160, 251] width 193 height 40
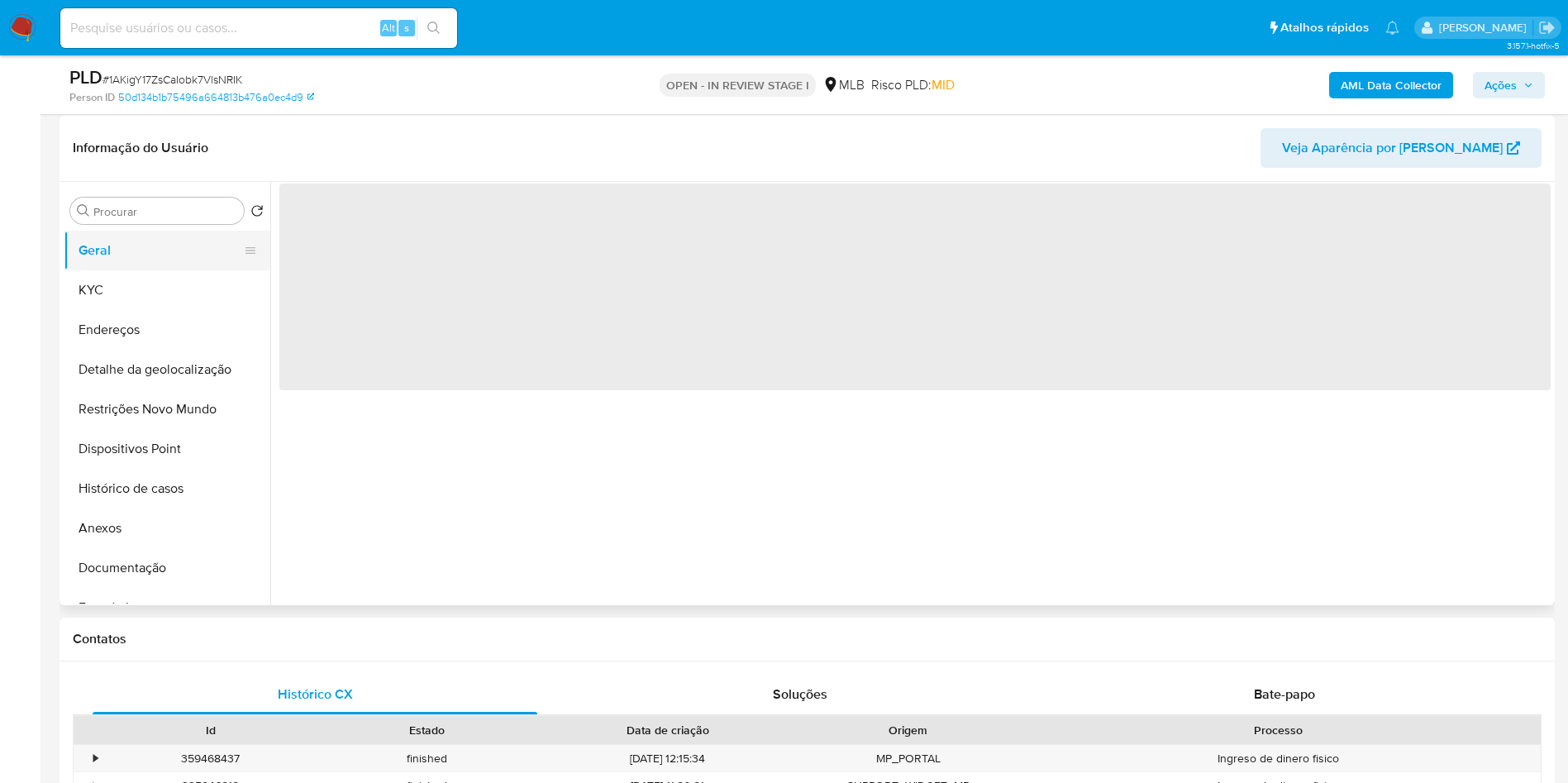
scroll to position [0, 0]
click at [361, 422] on div "‌" at bounding box center [911, 393] width 1281 height 423
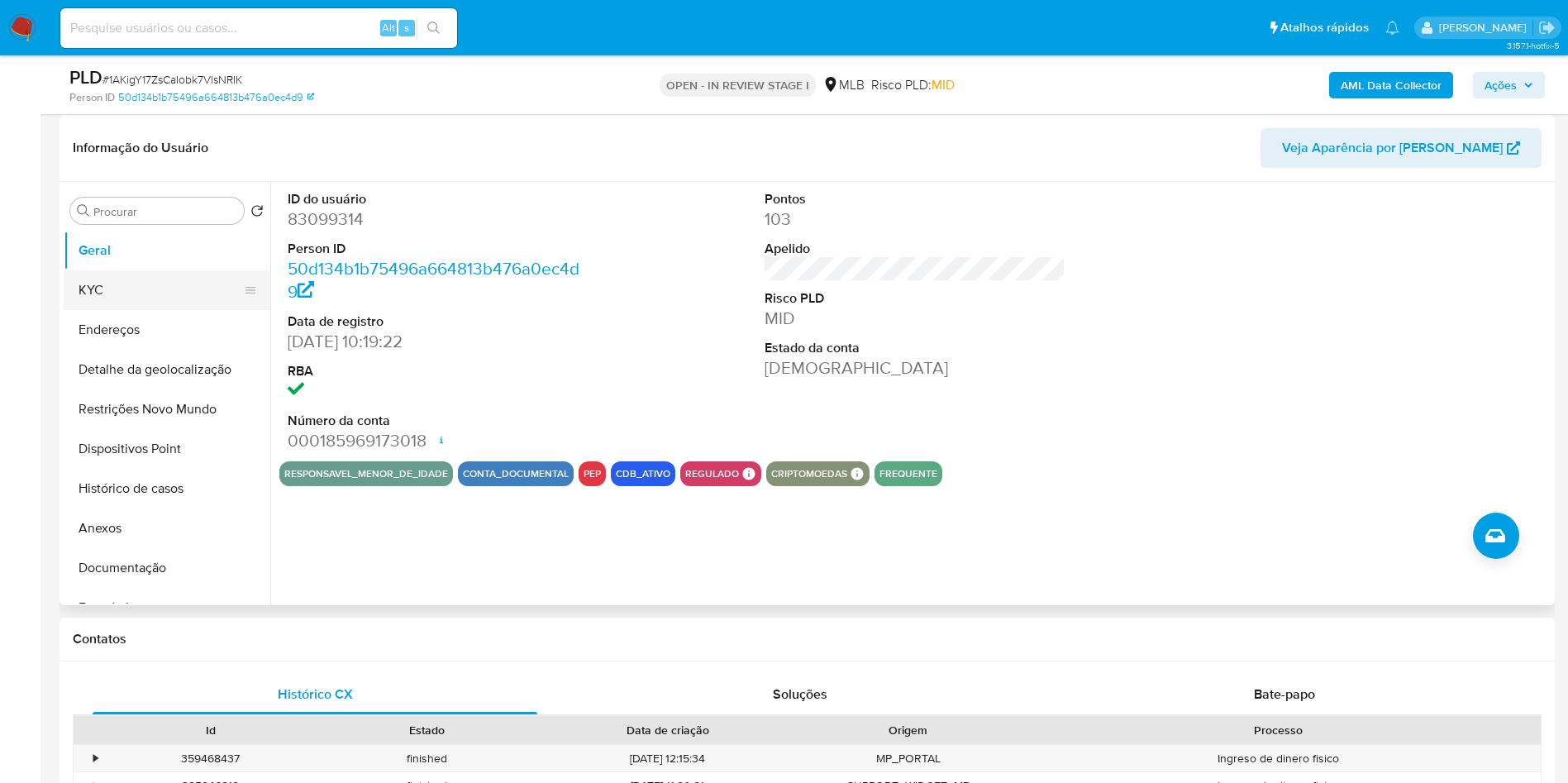
click at [98, 310] on button "KYC" at bounding box center [160, 290] width 193 height 40
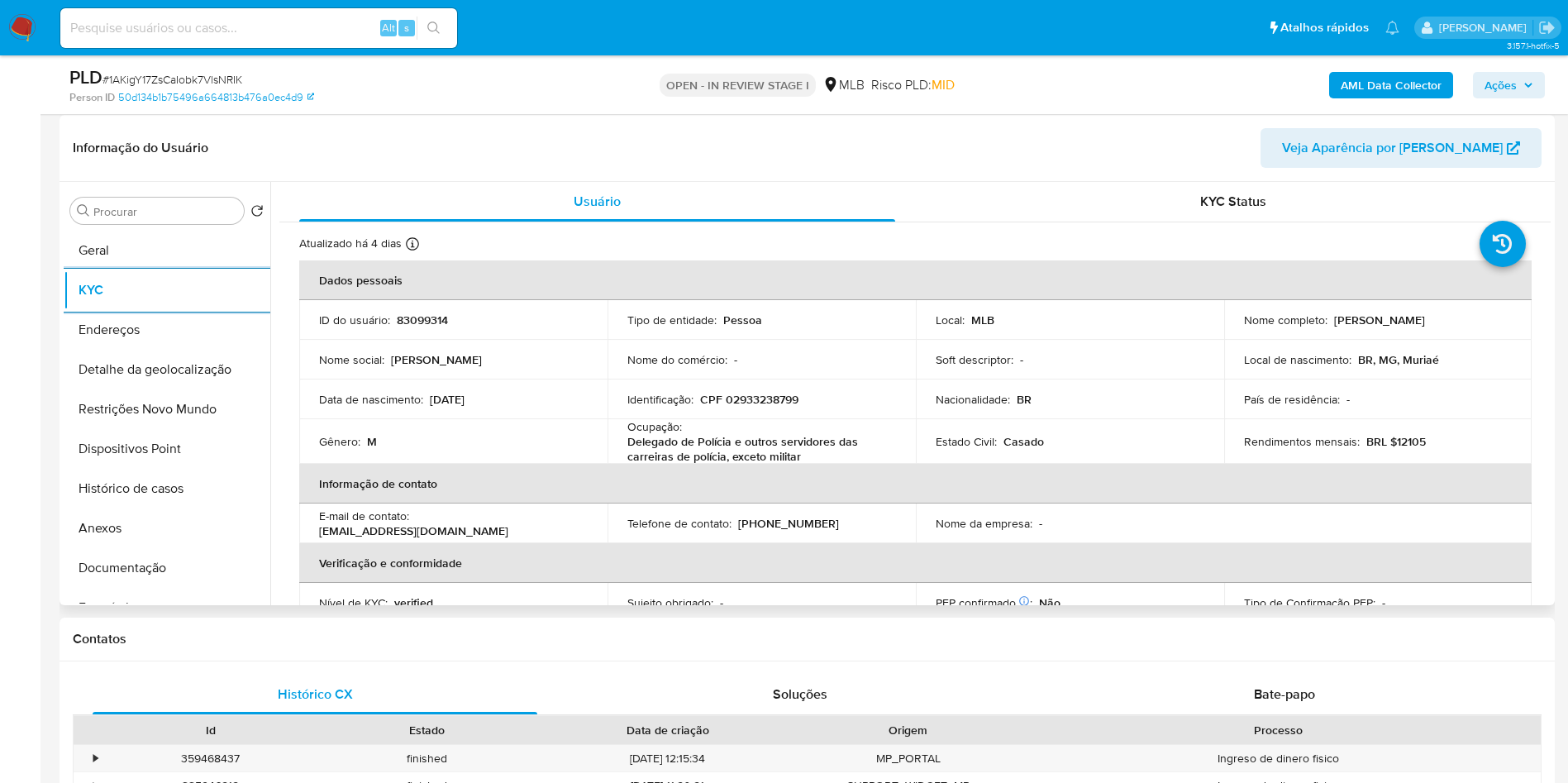
scroll to position [694, 0]
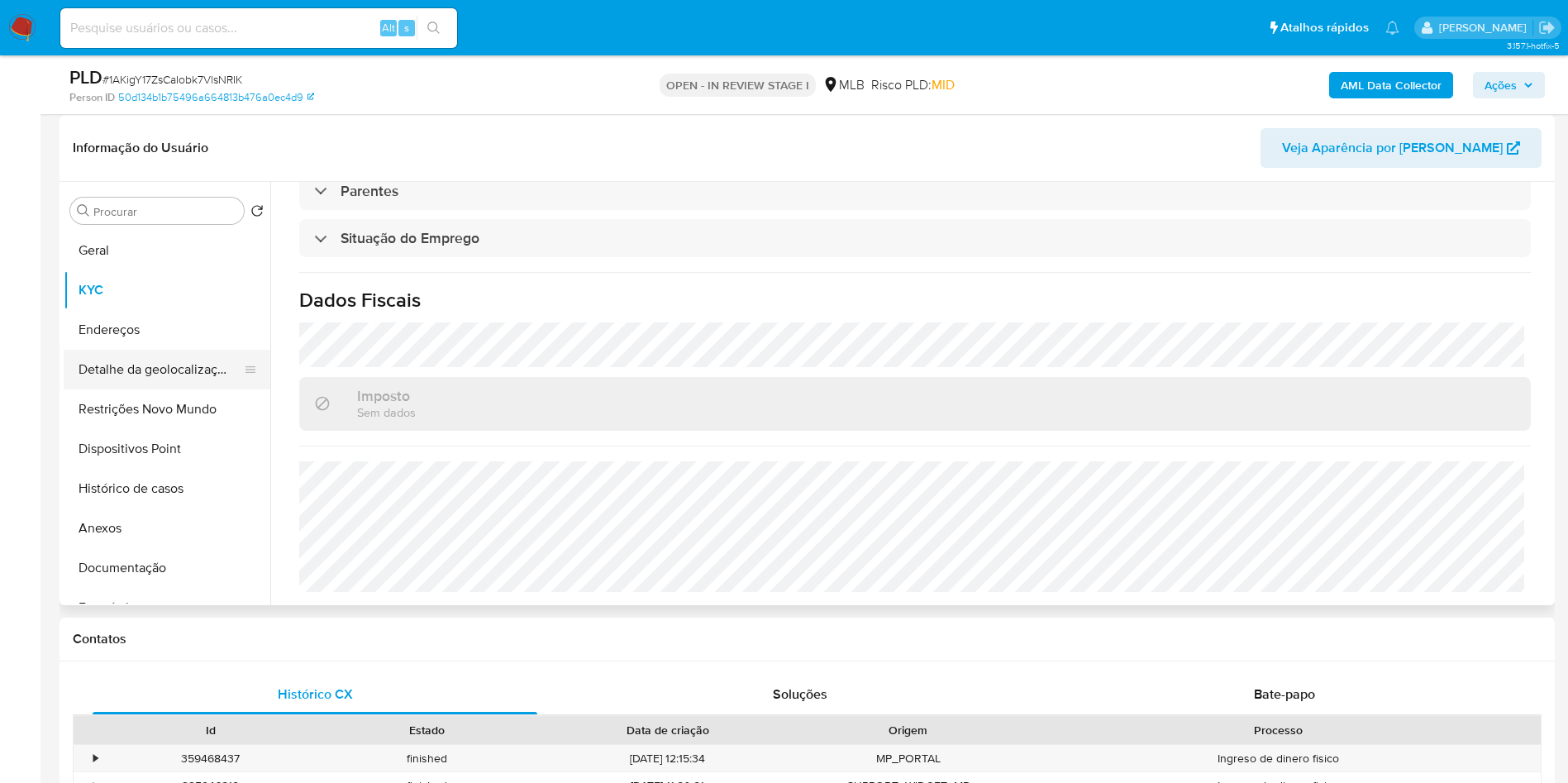
click at [116, 390] on button "Detalhe da geolocalização" at bounding box center [160, 370] width 193 height 40
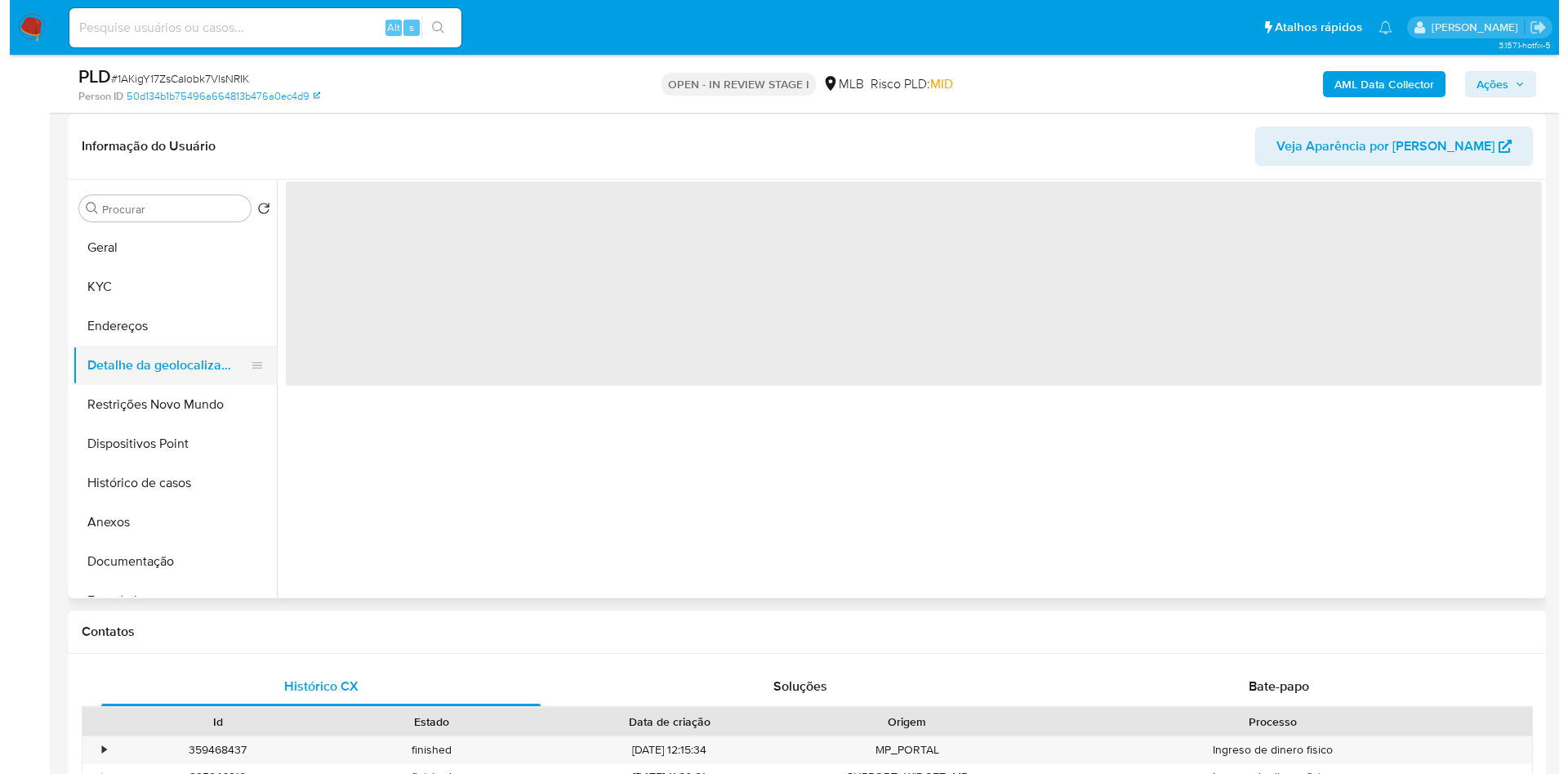
scroll to position [0, 0]
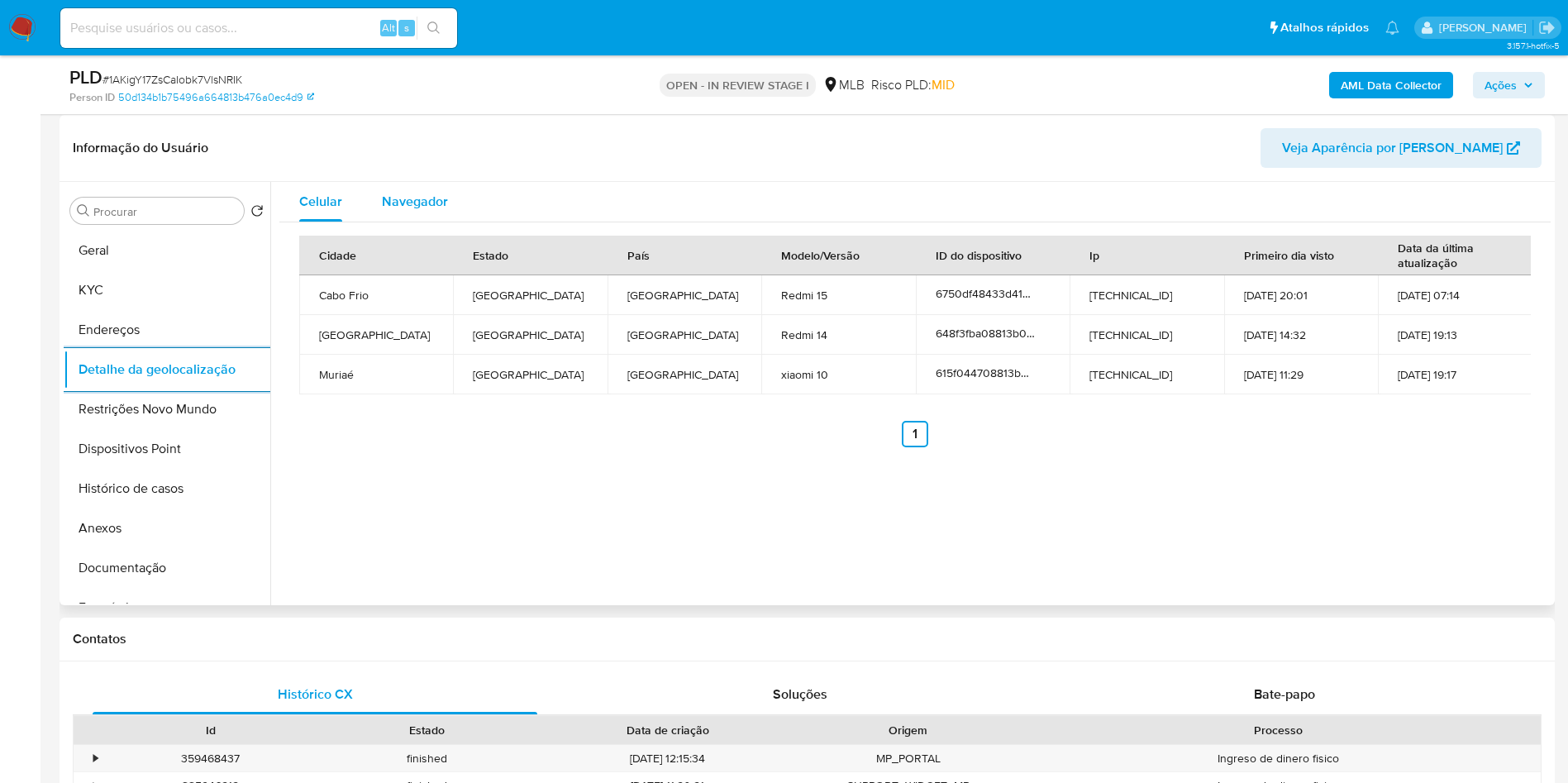
click at [445, 222] on div "Navegador" at bounding box center [414, 202] width 66 height 40
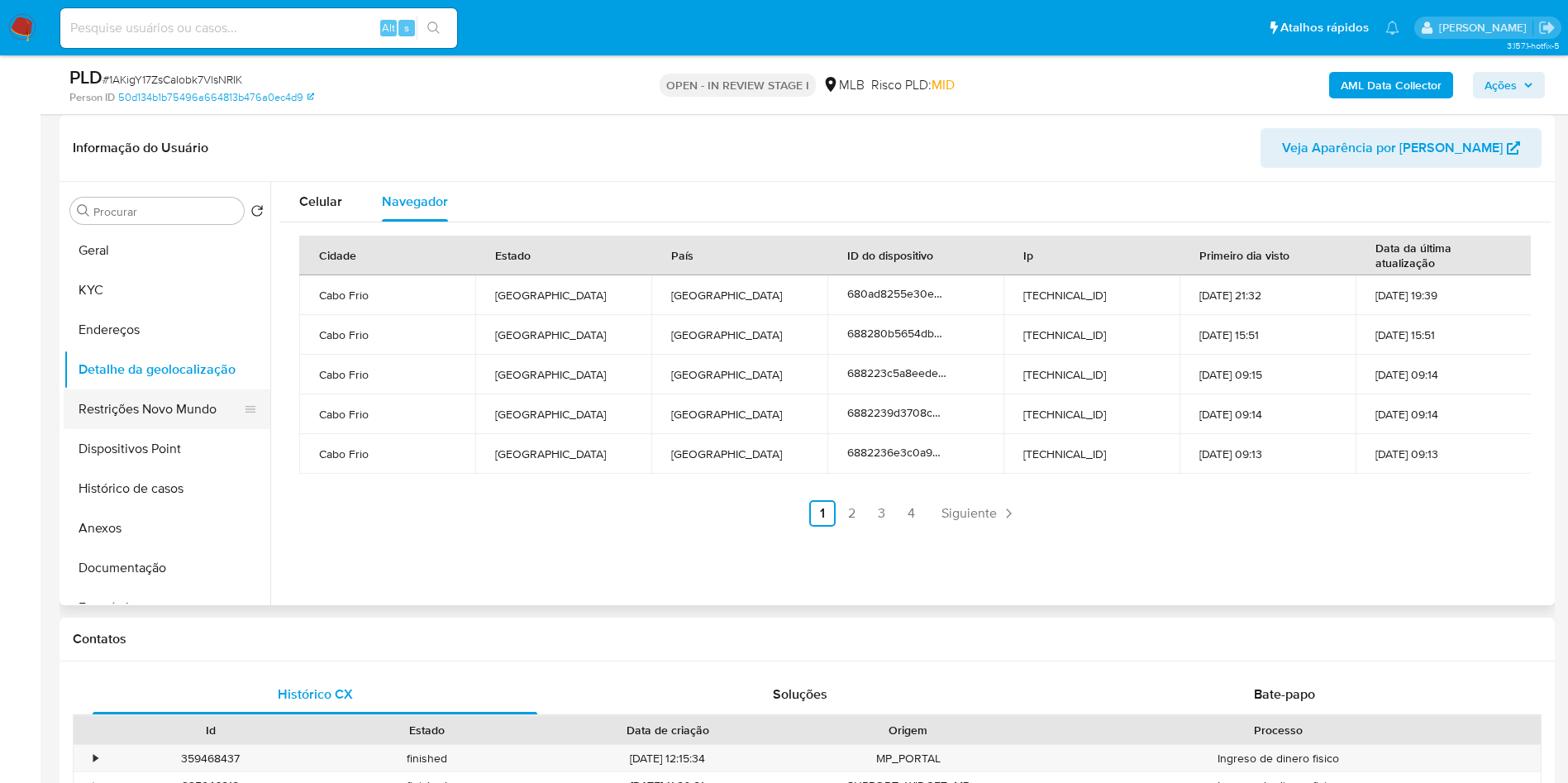
click at [106, 421] on button "Restrições Novo Mundo" at bounding box center [160, 409] width 193 height 40
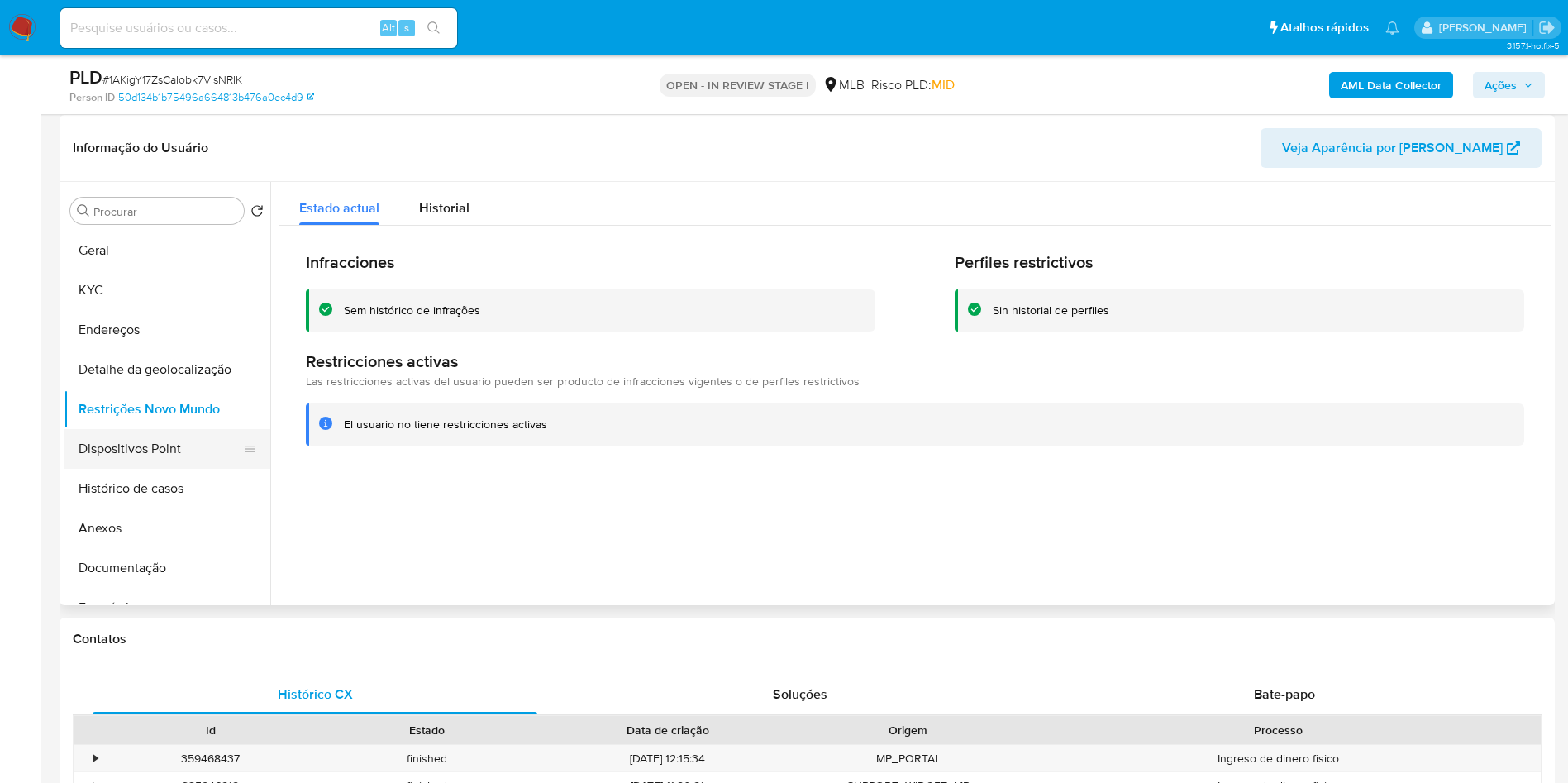
click at [173, 469] on button "Dispositivos Point" at bounding box center [160, 449] width 193 height 40
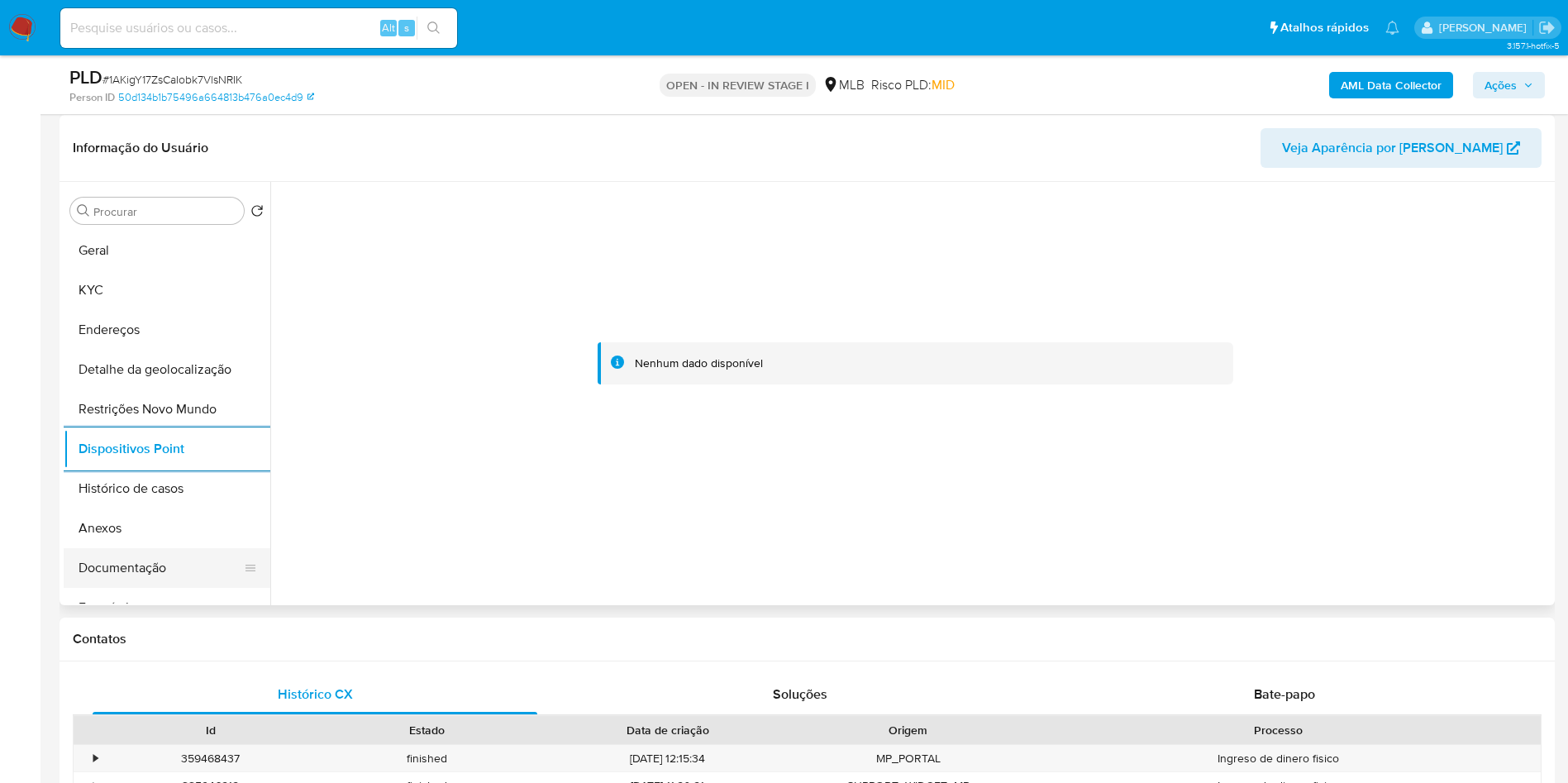
click at [149, 581] on button "Documentação" at bounding box center [160, 568] width 193 height 40
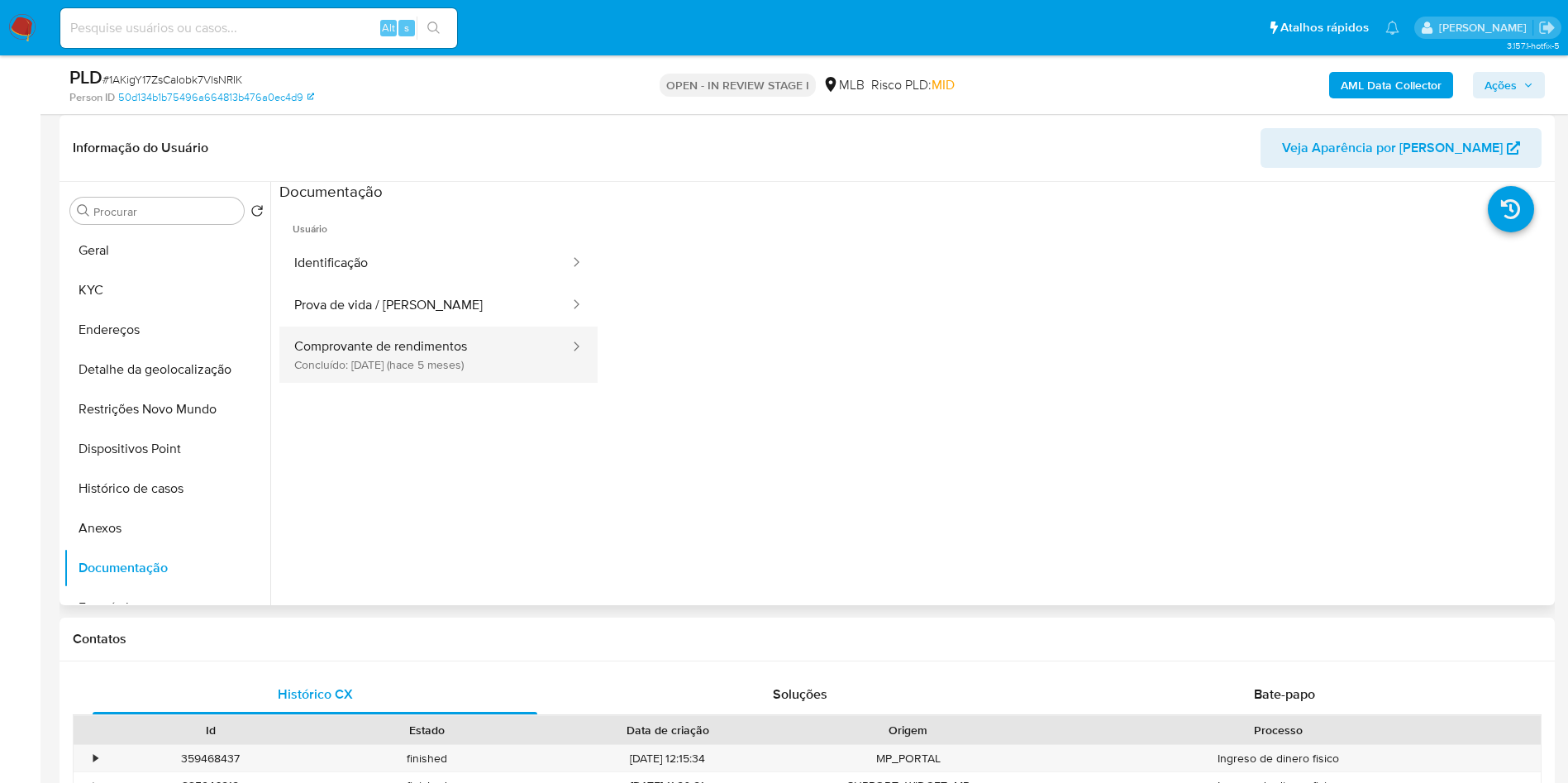
click at [474, 372] on button "Comprovante de rendimentos Concluído: 14/04/2025 (hace 5 meses)" at bounding box center [425, 354] width 291 height 56
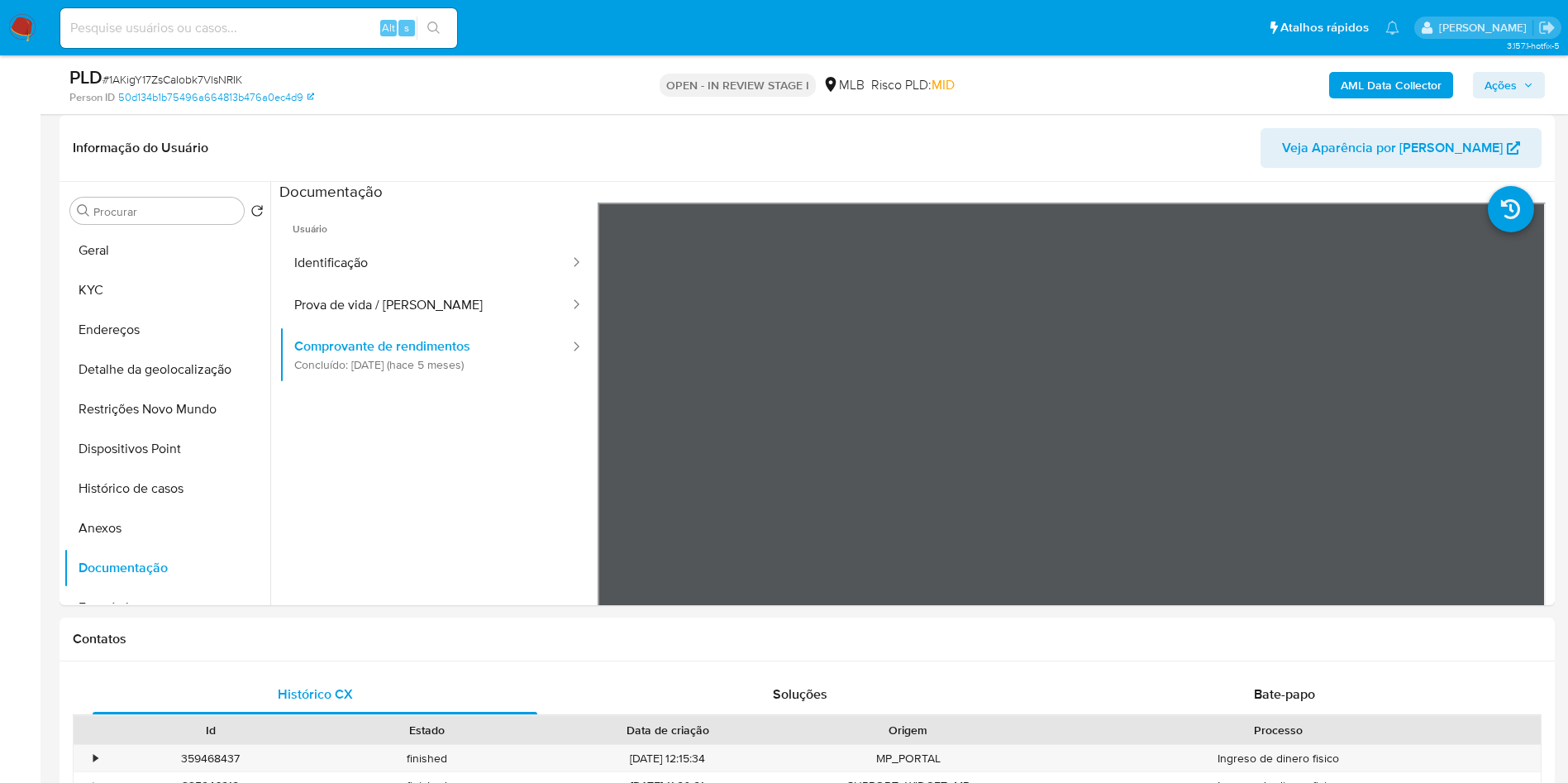
click at [1524, 94] on span "Ações" at bounding box center [1509, 84] width 49 height 23
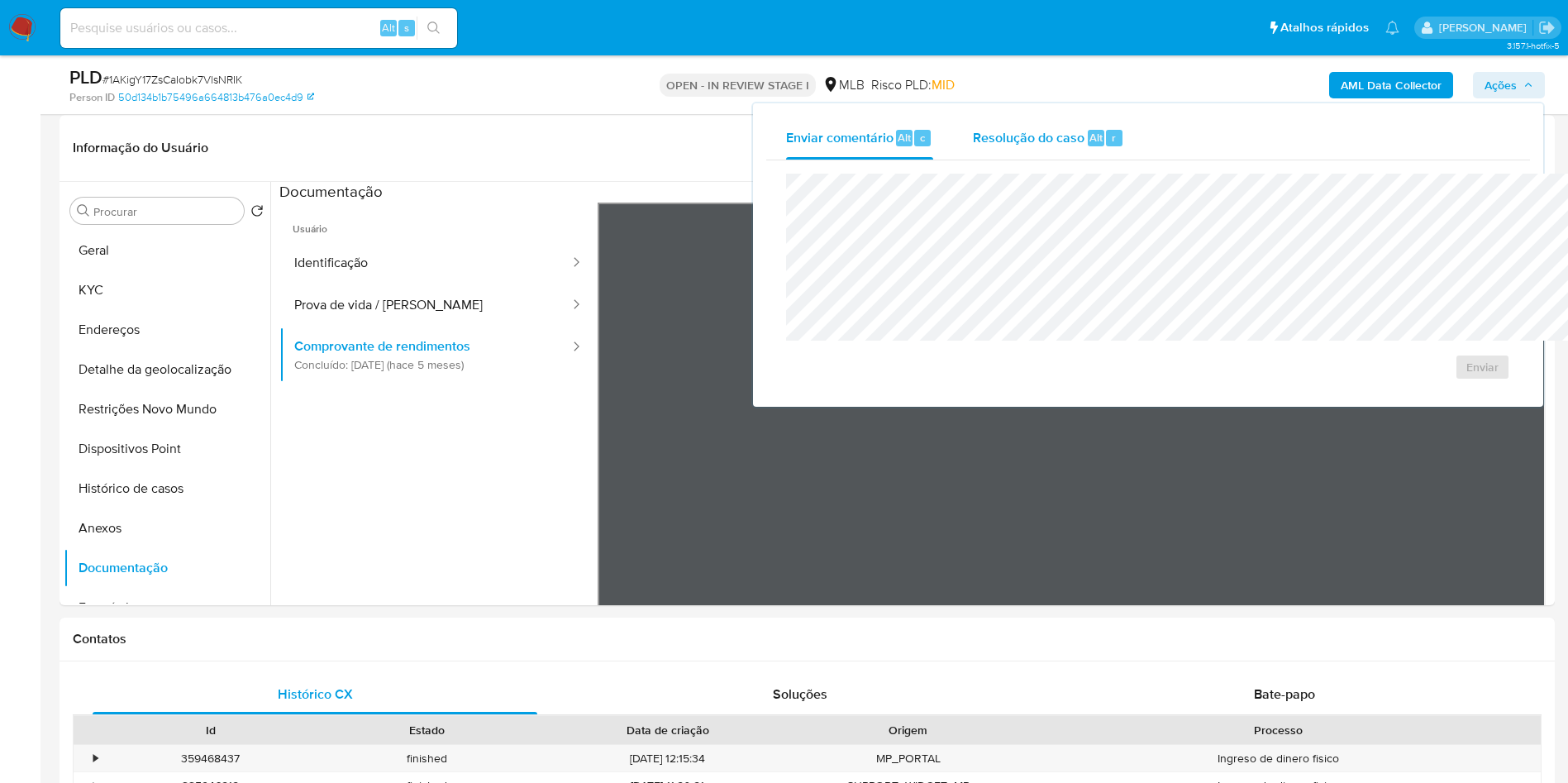
click at [973, 119] on div "Resolução do caso Alt r" at bounding box center [1049, 138] width 152 height 43
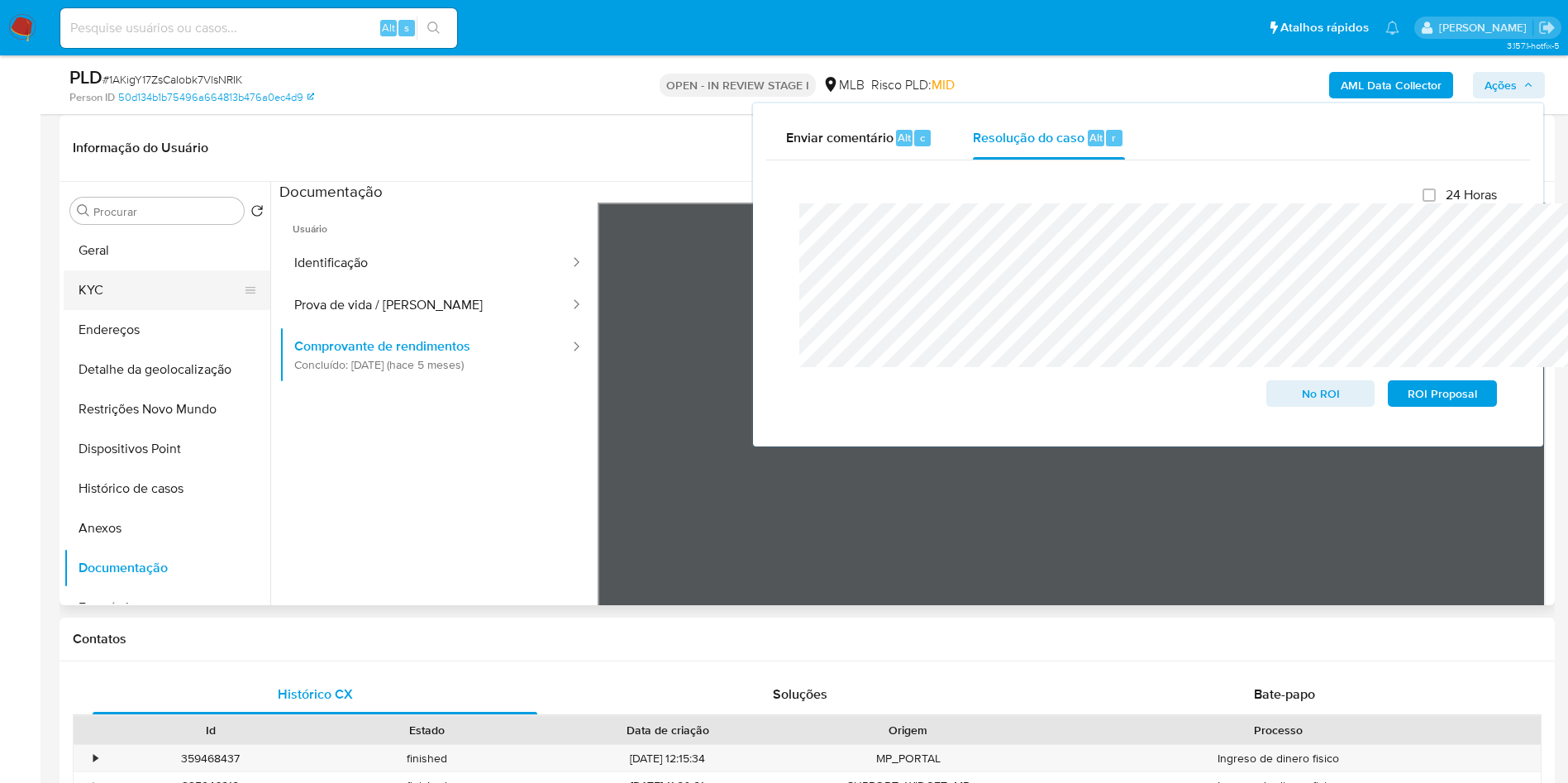
click at [160, 310] on button "KYC" at bounding box center [160, 290] width 193 height 40
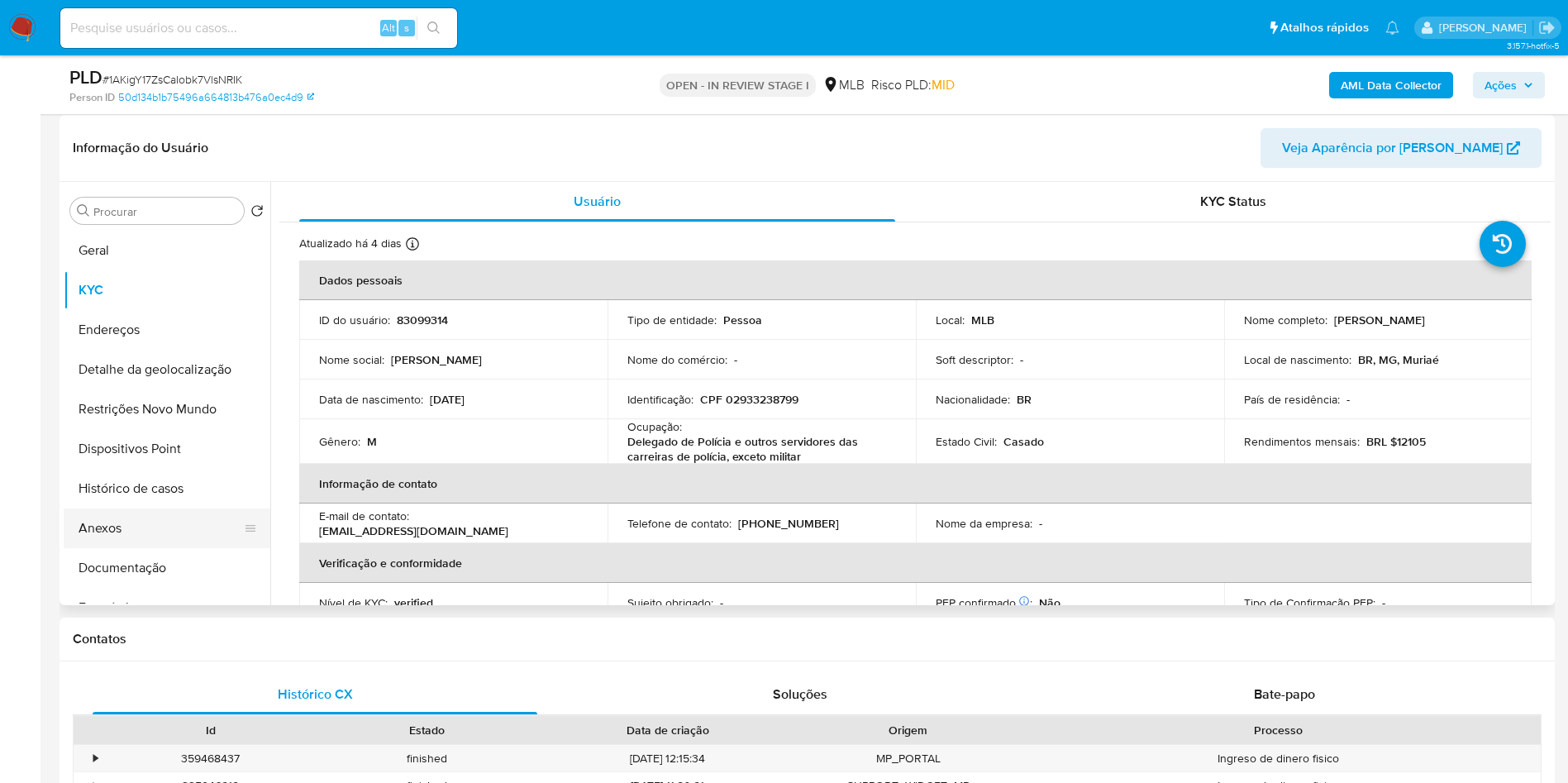
click at [122, 542] on button "Anexos" at bounding box center [160, 528] width 193 height 40
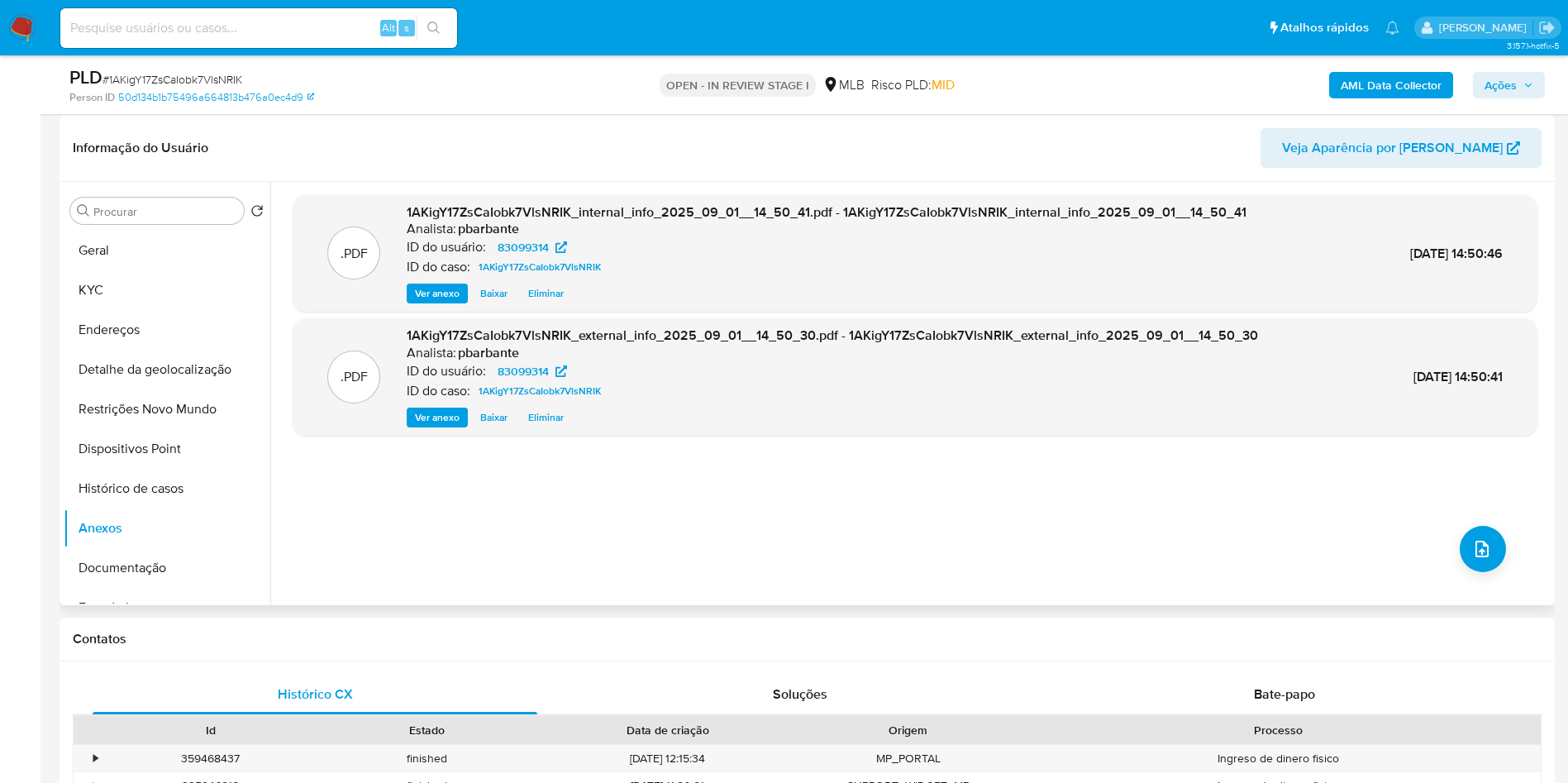
click at [1478, 591] on div ".PDF 1AKigY17ZsCaIobk7VlsNRIK_internal_info_2025_09_01__14_50_41.pdf - 1AKigY17…" at bounding box center [915, 393] width 1245 height 396
click at [1473, 559] on icon "upload-file" at bounding box center [1483, 549] width 20 height 20
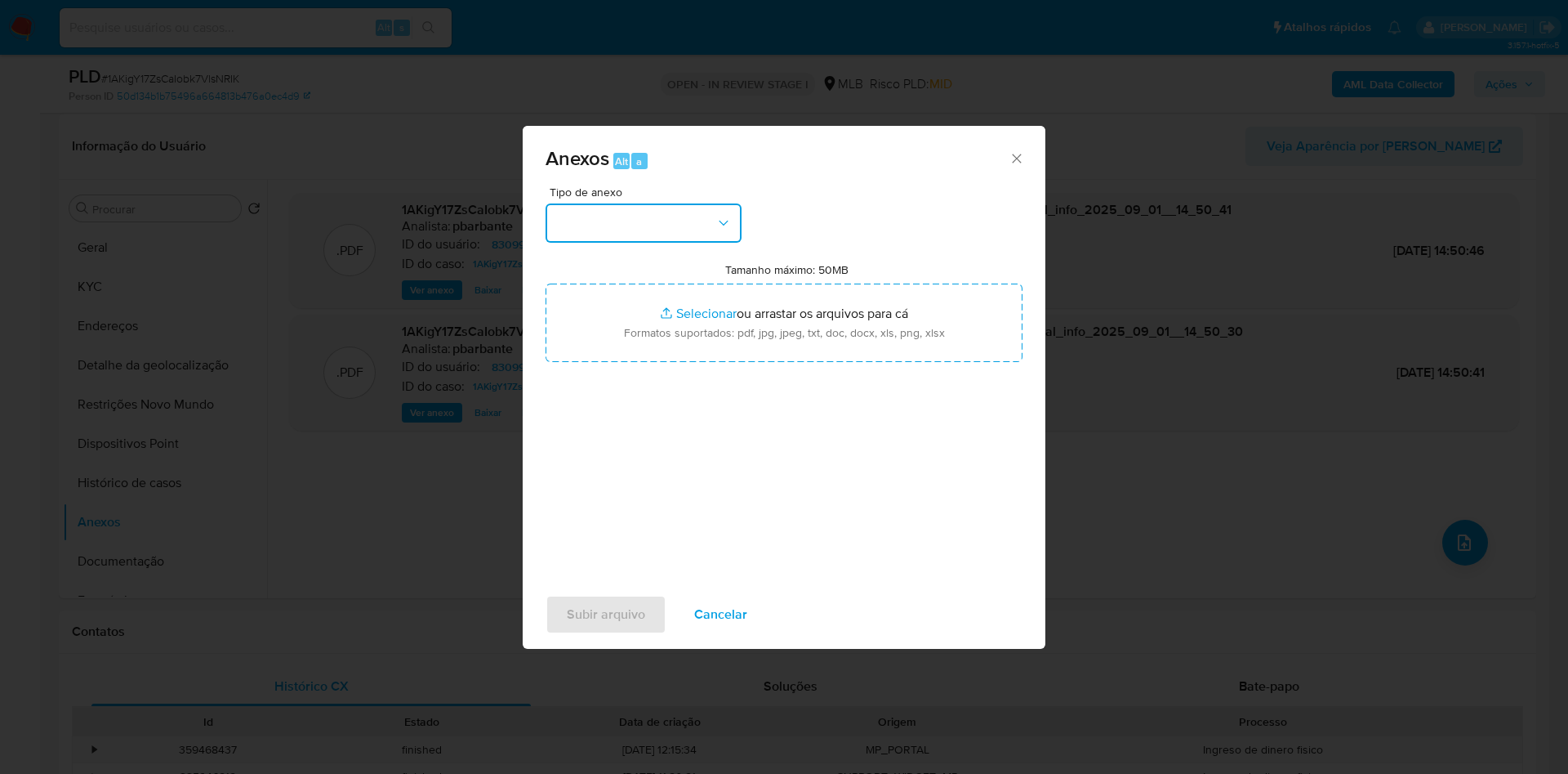
click at [622, 204] on button "button" at bounding box center [643, 223] width 196 height 39
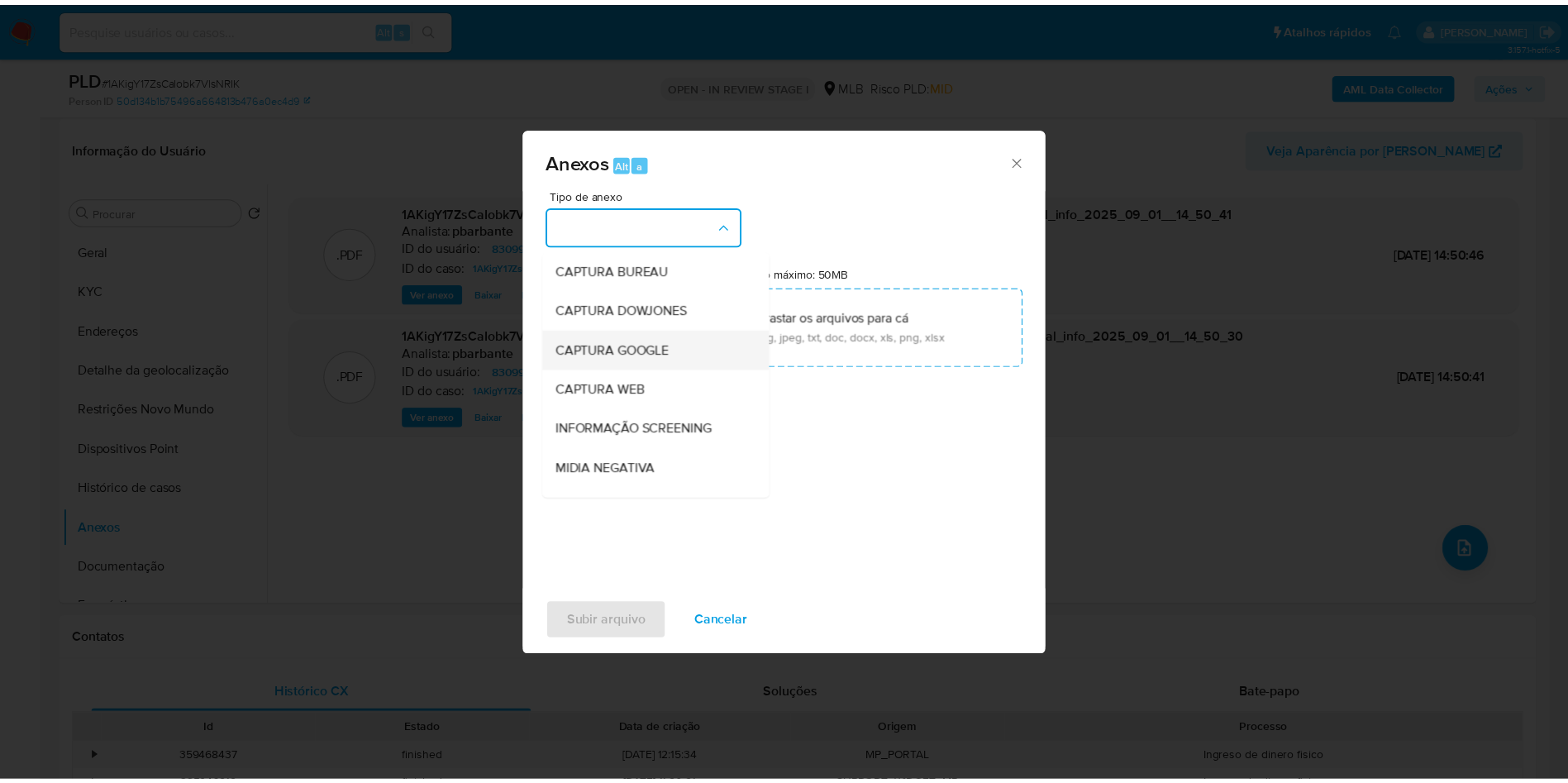
scroll to position [222, 0]
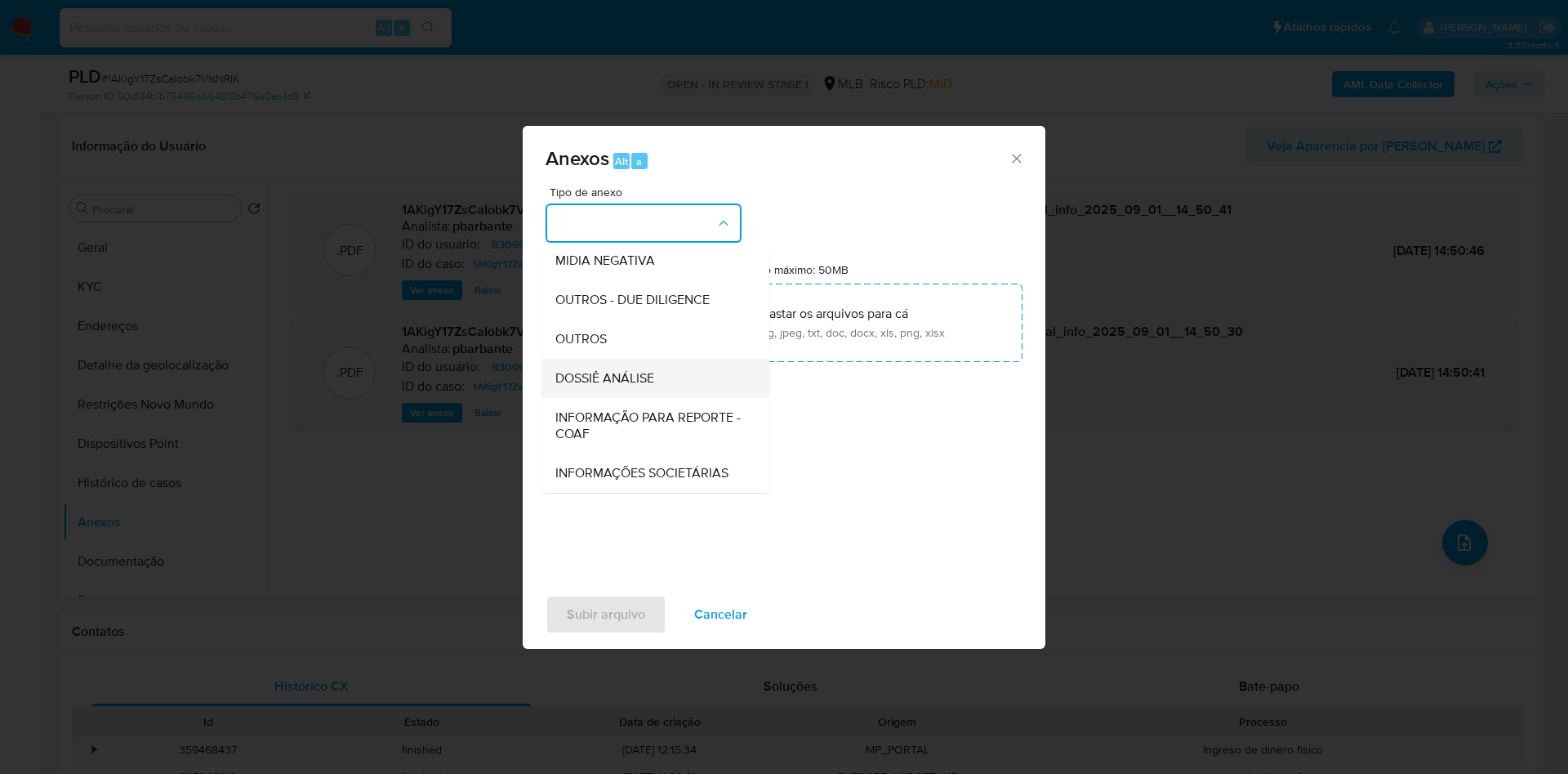
click at [607, 370] on span "DOSSIÊ ANÁLISE" at bounding box center [604, 378] width 99 height 17
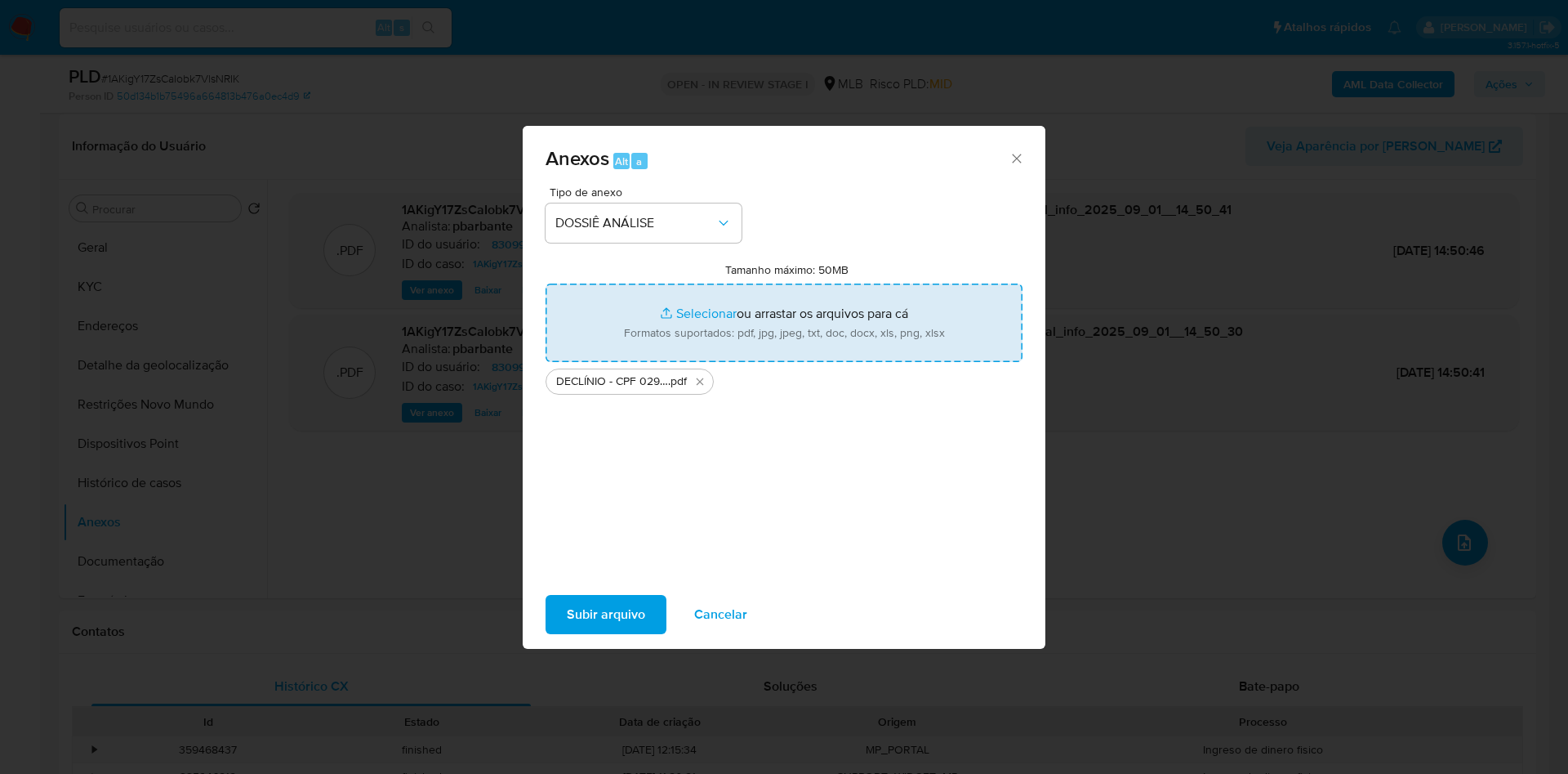
type input "C:\fakepath\Mulan 83099314_2025_09_01_11_08_54.xlsx"
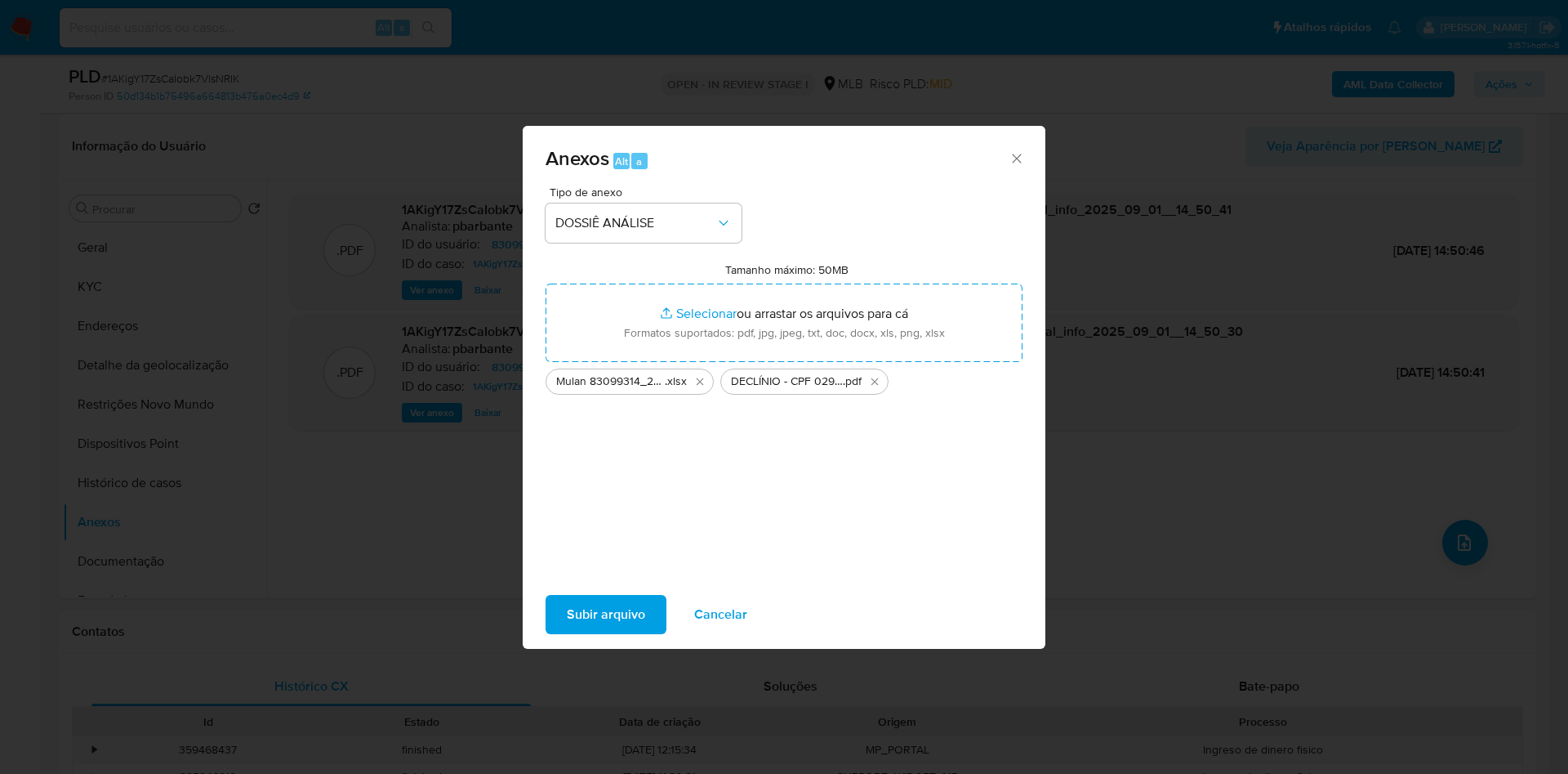
click at [598, 633] on span "Subir arquivo" at bounding box center [606, 614] width 78 height 36
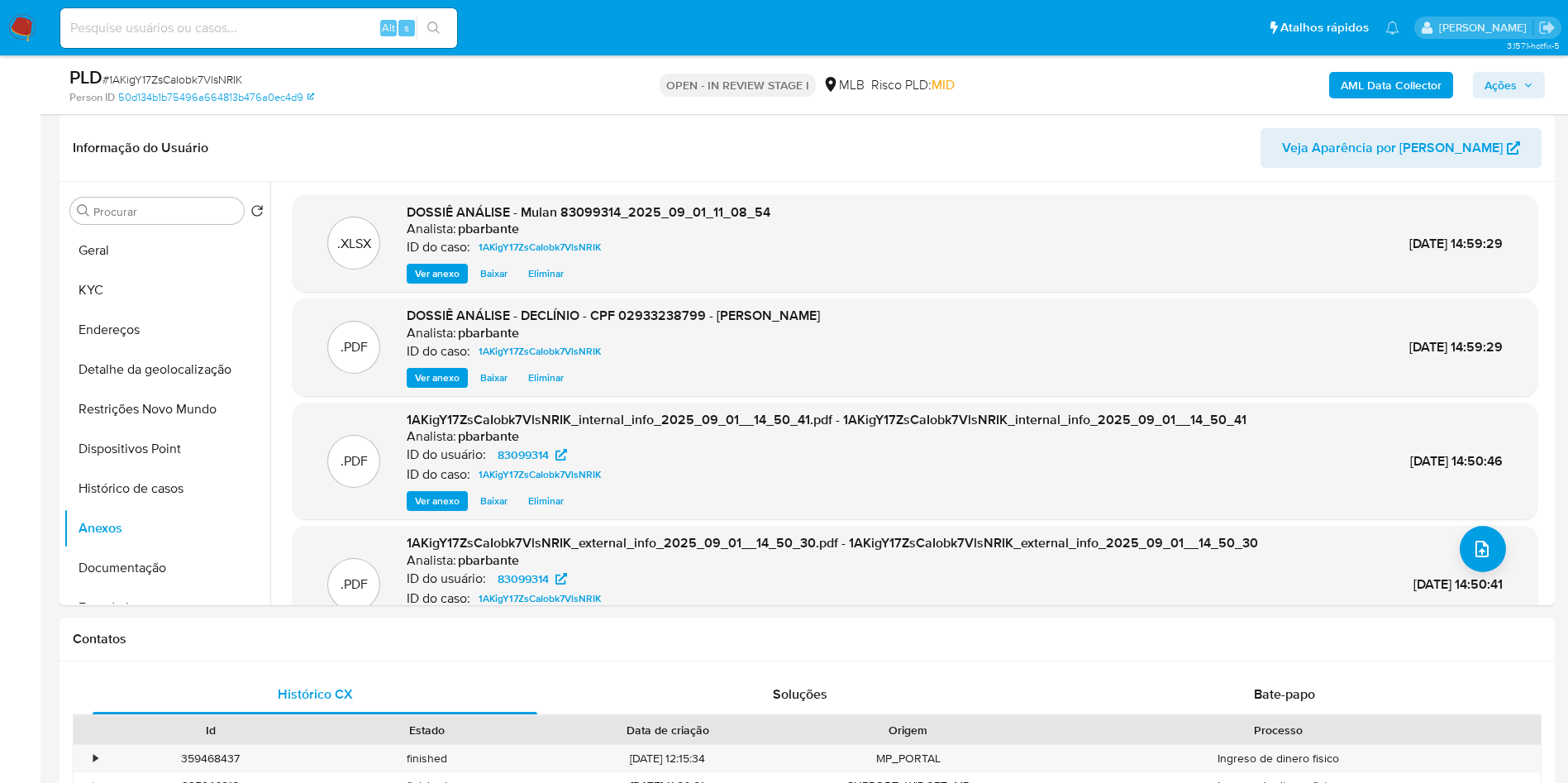
click at [1508, 96] on span "Ações" at bounding box center [1501, 85] width 33 height 27
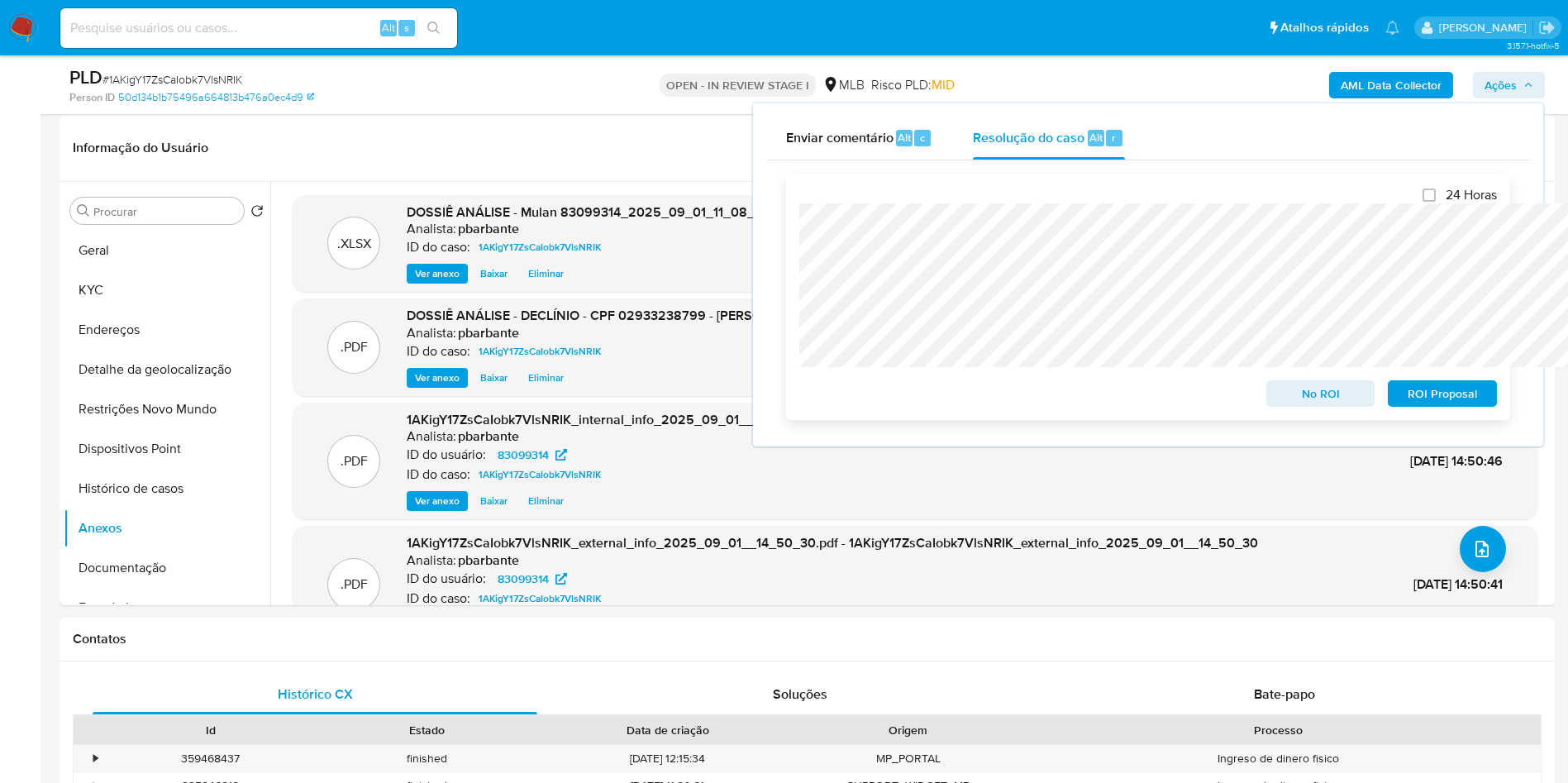
click at [1318, 401] on span "No ROI" at bounding box center [1321, 392] width 86 height 23
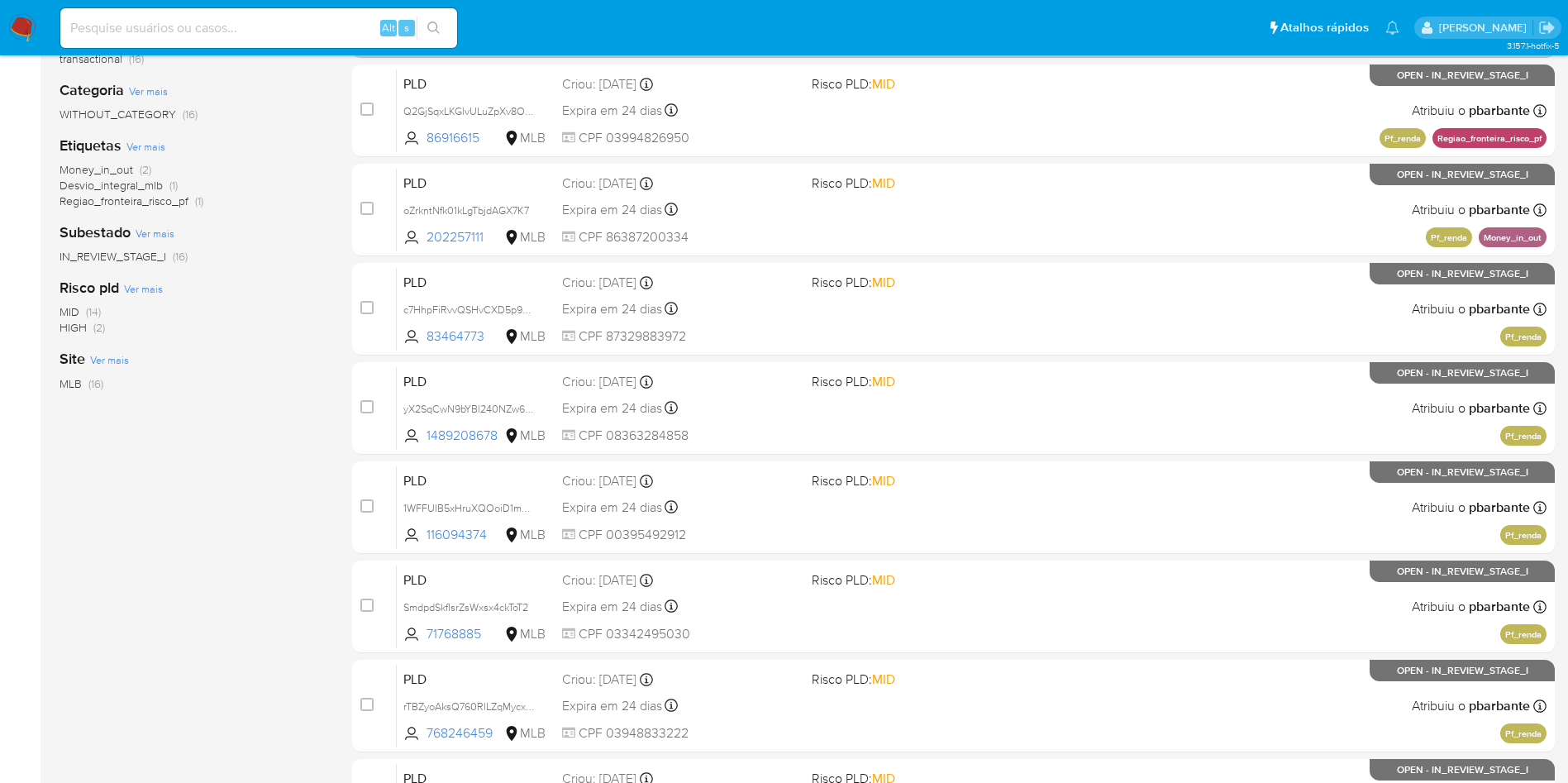
scroll to position [285, 0]
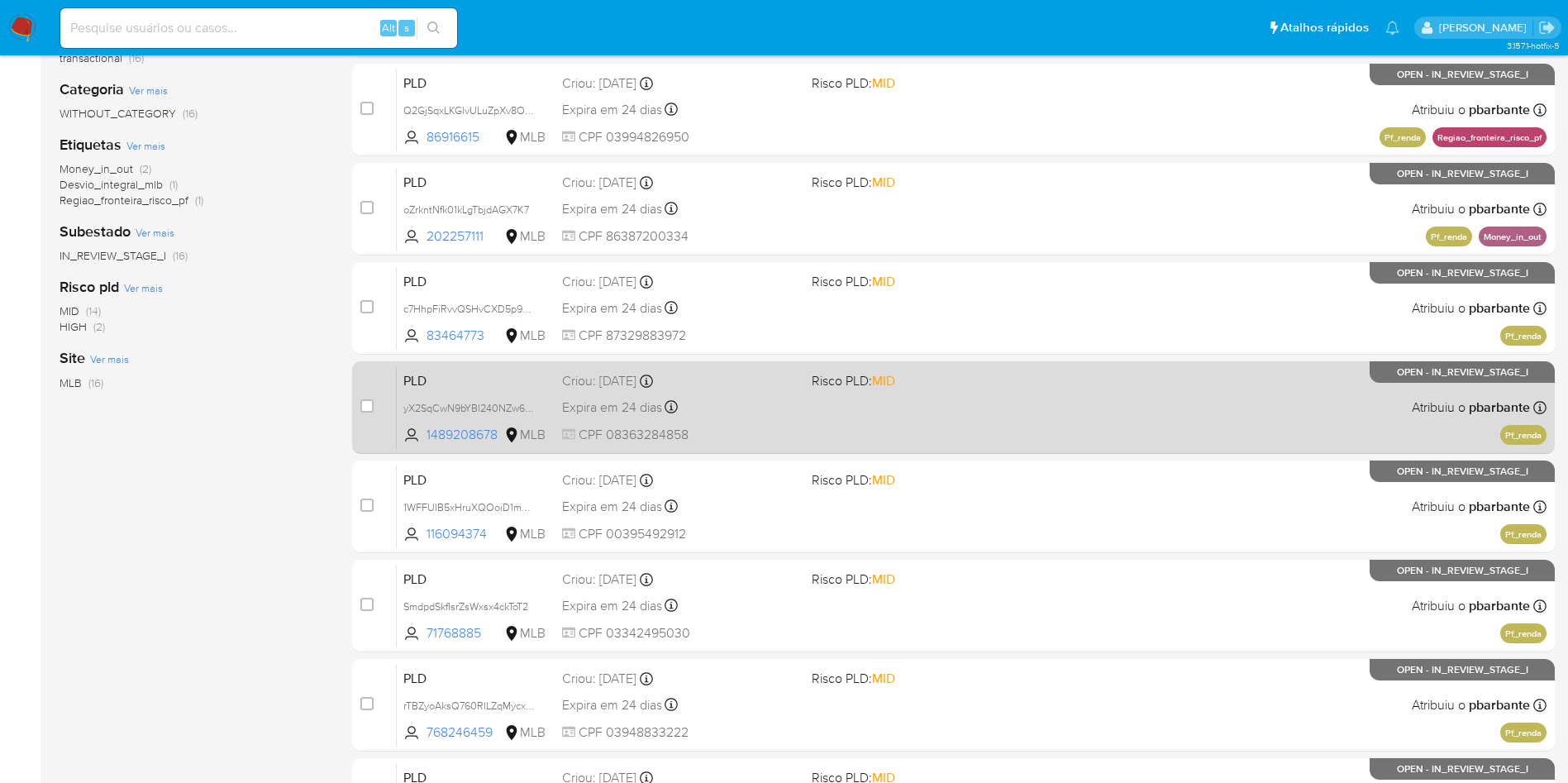
click at [1101, 449] on div "PLD yX2SqCwN9bYBl240NZw6r6xM 1489208678 MLB Risco PLD: MID Criou: [DATE] Criou:…" at bounding box center [971, 407] width 1150 height 83
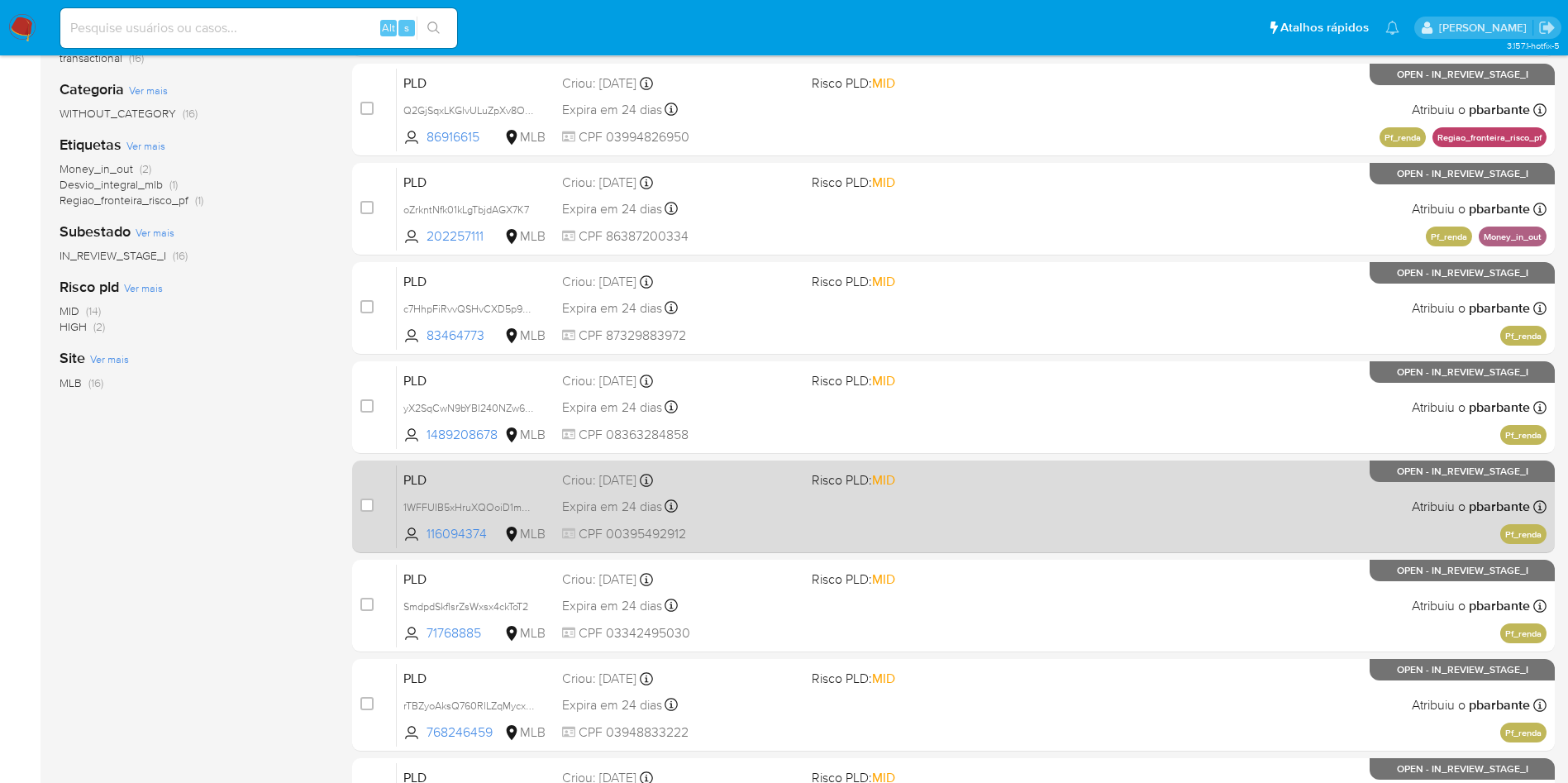
click at [1084, 547] on div "PLD 1WFFUIB5xHruXQOoiD1m9nCM 116094374 MLB Risco PLD: MID Criou: 12/08/2025 Cri…" at bounding box center [971, 506] width 1150 height 83
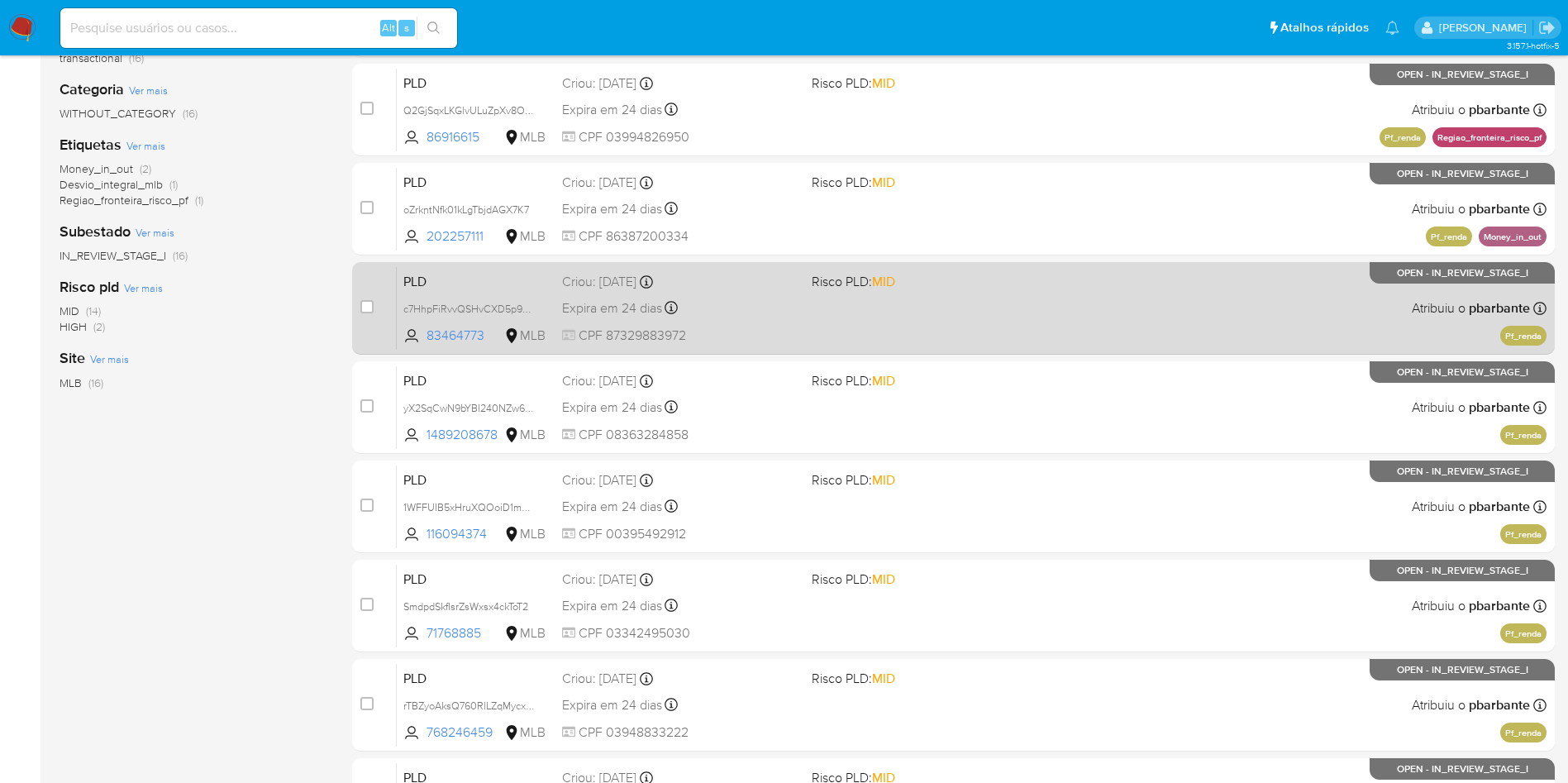
click at [898, 343] on div "PLD c7HhpFiRvvQSHvCXD5p9NOSa 83464773 MLB Risco PLD: MID Criou: 12/08/2025 Crio…" at bounding box center [971, 308] width 1150 height 83
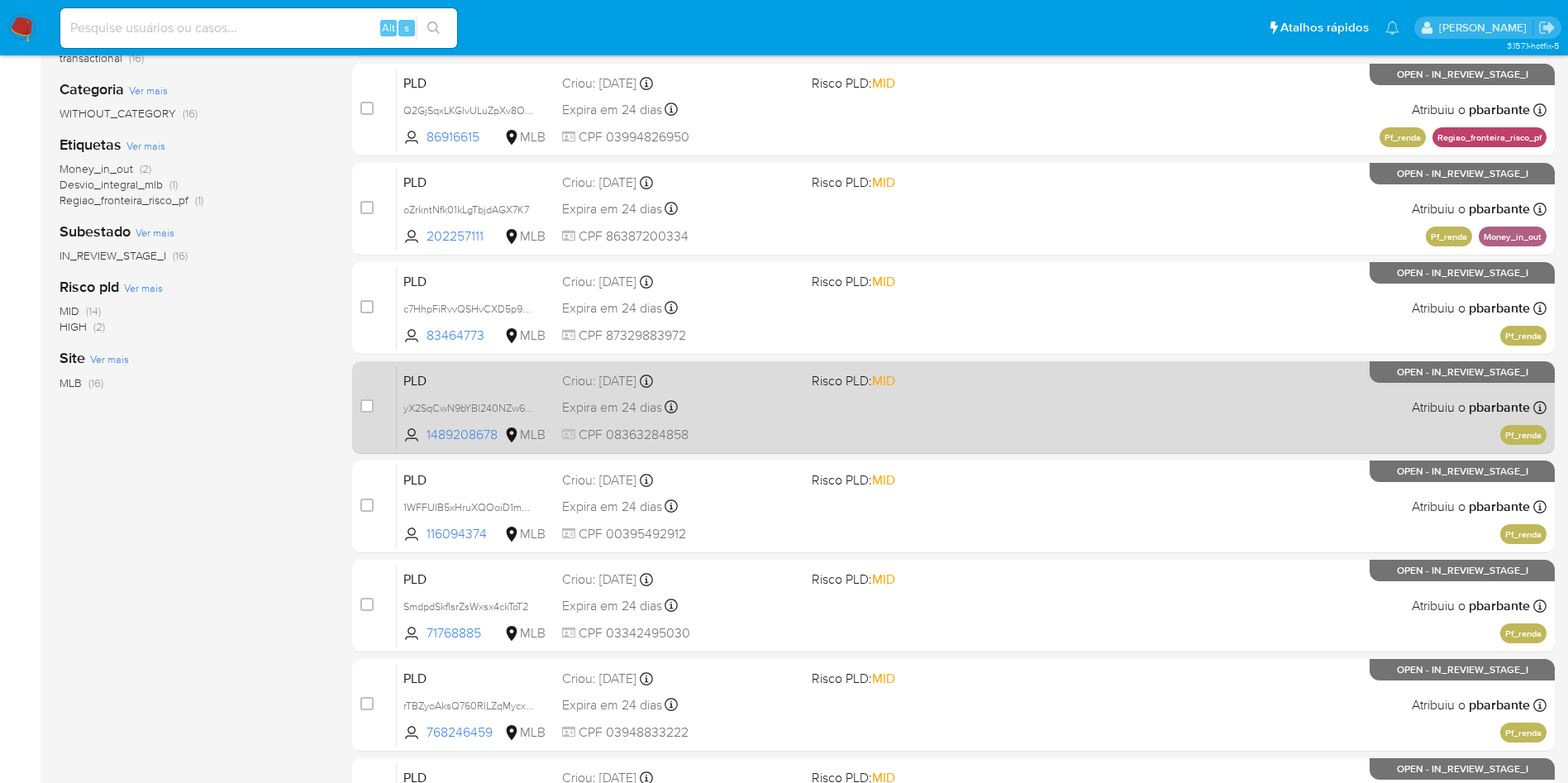
scroll to position [0, 0]
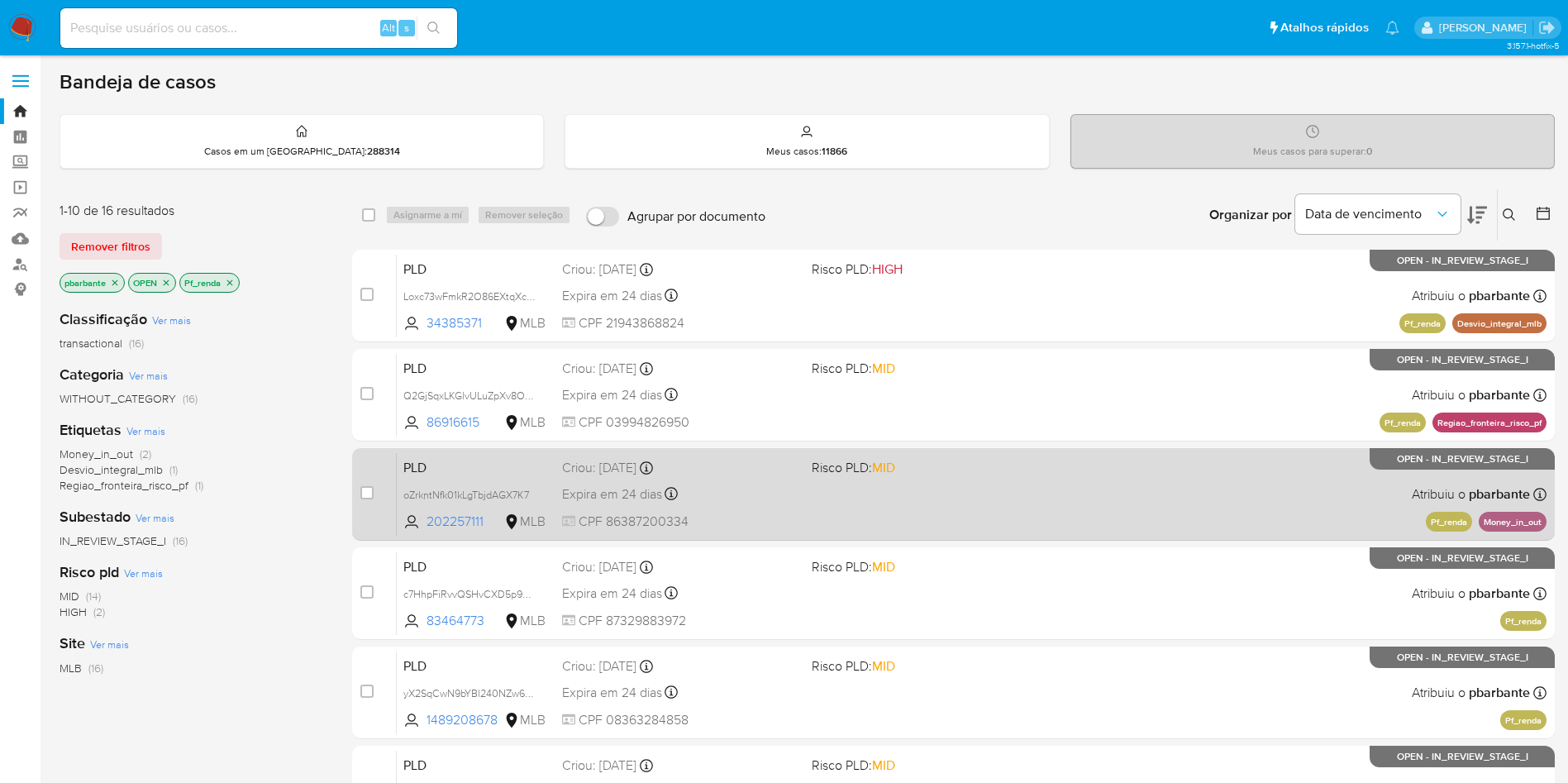
click at [1043, 535] on div "PLD oZrkntNfk01kLgTbjdAGX7K7 202257111 MLB Risco PLD: MID Criou: 12/08/2025 Cri…" at bounding box center [971, 494] width 1150 height 83
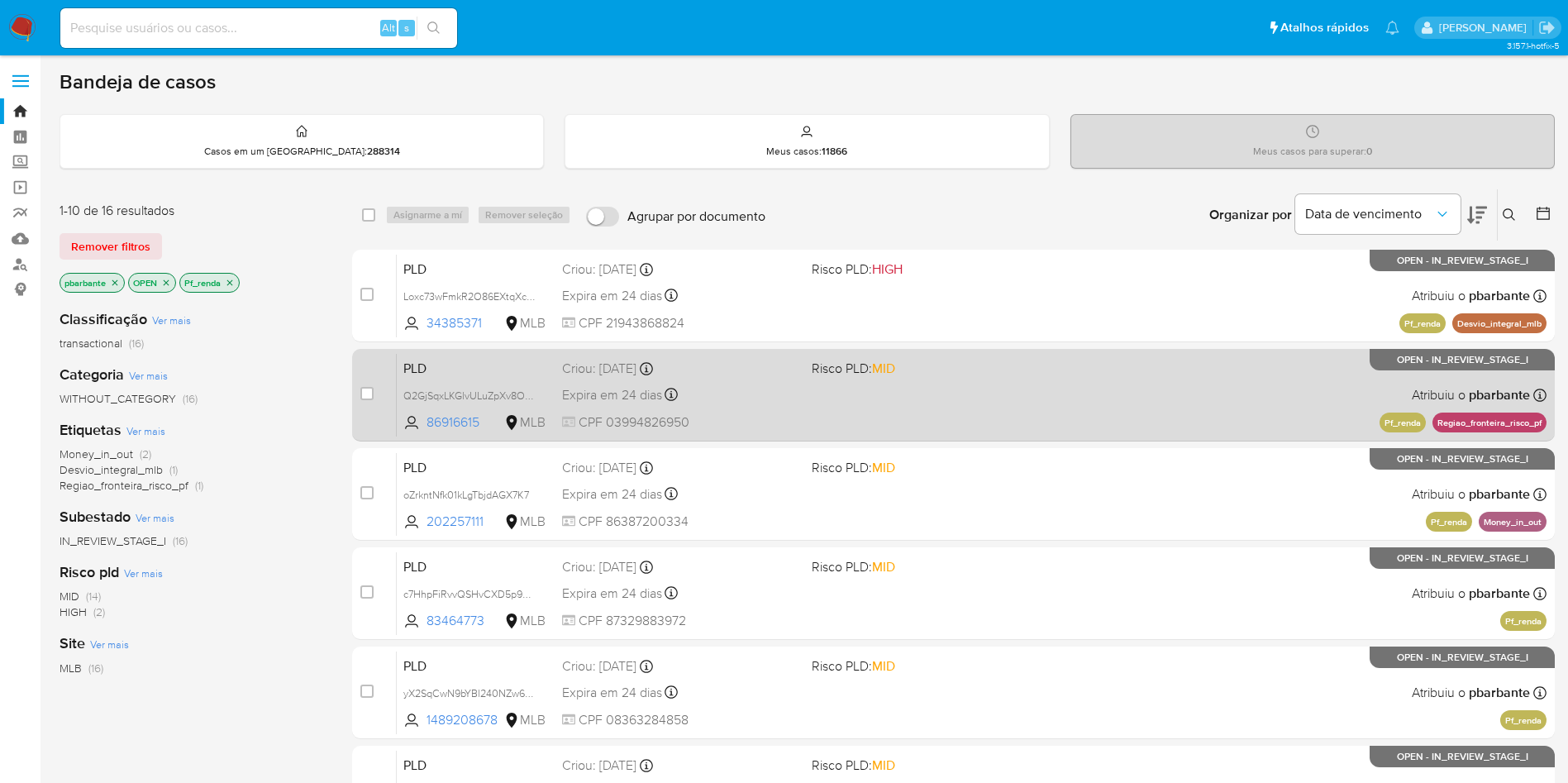
click at [894, 411] on div "PLD Q2GjSqxLKGlvULuZpXv8OxyH 86916615 MLB Risco PLD: MID Criou: 12/08/2025 Crio…" at bounding box center [971, 394] width 1150 height 83
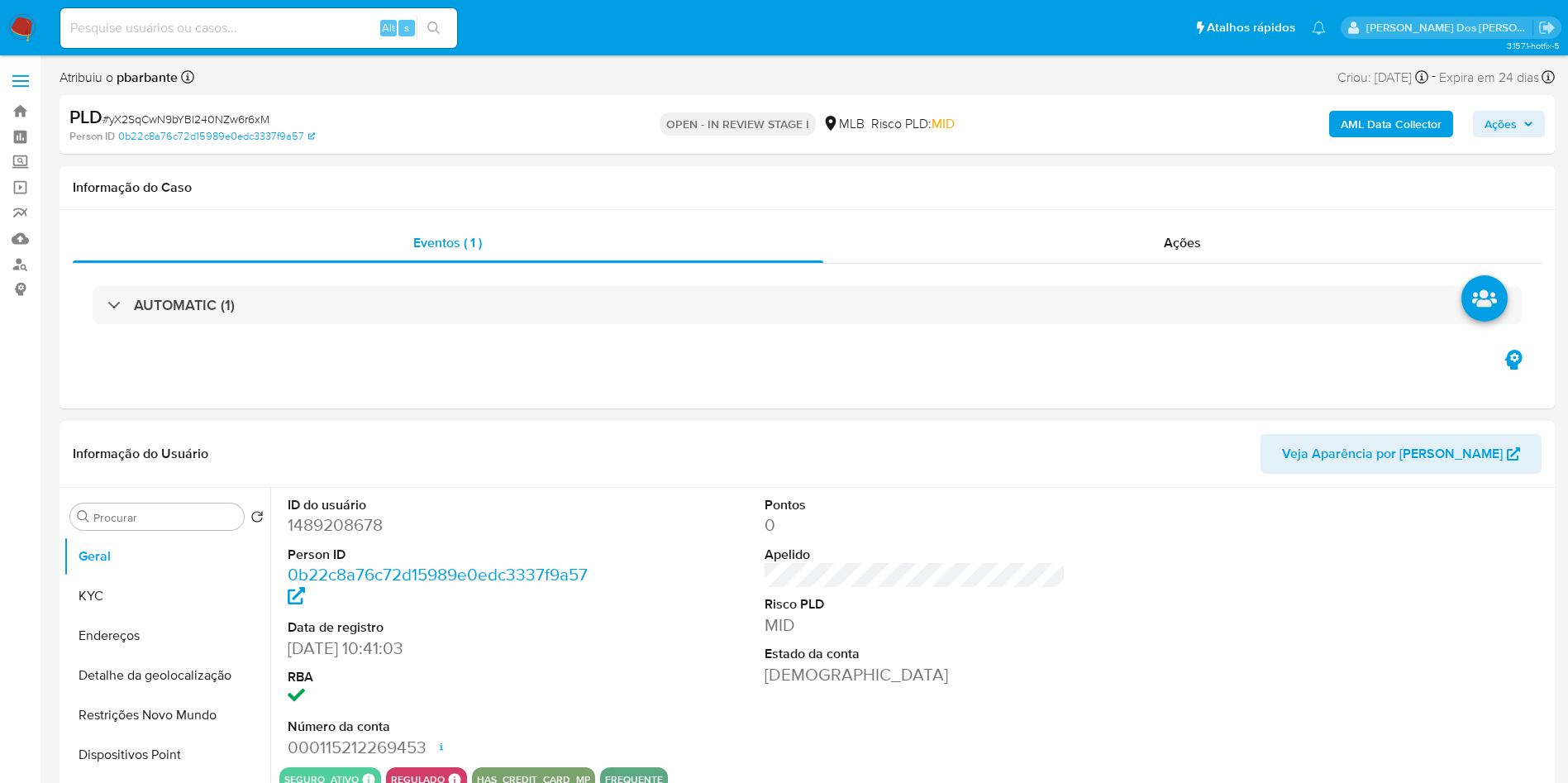
select select "10"
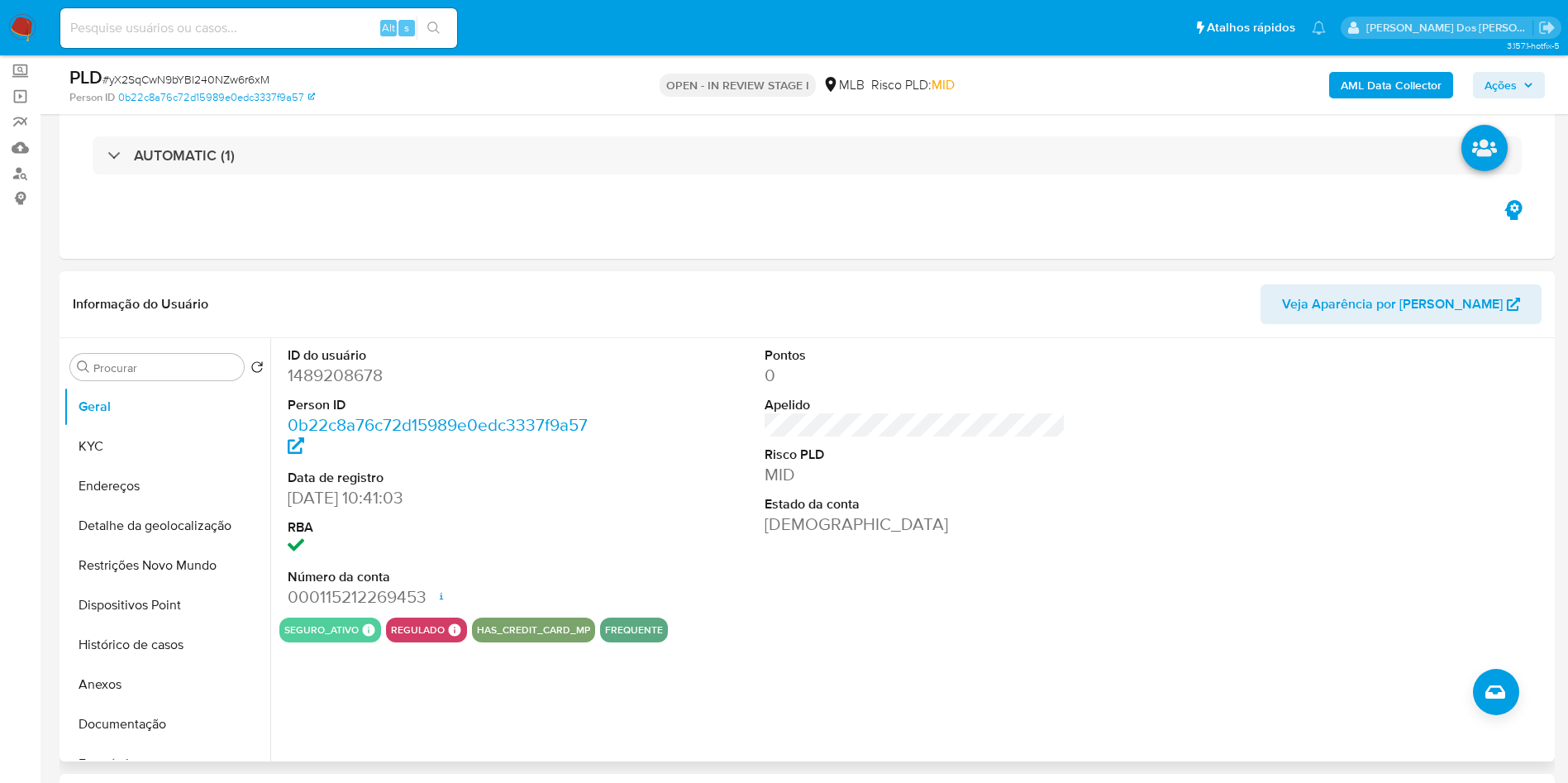
scroll to position [88, 0]
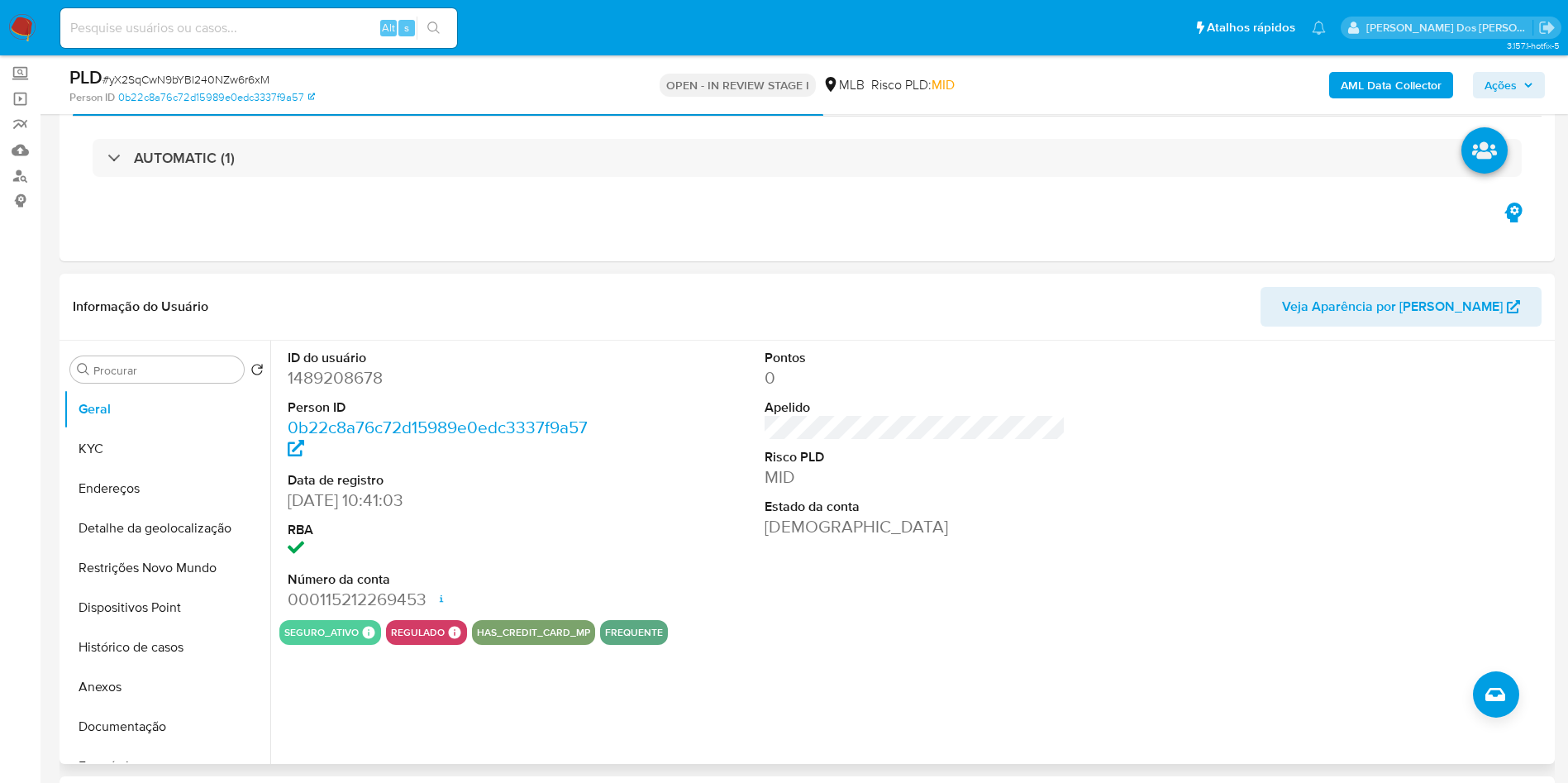
click at [357, 390] on dd "1489208678" at bounding box center [438, 378] width 301 height 23
copy dd "1489208678"
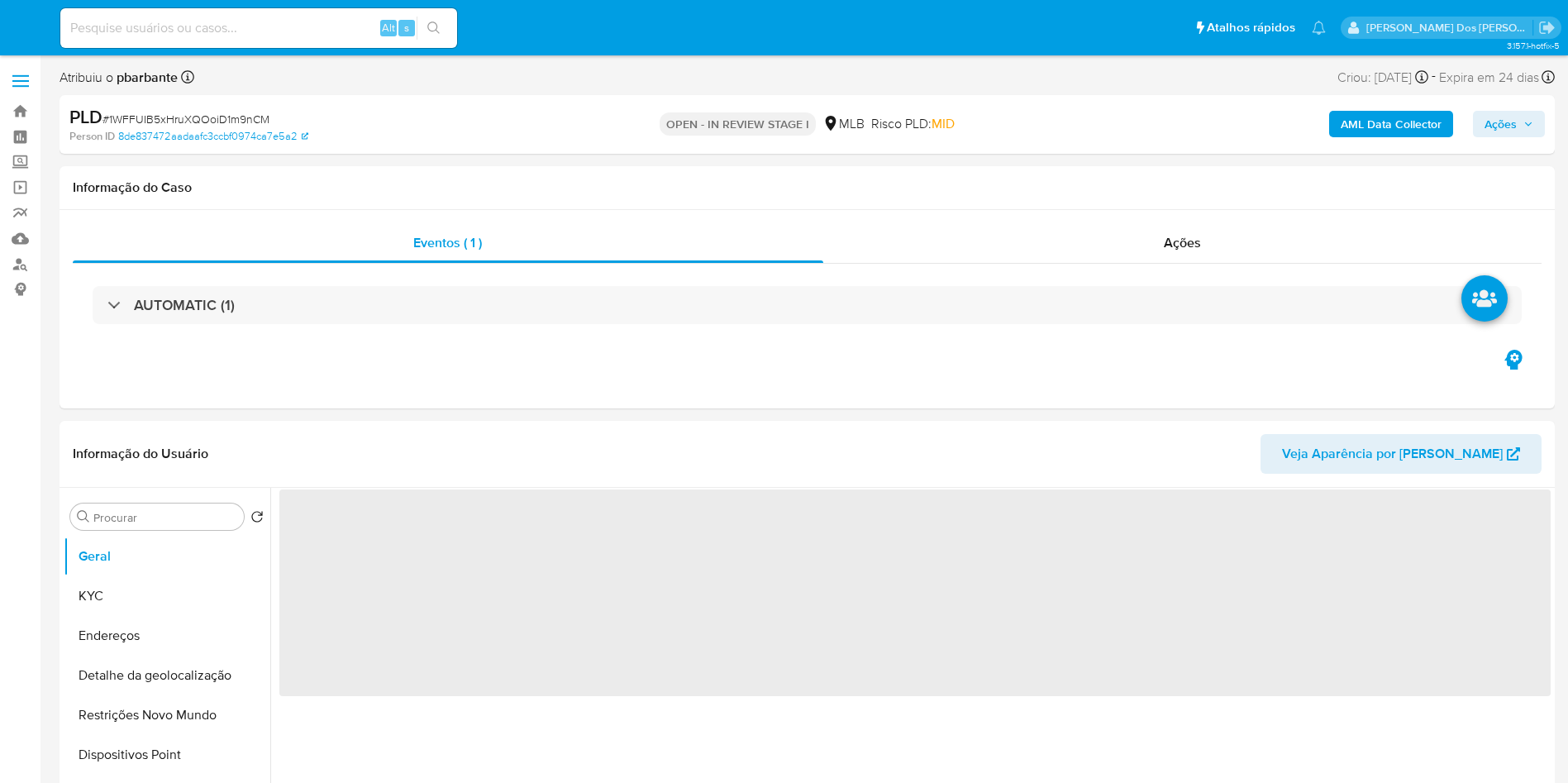
select select "10"
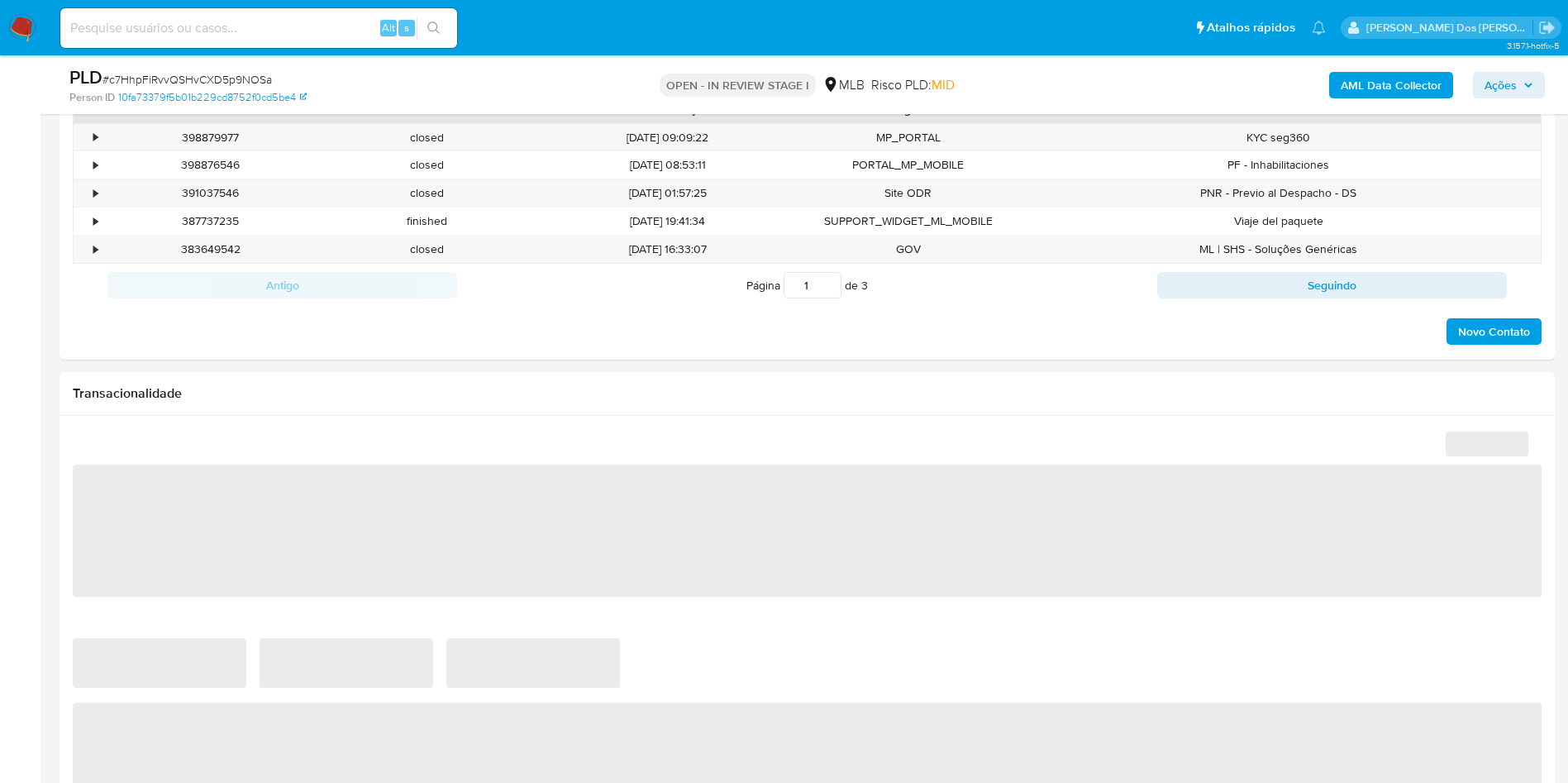
select select "10"
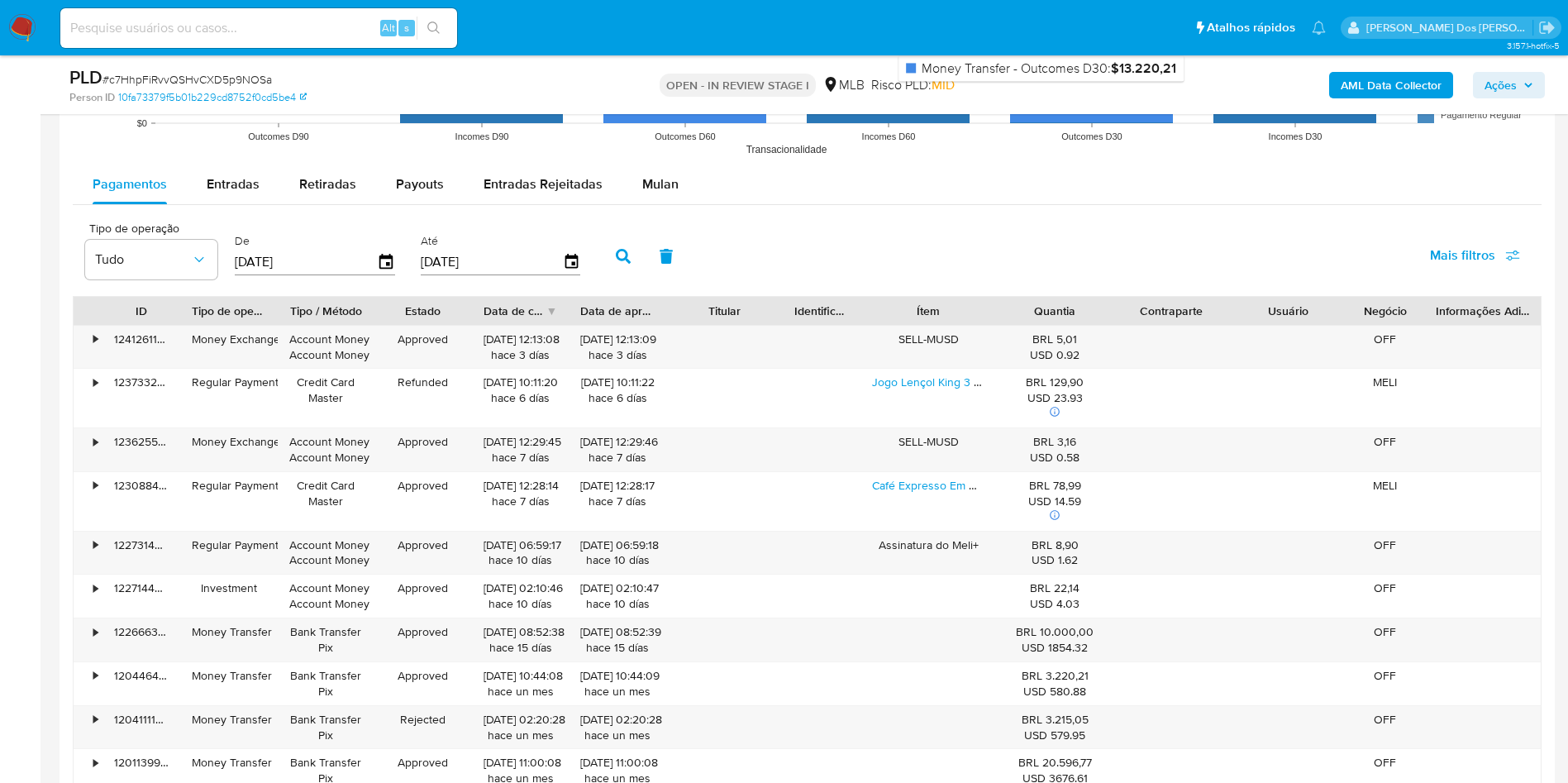
scroll to position [1793, 0]
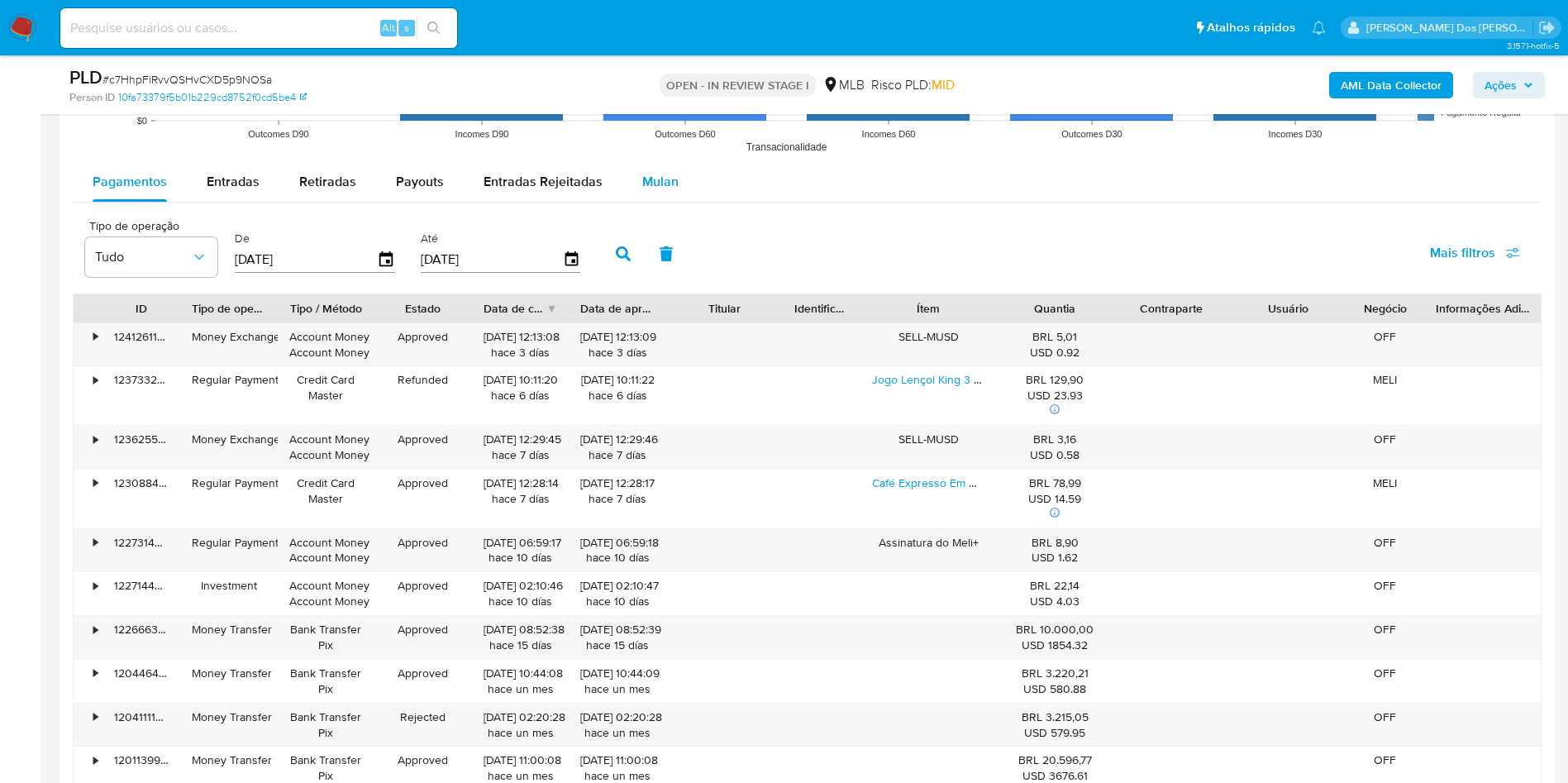
click at [655, 191] on span "Mulan" at bounding box center [660, 180] width 37 height 19
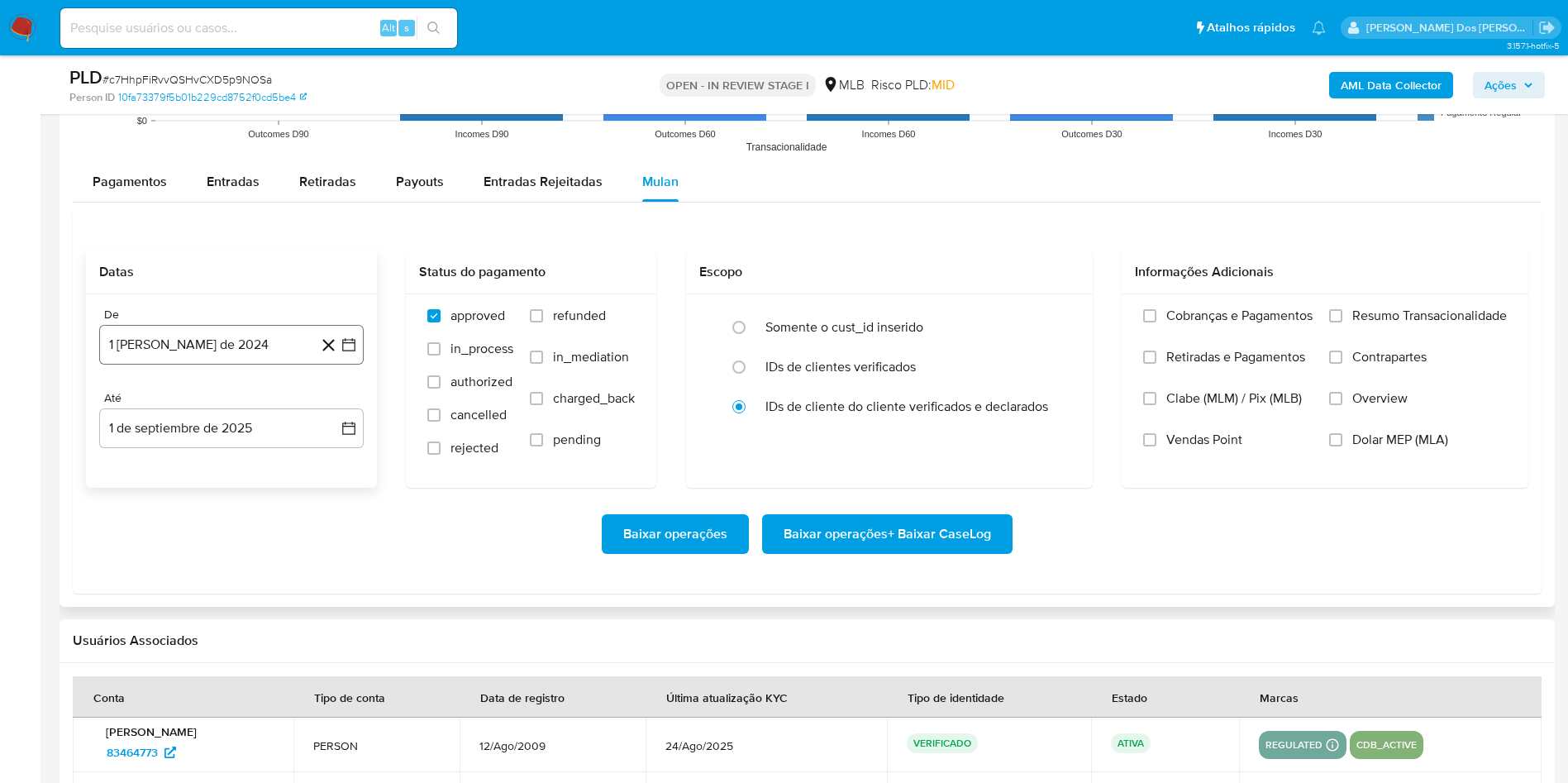
click at [354, 353] on icon "button" at bounding box center [349, 344] width 17 height 17
click at [340, 414] on icon "Mes siguiente" at bounding box center [334, 404] width 20 height 20
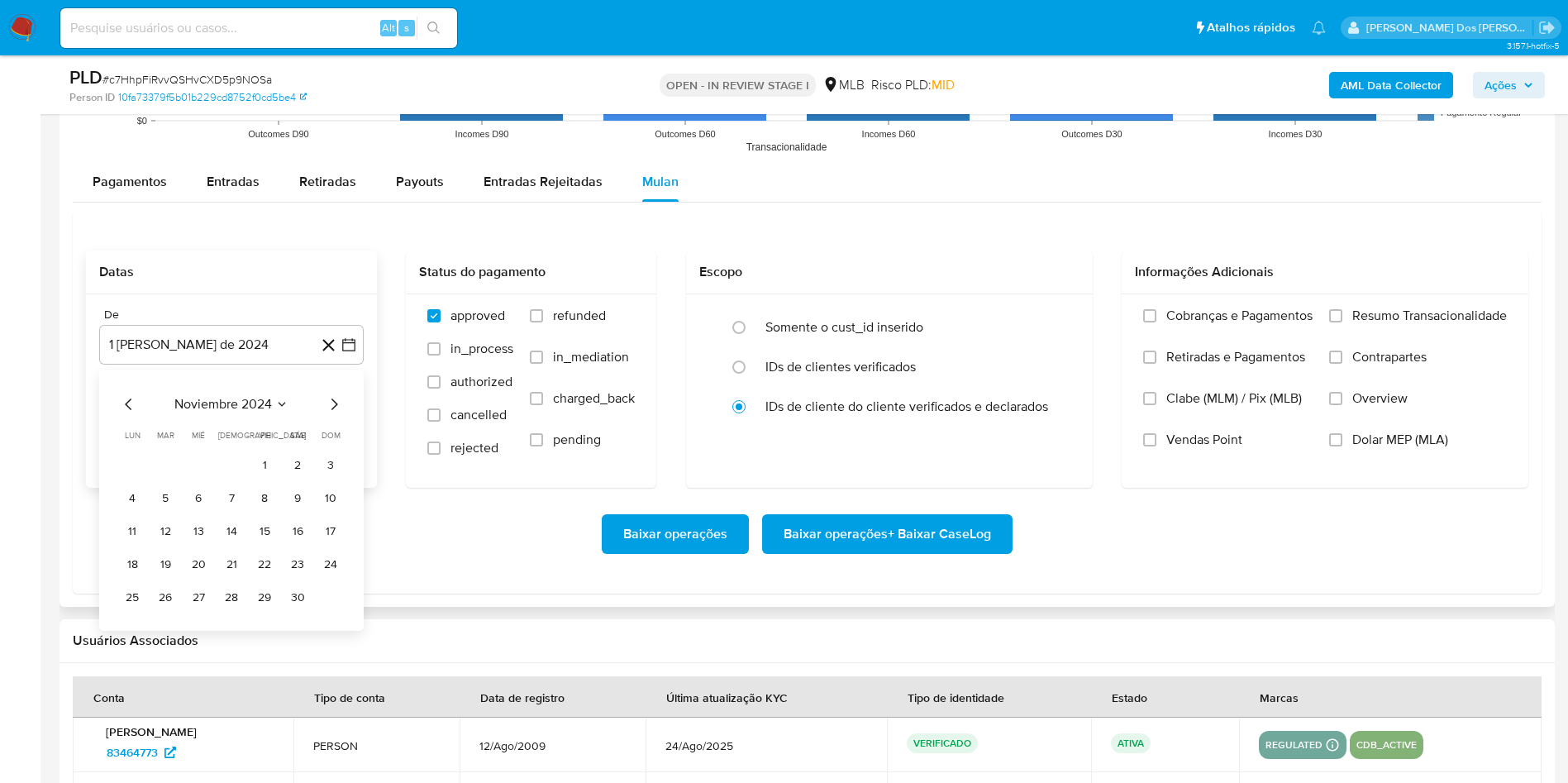
click at [340, 414] on icon "Mes siguiente" at bounding box center [334, 404] width 20 height 20
click at [162, 479] on button "1" at bounding box center [165, 465] width 27 height 27
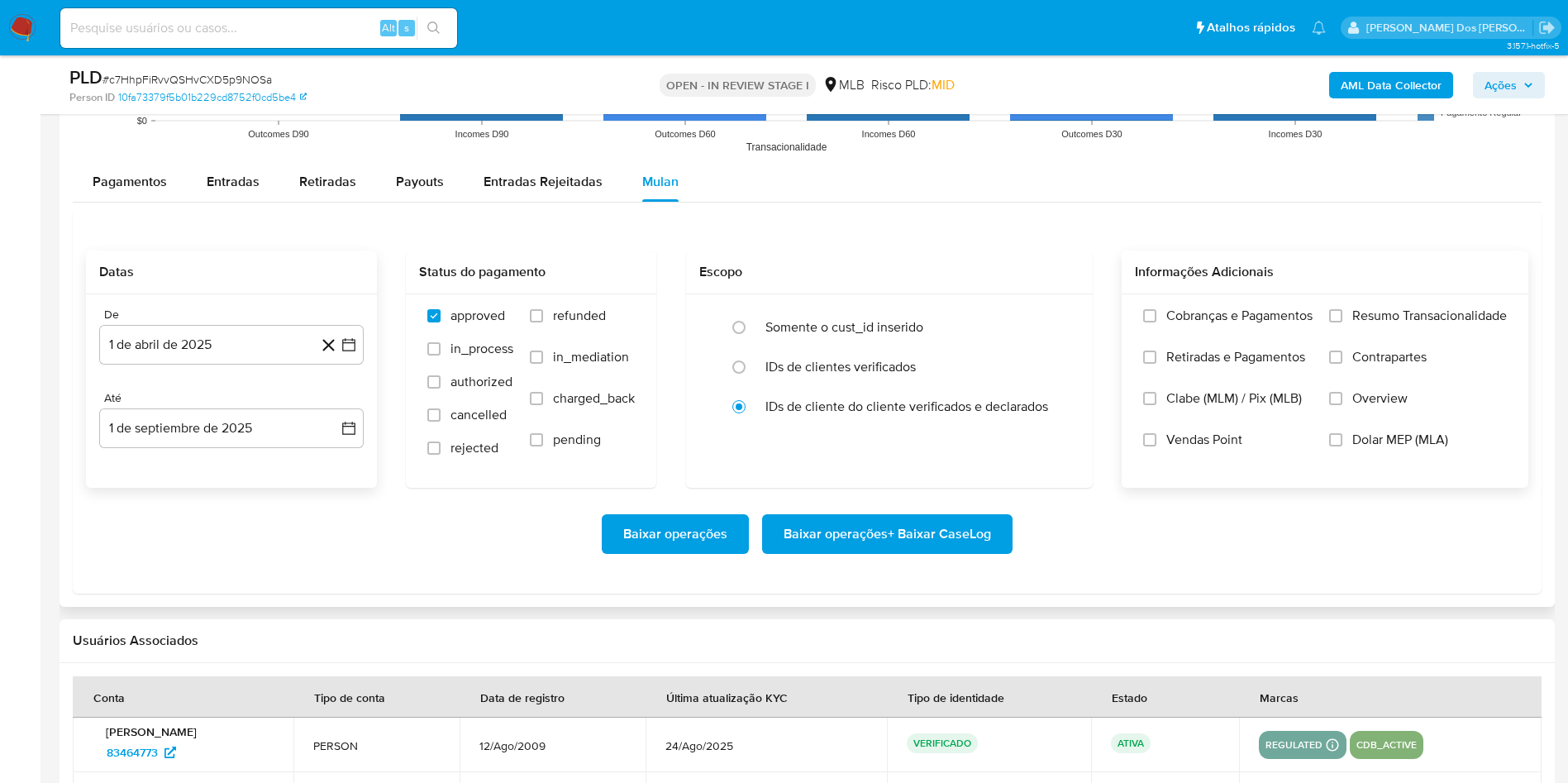
click at [1403, 349] on label "Resumo Transacionalidade" at bounding box center [1417, 328] width 177 height 42
click at [1343, 322] on input "Resumo Transacionalidade" at bounding box center [1335, 315] width 13 height 13
click at [904, 552] on span "Baixar operações + Baixar CaseLog" at bounding box center [887, 533] width 207 height 37
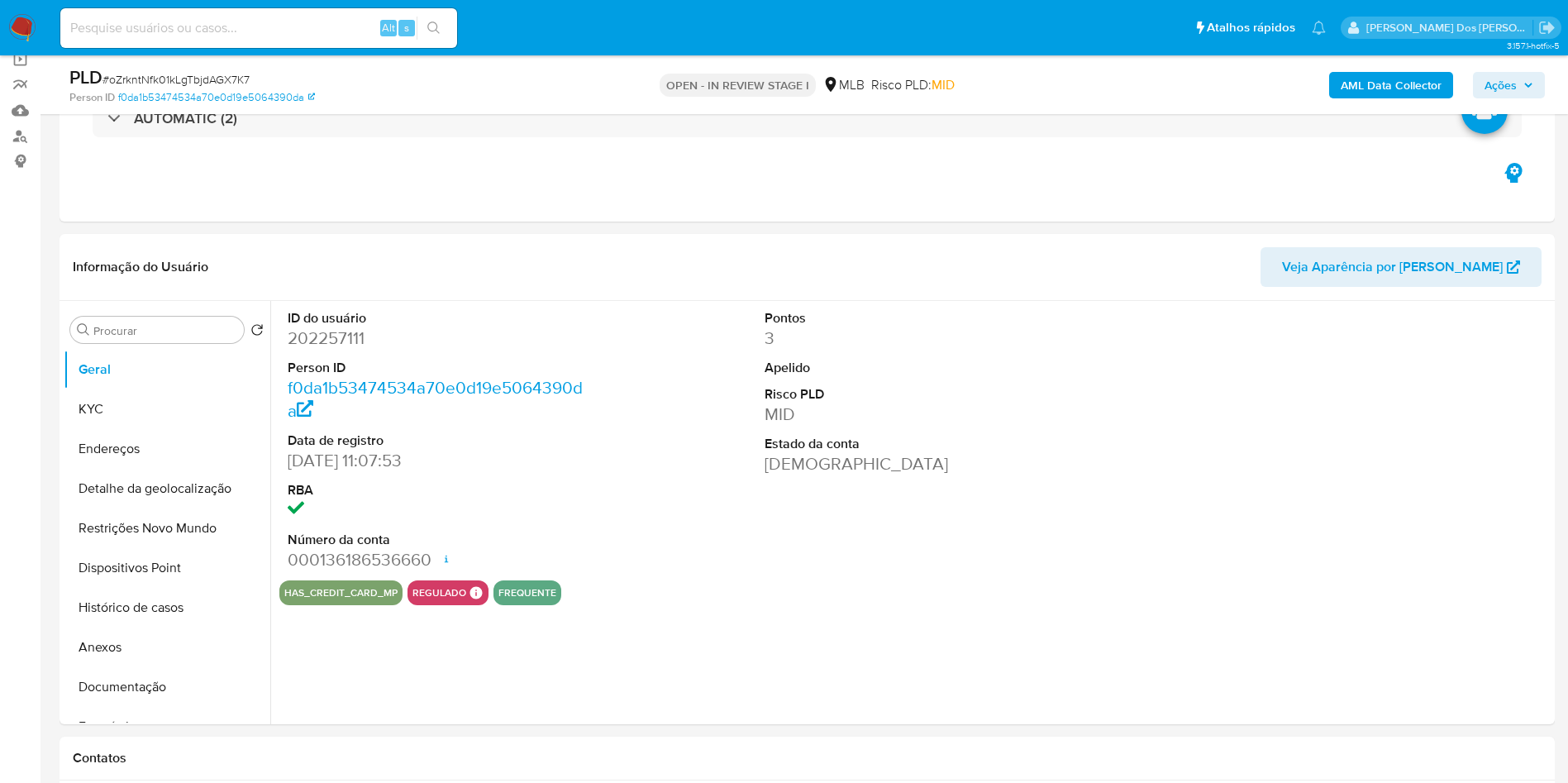
scroll to position [129, 0]
select select "10"
click at [345, 349] on dd "202257111" at bounding box center [438, 337] width 301 height 23
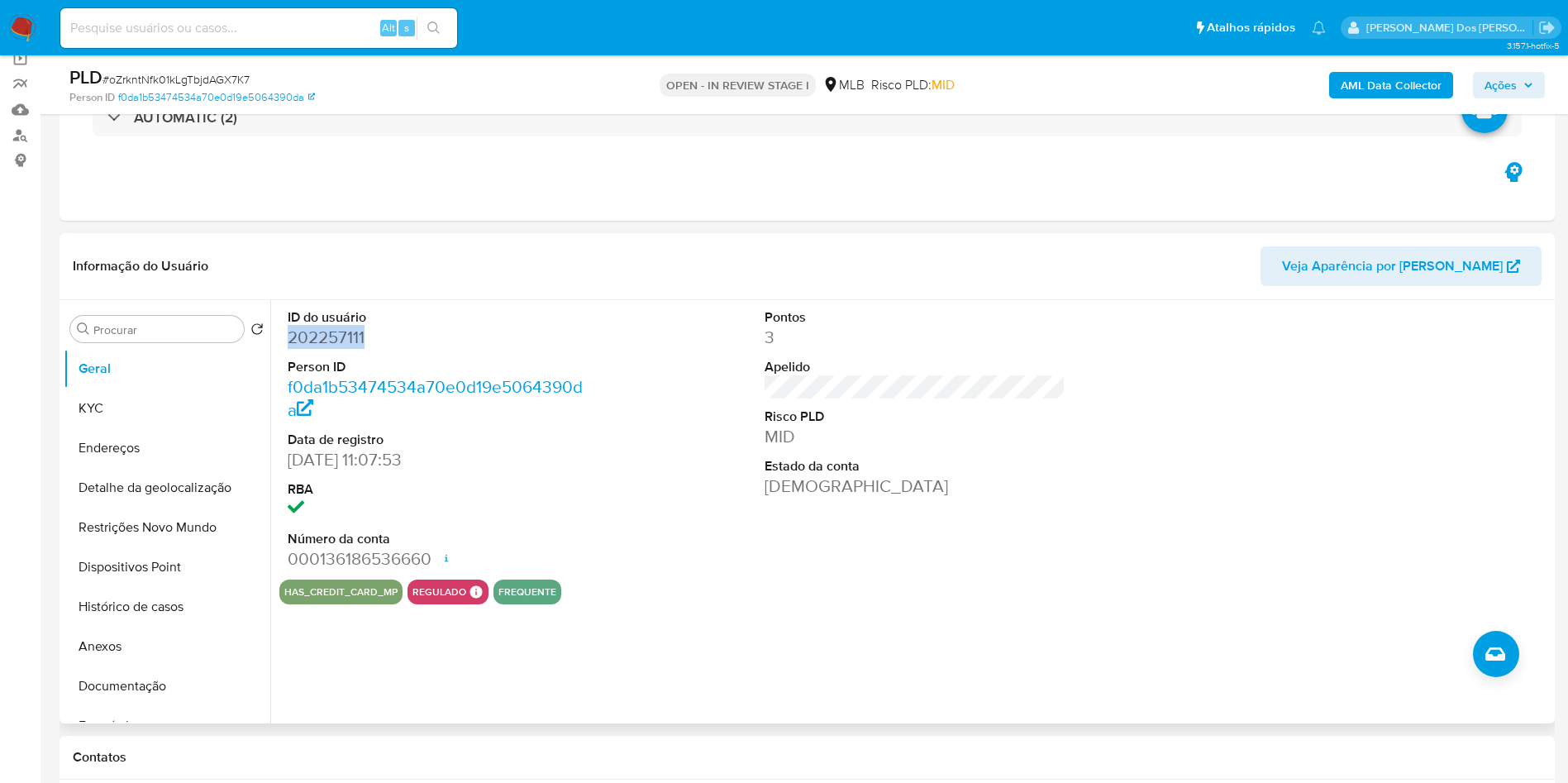
click at [345, 349] on dd "202257111" at bounding box center [438, 337] width 301 height 23
copy dd "202257111"
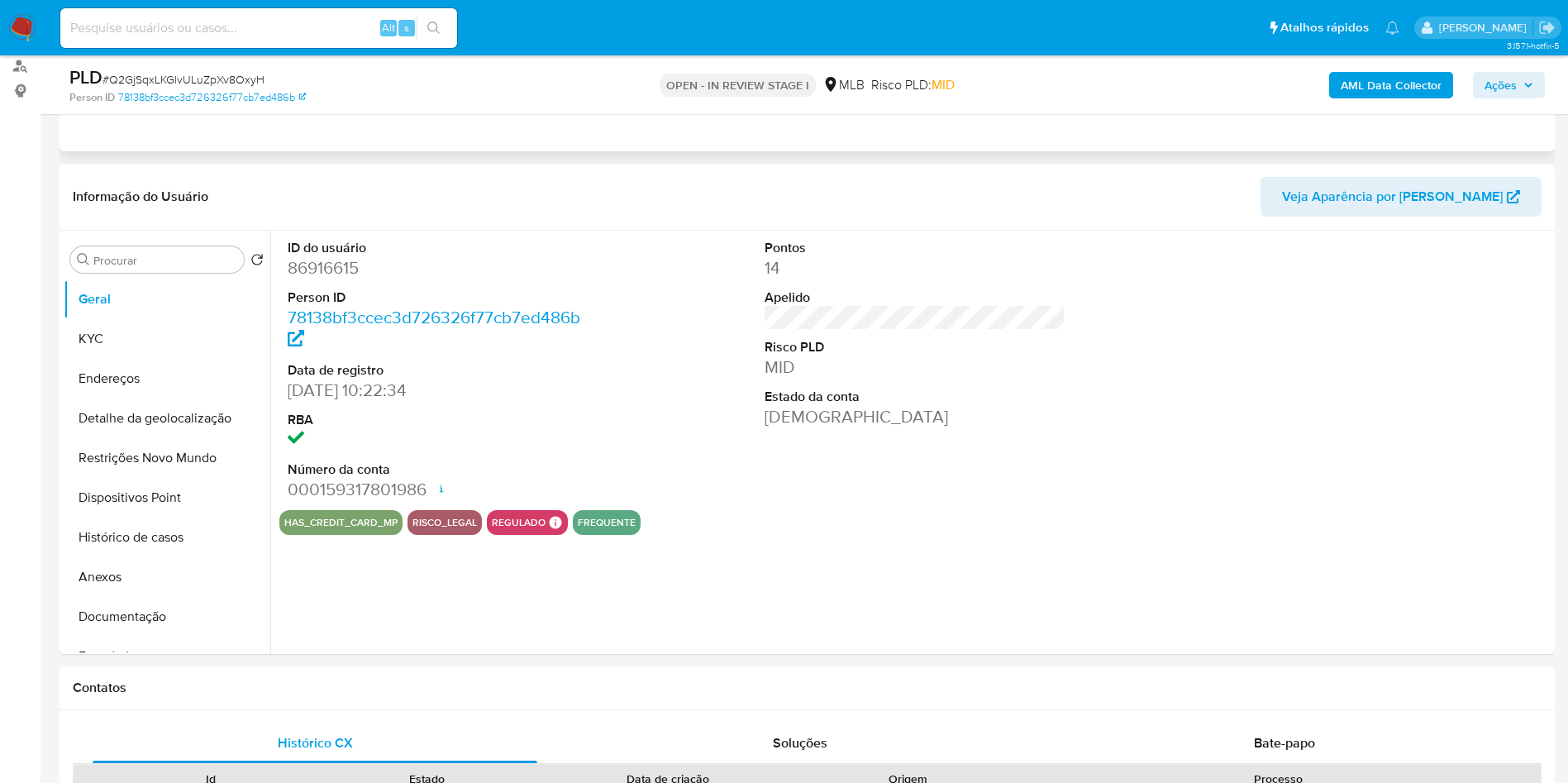
scroll to position [217, 0]
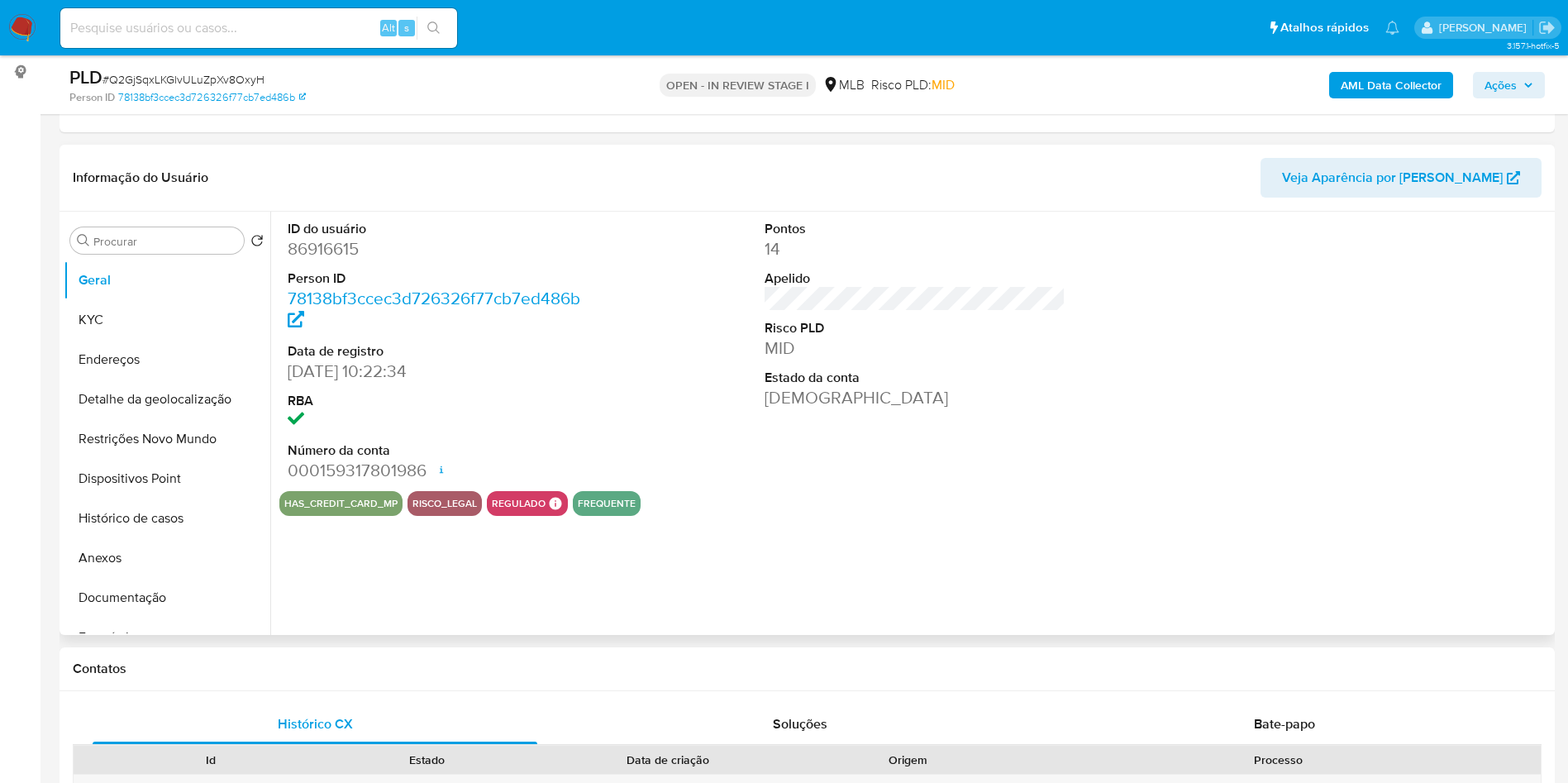
select select "10"
click at [331, 261] on dd "86916615" at bounding box center [438, 248] width 301 height 23
copy dd "86916615"
click at [132, 340] on button "KYC" at bounding box center [160, 320] width 193 height 40
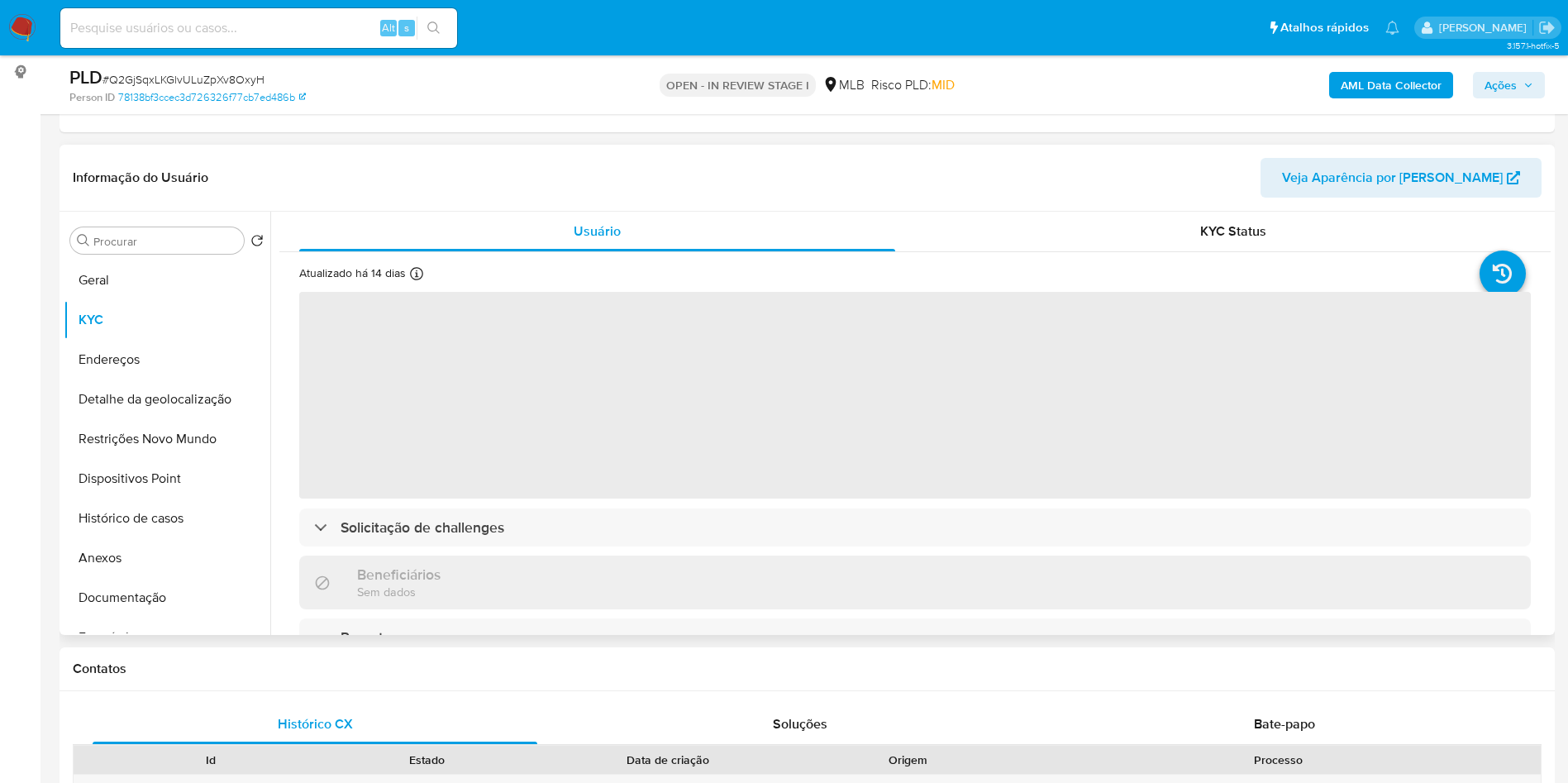
scroll to position [35, 0]
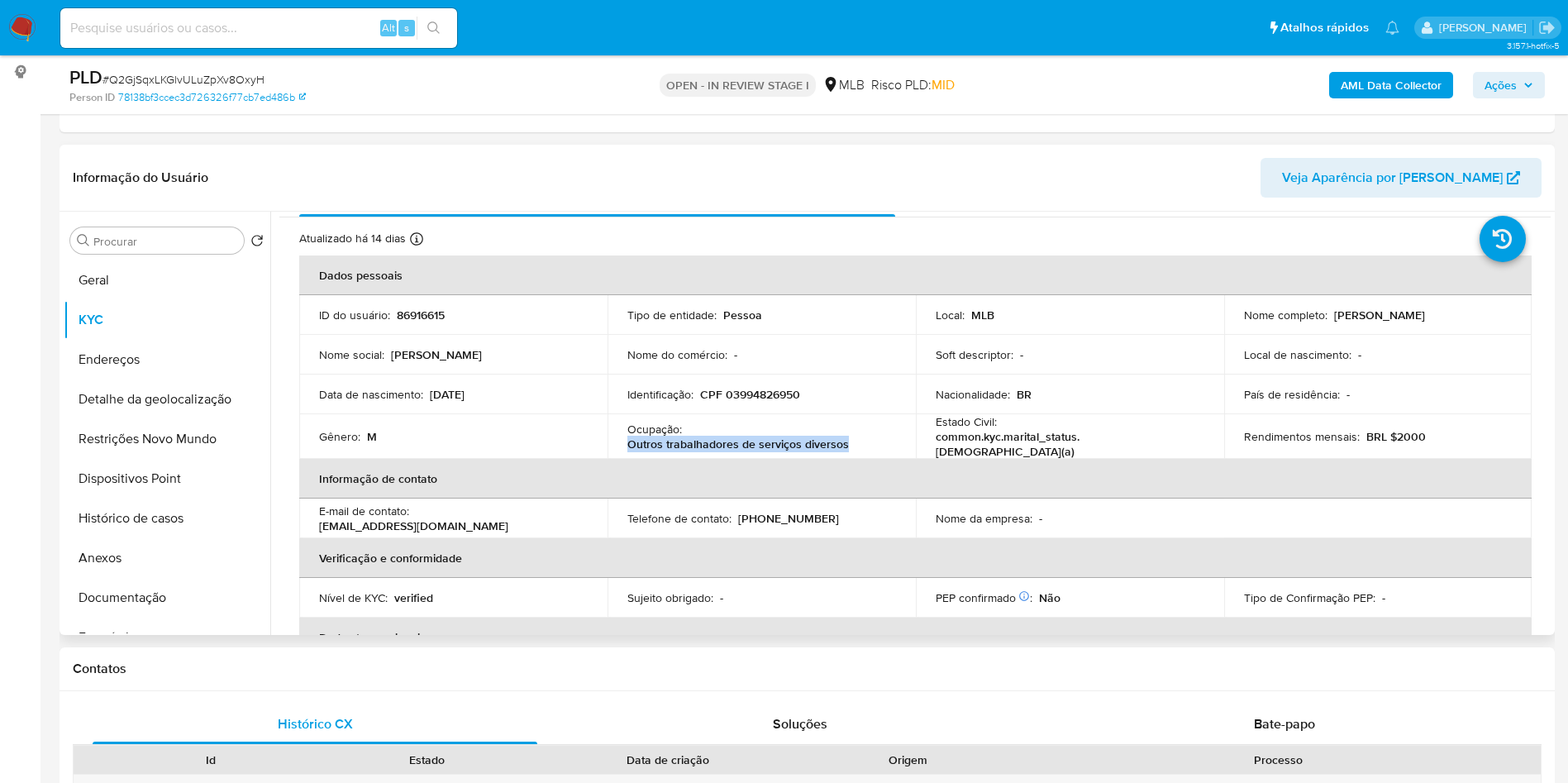
drag, startPoint x: 849, startPoint y: 468, endPoint x: 621, endPoint y: 467, distance: 228.0
click at [621, 459] on td "Ocupação : Outros trabalhadores de serviços diversos" at bounding box center [761, 436] width 308 height 45
copy p "Outros trabalhadores de serviços diversos"
click at [197, 617] on button "Documentação" at bounding box center [160, 598] width 193 height 40
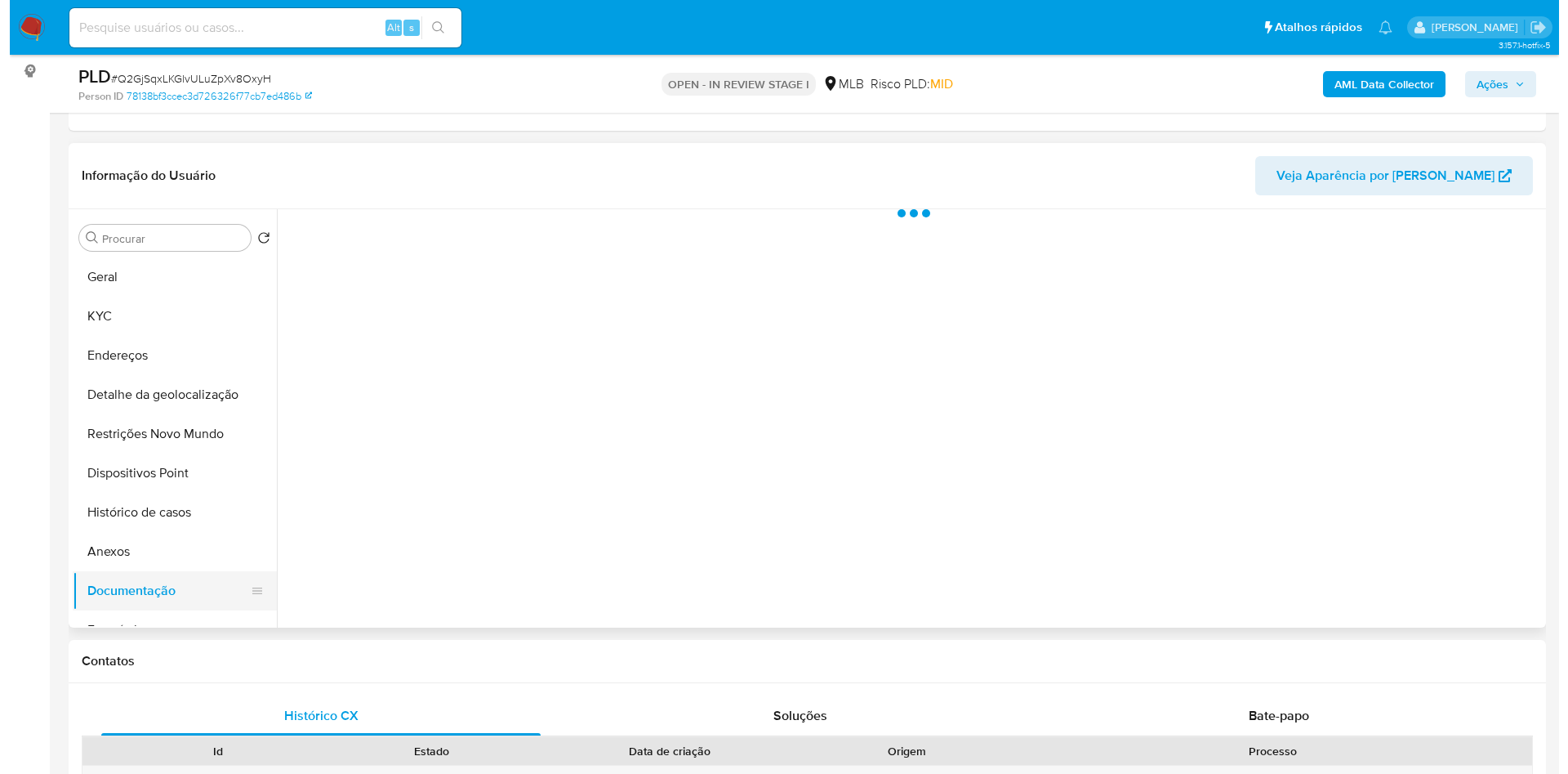
scroll to position [0, 0]
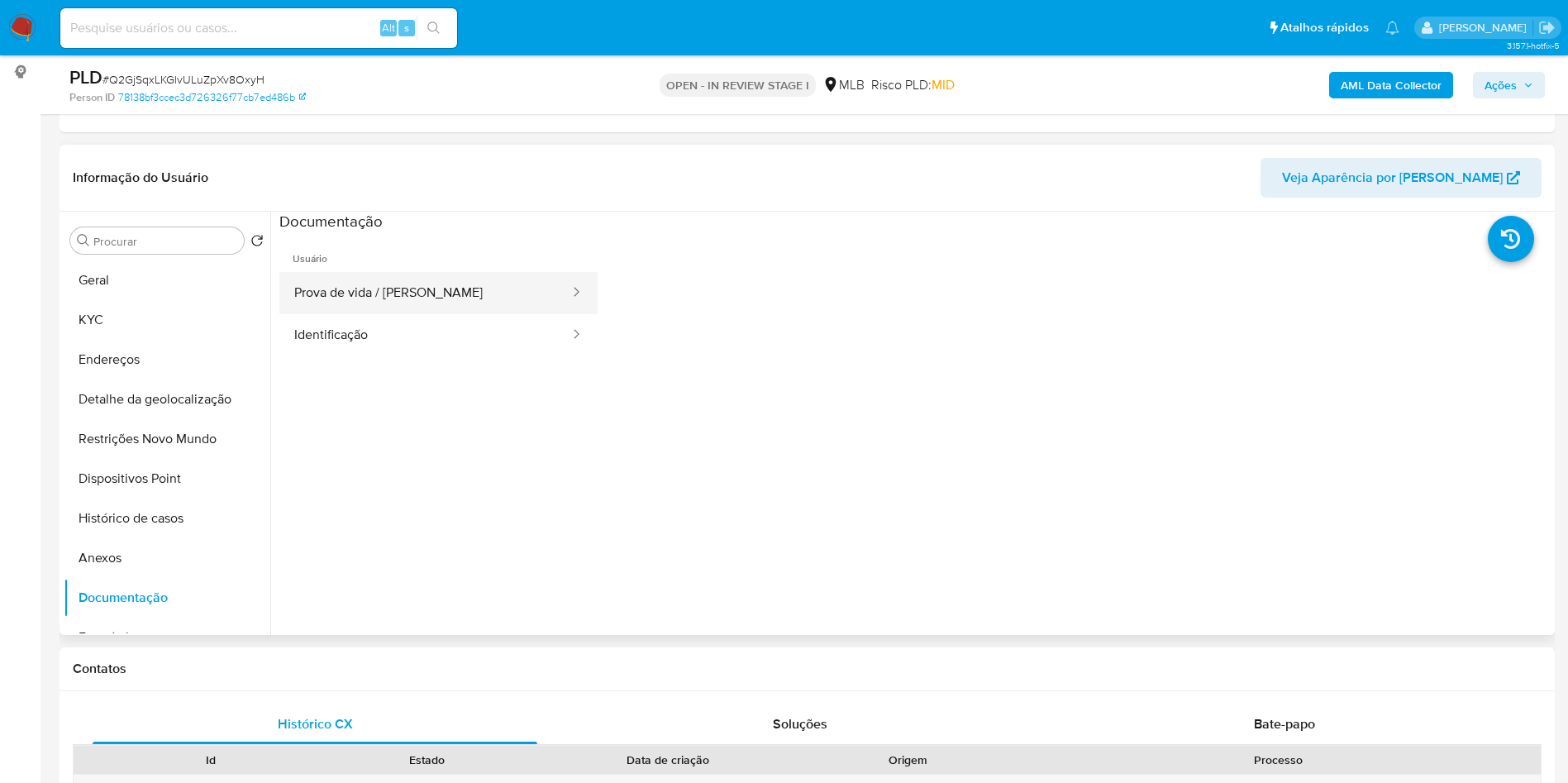
click at [482, 314] on button "Prova de vida / Selfie" at bounding box center [425, 292] width 291 height 43
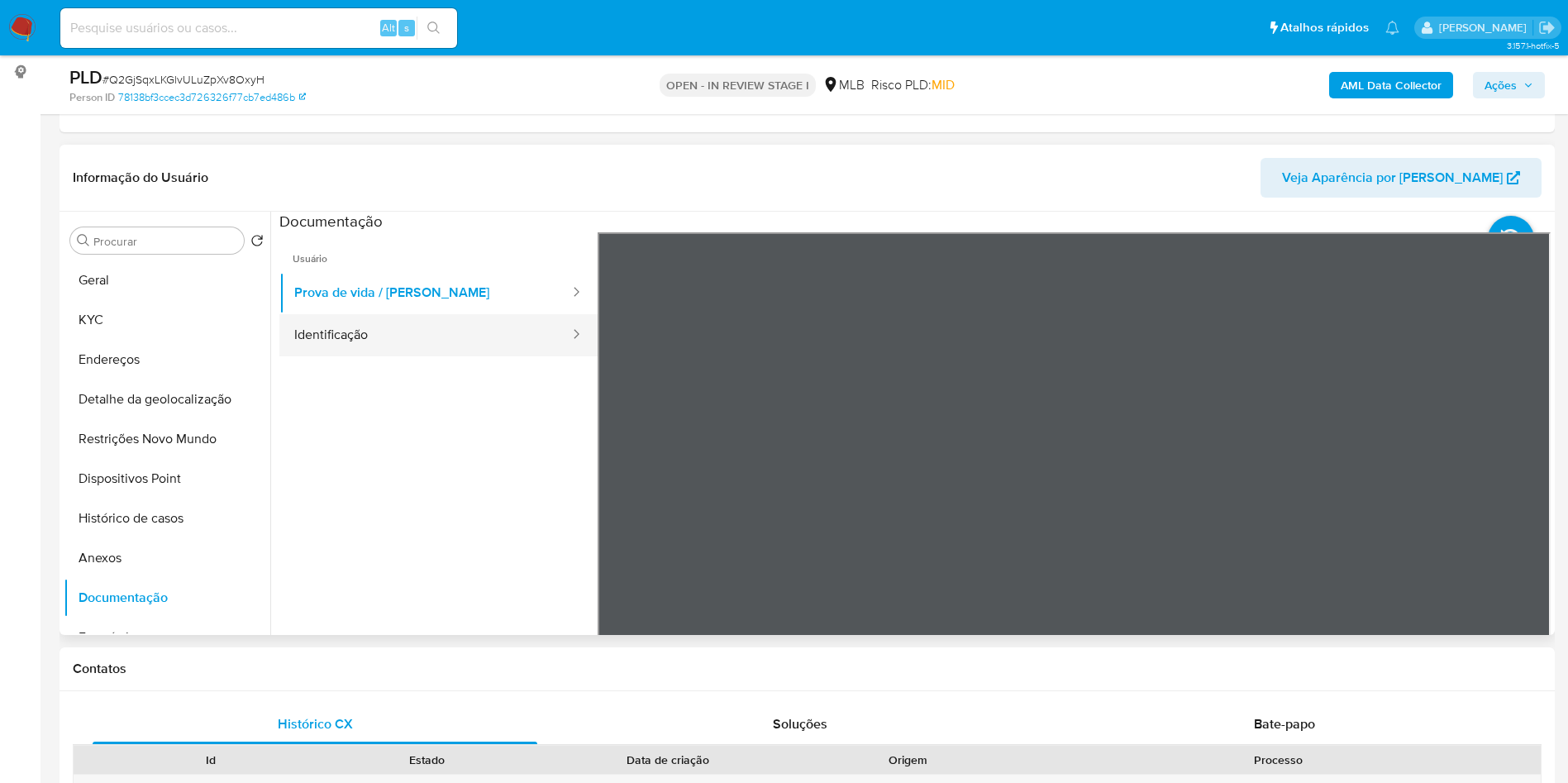
click at [476, 356] on button "Identificação" at bounding box center [425, 335] width 291 height 43
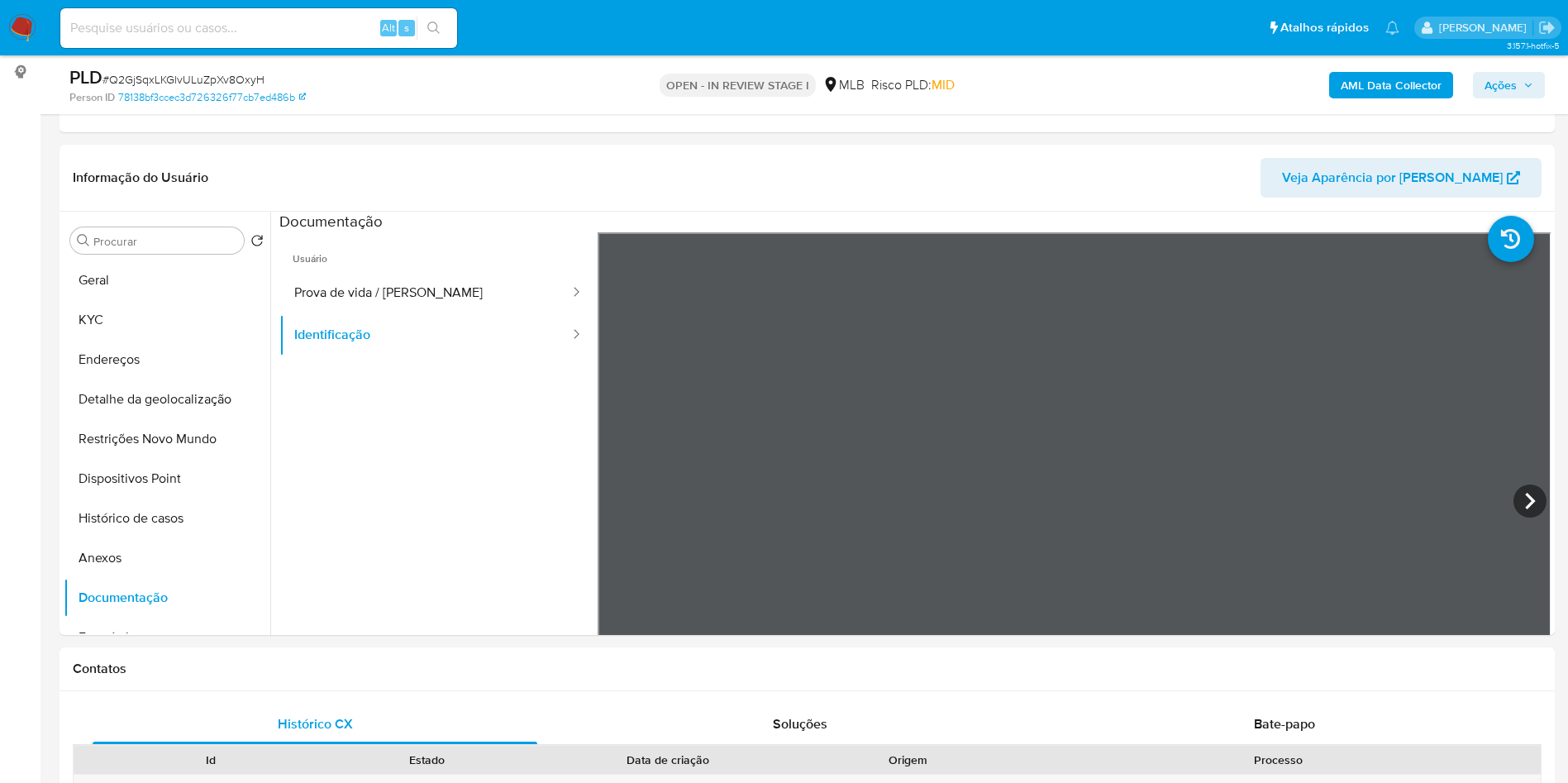
click at [1381, 91] on b "AML Data Collector" at bounding box center [1392, 85] width 101 height 27
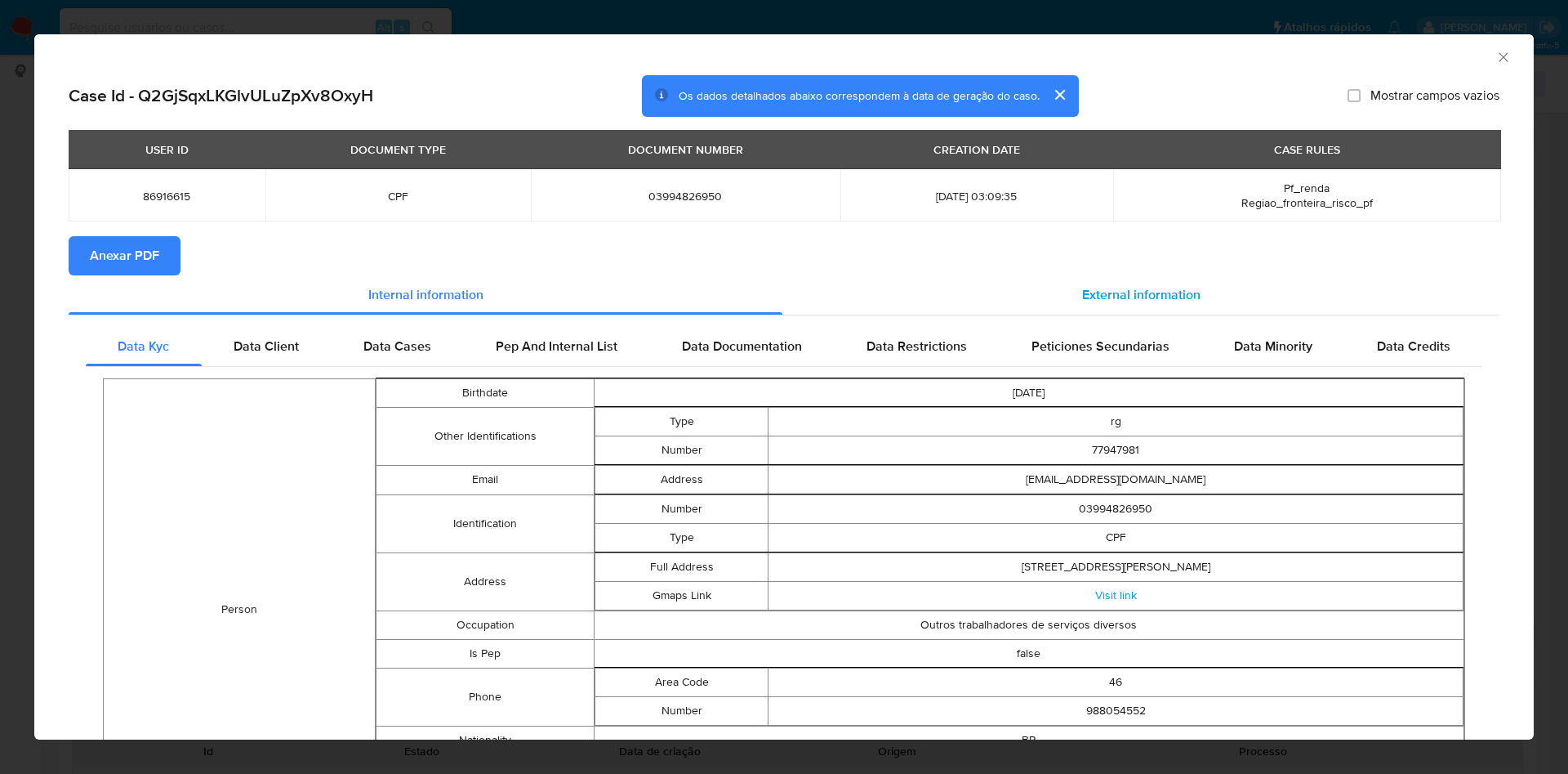
click at [1163, 308] on div "External information" at bounding box center [1141, 295] width 717 height 39
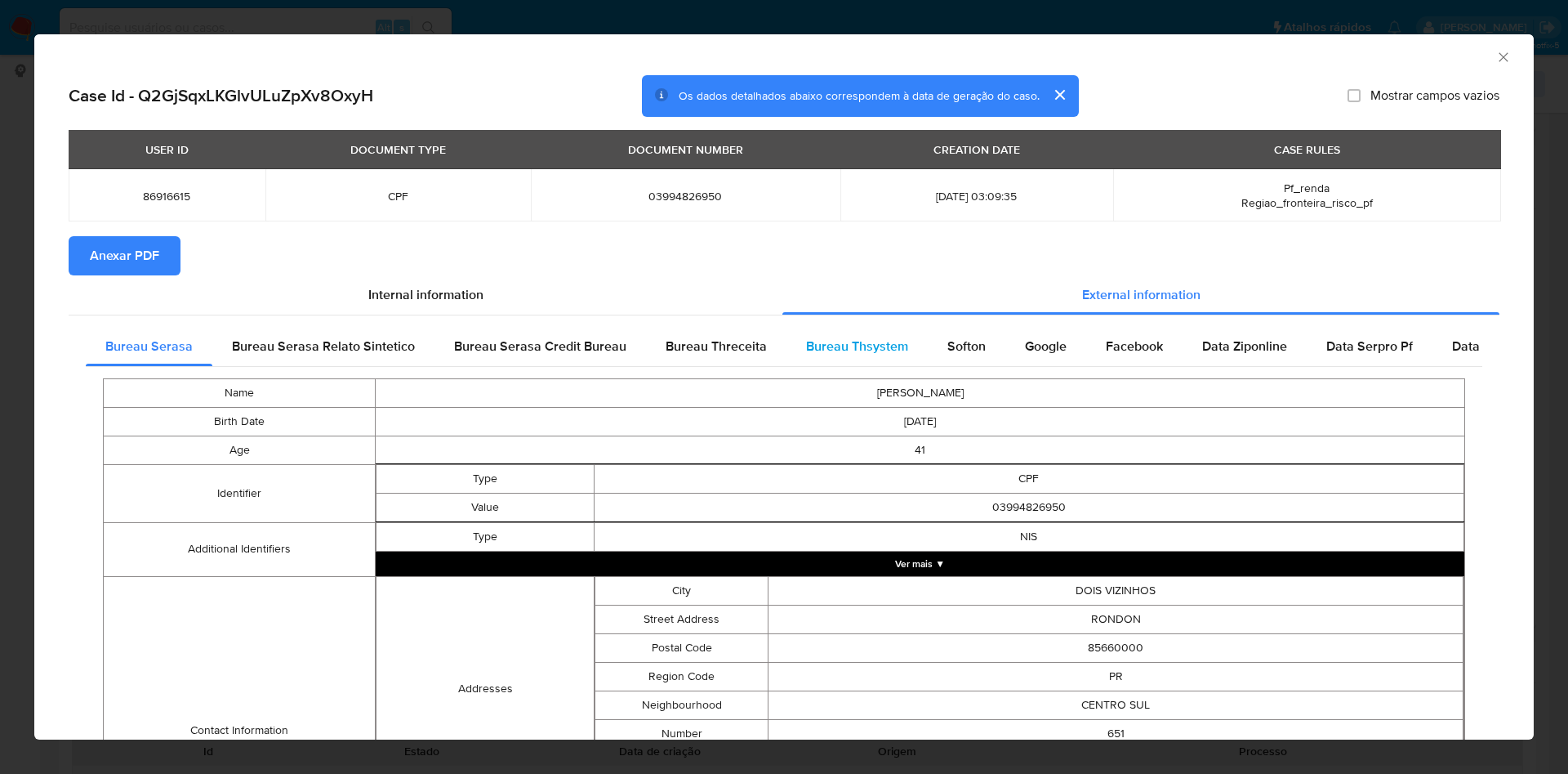
click at [821, 335] on div "Bureau Thsystem" at bounding box center [857, 347] width 141 height 39
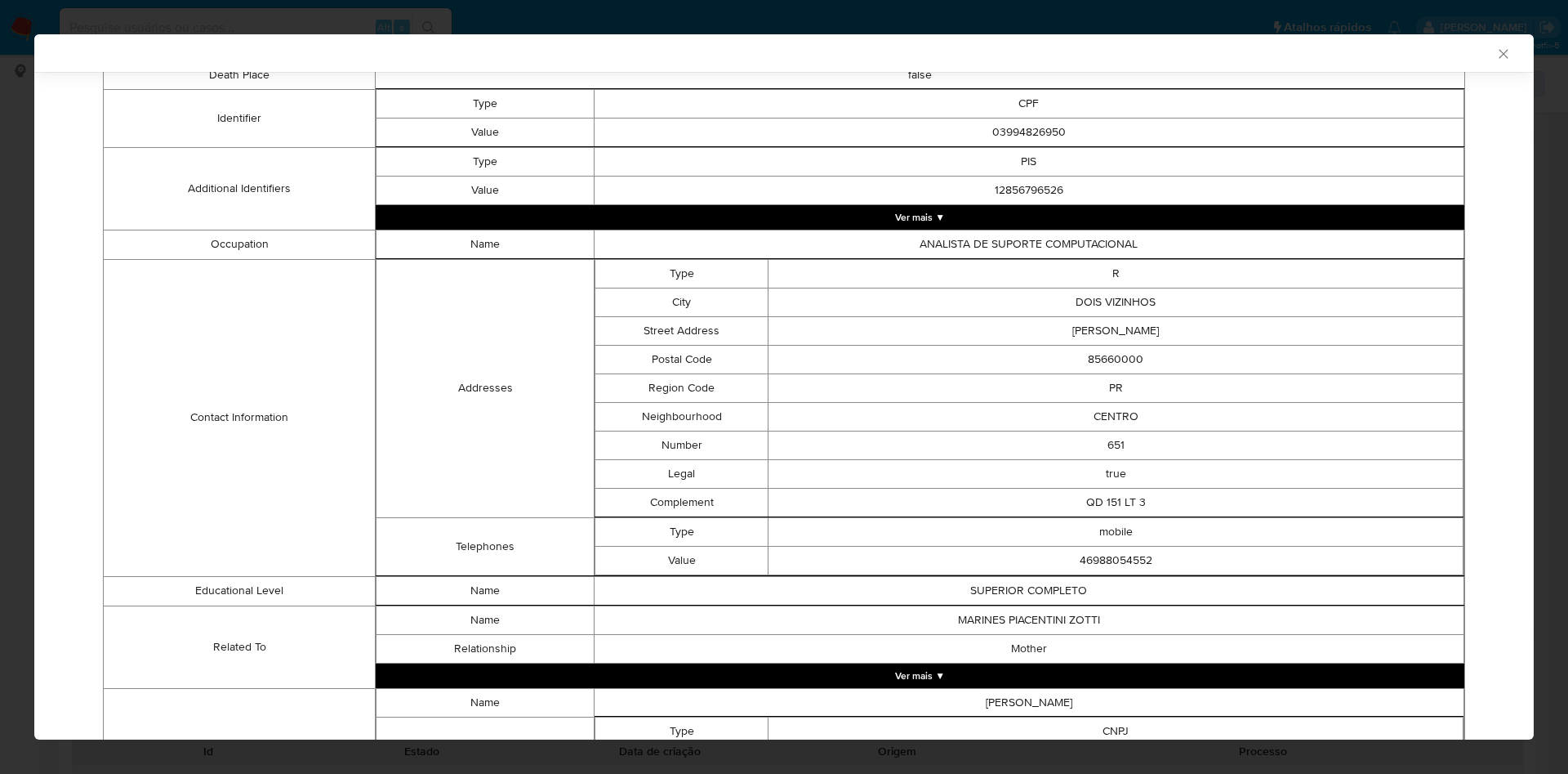
scroll to position [643, 0]
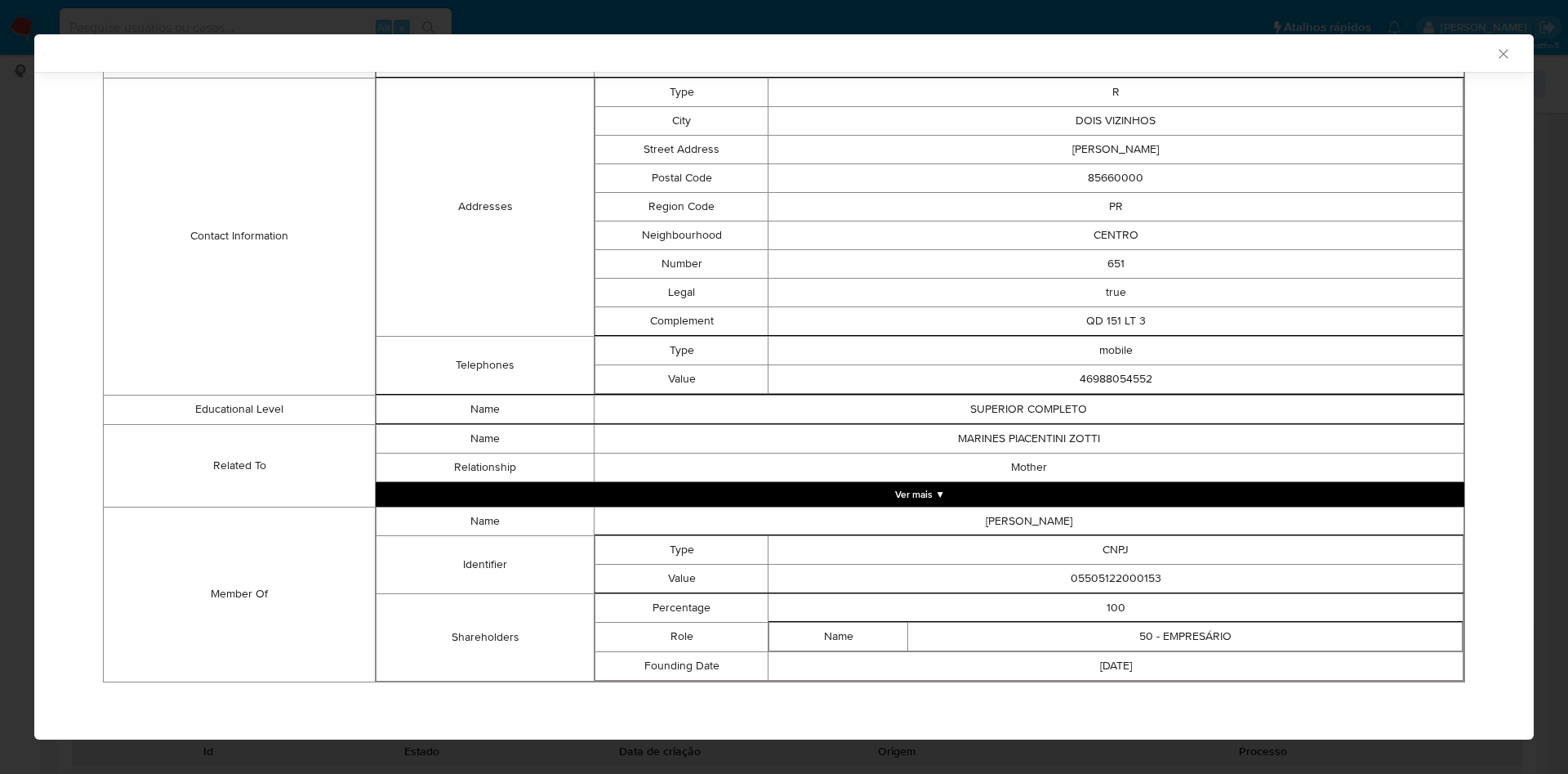
click at [1066, 574] on td "05505122000153" at bounding box center [1117, 578] width 695 height 28
copy td "05505122000153"
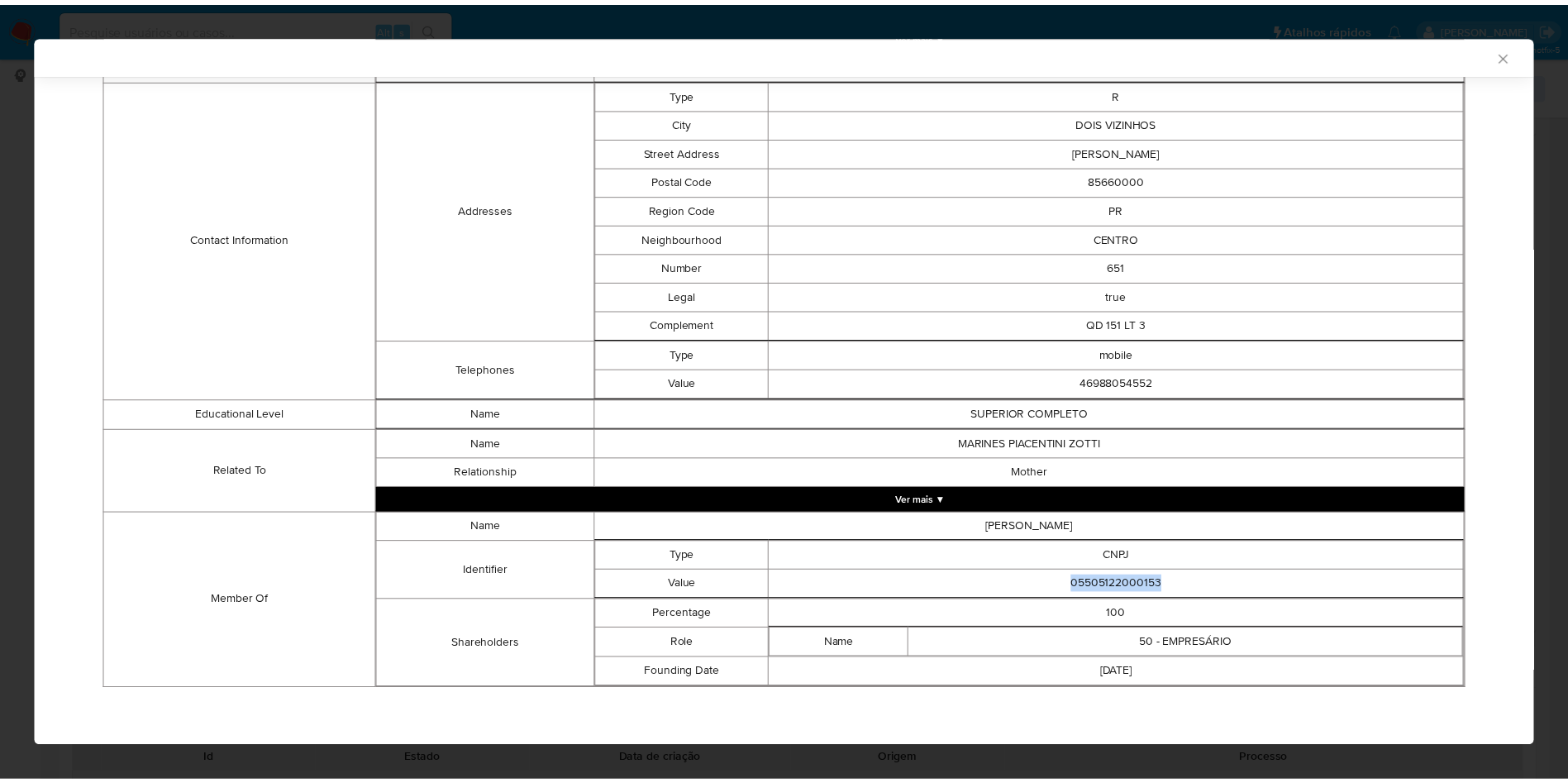
scroll to position [0, 0]
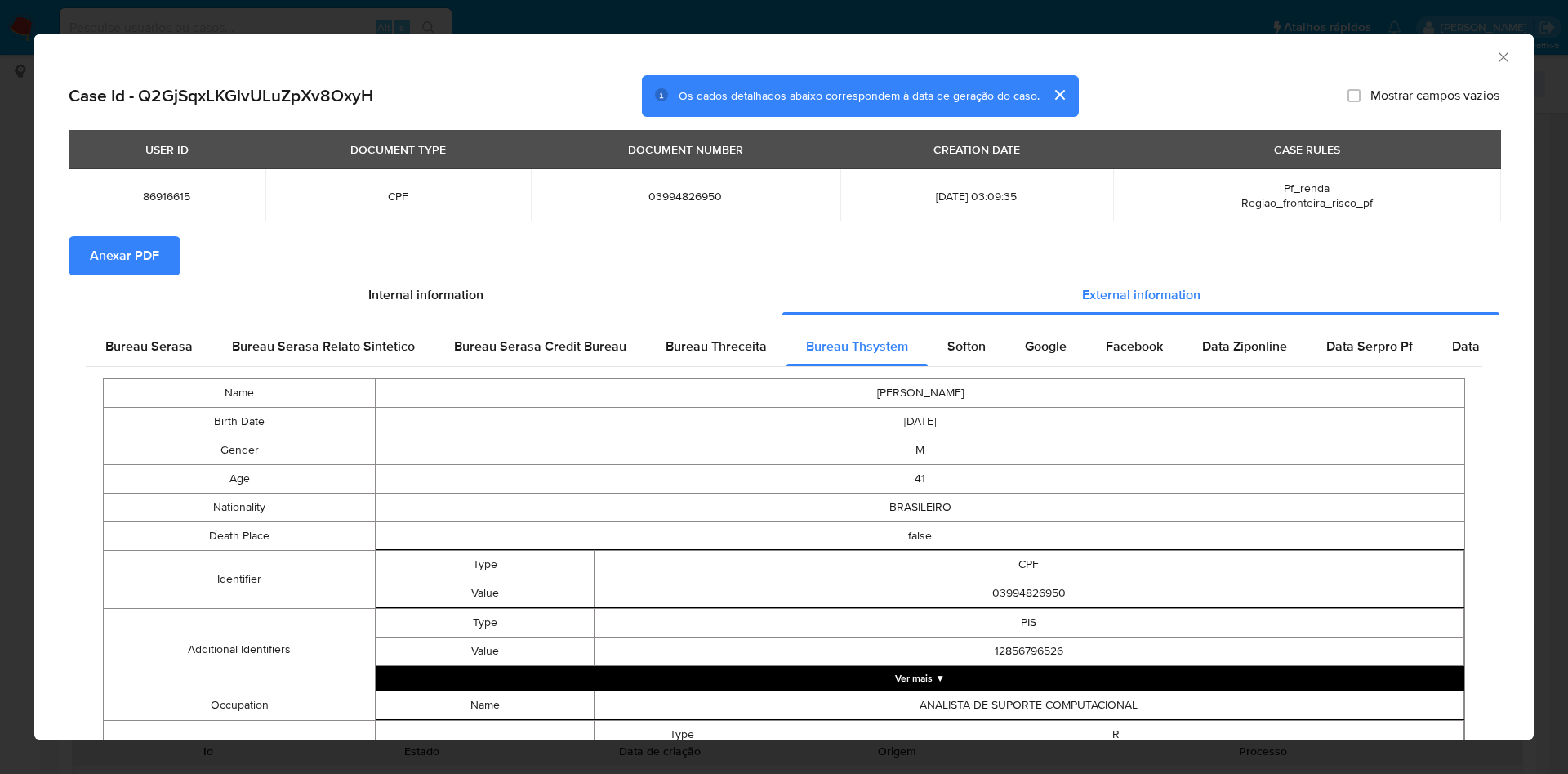
click at [154, 266] on span "Anexar PDF" at bounding box center [124, 256] width 70 height 36
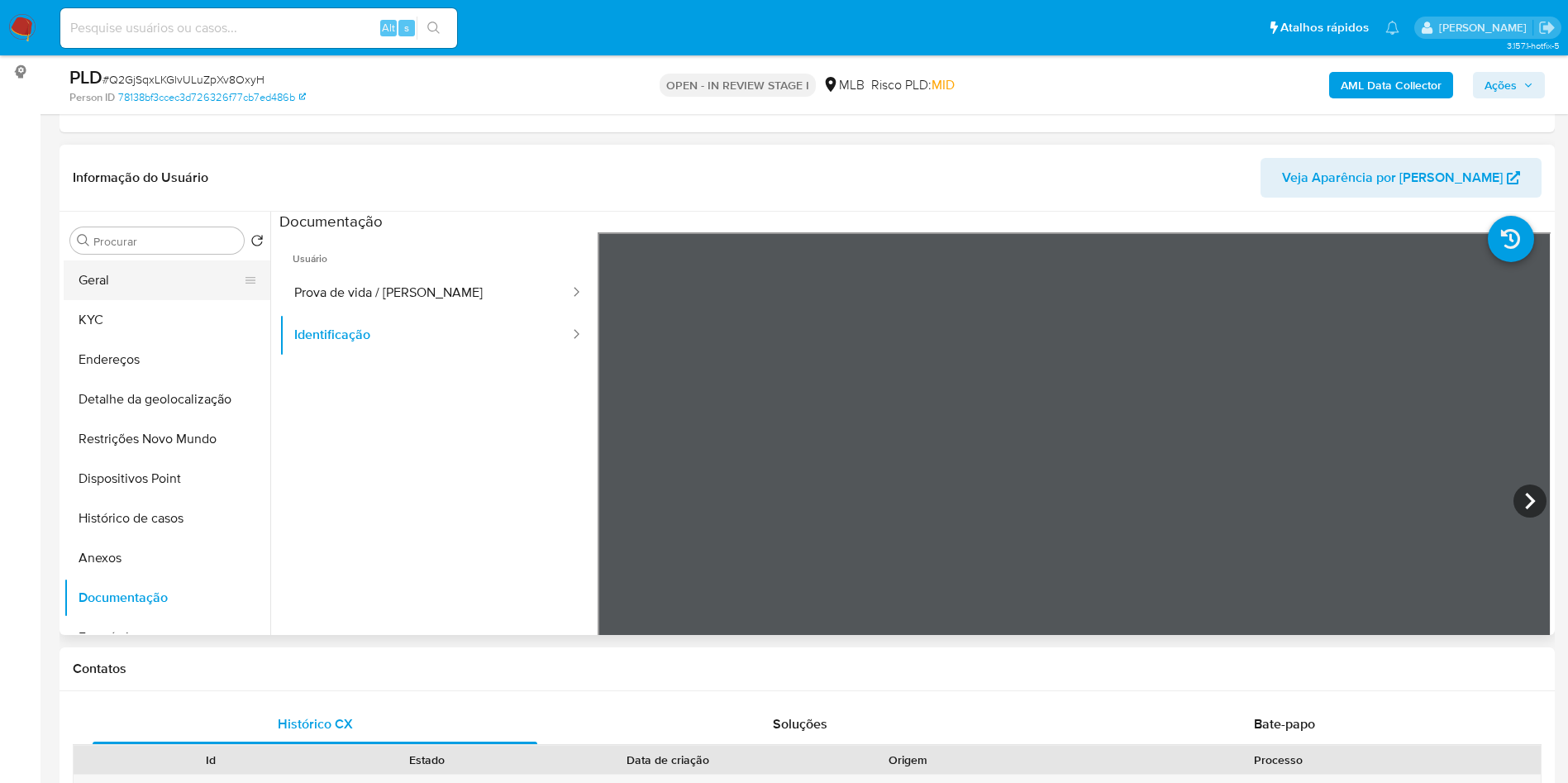
click at [168, 300] on button "Geral" at bounding box center [160, 280] width 193 height 40
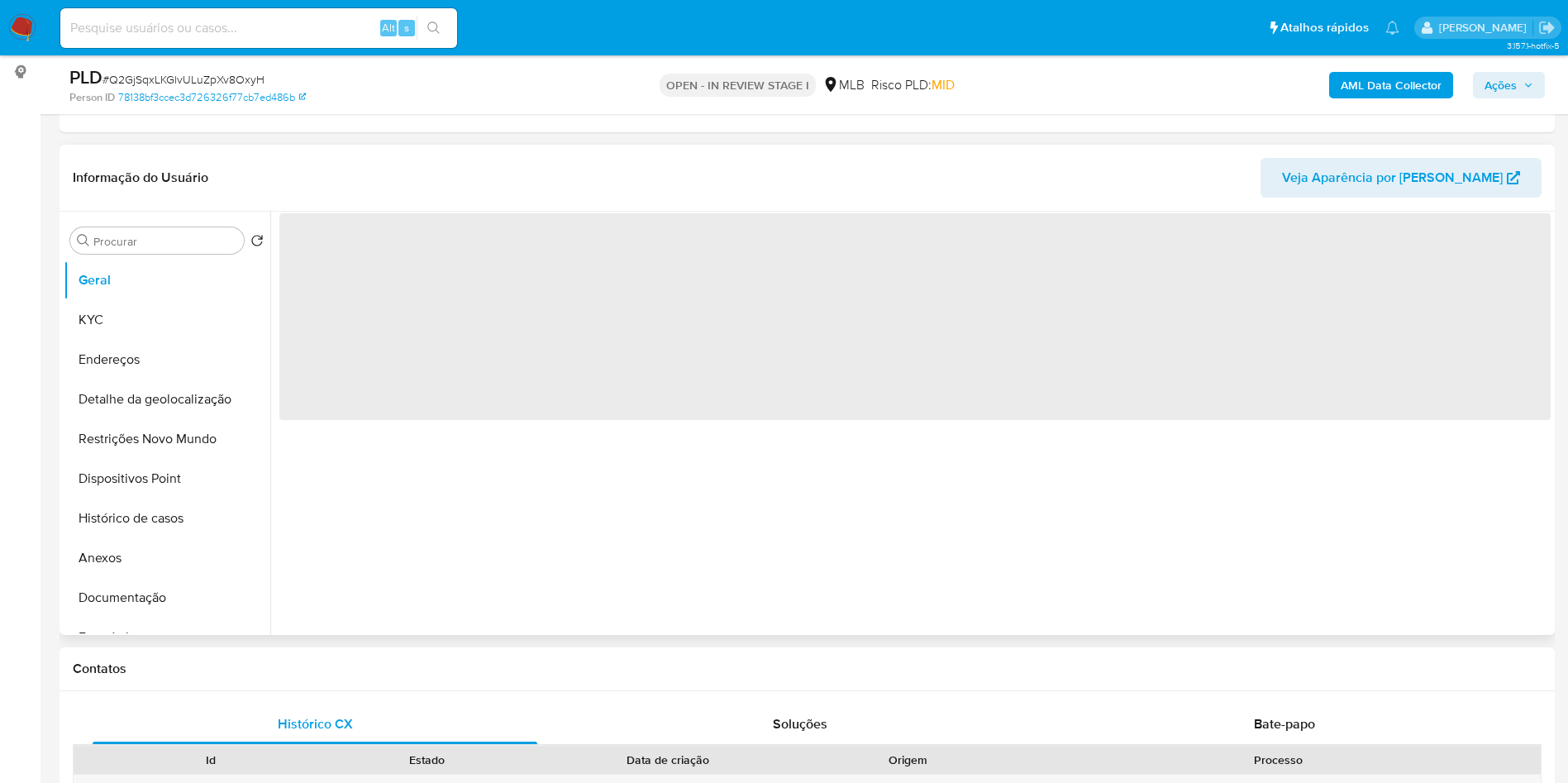
click at [591, 460] on div "‌" at bounding box center [911, 423] width 1281 height 423
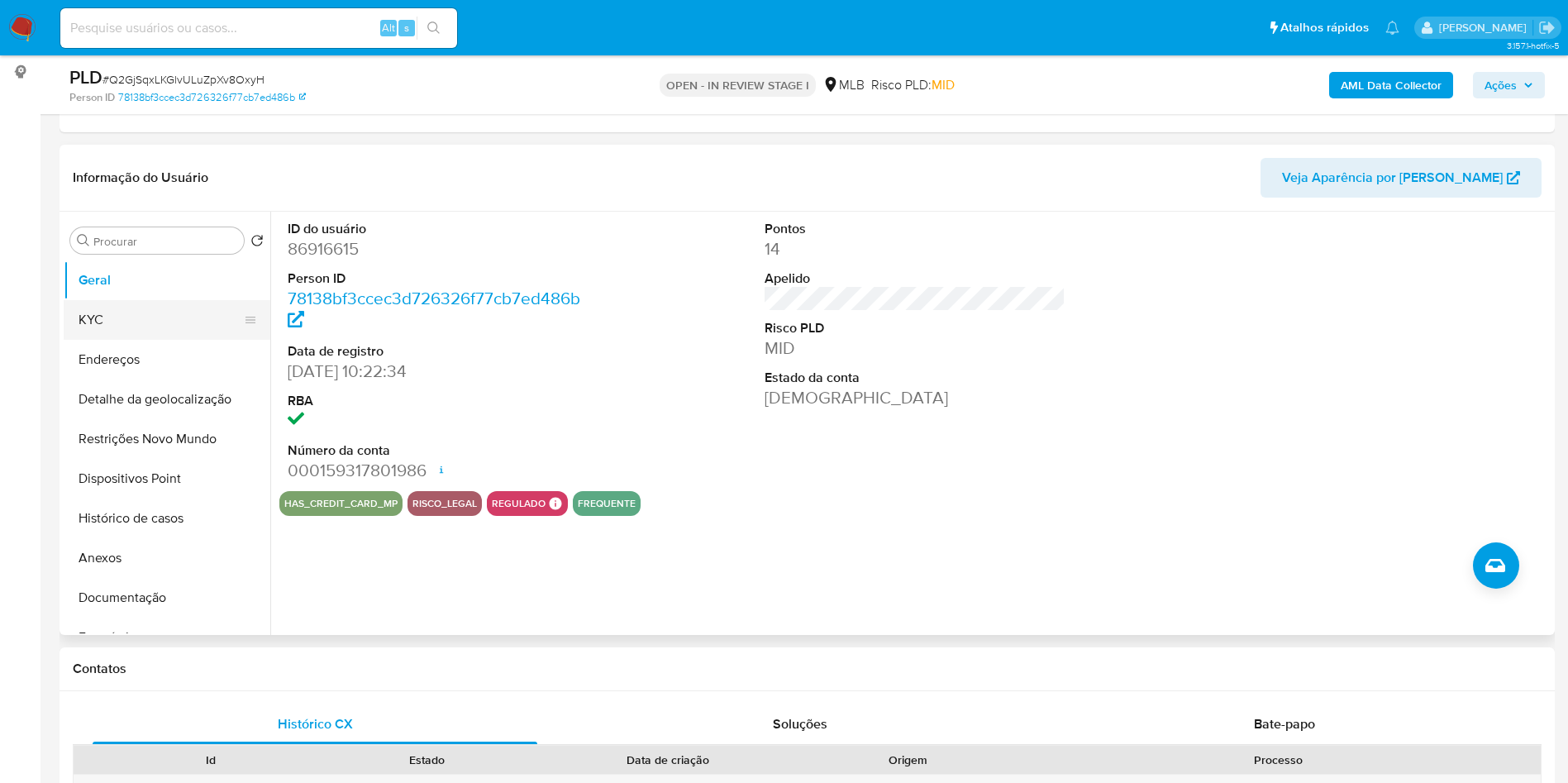
click at [111, 340] on button "KYC" at bounding box center [160, 320] width 193 height 40
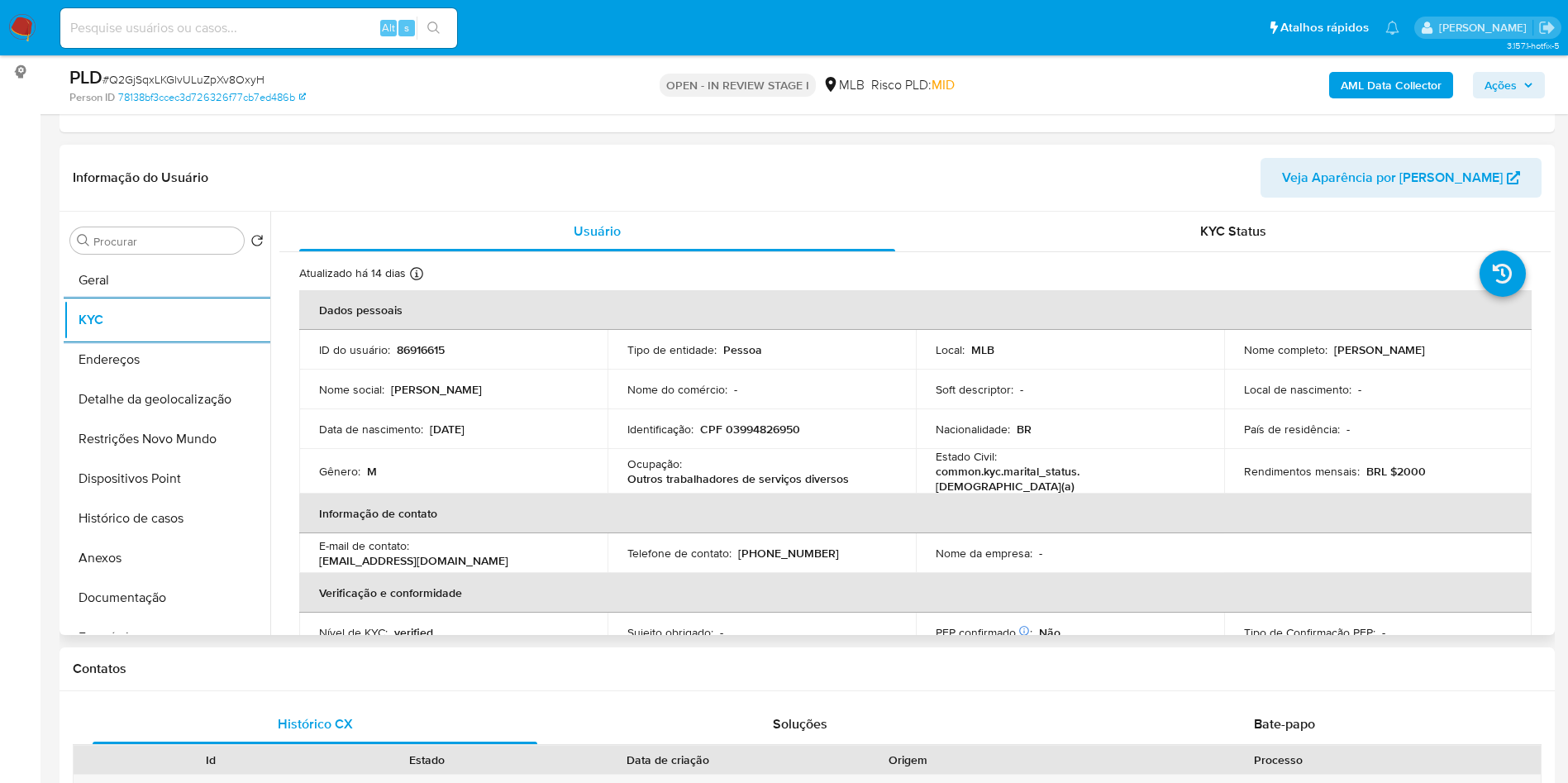
scroll to position [689, 0]
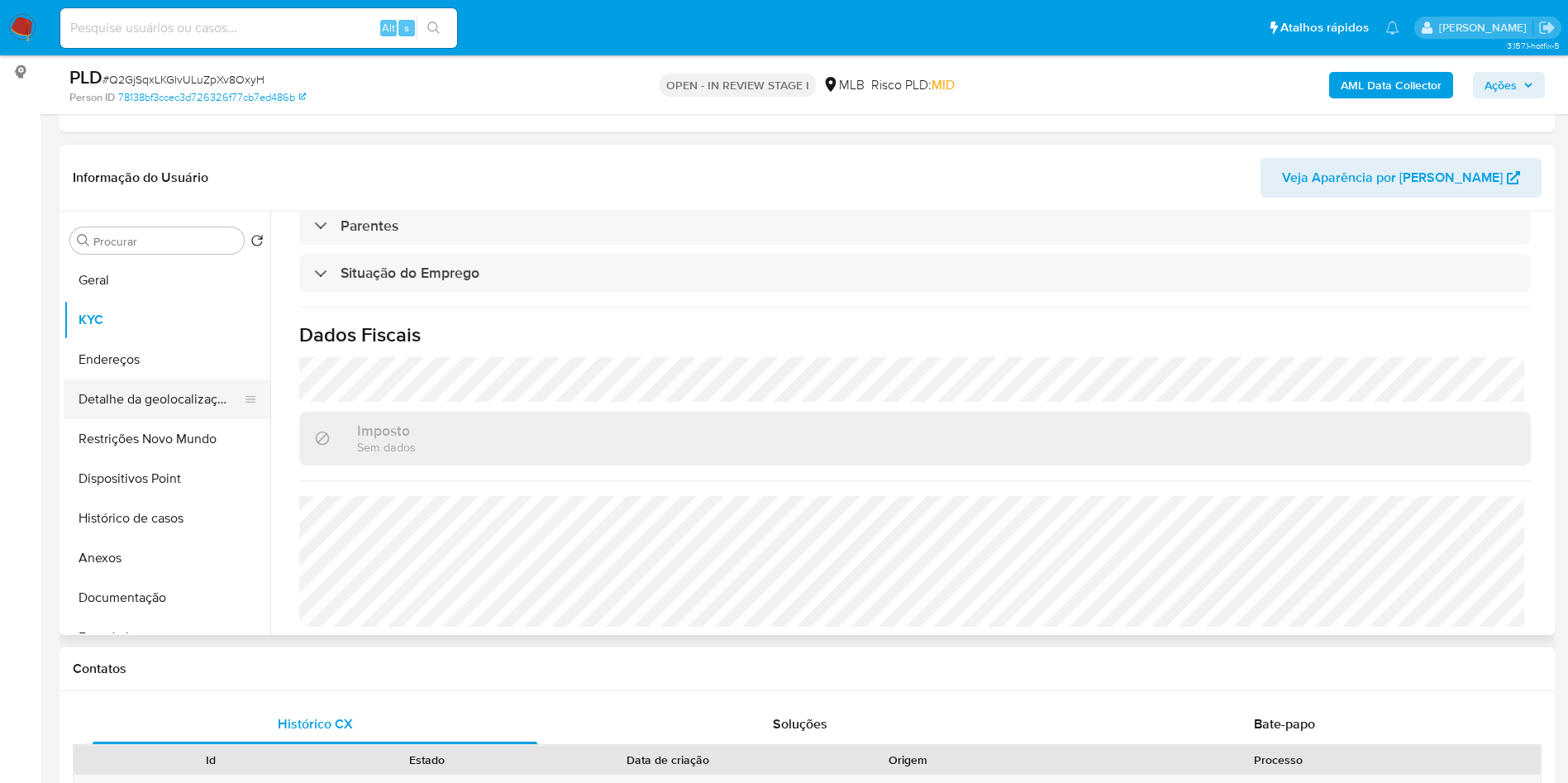
click at [157, 419] on button "Detalhe da geolocalização" at bounding box center [160, 399] width 193 height 40
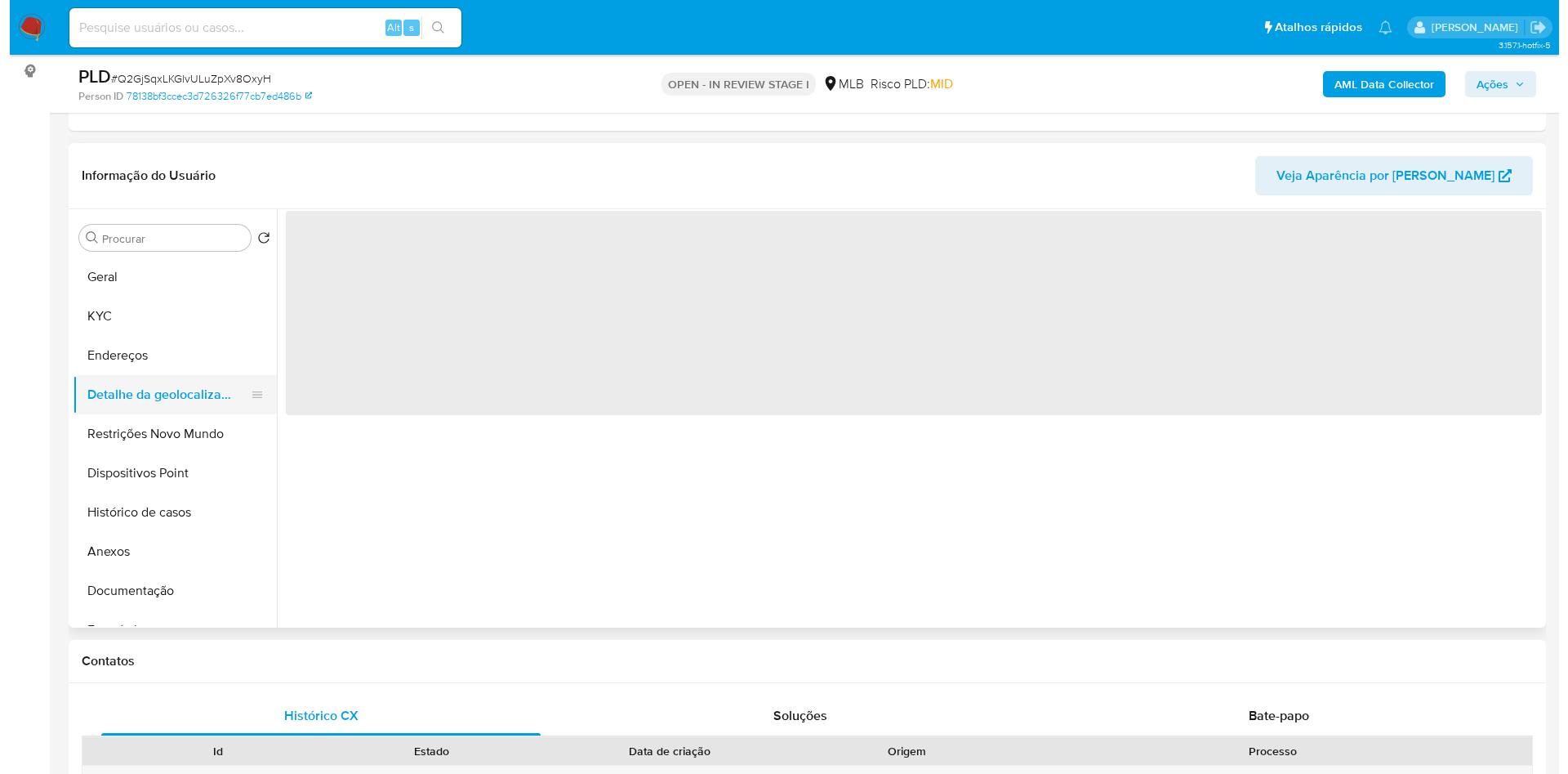
scroll to position [0, 0]
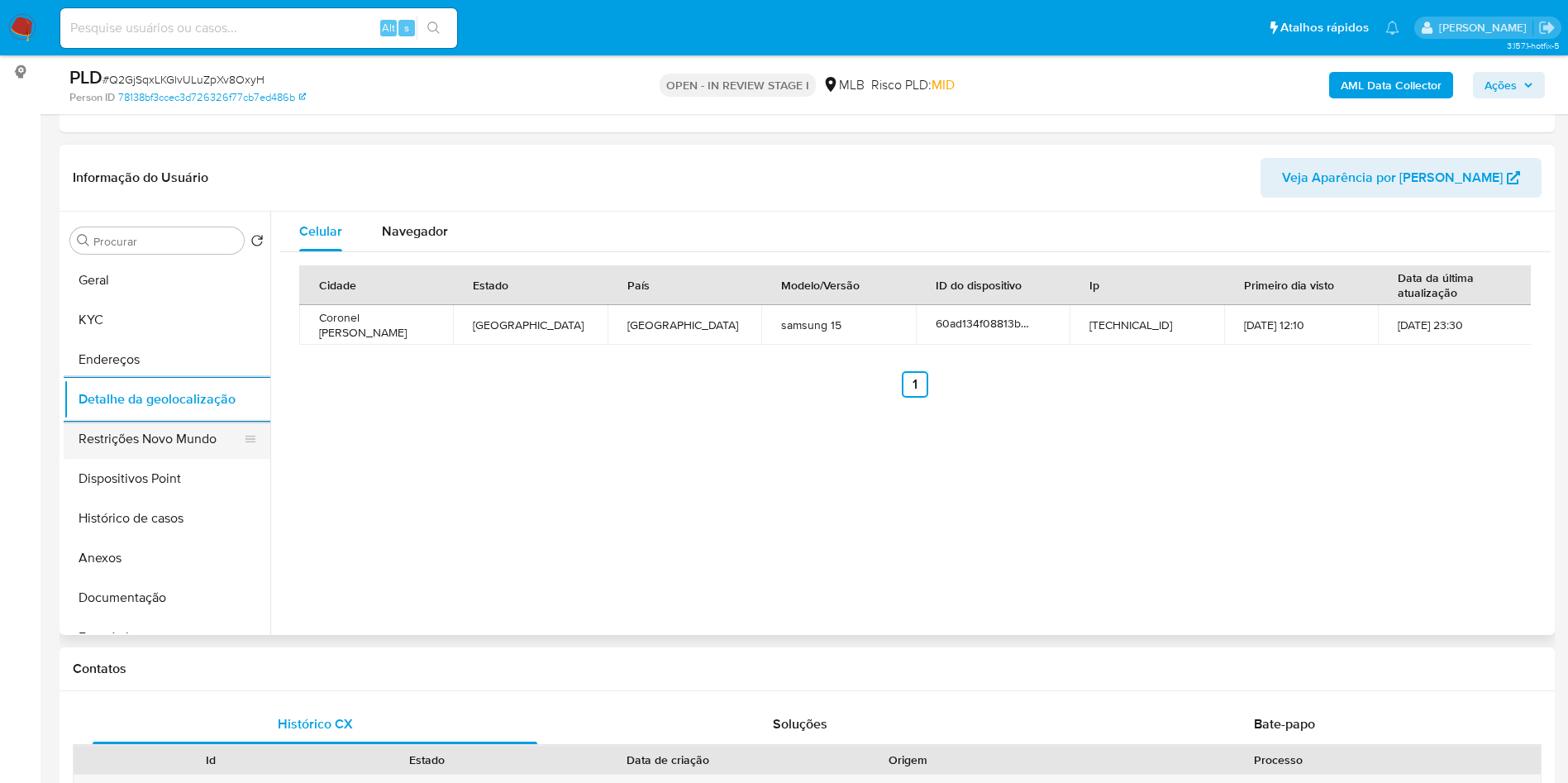
click at [143, 459] on button "Restrições Novo Mundo" at bounding box center [160, 439] width 193 height 40
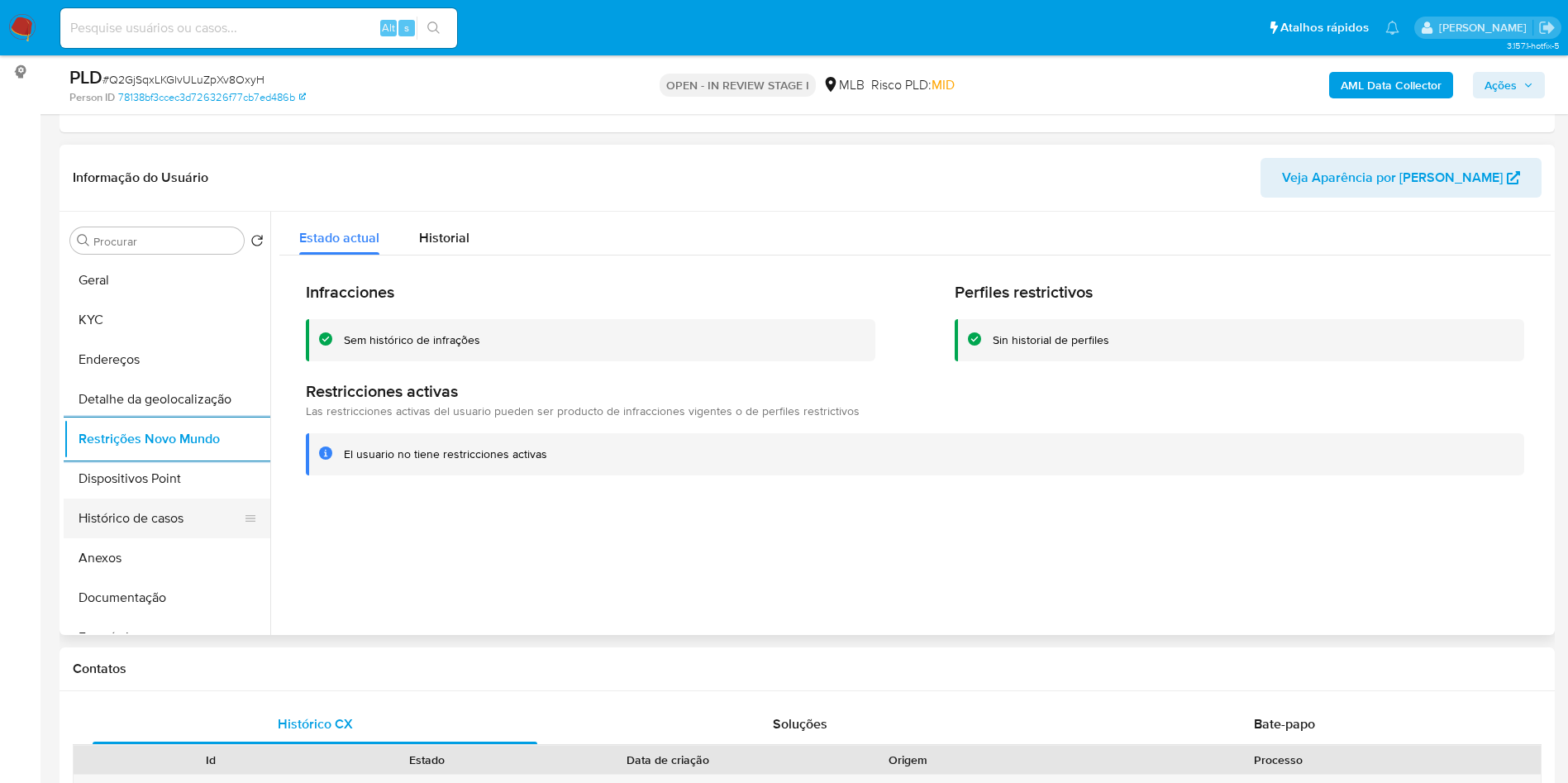
click at [169, 528] on button "Histórico de casos" at bounding box center [160, 518] width 193 height 40
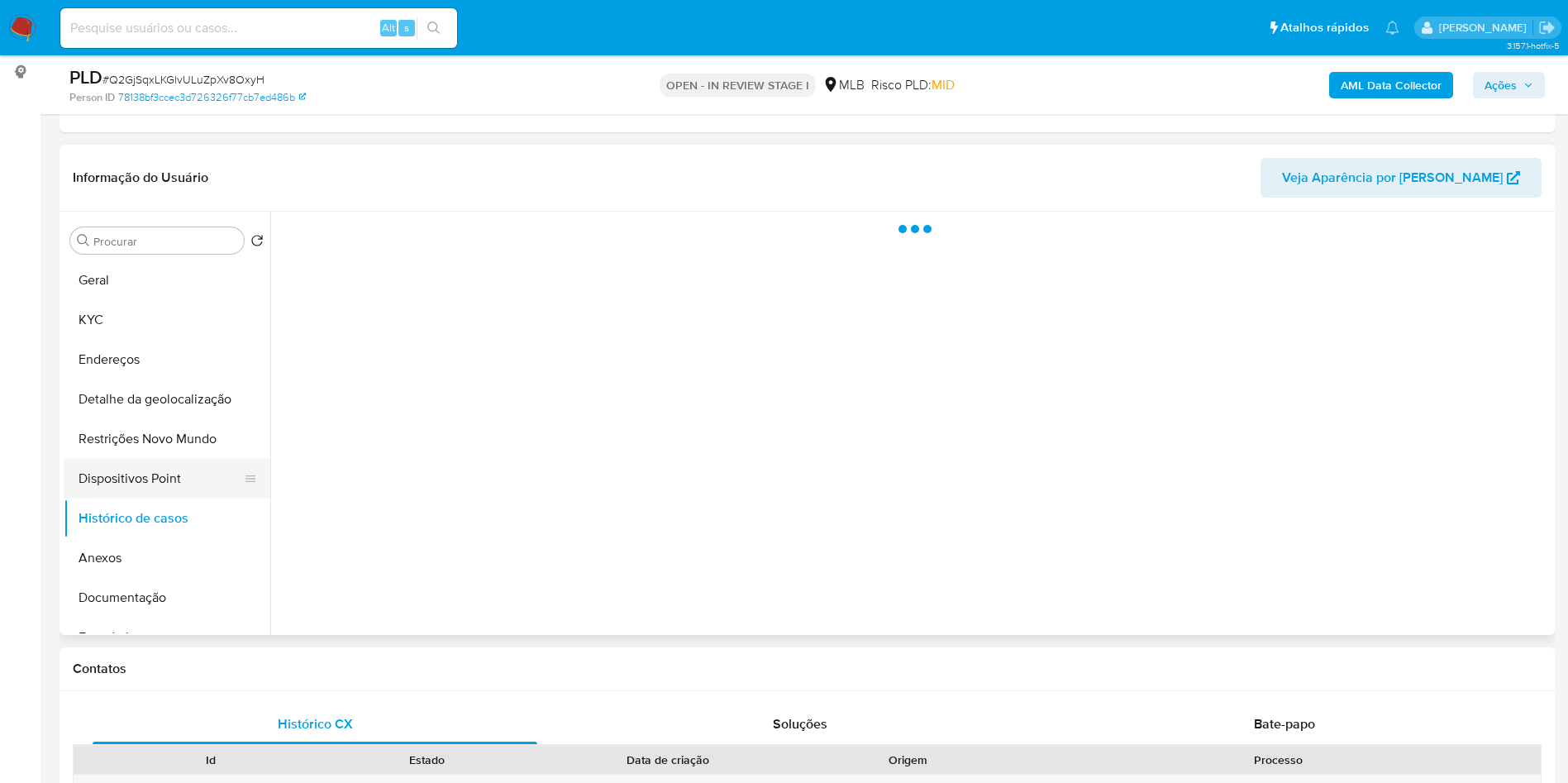
click at [197, 499] on button "Dispositivos Point" at bounding box center [160, 479] width 193 height 40
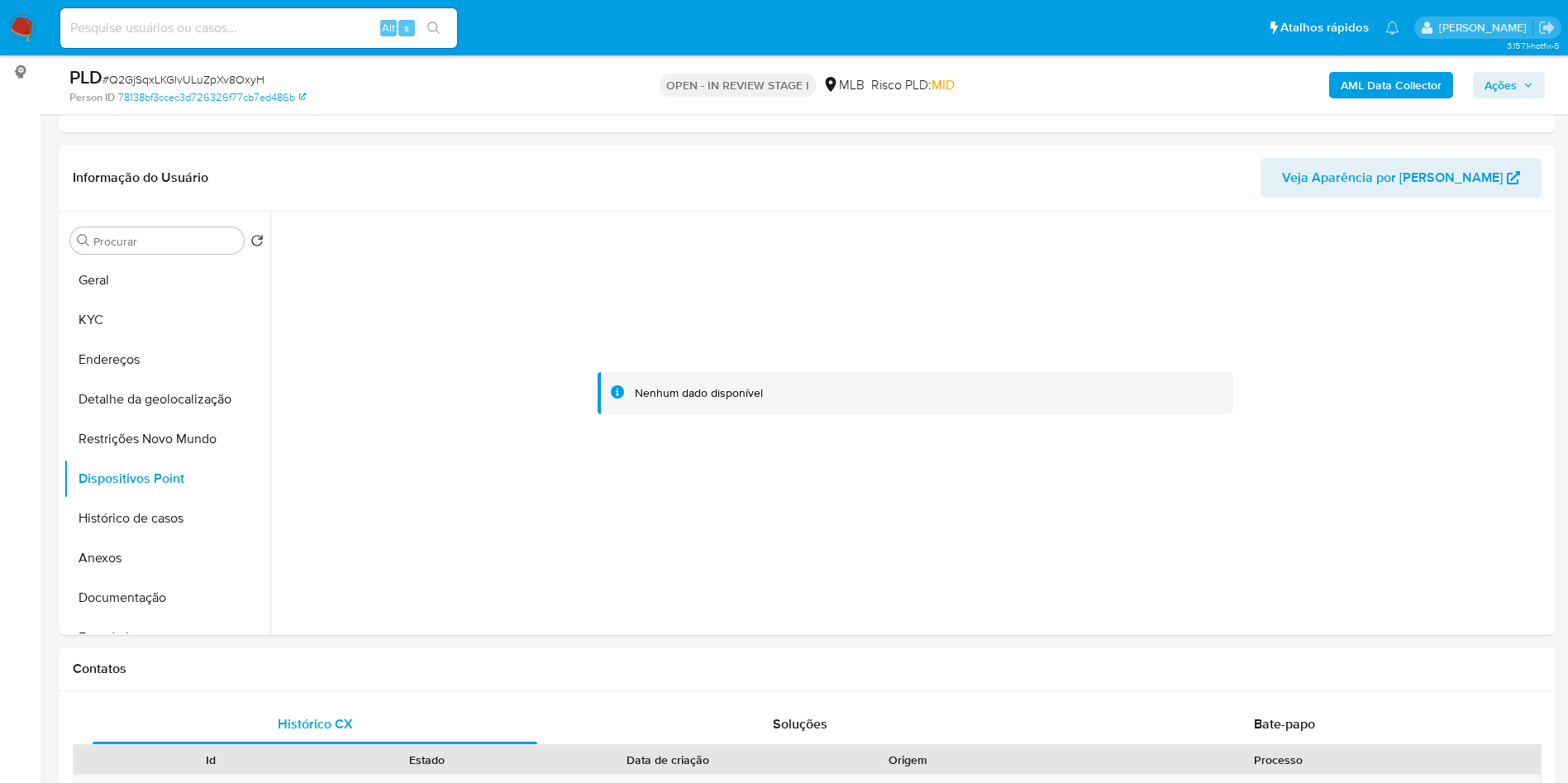
click at [1506, 74] on span "Ações" at bounding box center [1501, 85] width 33 height 27
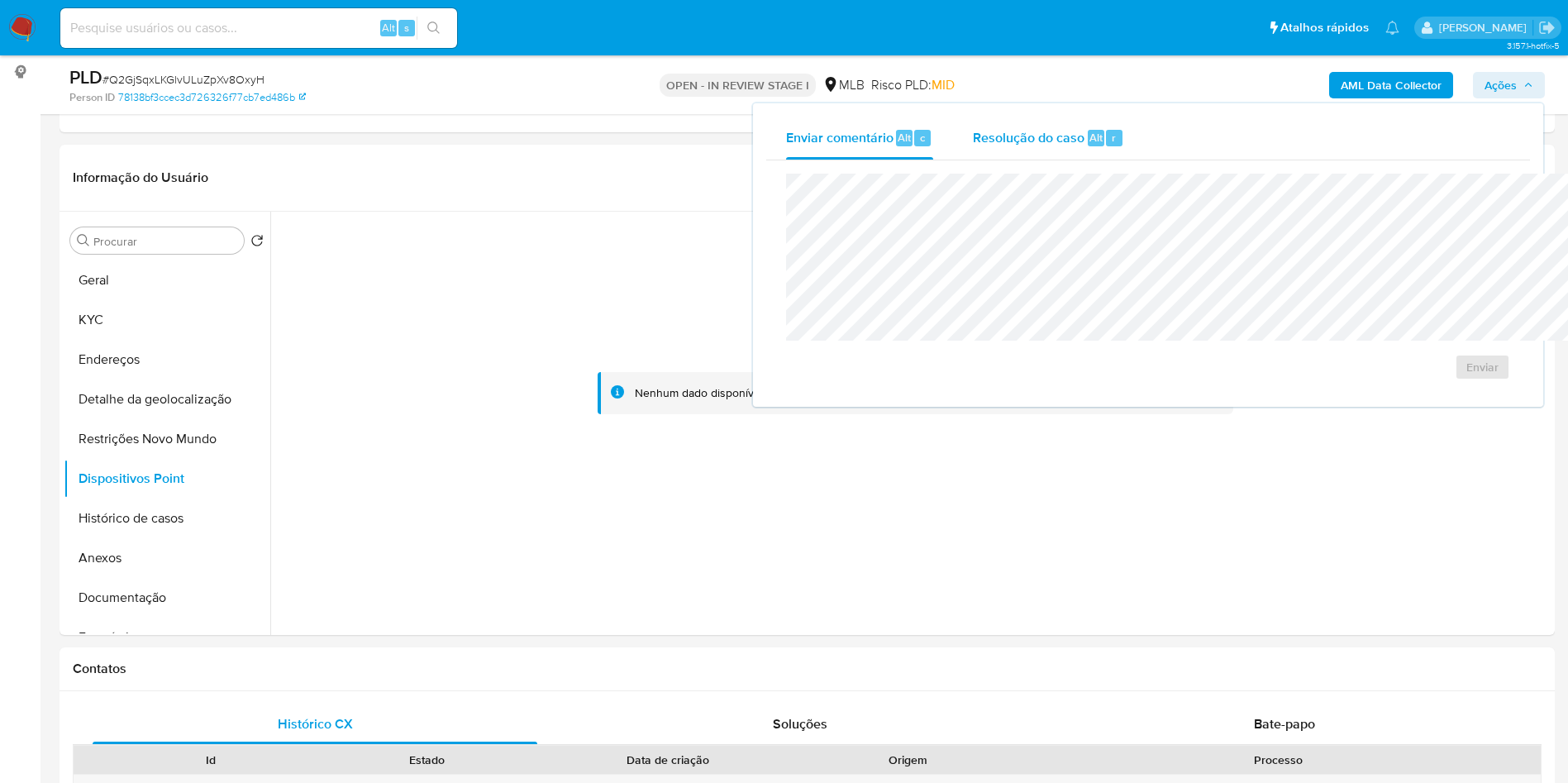
click at [973, 140] on span "Resolução do caso" at bounding box center [1029, 136] width 112 height 19
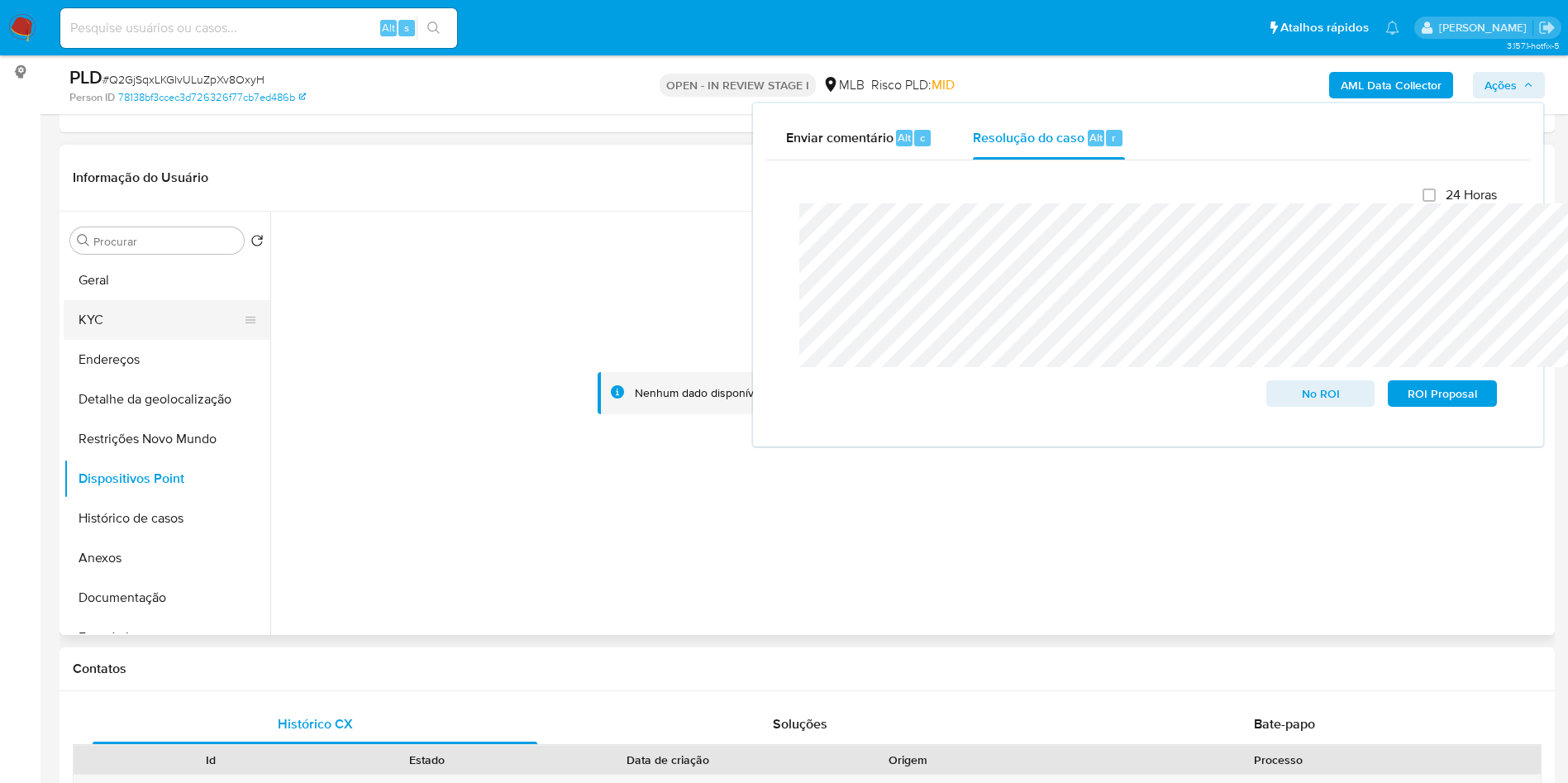
click at [138, 340] on button "KYC" at bounding box center [160, 320] width 193 height 40
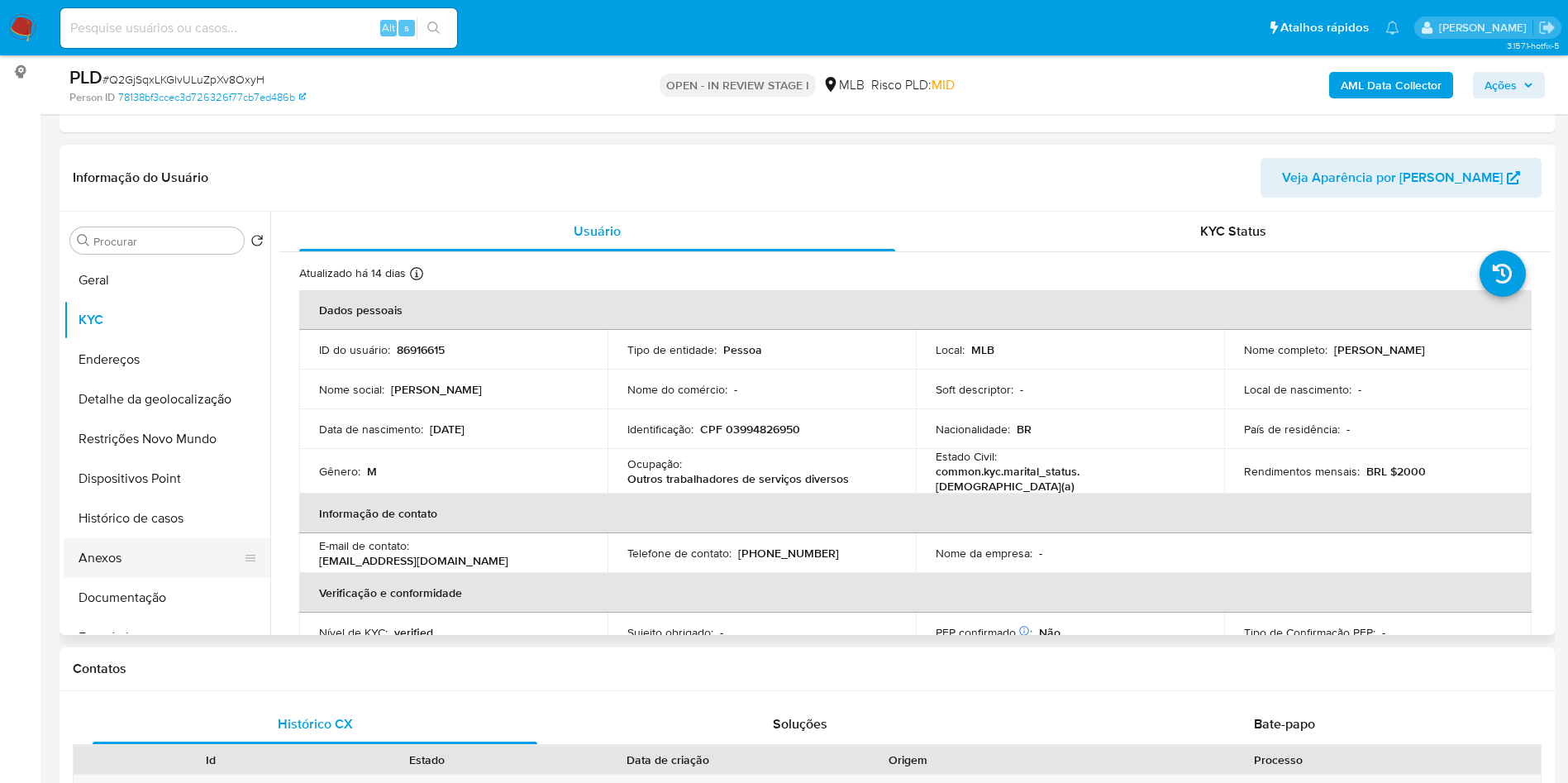
click at [157, 578] on button "Anexos" at bounding box center [160, 558] width 193 height 40
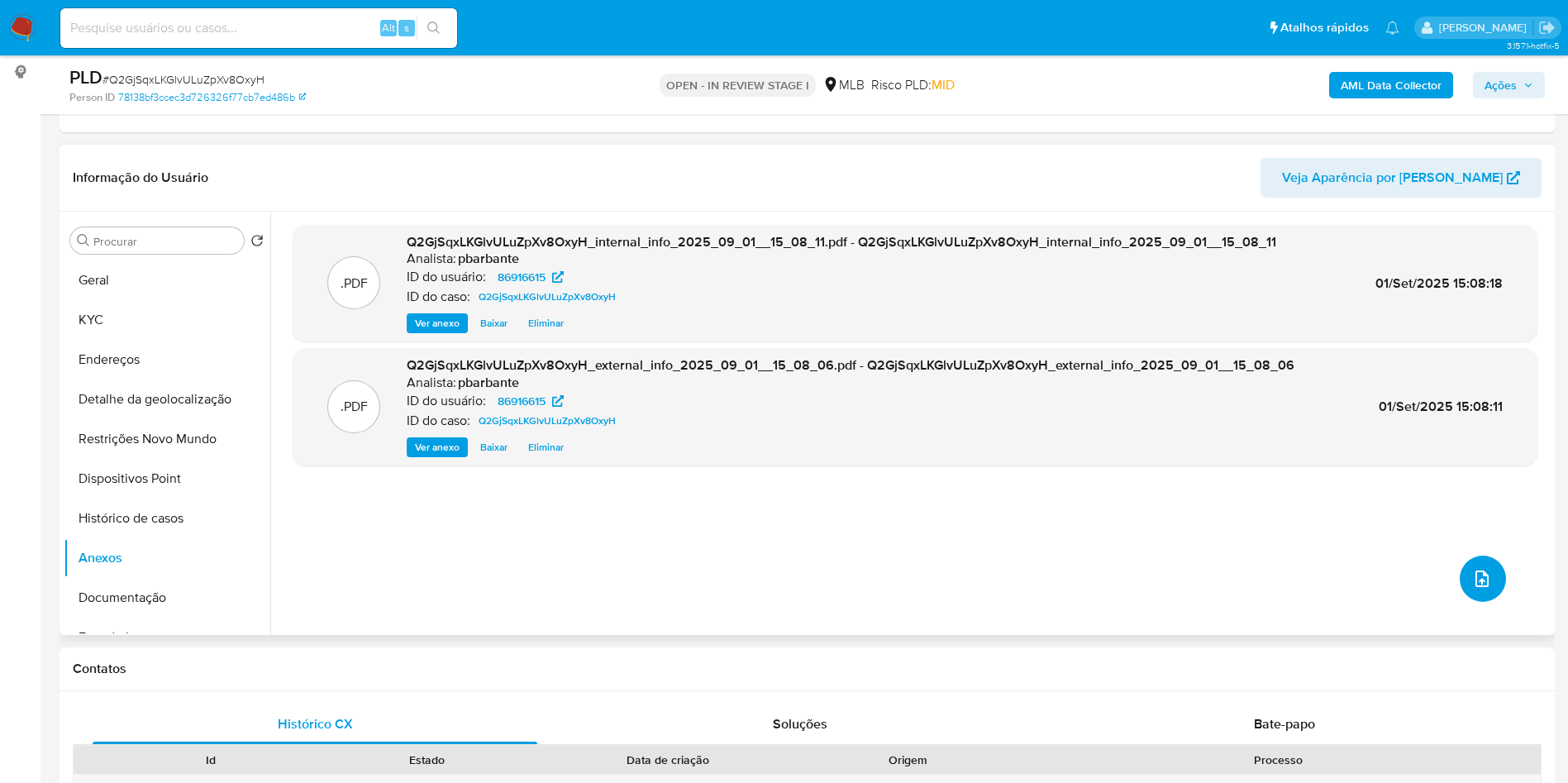
click at [1473, 589] on icon "upload-file" at bounding box center [1483, 579] width 20 height 20
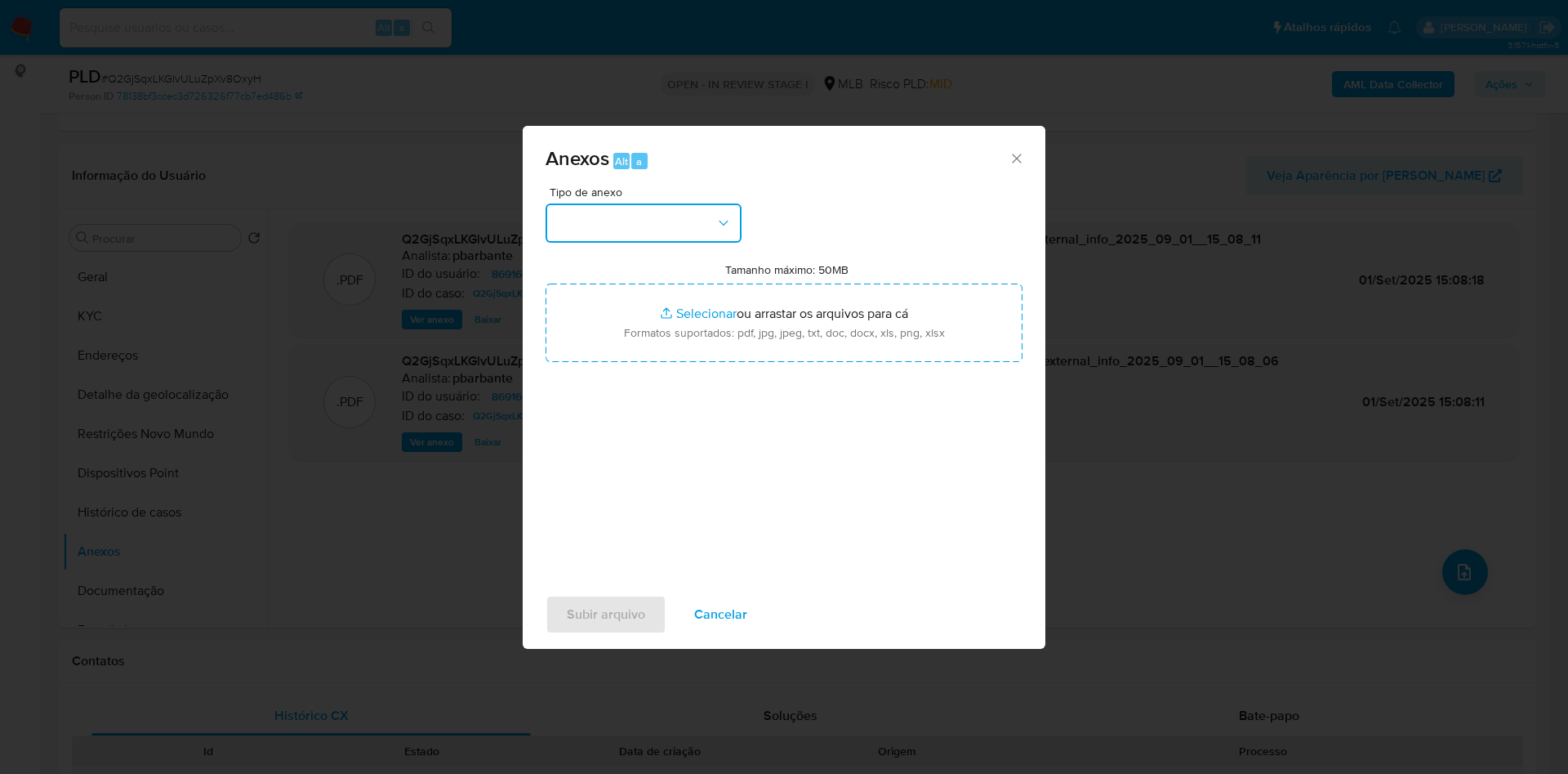
click at [641, 204] on button "button" at bounding box center [643, 223] width 196 height 39
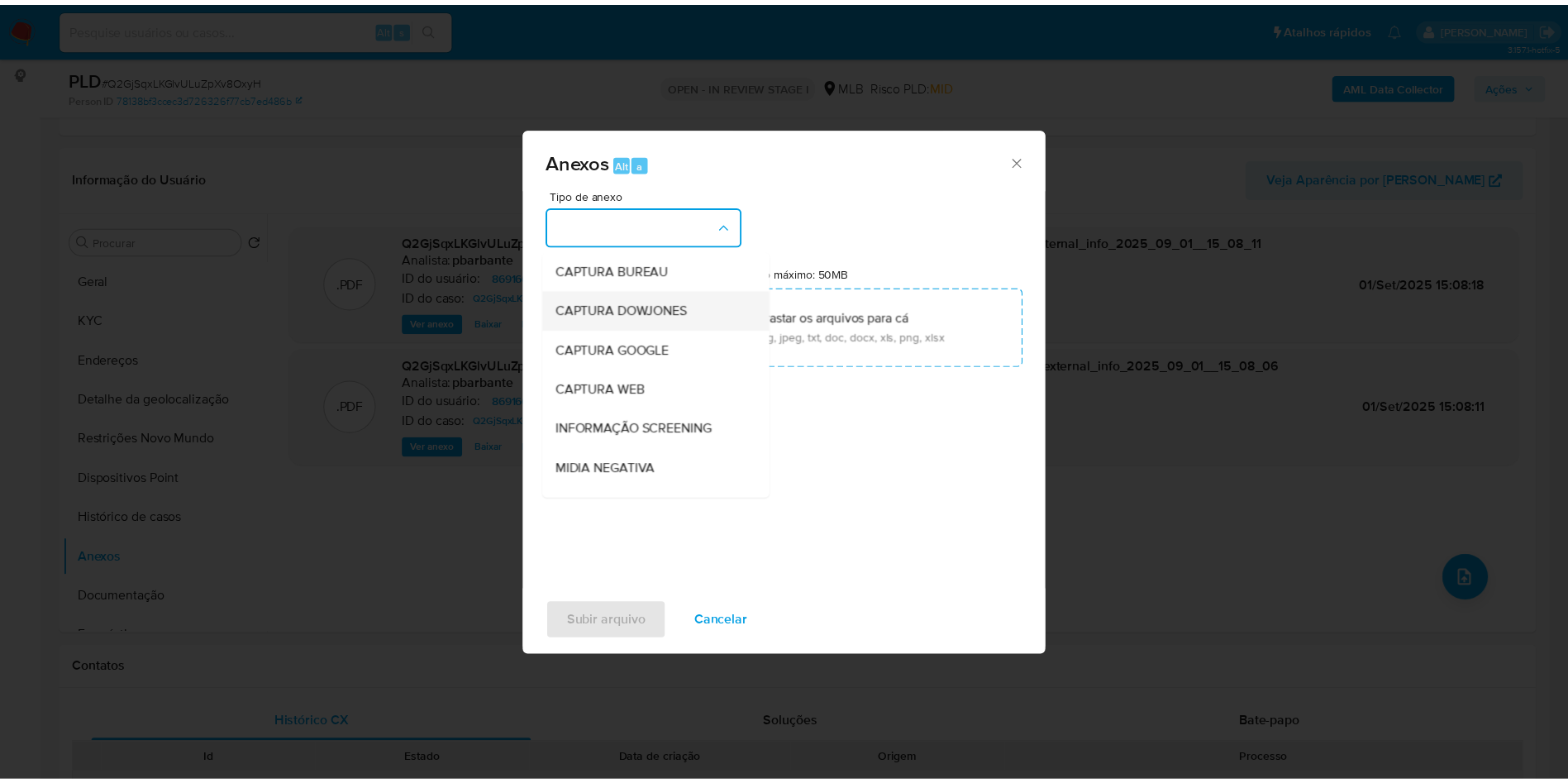
scroll to position [222, 0]
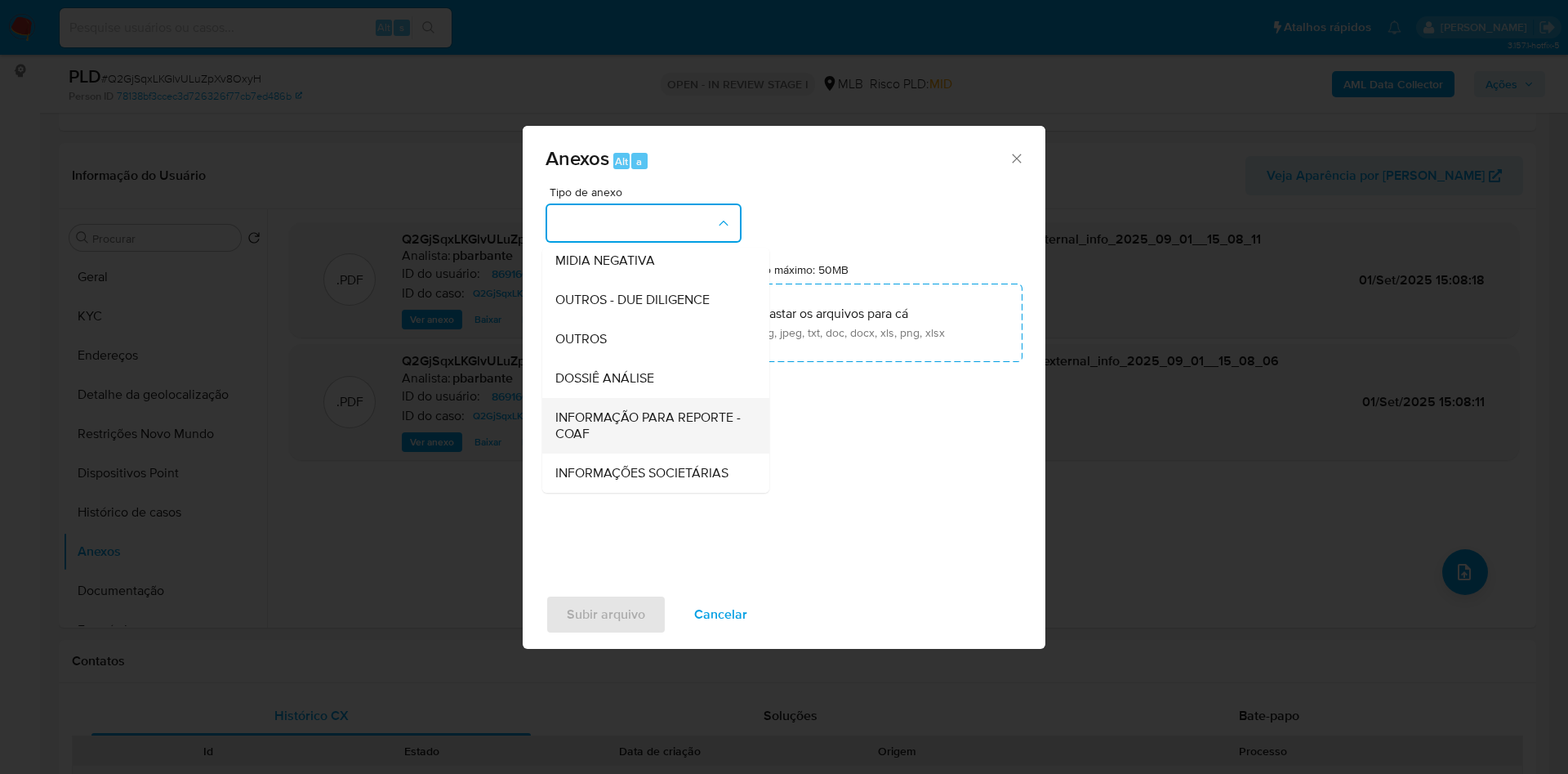
click at [588, 410] on span "INFORMAÇÃO PARA REPORTE - COAF" at bounding box center [650, 425] width 191 height 32
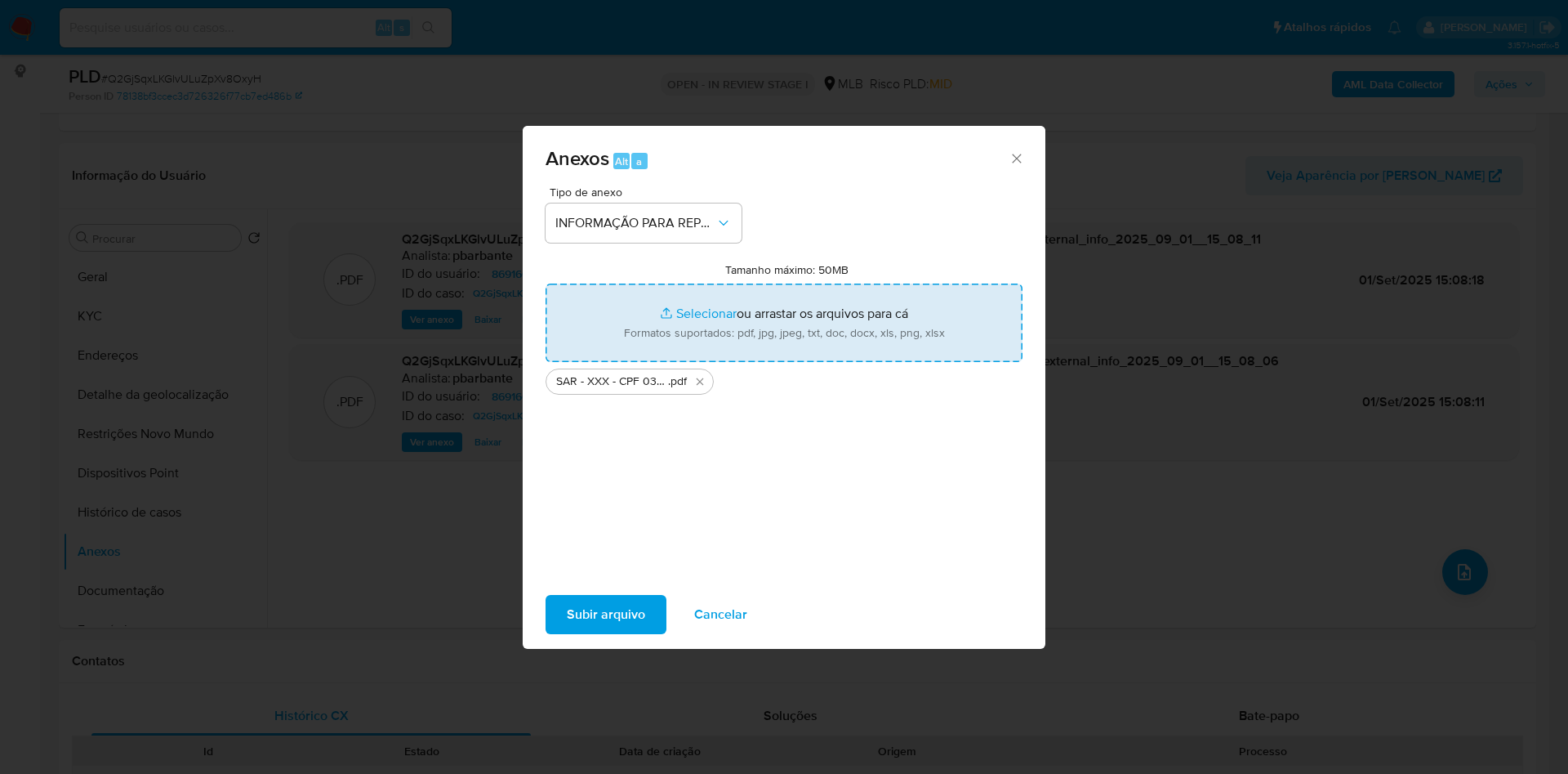
type input "C:\fakepath\Mulan 86916615_2025_09_01_13_18_55.xlsx"
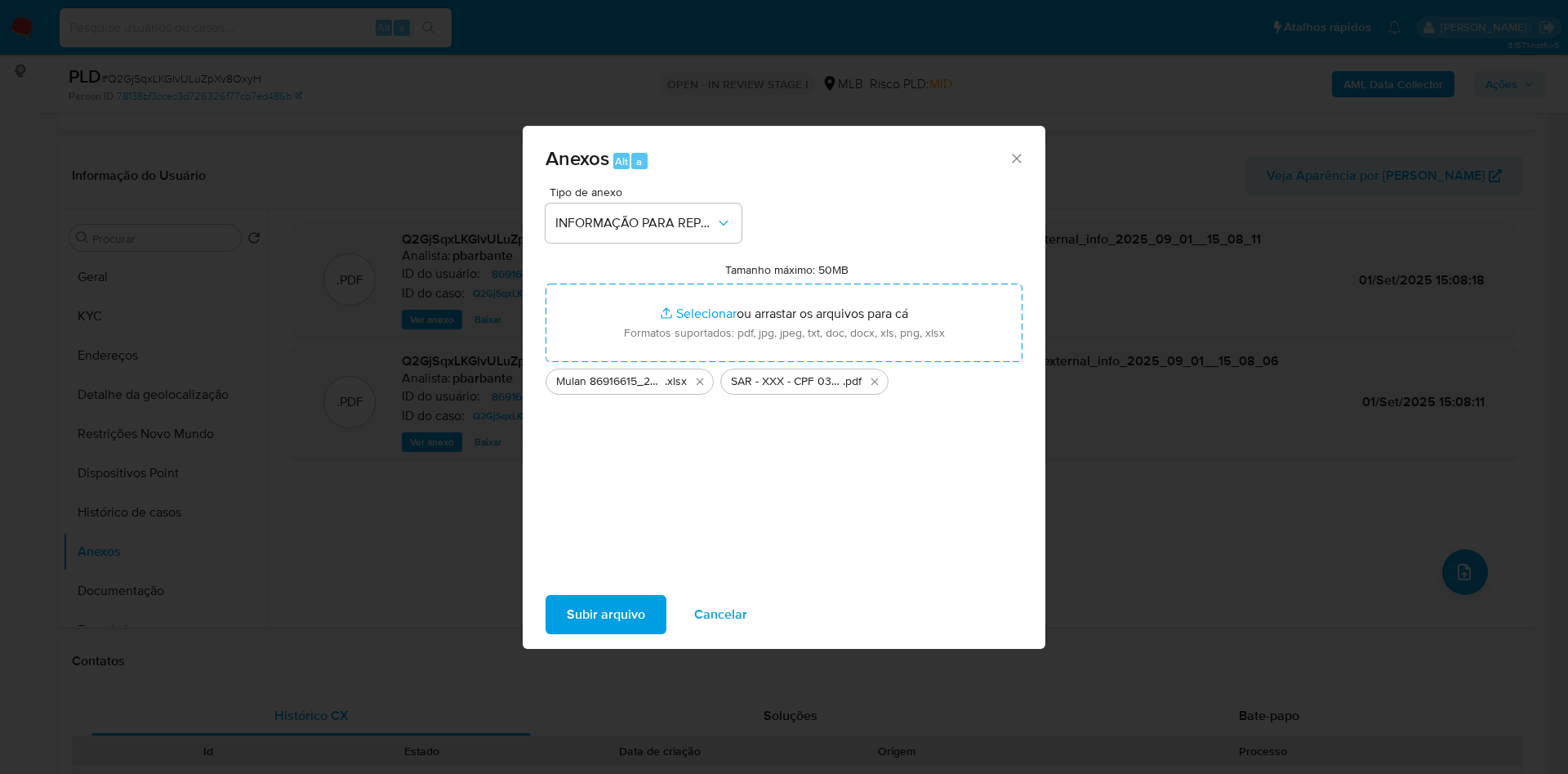
click at [567, 610] on span "Subir arquivo" at bounding box center [606, 614] width 78 height 36
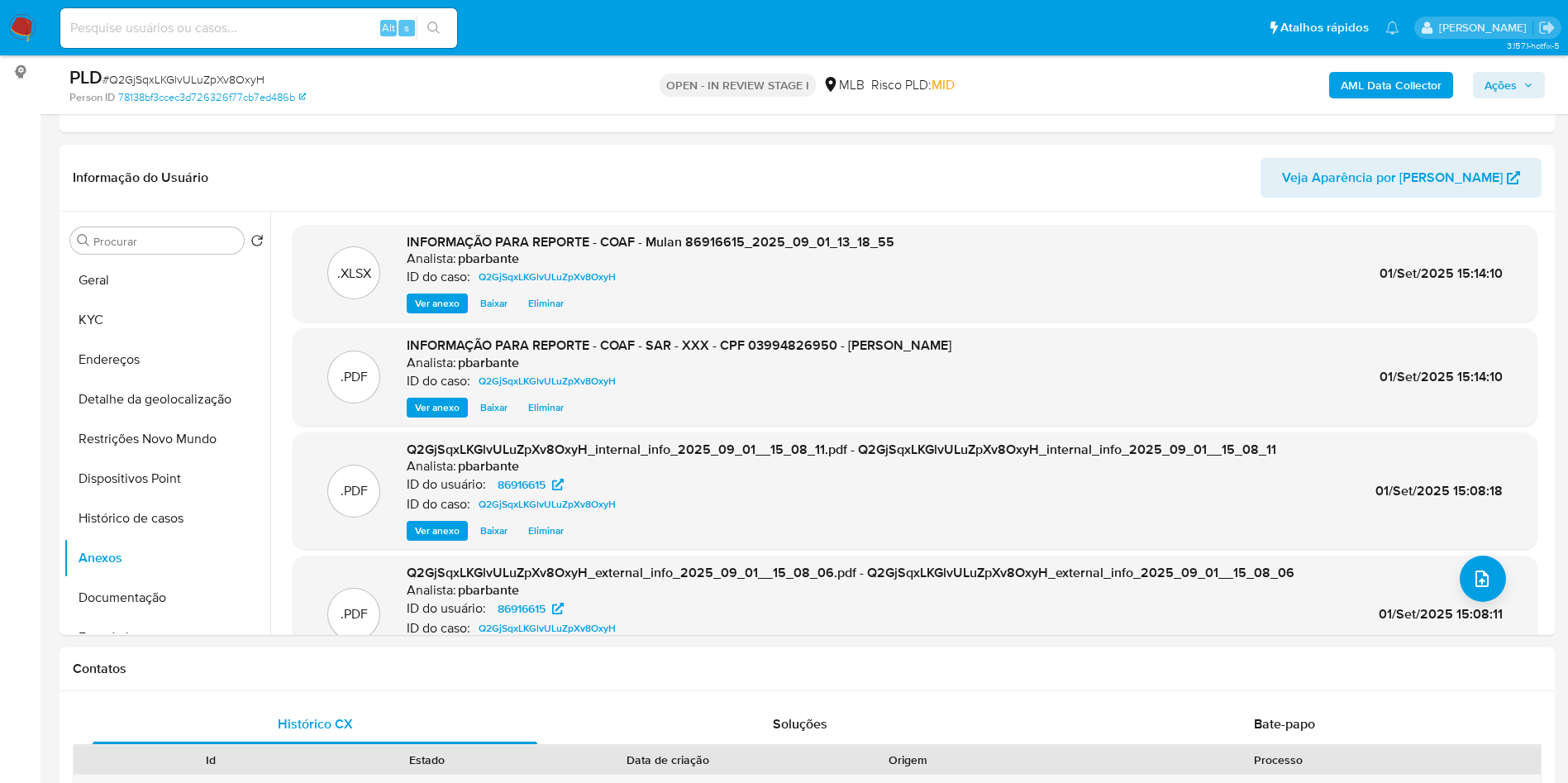
click at [1515, 88] on span "Ações" at bounding box center [1501, 85] width 33 height 27
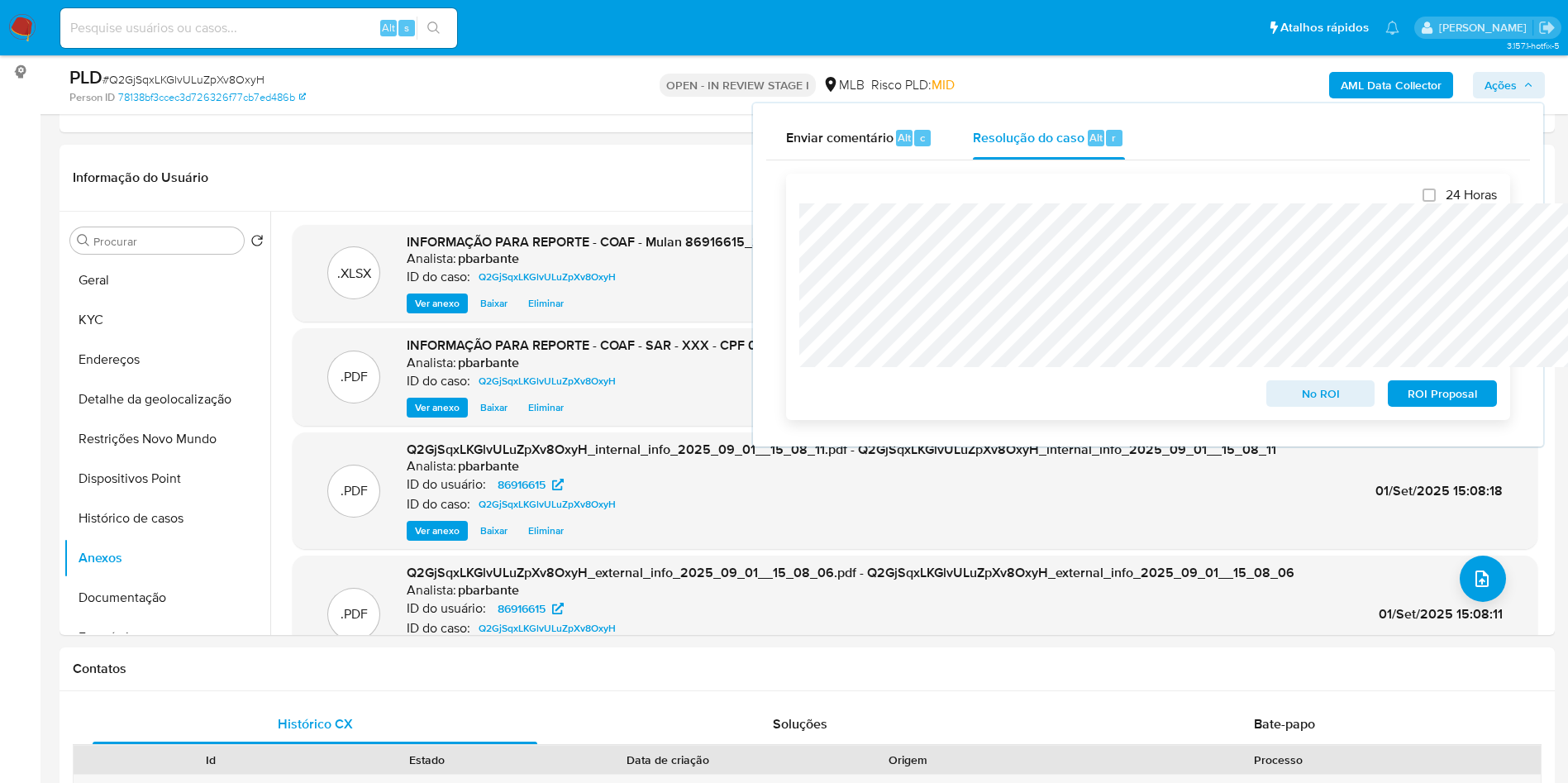
click at [1463, 405] on span "ROI Proposal" at bounding box center [1442, 392] width 86 height 23
